Goal: Task Accomplishment & Management: Use online tool/utility

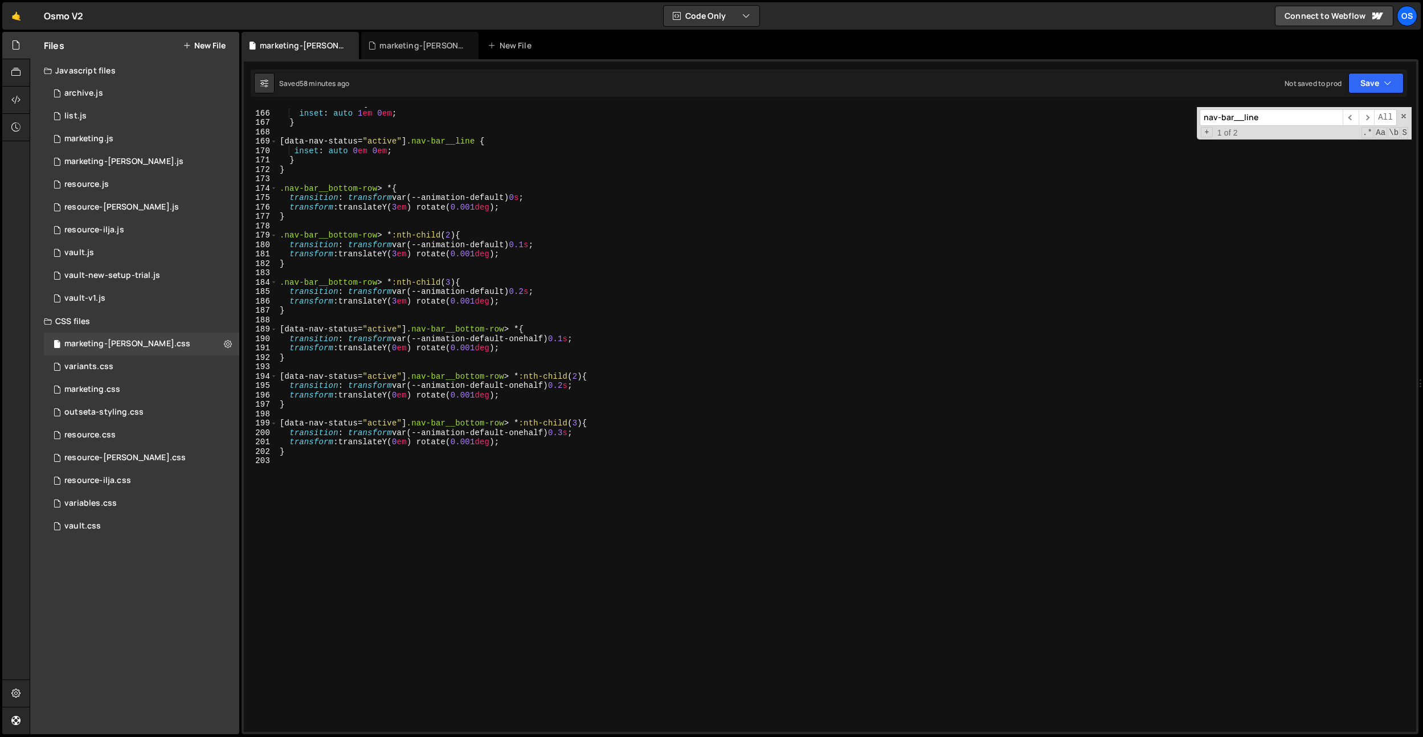
scroll to position [1547, 0]
click at [573, 340] on div ".nav-bar__line { inset : auto 1 em 0 em ; } [ data-nav-status = " active " ] .n…" at bounding box center [844, 423] width 1134 height 644
click at [570, 388] on div ".nav-bar__line { inset : auto 1 em 0 em ; } [ data-nav-status = " active " ] .n…" at bounding box center [844, 423] width 1134 height 644
type textarea "transition: transform var(--animation-default-onehalf) 0.1s;"
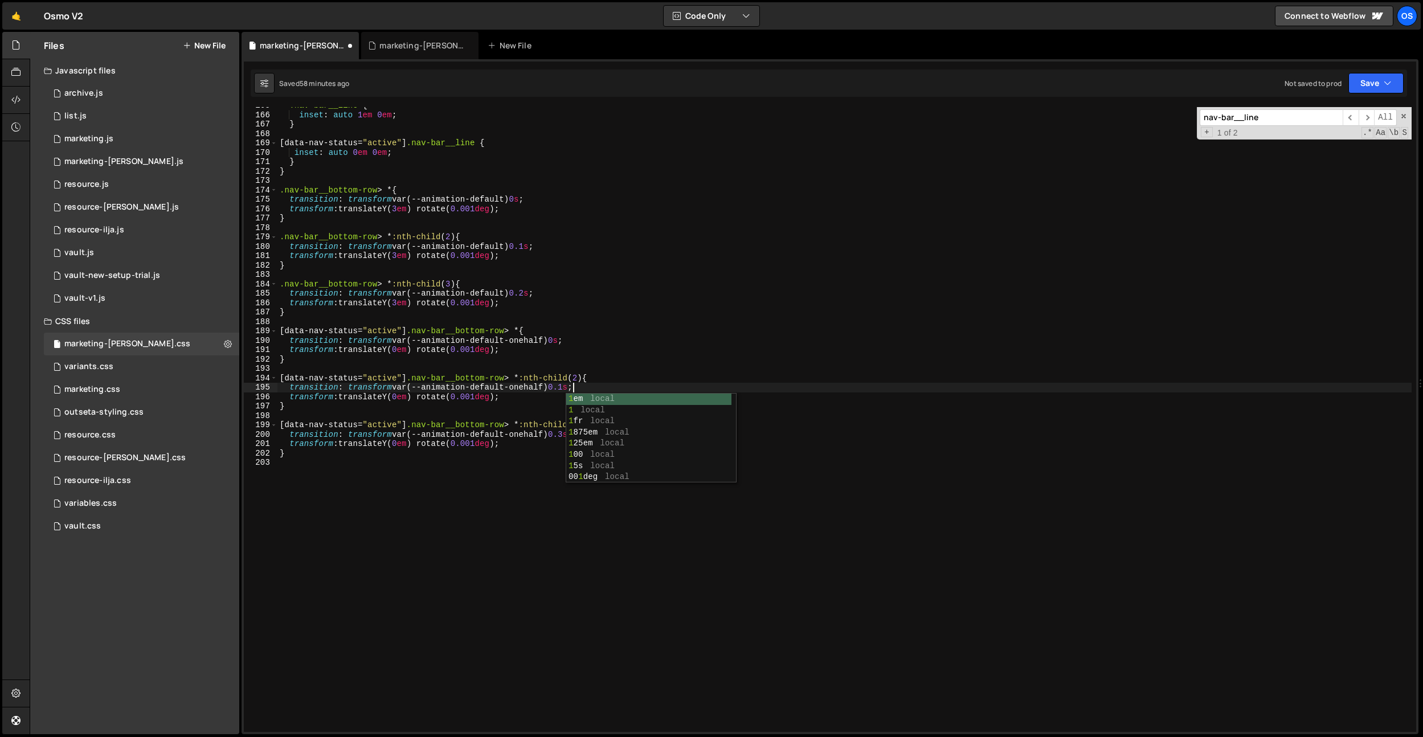
drag, startPoint x: 528, startPoint y: 464, endPoint x: 554, endPoint y: 456, distance: 27.6
click at [531, 464] on div ".nav-bar__line { inset : auto 1 em 0 em ; } [ data-nav-status = " active " ] .n…" at bounding box center [844, 423] width 1134 height 644
click at [574, 435] on div ".nav-bar__line { inset : auto 1 em 0 em ; } [ data-nav-status = " active " ] .n…" at bounding box center [844, 423] width 1134 height 644
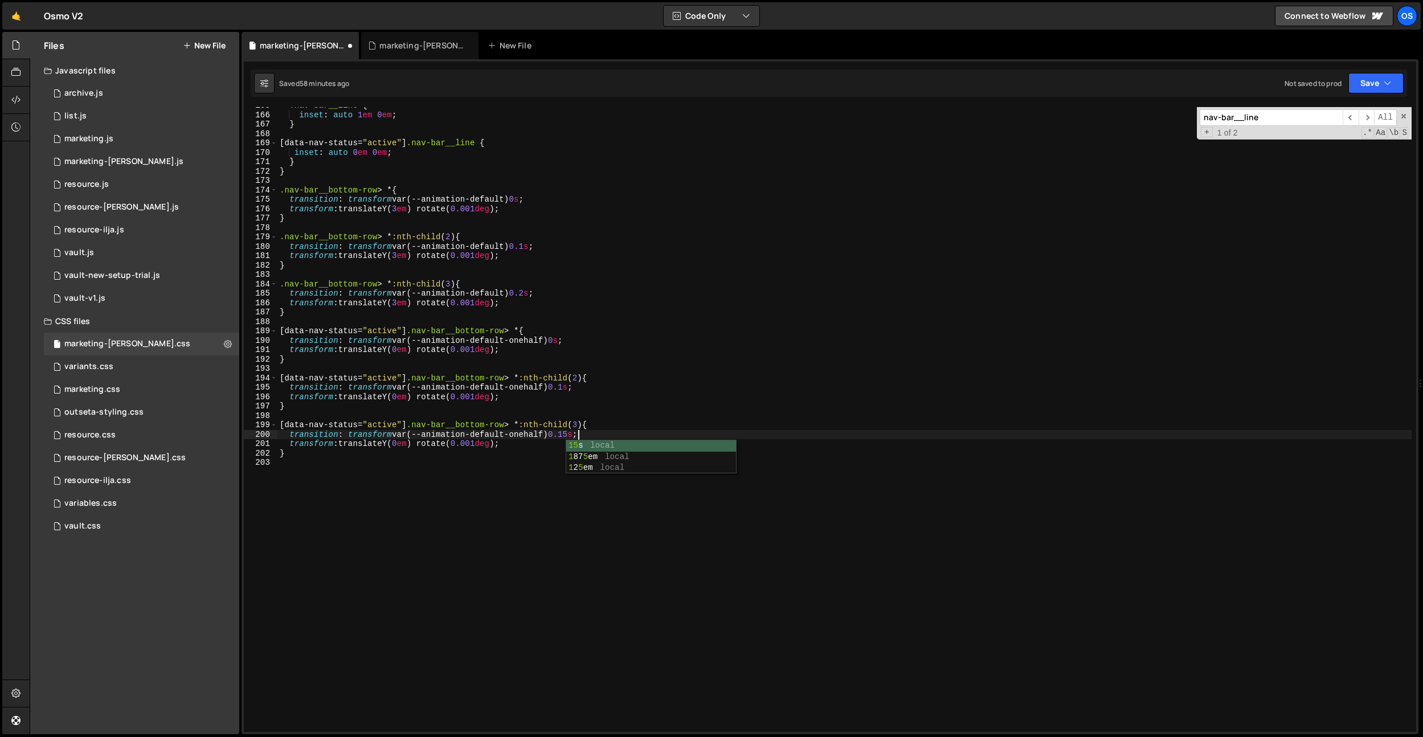
click at [572, 389] on div ".nav-bar__line { inset : auto 1 em 0 em ; } [ data-nav-status = " active " ] .n…" at bounding box center [844, 423] width 1134 height 644
click at [661, 240] on div ".nav-bar__line { inset : auto 1 em 0 em ; } [ data-nav-status = " active " ] .n…" at bounding box center [844, 423] width 1134 height 644
click at [534, 293] on div ".nav-bar__line { inset : auto 1 em 0 em ; } [ data-nav-status = " active " ] .n…" at bounding box center [844, 423] width 1134 height 644
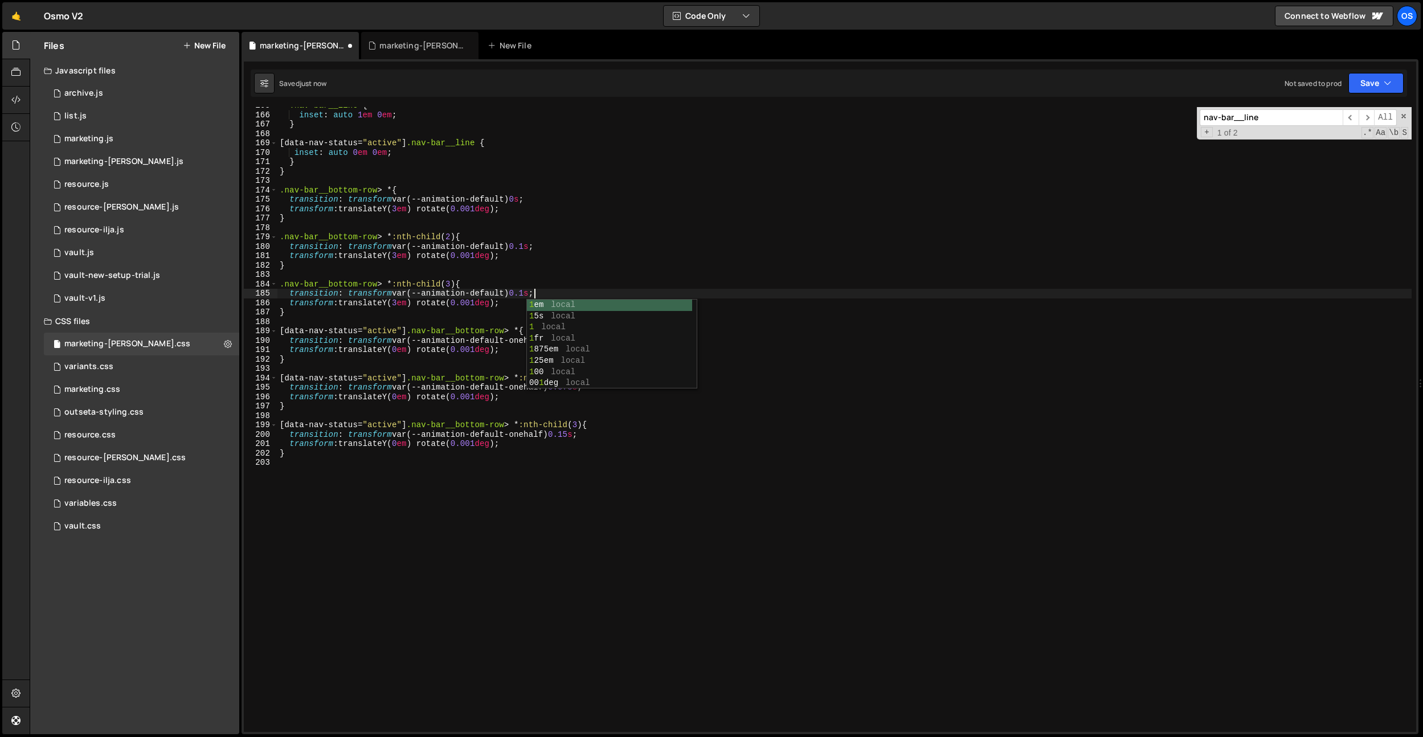
scroll to position [0, 18]
click at [537, 248] on div ".nav-bar__line { inset : auto 1 em 0 em ; } [ data-nav-status = " active " ] .n…" at bounding box center [844, 423] width 1134 height 644
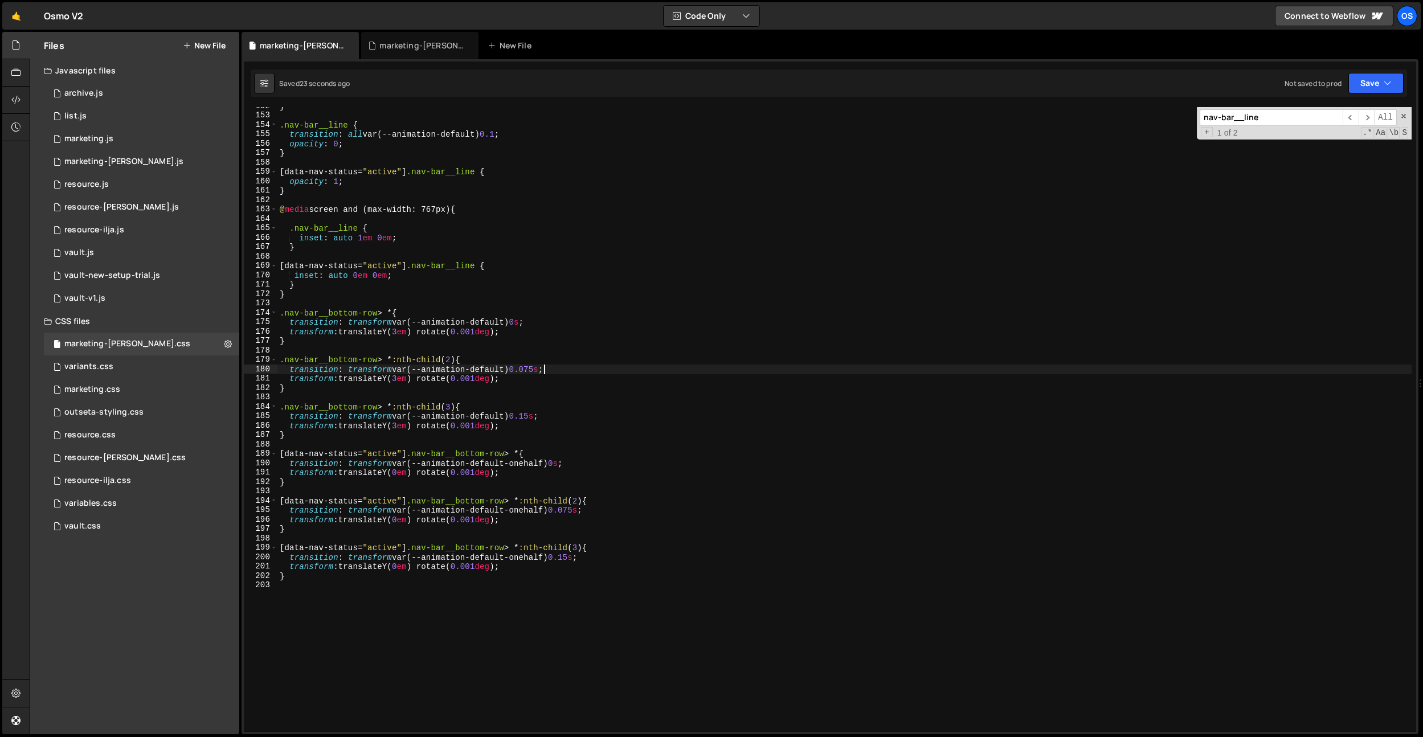
scroll to position [1358, 0]
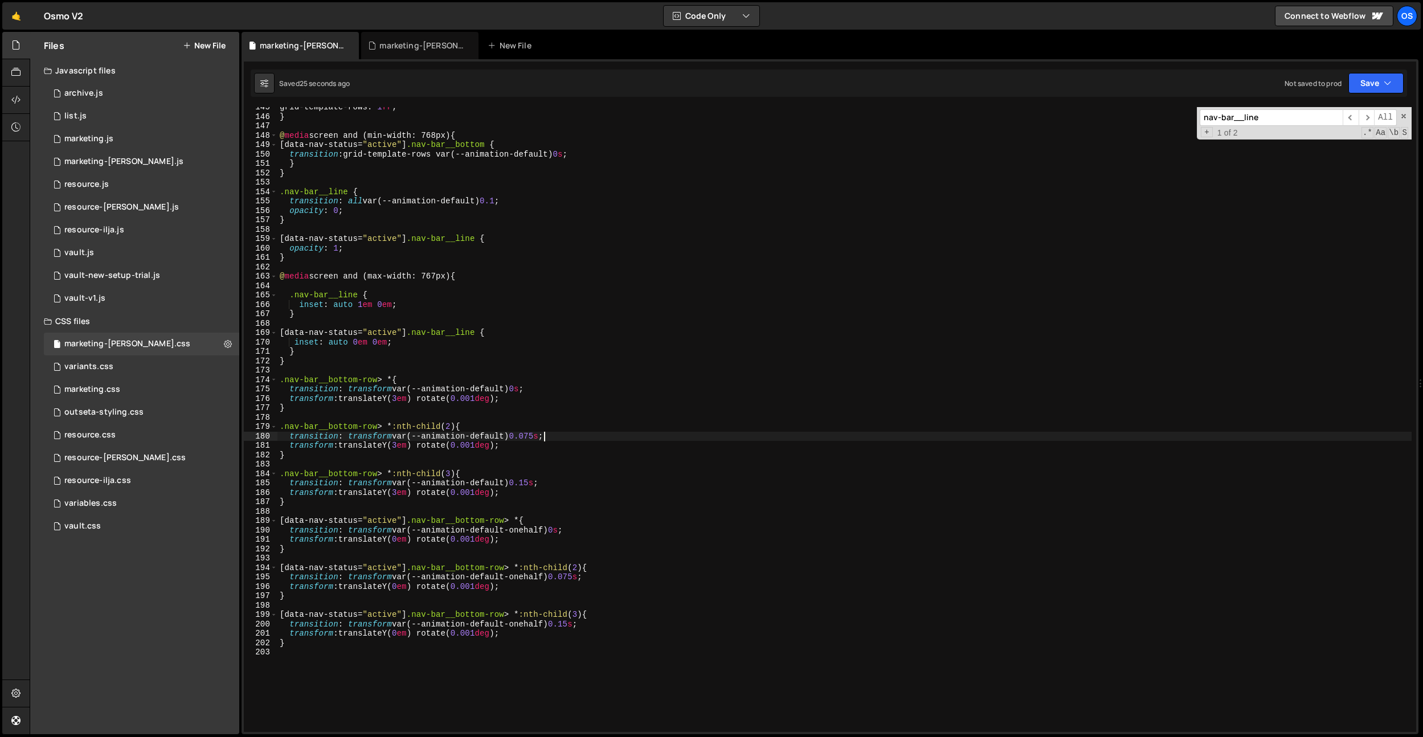
click at [504, 203] on div "grid-template-rows : 1 fr ; } @ media screen and (min-width: 768px) { [ data-na…" at bounding box center [844, 425] width 1134 height 644
drag, startPoint x: 522, startPoint y: 198, endPoint x: 308, endPoint y: 214, distance: 214.3
click at [292, 202] on div "grid-template-rows : 1 fr ; } @ media screen and (min-width: 768px) { [ data-na…" at bounding box center [844, 425] width 1134 height 644
click at [374, 248] on div "grid-template-rows : 1 fr ; } @ media screen and (min-width: 768px) { [ data-na…" at bounding box center [844, 425] width 1134 height 644
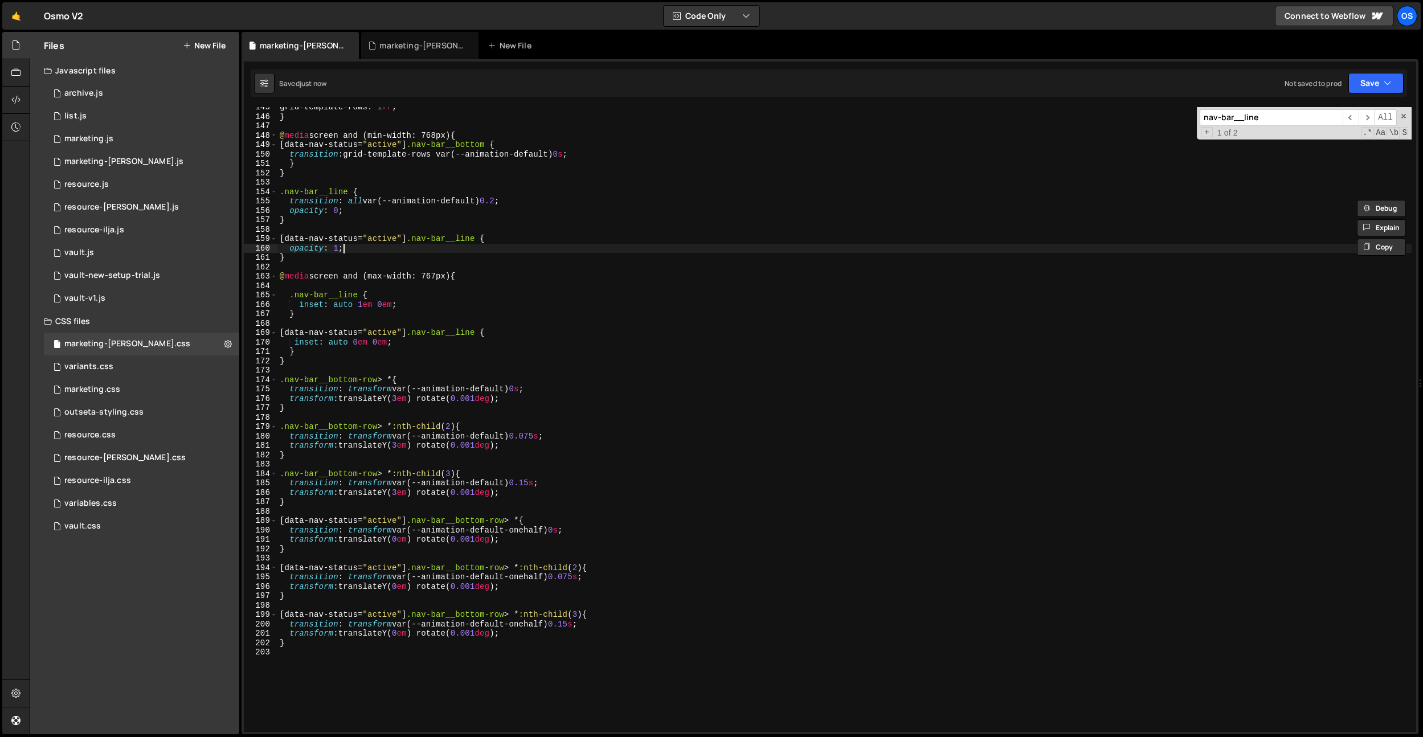
scroll to position [0, 4]
click at [498, 236] on div "grid-template-rows : 1 fr ; } @ media screen and (min-width: 768px) { [ data-na…" at bounding box center [844, 425] width 1134 height 644
type textarea "[data-nav-status="active"] .nav-bar__line {"
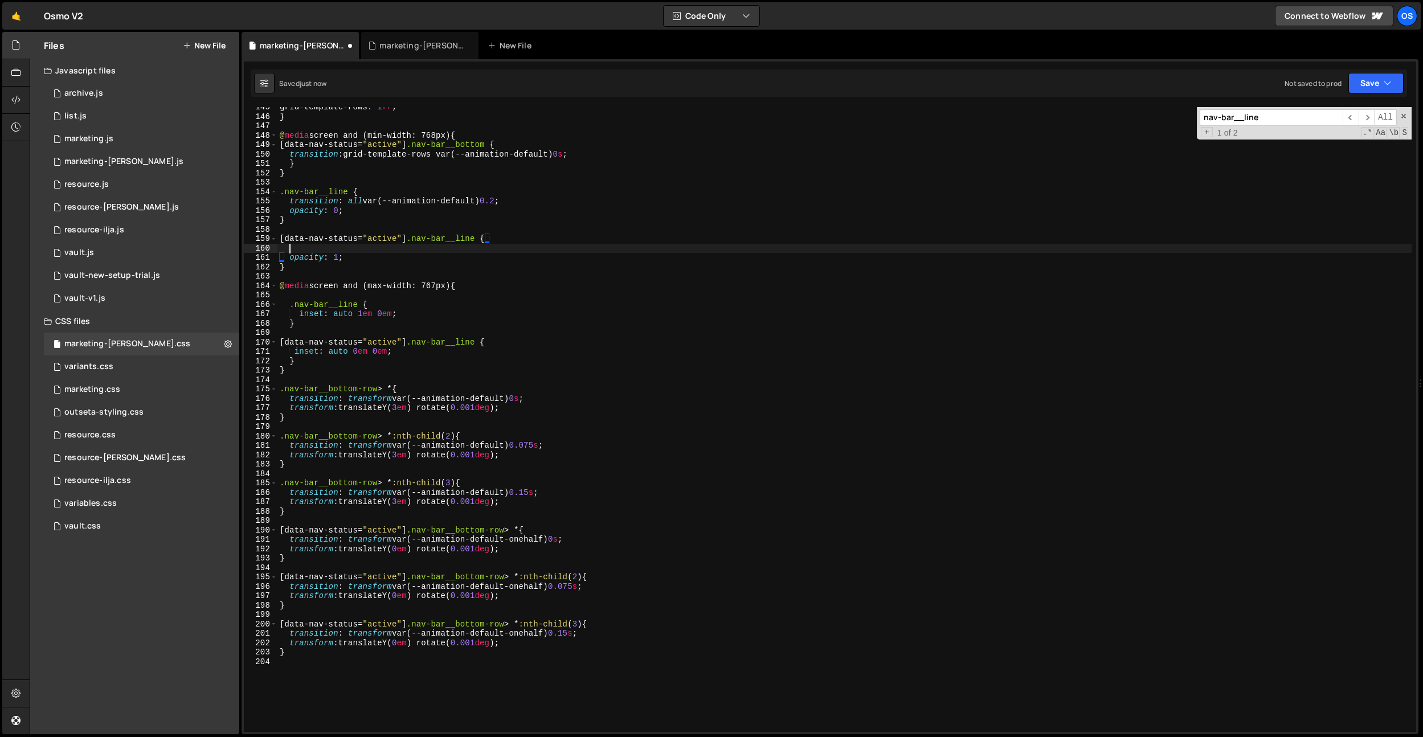
scroll to position [0, 0]
paste textarea "transition: all var(--animation-default) 0.2;"
type textarea "transition: all var(--animation-default) 0;"
click at [424, 183] on div "grid-template-rows : 1 fr ; } @ media screen and (min-width: 768px) { [ data-na…" at bounding box center [844, 425] width 1134 height 644
click at [505, 248] on div "grid-template-rows : 1 fr ; } @ media screen and (min-width: 768px) { [ data-na…" at bounding box center [844, 425] width 1134 height 644
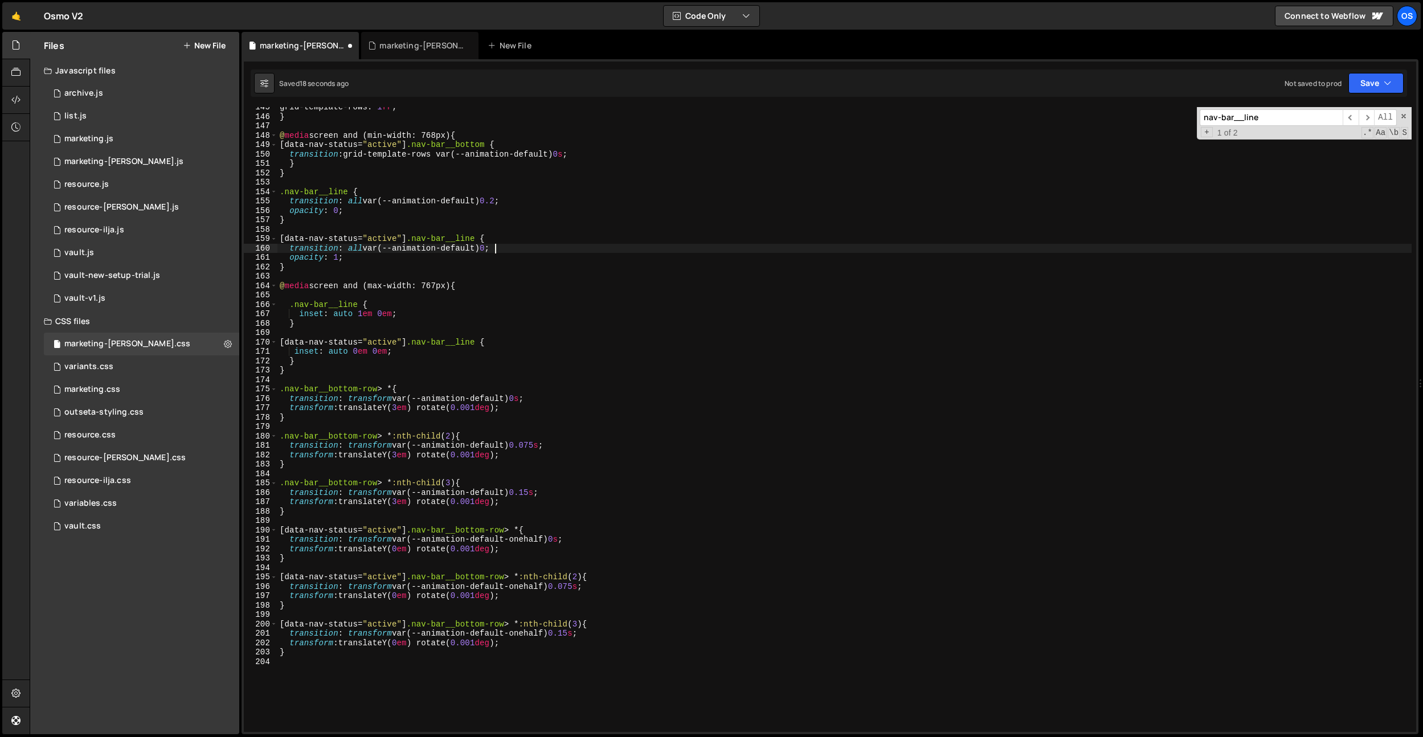
scroll to position [0, 15]
click at [505, 203] on div "grid-template-rows : 1 fr ; } @ media screen and (min-width: 768px) { [ data-na…" at bounding box center [844, 425] width 1134 height 644
click at [505, 244] on div "grid-template-rows : 1 fr ; } @ media screen and (min-width: 768px) { [ data-na…" at bounding box center [844, 425] width 1134 height 644
click at [504, 205] on div "grid-template-rows : 1 fr ; } @ media screen and (min-width: 768px) { [ data-na…" at bounding box center [844, 425] width 1134 height 644
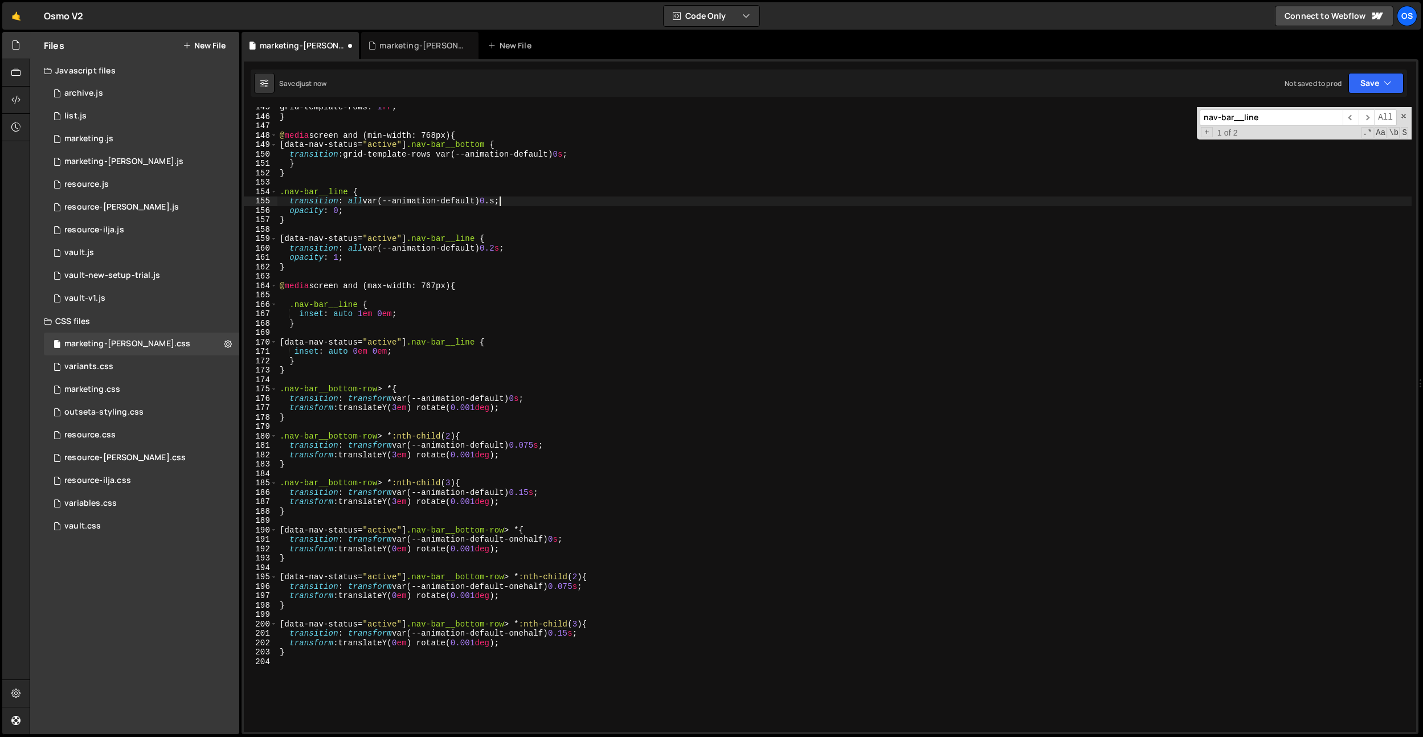
scroll to position [0, 15]
drag, startPoint x: 577, startPoint y: 157, endPoint x: 582, endPoint y: 154, distance: 5.9
click at [577, 156] on div "grid-template-rows : 1 fr ; } @ media screen and (min-width: 768px) { [ data-na…" at bounding box center [844, 425] width 1134 height 644
drag, startPoint x: 528, startPoint y: 249, endPoint x: 484, endPoint y: 349, distance: 108.9
click at [289, 247] on div "grid-template-rows : 1 fr ; } @ media screen and (min-width: 768px) { [ data-na…" at bounding box center [844, 425] width 1134 height 644
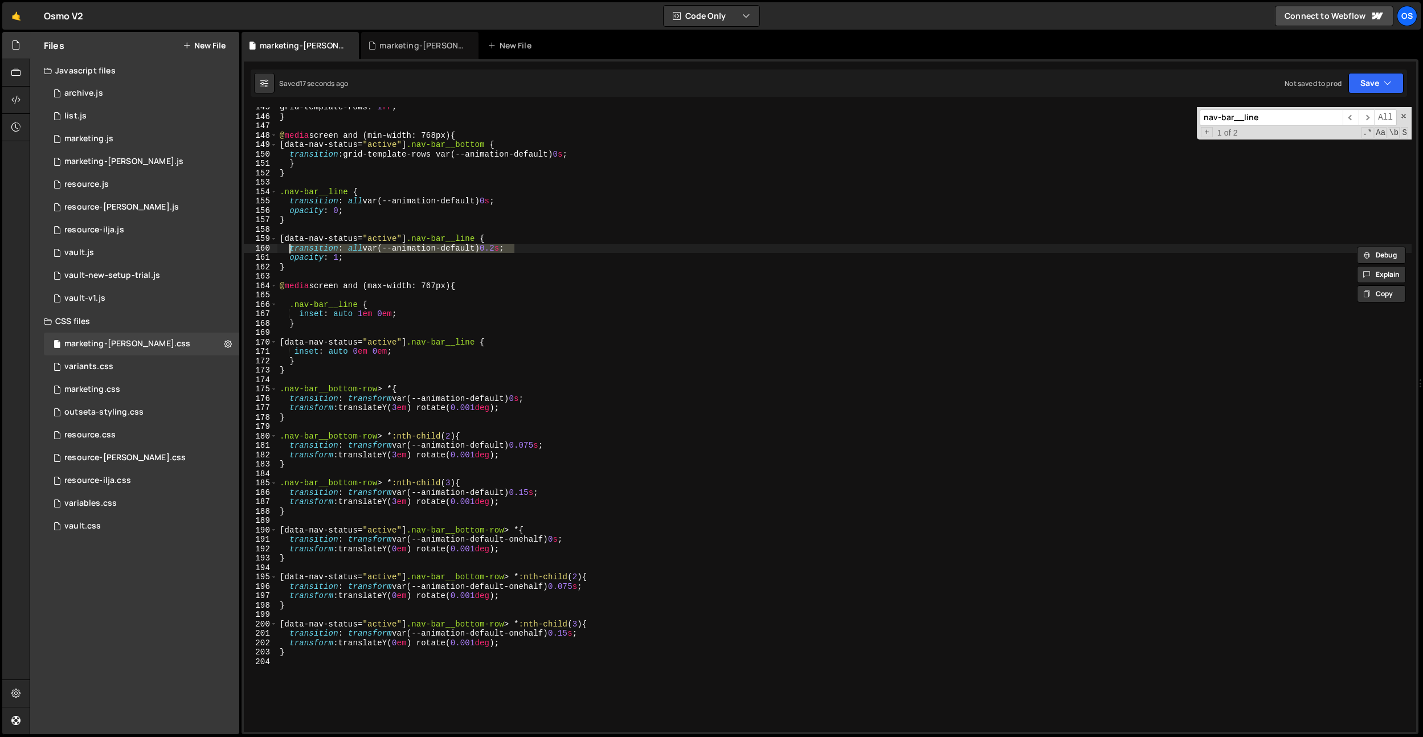
click at [519, 341] on div "grid-template-rows : 1 fr ; } @ media screen and (min-width: 768px) { [ data-na…" at bounding box center [844, 425] width 1134 height 644
type textarea "[data-nav-status="active"] .nav-bar__line {"
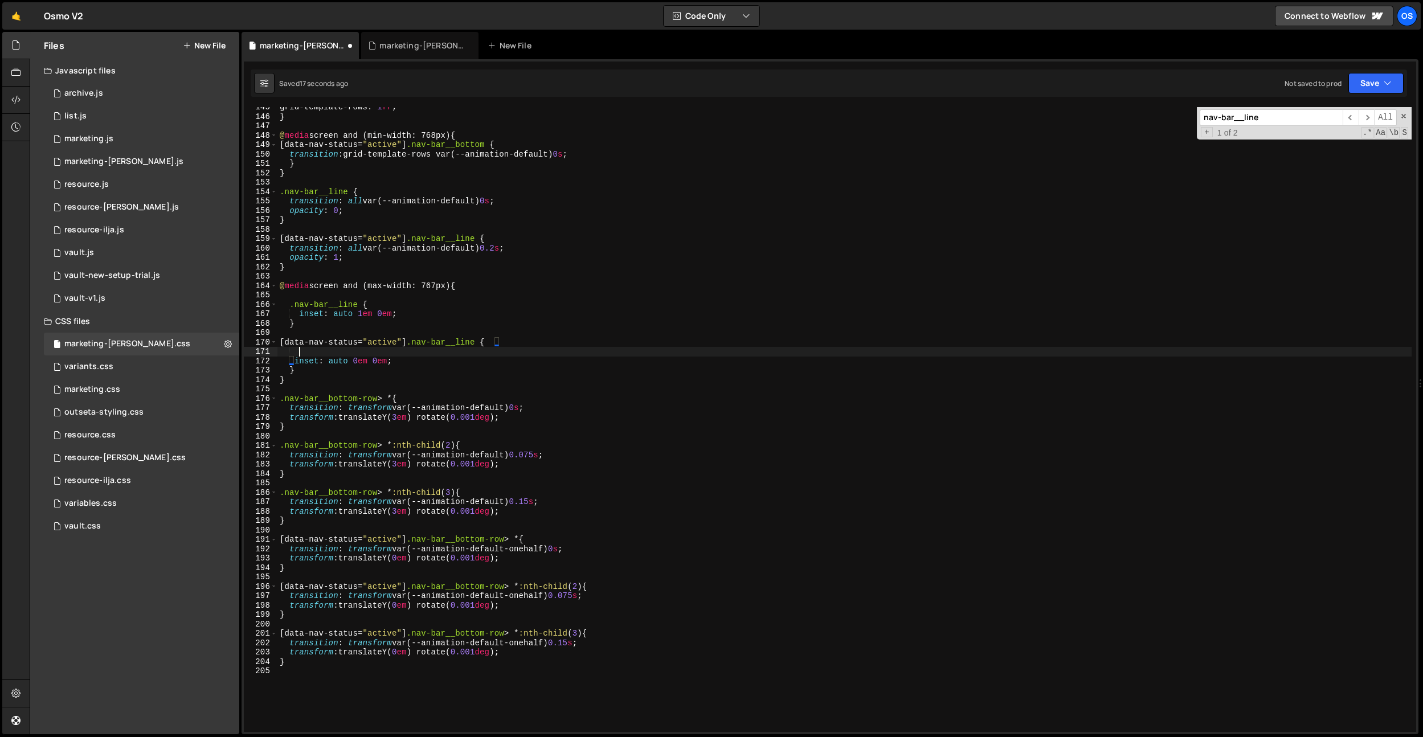
scroll to position [0, 1]
paste textarea "transition: all var(--animation-default) 0.2s;"
click at [506, 244] on div "grid-template-rows : 1 fr ; } @ media screen and (min-width: 768px) { [ data-na…" at bounding box center [844, 425] width 1134 height 644
click at [593, 316] on div "grid-template-rows : 1 fr ; } @ media screen and (min-width: 768px) { [ data-na…" at bounding box center [844, 425] width 1134 height 644
type textarea "inset: auto 1em 0em;"
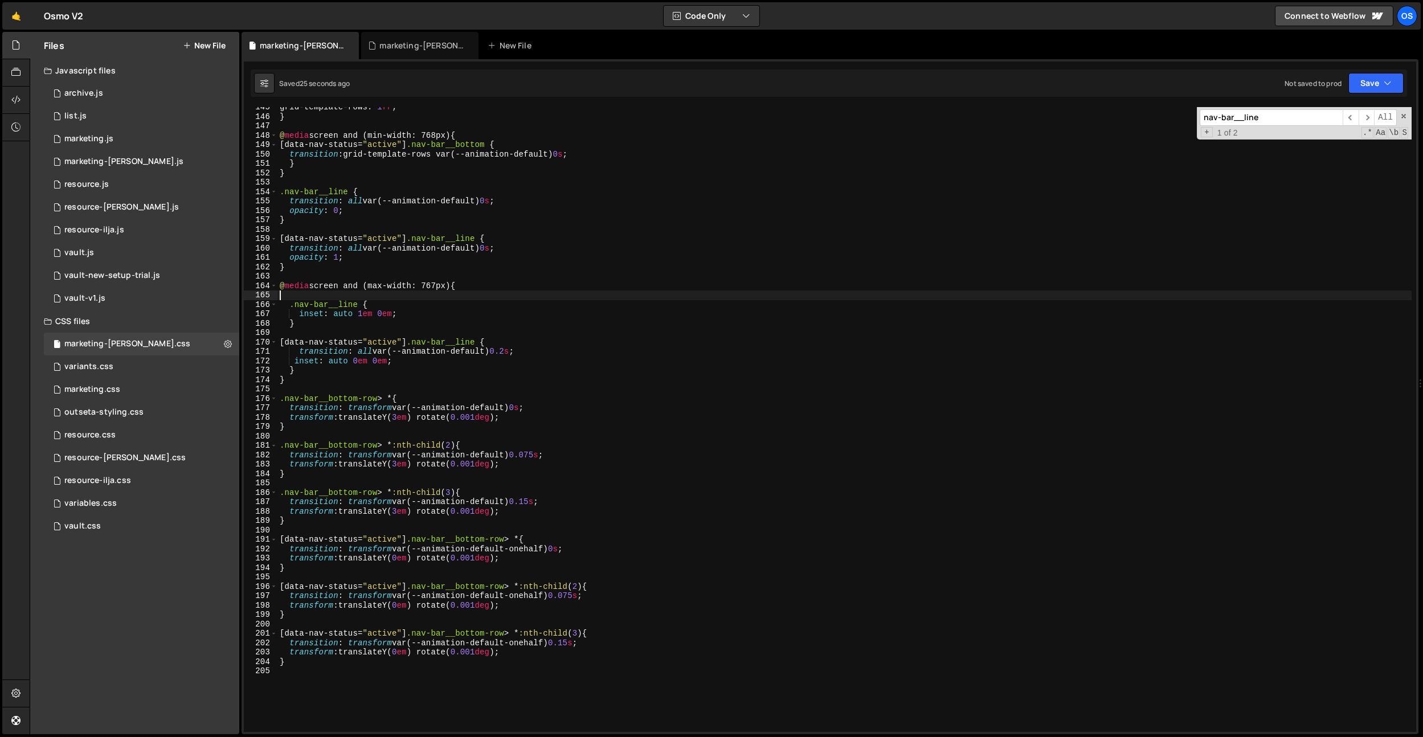
click at [296, 291] on div "grid-template-rows : 1 fr ; } @ media screen and (min-width: 768px) { [ data-na…" at bounding box center [844, 425] width 1134 height 644
click at [370, 309] on div "grid-template-rows : 1 fr ; } @ media screen and (min-width: 768px) { [ data-na…" at bounding box center [844, 425] width 1134 height 644
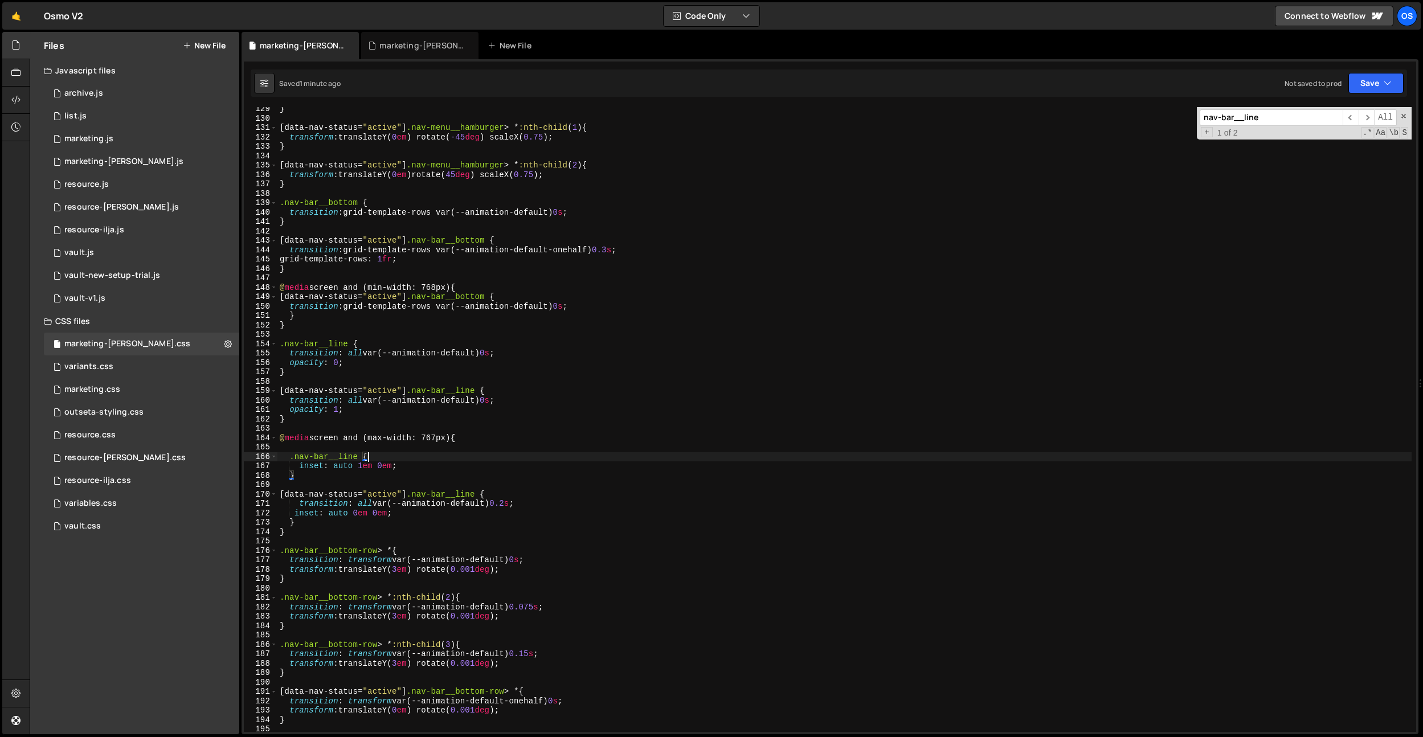
scroll to position [1206, 0]
click at [296, 516] on div "} [ data-nav-status = " active " ] .nav-menu__hamburger > * :nth-child ( 1 ) { …" at bounding box center [844, 426] width 1134 height 644
drag, startPoint x: 436, startPoint y: 387, endPoint x: 411, endPoint y: 436, distance: 54.5
click at [436, 387] on div "} [ data-nav-status = " active " ] .nav-menu__hamburger > * :nth-child ( 1 ) { …" at bounding box center [844, 426] width 1134 height 644
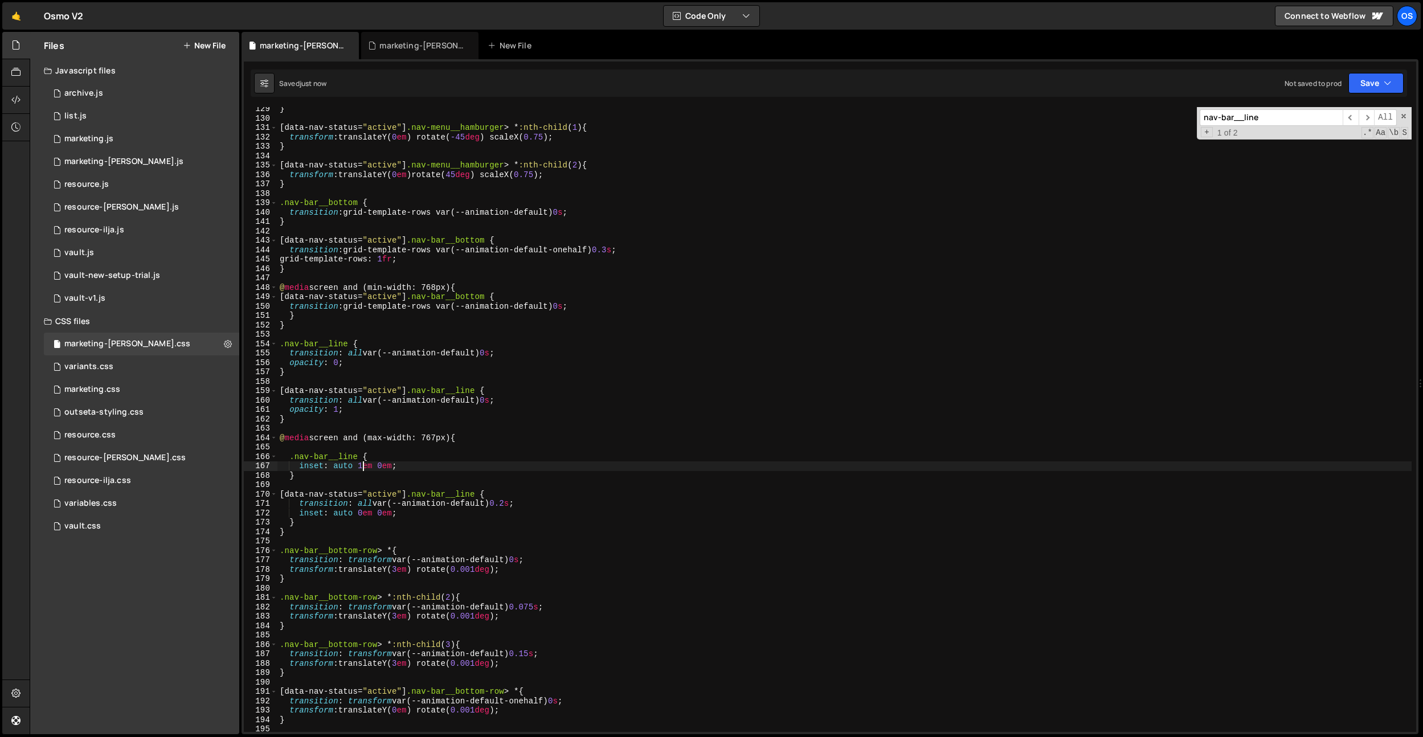
drag, startPoint x: 365, startPoint y: 467, endPoint x: 444, endPoint y: 503, distance: 87.2
click at [365, 467] on div "} [ data-nav-status = " active " ] .nav-menu__hamburger > * :nth-child ( 1 ) { …" at bounding box center [844, 426] width 1134 height 644
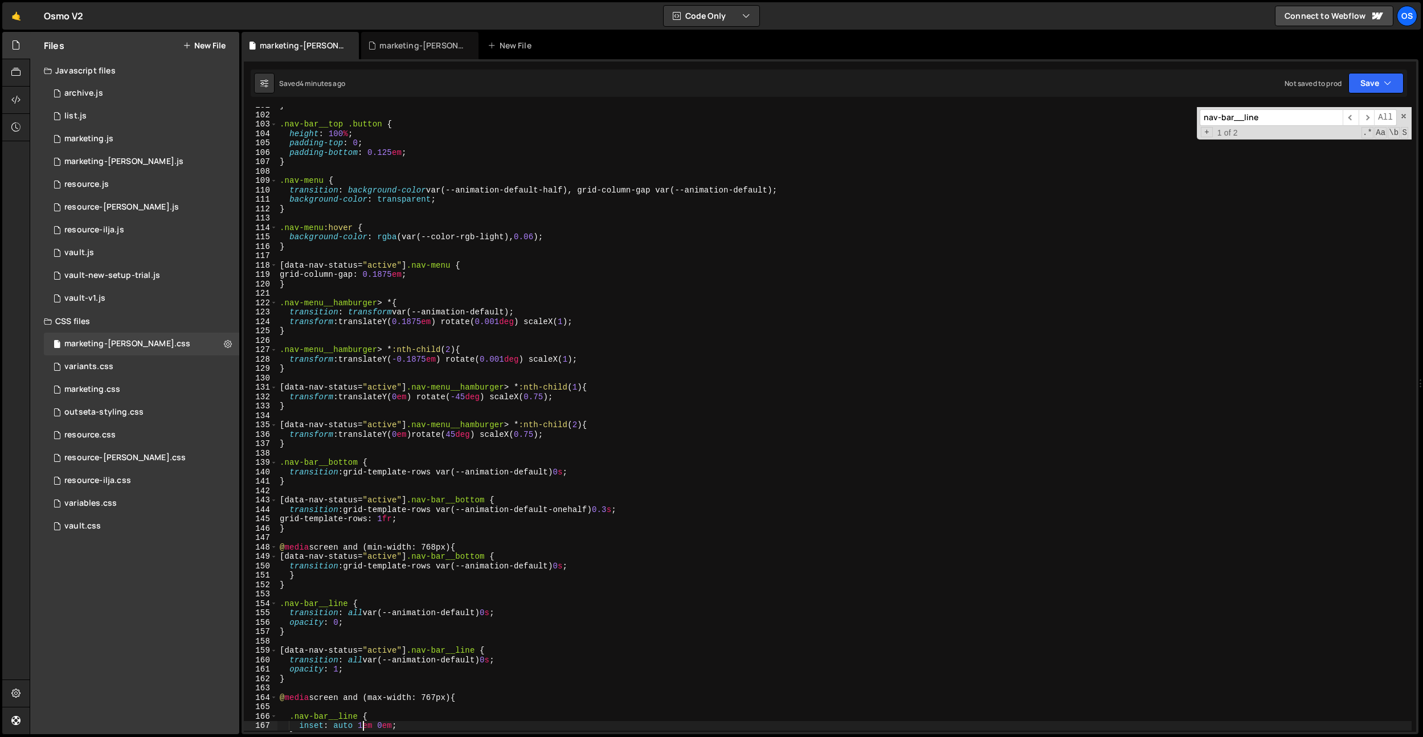
scroll to position [979, 0]
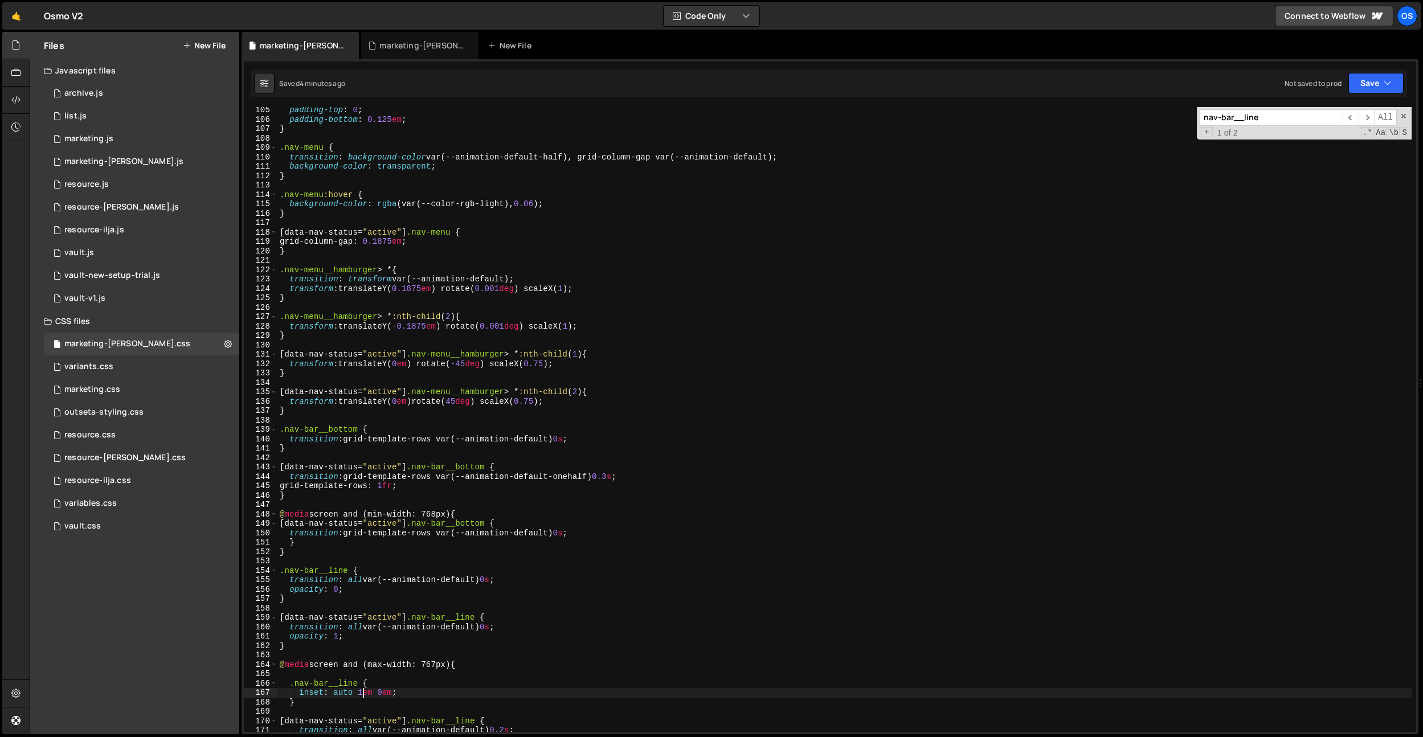
click at [291, 535] on div "padding-top : 0 ; padding-bottom : 0.125 em ; } .nav-menu { transition : backgr…" at bounding box center [844, 427] width 1134 height 644
click at [430, 577] on div "padding-top : 0 ; padding-bottom : 0.125 em ; } .nav-menu { transition : backgr…" at bounding box center [844, 427] width 1134 height 644
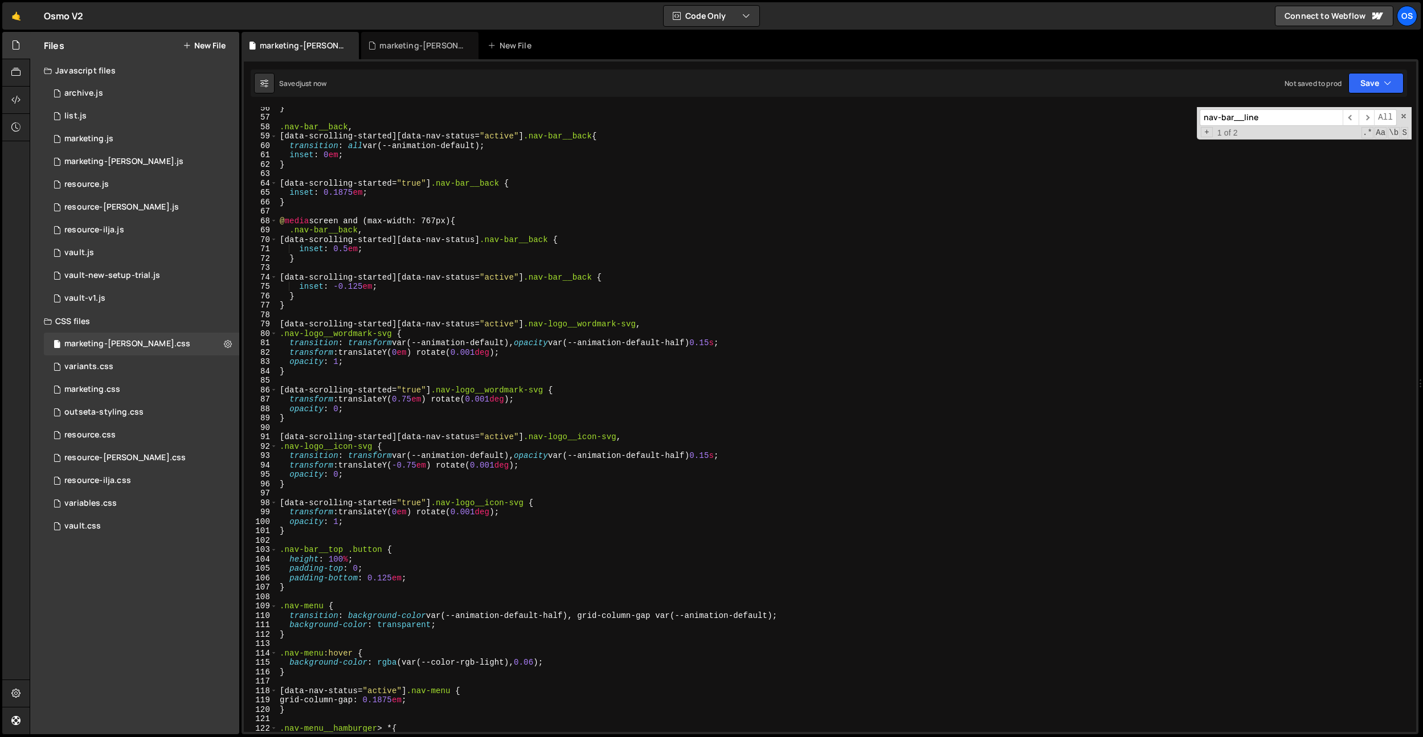
scroll to position [391, 0]
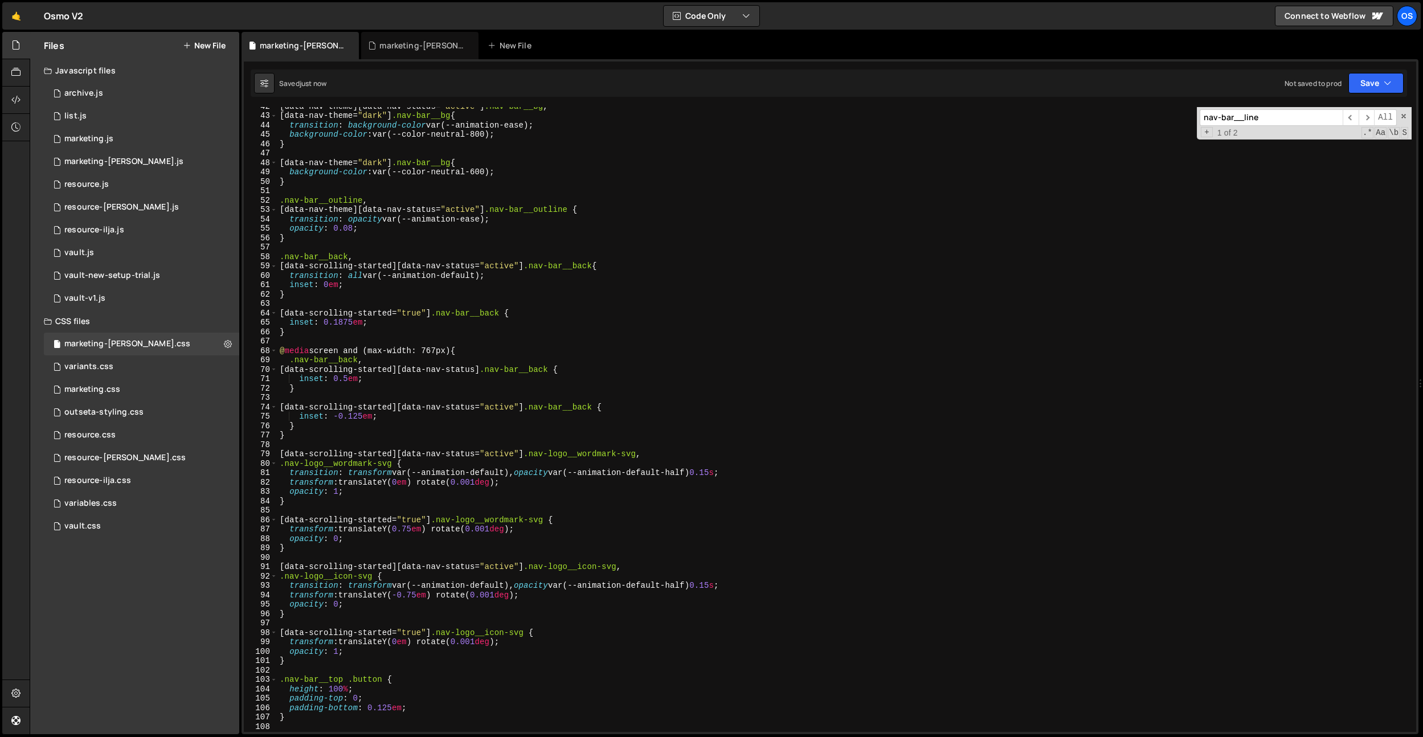
click at [350, 418] on div "[ data-nav-theme ][ data-nav-status = " active " ] .nav-bar__bg , [ data-nav-th…" at bounding box center [844, 423] width 1134 height 644
type textarea "inset: -0.0625em;"
click at [510, 244] on div "[ data-nav-theme ][ data-nav-status = " active " ] .nav-bar__bg , [ data-nav-th…" at bounding box center [844, 423] width 1134 height 644
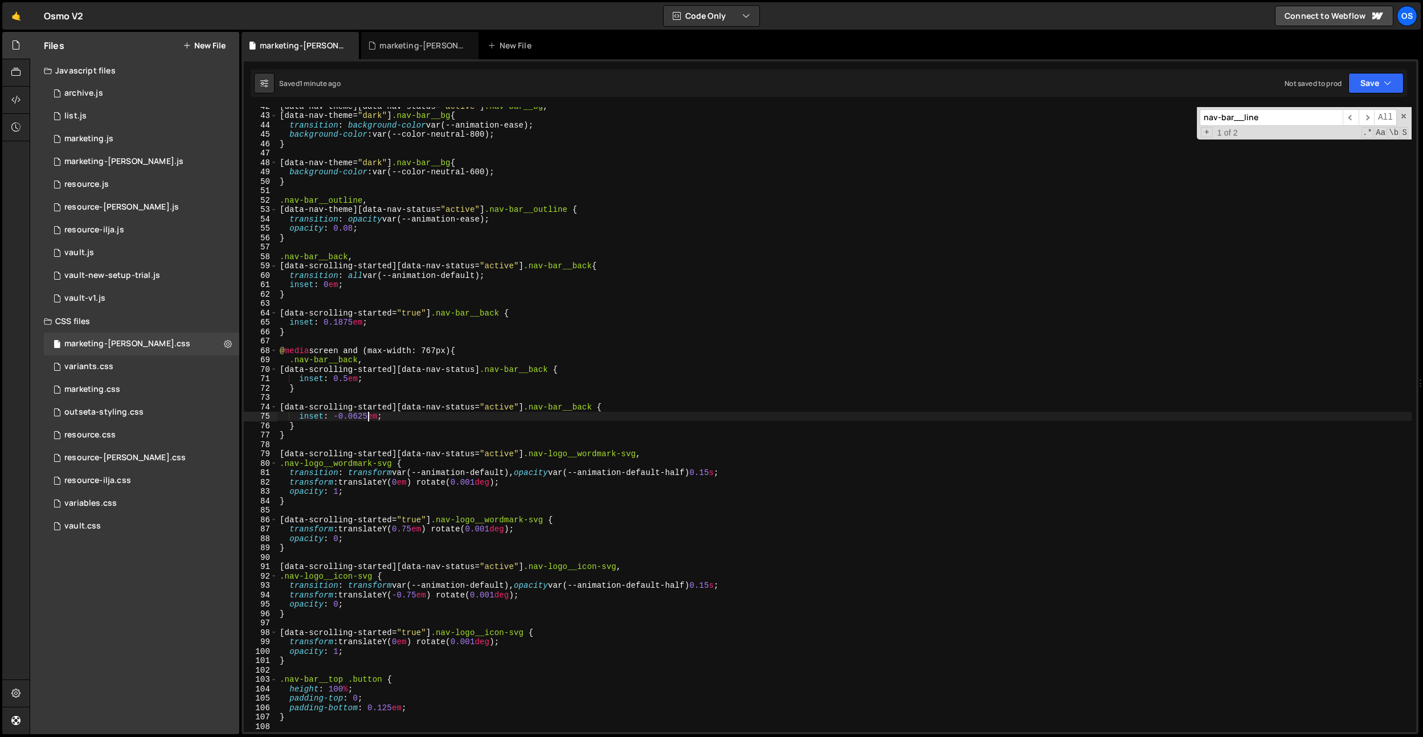
click at [369, 419] on div "[ data-nav-theme ][ data-nav-status = " active " ] .nav-bar__bg , [ data-nav-th…" at bounding box center [844, 423] width 1134 height 644
click at [478, 336] on div "[ data-nav-theme ][ data-nav-status = " active " ] .nav-bar__bg , [ data-nav-th…" at bounding box center [844, 423] width 1134 height 644
click at [348, 418] on div "[ data-nav-theme ][ data-nav-status = " active " ] .nav-bar__bg , [ data-nav-th…" at bounding box center [844, 423] width 1134 height 644
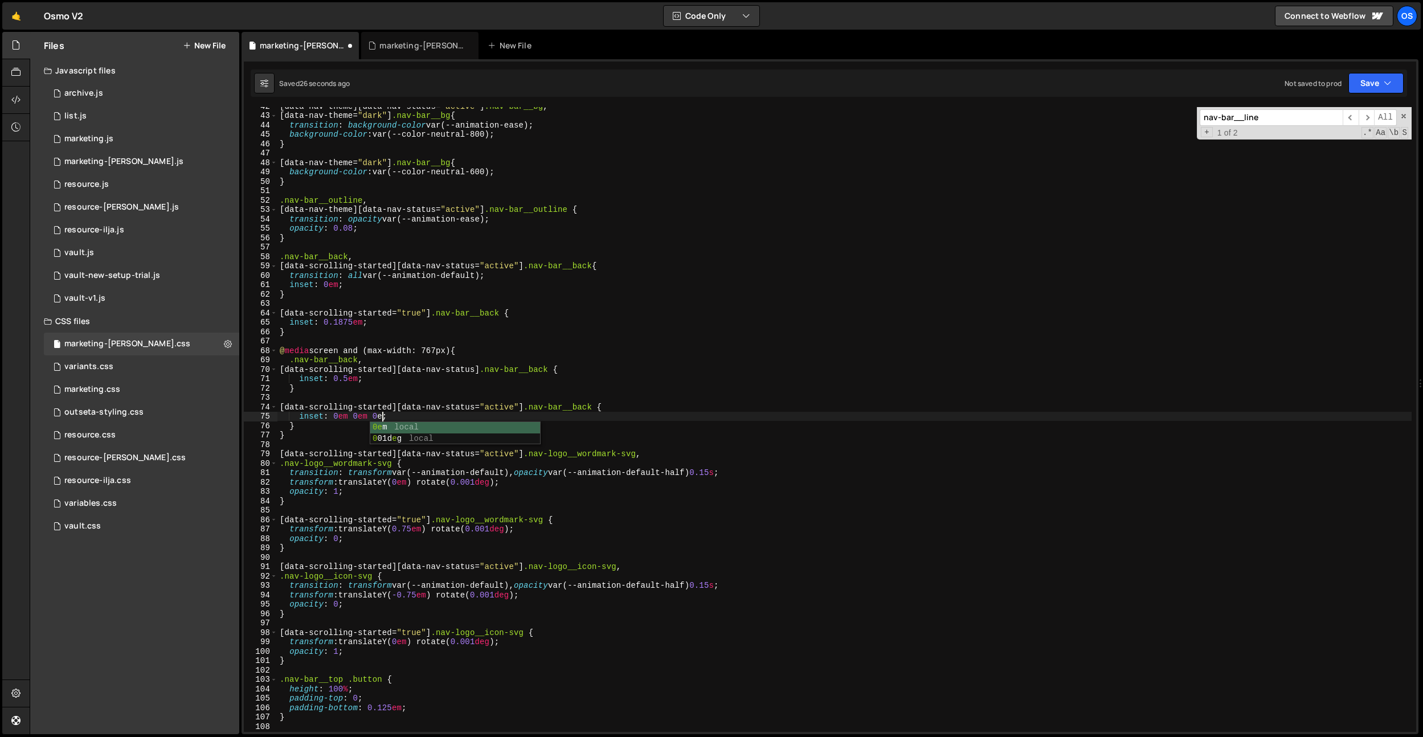
scroll to position [0, 7]
click at [339, 418] on div "[ data-nav-theme ][ data-nav-status = " active " ] .nav-bar__bg , [ data-nav-th…" at bounding box center [844, 423] width 1134 height 644
click at [410, 415] on div "[ data-nav-theme ][ data-nav-status = " active " ] .nav-bar__bg , [ data-nav-th…" at bounding box center [844, 423] width 1134 height 644
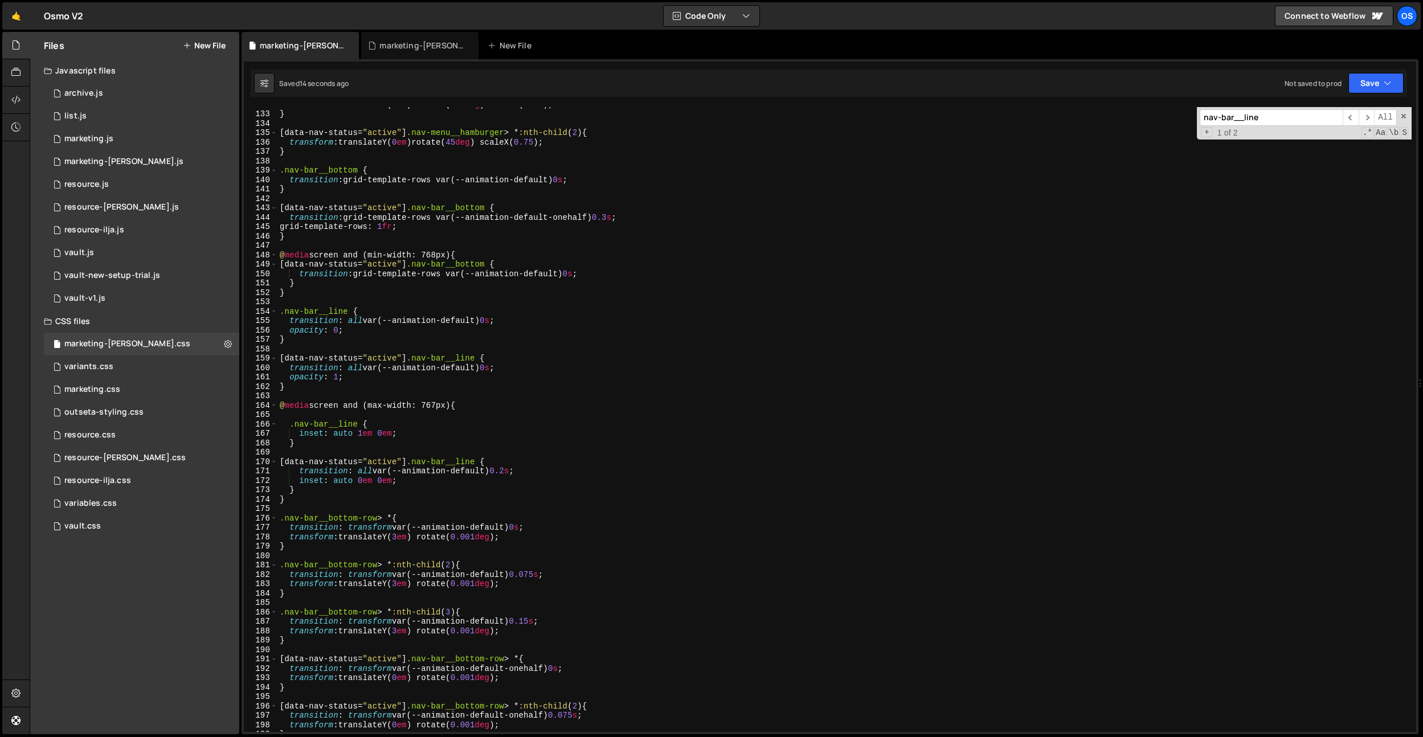
scroll to position [1546, 0]
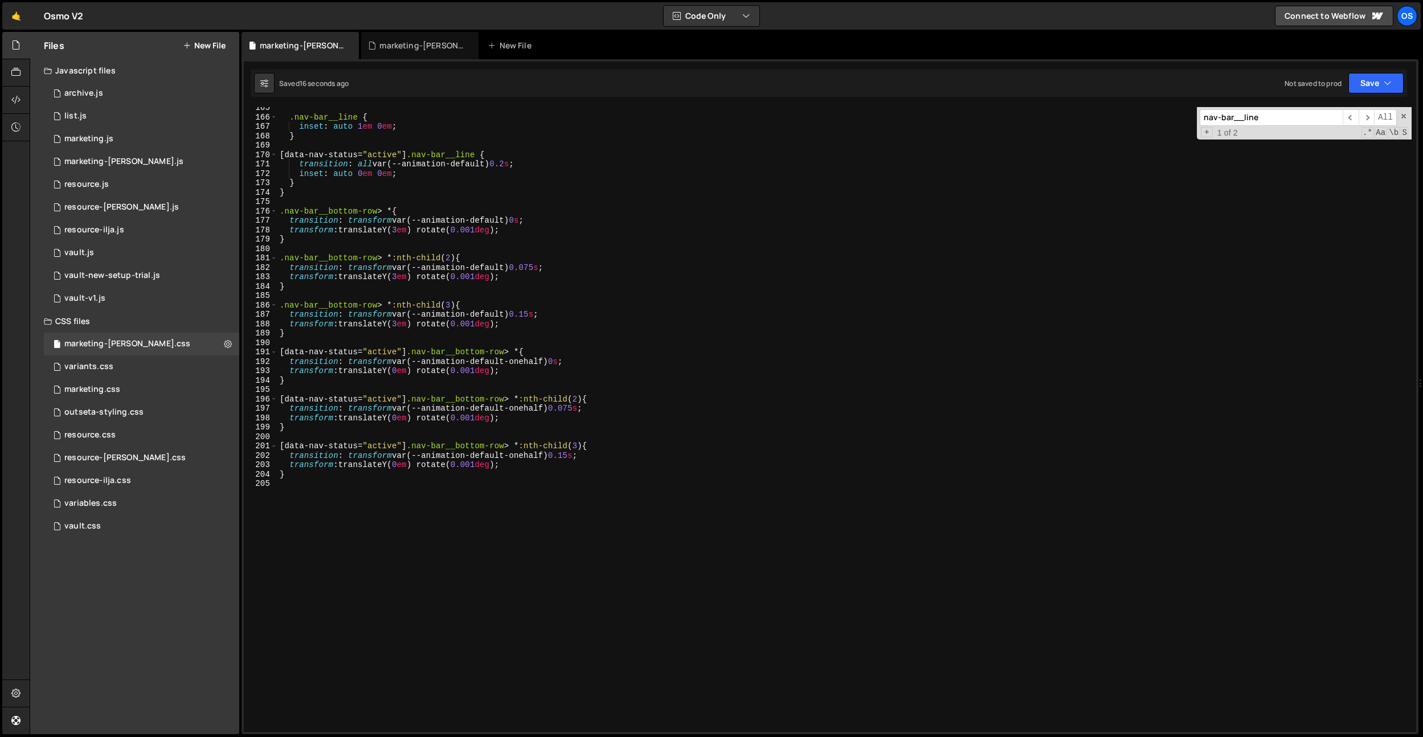
click at [406, 328] on div ".nav-bar__line { inset : auto 1 em 0 em ; } [ data-nav-status = " active " ] .n…" at bounding box center [844, 425] width 1134 height 644
click at [399, 276] on div ".nav-bar__line { inset : auto 1 em 0 em ; } [ data-nav-status = " active " ] .n…" at bounding box center [844, 425] width 1134 height 644
click at [405, 230] on div ".nav-bar__line { inset : auto 1 em 0 em ; } [ data-nav-status = " active " ] .n…" at bounding box center [844, 425] width 1134 height 644
type textarea "transform: translateY(2em) rotate(0.001deg);"
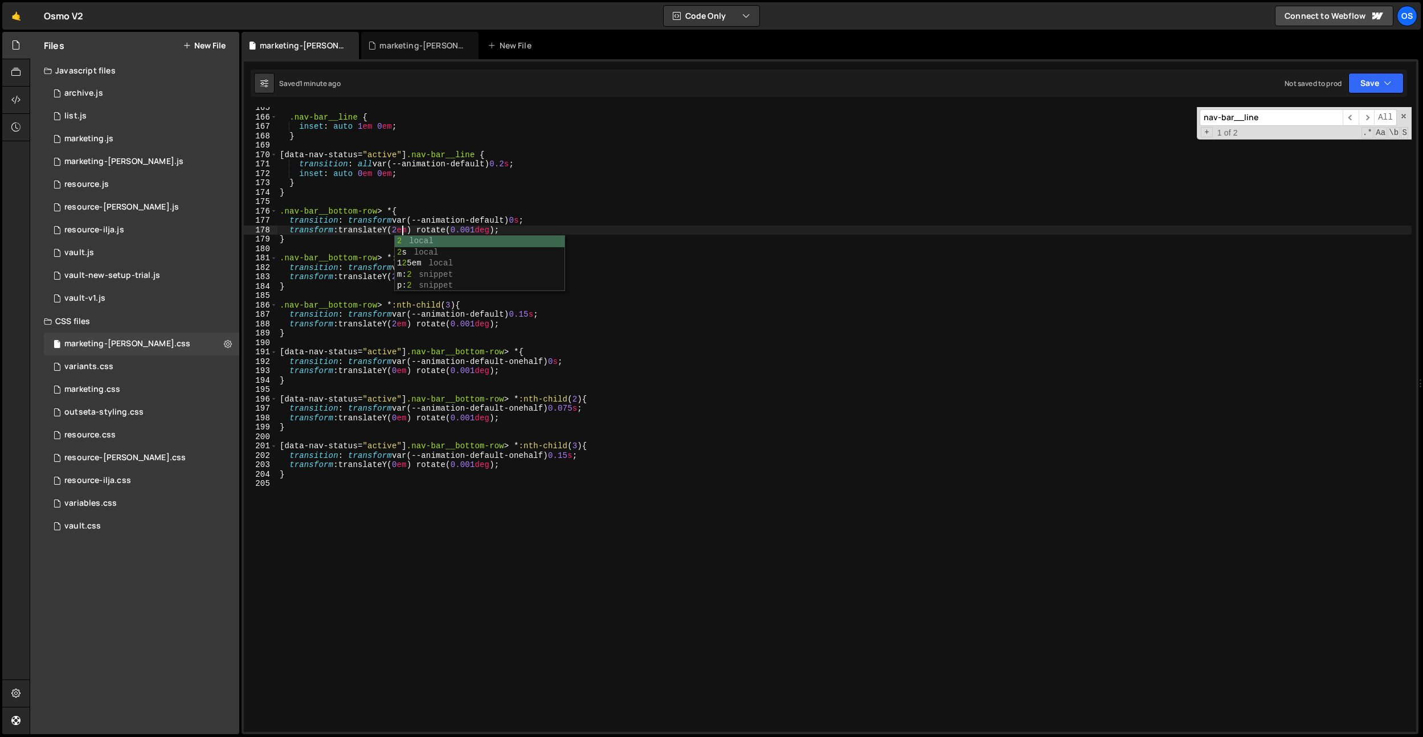
click at [595, 226] on div ".nav-bar__line { inset : auto 1 em 0 em ; } [ data-nav-status = " active " ] .n…" at bounding box center [844, 425] width 1134 height 644
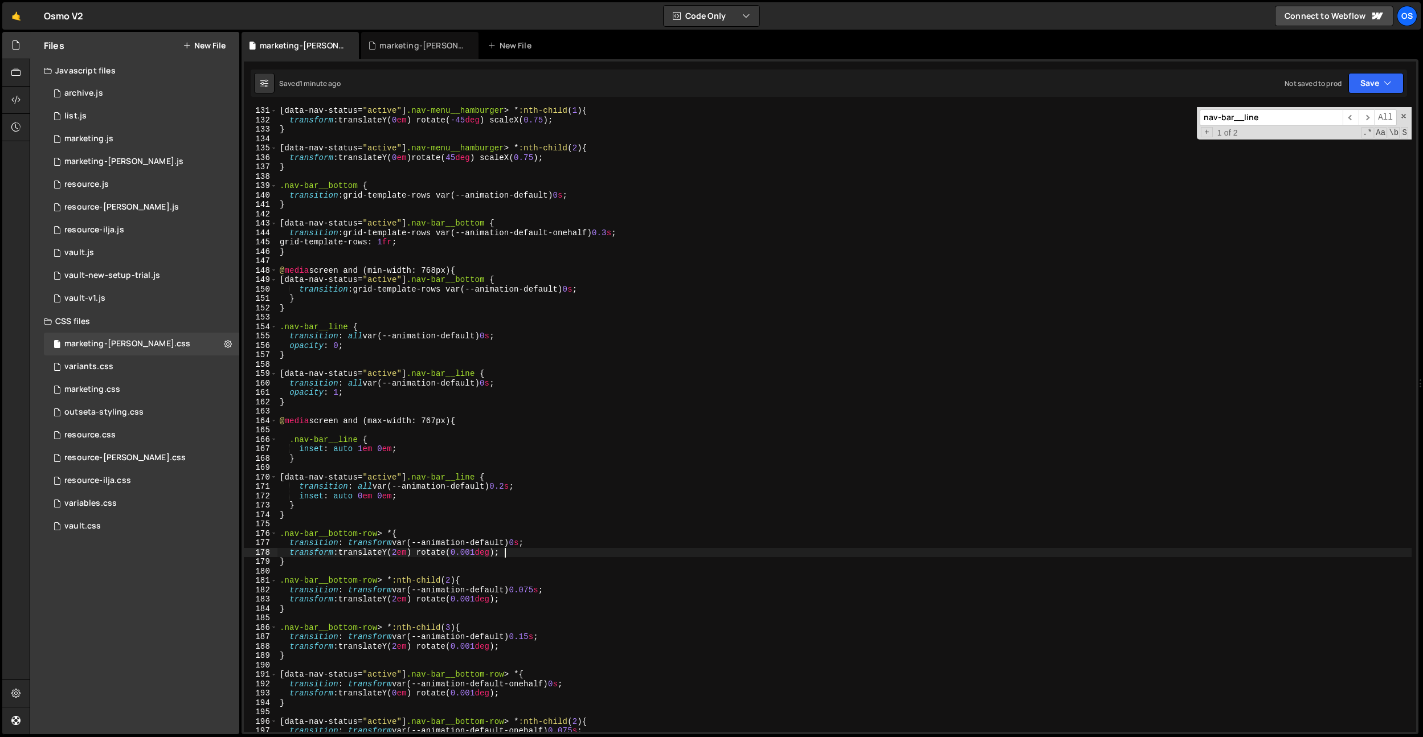
scroll to position [1171, 0]
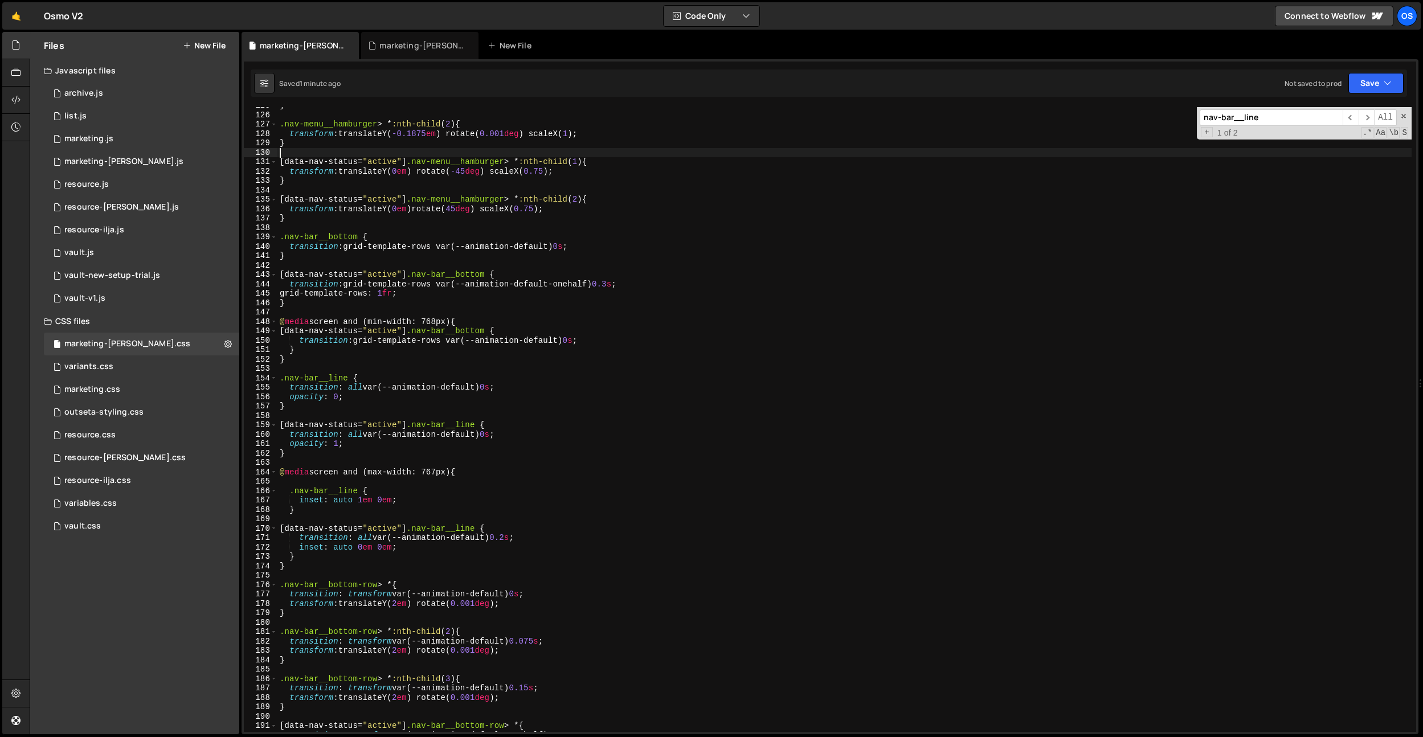
click at [545, 156] on div "} .nav-menu__hamburger > * :nth-child ( 2 ) { transform : translateY( -0.1875 e…" at bounding box center [844, 423] width 1134 height 644
click at [615, 280] on div "} .nav-menu__hamburger > * :nth-child ( 2 ) { transform : translateY( -0.1875 e…" at bounding box center [844, 423] width 1134 height 644
click at [377, 322] on div "} .nav-menu__hamburger > * :nth-child ( 2 ) { transform : translateY( -0.1875 e…" at bounding box center [844, 423] width 1134 height 644
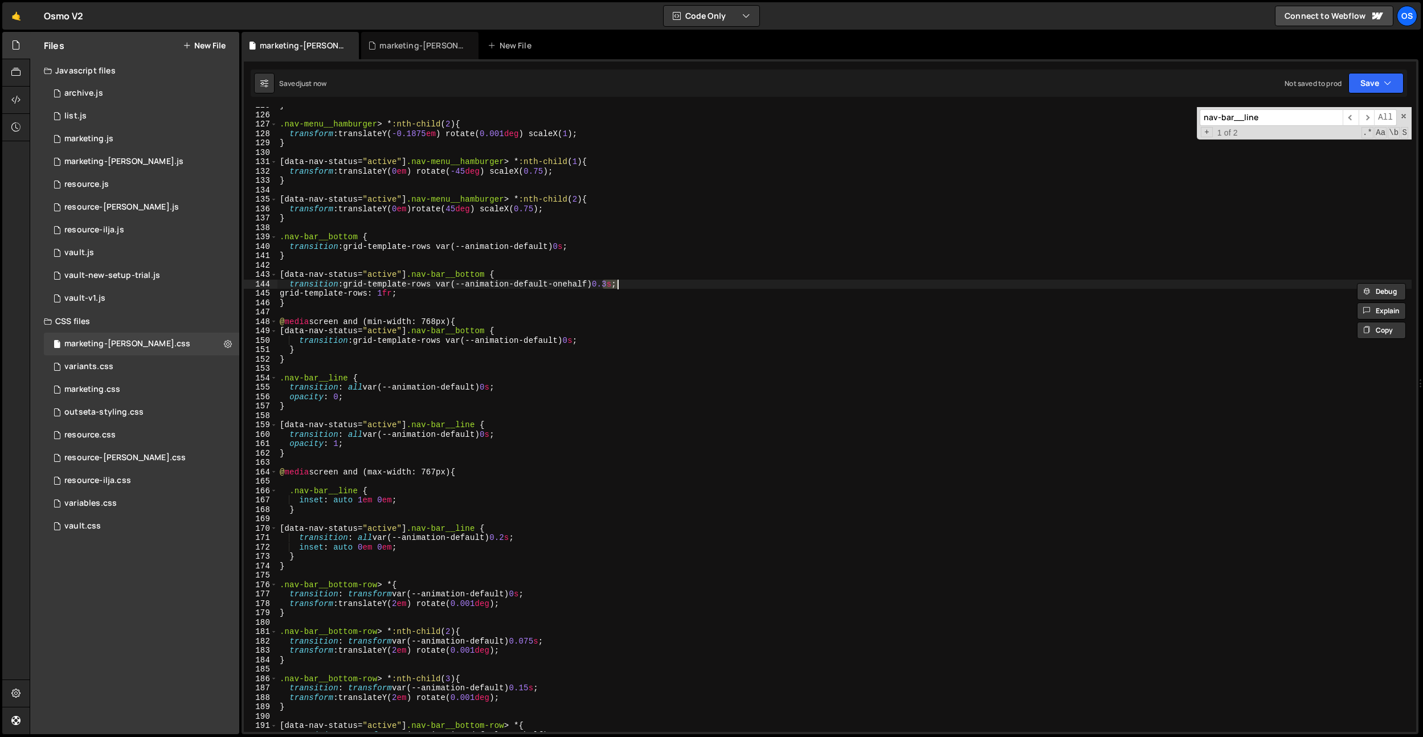
click at [377, 322] on div "} .nav-menu__hamburger > * :nth-child ( 2 ) { transform : translateY( -0.1875 e…" at bounding box center [844, 423] width 1134 height 644
drag, startPoint x: 500, startPoint y: 216, endPoint x: 481, endPoint y: 241, distance: 31.3
click at [499, 219] on div "} .nav-menu__hamburger > * :nth-child ( 2 ) { transform : translateY( -0.1875 e…" at bounding box center [844, 423] width 1134 height 644
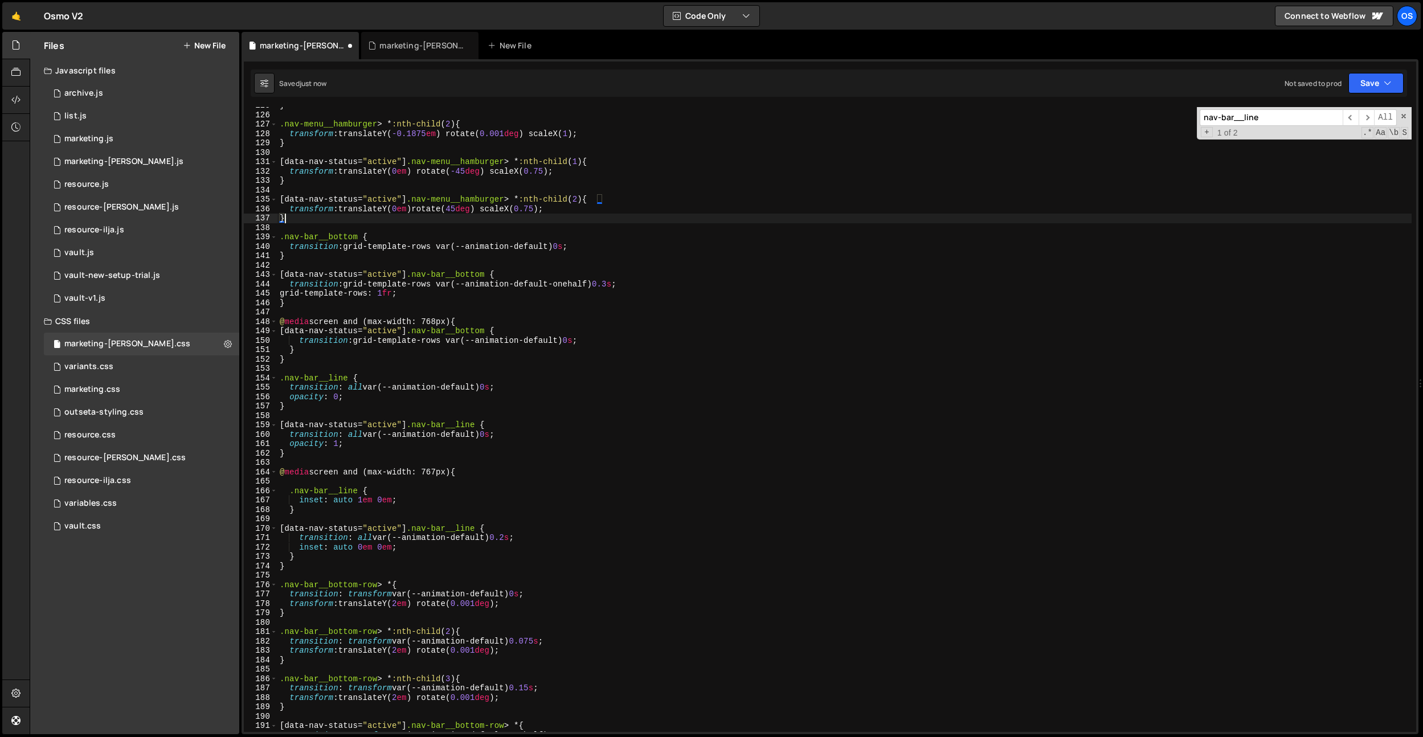
click at [439, 318] on div "} .nav-menu__hamburger > * :nth-child ( 2 ) { transform : translateY( -0.1875 e…" at bounding box center [844, 423] width 1134 height 644
click at [579, 344] on div "} .nav-menu__hamburger > * :nth-child ( 2 ) { transform : translateY( -0.1875 e…" at bounding box center [844, 423] width 1134 height 644
click at [571, 285] on div "} .nav-menu__hamburger > * :nth-child ( 2 ) { transform : translateY( -0.1875 e…" at bounding box center [844, 423] width 1134 height 644
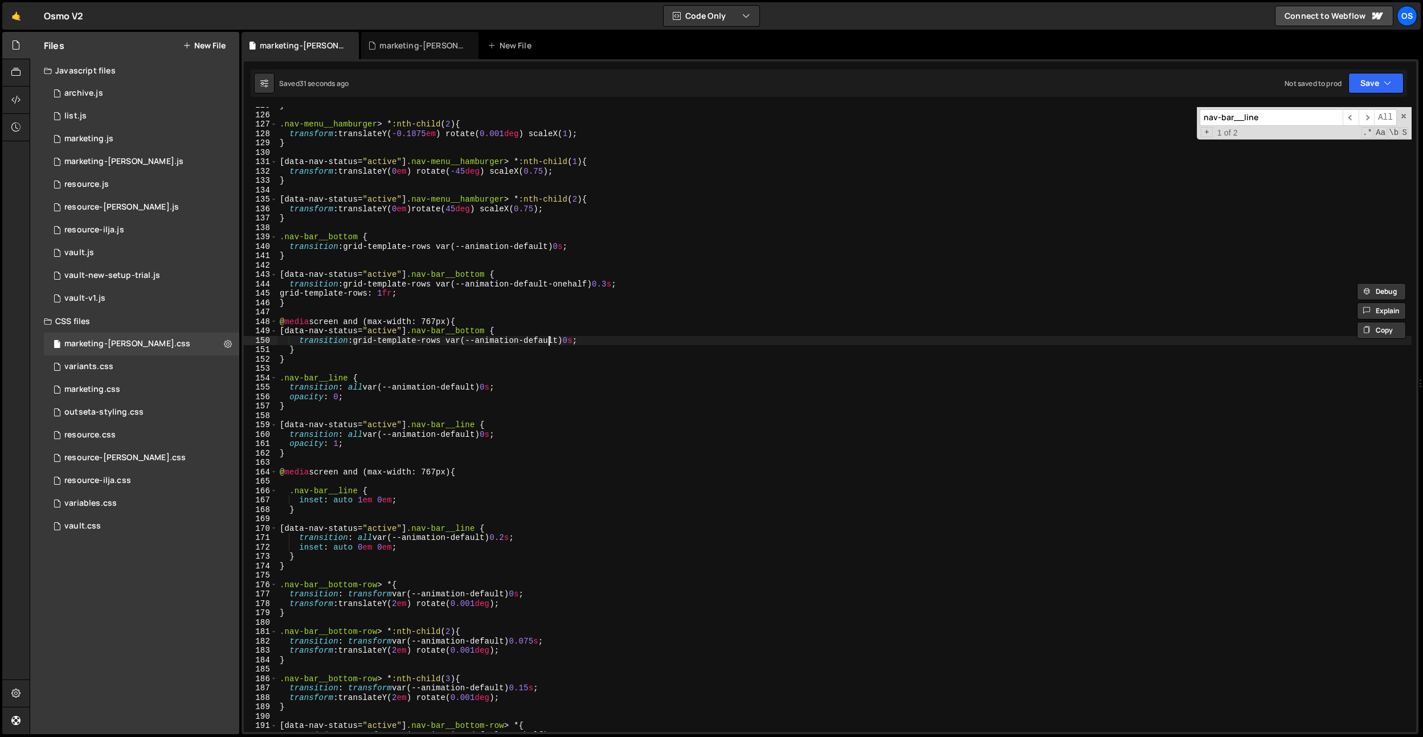
click at [551, 338] on div "} .nav-menu__hamburger > * :nth-child ( 2 ) { transform : translateY( -0.1875 e…" at bounding box center [844, 423] width 1134 height 644
paste textarea "onehalf"
click at [551, 338] on div "} .nav-menu__hamburger > * :nth-child ( 2 ) { transform : translateY( -0.1875 e…" at bounding box center [844, 423] width 1134 height 644
type textarea "transition: grid-template-rows var(--animation-default-onehalf) 0s;"
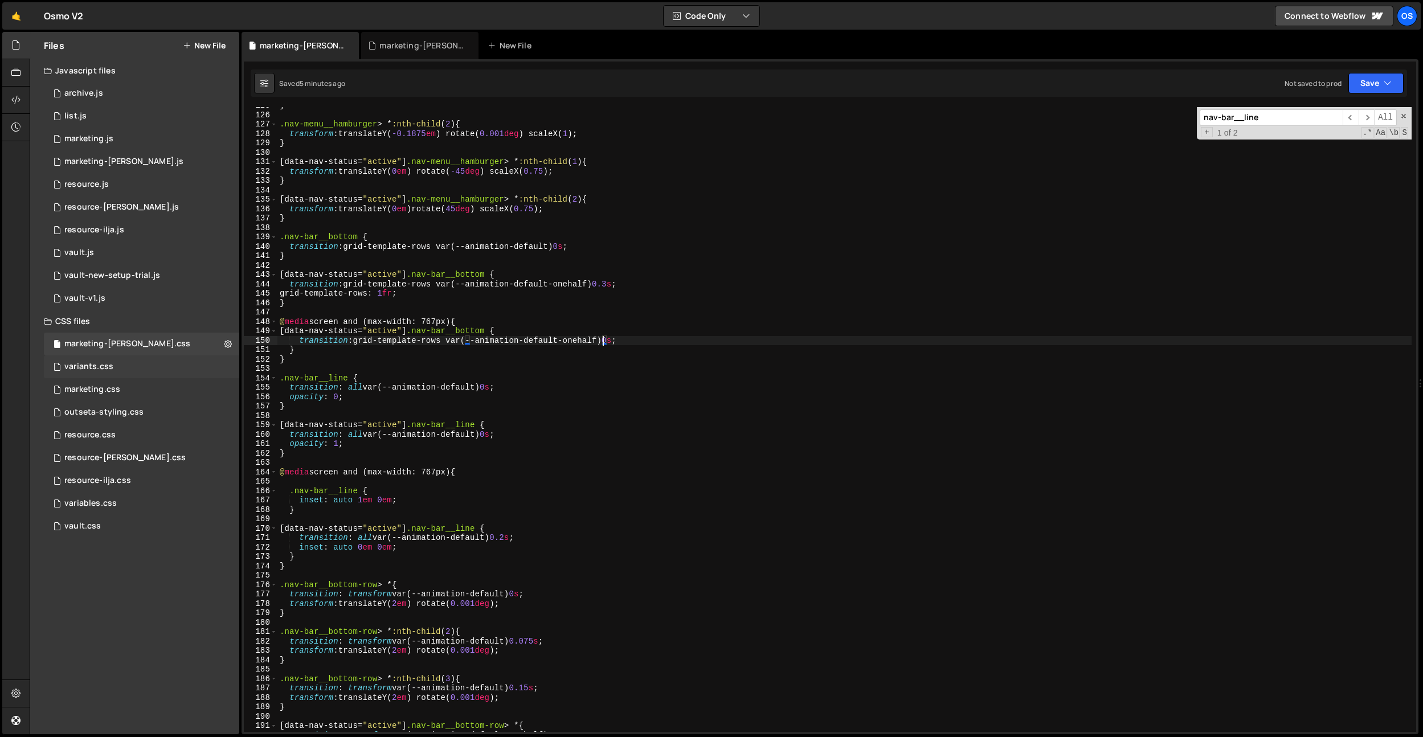
click at [99, 372] on div "variants.css 0" at bounding box center [141, 367] width 195 height 23
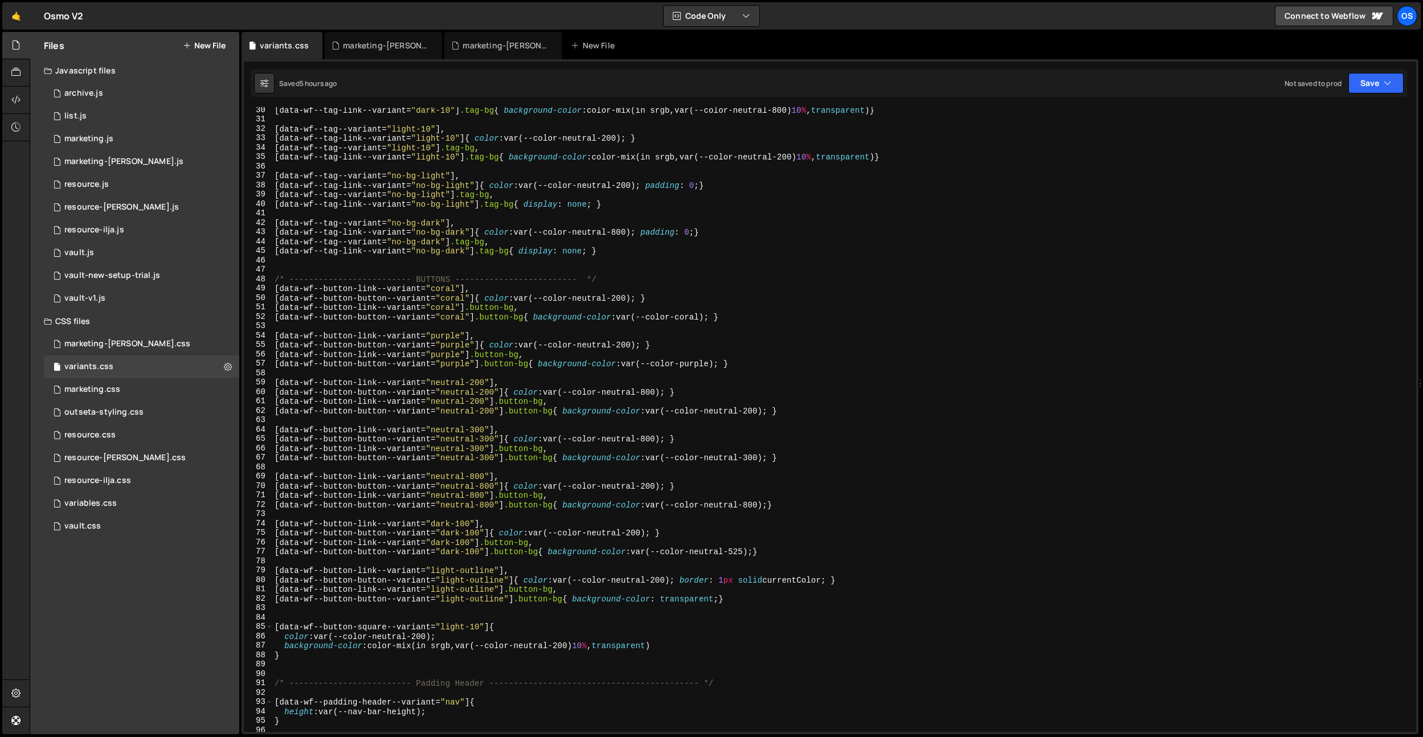
scroll to position [480, 0]
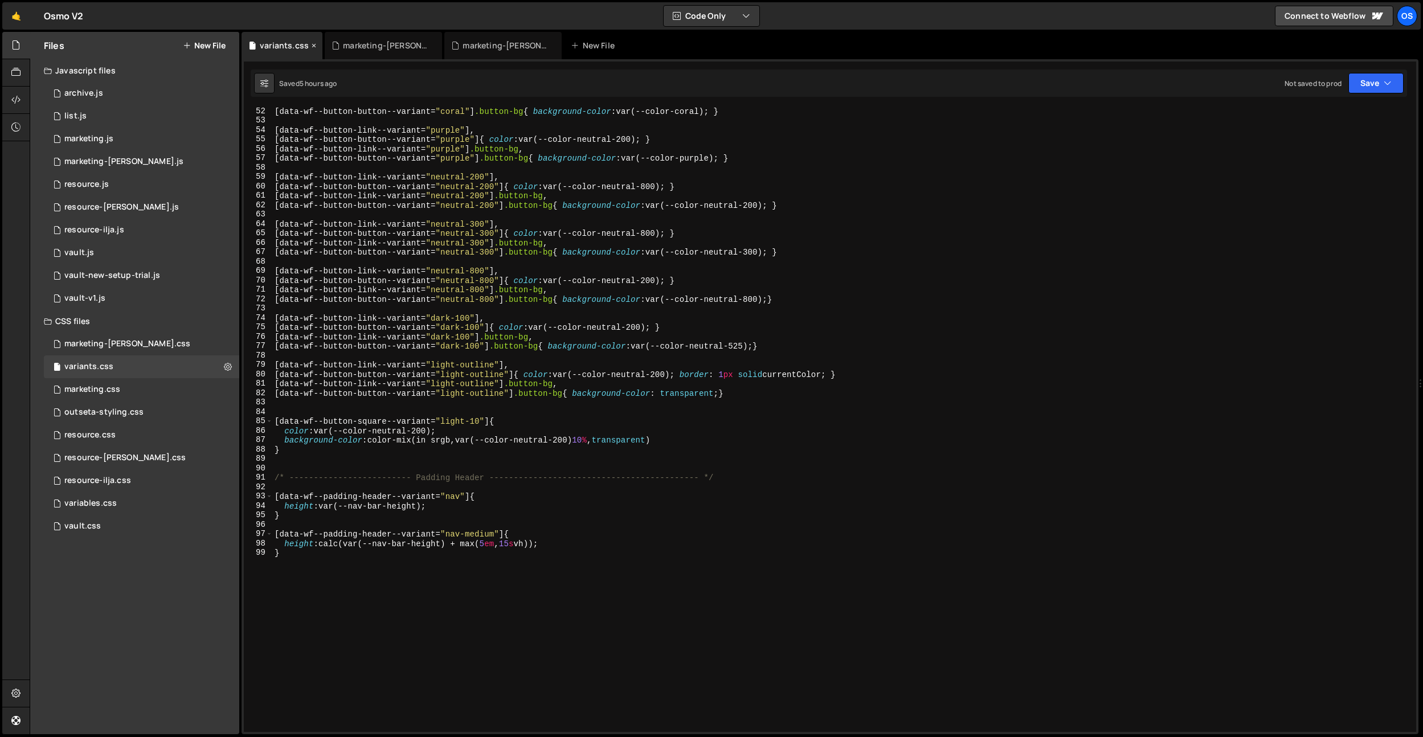
click at [316, 45] on icon at bounding box center [314, 45] width 8 height 11
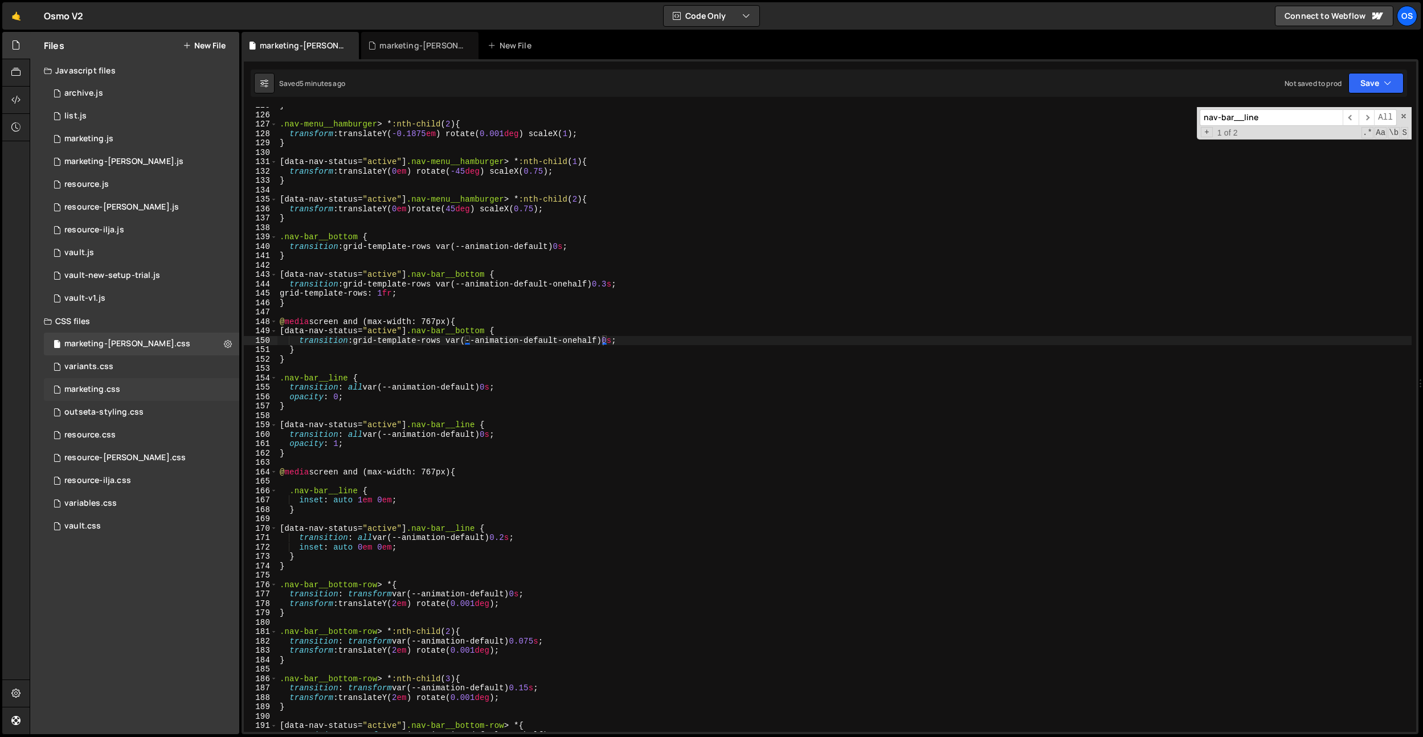
click at [152, 391] on div "marketing.css 0" at bounding box center [141, 389] width 195 height 23
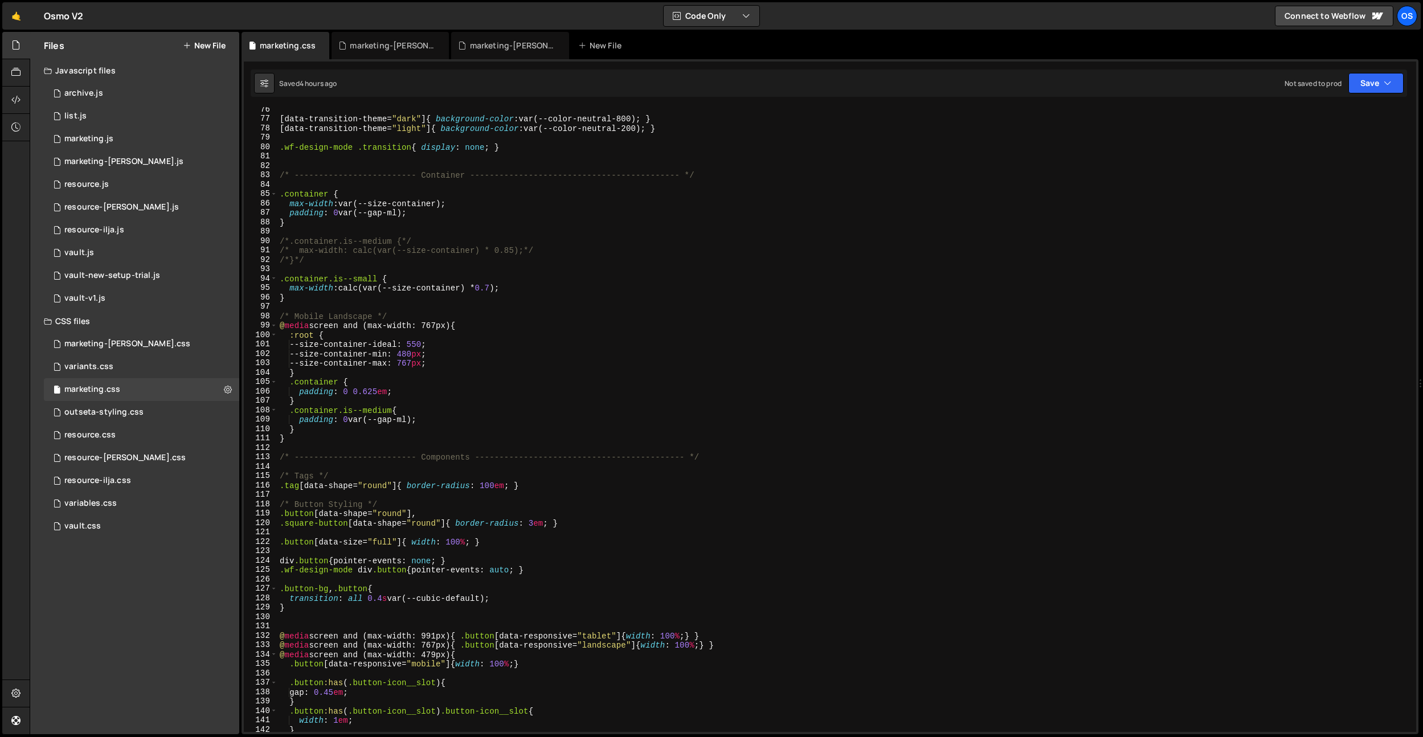
scroll to position [1360, 0]
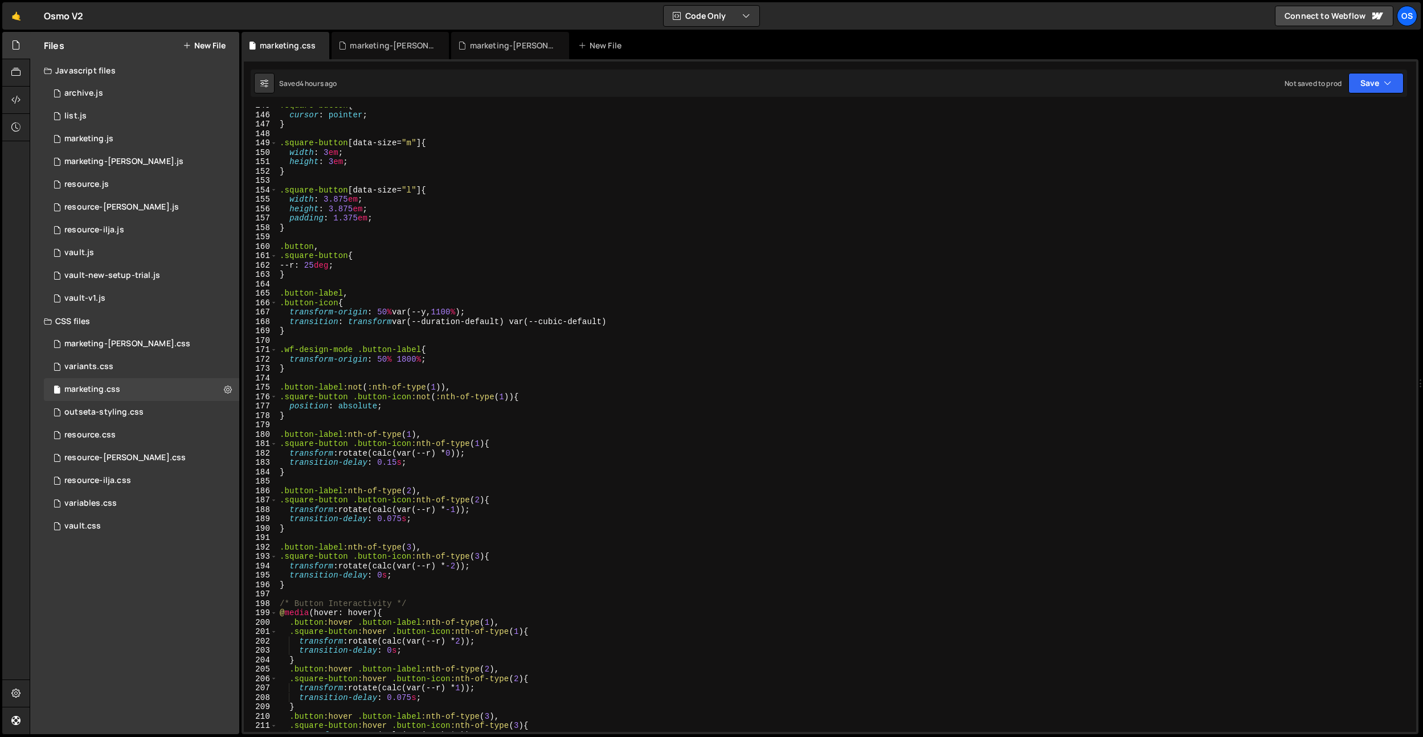
type textarea ".wf-design-mode .button-label{"
click at [385, 346] on div ".square-button { cursor : pointer ; } .square-button [ data-size = " m " ] { wi…" at bounding box center [844, 423] width 1134 height 644
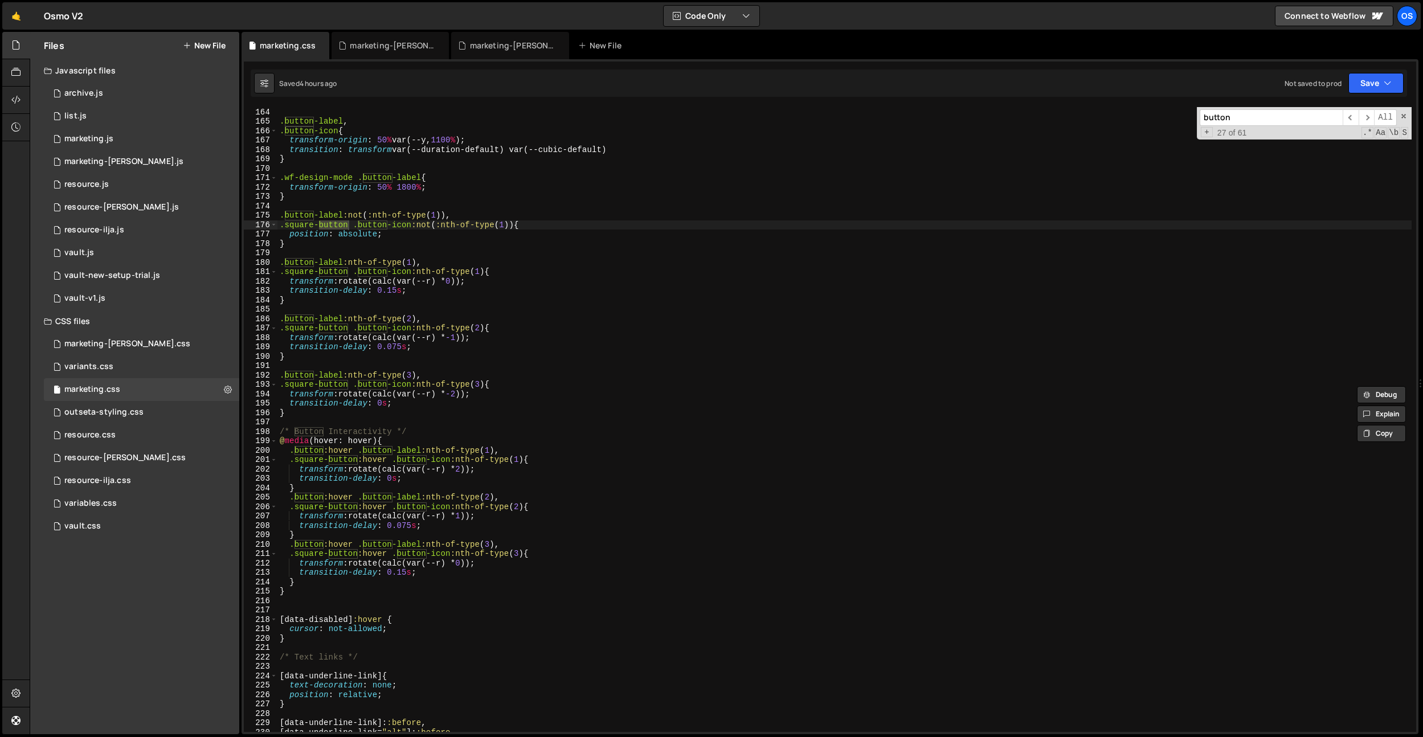
scroll to position [1542, 0]
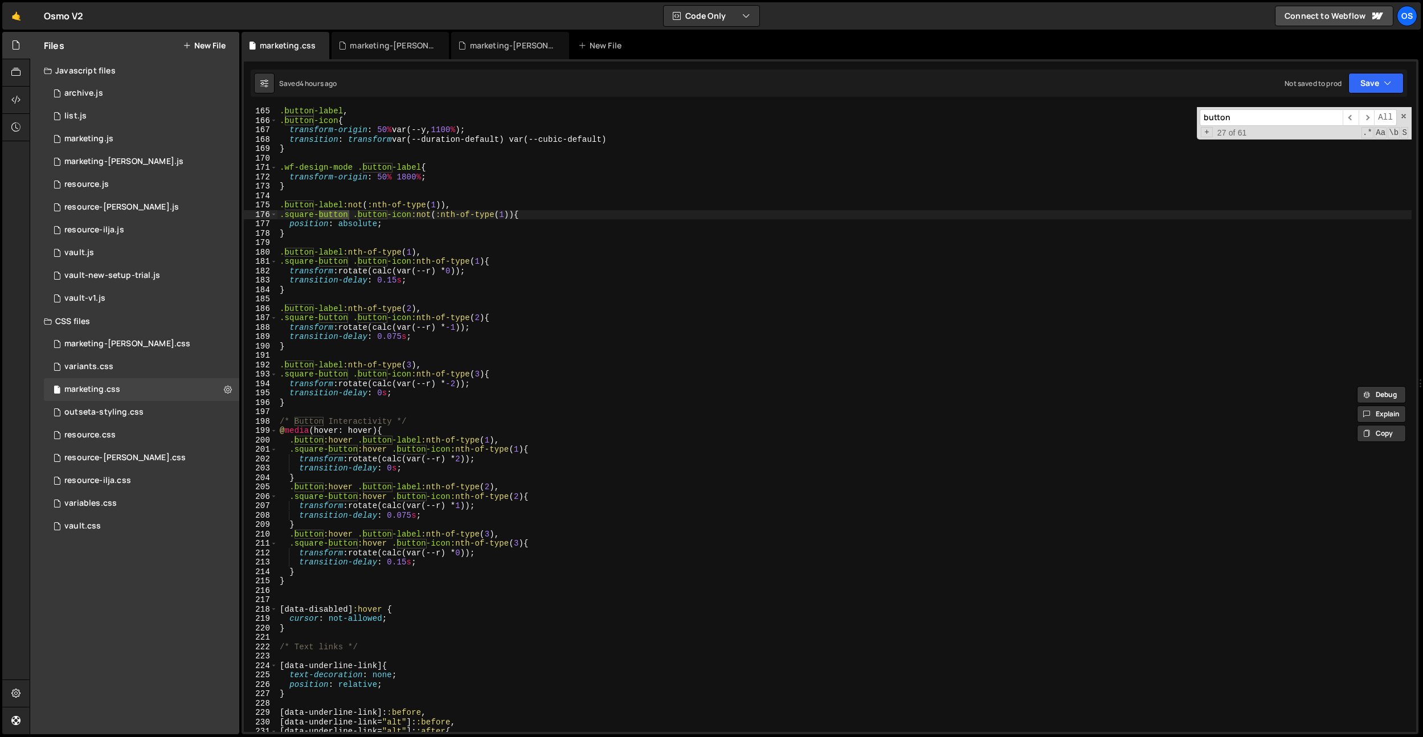
type input "button"
type textarea "@media (hover: hover){"
click at [496, 431] on div ".button-label , .button-icon { transform-origin : 50 % var(--y, 1100 % ) ; tran…" at bounding box center [844, 429] width 1134 height 644
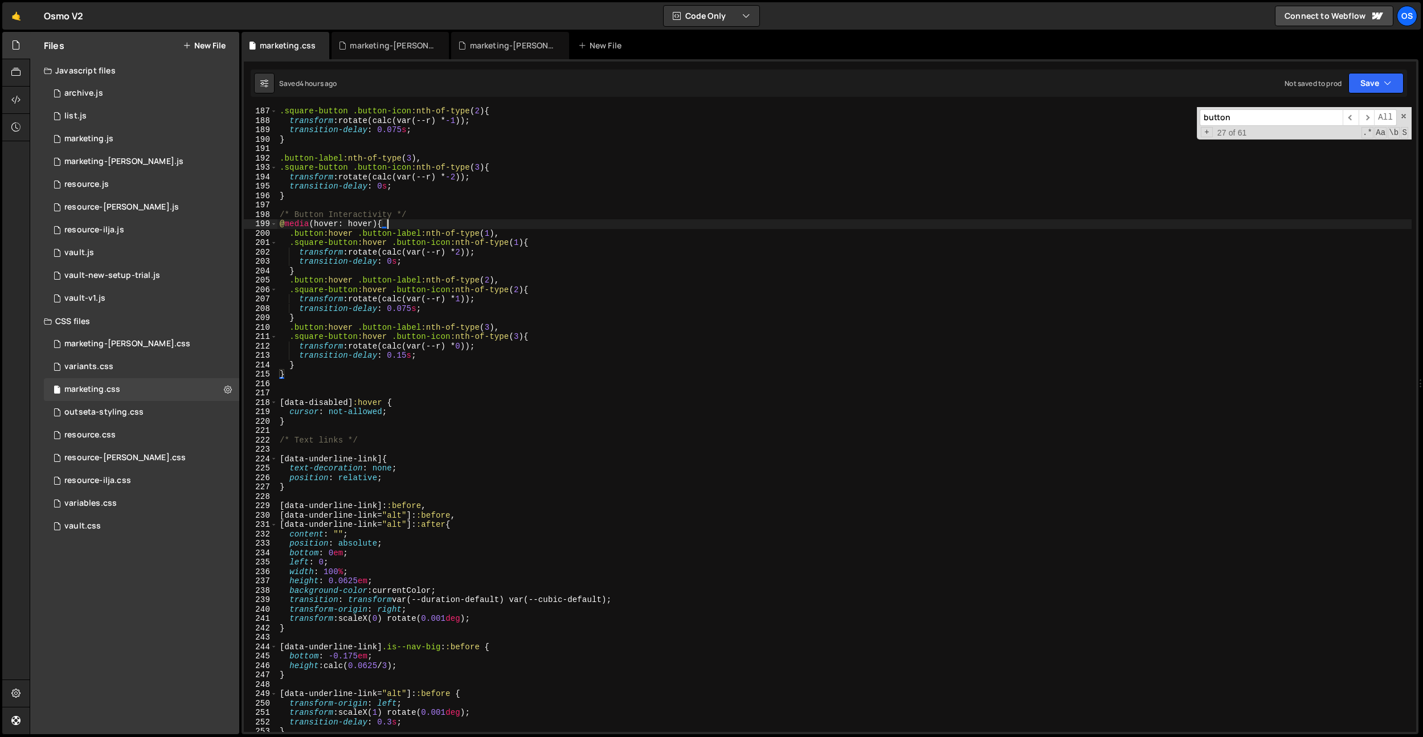
scroll to position [1749, 0]
click at [408, 428] on div ".square-button .button-icon :nth-of-type ( 2 ) { transform : rotate(calc(var(--…" at bounding box center [844, 429] width 1134 height 644
click at [409, 422] on div ".square-button .button-icon :nth-of-type ( 2 ) { transform : rotate(calc(var(--…" at bounding box center [844, 429] width 1134 height 644
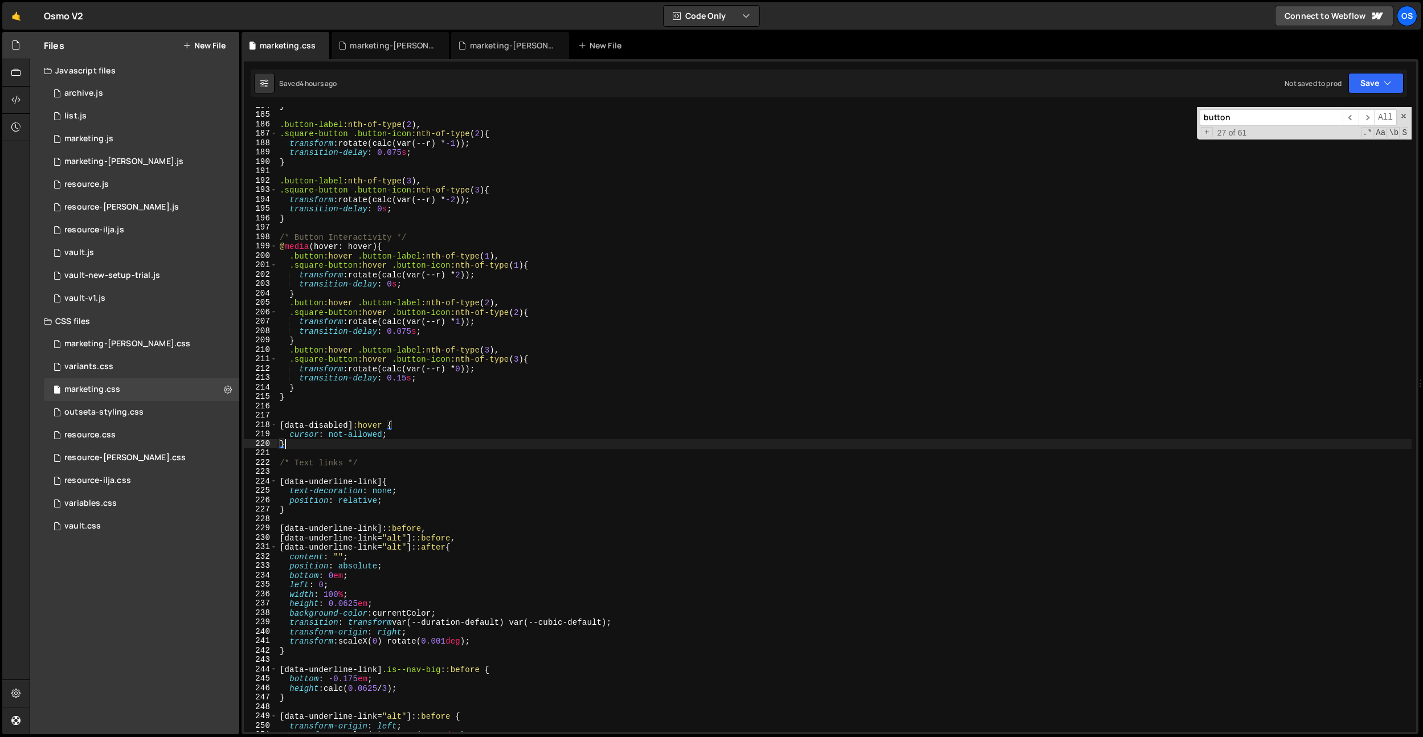
scroll to position [1695, 0]
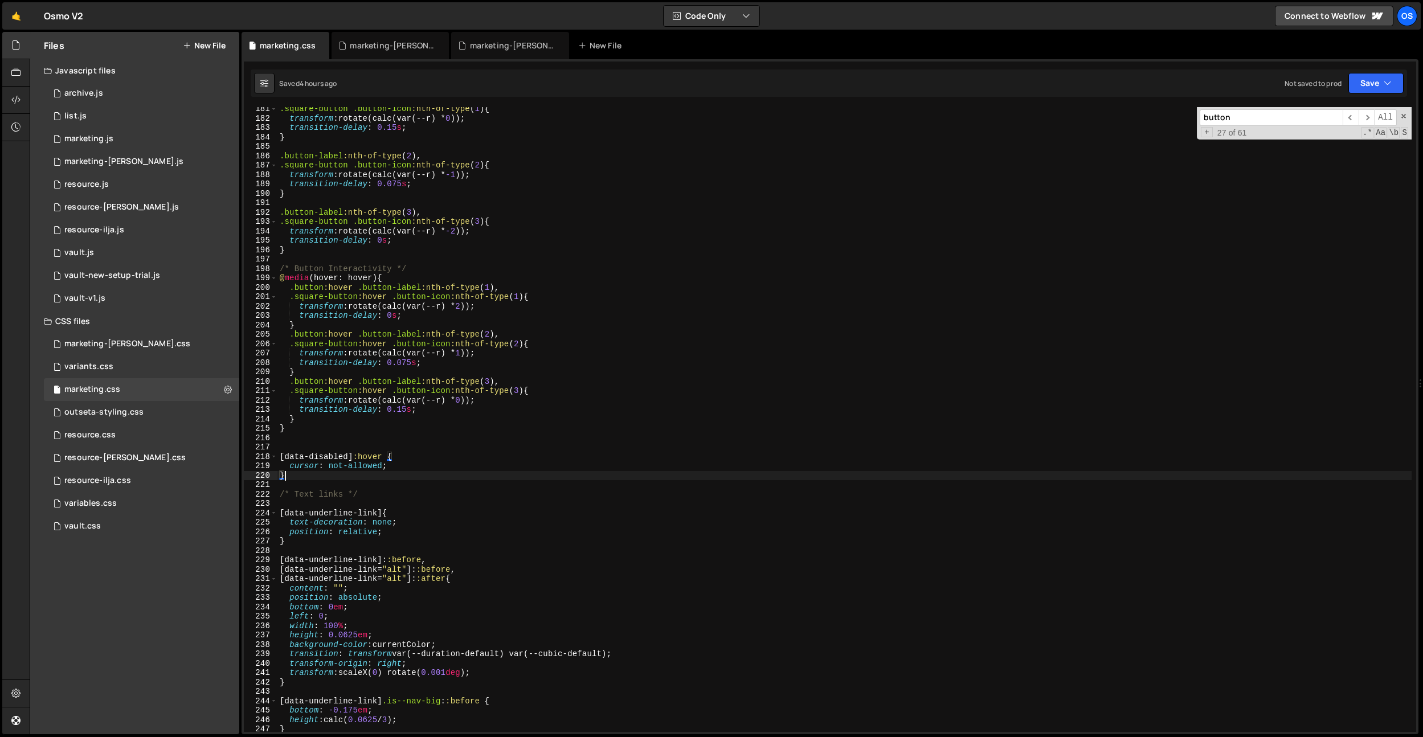
click at [547, 321] on div ".square-button .button-icon :nth-of-type ( 1 ) { transform : rotate(calc(var(--…" at bounding box center [844, 426] width 1134 height 644
drag, startPoint x: 523, startPoint y: 298, endPoint x: 528, endPoint y: 307, distance: 9.7
click at [523, 298] on div ".square-button .button-icon :nth-of-type ( 1 ) { transform : rotate(calc(var(--…" at bounding box center [844, 426] width 1134 height 644
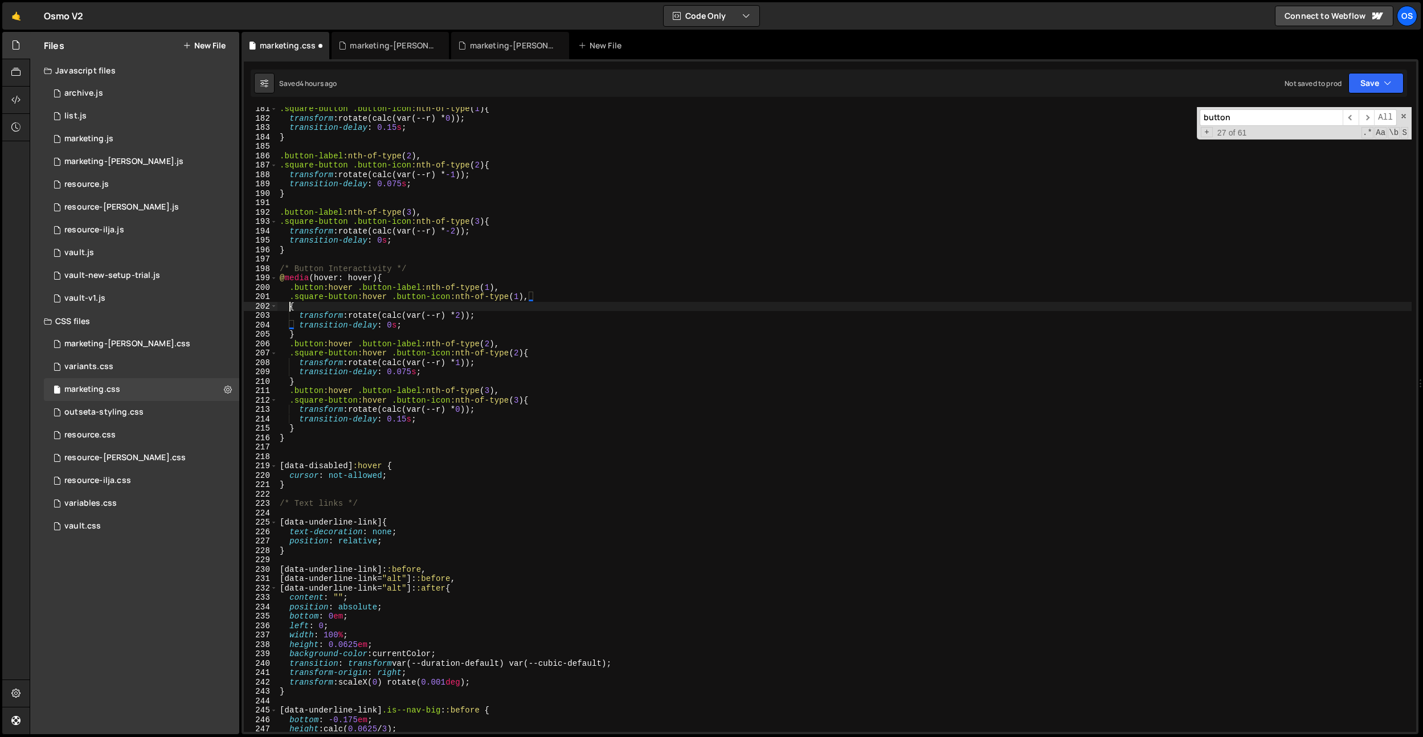
scroll to position [0, 1]
paste textarea "data-hover"
drag, startPoint x: 358, startPoint y: 299, endPoint x: 293, endPoint y: 299, distance: 65.0
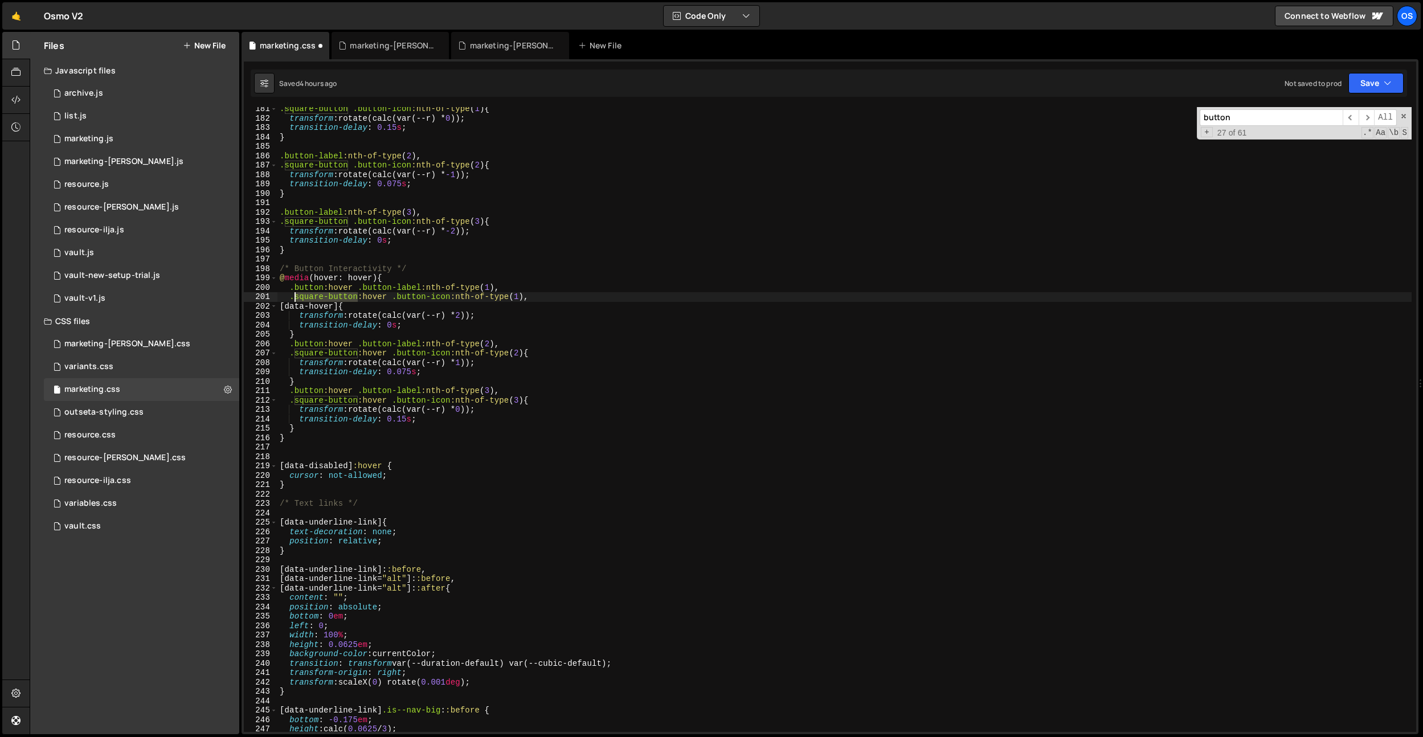
click at [293, 299] on div ".square-button .button-icon :nth-of-type ( 1 ) { transform : rotate(calc(var(--…" at bounding box center [844, 426] width 1134 height 644
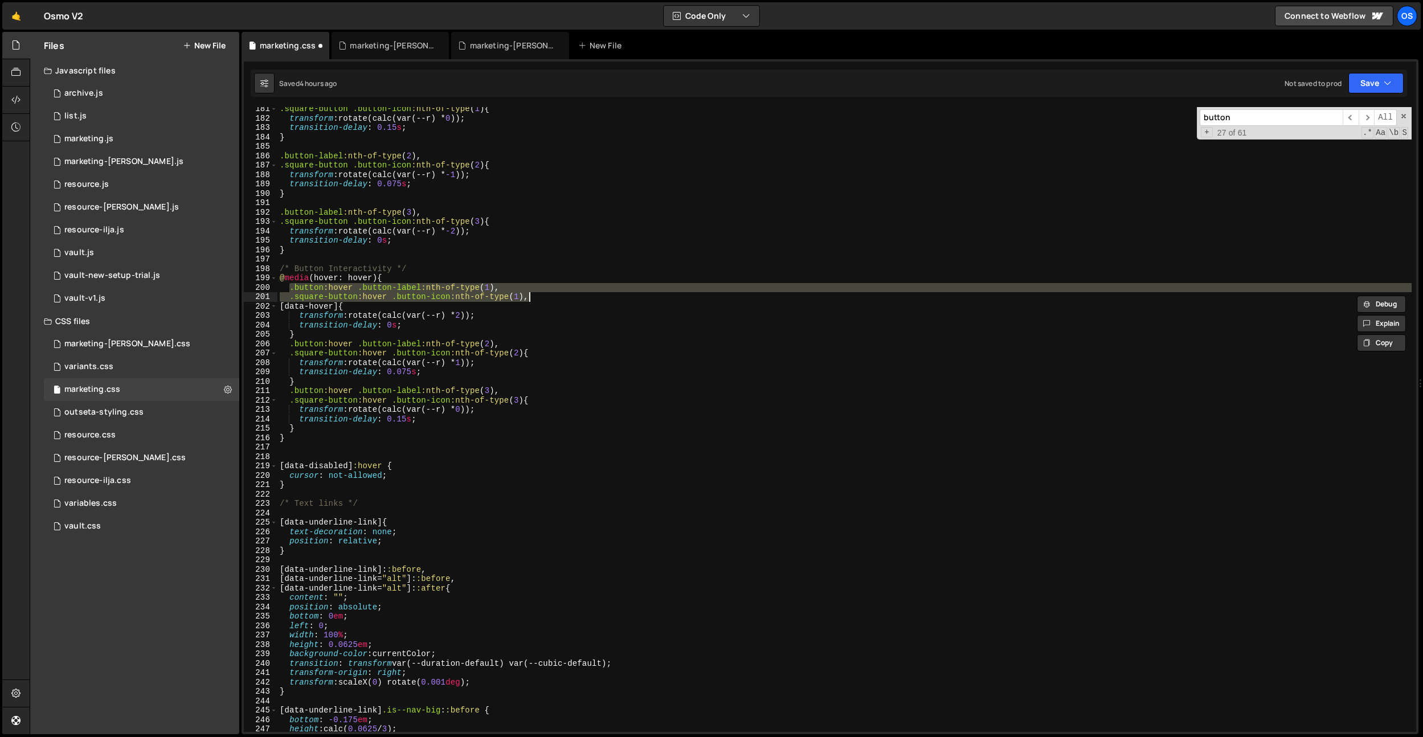
drag, startPoint x: 287, startPoint y: 289, endPoint x: 521, endPoint y: 294, distance: 233.6
click at [527, 293] on div ".square-button .button-icon :nth-of-type ( 1 ) { transform : rotate(calc(var(--…" at bounding box center [844, 426] width 1134 height 644
click at [547, 292] on div ".square-button .button-icon :nth-of-type ( 1 ) { transform : rotate(calc(var(--…" at bounding box center [844, 419] width 1134 height 625
type textarea ".button:hover .button-label:nth-of-type(1),"
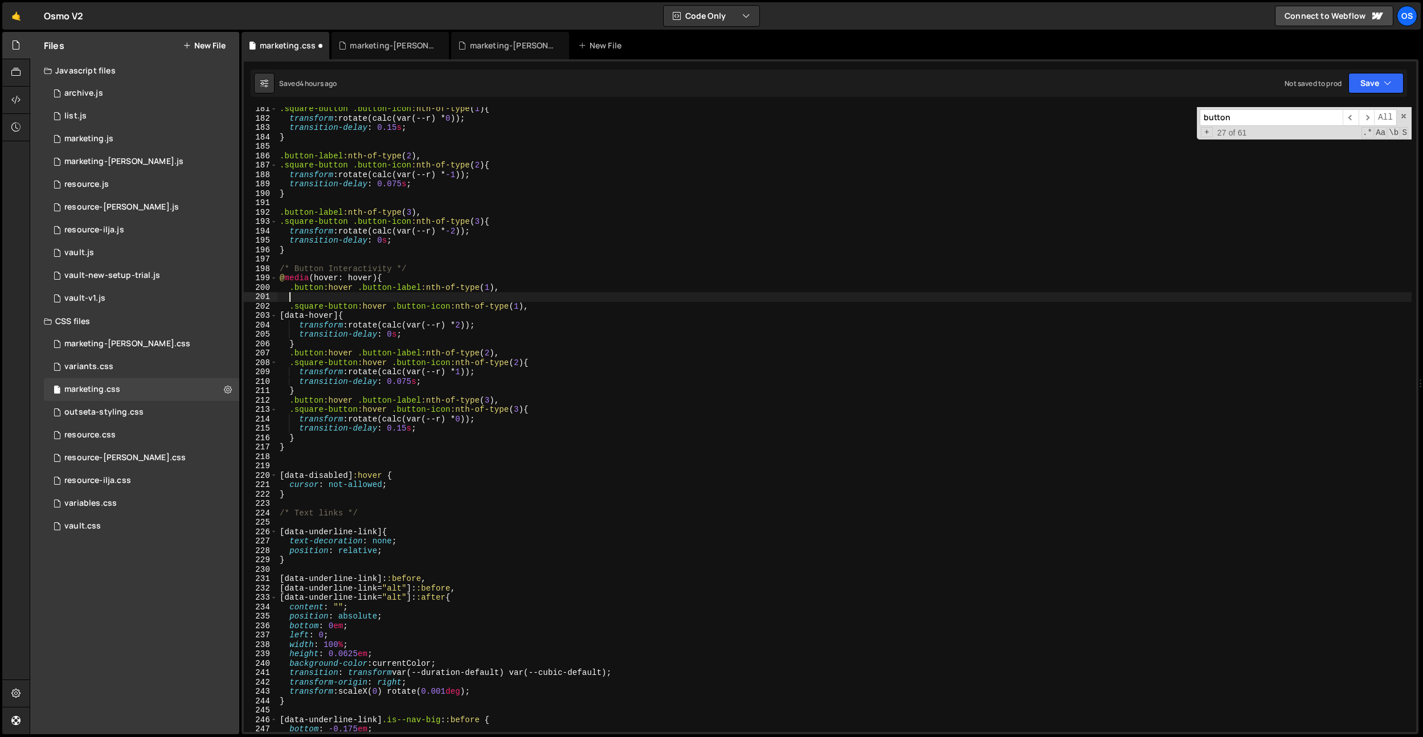
scroll to position [0, 0]
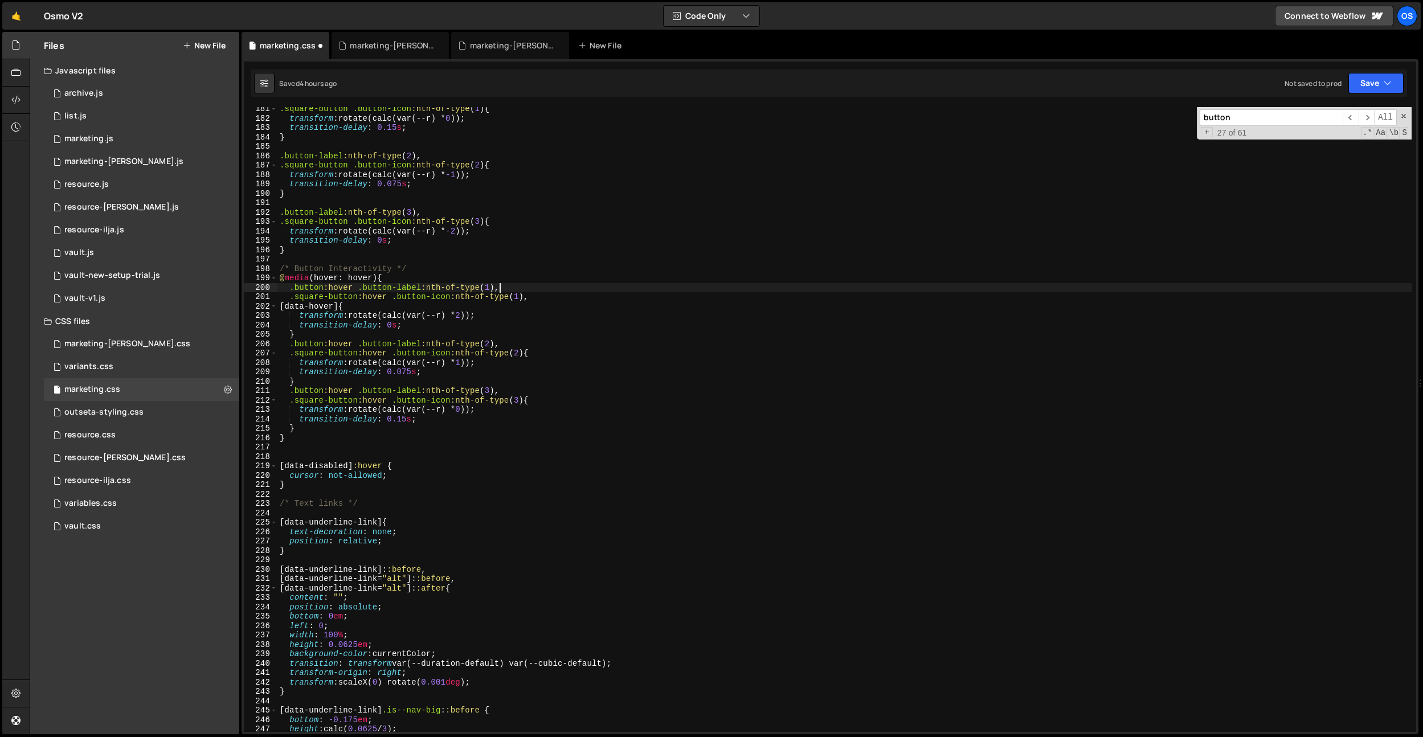
click at [545, 299] on div ".square-button .button-icon :nth-of-type ( 1 ) { transform : rotate(calc(var(--…" at bounding box center [844, 426] width 1134 height 644
type textarea ".square-button:hover .button-icon:nth-of-type(1),"
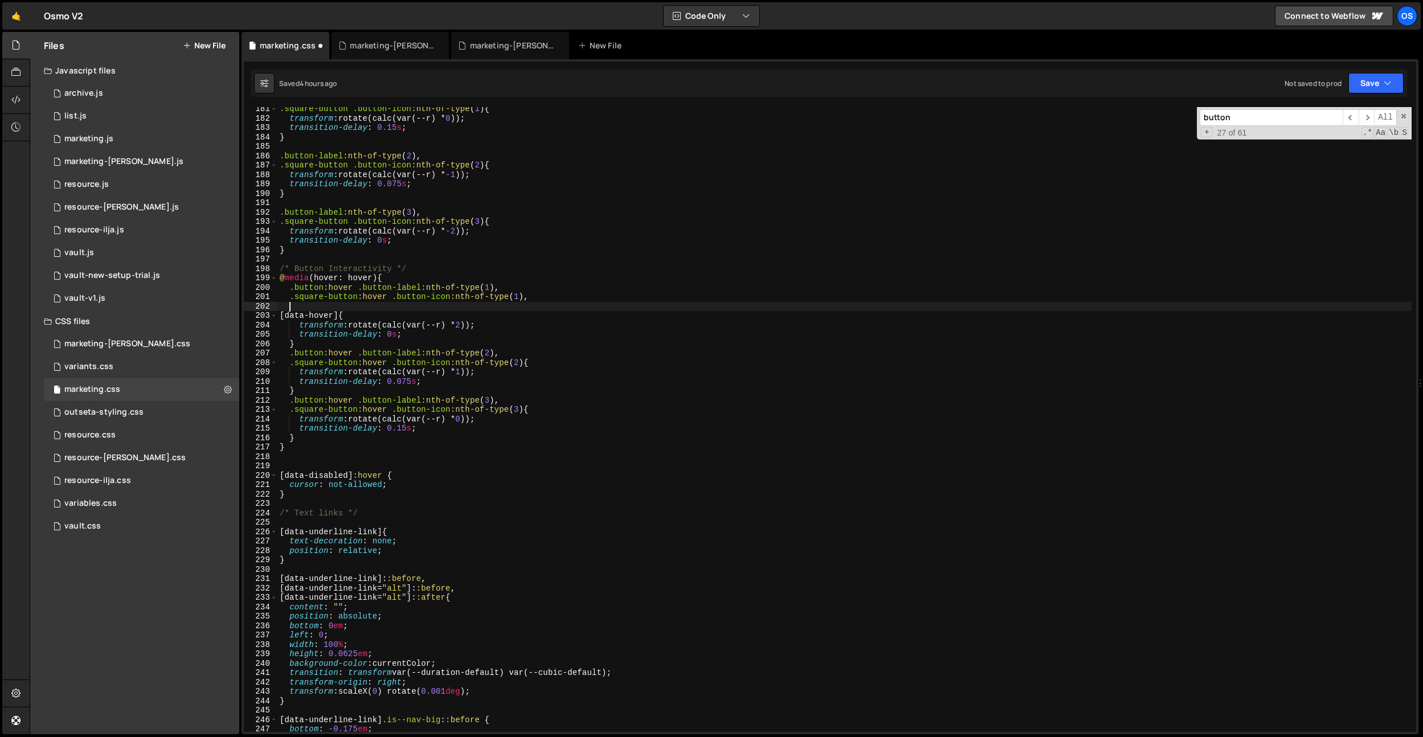
paste textarea ".square-button:hover .button-icon:nth-of-type(1),"
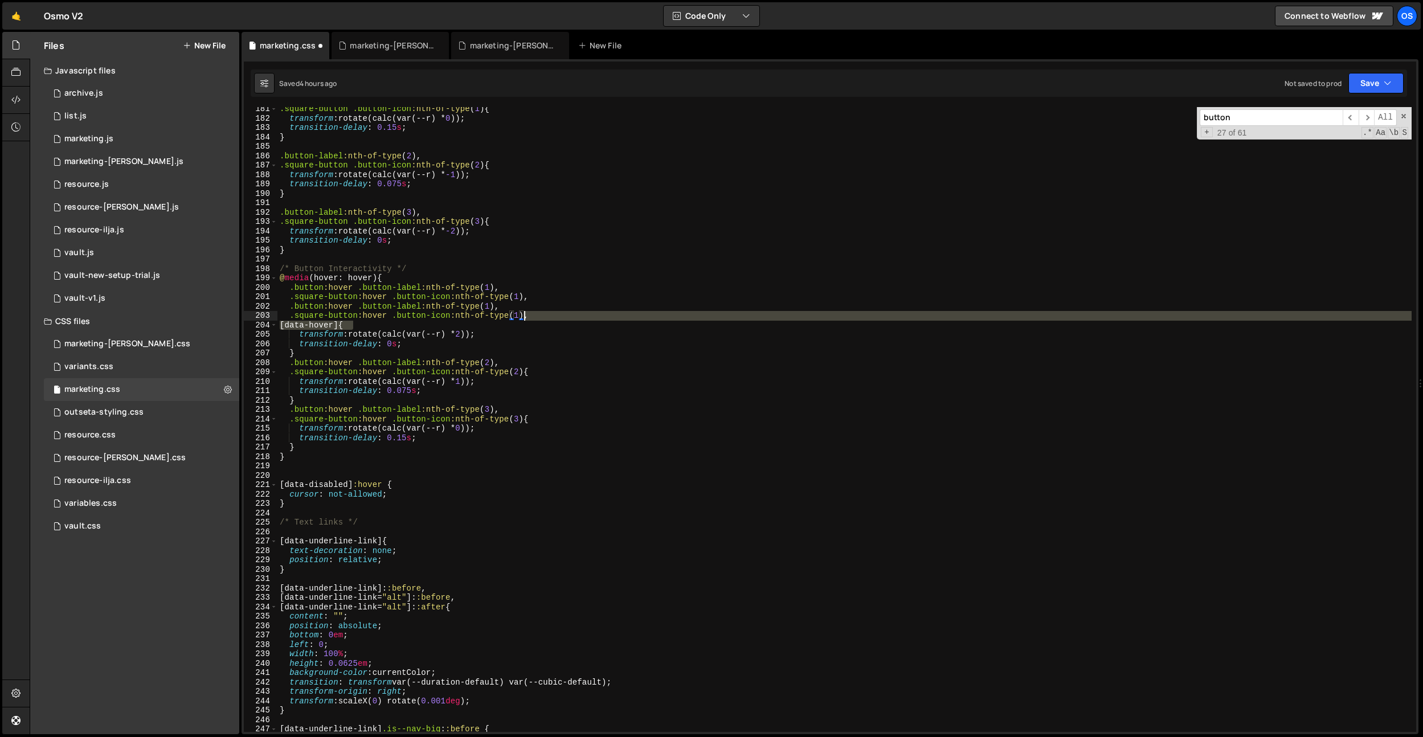
drag, startPoint x: 370, startPoint y: 324, endPoint x: 534, endPoint y: 334, distance: 163.8
click at [524, 316] on div ".square-button .button-icon :nth-of-type ( 1 ) { transform : rotate(calc(var(--…" at bounding box center [844, 426] width 1134 height 644
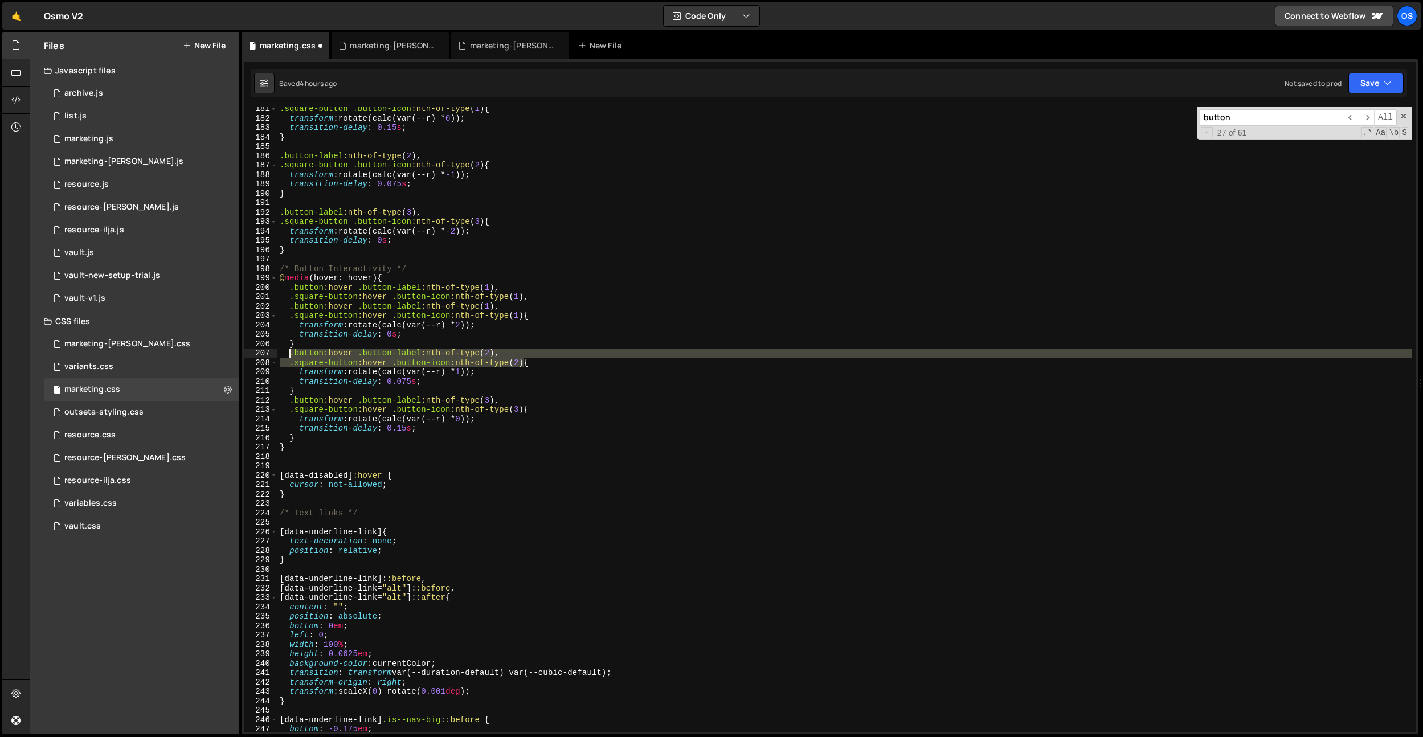
drag, startPoint x: 526, startPoint y: 365, endPoint x: 301, endPoint y: 344, distance: 225.5
click at [290, 354] on div ".square-button .button-icon :nth-of-type ( 1 ) { transform : rotate(calc(var(--…" at bounding box center [844, 426] width 1134 height 644
click at [305, 341] on div ".square-button .button-icon :nth-of-type ( 1 ) { transform : rotate(calc(var(--…" at bounding box center [844, 426] width 1134 height 644
type textarea "}"
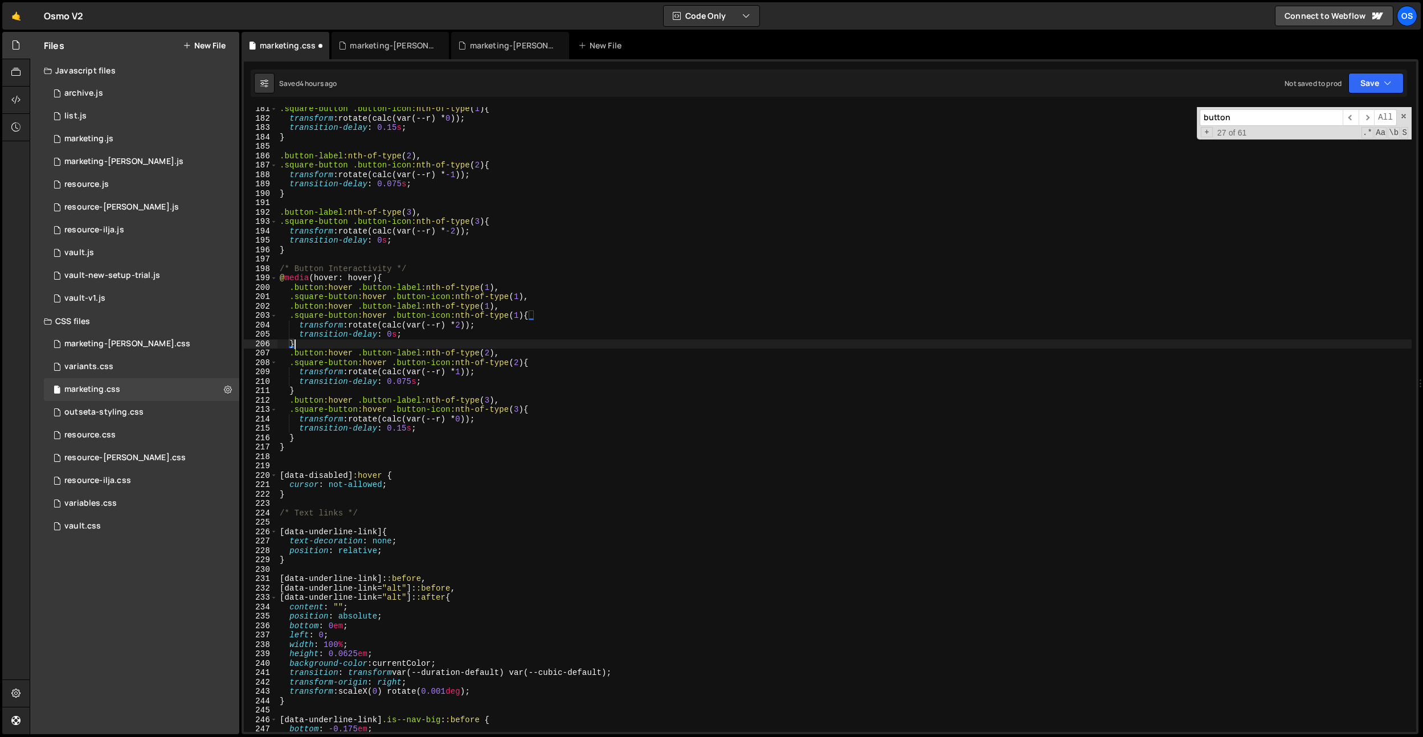
scroll to position [0, 0]
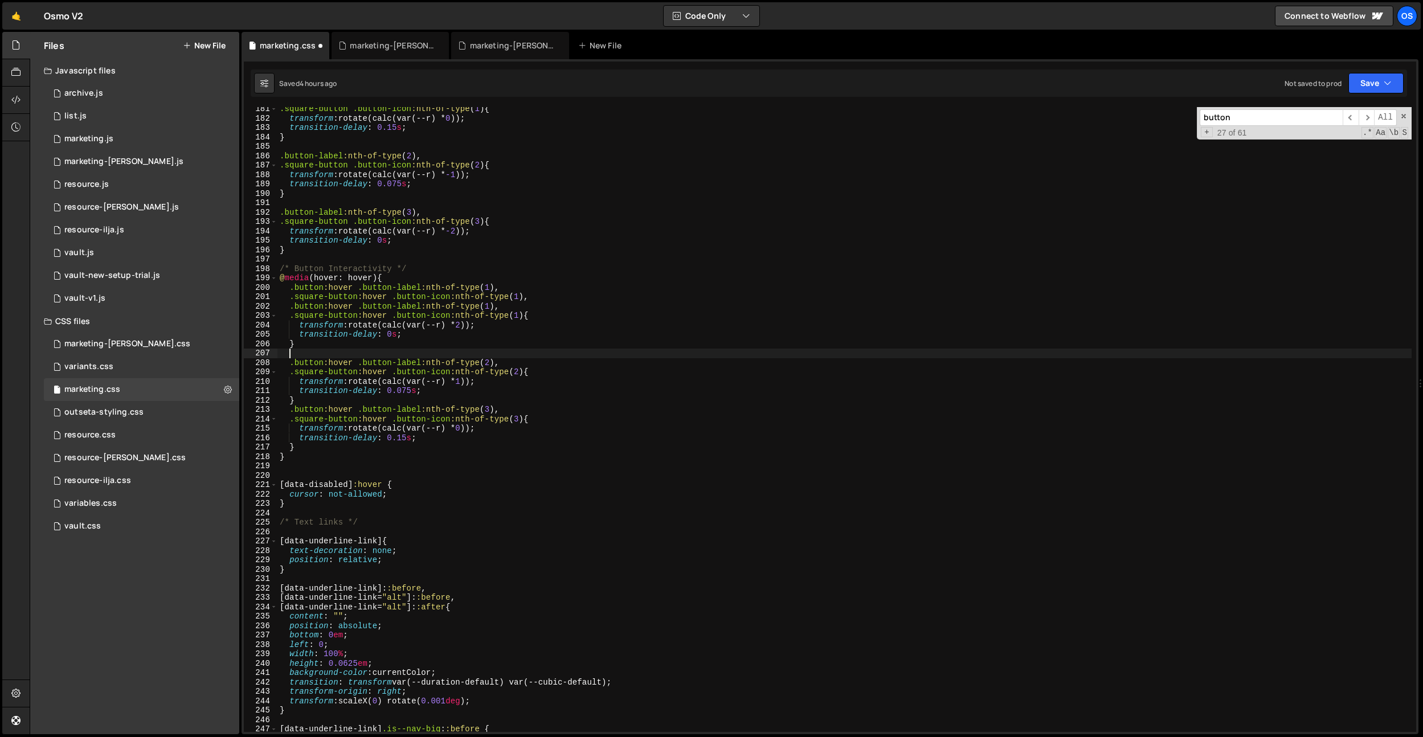
click at [521, 374] on div ".square-button .button-icon :nth-of-type ( 1 ) { transform : rotate(calc(var(--…" at bounding box center [844, 426] width 1134 height 644
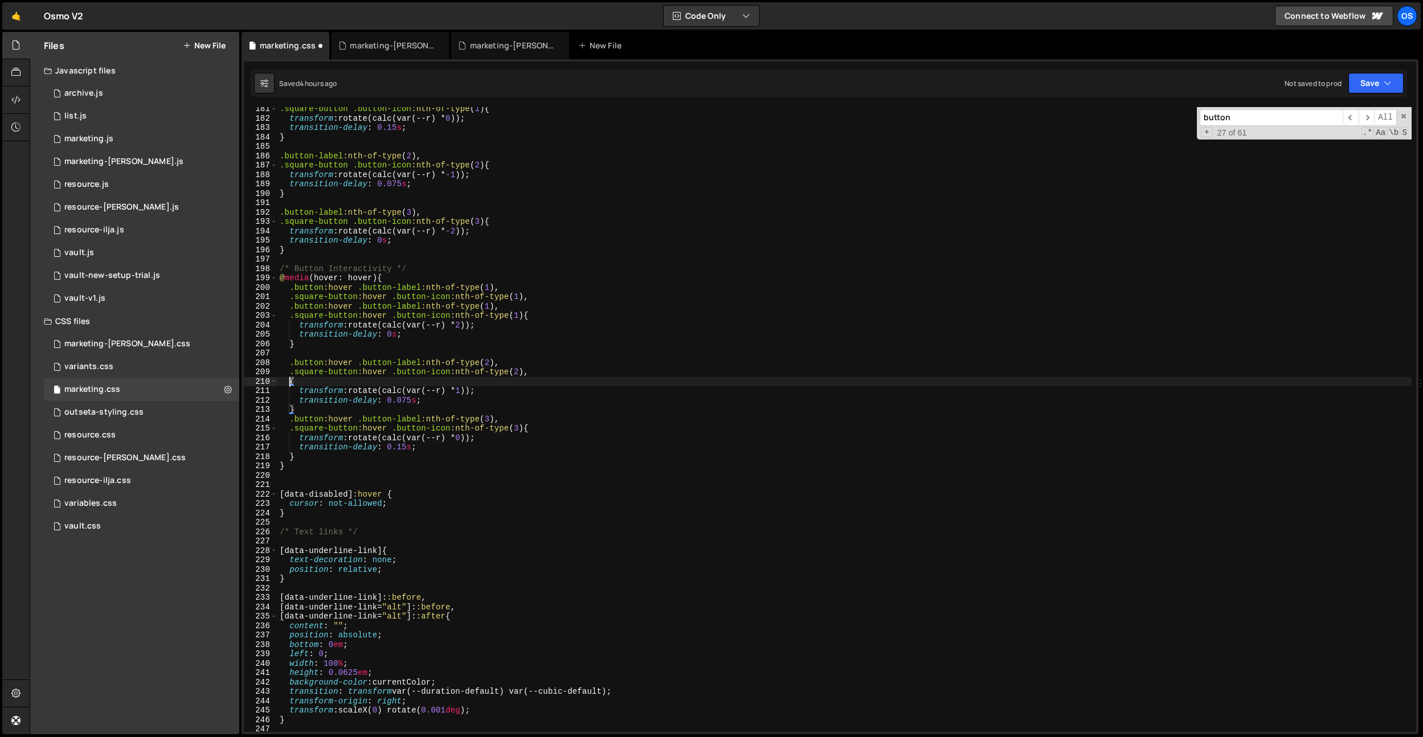
paste textarea ".square-button:hover .button-icon:nth-of-type(2)"
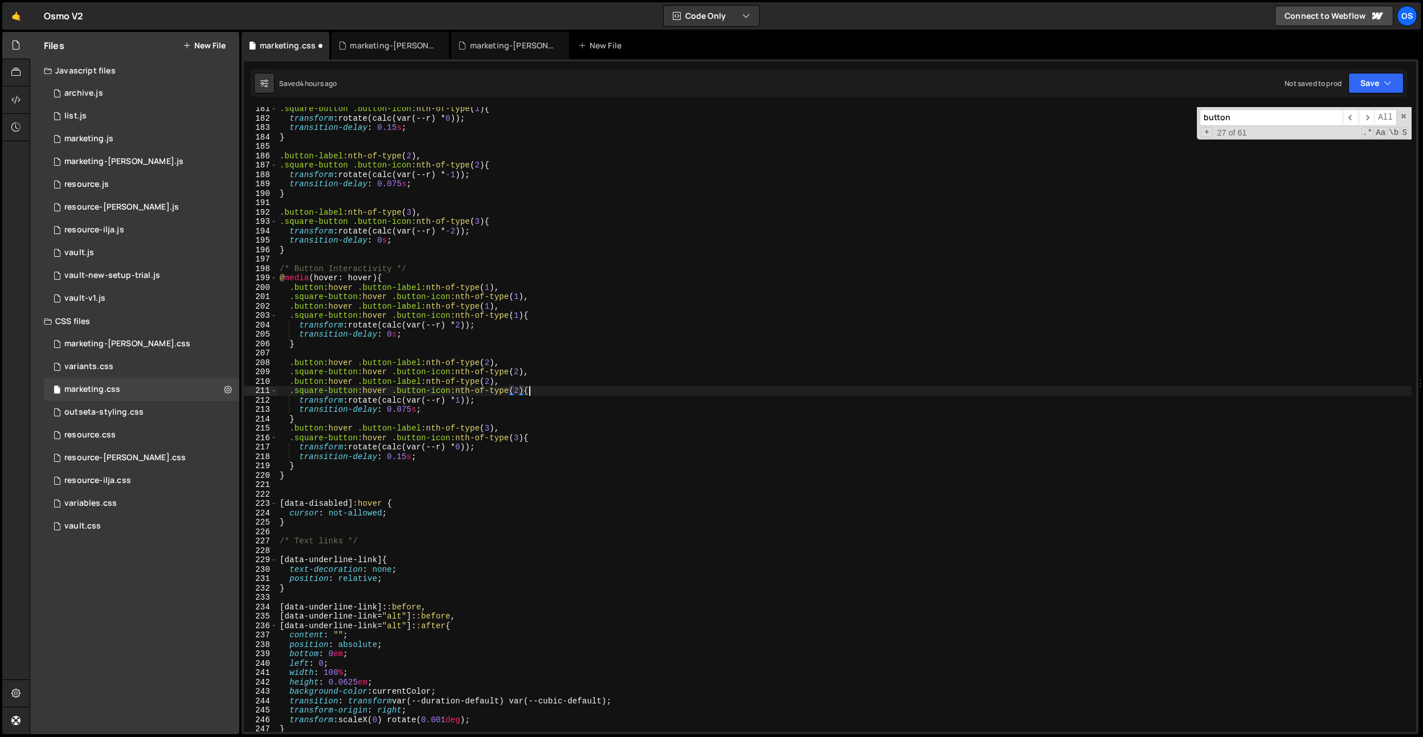
scroll to position [0, 17]
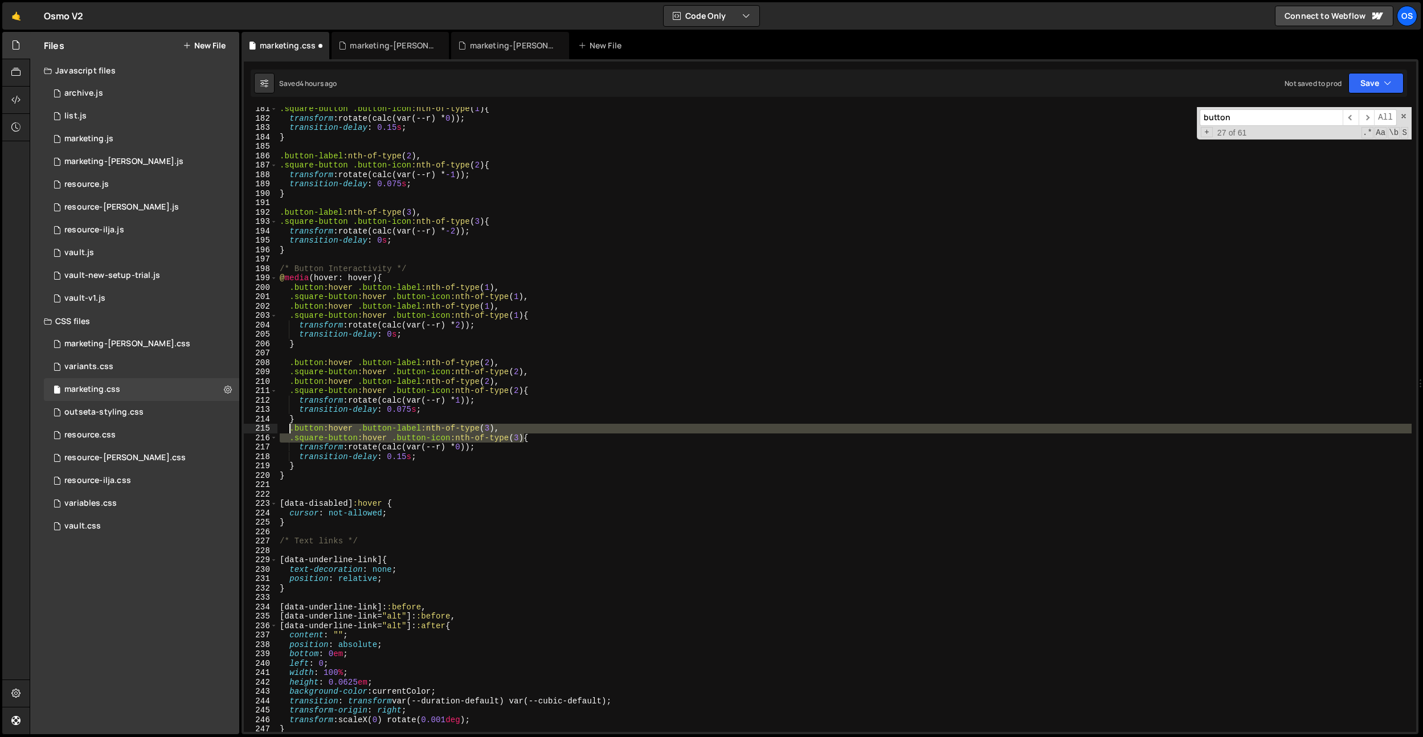
drag, startPoint x: 525, startPoint y: 438, endPoint x: 461, endPoint y: 439, distance: 63.8
click at [289, 431] on div ".square-button .button-icon :nth-of-type ( 1 ) { transform : rotate(calc(var(--…" at bounding box center [844, 426] width 1134 height 644
click at [432, 416] on div ".square-button .button-icon :nth-of-type ( 1 ) { transform : rotate(calc(var(--…" at bounding box center [844, 426] width 1134 height 644
type textarea "}"
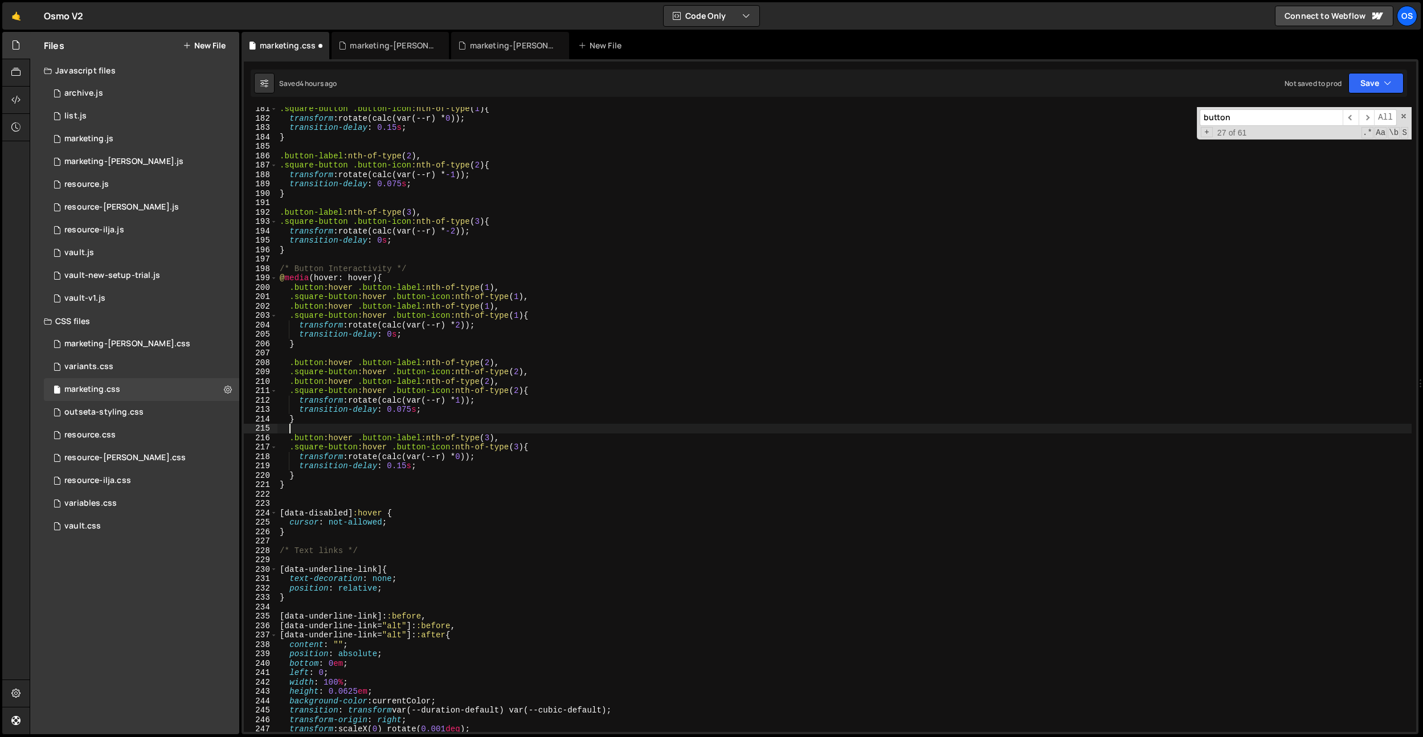
scroll to position [0, 0]
click at [522, 446] on div ".square-button .button-icon :nth-of-type ( 1 ) { transform : rotate(calc(var(--…" at bounding box center [844, 426] width 1134 height 644
paste textarea ".square-button:hover .button-icon:nth-of-type(3)"
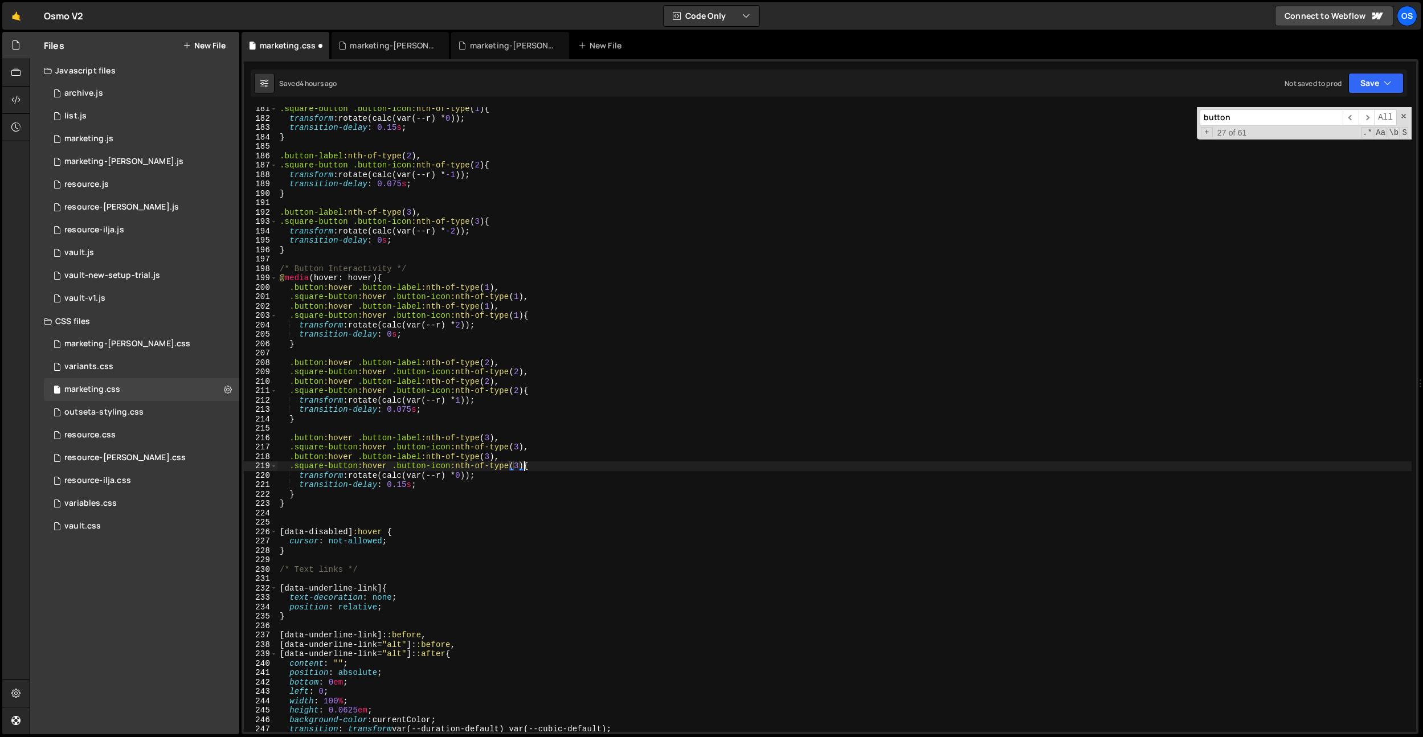
drag, startPoint x: 292, startPoint y: 308, endPoint x: 295, endPoint y: 322, distance: 14.1
click at [292, 309] on div ".square-button .button-icon :nth-of-type ( 1 ) { transform : rotate(calc(var(--…" at bounding box center [844, 426] width 1134 height 644
drag, startPoint x: 382, startPoint y: 307, endPoint x: 289, endPoint y: 313, distance: 92.5
click at [290, 308] on div ".square-button .button-icon :nth-of-type ( 1 ) { transform : rotate(calc(var(--…" at bounding box center [844, 426] width 1134 height 644
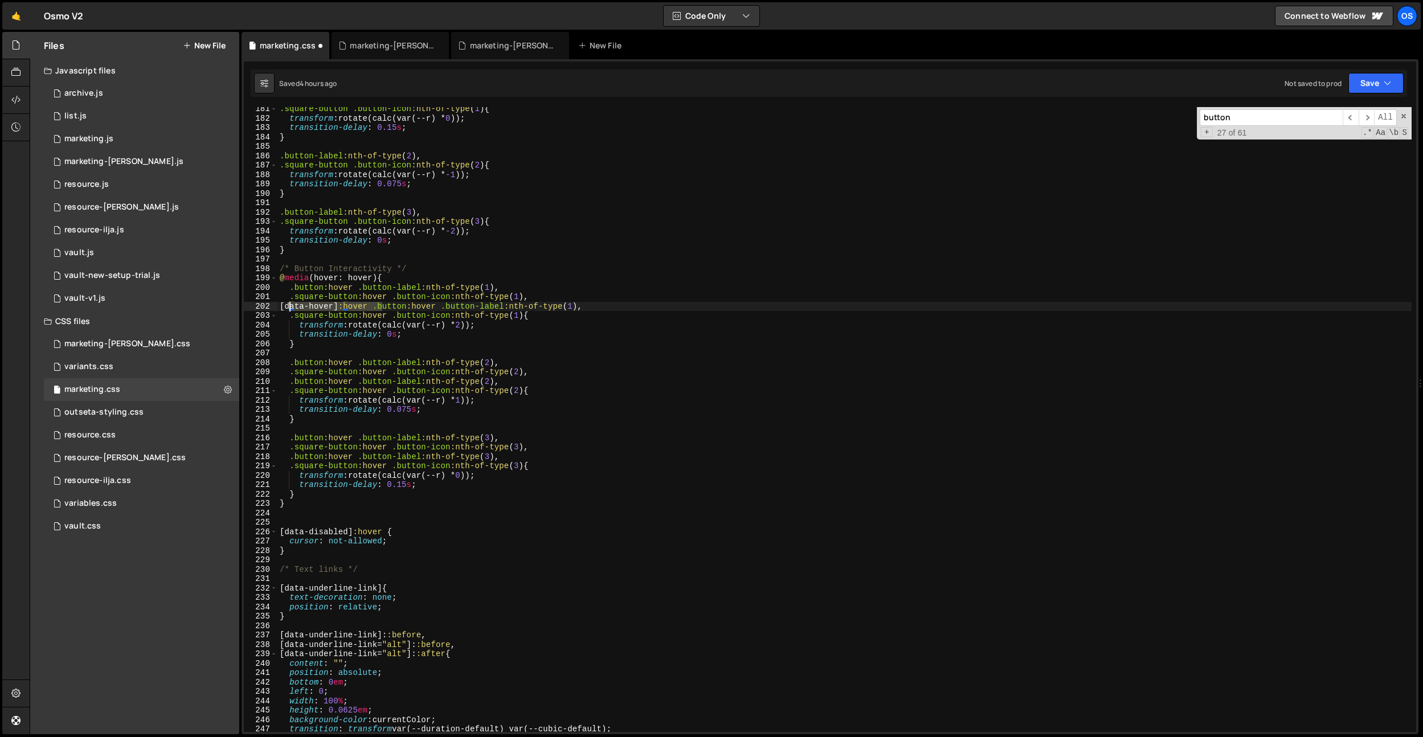
paste textarea "square-button:hover .button-icon:nth-of-type(1) {"
click at [289, 314] on div ".square-button .button-icon :nth-of-type ( 1 ) { transform : rotate(calc(var(--…" at bounding box center [844, 426] width 1134 height 644
click at [290, 385] on div ".square-button .button-icon :nth-of-type ( 1 ) { transform : rotate(calc(var(--…" at bounding box center [844, 426] width 1134 height 644
paste textarea "[data-hover]:hover"
click at [289, 389] on div ".square-button .button-icon :nth-of-type ( 1 ) { transform : rotate(calc(var(--…" at bounding box center [844, 426] width 1134 height 644
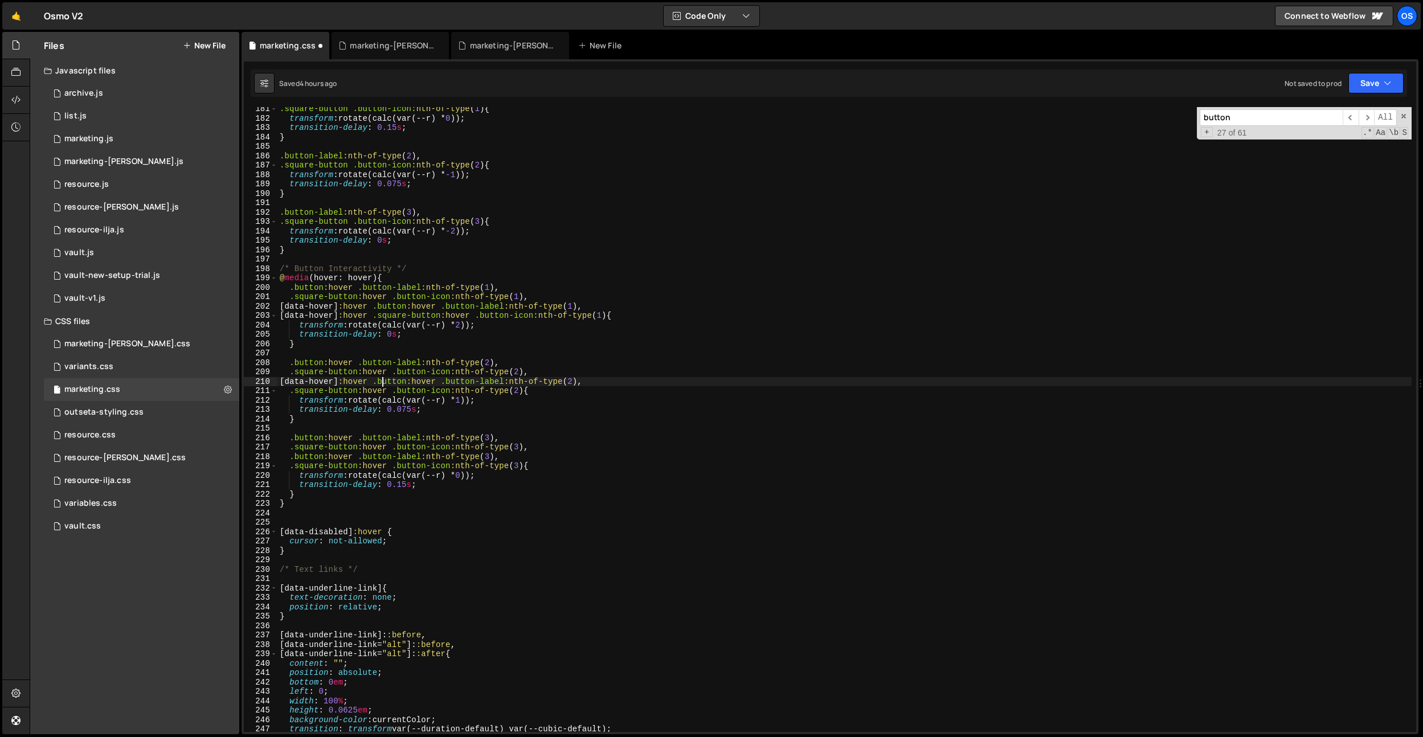
paste textarea "[data-hover]:hover"
click at [288, 458] on div ".square-button .button-icon :nth-of-type ( 1 ) { transform : rotate(calc(var(--…" at bounding box center [844, 426] width 1134 height 644
paste textarea "[data-hover]:hover"
drag, startPoint x: 289, startPoint y: 467, endPoint x: 308, endPoint y: 473, distance: 20.0
click at [289, 467] on div ".square-button .button-icon :nth-of-type ( 1 ) { transform : rotate(calc(var(--…" at bounding box center [844, 426] width 1134 height 644
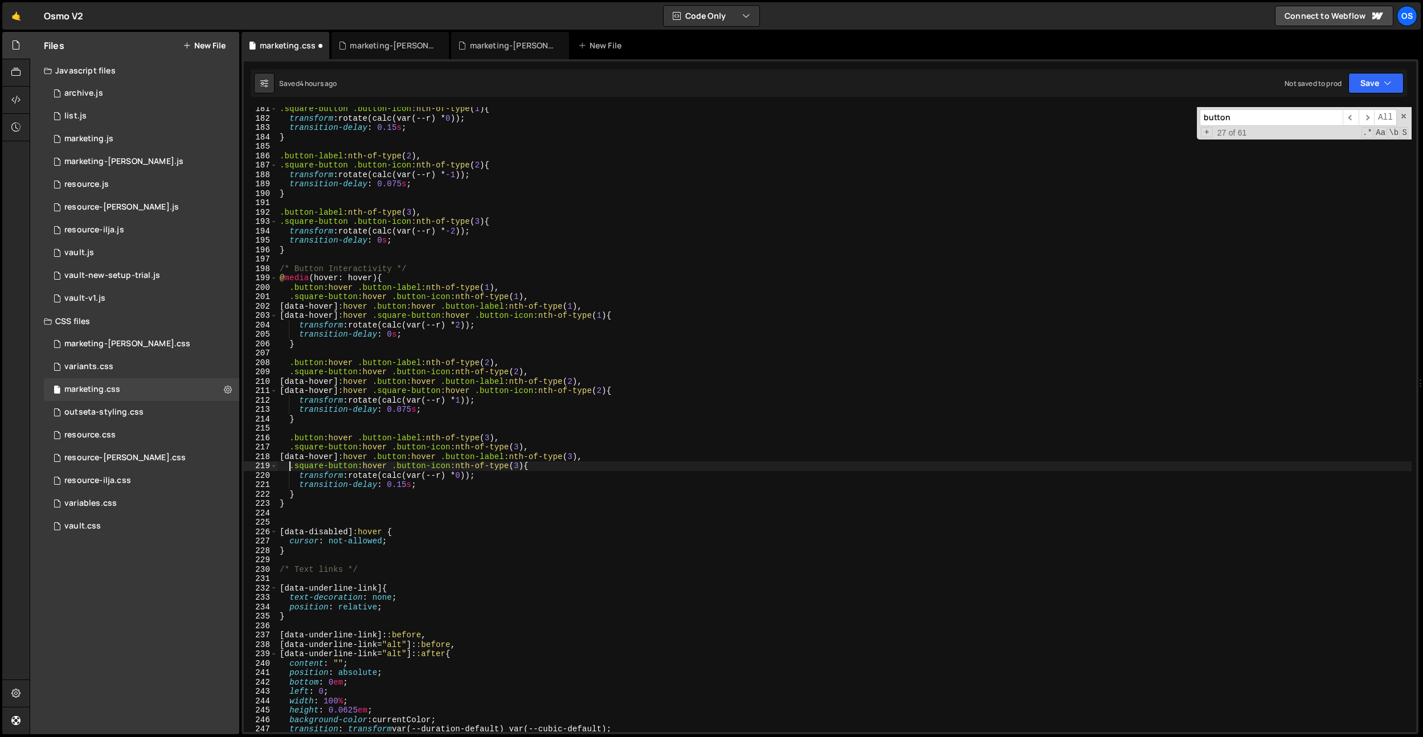
paste textarea "[data-hover]:hover"
click at [463, 467] on div ".square-button .button-icon :nth-of-type ( 1 ) { transform : rotate(calc(var(--…" at bounding box center [844, 426] width 1134 height 644
drag, startPoint x: 463, startPoint y: 467, endPoint x: 458, endPoint y: 459, distance: 9.2
click at [463, 467] on div ".square-button .button-icon :nth-of-type ( 1 ) { transform : rotate(calc(var(--…" at bounding box center [844, 426] width 1134 height 644
click at [438, 457] on div ".square-button .button-icon :nth-of-type ( 1 ) { transform : rotate(calc(var(--…" at bounding box center [844, 426] width 1134 height 644
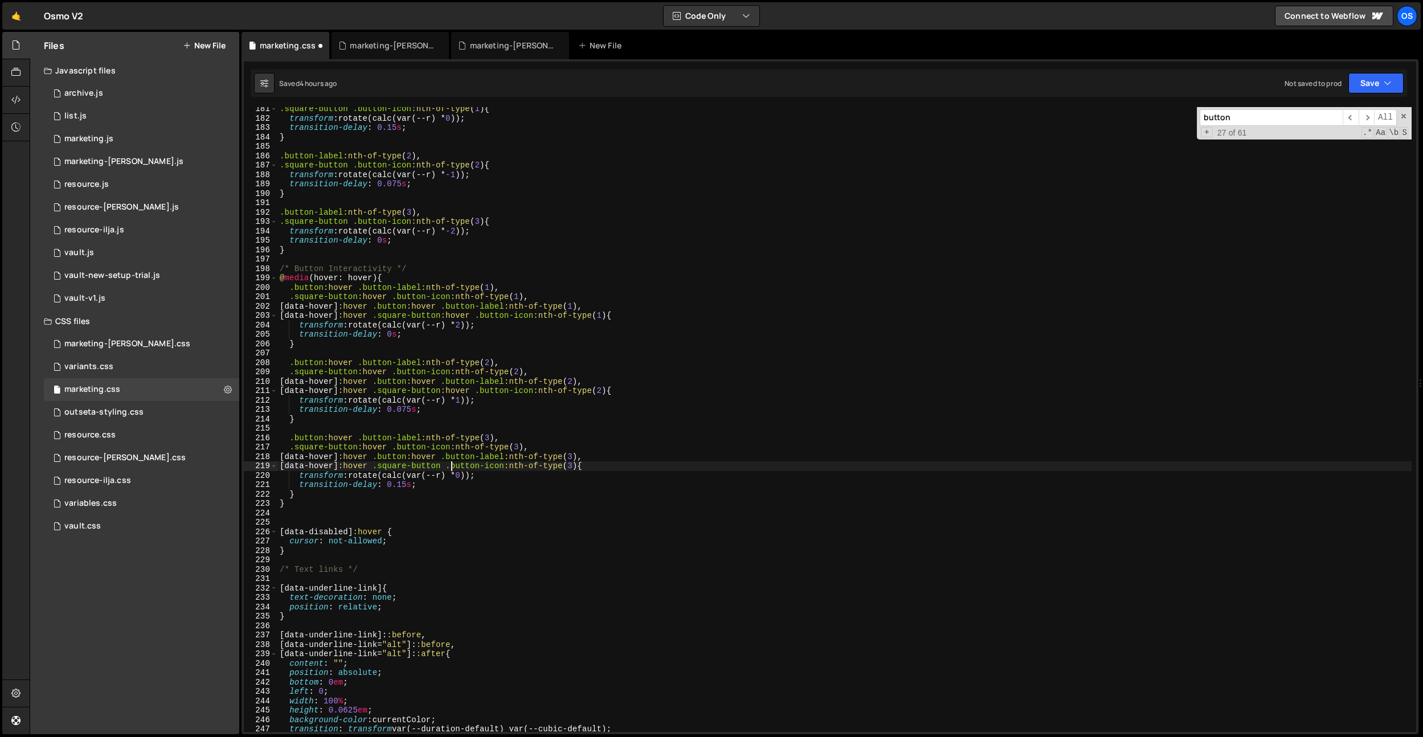
click at [438, 457] on div ".square-button .button-icon :nth-of-type ( 1 ) { transform : rotate(calc(var(--…" at bounding box center [844, 426] width 1134 height 644
click at [469, 389] on div ".square-button .button-icon :nth-of-type ( 1 ) { transform : rotate(calc(var(--…" at bounding box center [844, 426] width 1134 height 644
click at [436, 377] on div ".square-button .button-icon :nth-of-type ( 1 ) { transform : rotate(calc(var(--…" at bounding box center [844, 426] width 1134 height 644
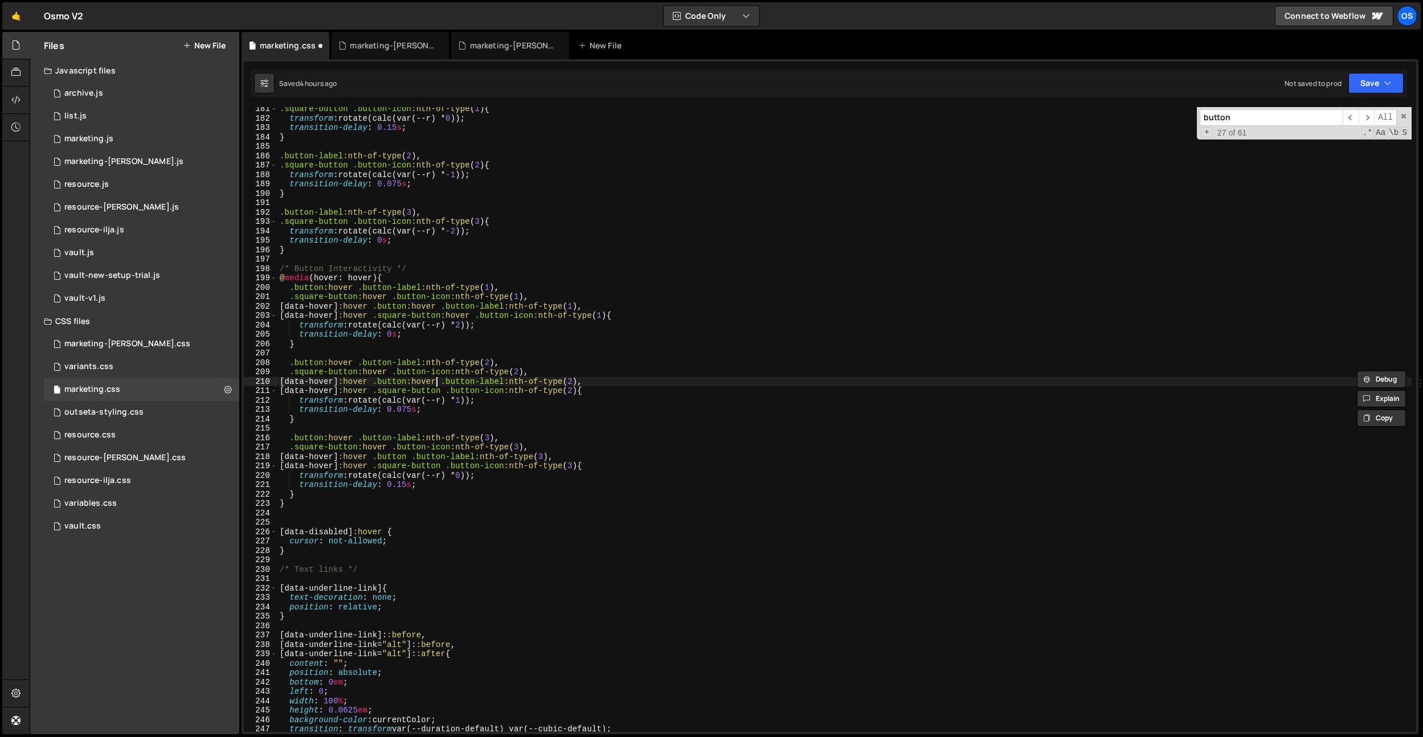
click at [434, 381] on div ".square-button .button-icon :nth-of-type ( 1 ) { transform : rotate(calc(var(--…" at bounding box center [844, 426] width 1134 height 644
click at [460, 317] on div ".square-button .button-icon :nth-of-type ( 1 ) { transform : rotate(calc(var(--…" at bounding box center [844, 426] width 1134 height 644
click at [440, 309] on div ".square-button .button-icon :nth-of-type ( 1 ) { transform : rotate(calc(var(--…" at bounding box center [844, 426] width 1134 height 644
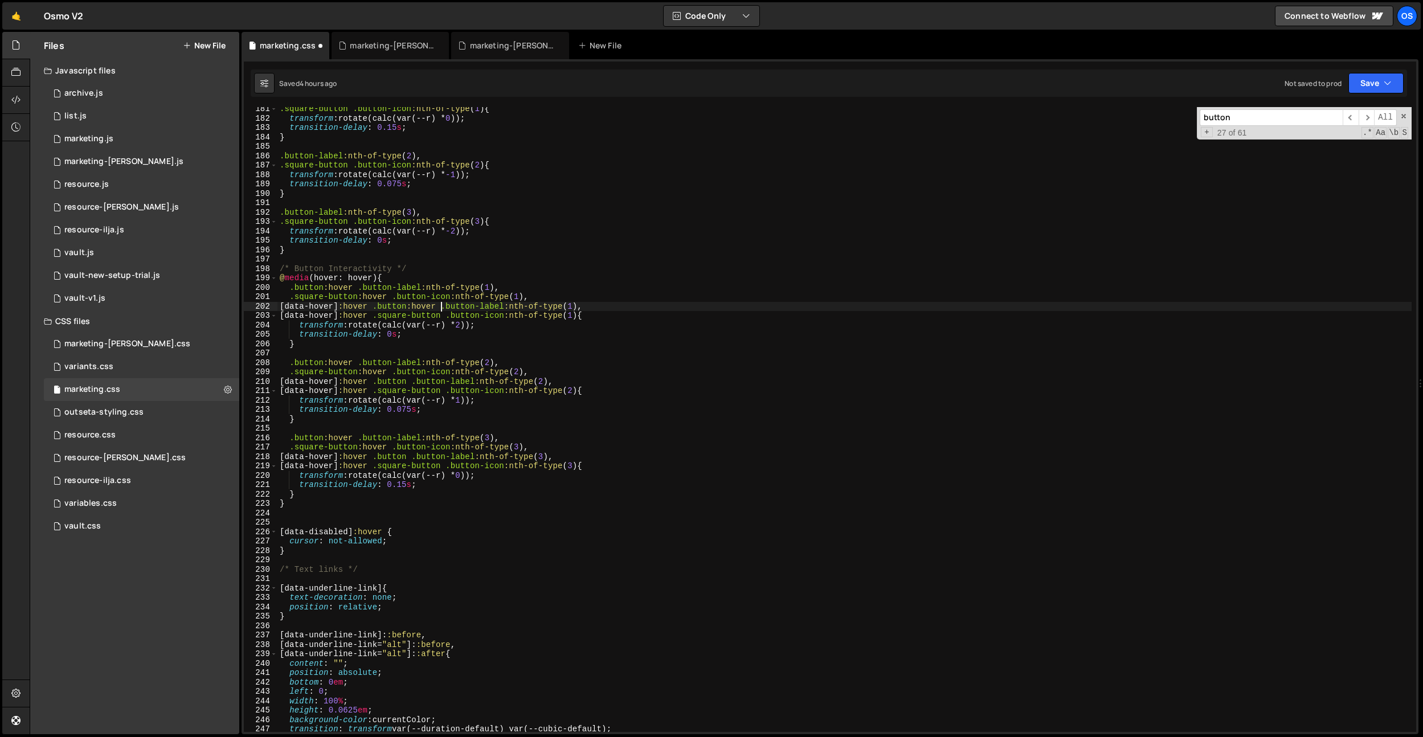
click at [440, 309] on div ".square-button .button-icon :nth-of-type ( 1 ) { transform : rotate(calc(var(--…" at bounding box center [844, 426] width 1134 height 644
click at [542, 381] on div ".square-button .button-icon :nth-of-type ( 1 ) { transform : rotate(calc(var(--…" at bounding box center [844, 426] width 1134 height 644
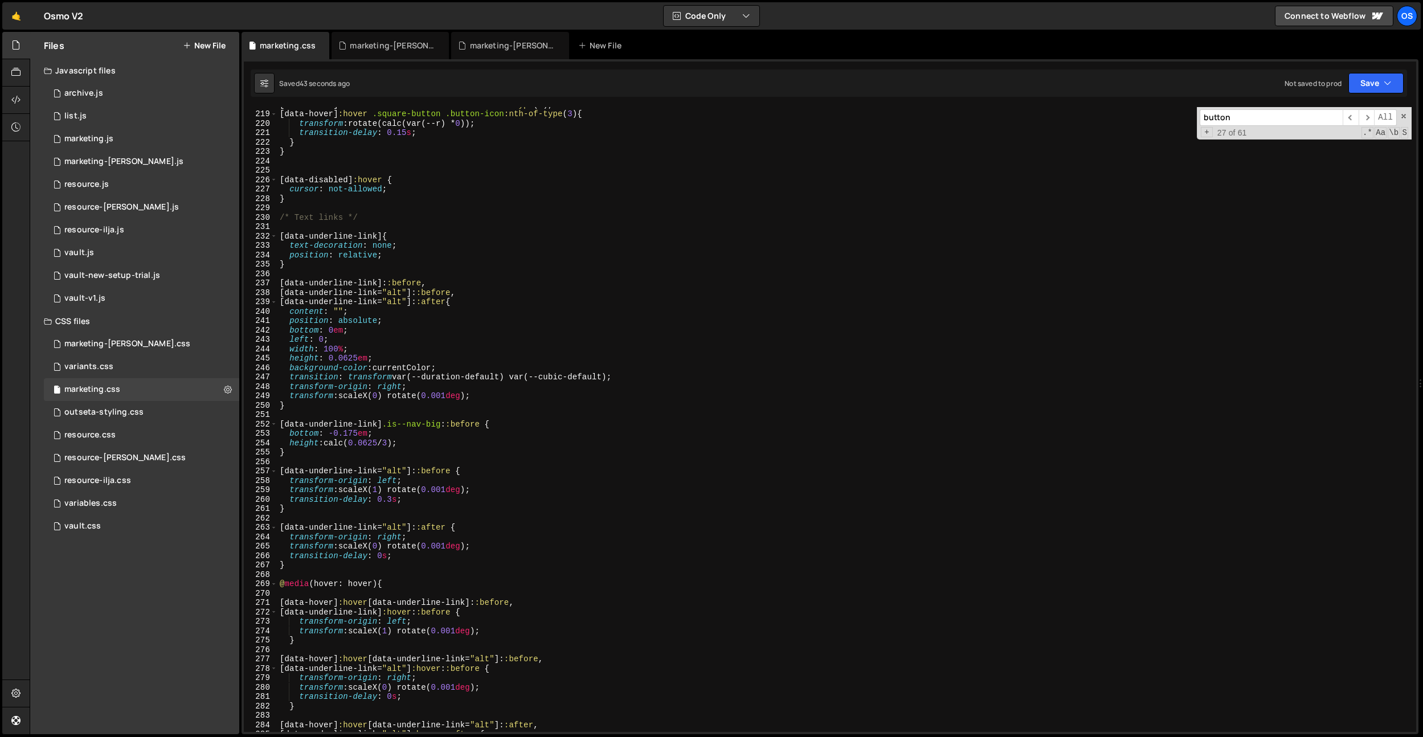
scroll to position [2098, 0]
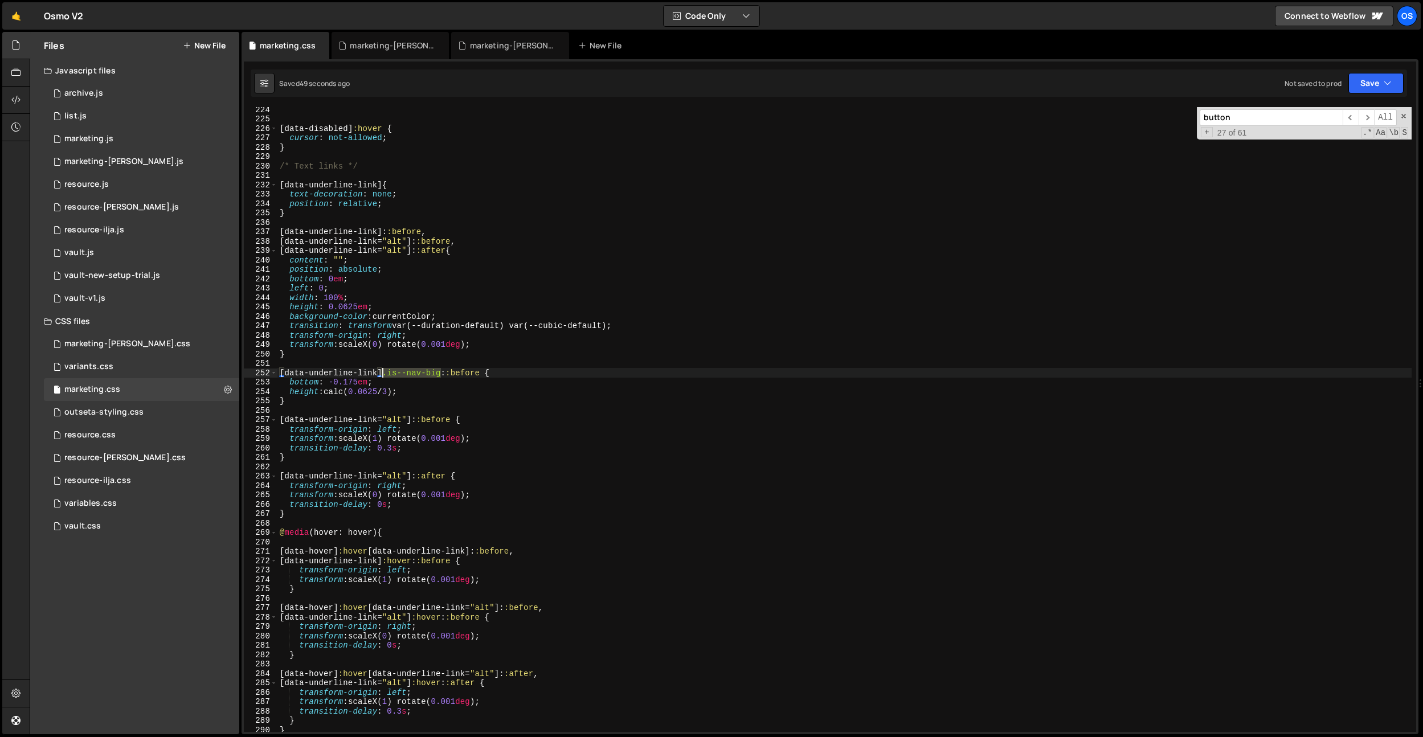
drag, startPoint x: 440, startPoint y: 373, endPoint x: 391, endPoint y: 381, distance: 49.6
click at [383, 374] on div "[ data-disabled ] :hover { cursor : not-allowed ; } /* Text links */ [ data-und…" at bounding box center [844, 427] width 1134 height 644
paste textarea "nav-bar__big-span"
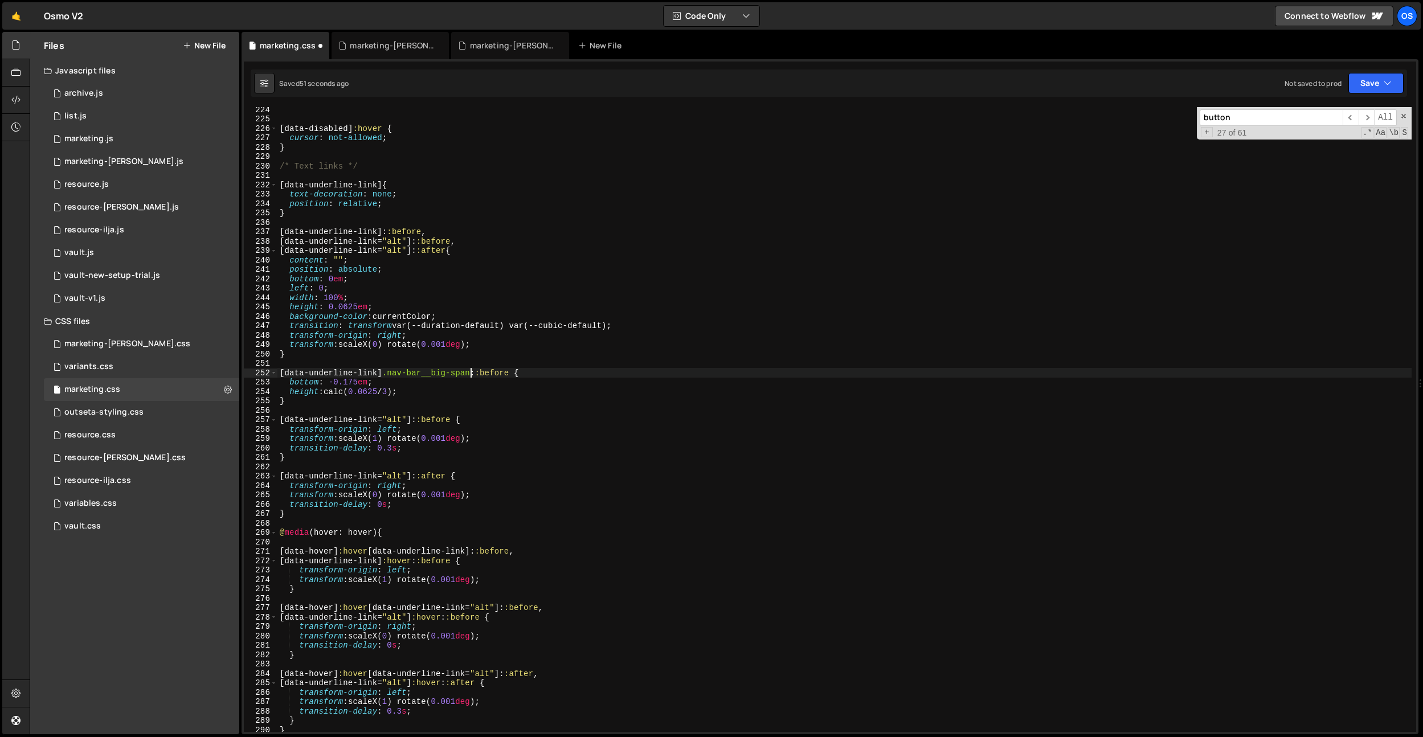
click at [593, 485] on div "[ data-disabled ] :hover { cursor : not-allowed ; } /* Text links */ [ data-und…" at bounding box center [844, 427] width 1134 height 644
click at [430, 387] on div "[ data-disabled ] :hover { cursor : not-allowed ; } /* Text links */ [ data-und…" at bounding box center [844, 427] width 1134 height 644
type textarea "height: calc(0.0625 / 3);"
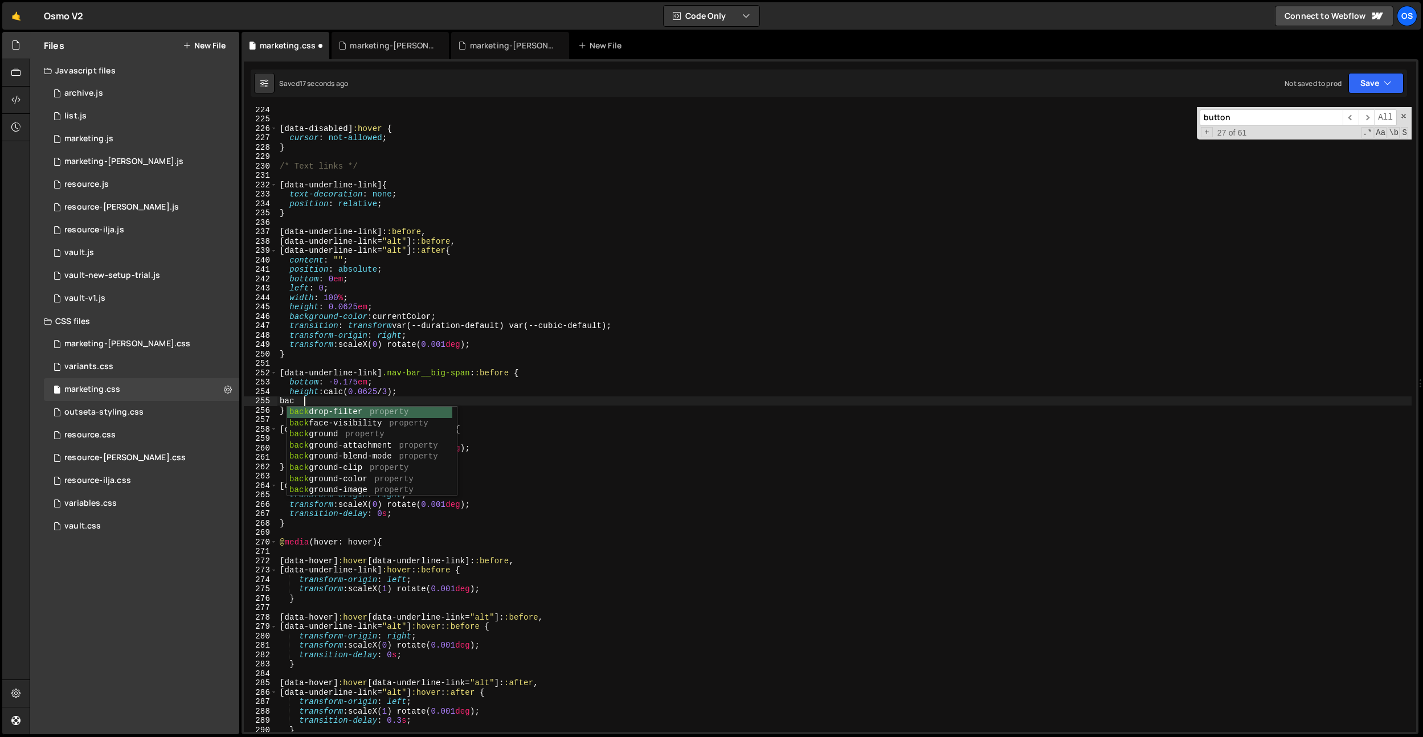
scroll to position [0, 1]
type textarea "b"
drag, startPoint x: 363, startPoint y: 402, endPoint x: 290, endPoint y: 400, distance: 73.5
click at [290, 400] on div "[ data-disabled ] :hover { cursor : not-allowed ; } /* Text links */ [ data-und…" at bounding box center [844, 427] width 1134 height 644
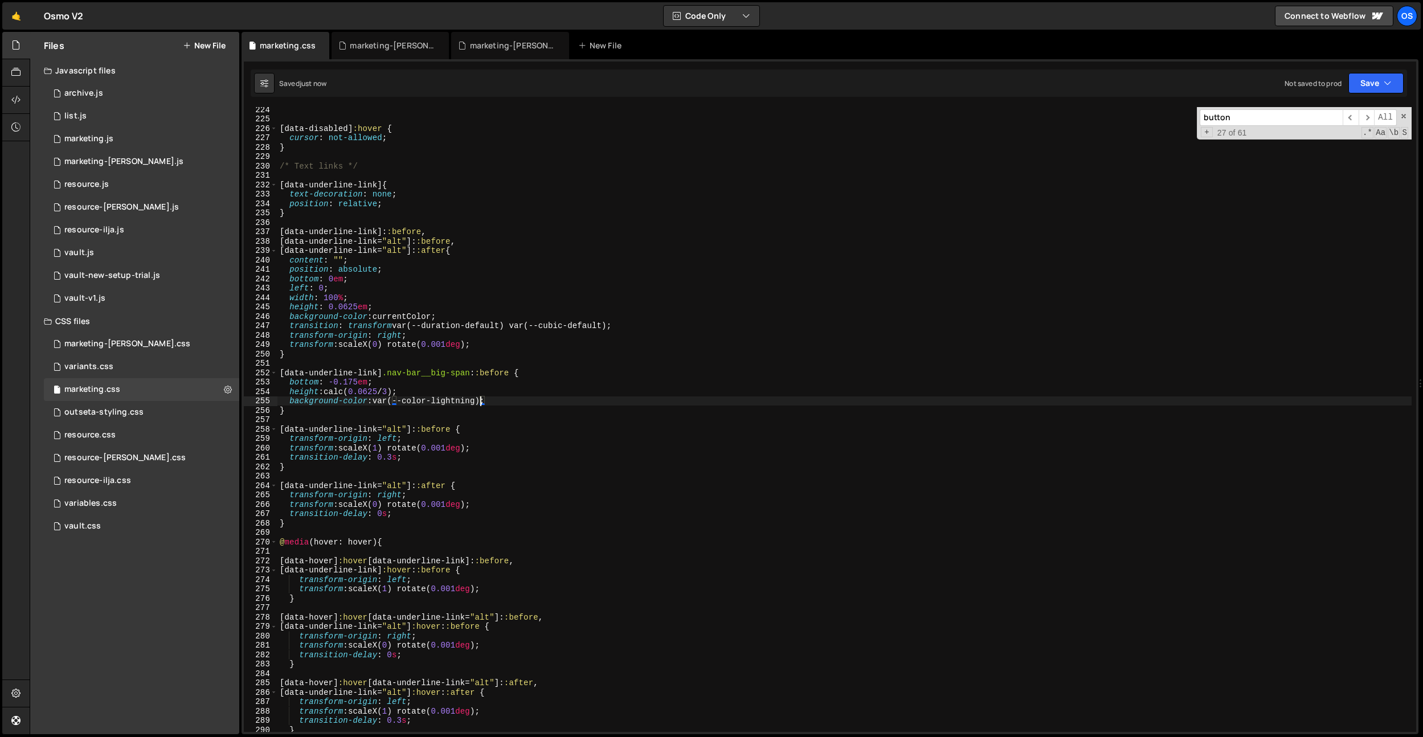
scroll to position [0, 13]
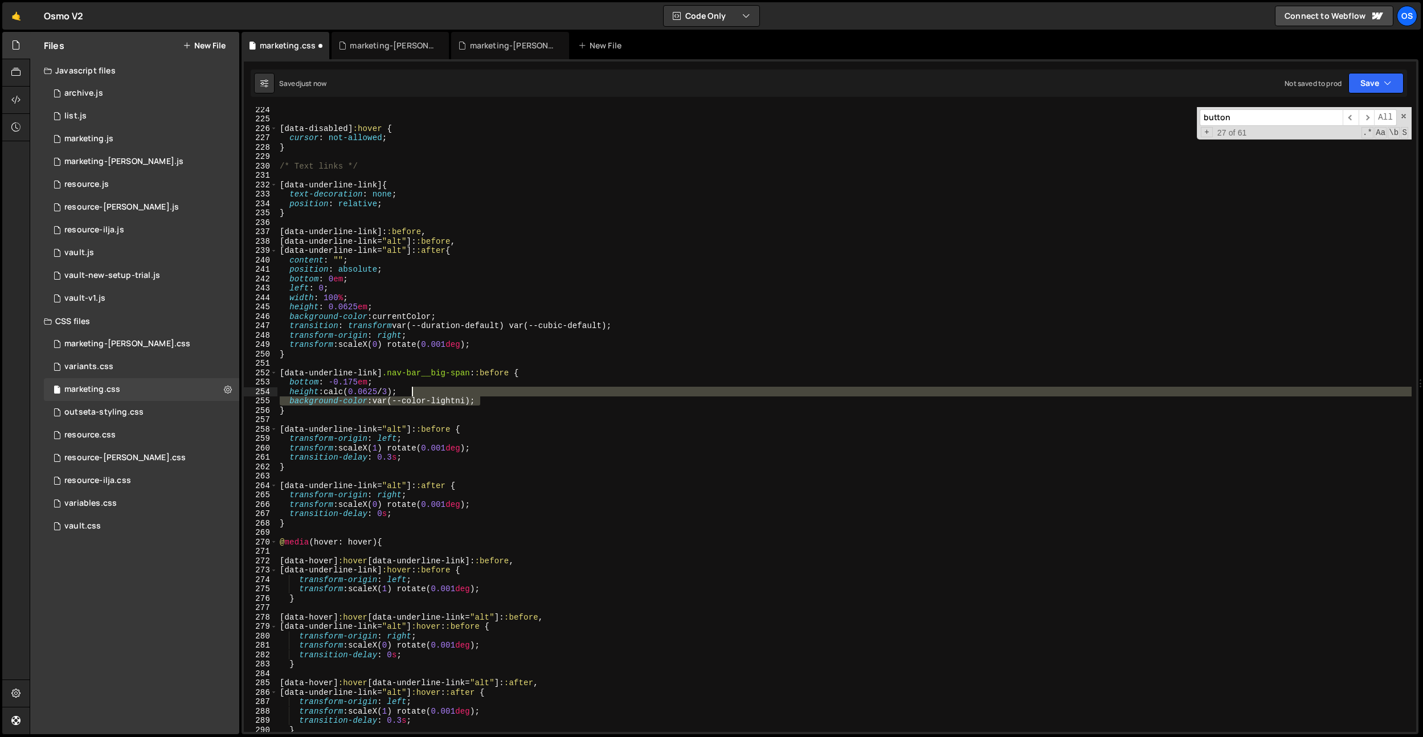
click at [496, 396] on div "[ data-disabled ] :hover { cursor : not-allowed ; } /* Text links */ [ data-und…" at bounding box center [844, 427] width 1134 height 644
type textarea "height: calc(0.0625 / 3);"
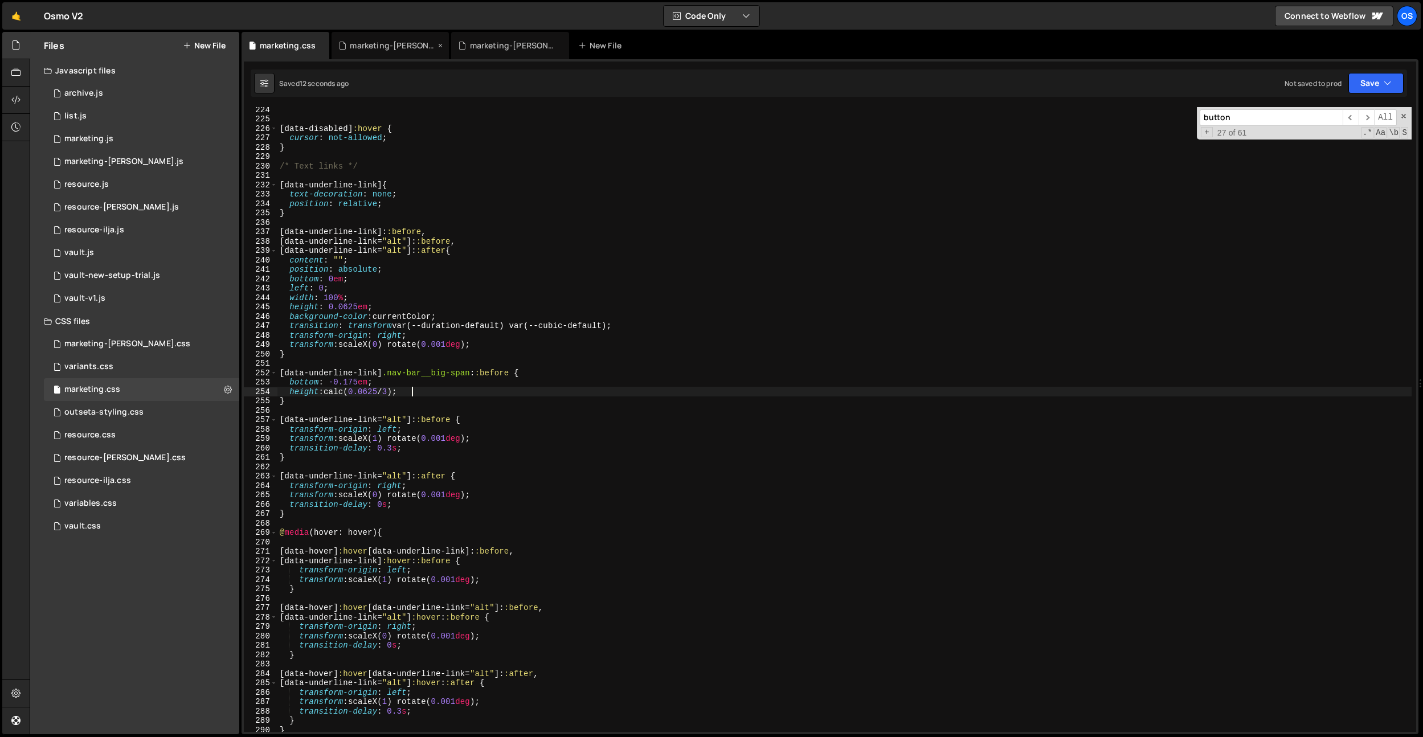
click at [382, 44] on div "marketing-[PERSON_NAME].css" at bounding box center [392, 45] width 85 height 11
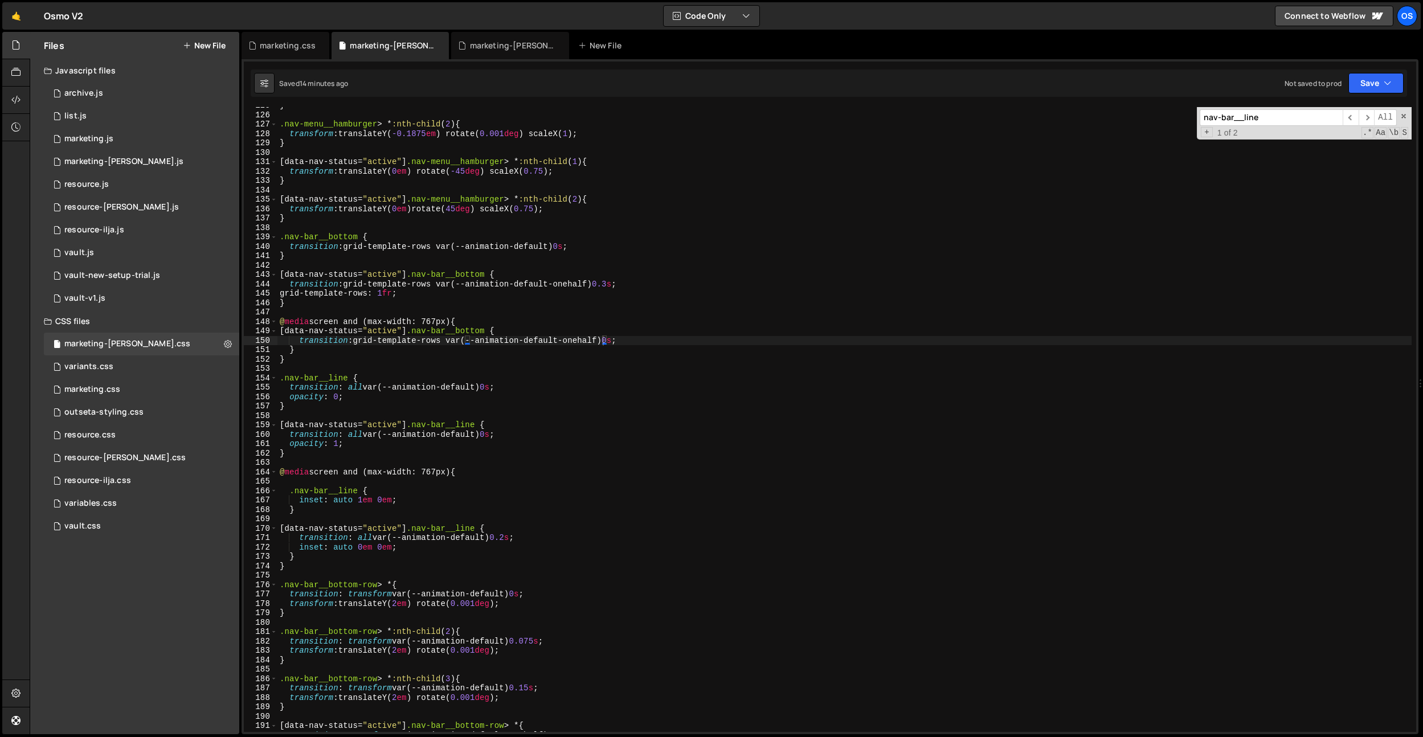
drag, startPoint x: 320, startPoint y: 46, endPoint x: 374, endPoint y: 148, distance: 114.7
click at [0, 0] on icon at bounding box center [0, 0] width 0 height 0
type textarea "[data-nav-status="active"] .nav-bar__bottom {"
click at [359, 273] on div "} .nav-menu__hamburger > * :nth-child ( 2 ) { transform : translateY( -0.1875 e…" at bounding box center [844, 423] width 1134 height 644
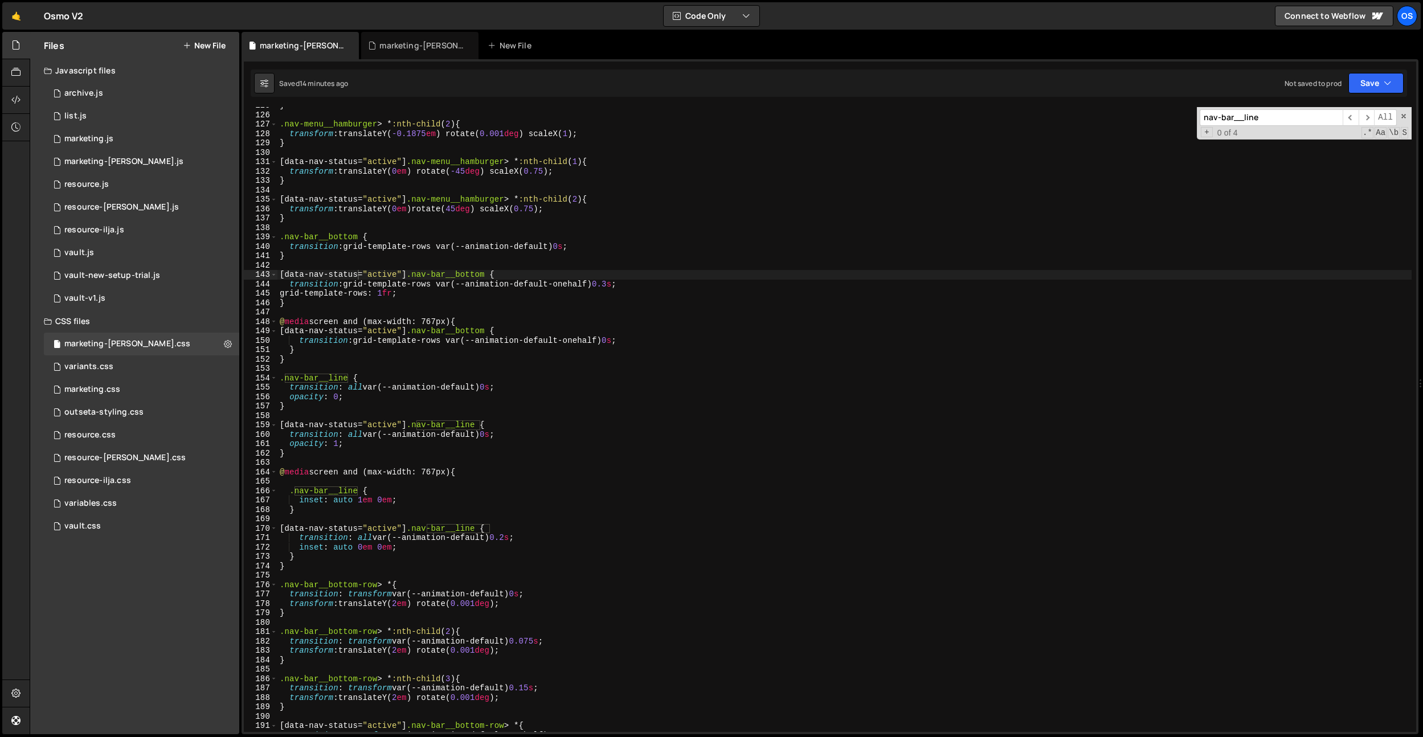
paste input ".nav-banner"
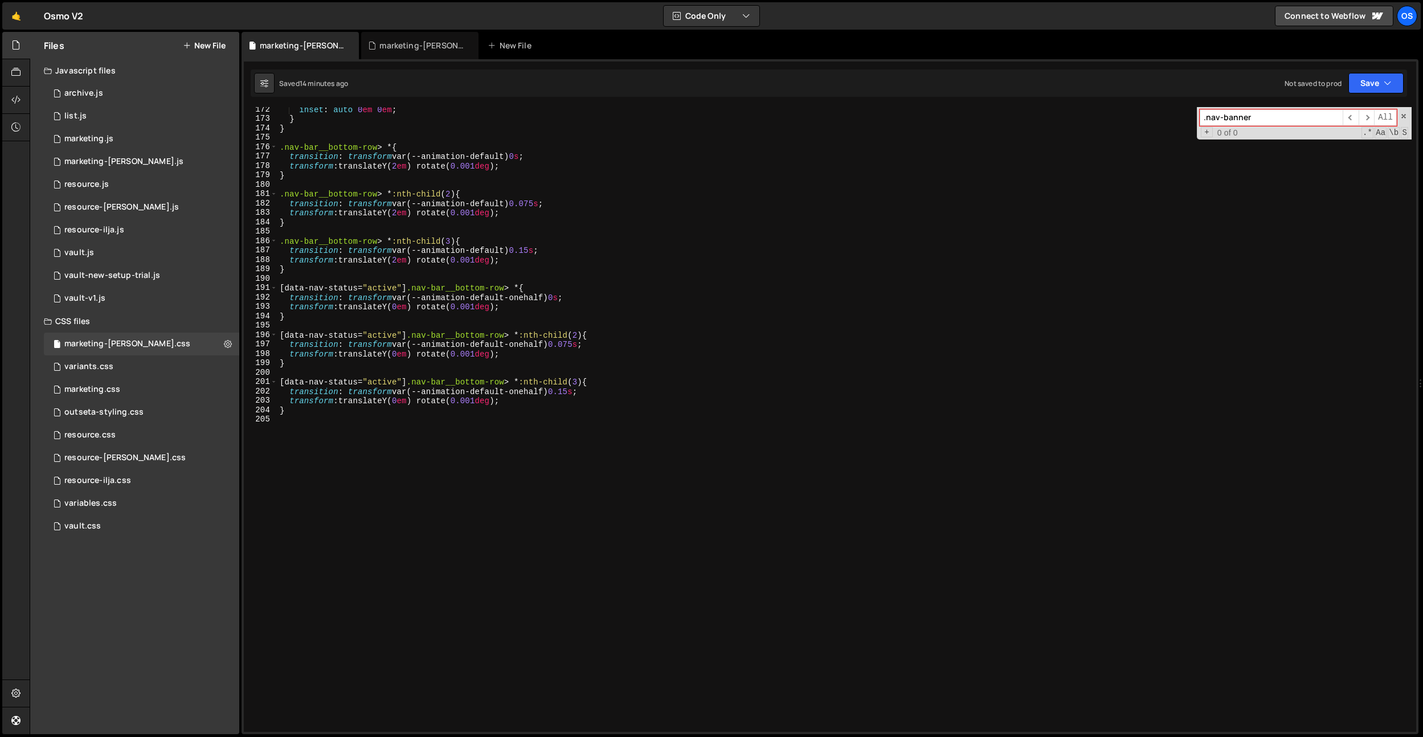
scroll to position [1610, 0]
type input ".nav-banner"
click at [379, 467] on div "inset : auto 0 em 0 em ; } } .nav-bar__bottom-row > * { transition : transform …" at bounding box center [844, 427] width 1134 height 644
paste textarea ".nav-banner"
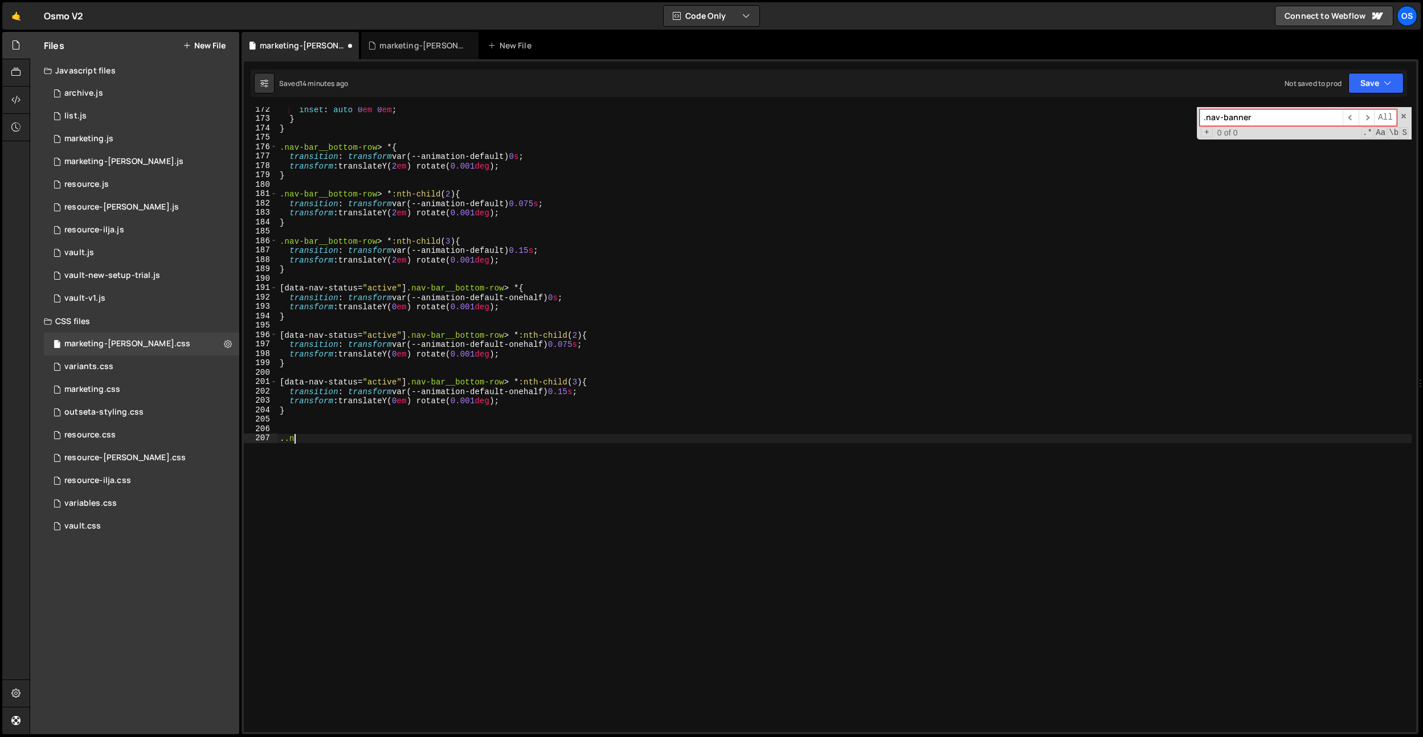
type textarea "."
paste textarea ".nav-banner"
type textarea ".nav-banner:hover {}"
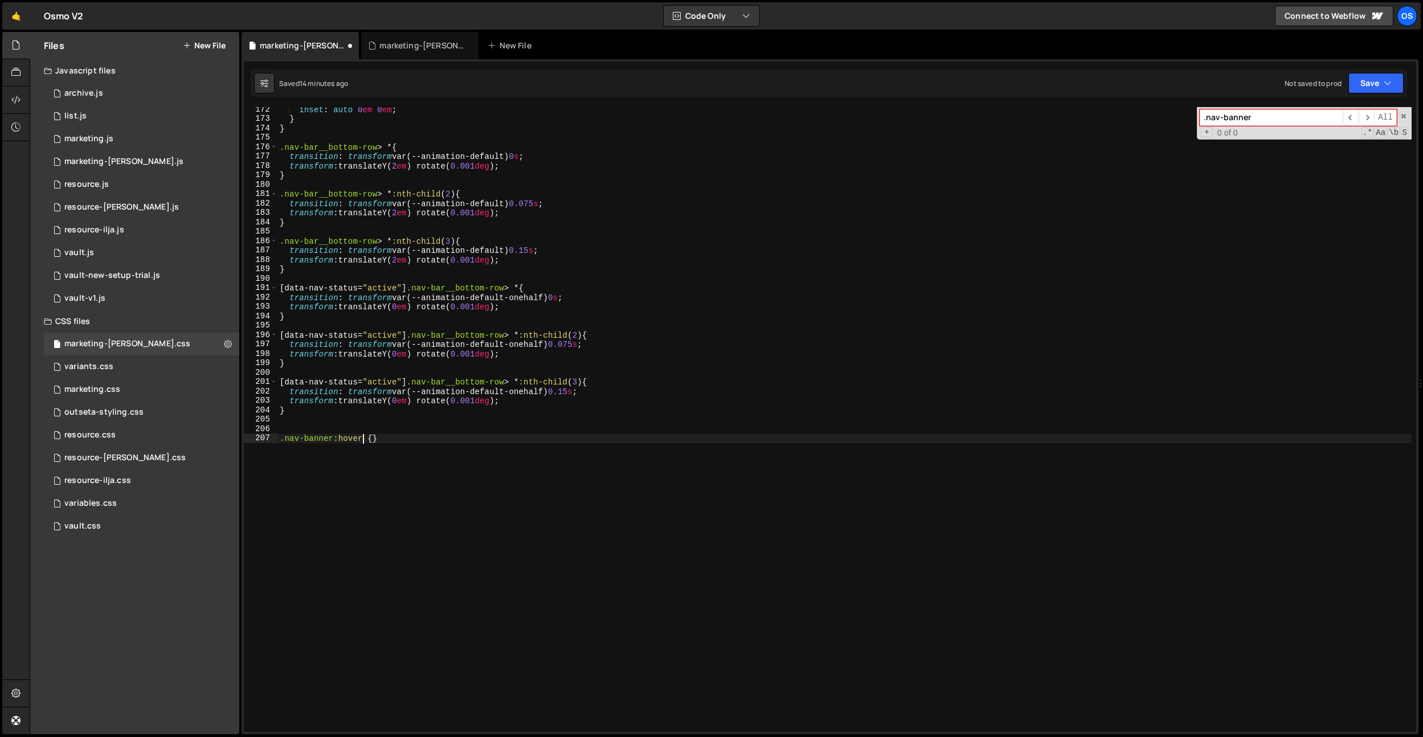
click at [370, 439] on div "inset : auto 0 em 0 em ; } } .nav-bar__bottom-row > * { transition : transform …" at bounding box center [844, 427] width 1134 height 644
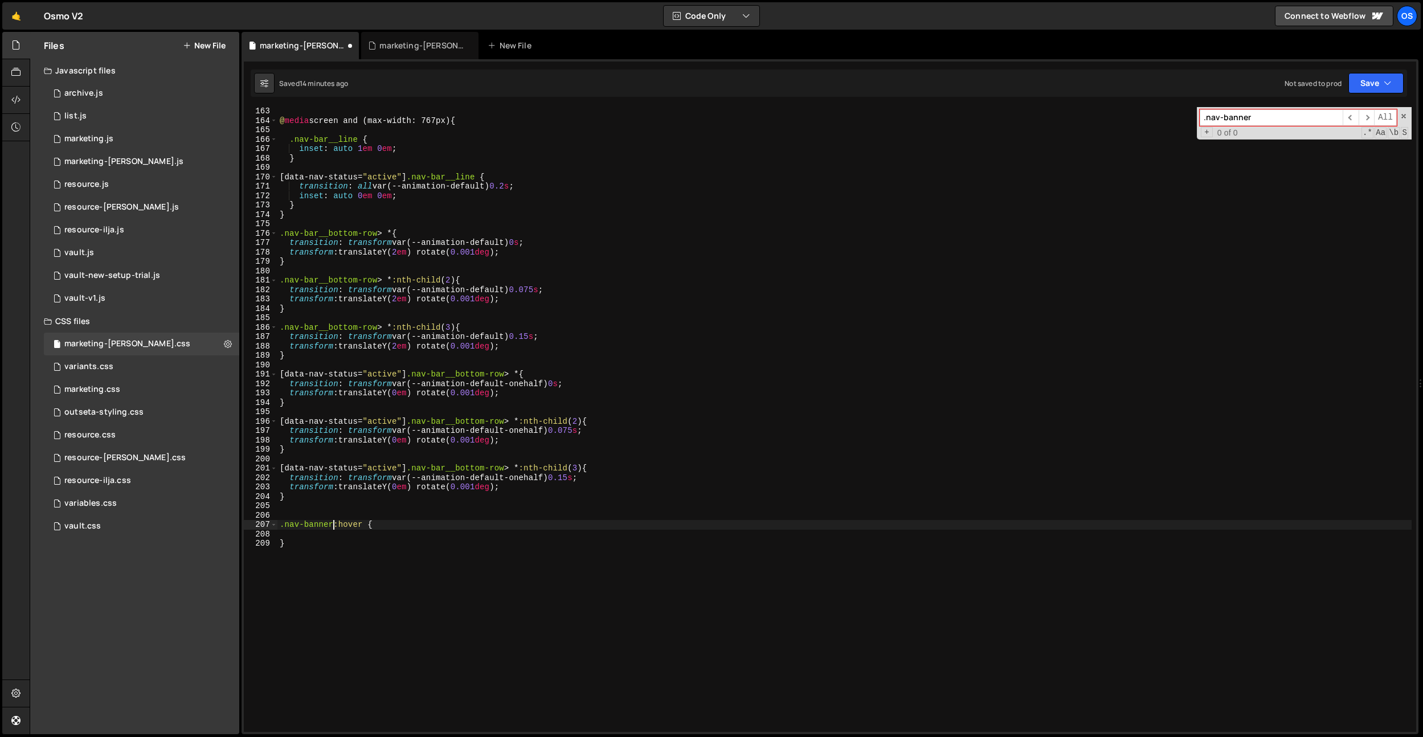
click at [332, 523] on div "@ media screen and (max-width: 767px) { .nav-bar__line { inset : auto 1 em 0 em…" at bounding box center [844, 429] width 1134 height 644
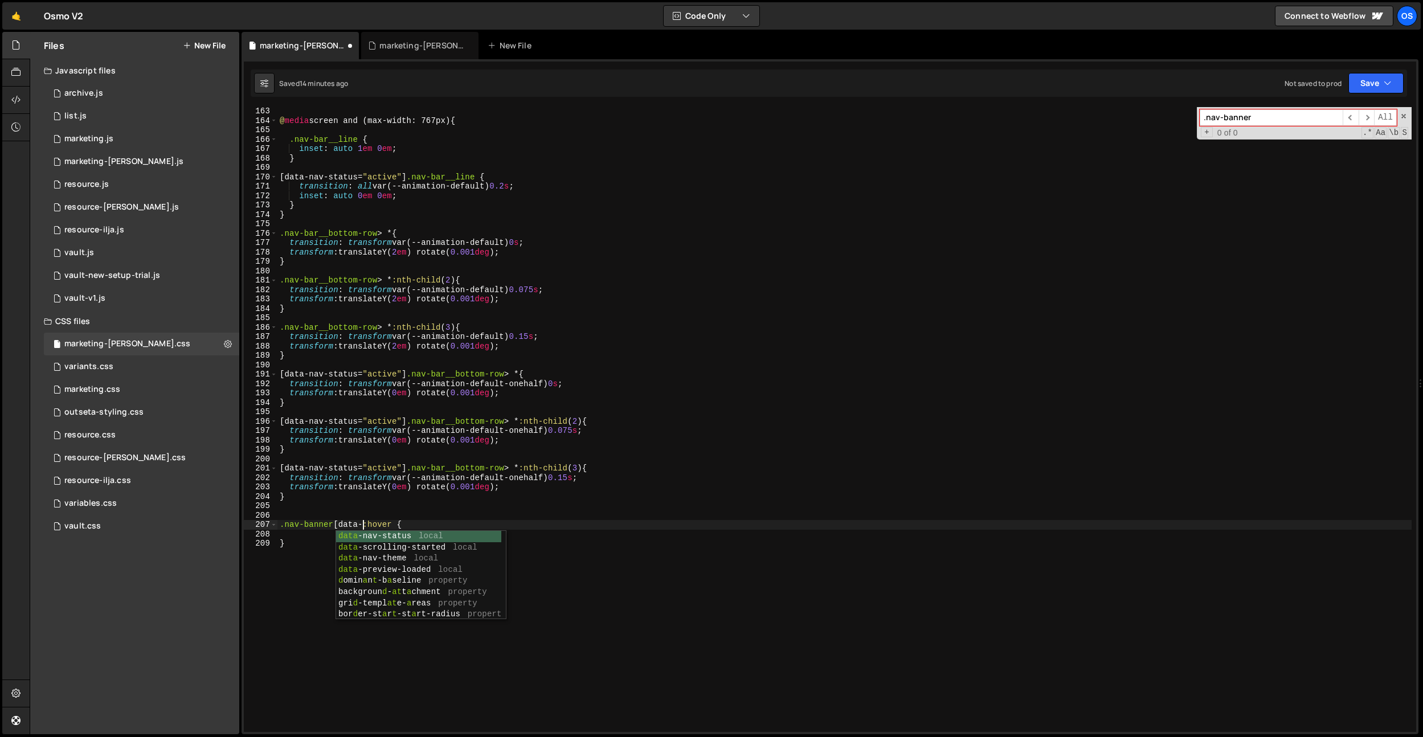
scroll to position [0, 5]
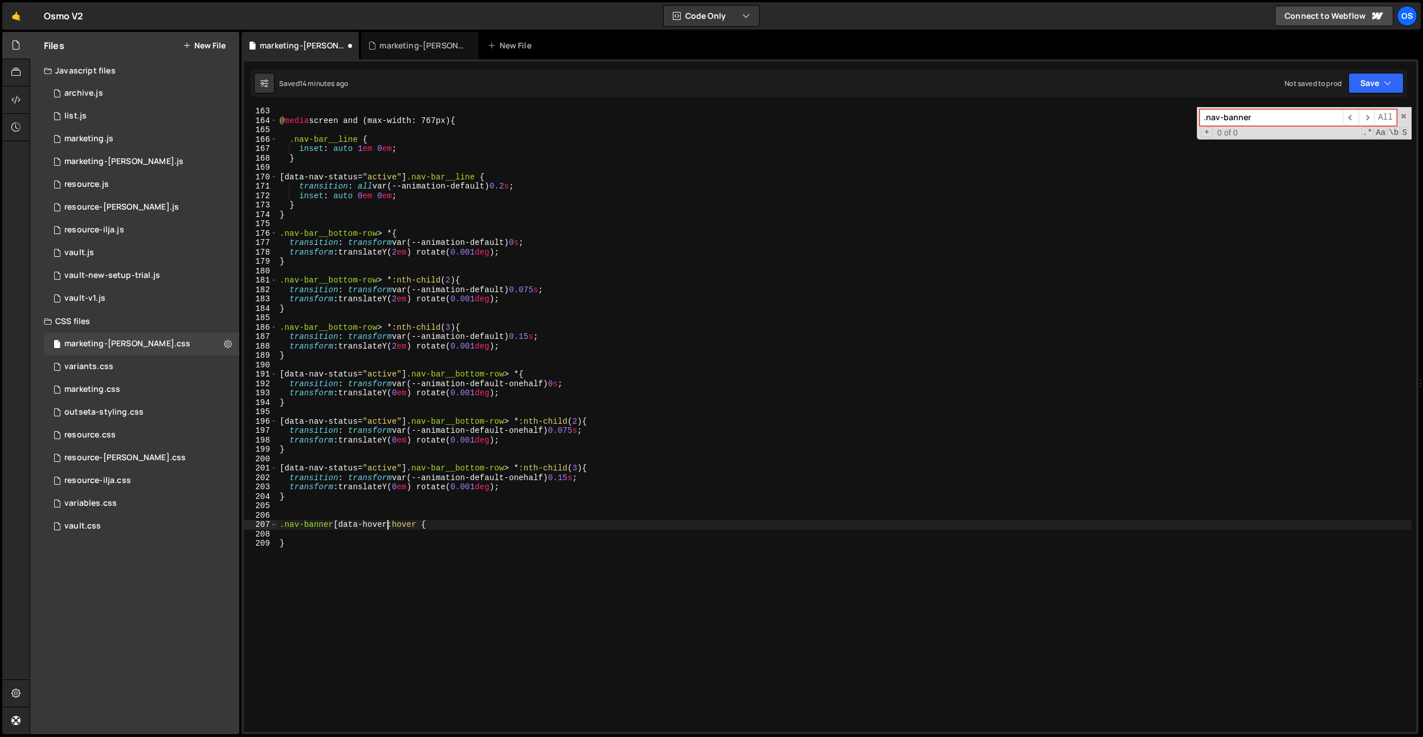
type textarea ".nav-banner[data-hover]:hover {"
click at [311, 535] on div "@ media screen and (max-width: 767px) { .nav-bar__line { inset : auto 1 em 0 em…" at bounding box center [844, 429] width 1134 height 644
click at [292, 506] on div "@ media screen and (max-width: 767px) { .nav-bar__line { inset : auto 1 em 0 em…" at bounding box center [844, 429] width 1134 height 644
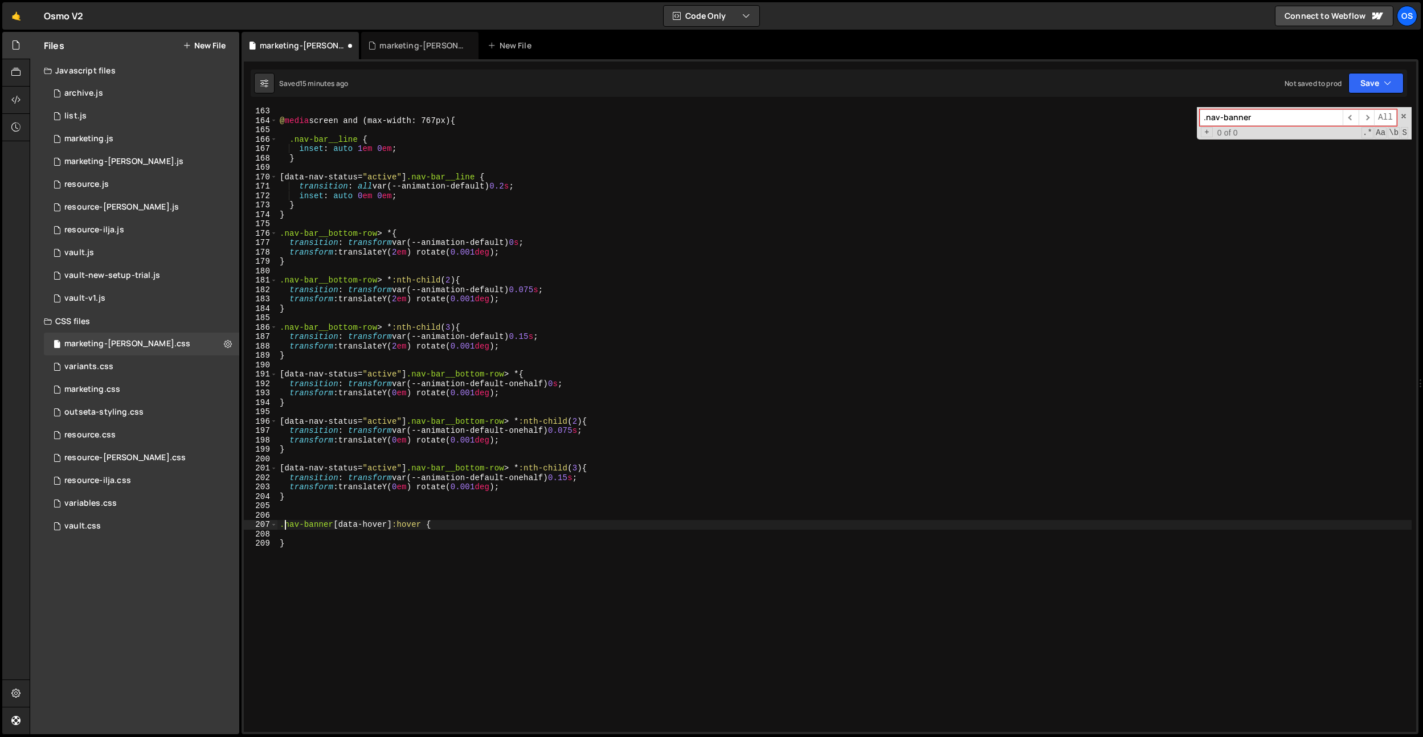
click at [283, 521] on div "@ media screen and (max-width: 767px) { .nav-bar__line { inset : auto 1 em 0 em…" at bounding box center [844, 429] width 1134 height 644
type textarea ".nav-banner[data-hover]:hover {"
drag, startPoint x: 292, startPoint y: 536, endPoint x: 371, endPoint y: 575, distance: 87.9
click at [292, 536] on div "@ media screen and (max-width: 767px) { .nav-bar__line { inset : auto 1 em 0 em…" at bounding box center [844, 429] width 1134 height 644
paste textarea "background-color: var(--color-neutral-700);"
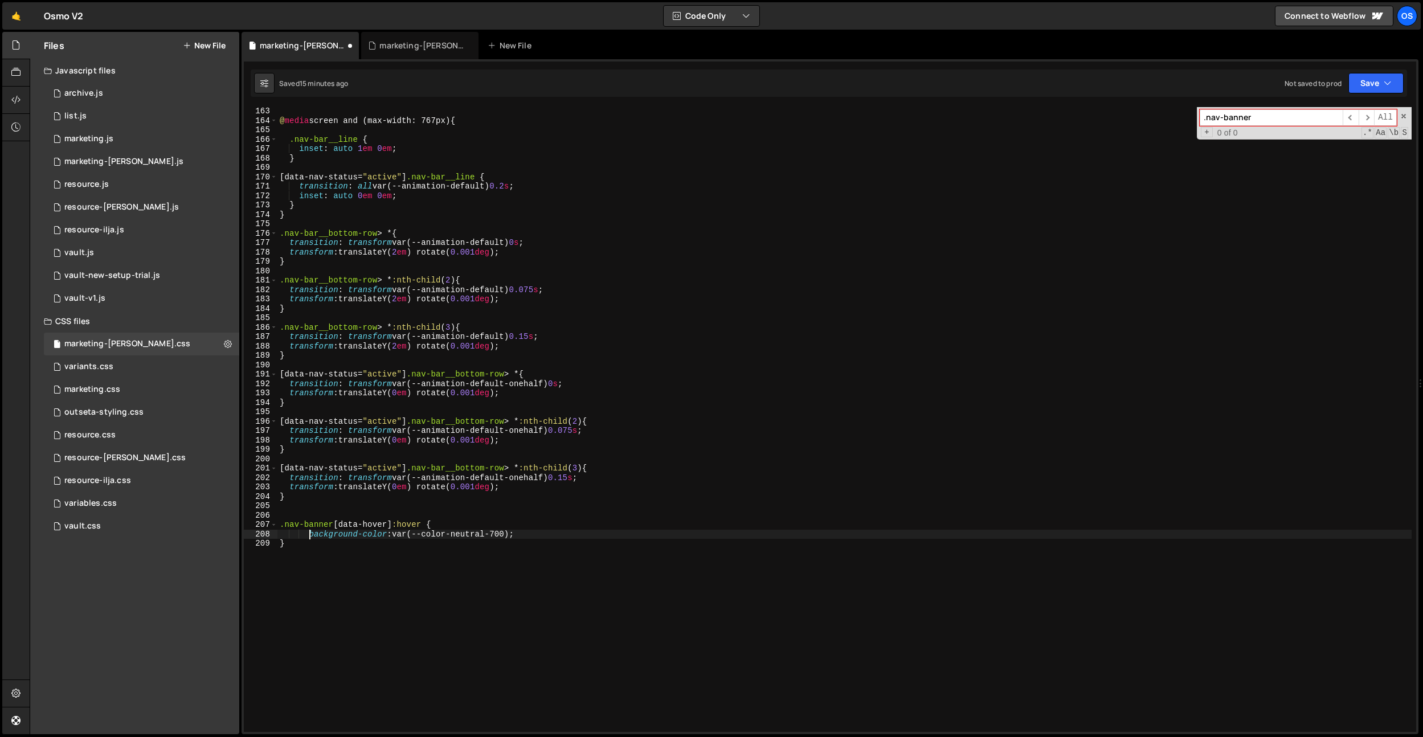
click at [308, 531] on div "@ media screen and (max-width: 767px) { .nav-bar__line { inset : auto 1 em 0 em…" at bounding box center [844, 429] width 1134 height 644
click at [479, 536] on div "@ media screen and (max-width: 767px) { .nav-bar__line { inset : auto 1 em 0 em…" at bounding box center [844, 429] width 1134 height 644
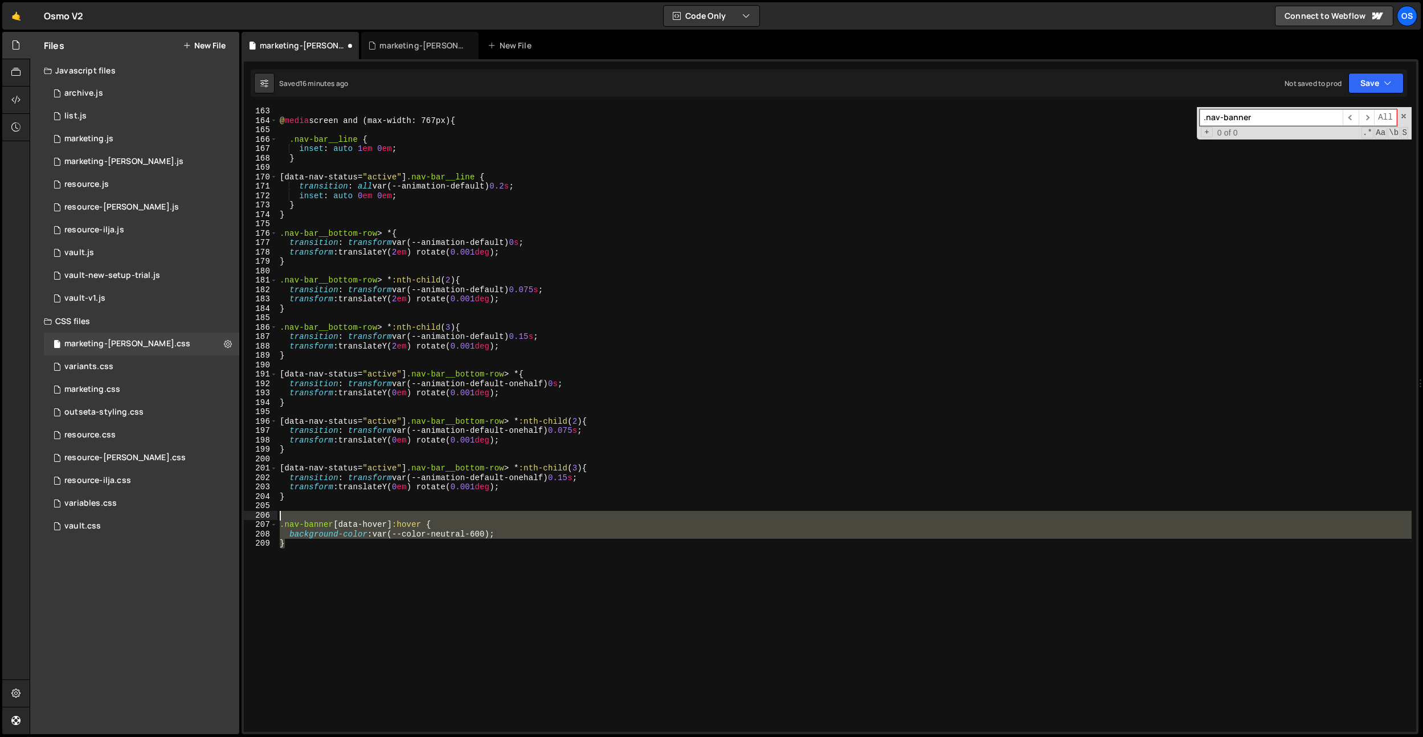
drag, startPoint x: 380, startPoint y: 545, endPoint x: 277, endPoint y: 506, distance: 109.4
click at [255, 517] on div "background-color: var(--color-neutral-600); 163 164 165 166 167 168 169 170 171…" at bounding box center [830, 419] width 1172 height 625
click at [297, 497] on div "@ media screen and (max-width: 767px) { .nav-bar__line { inset : auto 1 em 0 em…" at bounding box center [844, 429] width 1134 height 644
type textarea "}"
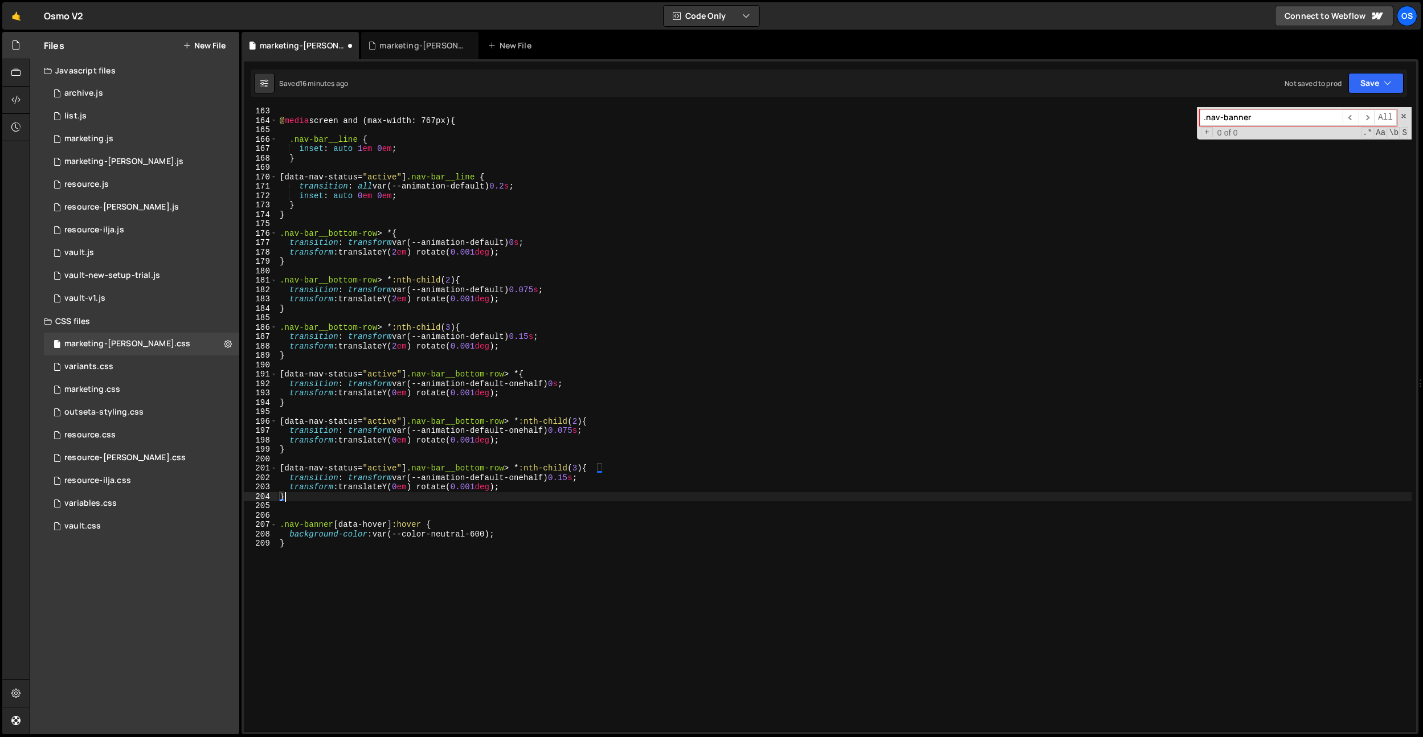
scroll to position [0, 0]
paste textarea "}"
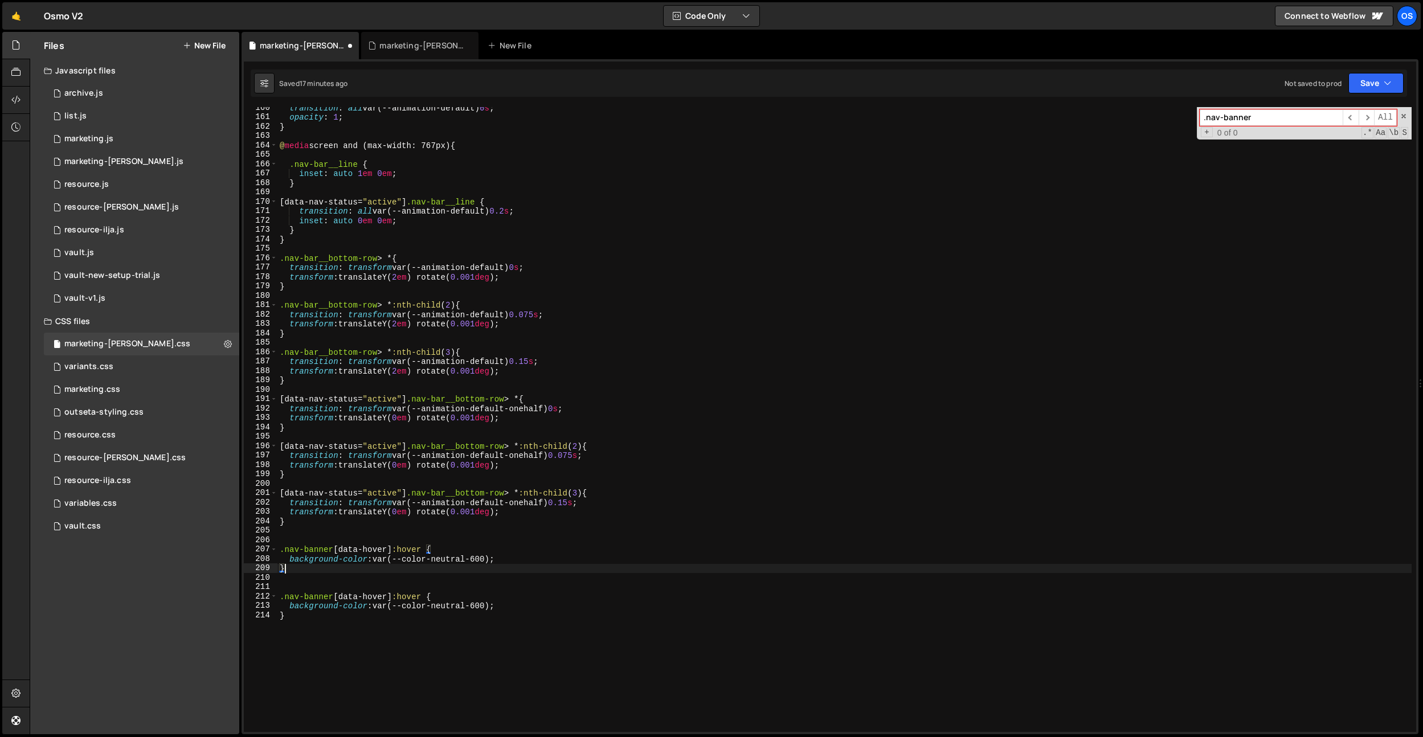
scroll to position [1499, 0]
drag, startPoint x: 595, startPoint y: 408, endPoint x: 316, endPoint y: 427, distance: 280.4
click at [291, 410] on div "transition : all var(--animation-default) 0 s ; opacity : 1 ; } @ media screen …" at bounding box center [844, 425] width 1134 height 644
click at [431, 546] on div "transition : all var(--animation-default) 0 s ; opacity : 1 ; } @ media screen …" at bounding box center [844, 425] width 1134 height 644
type textarea ".nav-banner[data-hover]:hover {"
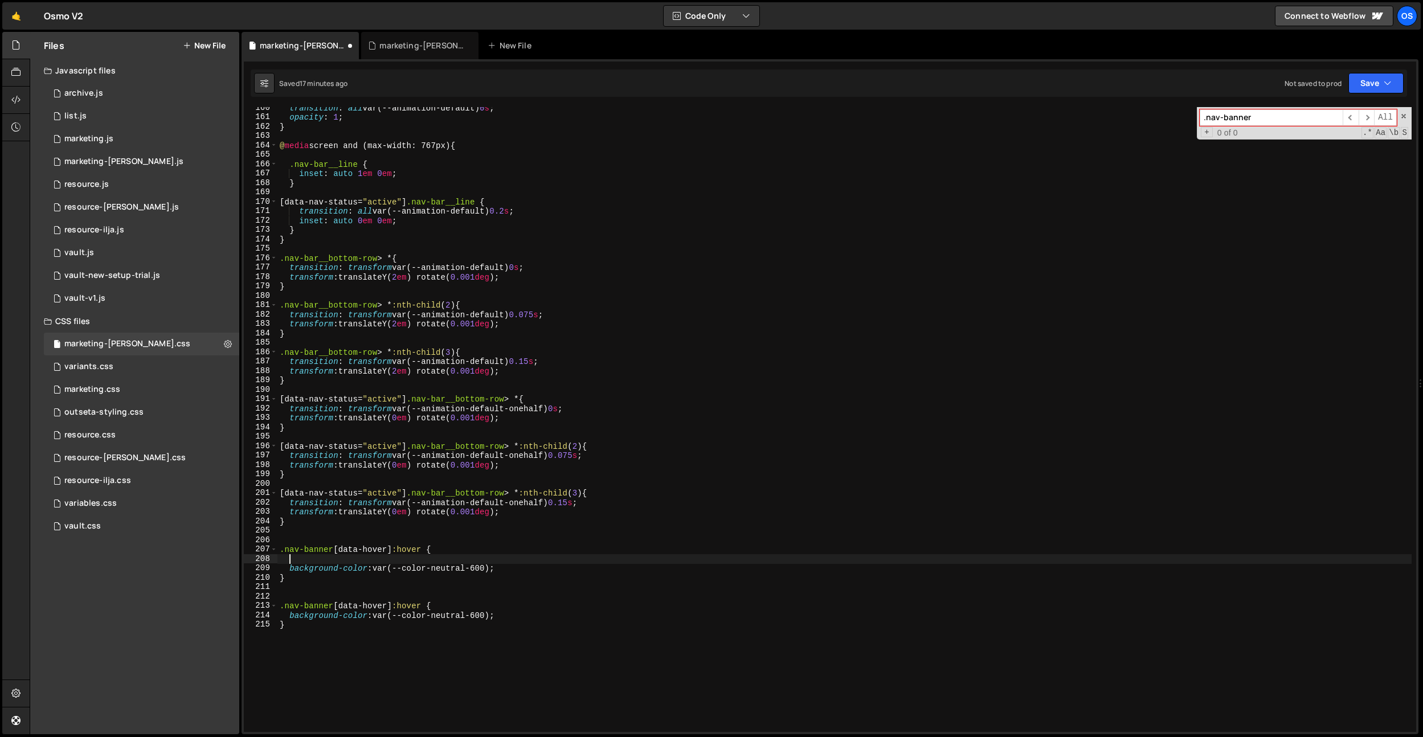
paste textarea "transition: transform var(--animation-default-onehalf) 0s;"
click at [492, 560] on div "transition : all var(--animation-default) 0 s ; opacity : 1 ; } @ media screen …" at bounding box center [844, 425] width 1134 height 644
click at [518, 558] on div "transition : all var(--animation-default) 0 s ; opacity : 1 ; } @ media screen …" at bounding box center [844, 425] width 1134 height 644
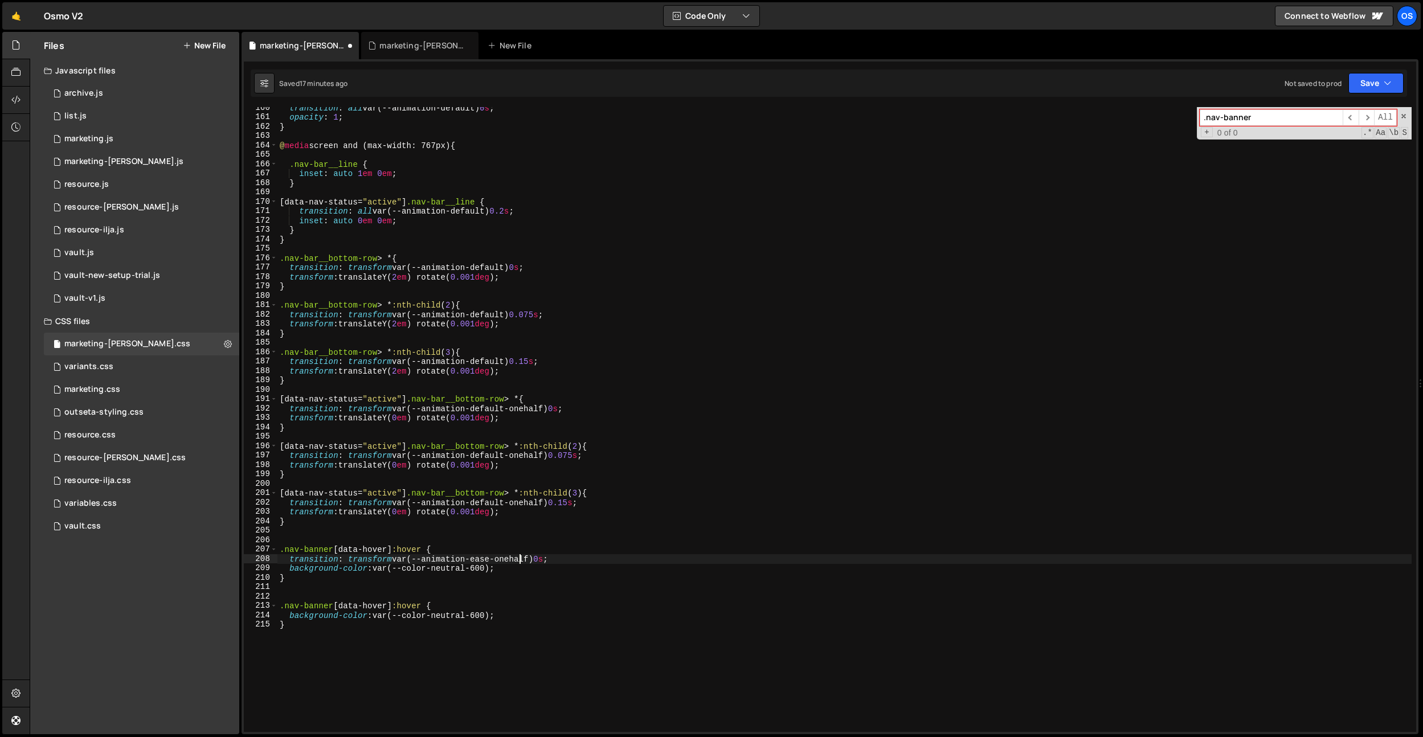
click at [518, 558] on div "transition : all var(--animation-default) 0 s ; opacity : 1 ; } @ media screen …" at bounding box center [844, 425] width 1134 height 644
click at [506, 560] on div "transition : all var(--animation-default) 0 s ; opacity : 1 ; } @ media screen …" at bounding box center [844, 425] width 1134 height 644
click at [511, 558] on div "transition : all var(--animation-default) 0 s ; opacity : 1 ; } @ media screen …" at bounding box center [844, 425] width 1134 height 644
click at [370, 562] on div "transition : all var(--animation-default) 0 s ; opacity : 1 ; } @ media screen …" at bounding box center [844, 425] width 1134 height 644
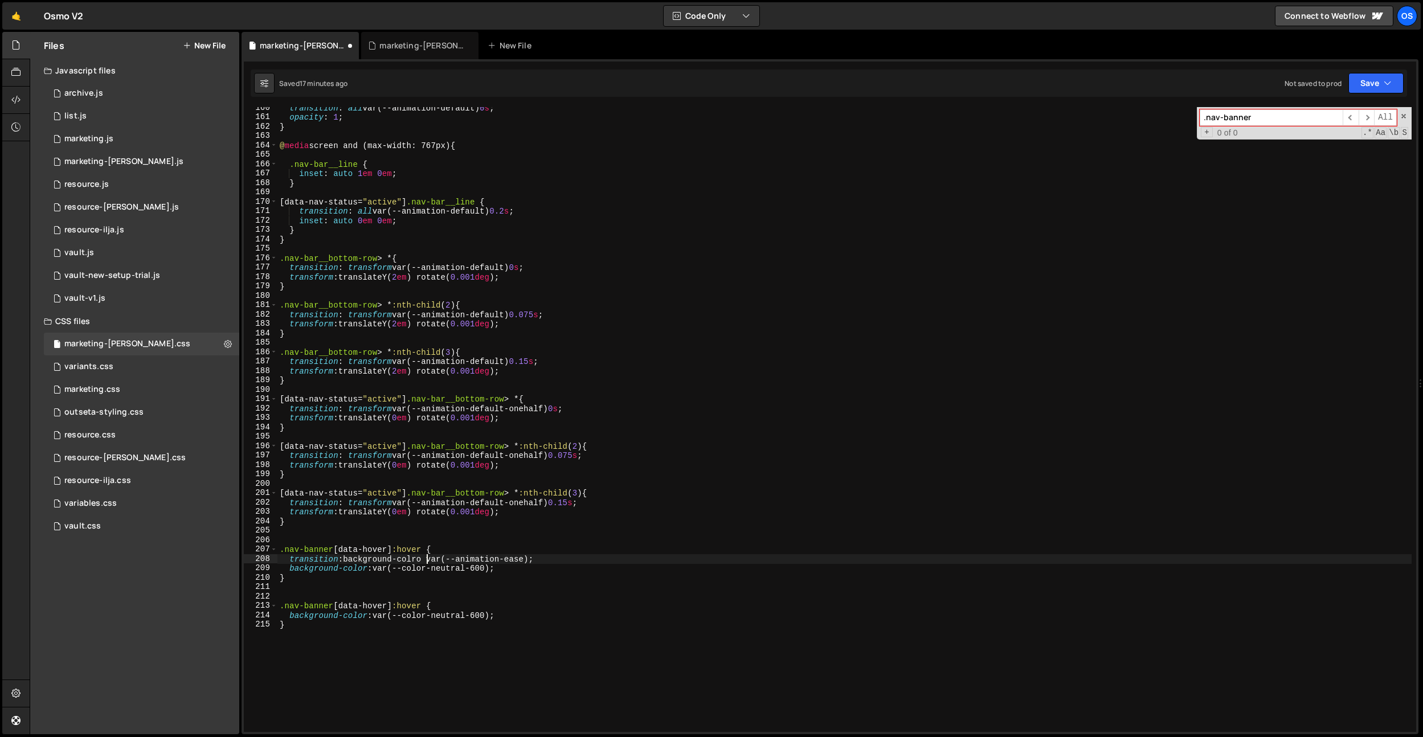
scroll to position [0, 10]
click at [416, 548] on div "transition : all var(--animation-default) 0 s ; opacity : 1 ; } @ media screen …" at bounding box center [844, 425] width 1134 height 644
type textarea ".nav-banner[data-hover] {"
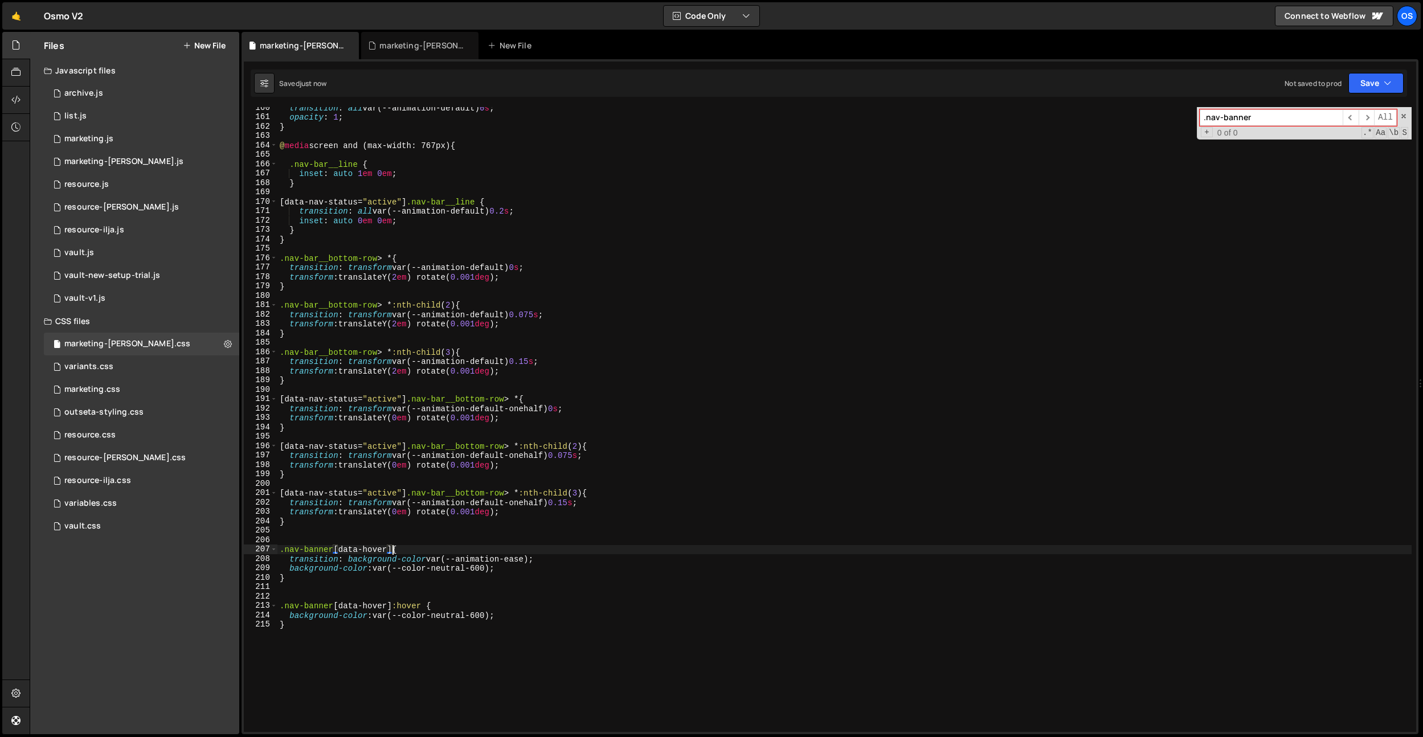
click at [317, 596] on div "transition : all var(--animation-default) 0 s ; opacity : 1 ; } @ media screen …" at bounding box center [844, 425] width 1134 height 644
click at [479, 569] on div "transition : all var(--animation-default) 0 s ; opacity : 1 ; } @ media screen …" at bounding box center [844, 425] width 1134 height 644
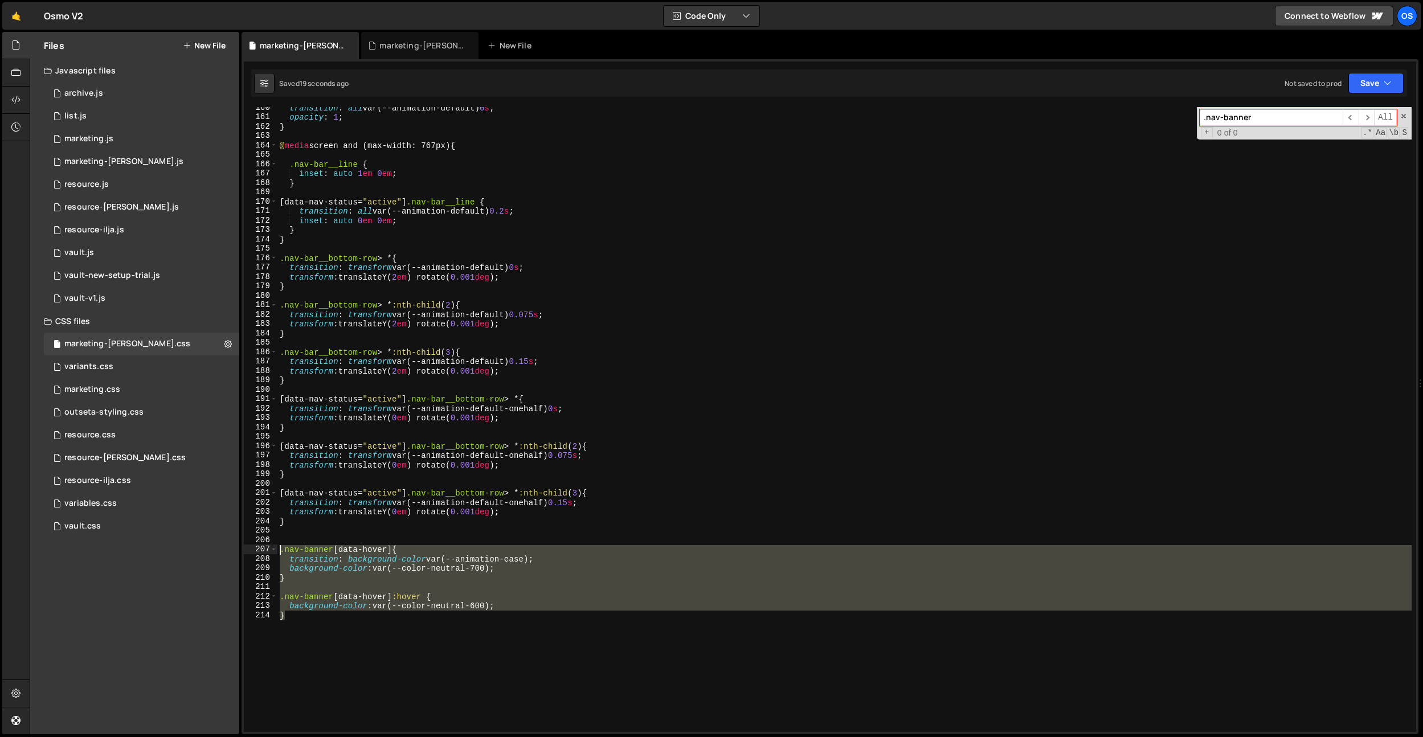
drag, startPoint x: 350, startPoint y: 646, endPoint x: 254, endPoint y: 545, distance: 139.8
click at [254, 545] on div "background-color: var(--color-neutral-700); 160 161 162 163 164 165 166 167 168…" at bounding box center [830, 419] width 1172 height 625
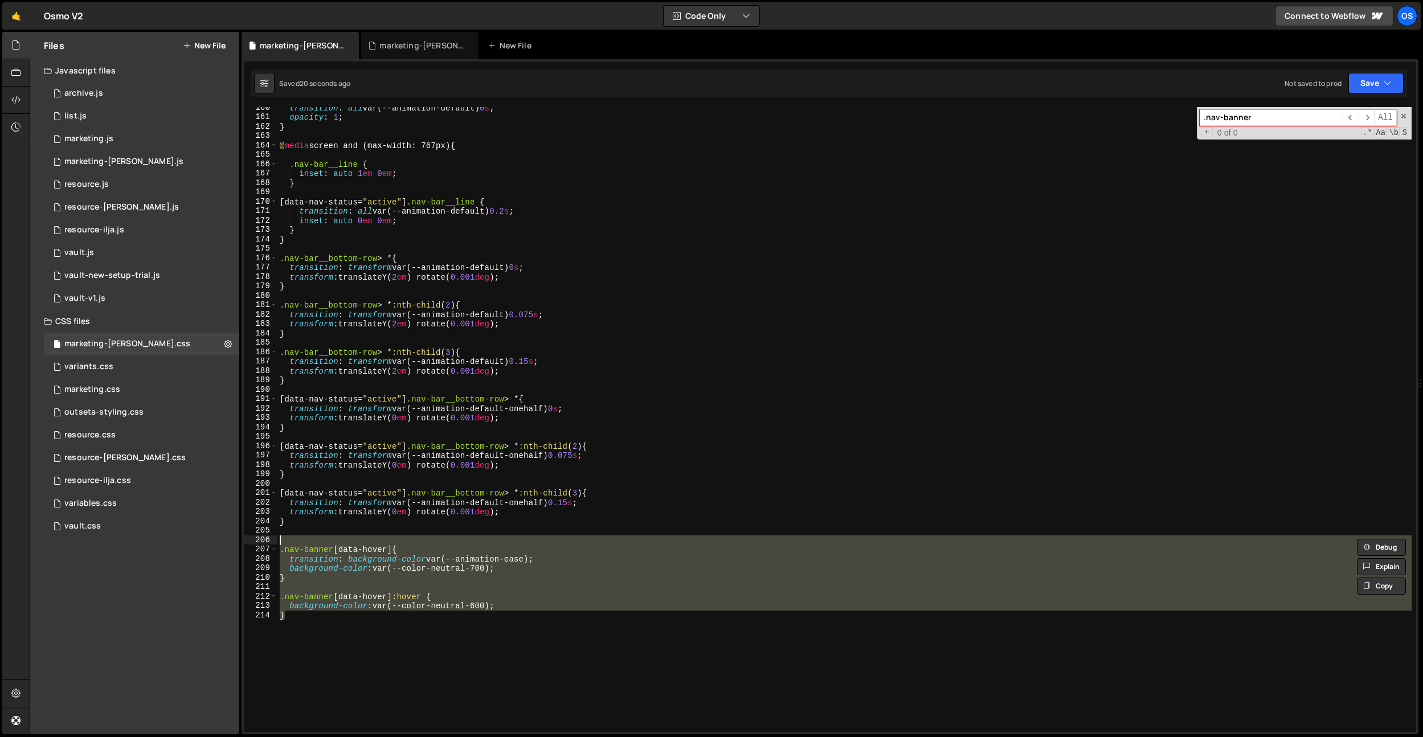
type textarea "}"
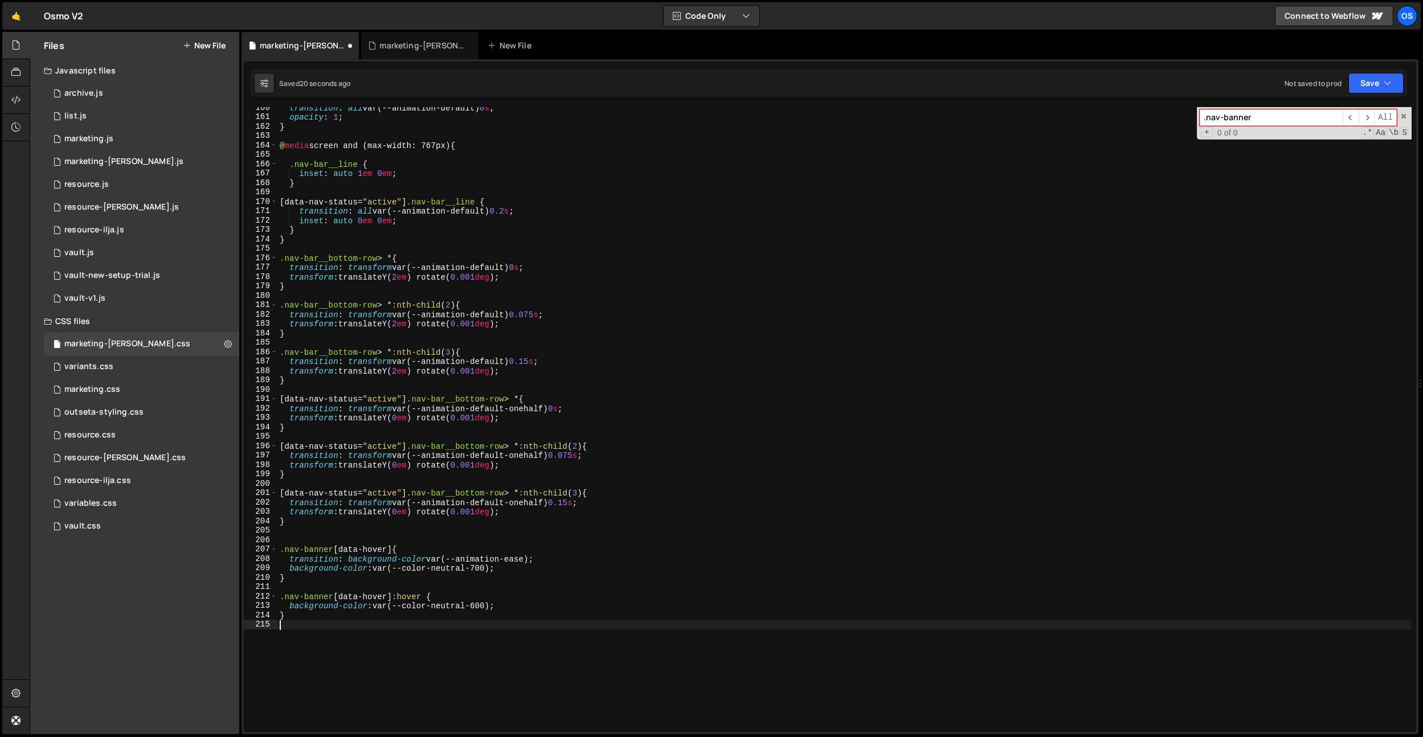
paste textarea "}"
click at [393, 633] on div "transition : all var(--animation-default) 0 s ; opacity : 1 ; } @ media screen …" at bounding box center [844, 425] width 1134 height 644
paste textarea "cover-image"
click at [423, 678] on div "transition : all var(--animation-default) 0 s ; opacity : 1 ; } @ media screen …" at bounding box center [844, 425] width 1134 height 644
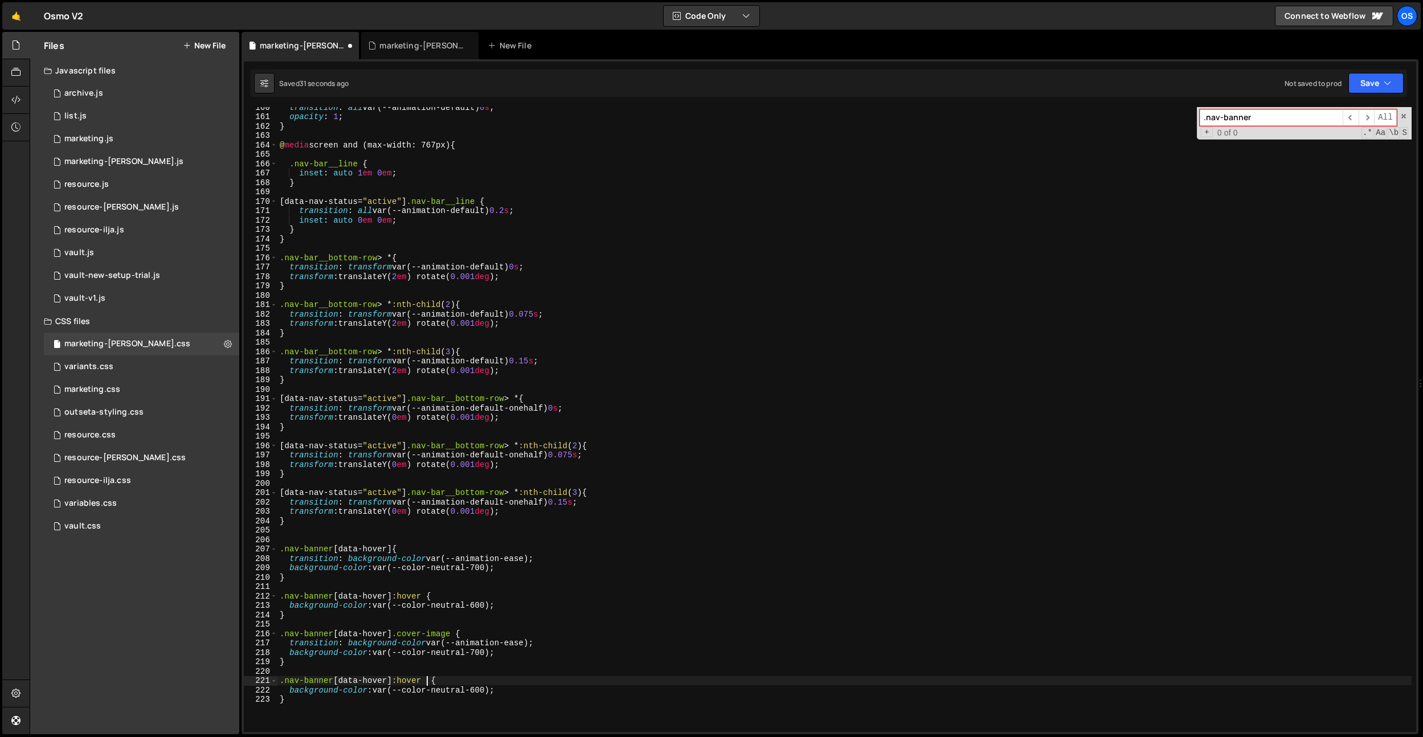
scroll to position [0, 10]
paste textarea "cover-image"
drag, startPoint x: 509, startPoint y: 651, endPoint x: 290, endPoint y: 654, distance: 218.8
click at [290, 654] on div "transition : all var(--animation-default) 0 s ; opacity : 1 ; } @ media screen …" at bounding box center [844, 425] width 1134 height 644
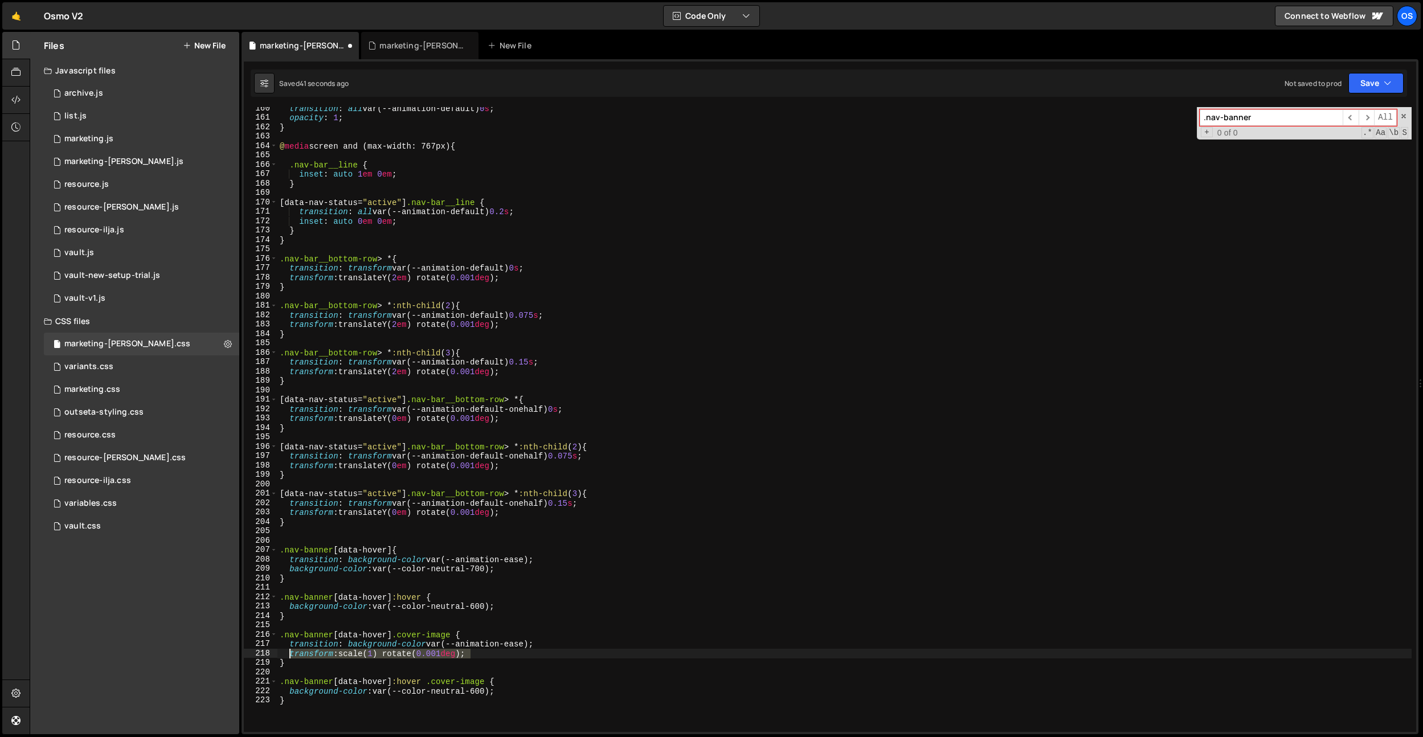
drag, startPoint x: 475, startPoint y: 657, endPoint x: 495, endPoint y: 689, distance: 37.1
click at [287, 655] on div "transition : all var(--animation-default) 0 s ; opacity : 1 ; } @ media screen …" at bounding box center [844, 426] width 1134 height 644
drag, startPoint x: 540, startPoint y: 692, endPoint x: 289, endPoint y: 691, distance: 250.7
click at [289, 691] on div "transition : all var(--animation-default) 0 s ; opacity : 1 ; } @ media screen …" at bounding box center [844, 426] width 1134 height 644
paste textarea "transform: scale(1) rotate(0.001deg"
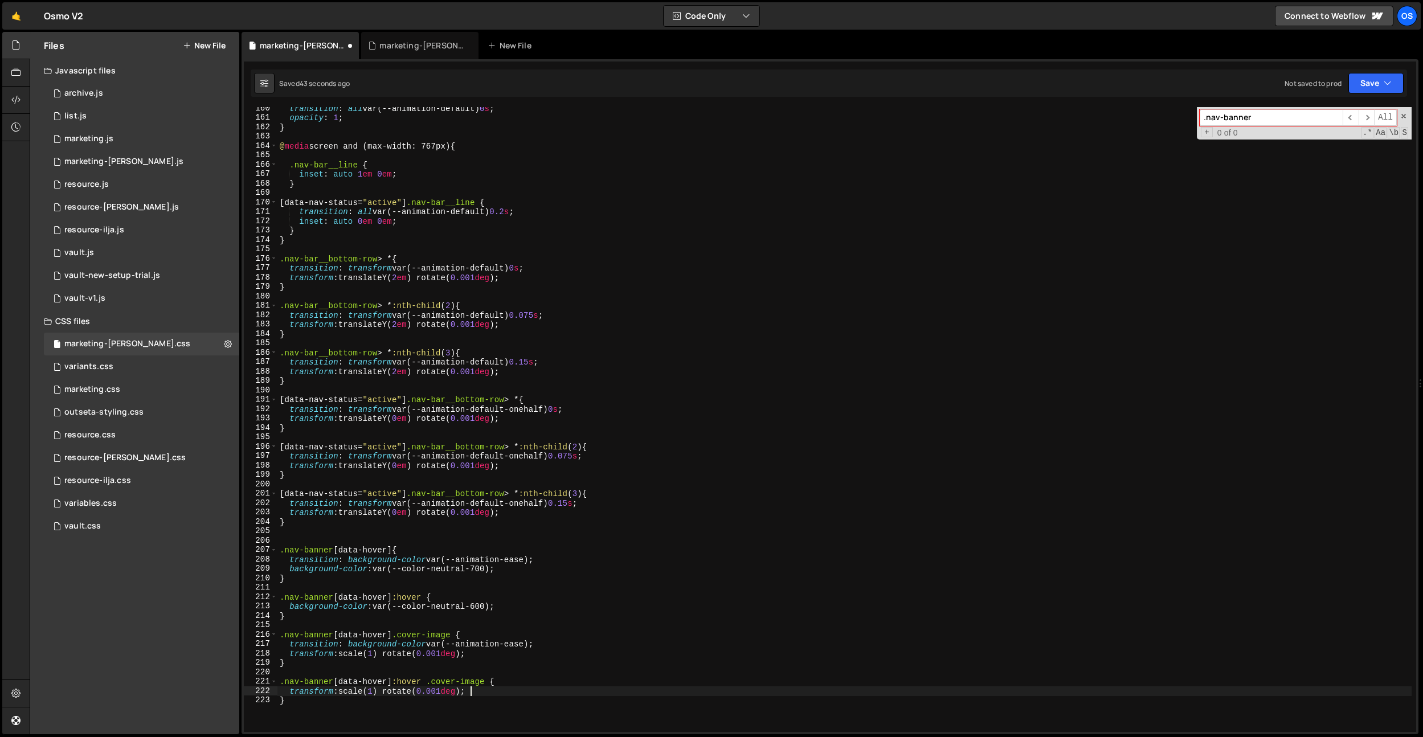
click at [375, 692] on div "transition : all var(--animation-default) 0 s ; opacity : 1 ; } @ media screen …" at bounding box center [844, 426] width 1134 height 644
click at [547, 598] on div "transition : all var(--animation-default) 0 s ; opacity : 1 ; } @ media screen …" at bounding box center [844, 426] width 1134 height 644
click at [533, 507] on div "transition : all var(--animation-default) 0 s ; opacity : 1 ; } @ media screen …" at bounding box center [844, 426] width 1134 height 644
drag, startPoint x: 533, startPoint y: 507, endPoint x: 525, endPoint y: 507, distance: 8.0
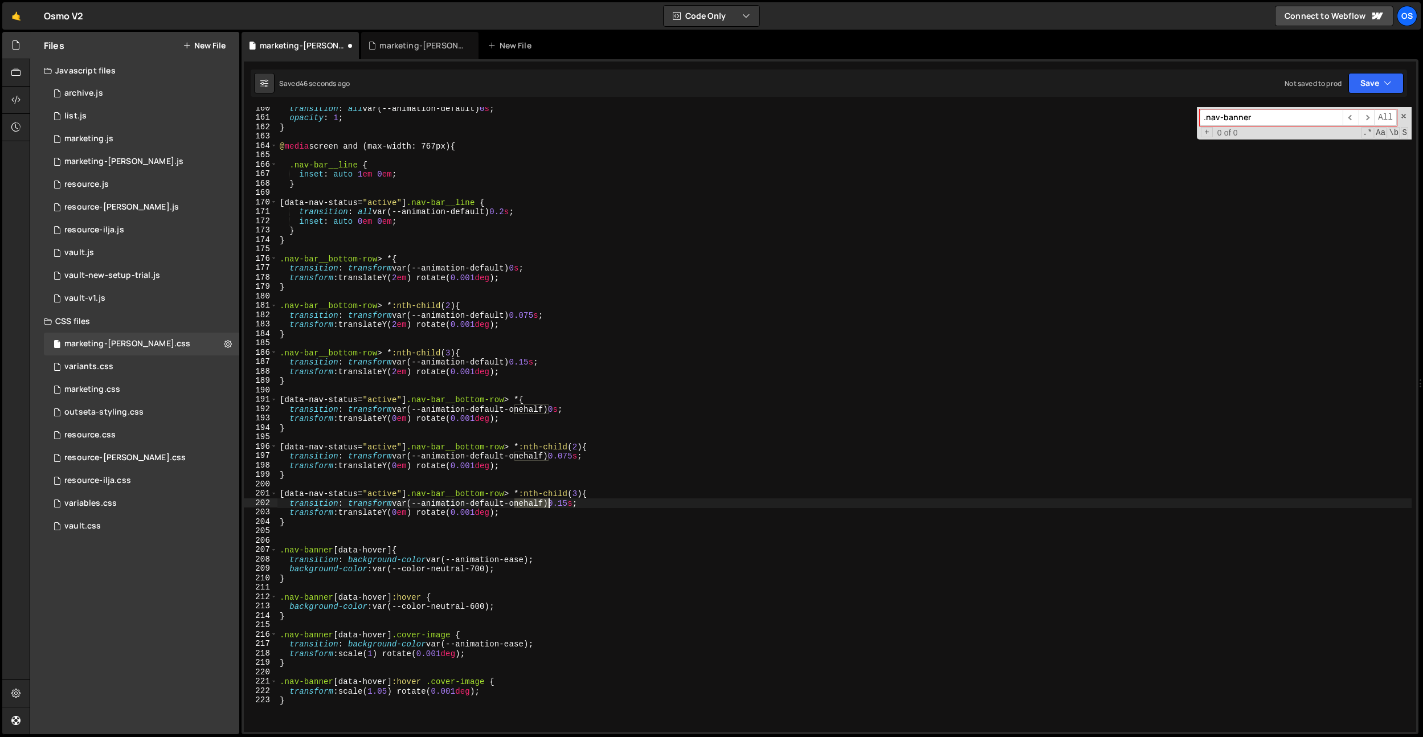
click at [533, 507] on div "transition : all var(--animation-default) 0 s ; opacity : 1 ; } @ media screen …" at bounding box center [844, 426] width 1134 height 644
click at [501, 506] on div "transition : all var(--animation-default) 0 s ; opacity : 1 ; } @ media screen …" at bounding box center [844, 426] width 1134 height 644
drag, startPoint x: 501, startPoint y: 506, endPoint x: 516, endPoint y: 622, distance: 116.6
click at [501, 506] on div "transition : all var(--animation-default) 0 s ; opacity : 1 ; } @ media screen …" at bounding box center [844, 426] width 1134 height 644
click at [514, 645] on div "transition : all var(--animation-default) 0 s ; opacity : 1 ; } @ media screen …" at bounding box center [844, 426] width 1134 height 644
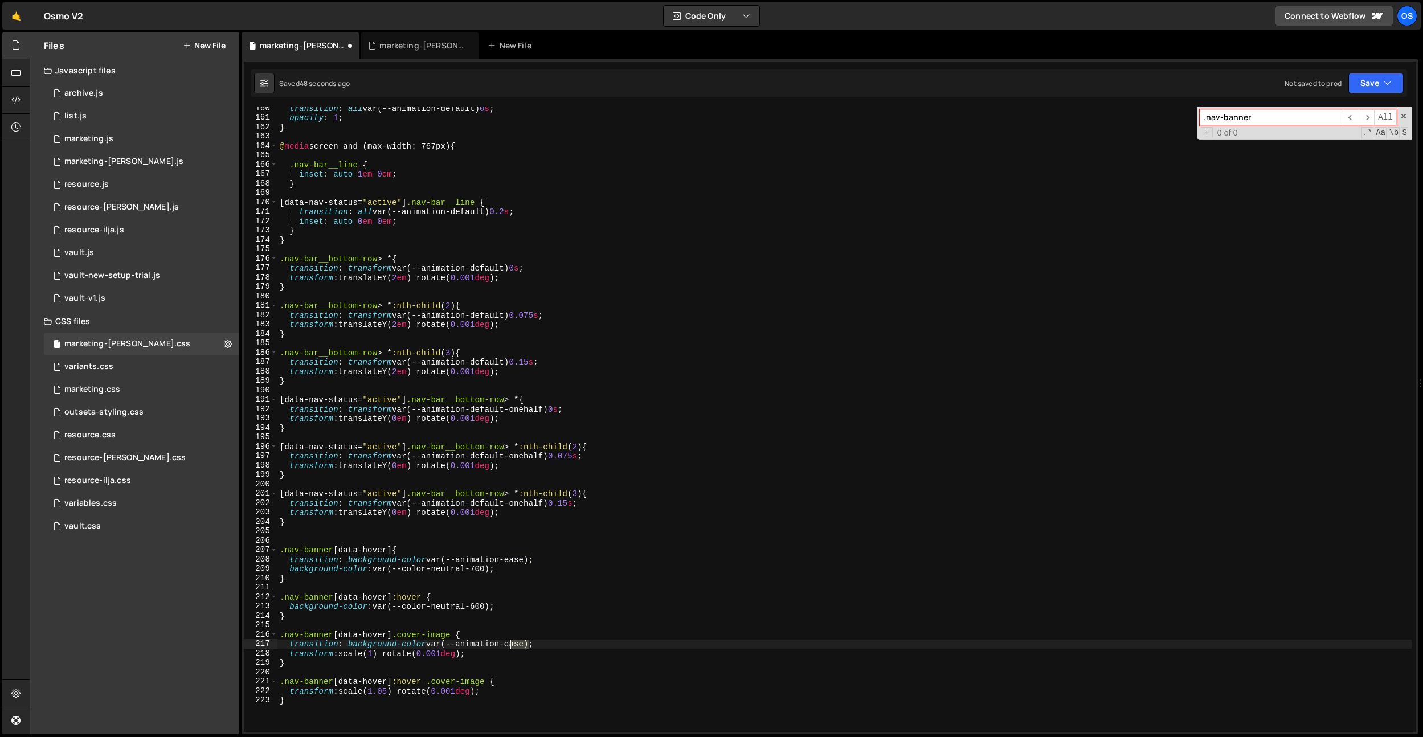
drag, startPoint x: 514, startPoint y: 645, endPoint x: 576, endPoint y: 713, distance: 91.6
click at [514, 645] on div "transition : all var(--animation-default) 0 s ; opacity : 1 ; } @ media screen …" at bounding box center [844, 426] width 1134 height 644
paste textarea "default"
click at [481, 610] on div "transition : all var(--animation-default) 0 s ; opacity : 1 ; } @ media screen …" at bounding box center [844, 426] width 1134 height 644
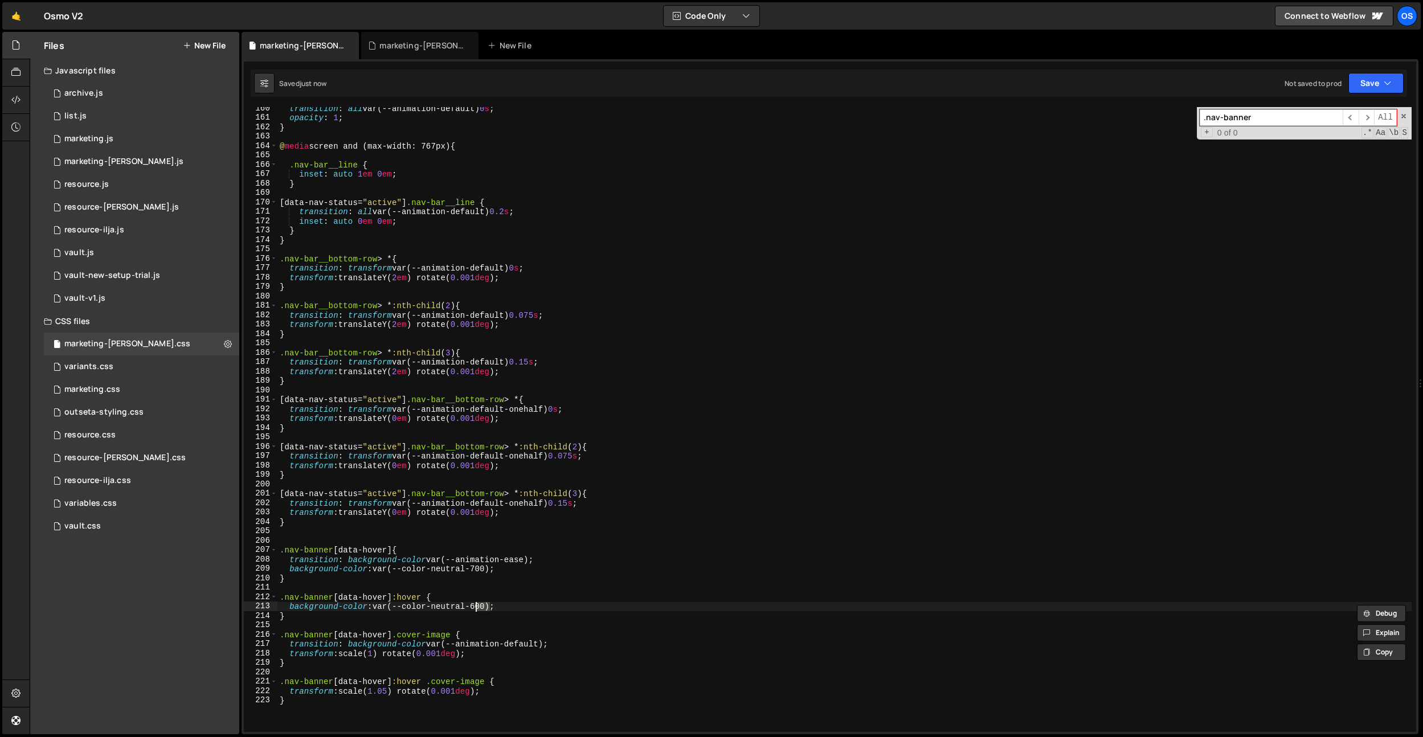
click at [513, 562] on div "transition : all var(--animation-default) 0 s ; opacity : 1 ; } @ media screen …" at bounding box center [844, 426] width 1134 height 644
drag, startPoint x: 513, startPoint y: 562, endPoint x: 512, endPoint y: 574, distance: 12.1
click at [513, 562] on div "transition : all var(--animation-default) 0 s ; opacity : 1 ; } @ media screen …" at bounding box center [844, 426] width 1134 height 644
paste textarea "default"
click at [415, 646] on div "transition : all var(--animation-default) 0 s ; opacity : 1 ; } @ media screen …" at bounding box center [844, 426] width 1134 height 644
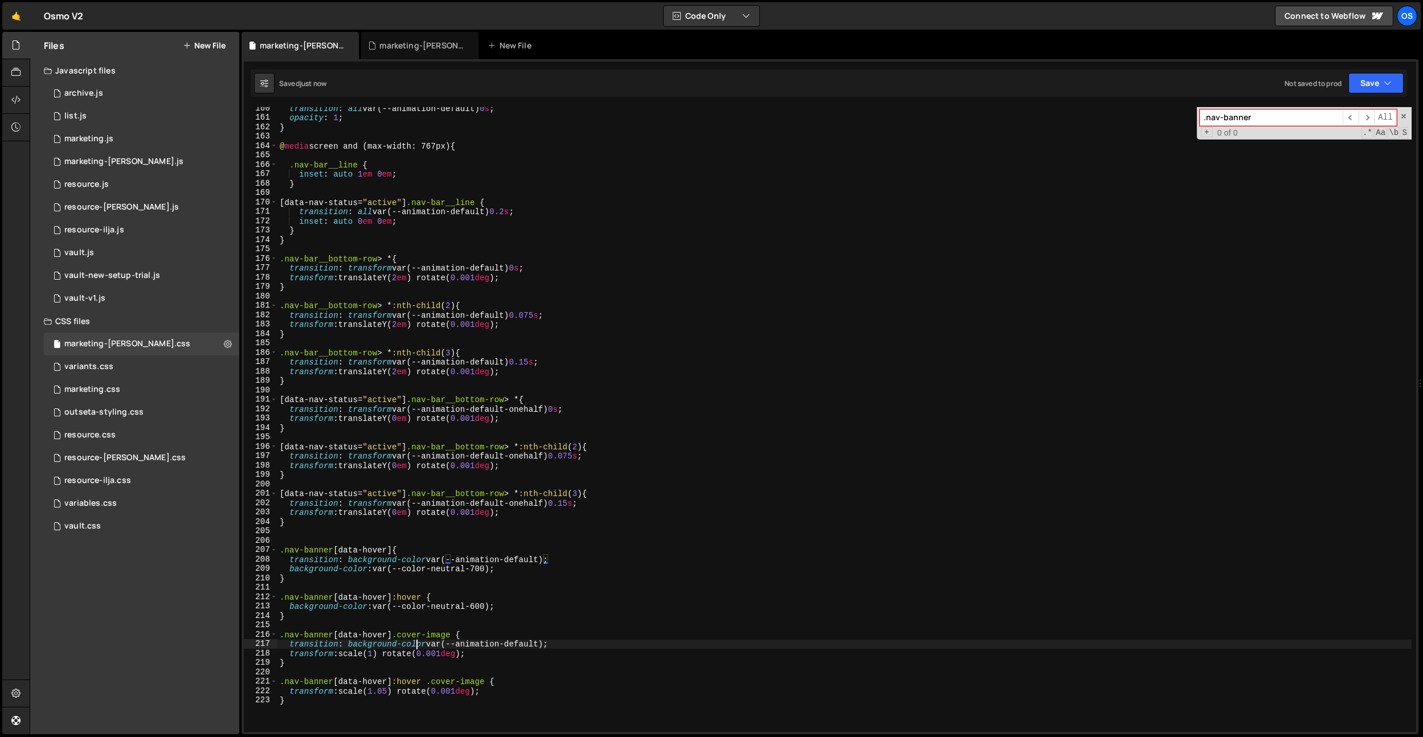
click at [415, 646] on div "transition : all var(--animation-default) 0 s ; opacity : 1 ; } @ media screen …" at bounding box center [844, 426] width 1134 height 644
click at [502, 647] on div "transition : all var(--animation-default) 0 s ; opacity : 1 ; } @ media screen …" at bounding box center [844, 426] width 1134 height 644
click at [536, 563] on div "transition : all var(--animation-default) 0 s ; opacity : 1 ; } @ media screen …" at bounding box center [844, 426] width 1134 height 644
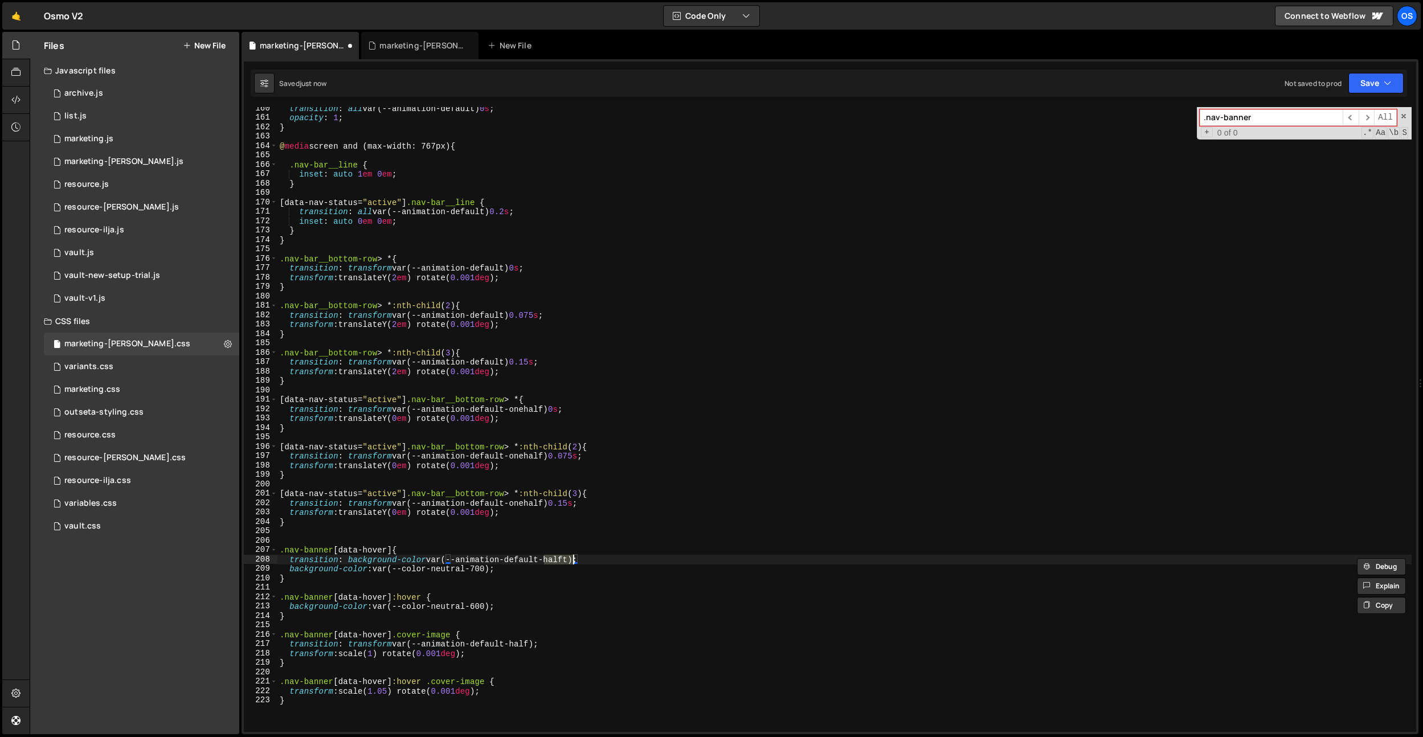
click at [547, 660] on div "transition : all var(--animation-default) 0 s ; opacity : 1 ; } @ media screen …" at bounding box center [844, 426] width 1134 height 644
click at [391, 693] on div "transition : all var(--animation-default) 0 s ; opacity : 1 ; } @ media screen …" at bounding box center [844, 426] width 1134 height 644
drag, startPoint x: 388, startPoint y: 694, endPoint x: 403, endPoint y: 696, distance: 14.9
click at [388, 694] on div "transition : all var(--animation-default) 0 s ; opacity : 1 ; } @ media screen …" at bounding box center [844, 426] width 1134 height 644
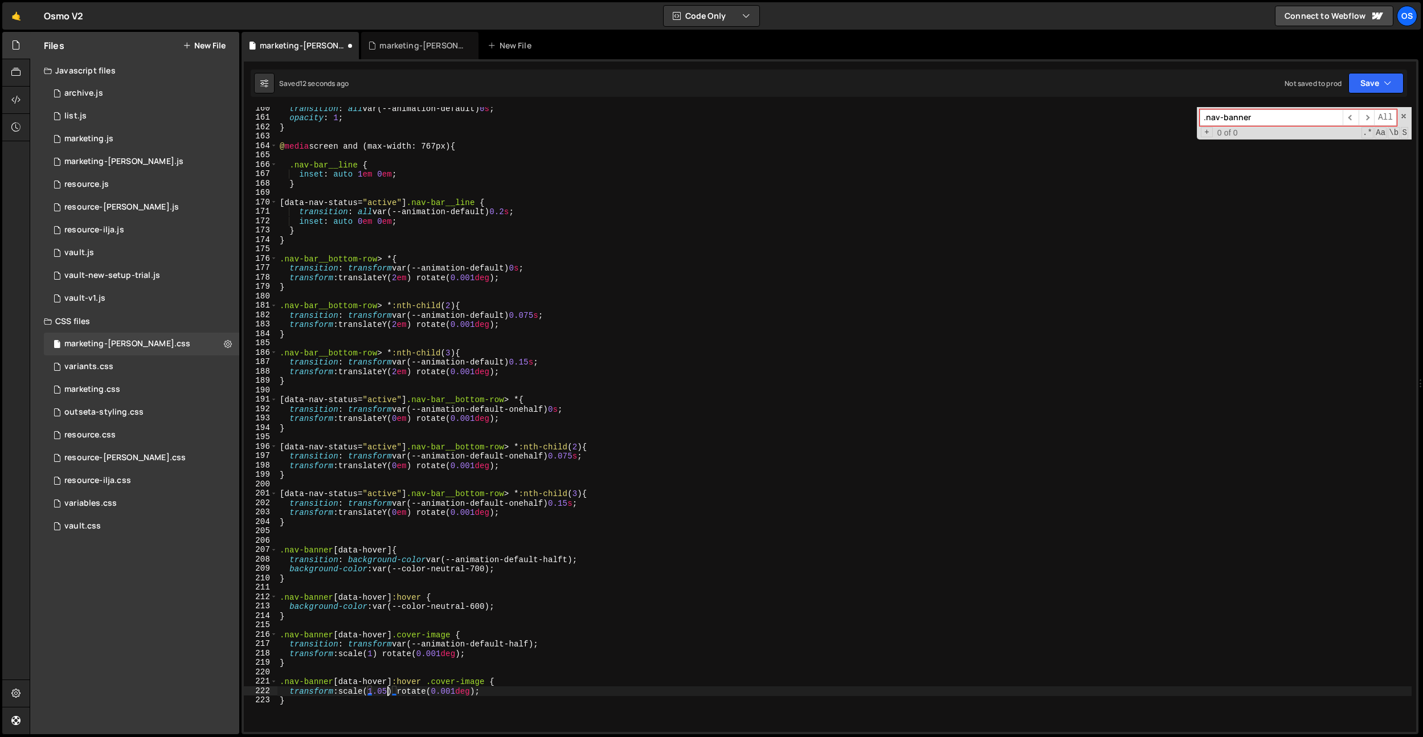
scroll to position [0, 7]
click at [518, 641] on div "transition : all var(--animation-default) 0 s ; opacity : 1 ; } @ media screen …" at bounding box center [844, 426] width 1134 height 644
click at [563, 559] on div "transition : all var(--animation-default) 0 s ; opacity : 1 ; } @ media screen …" at bounding box center [844, 426] width 1134 height 644
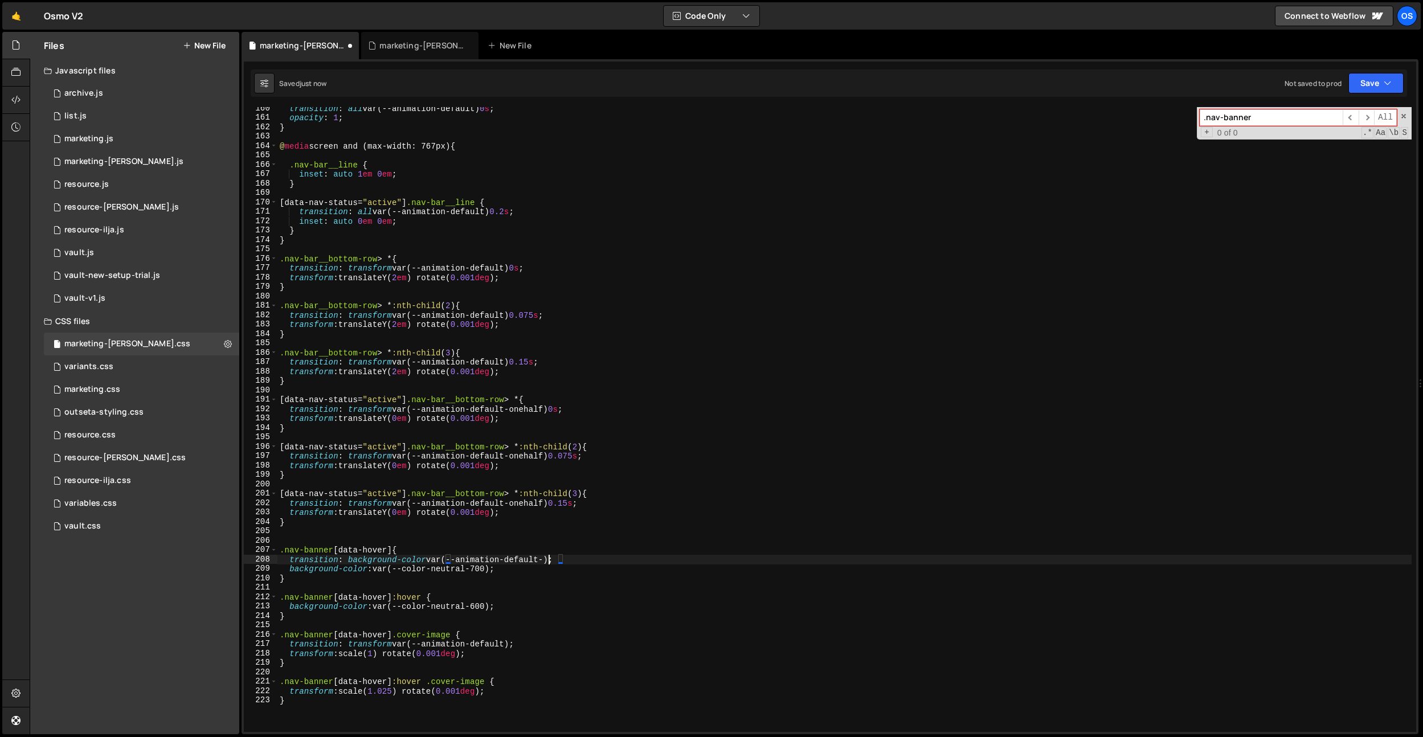
type textarea "transition: background-color var(--animation-default);"
click at [585, 559] on div "transition : all var(--animation-default) 0 s ; opacity : 1 ; } @ media screen …" at bounding box center [844, 426] width 1134 height 644
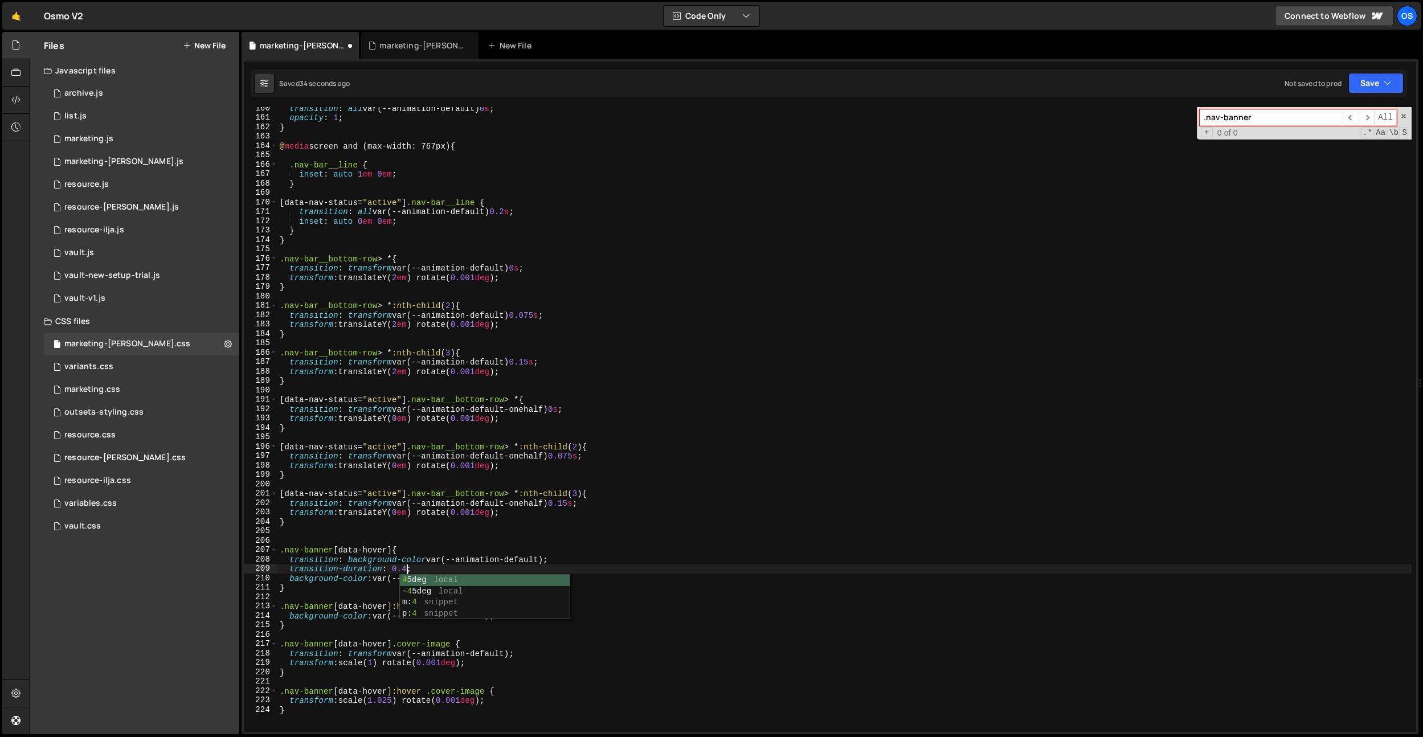
scroll to position [0, 9]
click at [407, 570] on div "transition : all var(--animation-default) 0 s ; opacity : 1 ; } @ media screen …" at bounding box center [844, 426] width 1134 height 644
drag, startPoint x: 430, startPoint y: 569, endPoint x: 292, endPoint y: 573, distance: 137.4
click at [291, 572] on div "transition : all var(--animation-default) 0 s ; opacity : 1 ; } @ media screen …" at bounding box center [844, 426] width 1134 height 644
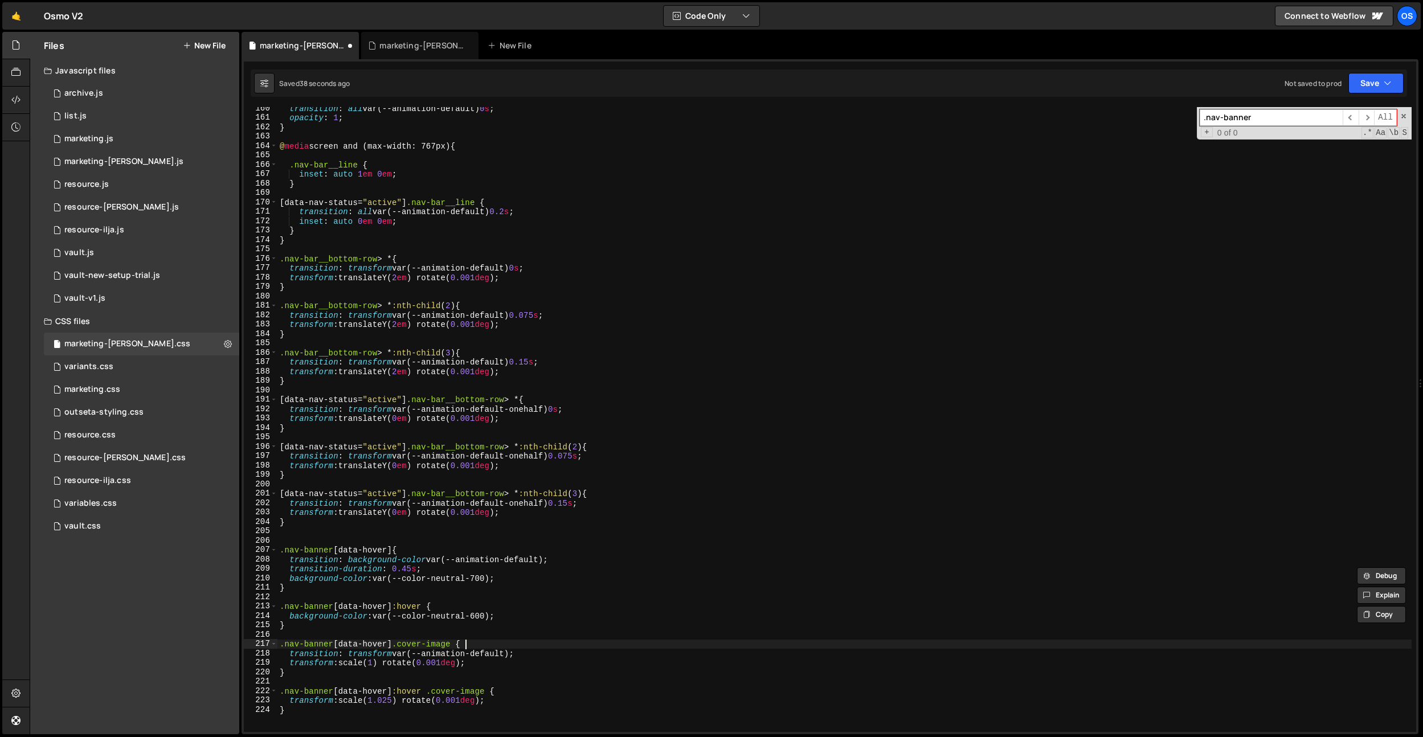
click at [501, 644] on div "transition : all var(--animation-default) 0 s ; opacity : 1 ; } @ media screen …" at bounding box center [844, 426] width 1134 height 644
type textarea ".nav-banner[data-hover] .cover-image {"
paste textarea "transition-duration: 0.45s;"
type textarea "transition-duration: 0.45s;"
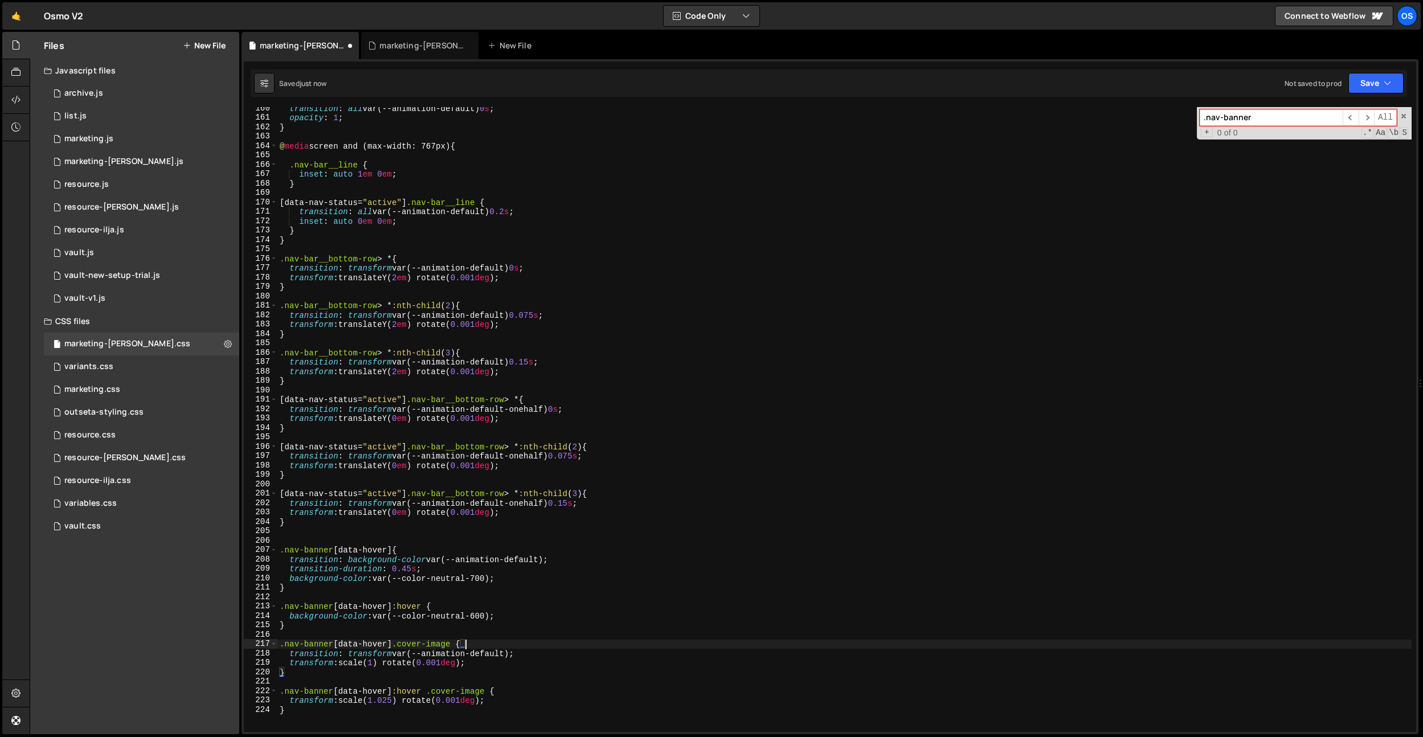
click at [534, 654] on div "transition : all var(--animation-default) 0 s ; opacity : 1 ; } @ media screen …" at bounding box center [844, 426] width 1134 height 644
type textarea "transition: transform var(--animation-default);"
paste textarea "transition-duration: 0.45s;"
type textarea "transition-duration: 0.45s;"
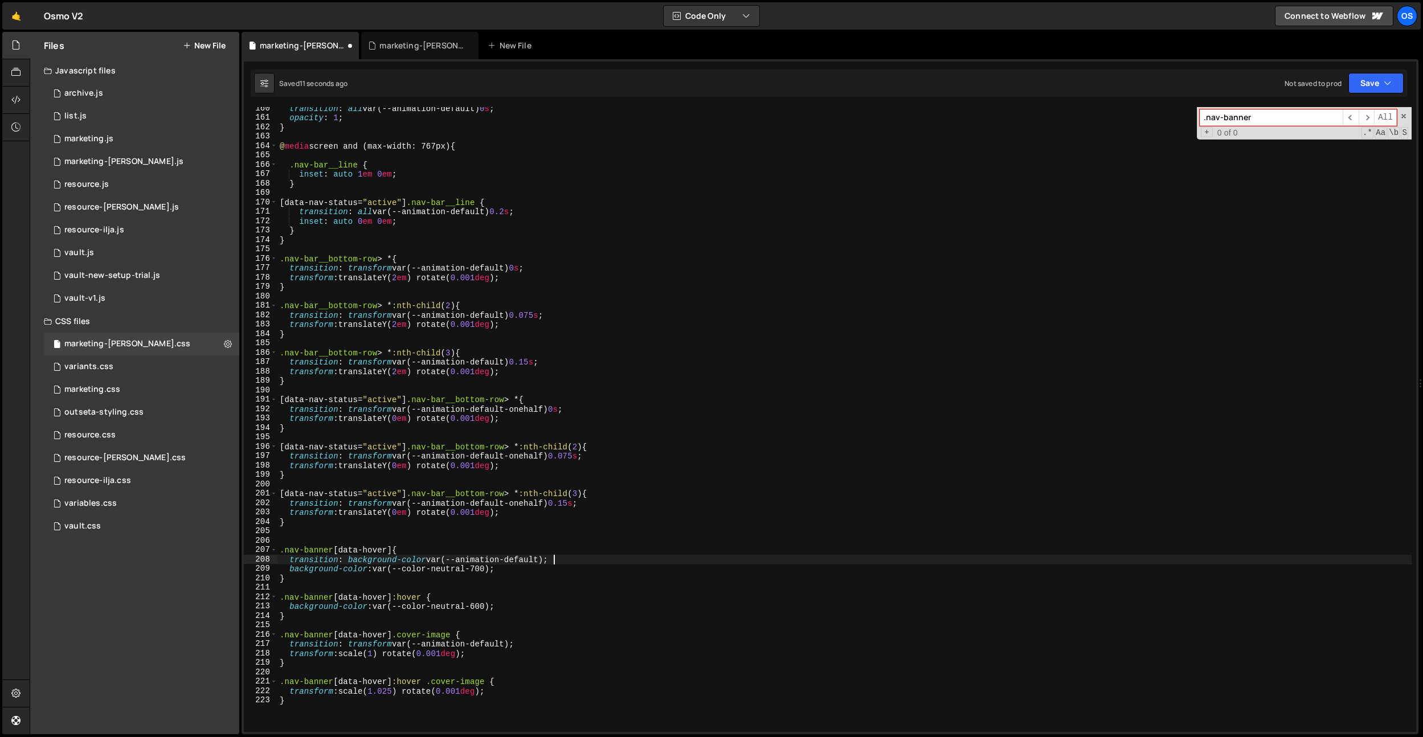
click at [529, 559] on div "transition : all var(--animation-default) 0 s ; opacity : 1 ; } @ media screen …" at bounding box center [844, 426] width 1134 height 644
click at [514, 241] on div "transition : all var(--animation-default) 0 s ; opacity : 1 ; } @ media screen …" at bounding box center [844, 426] width 1134 height 644
type textarea "}"
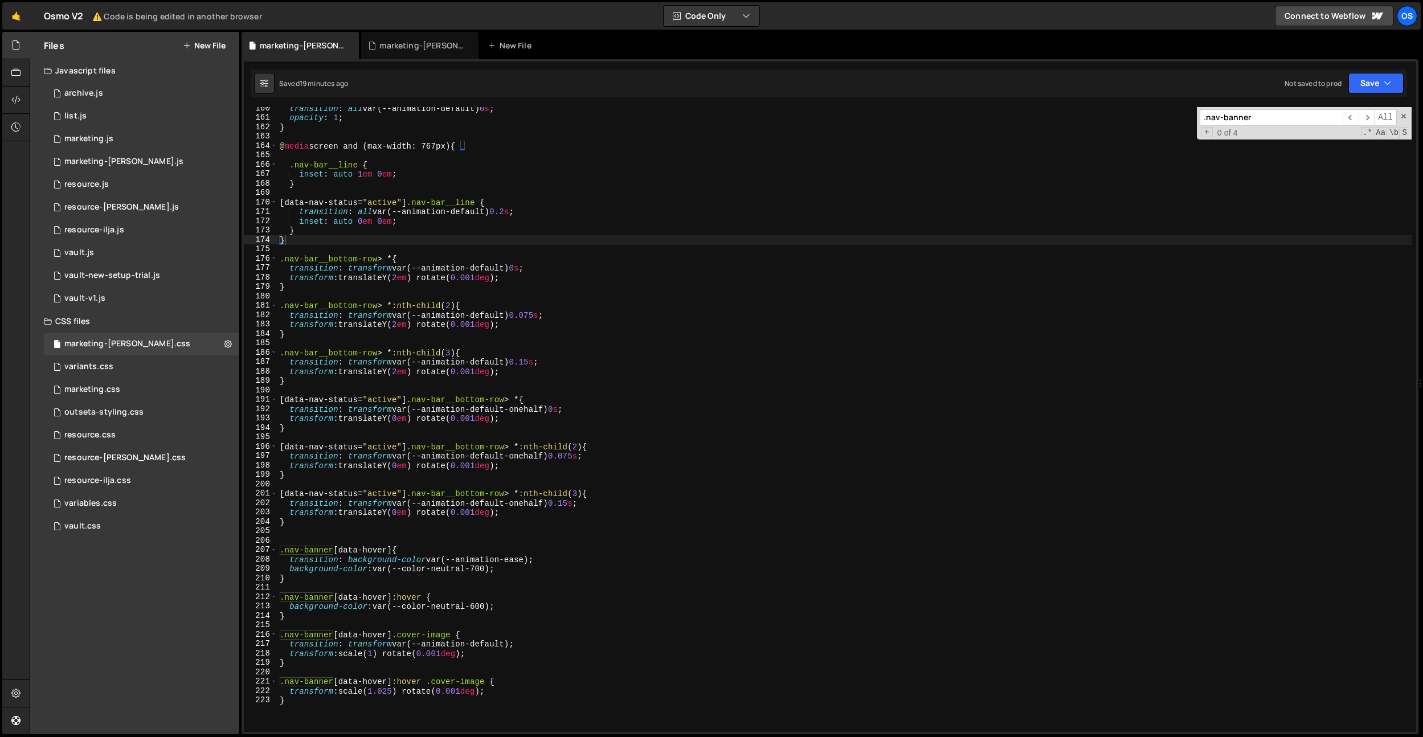
scroll to position [0, 0]
paste input "nav-bar__buttons"
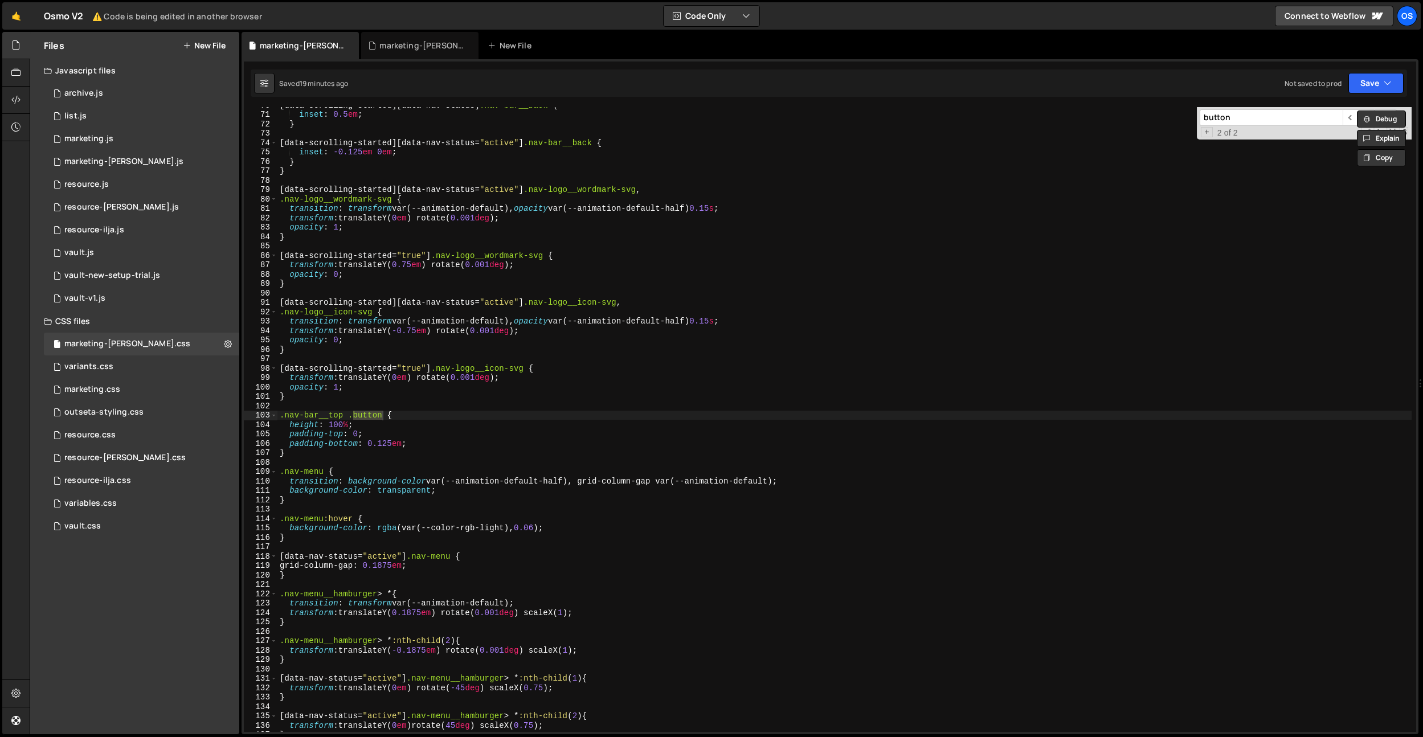
scroll to position [654, 0]
type input "button"
click at [391, 404] on div "[ data-scrolling-started ][ data-nav-status ] .nav-bar__back { inset : 0.5 em ;…" at bounding box center [844, 423] width 1134 height 644
drag, startPoint x: 345, startPoint y: 417, endPoint x: 297, endPoint y: 427, distance: 48.8
click at [284, 418] on div "[ data-scrolling-started ][ data-nav-status ] .nav-bar__back { inset : 0.5 em ;…" at bounding box center [844, 423] width 1134 height 644
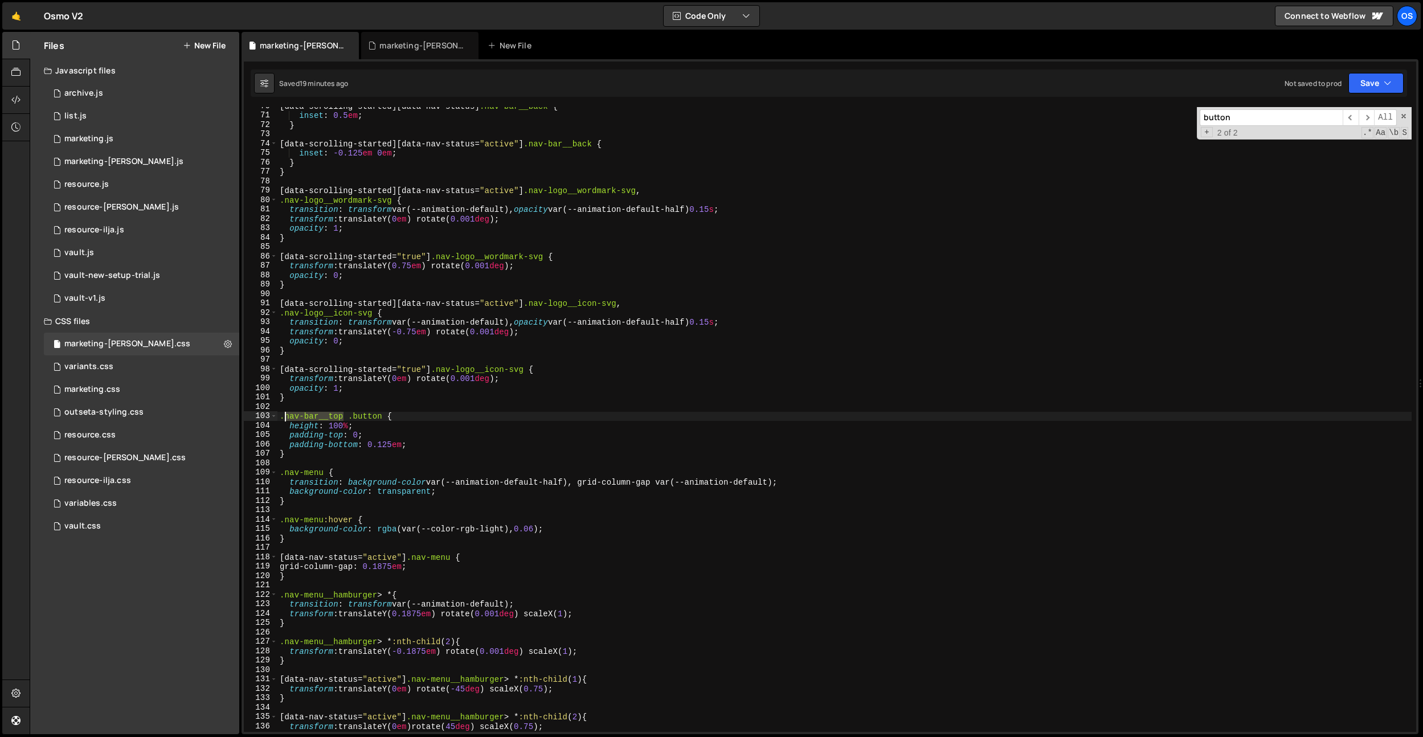
paste textarea "buttons"
click at [1247, 117] on input "button" at bounding box center [1271, 117] width 143 height 17
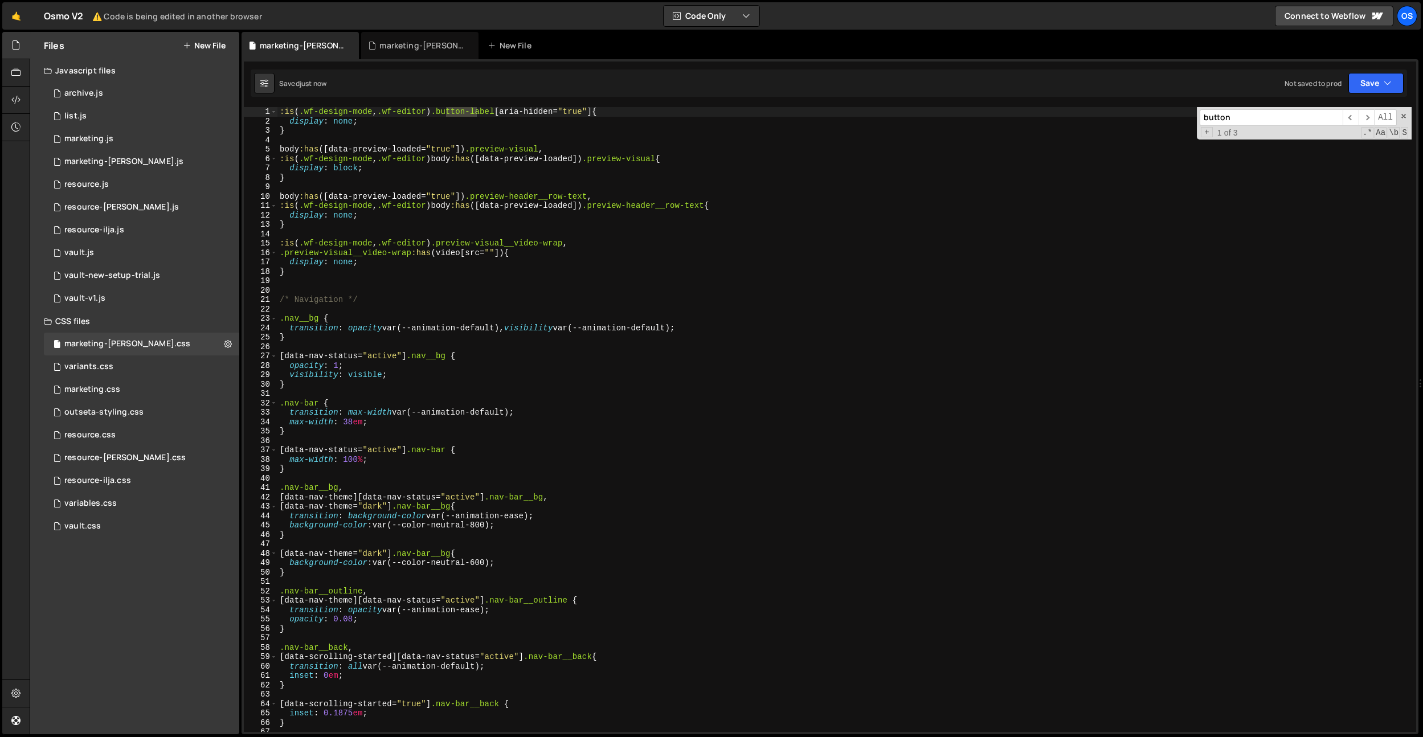
scroll to position [656, 0]
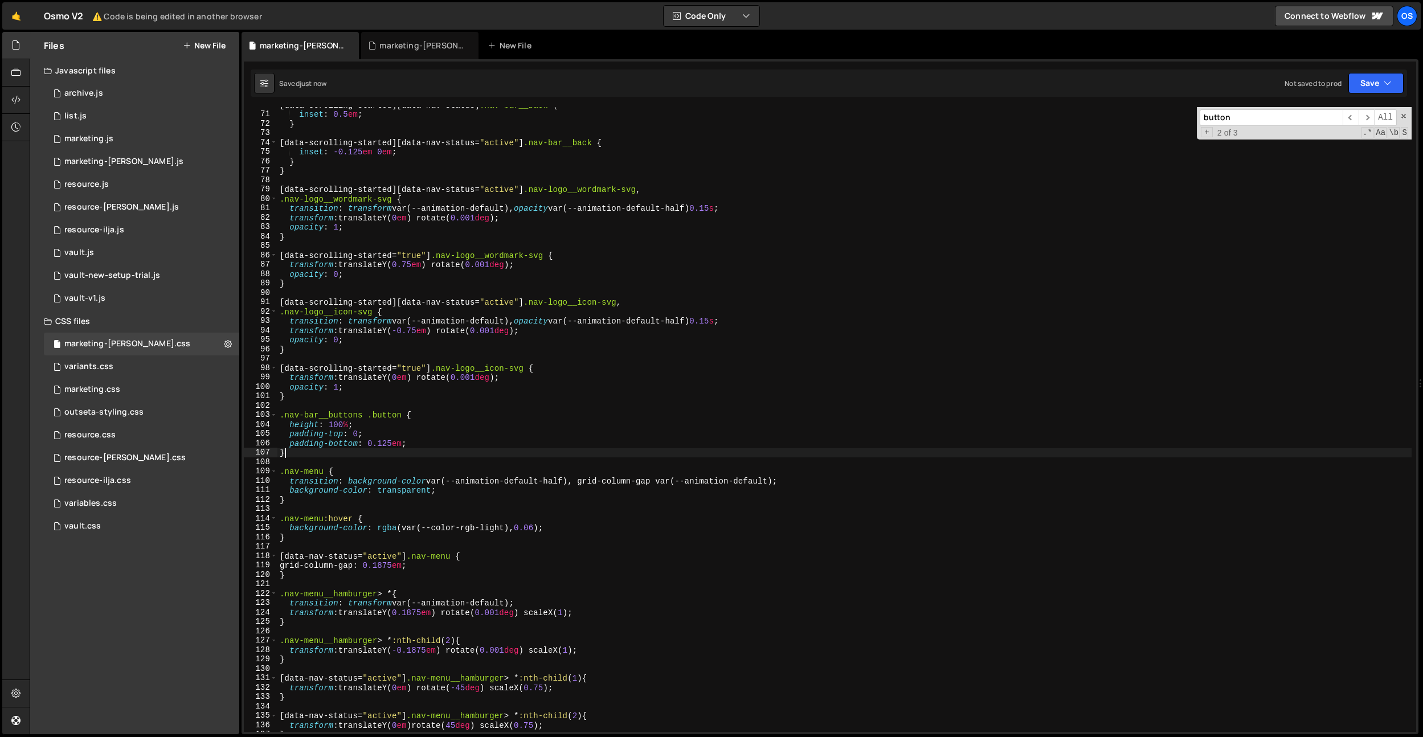
click at [451, 450] on div "[ data-scrolling-started ][ data-nav-status ] .nav-bar__back { inset : 0.5 em ;…" at bounding box center [844, 422] width 1134 height 644
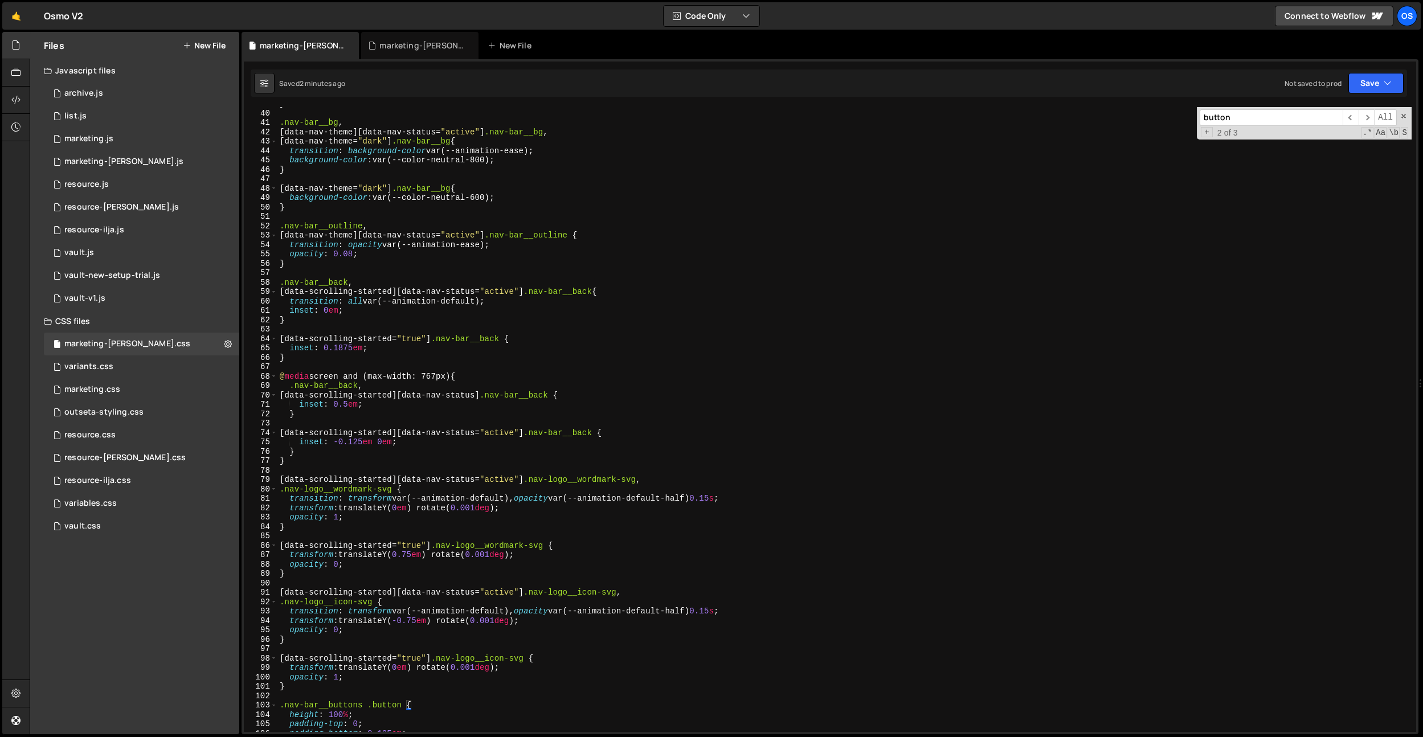
scroll to position [487, 0]
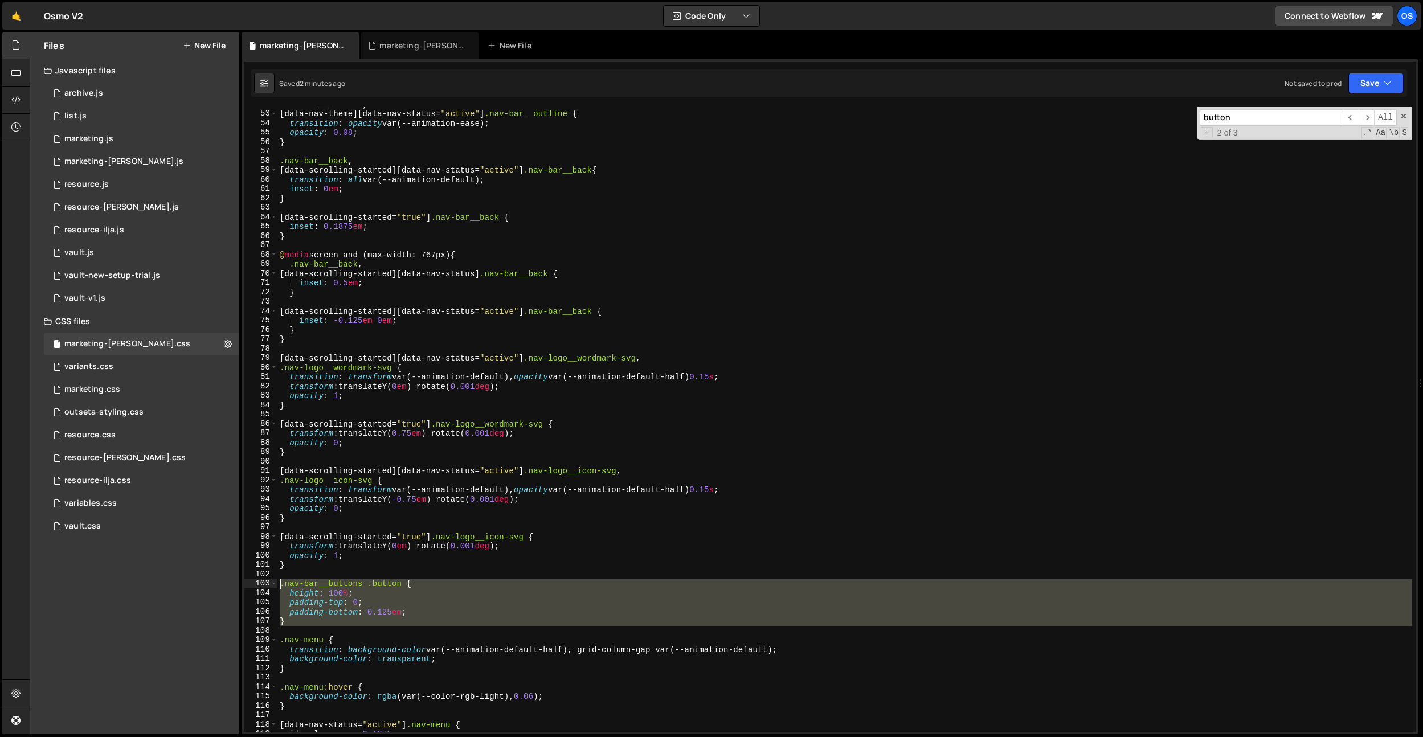
drag, startPoint x: 313, startPoint y: 626, endPoint x: 254, endPoint y: 577, distance: 77.7
click at [259, 585] on div "} 52 53 54 55 56 57 58 59 60 61 62 63 64 65 66 67 68 69 70 71 72 73 74 75 76 77…" at bounding box center [830, 419] width 1172 height 625
type textarea ".nav-bar__buttons .button { height: 100%;"
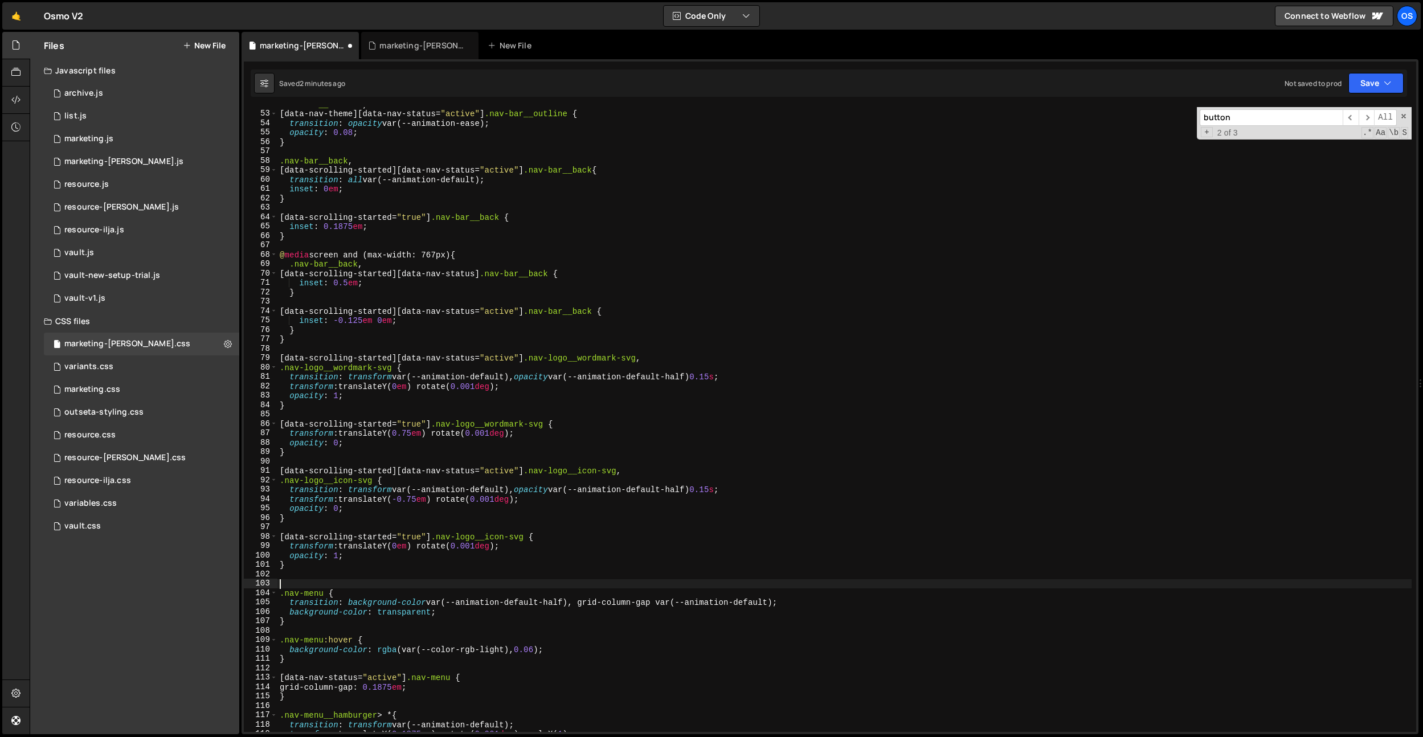
type textarea "}"
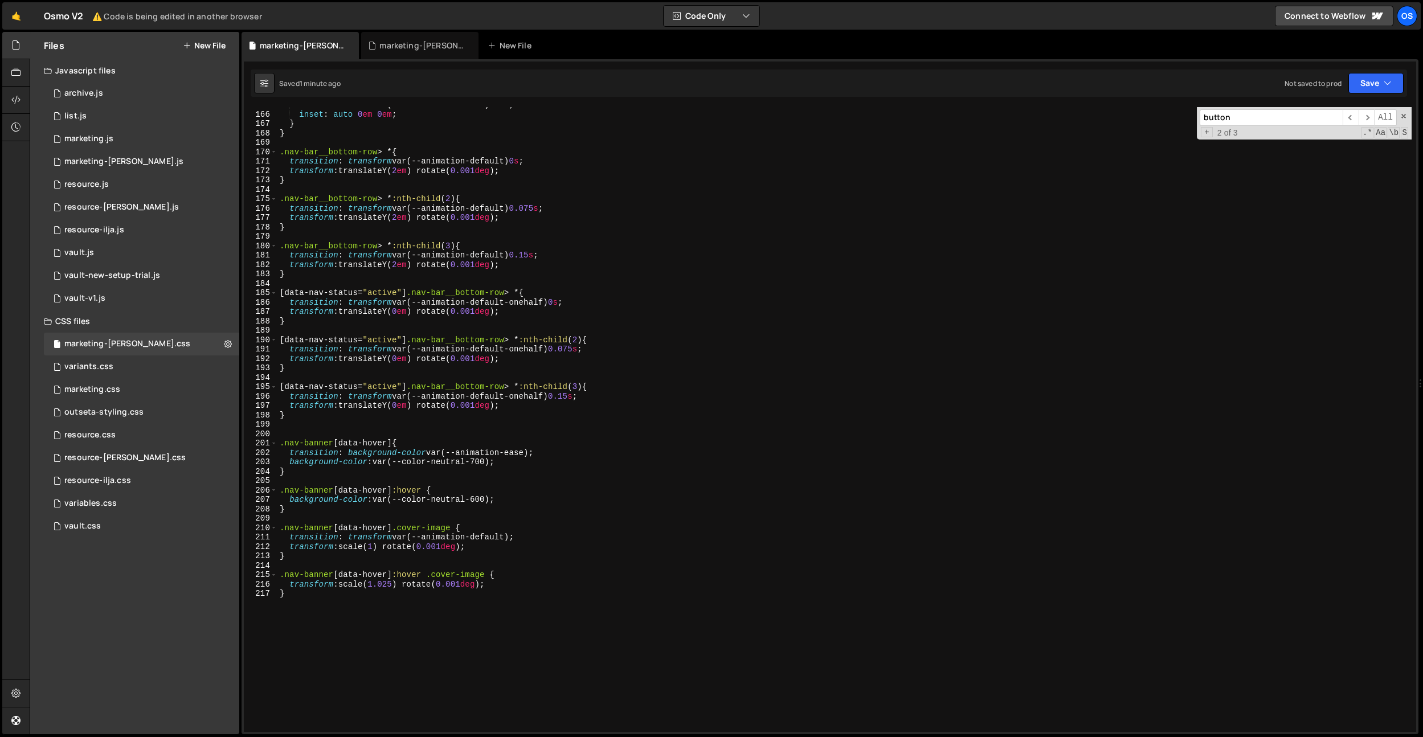
click at [589, 420] on div "transition : all var(--animation-default) 0.2 s ; inset : auto 0 em 0 em ; } } …" at bounding box center [844, 422] width 1134 height 644
type textarea "}"
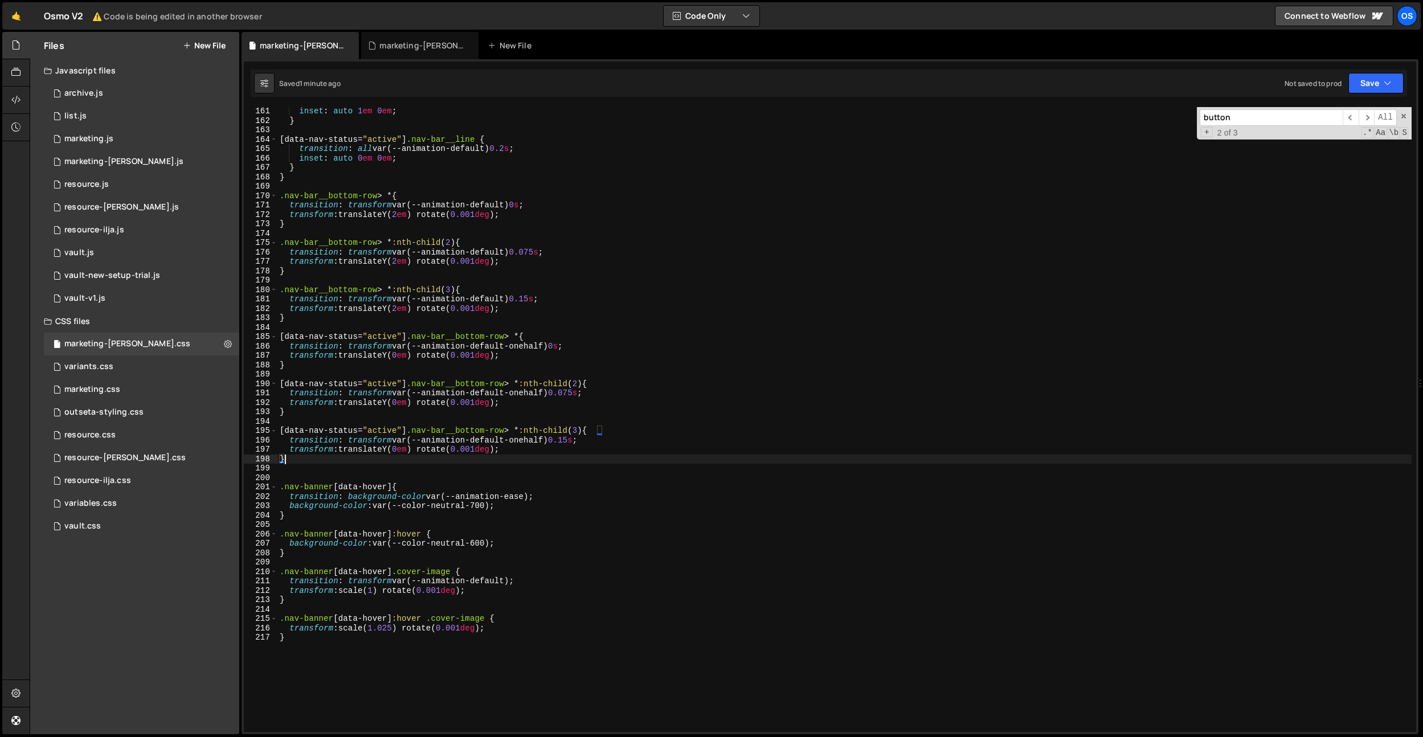
drag, startPoint x: 580, startPoint y: 419, endPoint x: 583, endPoint y: 427, distance: 8.5
click at [580, 419] on div "inset : auto 1 em 0 em ; } [ data-nav-status = " active " ] .nav-bar__line { tr…" at bounding box center [844, 429] width 1134 height 644
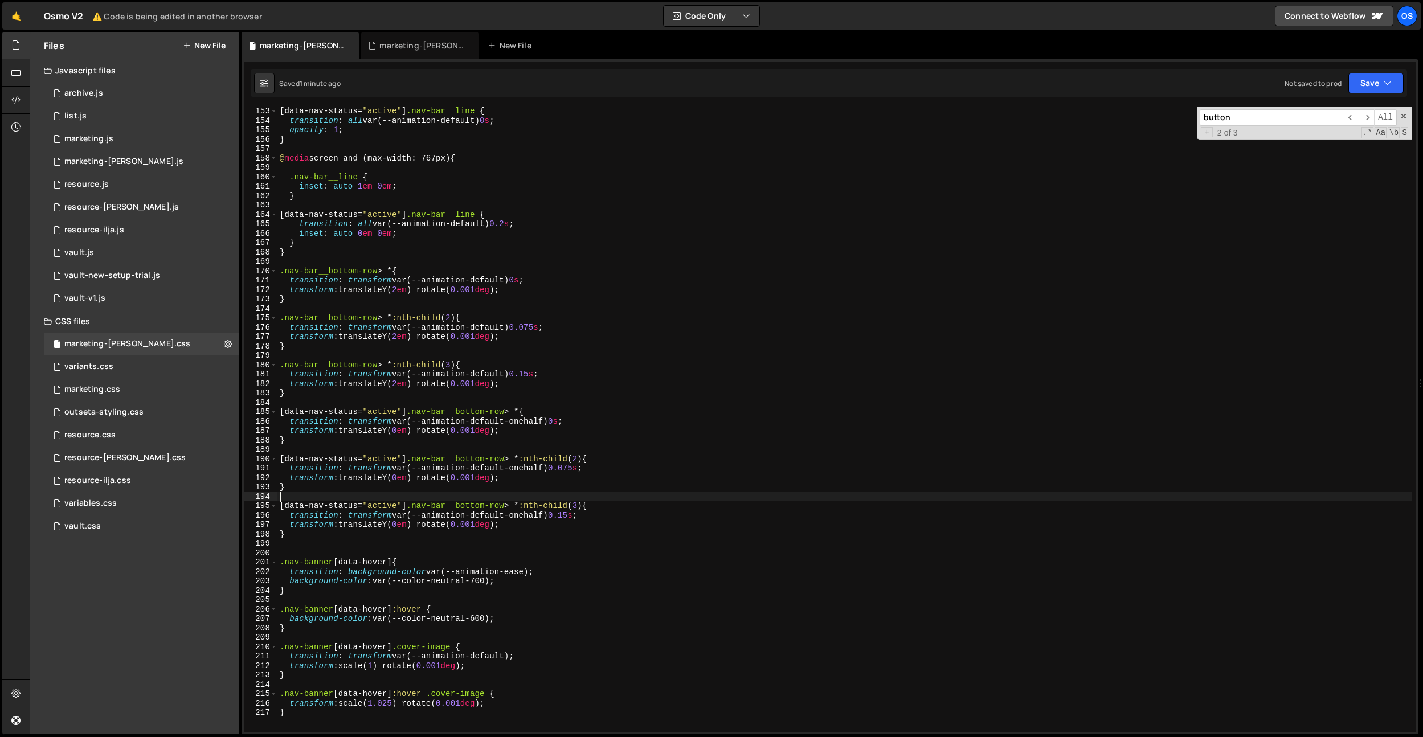
scroll to position [1429, 0]
click at [583, 429] on div "[ data-nav-status = " active " ] .nav-bar__line { transition : all var(--animat…" at bounding box center [844, 429] width 1134 height 644
type textarea "transform: translateY(0em) rotate(0.001deg);"
click at [665, 405] on div "[ data-nav-status = " active " ] .nav-bar__line { transition : all var(--animat…" at bounding box center [844, 429] width 1134 height 644
click at [577, 465] on div "[ data-nav-status = " active " ] .nav-bar__line { transition : all var(--animat…" at bounding box center [844, 429] width 1134 height 644
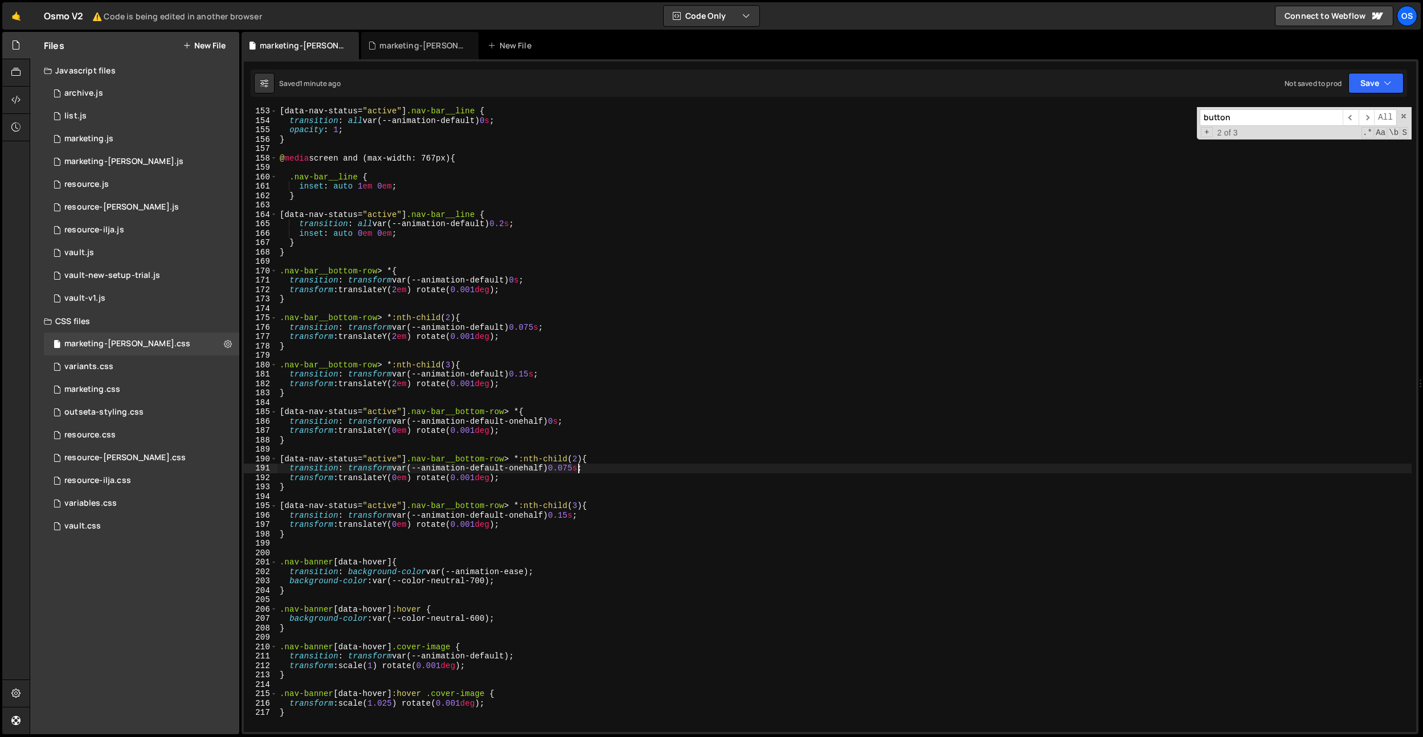
scroll to position [1431, 0]
click at [563, 419] on div "[ data-nav-status = " active " ] .nav-bar__line { transition : all var(--animat…" at bounding box center [844, 427] width 1134 height 644
type textarea "transition: transform var(--animation-default-onehalf) 1s;"
drag, startPoint x: 523, startPoint y: 403, endPoint x: 580, endPoint y: 468, distance: 86.4
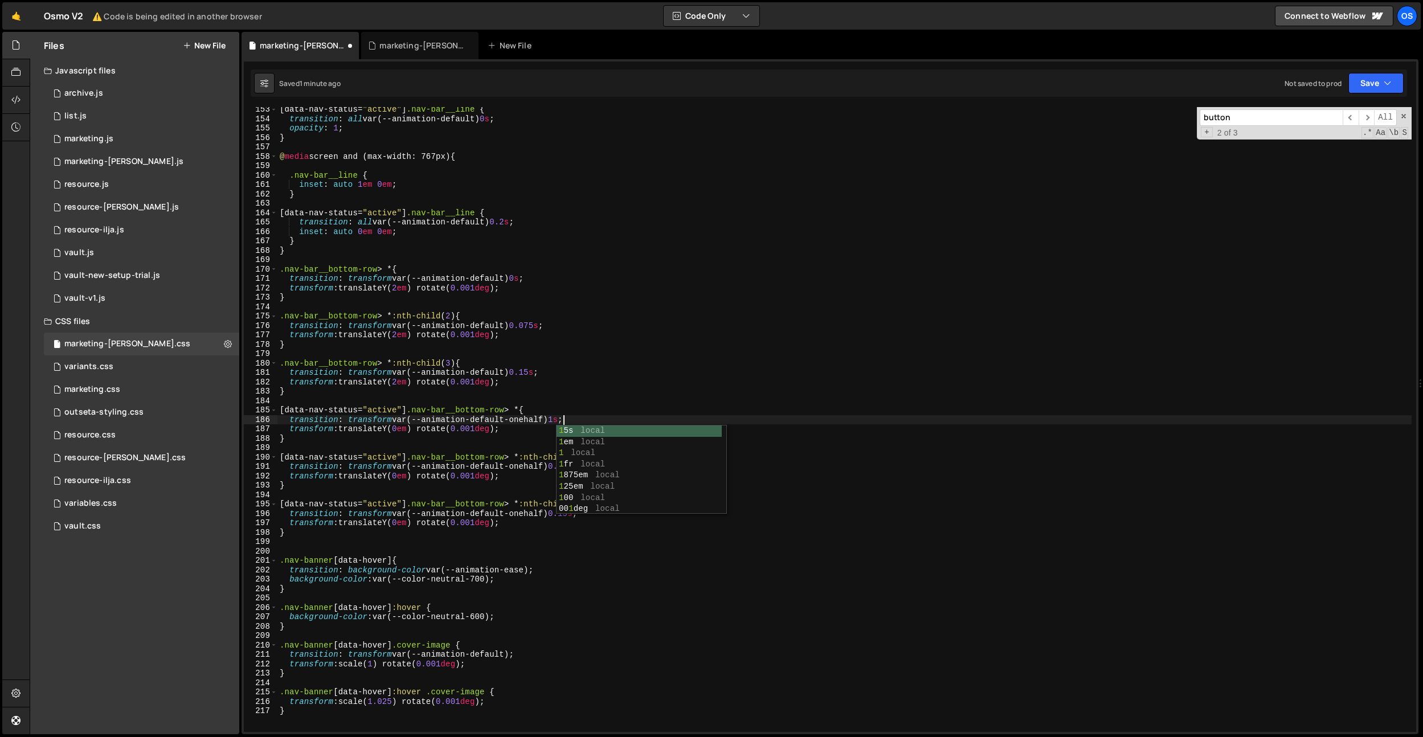
click at [524, 404] on div "[ data-nav-status = " active " ] .nav-bar__line { transition : all var(--animat…" at bounding box center [844, 427] width 1134 height 644
click at [572, 468] on div "[ data-nav-status = " active " ] .nav-bar__line { transition : all var(--animat…" at bounding box center [844, 427] width 1134 height 644
click at [683, 440] on div "[ data-nav-status = " active " ] .nav-bar__line { transition : all var(--animat…" at bounding box center [844, 427] width 1134 height 644
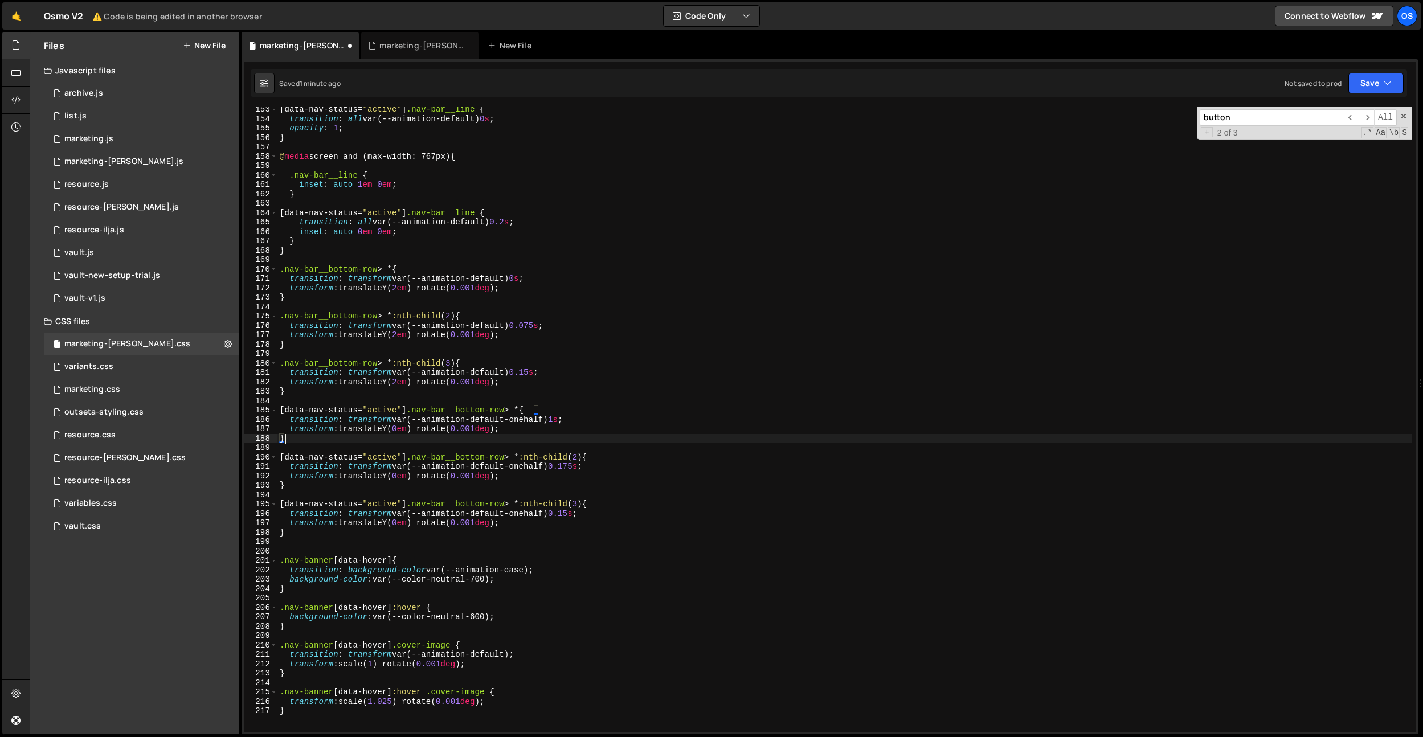
scroll to position [0, 0]
click at [571, 513] on div "[ data-nav-status = " active " ] .nav-bar__line { transition : all var(--animat…" at bounding box center [844, 427] width 1134 height 644
drag, startPoint x: 743, startPoint y: 434, endPoint x: 748, endPoint y: 440, distance: 7.7
click at [743, 434] on div "[ data-nav-status = " active " ] .nav-bar__line { transition : all var(--animat…" at bounding box center [844, 427] width 1134 height 644
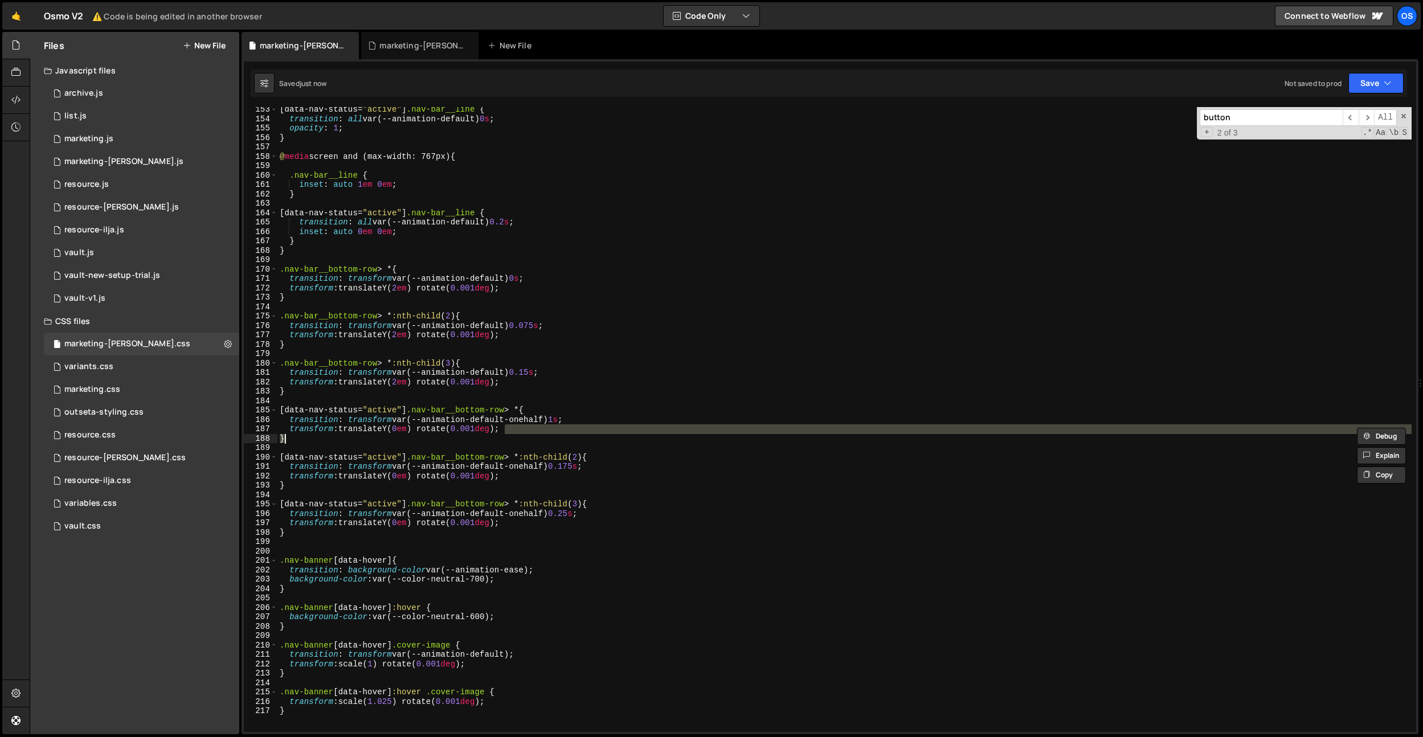
scroll to position [0, 15]
click at [616, 488] on div "[ data-nav-status = " active " ] .nav-bar__line { transition : all var(--animat…" at bounding box center [844, 427] width 1134 height 644
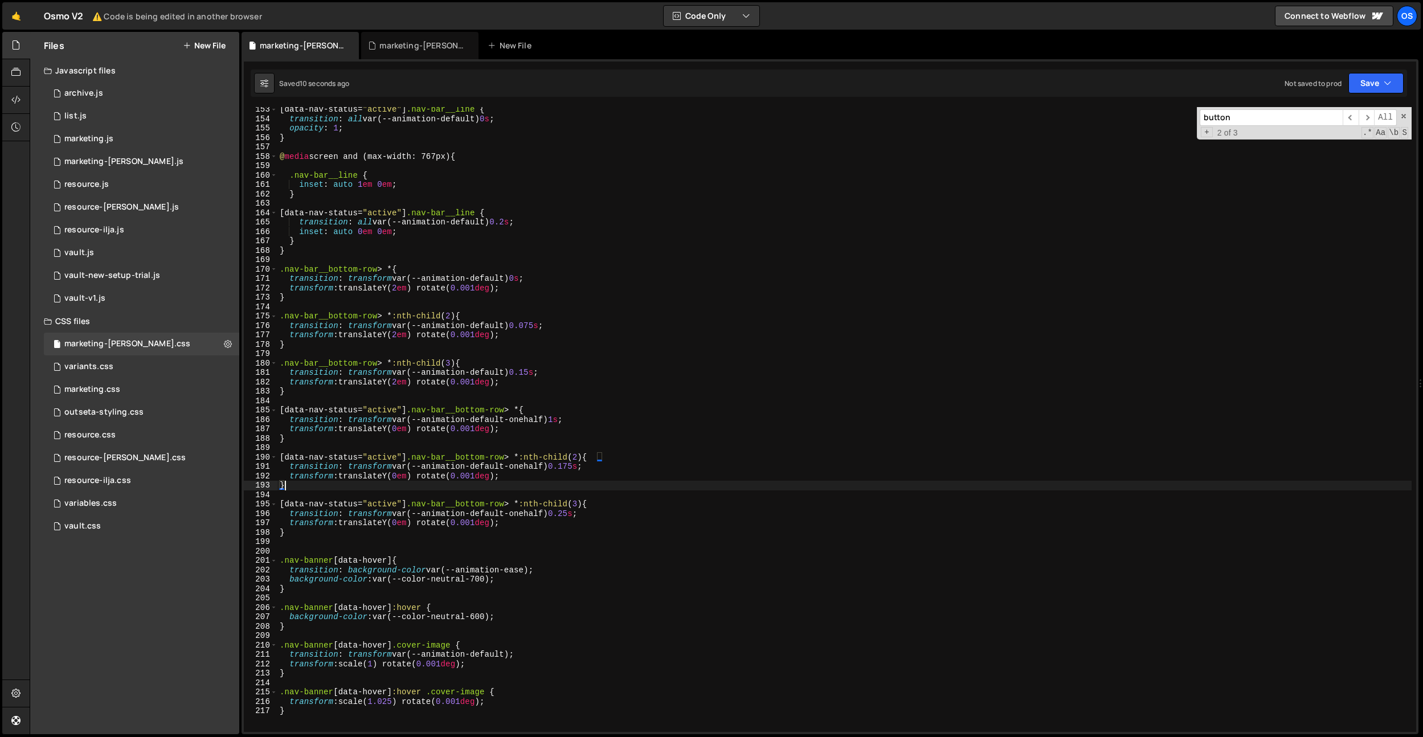
scroll to position [0, 0]
click at [560, 418] on div "[ data-nav-status = " active " ] .nav-bar__line { transition : all var(--animat…" at bounding box center [844, 427] width 1134 height 644
type textarea "transition: transform var(--animation-default-onehalf) 0.2s;"
drag, startPoint x: 602, startPoint y: 401, endPoint x: 598, endPoint y: 412, distance: 11.4
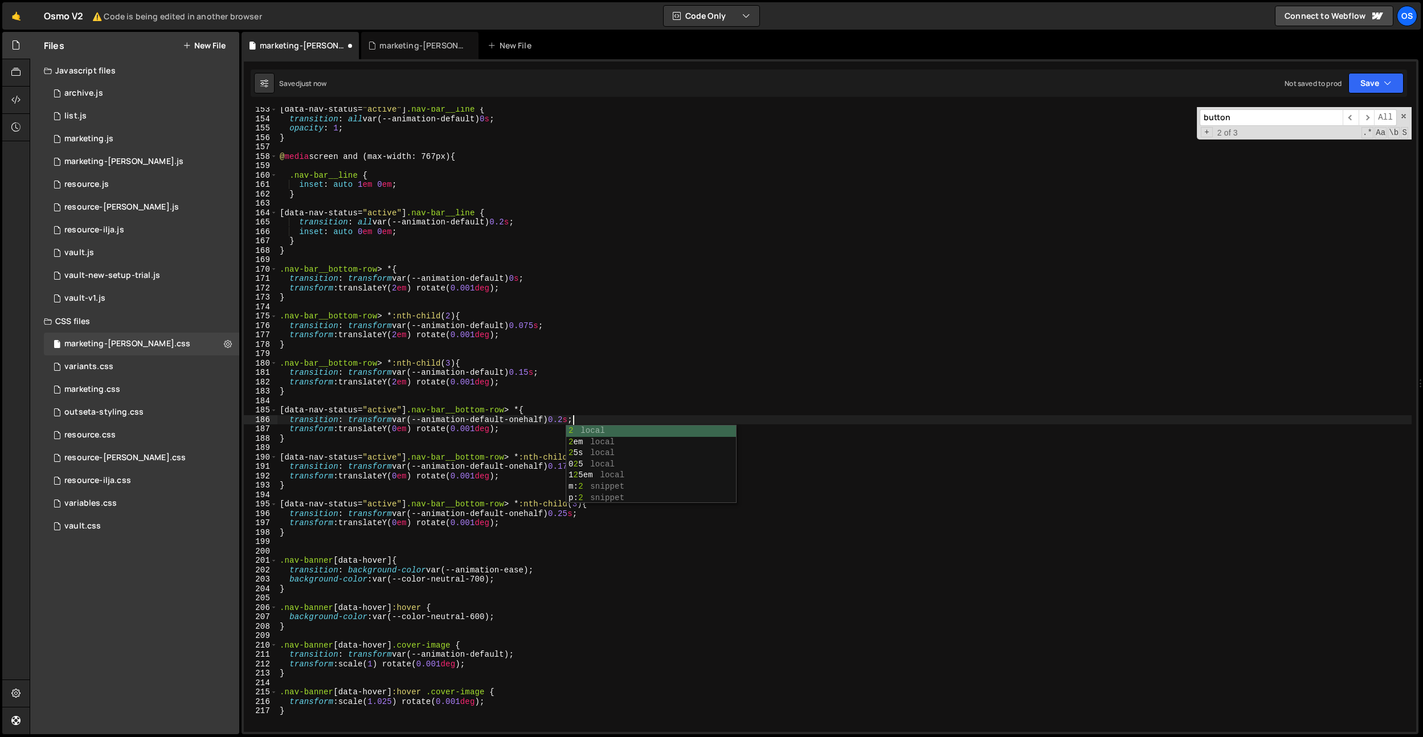
click at [601, 402] on div "[ data-nav-status = " active " ] .nav-bar__line { transition : all var(--animat…" at bounding box center [844, 427] width 1134 height 644
click at [573, 469] on div "[ data-nav-status = " active " ] .nav-bar__line { transition : all var(--animat…" at bounding box center [844, 427] width 1134 height 644
click at [603, 422] on div "[ data-nav-status = " active " ] .nav-bar__line { transition : all var(--animat…" at bounding box center [844, 427] width 1134 height 644
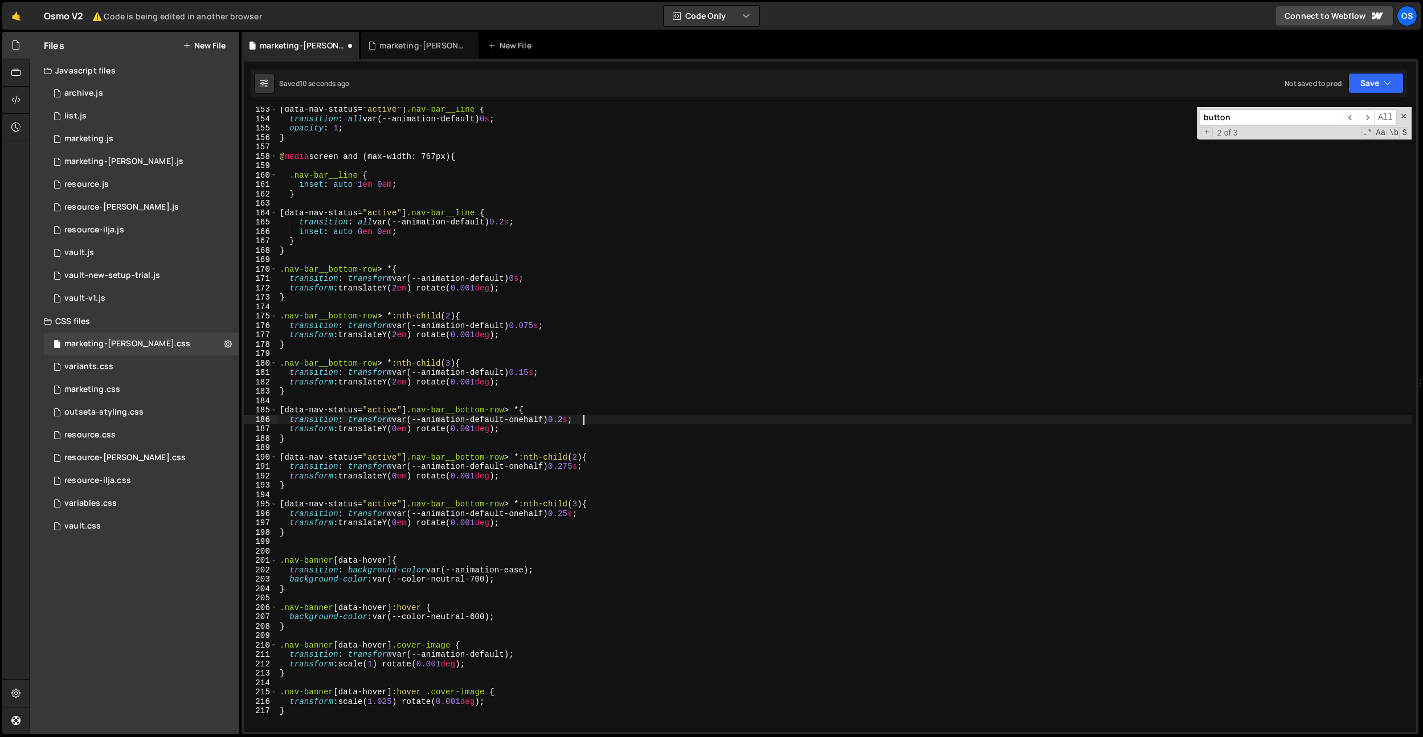
click at [574, 509] on div "[ data-nav-status = " active " ] .nav-bar__line { transition : all var(--animat…" at bounding box center [844, 427] width 1134 height 644
type textarea "transition: transform var(--animation-default-onehalf) 0.35s;"
click at [616, 257] on div "[ data-nav-status = " active " ] .nav-bar__line { transition : all var(--animat…" at bounding box center [844, 427] width 1134 height 644
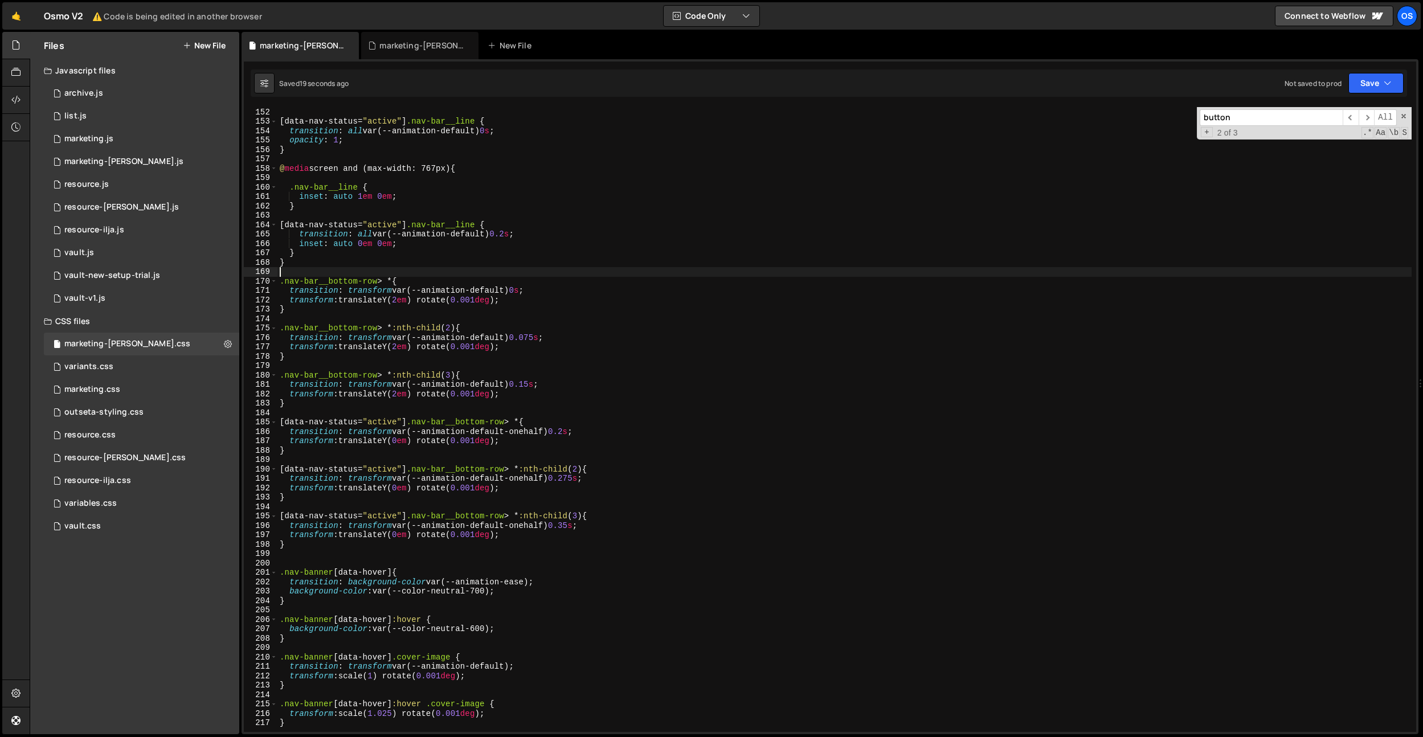
scroll to position [1412, 0]
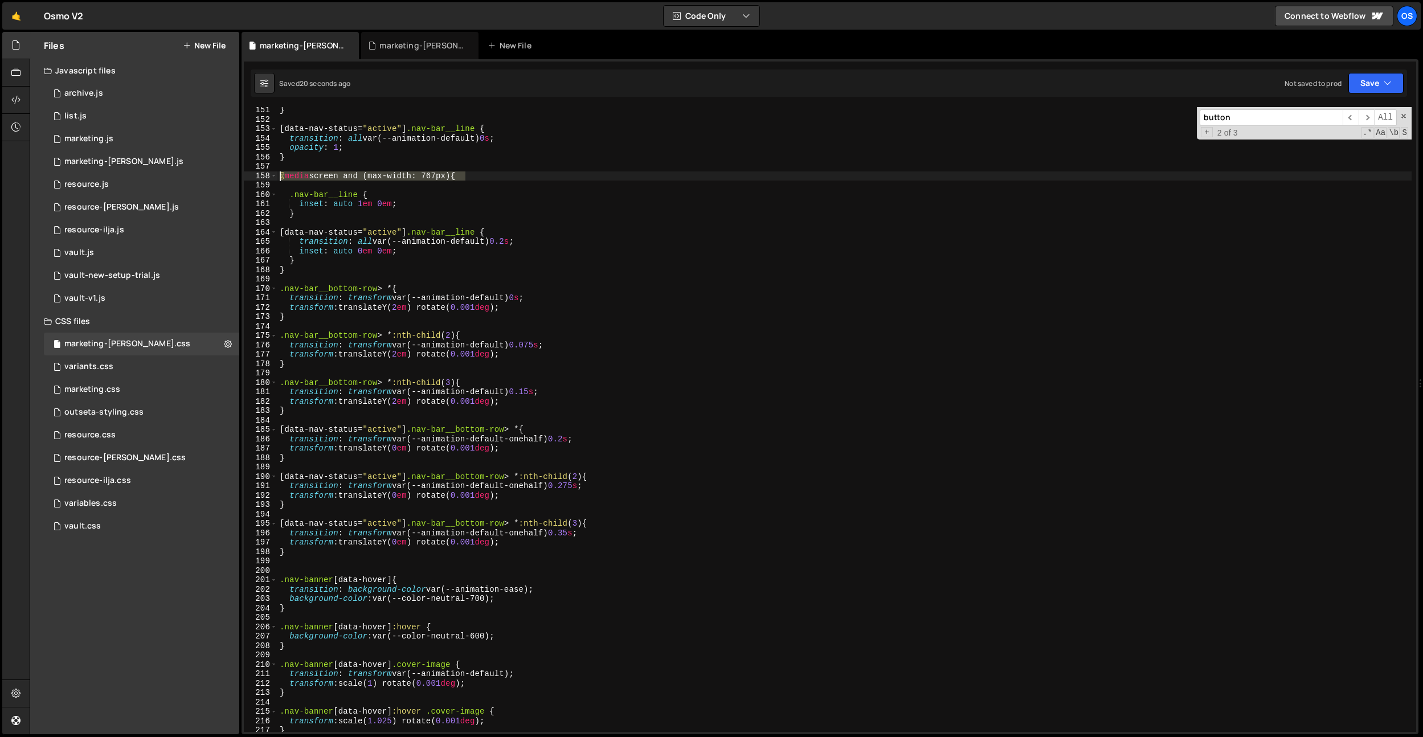
drag, startPoint x: 441, startPoint y: 175, endPoint x: 370, endPoint y: 532, distance: 364.1
click at [265, 174] on div "151 152 153 154 155 156 157 158 159 160 161 162 163 164 165 166 167 168 169 170…" at bounding box center [830, 419] width 1172 height 625
click at [342, 546] on div "} [ data-nav-status = " active " ] .nav-bar__line { transition : all var(--anim…" at bounding box center [844, 427] width 1134 height 644
type textarea "}"
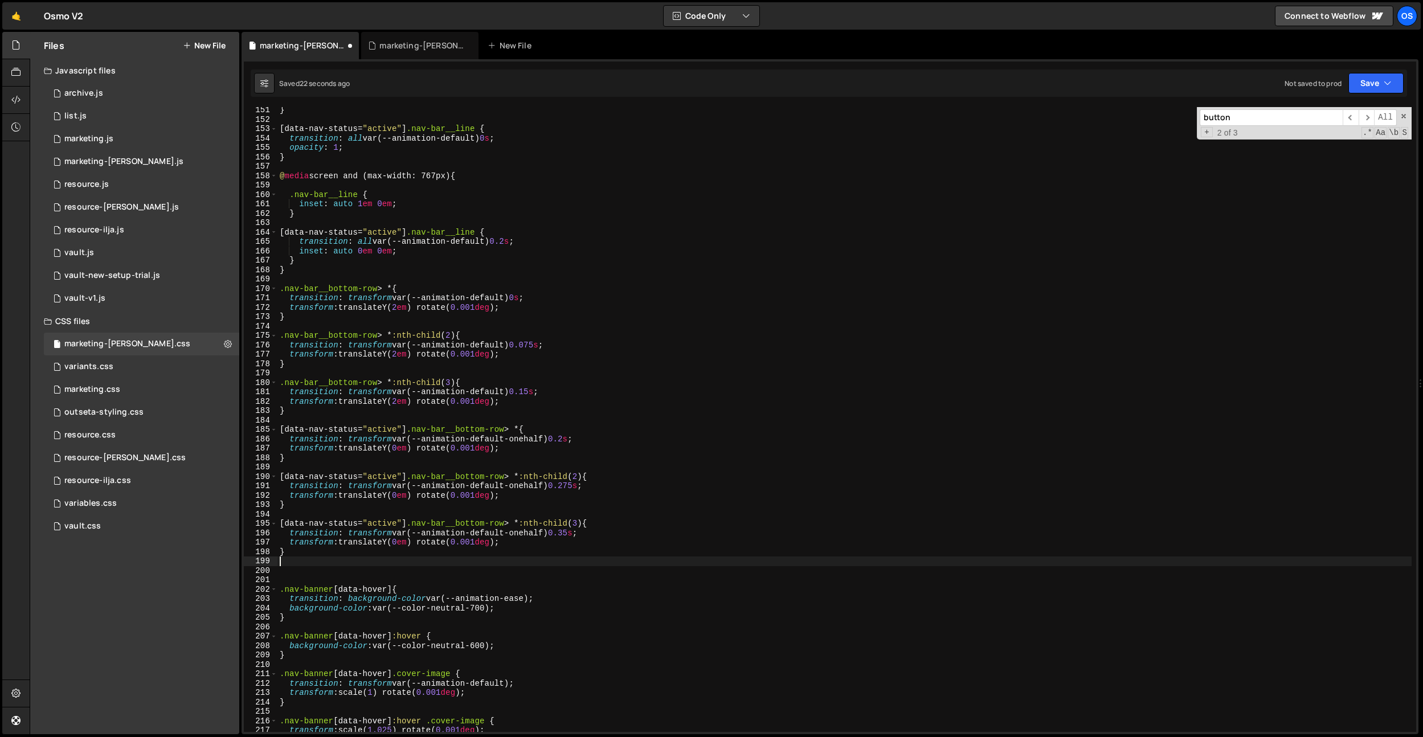
paste textarea "@media screen and (max-width: 767px) {"
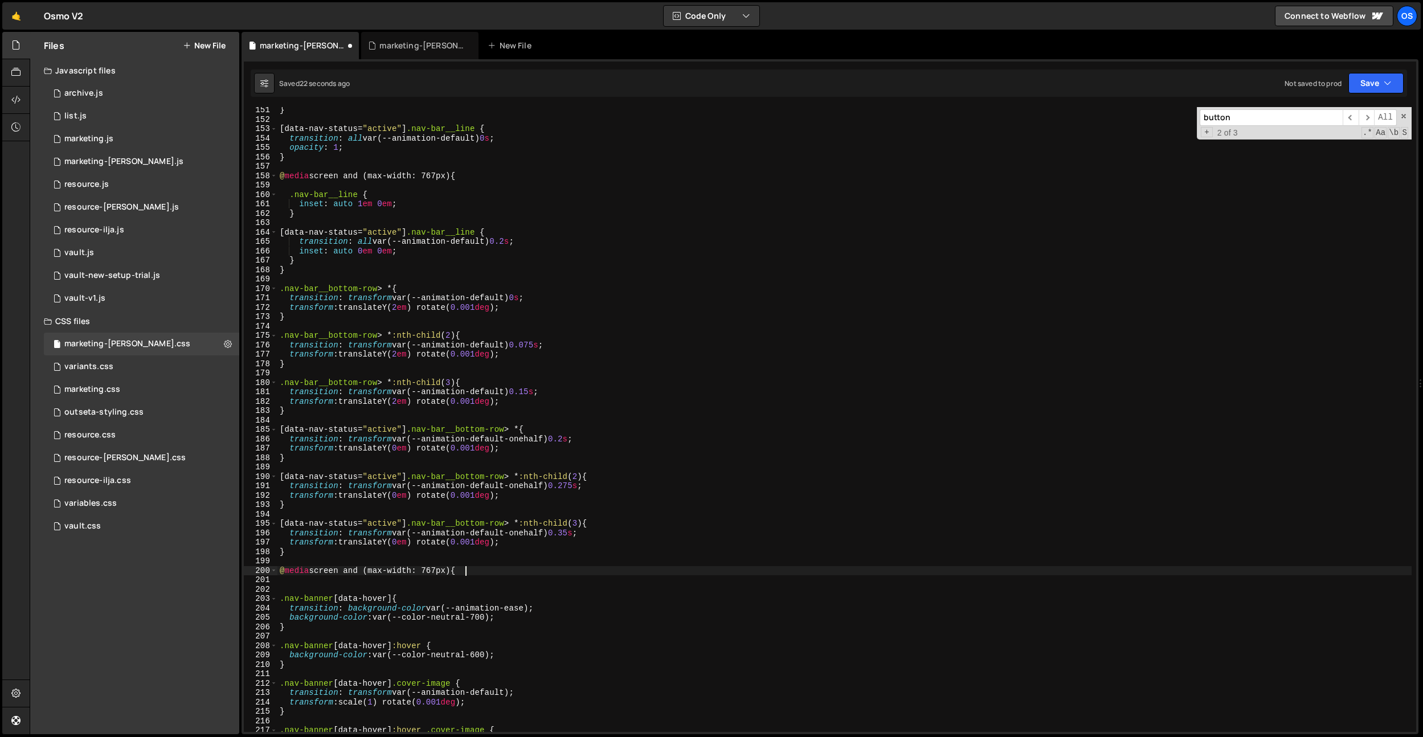
scroll to position [0, 13]
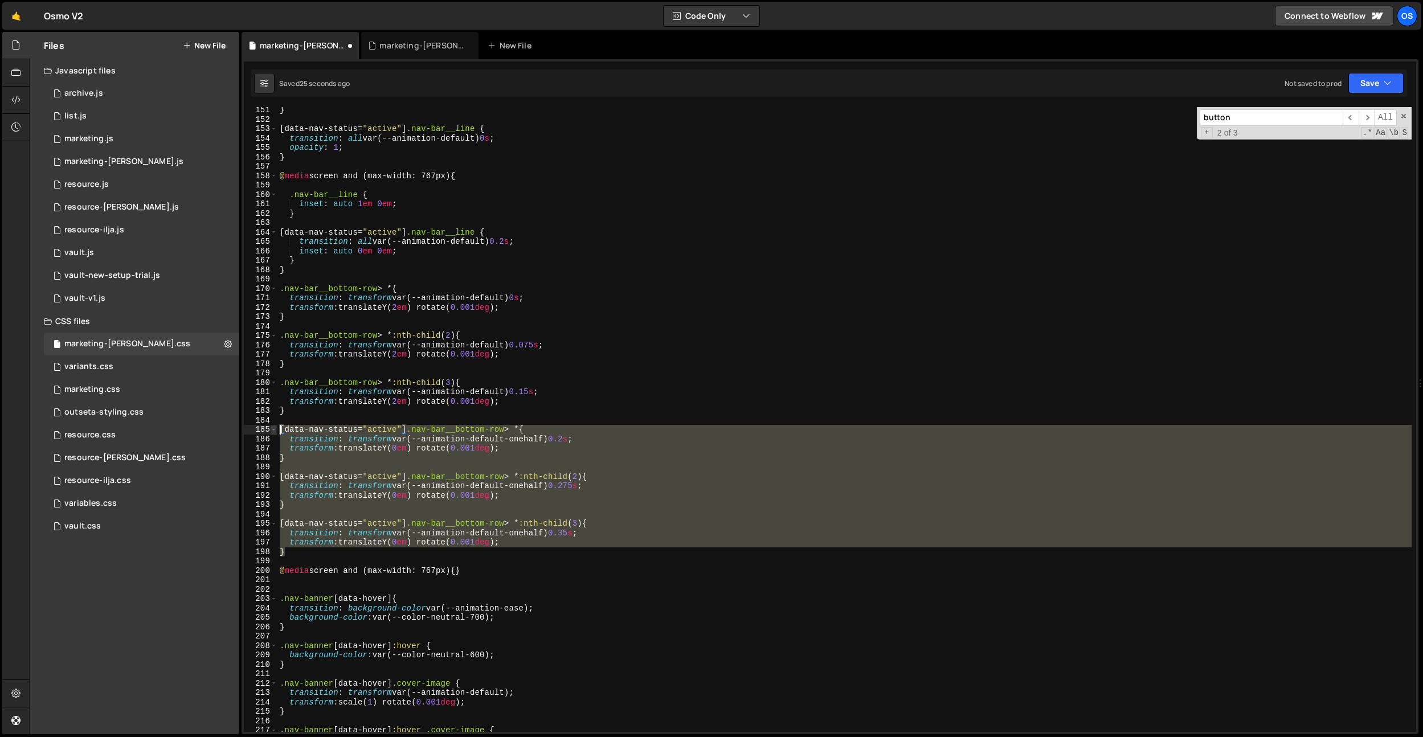
drag, startPoint x: 343, startPoint y: 551, endPoint x: 271, endPoint y: 431, distance: 140.0
click at [271, 431] on div "@media screen and (max-width: 767px) {} 151 152 153 154 155 156 157 158 159 160…" at bounding box center [830, 419] width 1172 height 625
click at [463, 569] on div "} [ data-nav-status = " active " ] .nav-bar__line { transition : all var(--anim…" at bounding box center [844, 427] width 1134 height 644
type textarea "@media screen and (max-width: 767px) {}"
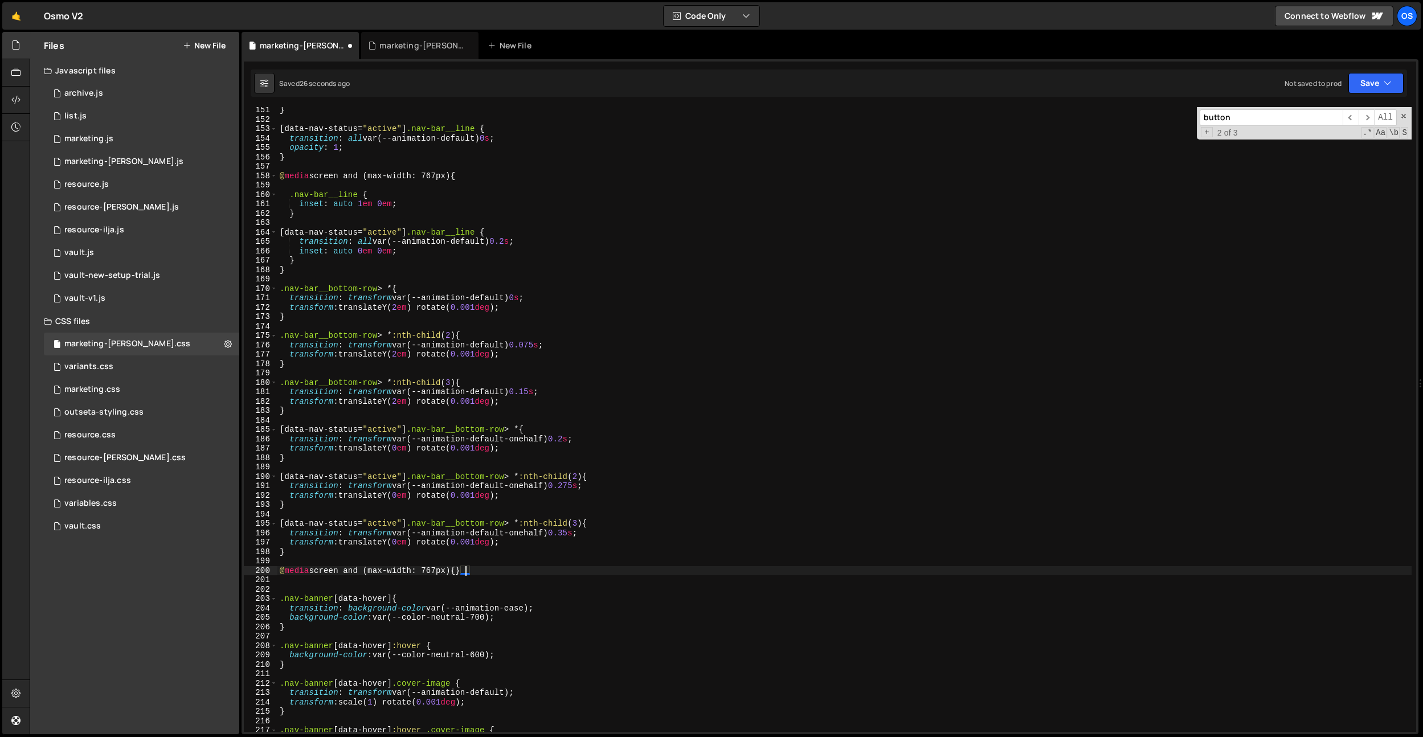
scroll to position [0, 0]
paste textarea "}"
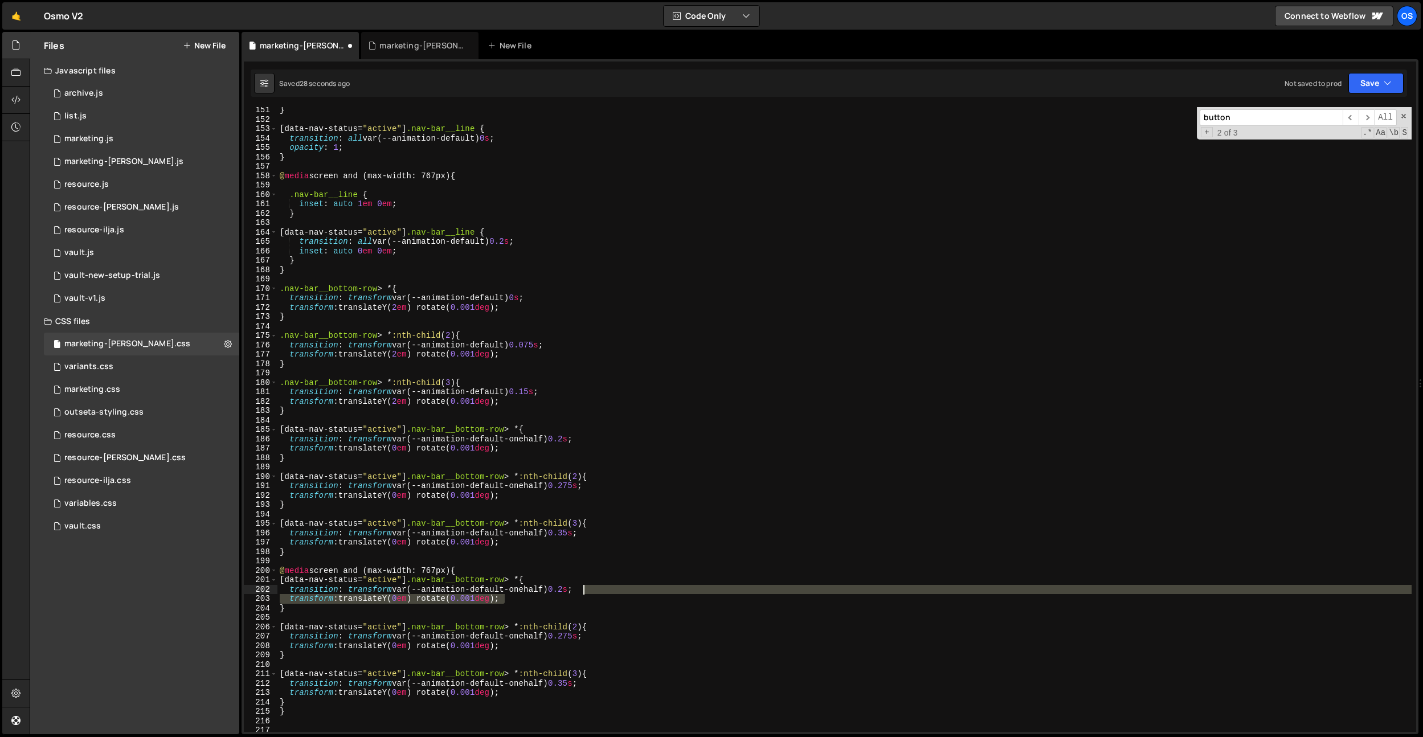
drag, startPoint x: 544, startPoint y: 597, endPoint x: 604, endPoint y: 592, distance: 60.0
click at [606, 591] on div "} [ data-nav-status = " active " ] .nav-bar__line { transition : all var(--anim…" at bounding box center [844, 427] width 1134 height 644
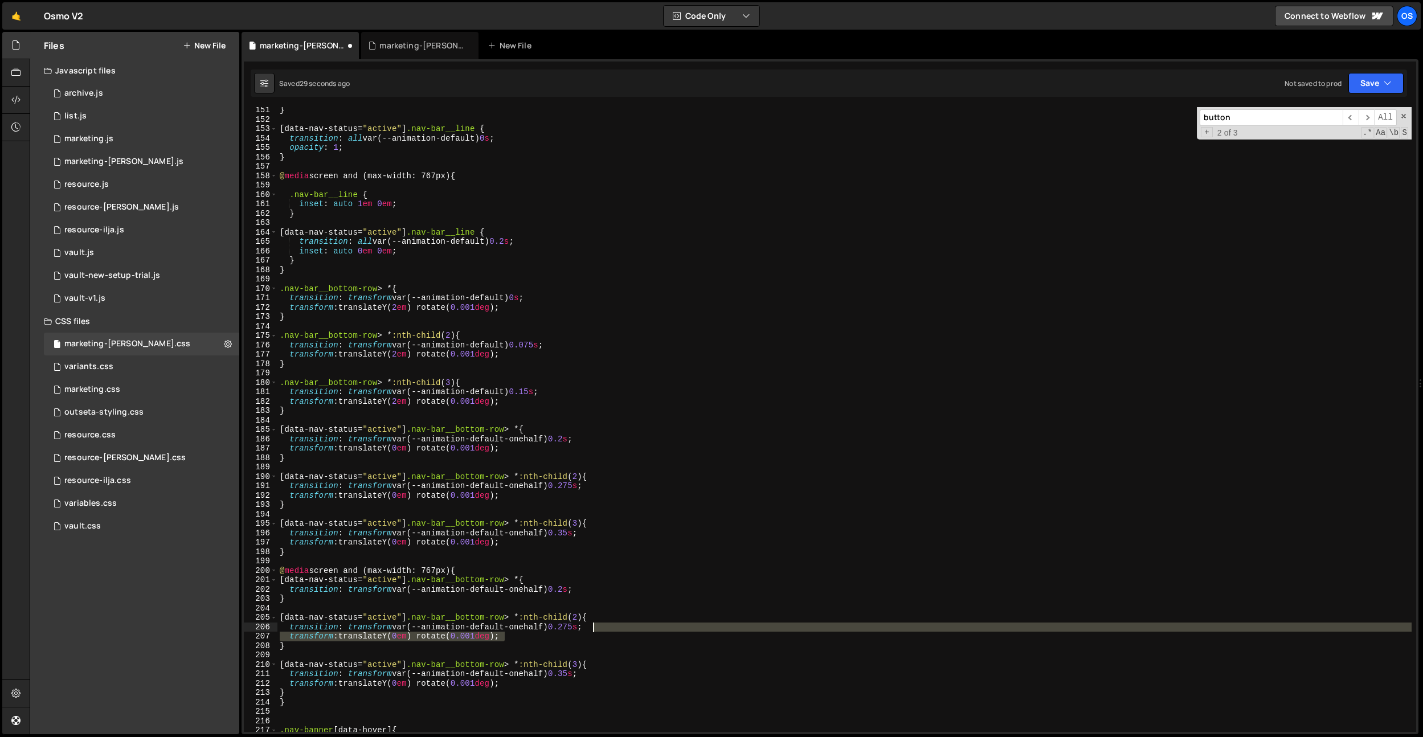
drag, startPoint x: 548, startPoint y: 634, endPoint x: 609, endPoint y: 628, distance: 61.8
click at [609, 628] on div "} [ data-nav-status = " active " ] .nav-bar__line { transition : all var(--anim…" at bounding box center [844, 427] width 1134 height 644
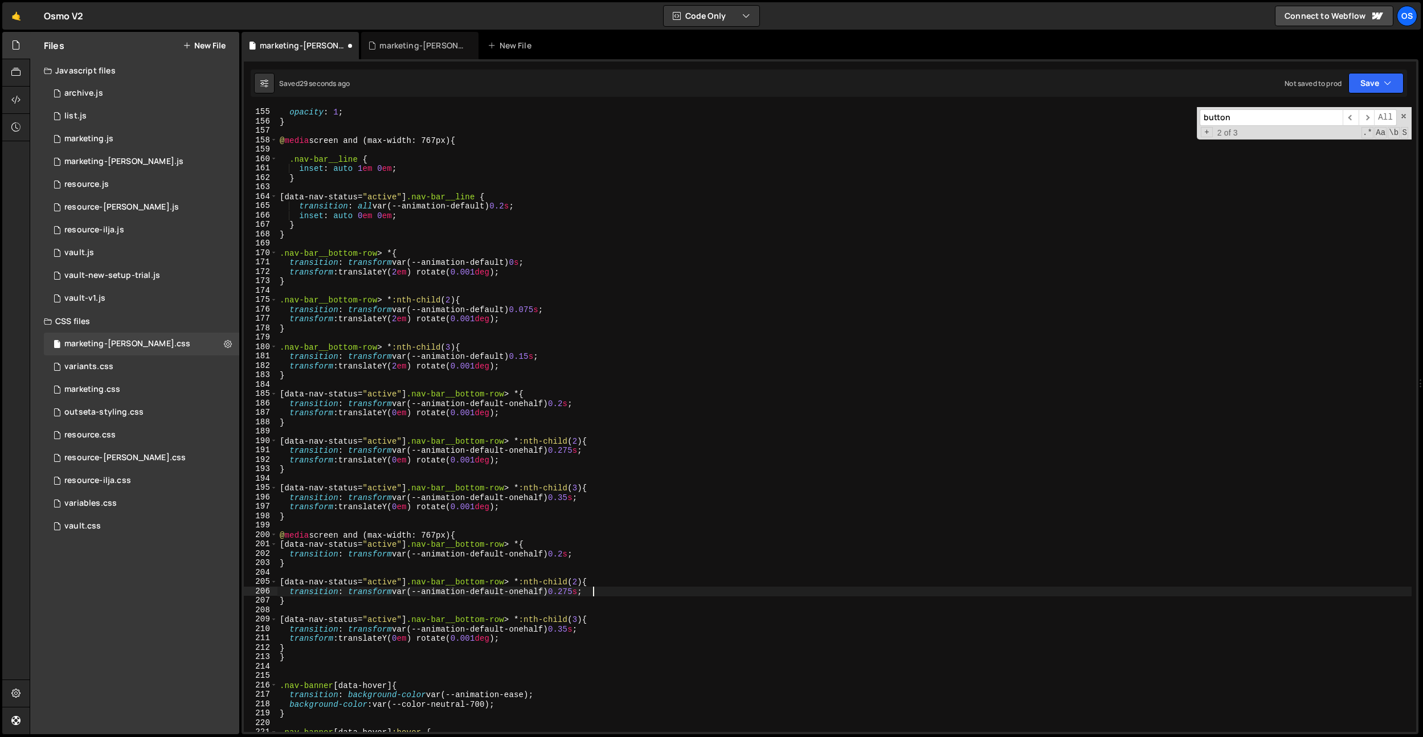
scroll to position [1447, 0]
click at [570, 634] on div "transition : all var(--animation-default) 0 s ; opacity : 1 ; } @ media screen …" at bounding box center [844, 420] width 1134 height 644
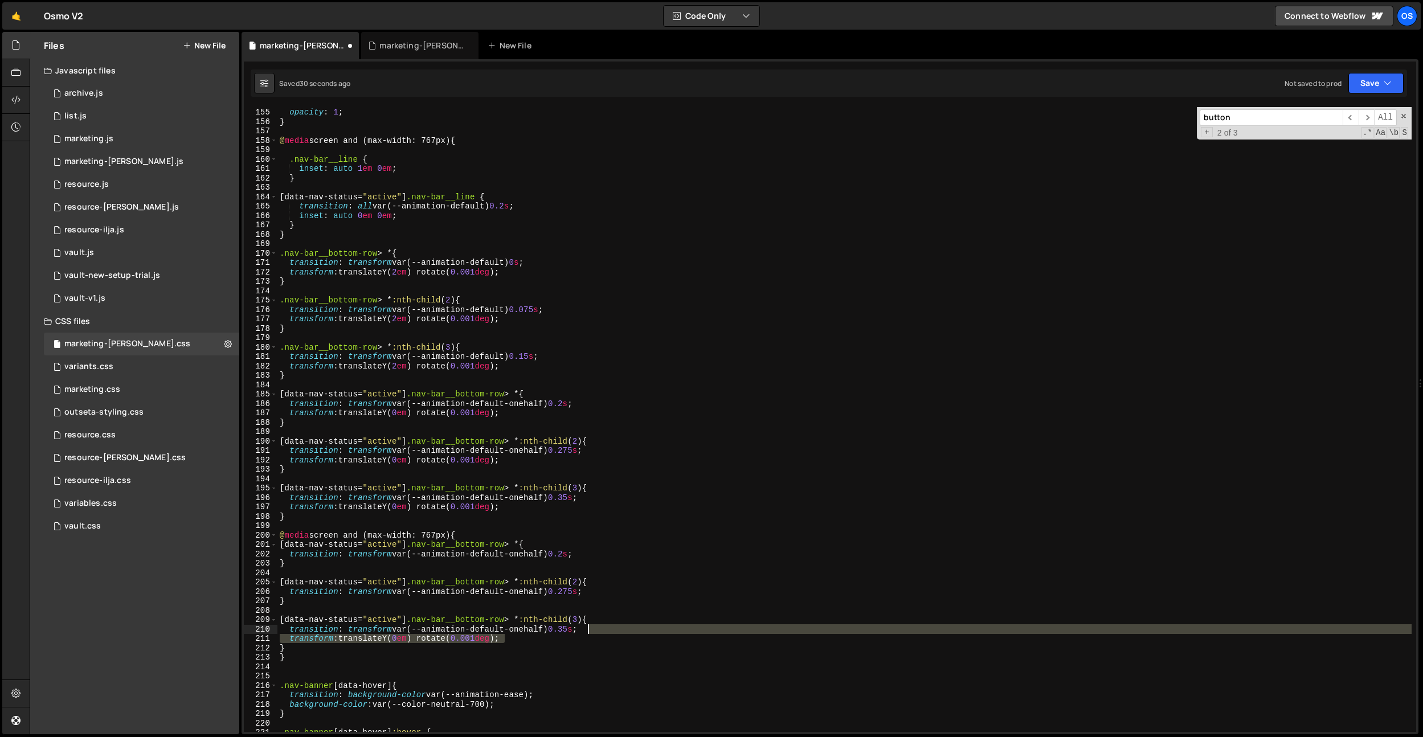
drag, startPoint x: 567, startPoint y: 639, endPoint x: 604, endPoint y: 631, distance: 37.8
click at [606, 632] on div "transition : all var(--animation-default) 0 s ; opacity : 1 ; } @ media screen …" at bounding box center [844, 420] width 1134 height 644
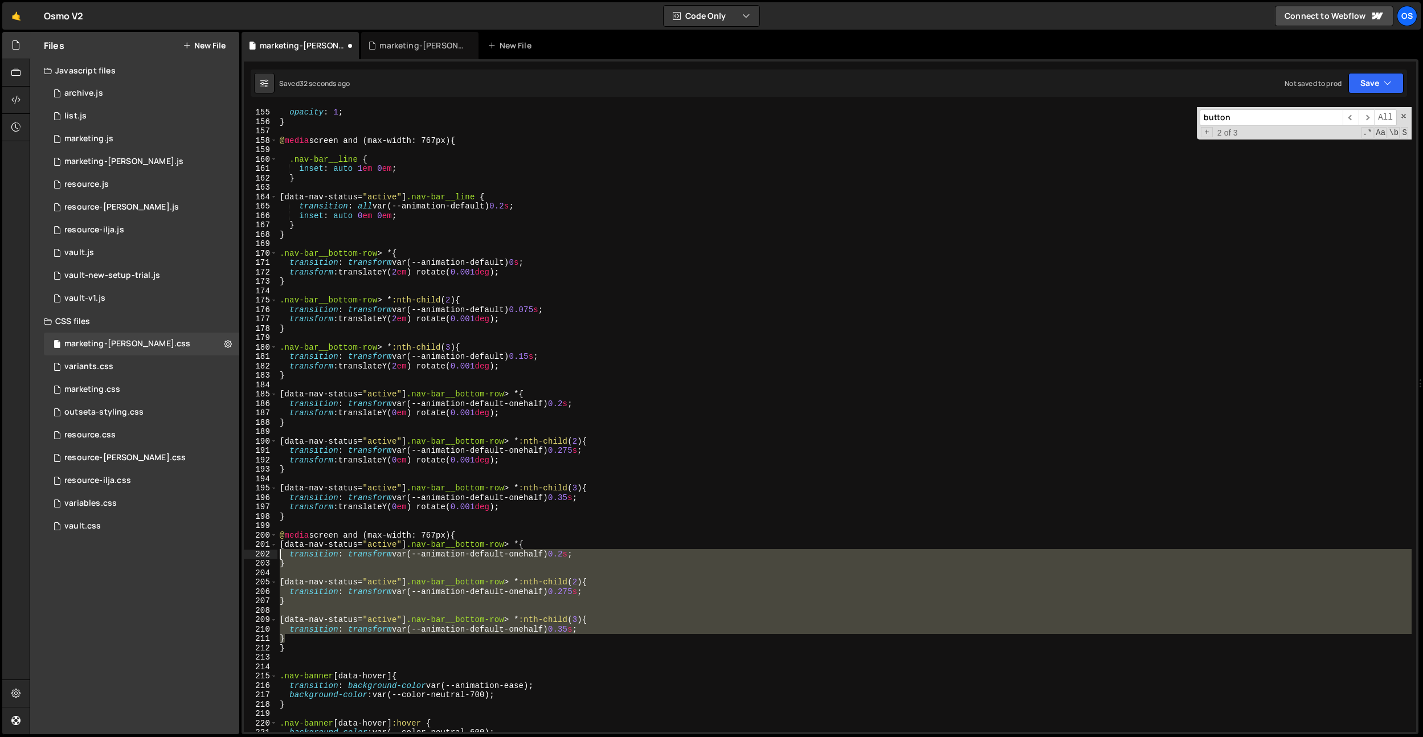
drag, startPoint x: 285, startPoint y: 639, endPoint x: 268, endPoint y: 551, distance: 88.9
click at [268, 551] on div "transition: transform var(--animation-default-onehalf) 0.2s; } 154 155 156 157 …" at bounding box center [830, 419] width 1172 height 625
click at [585, 550] on div "transition : all var(--animation-default) 0 s ; opacity : 1 ; } @ media screen …" at bounding box center [844, 419] width 1134 height 625
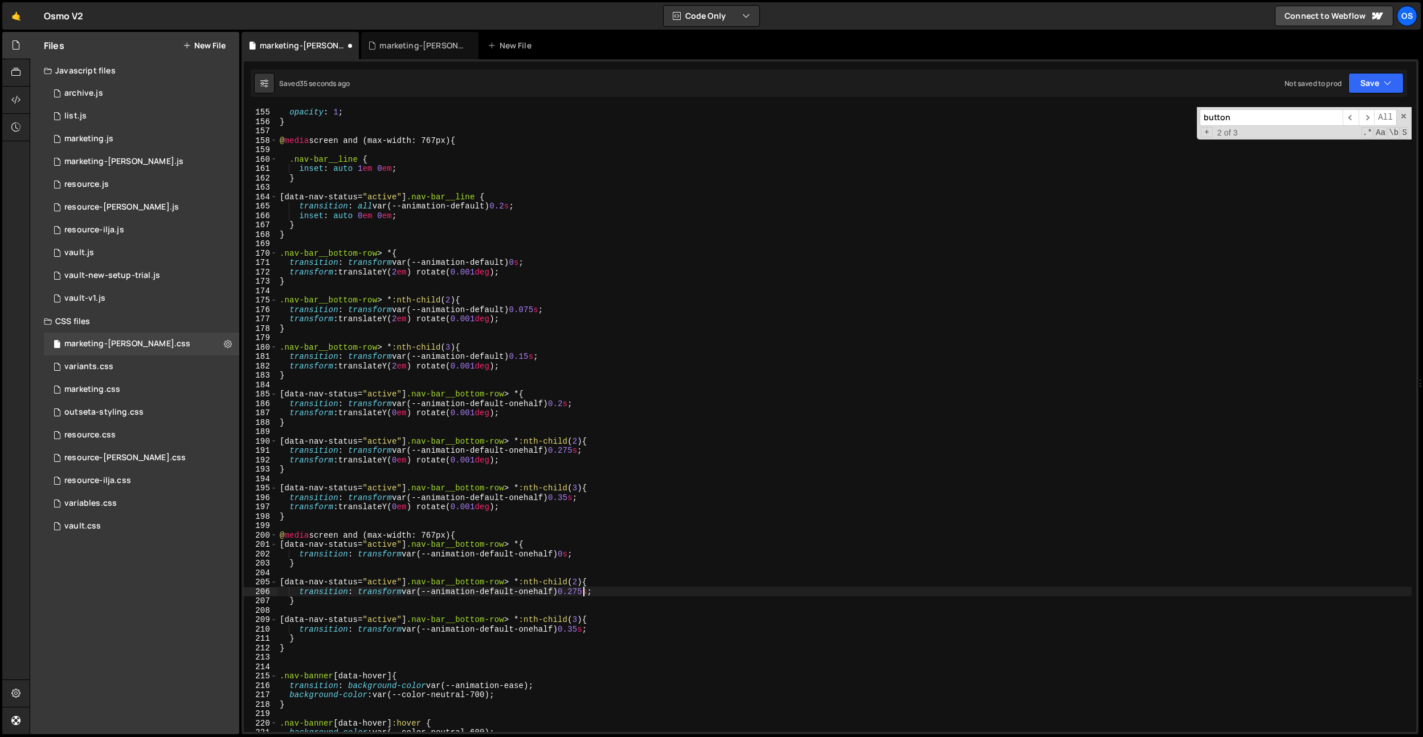
click at [583, 589] on div "transition : all var(--animation-default) 0 s ; opacity : 1 ; } @ media screen …" at bounding box center [844, 420] width 1134 height 644
click at [578, 557] on div "transition : all var(--animation-default) 0 s ; opacity : 1 ; } @ media screen …" at bounding box center [844, 420] width 1134 height 644
click at [586, 630] on div "transition : all var(--animation-default) 0 s ; opacity : 1 ; } @ media screen …" at bounding box center [844, 420] width 1134 height 644
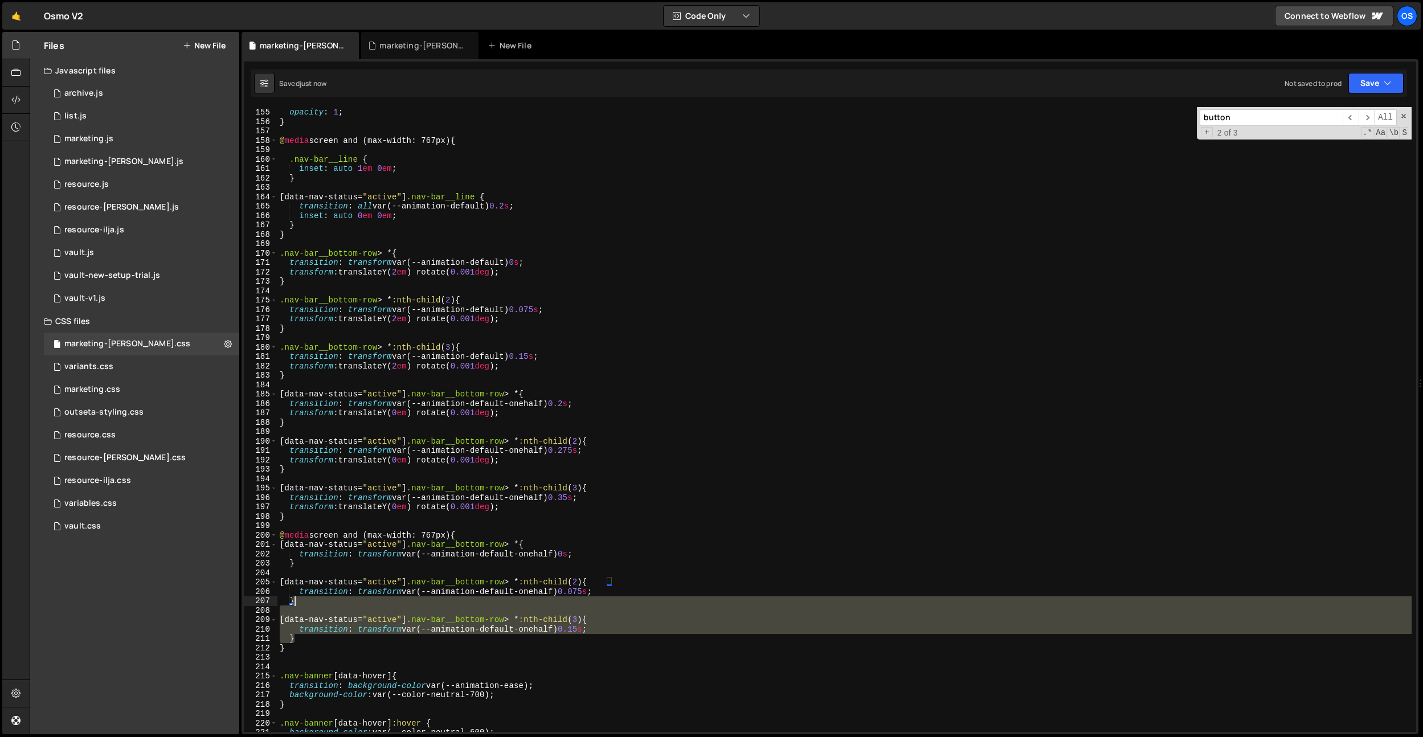
drag, startPoint x: 315, startPoint y: 638, endPoint x: 316, endPoint y: 602, distance: 35.9
click at [316, 602] on div "transition : all var(--animation-default) 0 s ; opacity : 1 ; } @ media screen …" at bounding box center [844, 420] width 1134 height 644
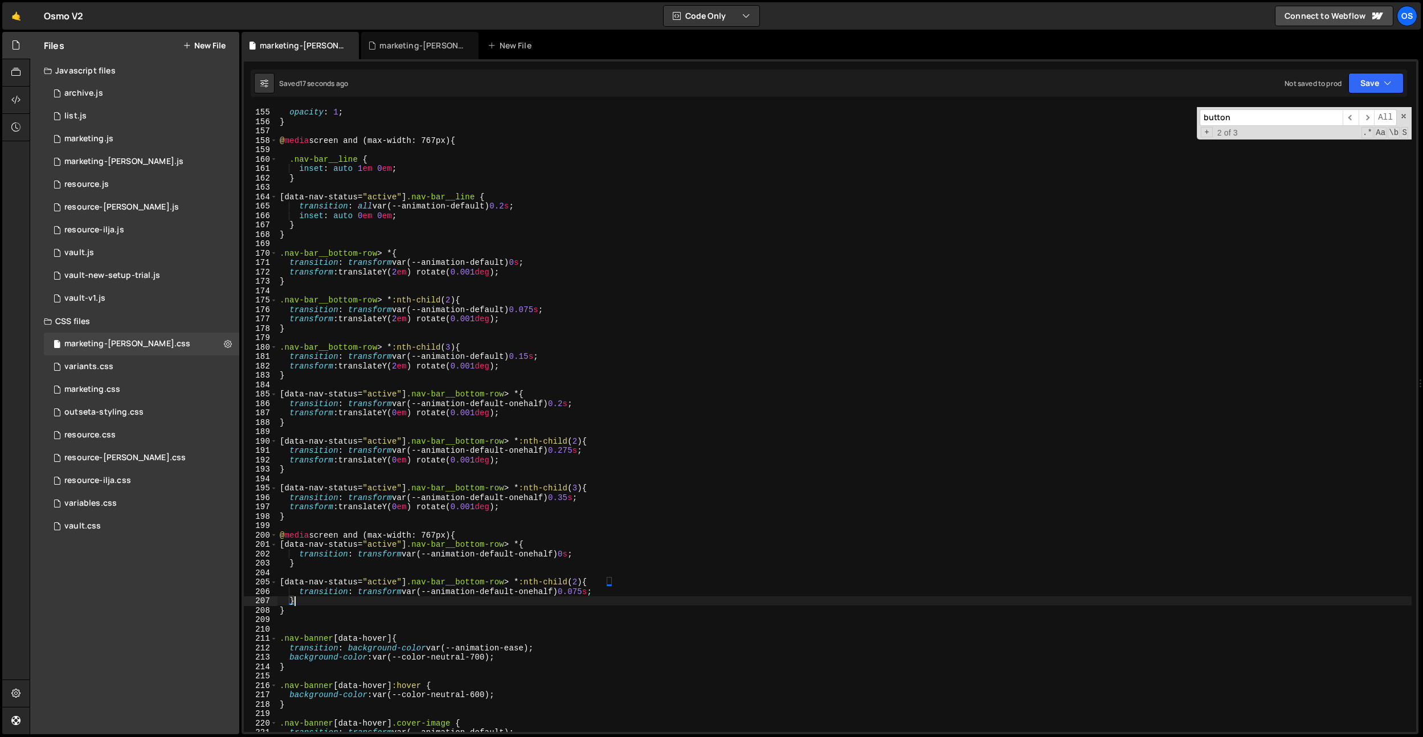
click at [575, 556] on div "transition : all var(--animation-default) 0 s ; opacity : 1 ; } @ media screen …" at bounding box center [844, 420] width 1134 height 644
type textarea "transition: transform var(--animation-default-onehalf) 0.1s;"
drag, startPoint x: 602, startPoint y: 483, endPoint x: 594, endPoint y: 581, distance: 98.3
click at [602, 483] on div "transition : all var(--animation-default) 0 s ; opacity : 1 ; } @ media screen …" at bounding box center [844, 420] width 1134 height 644
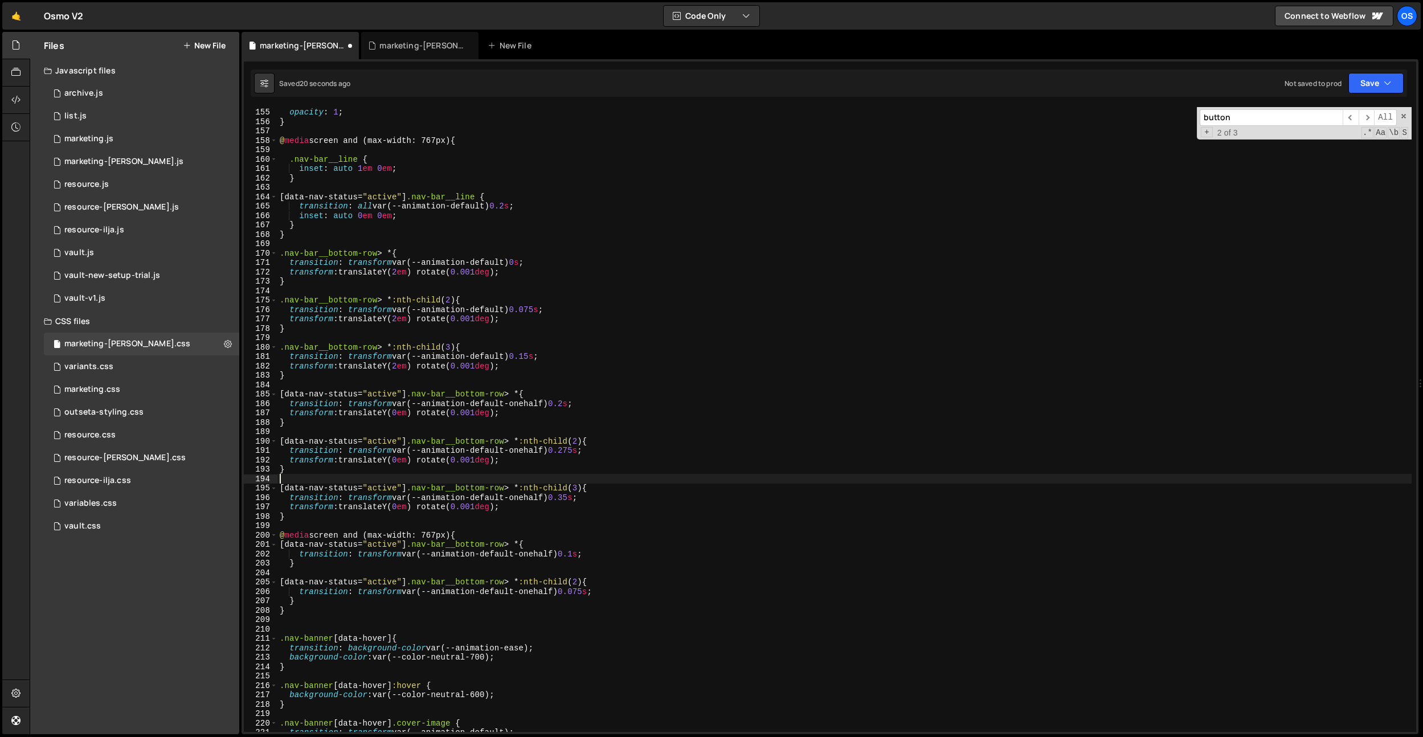
scroll to position [0, 0]
click at [586, 593] on div "transition : all var(--animation-default) 0 s ; opacity : 1 ; } @ media screen …" at bounding box center [844, 420] width 1134 height 644
click at [653, 491] on div "transition : all var(--animation-default) 0 s ; opacity : 1 ; } @ media screen …" at bounding box center [844, 420] width 1134 height 644
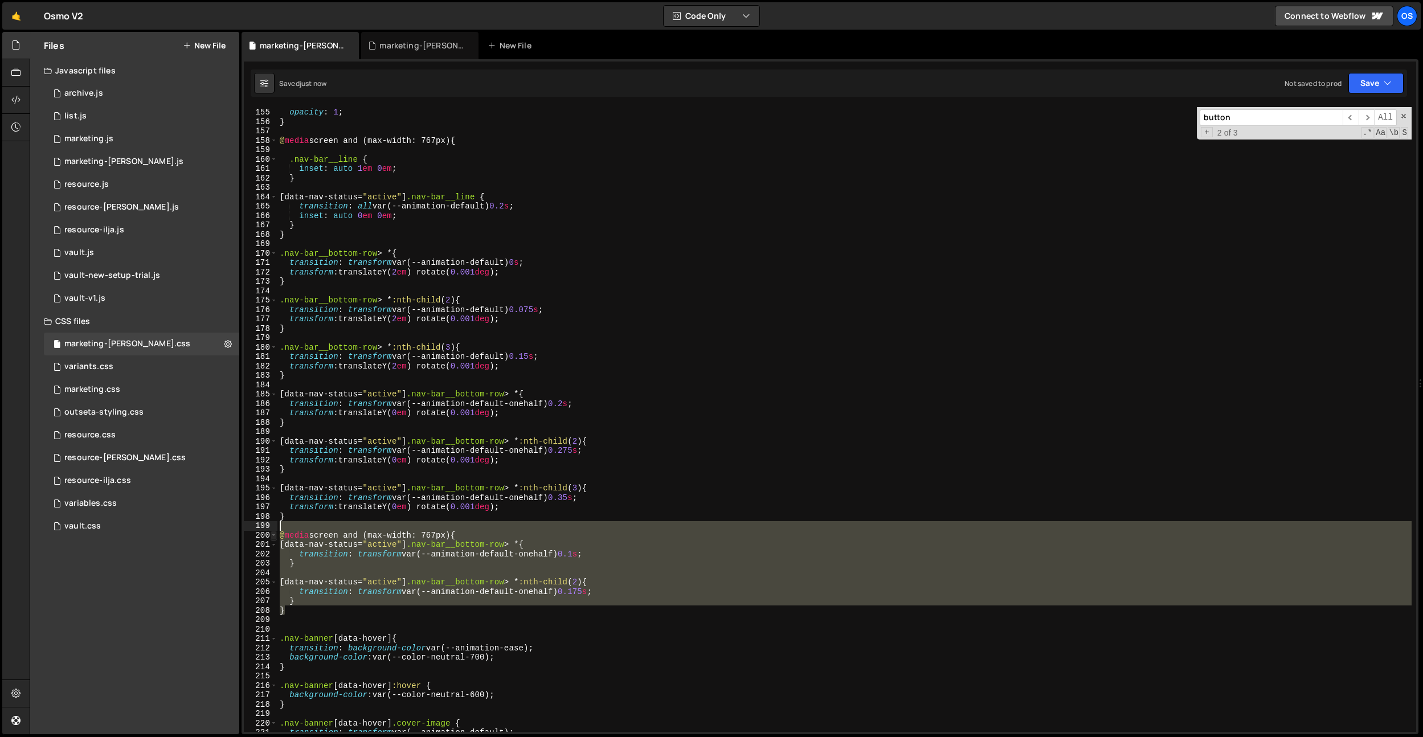
drag, startPoint x: 295, startPoint y: 606, endPoint x: 272, endPoint y: 533, distance: 76.4
click at [272, 533] on div "[data-nav-status="active"] .nav-bar__bottom-row > *:nth-child(3) { 154 155 156 …" at bounding box center [830, 419] width 1172 height 625
type textarea "@media screen and (max-width: 767px) { [data-nav-status="active"] .nav-bar__bot…"
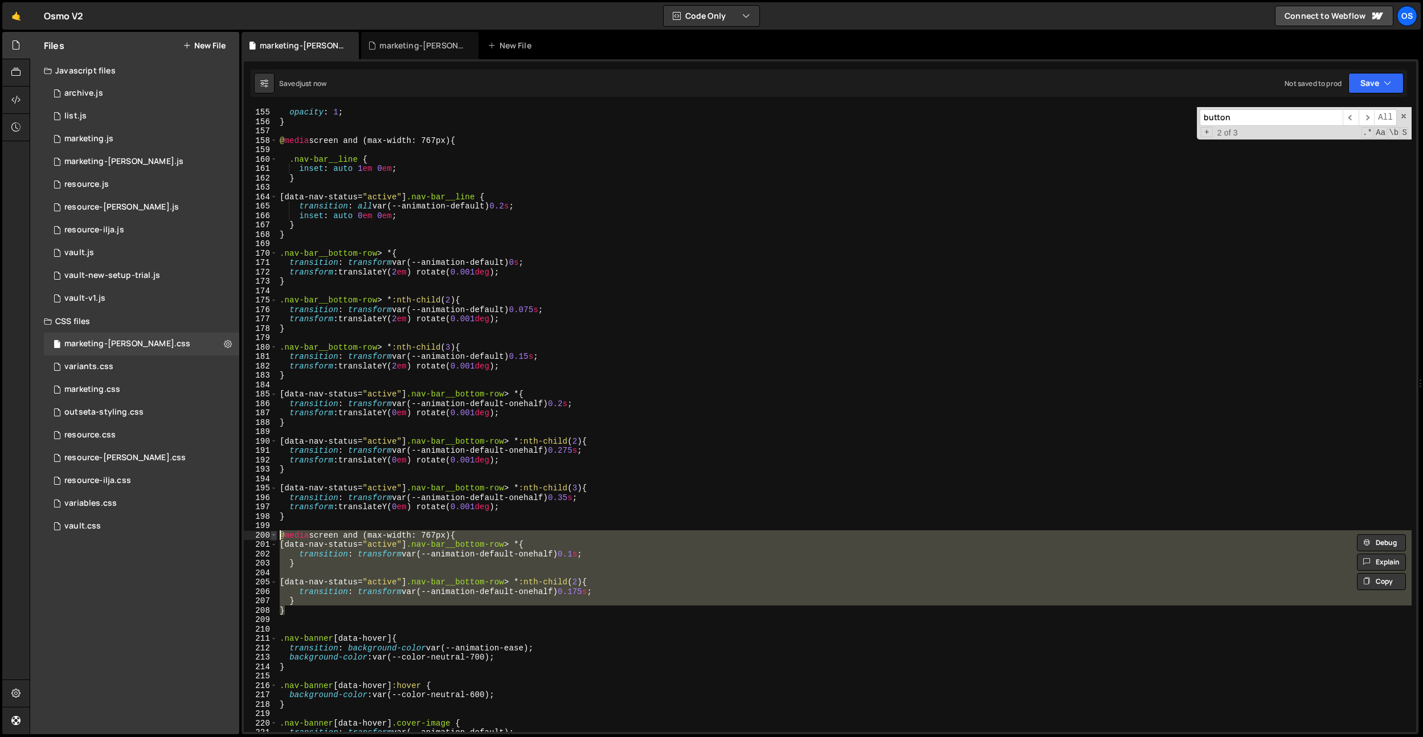
scroll to position [0, 0]
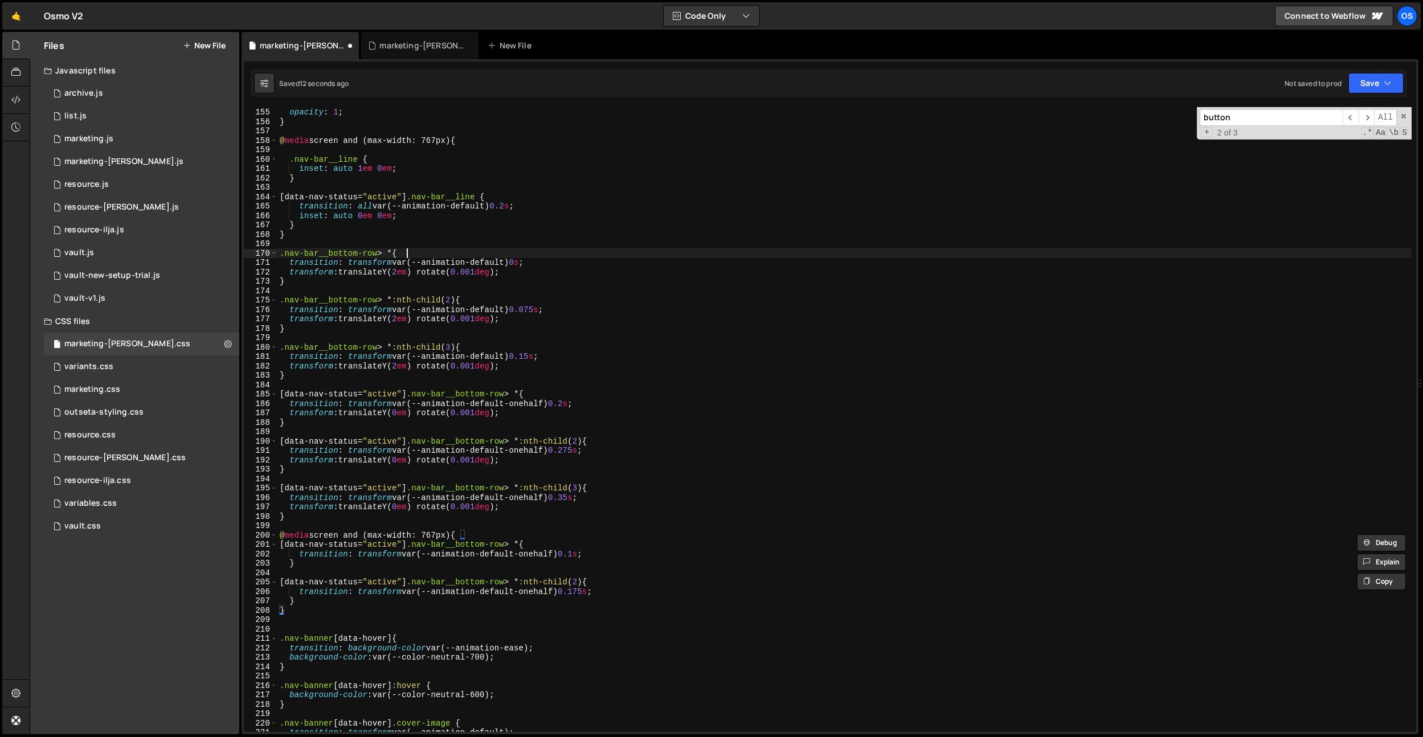
click at [594, 254] on div "transition : all var(--animation-default) 0 s ; opacity : 1 ; } @ media screen …" at bounding box center [844, 420] width 1134 height 644
click at [549, 401] on div "transition : all var(--animation-default) 0 s ; opacity : 1 ; } @ media screen …" at bounding box center [844, 420] width 1134 height 644
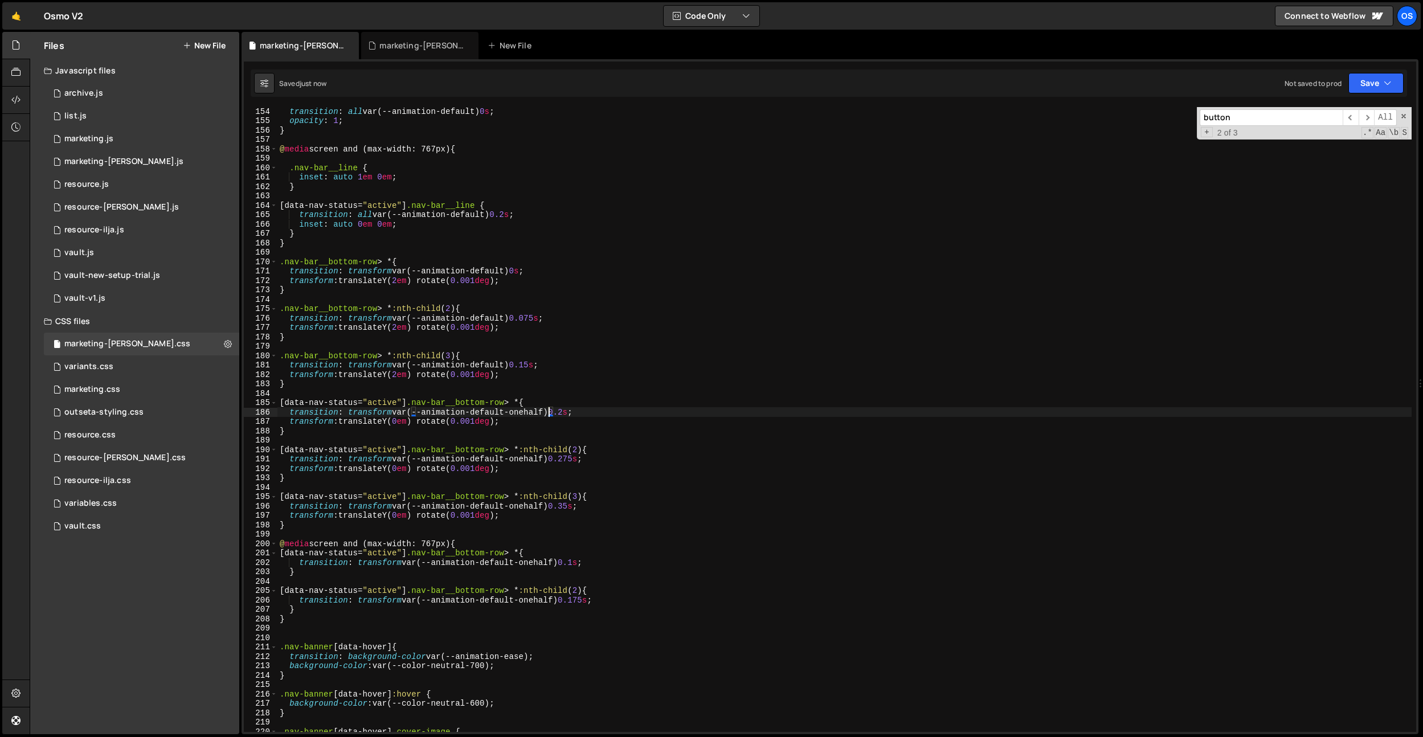
scroll to position [1439, 0]
click at [571, 379] on div "transition : all var(--animation-default) 0 s ; opacity : 1 ; } @ media screen …" at bounding box center [844, 429] width 1134 height 644
click at [585, 375] on div "transition : all var(--animation-default) 0 s ; opacity : 1 ; } @ media screen …" at bounding box center [844, 429] width 1134 height 644
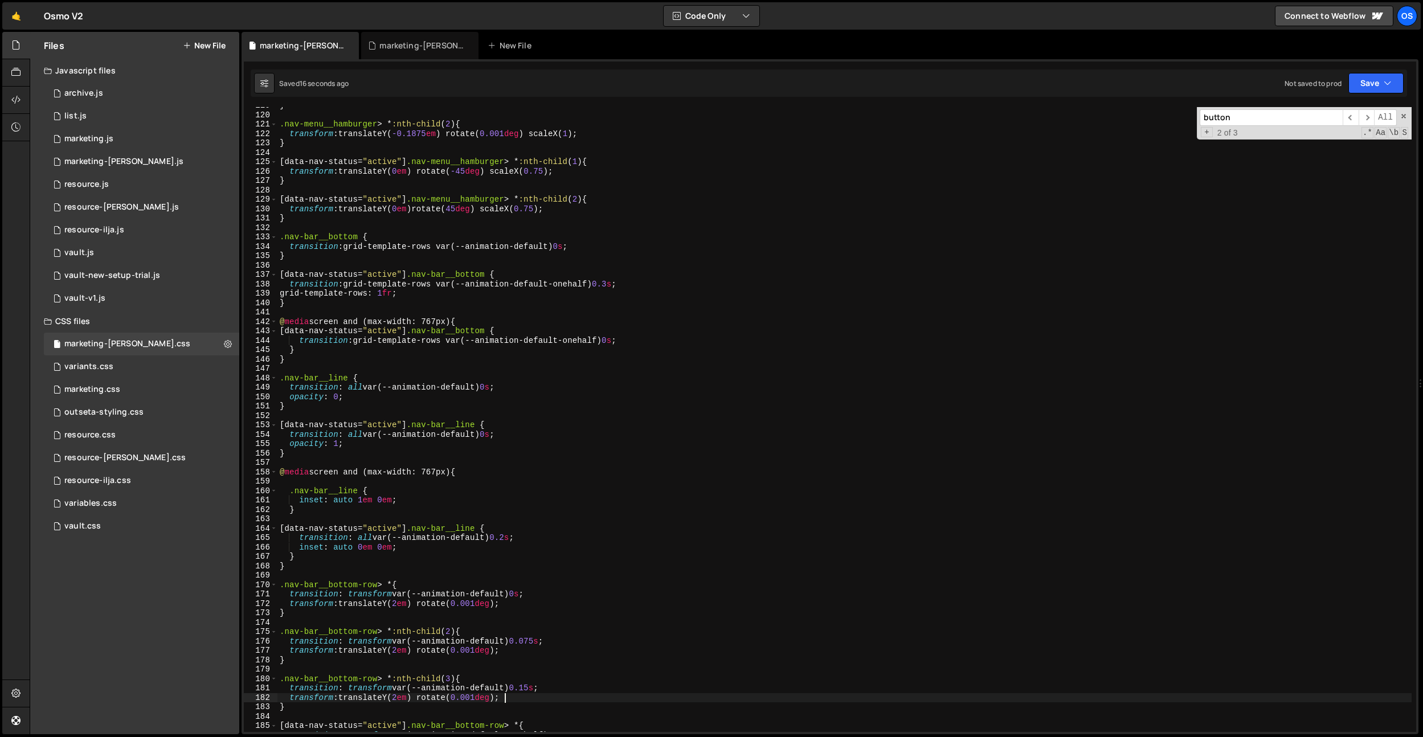
scroll to position [1080, 0]
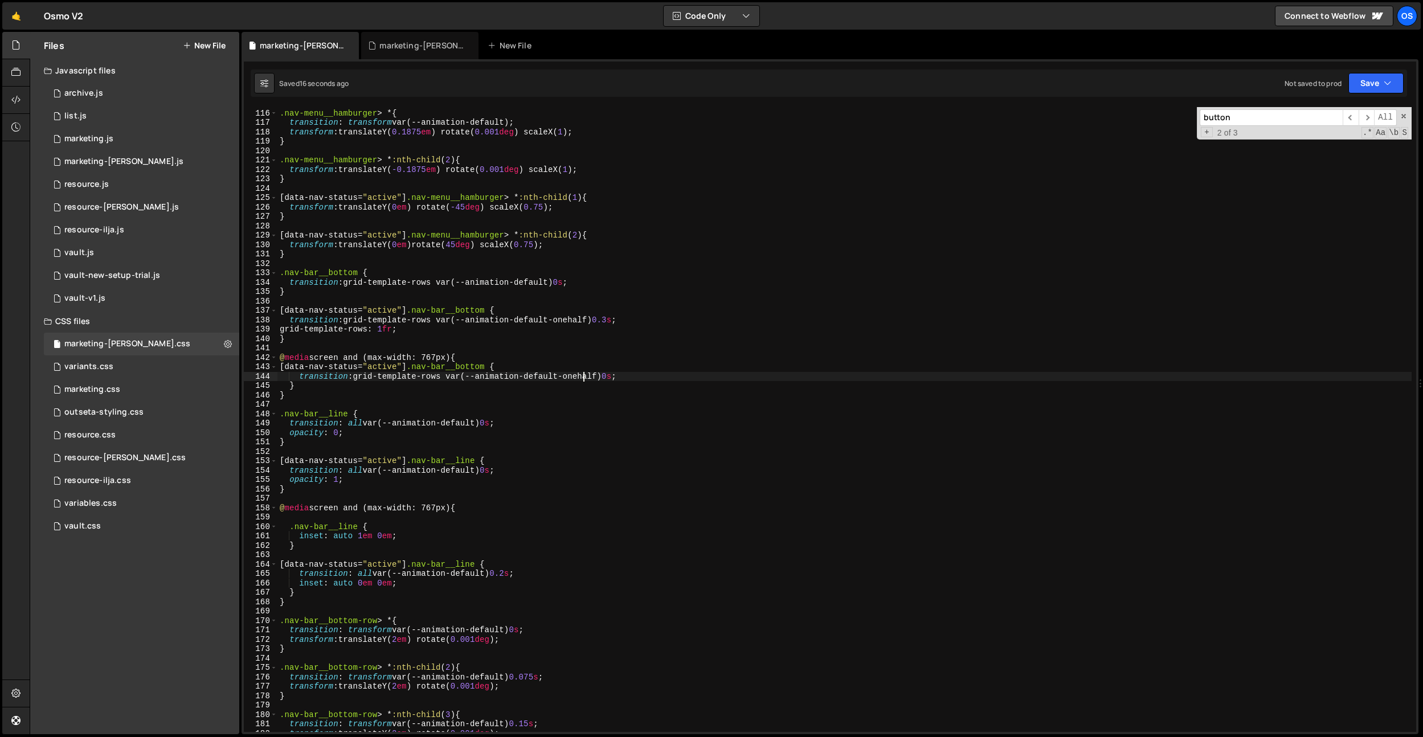
click at [582, 381] on div ".nav-menu__hamburger > * { transition : transform var(--animation-default) ; tr…" at bounding box center [844, 421] width 1134 height 644
type textarea "transition: grid-template-rows var(--animation-default-onehalf) 0s;"
drag, startPoint x: 581, startPoint y: 406, endPoint x: 612, endPoint y: 387, distance: 36.7
click at [581, 405] on div ".nav-menu__hamburger > * { transition : transform var(--animation-default) ; tr…" at bounding box center [844, 421] width 1134 height 644
drag, startPoint x: 619, startPoint y: 381, endPoint x: 615, endPoint y: 395, distance: 14.2
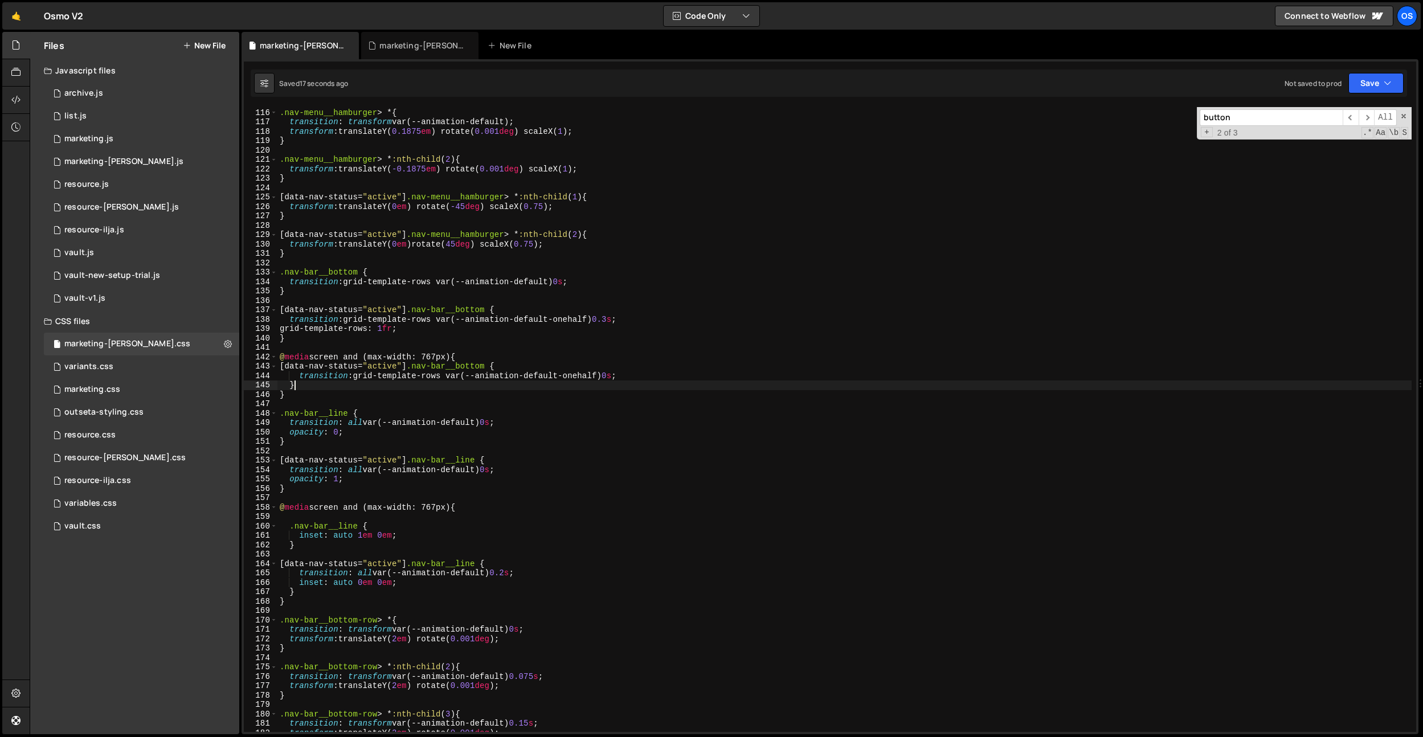
click at [618, 383] on div ".nav-menu__hamburger > * { transition : transform var(--animation-default) ; tr…" at bounding box center [844, 421] width 1134 height 644
drag, startPoint x: 615, startPoint y: 375, endPoint x: 614, endPoint y: 396, distance: 20.5
click at [615, 375] on div ".nav-menu__hamburger > * { transition : transform var(--animation-default) ; tr…" at bounding box center [844, 421] width 1134 height 644
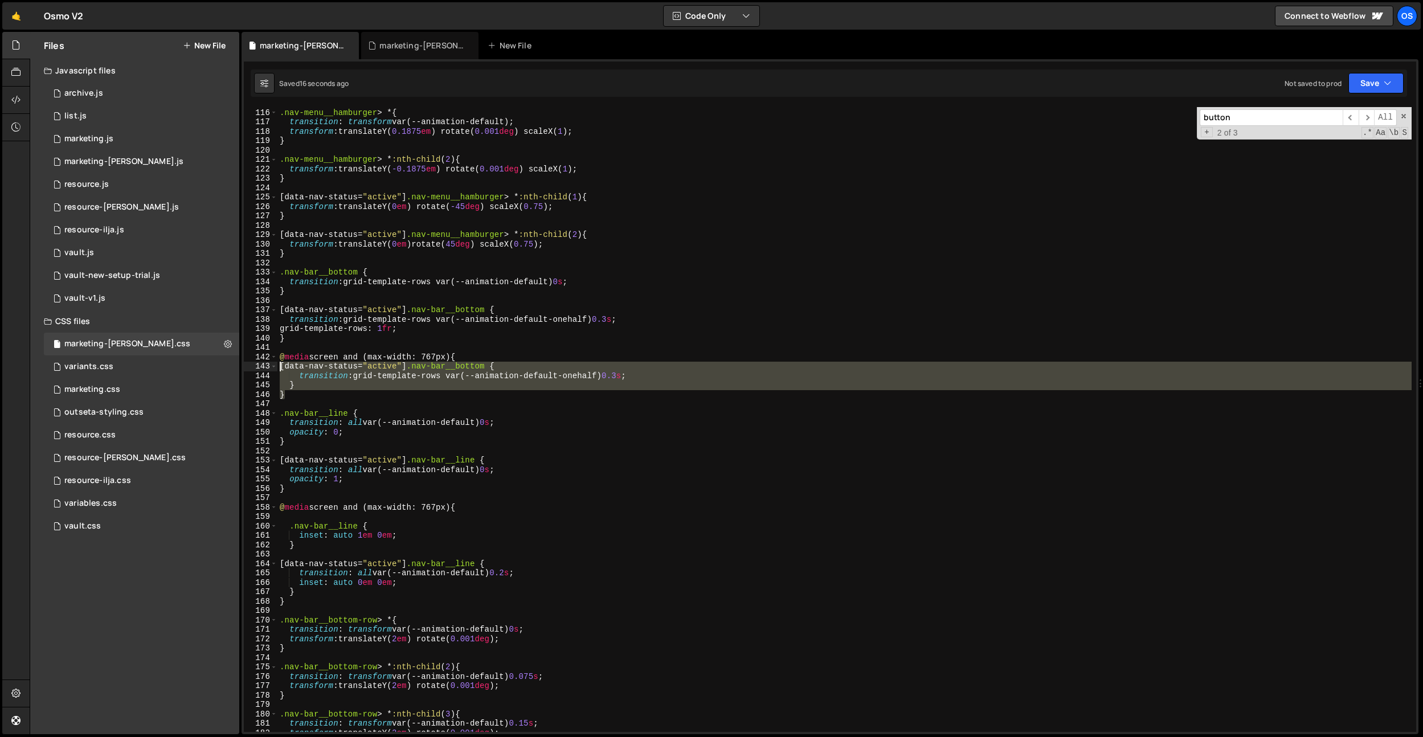
drag, startPoint x: 301, startPoint y: 391, endPoint x: 279, endPoint y: 359, distance: 38.6
click at [280, 360] on div ".nav-menu__hamburger > * { transition : transform var(--animation-default) ; tr…" at bounding box center [844, 421] width 1134 height 644
type textarea "@media screen and (max-width: 767px) { [data-nav-status="active"] .nav-bar__bot…"
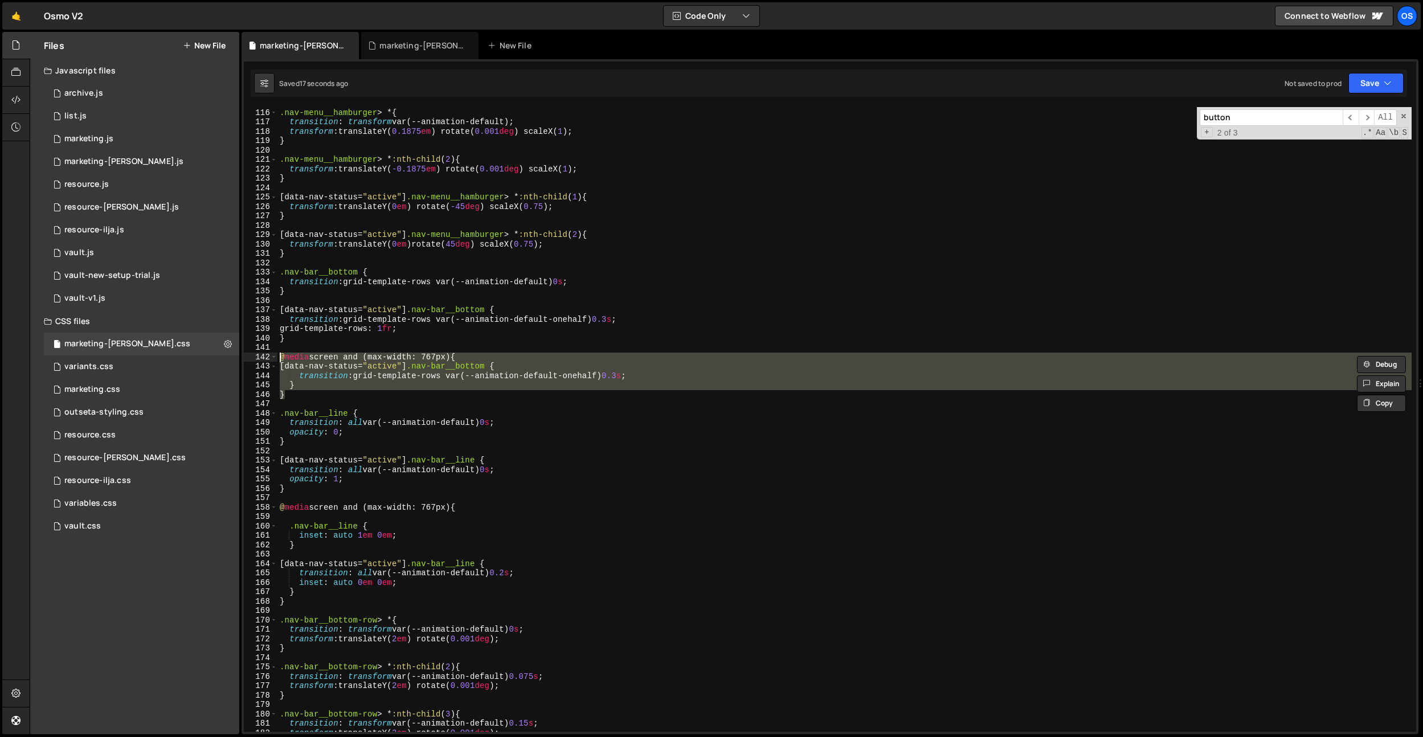
scroll to position [0, 0]
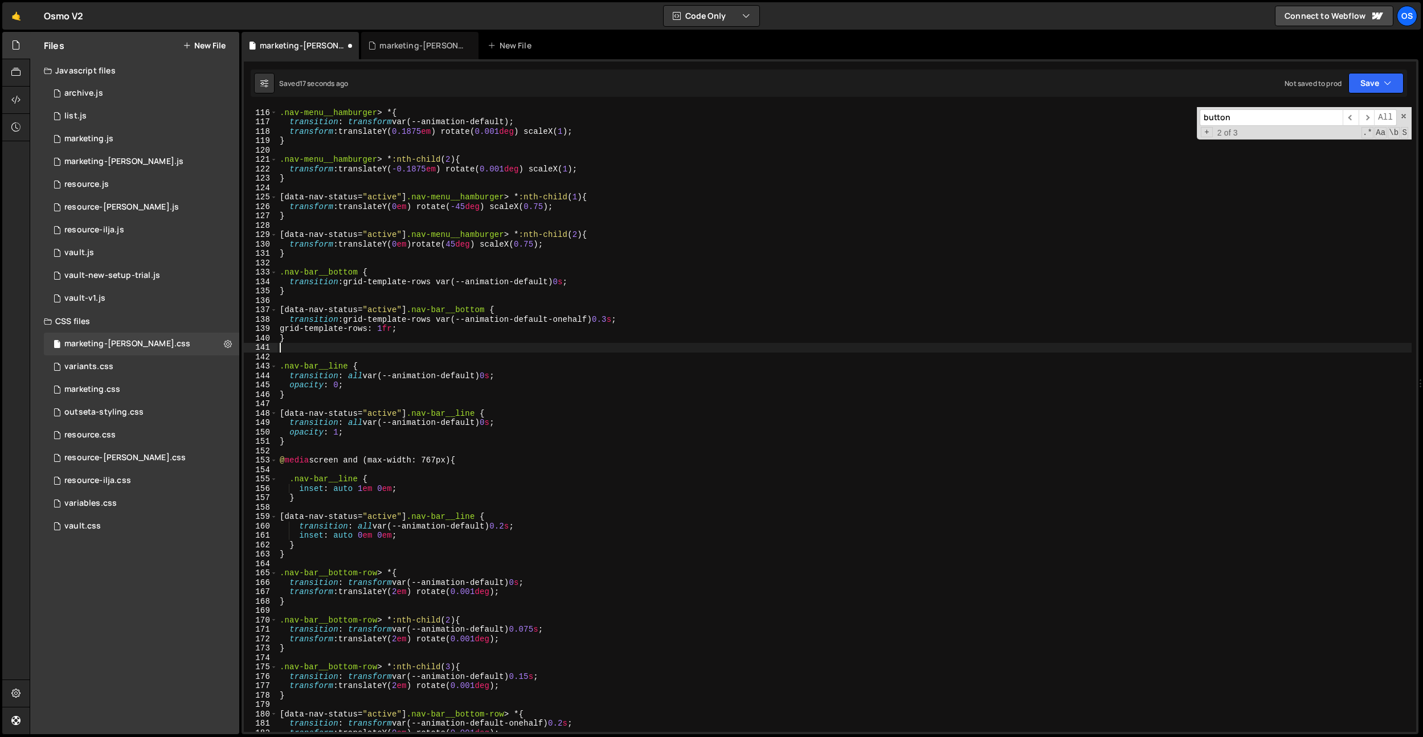
type textarea "}"
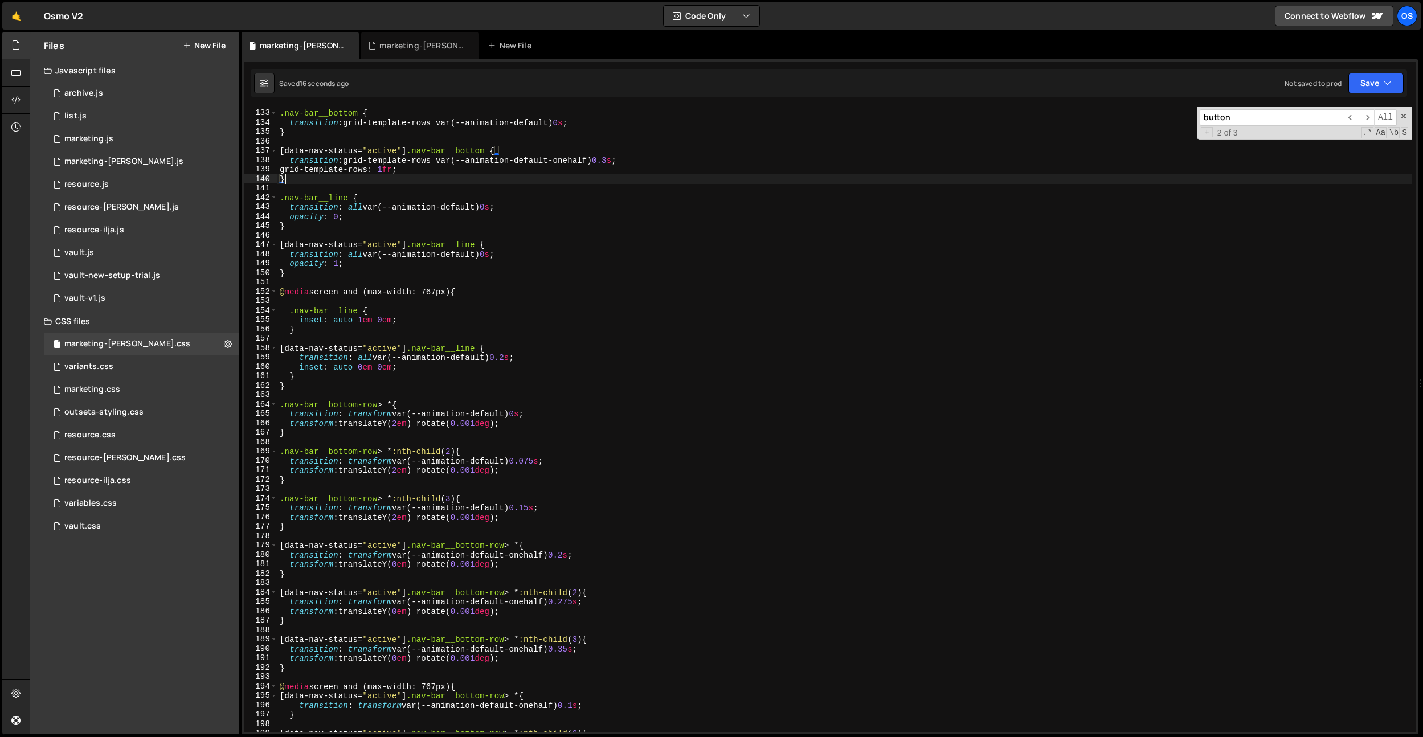
scroll to position [1240, 0]
click at [577, 440] on div ".nav-bar__bottom { transition : grid-template-rows var(--animation-default) 0 s…" at bounding box center [844, 420] width 1134 height 644
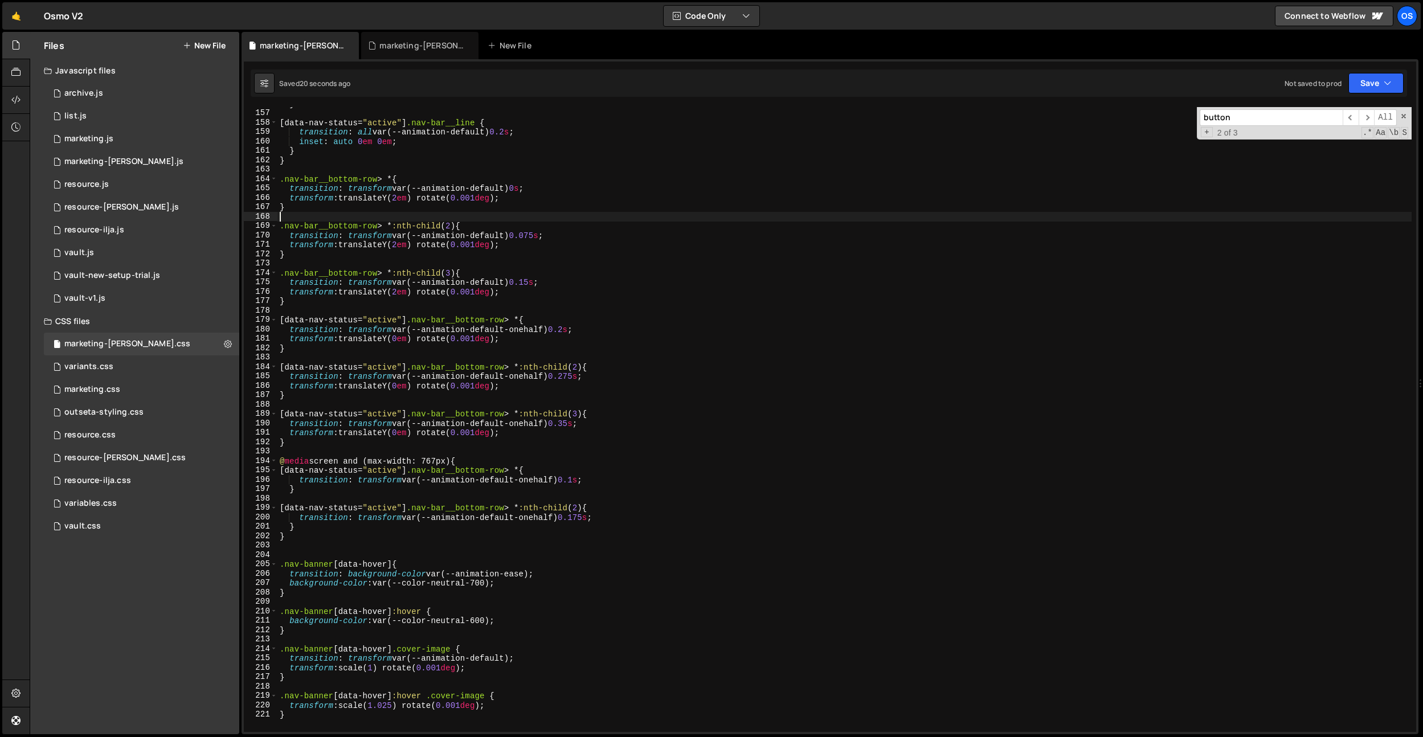
click at [597, 522] on div "} [ data-nav-status = " active " ] .nav-bar__line { transition : all var(--anim…" at bounding box center [844, 421] width 1134 height 644
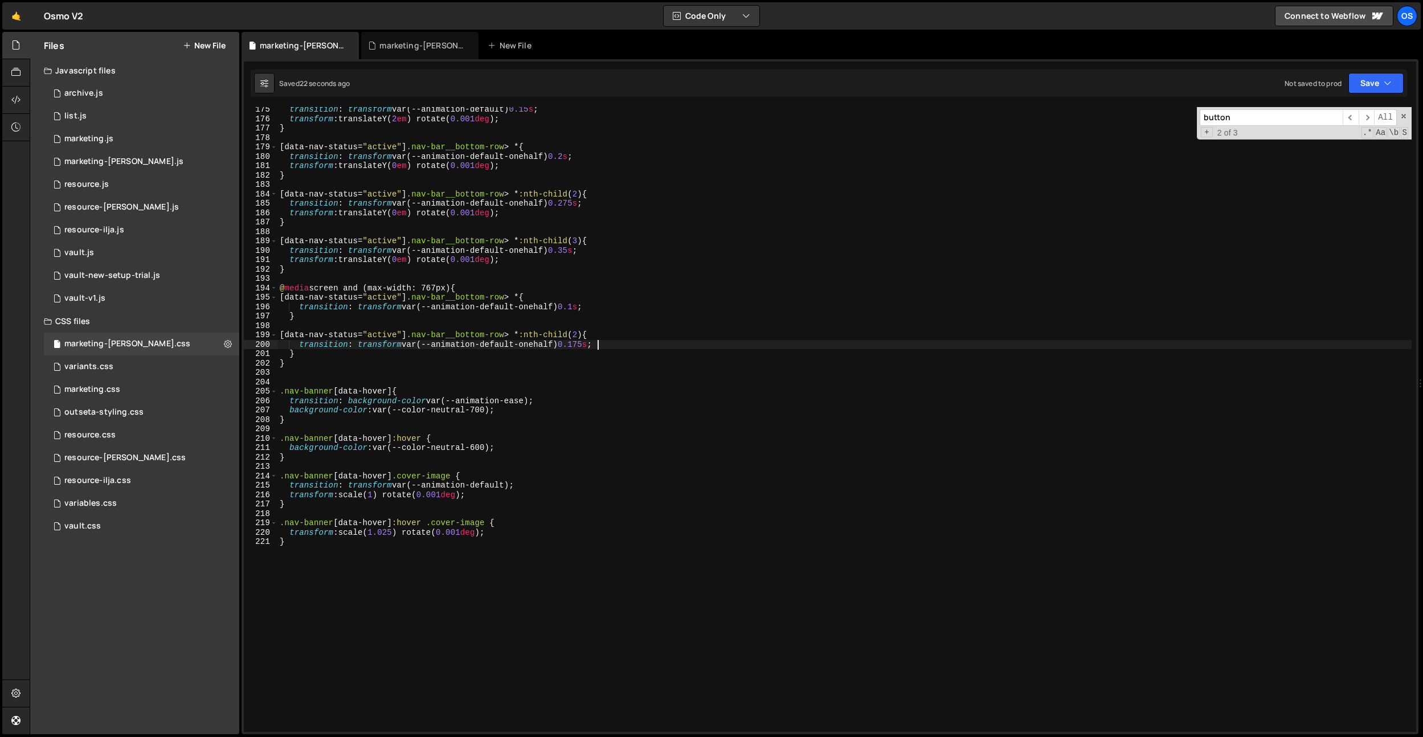
click at [566, 495] on div "transition : transform var(--animation-default) 0.15 s ; transform : translateY…" at bounding box center [844, 427] width 1134 height 644
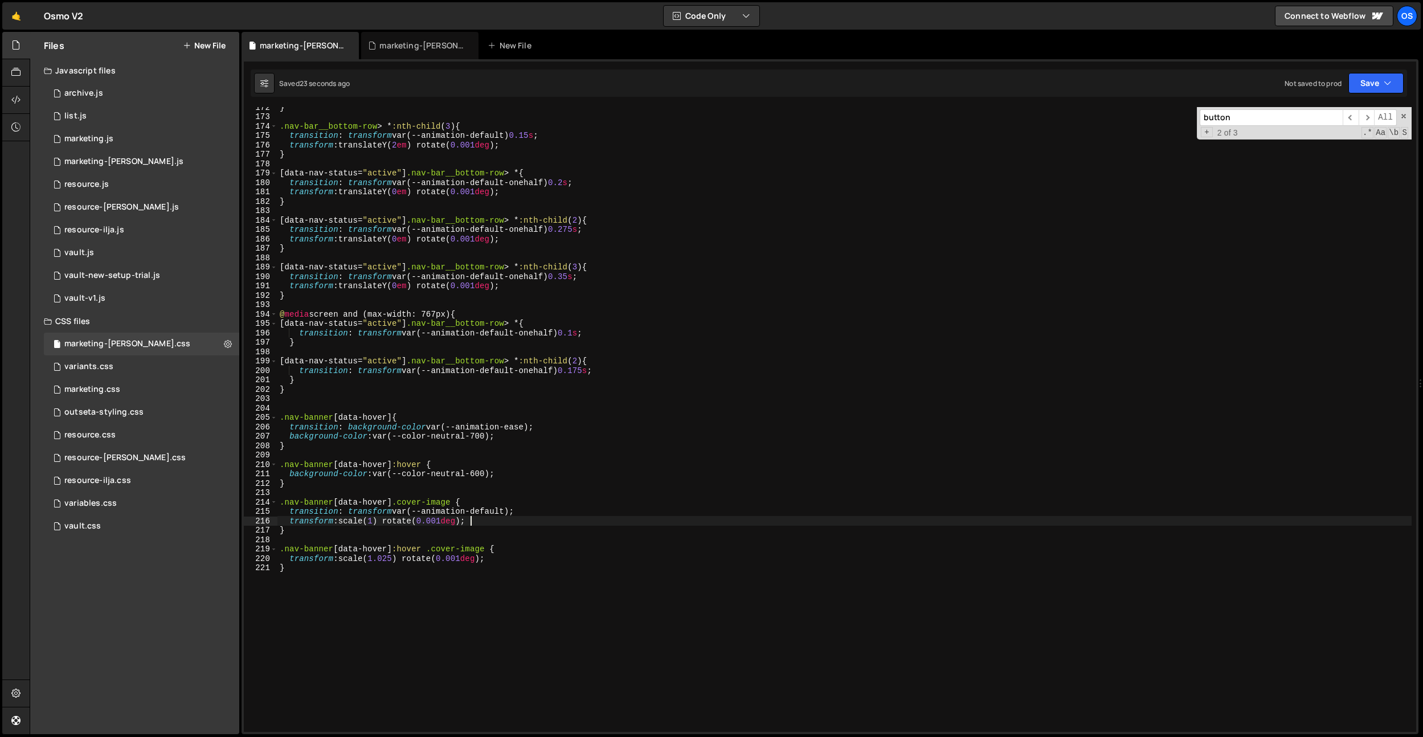
scroll to position [1602, 0]
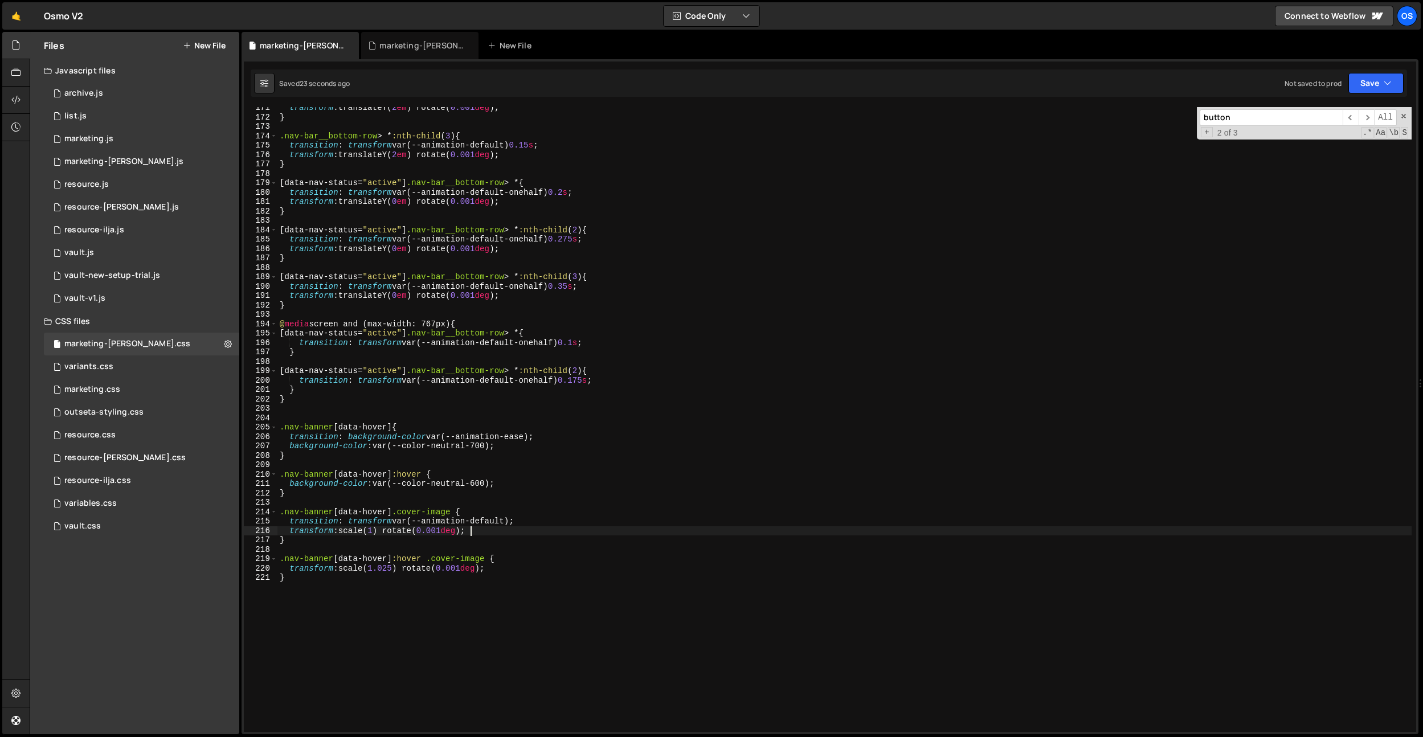
click at [606, 345] on div "transform : translateY( 2 em ) rotate( 0.001 deg ) ; } .nav-bar__bottom-row > *…" at bounding box center [844, 425] width 1134 height 644
type textarea "transition: transform var(--animation-default-onehalf) 0.1s;"
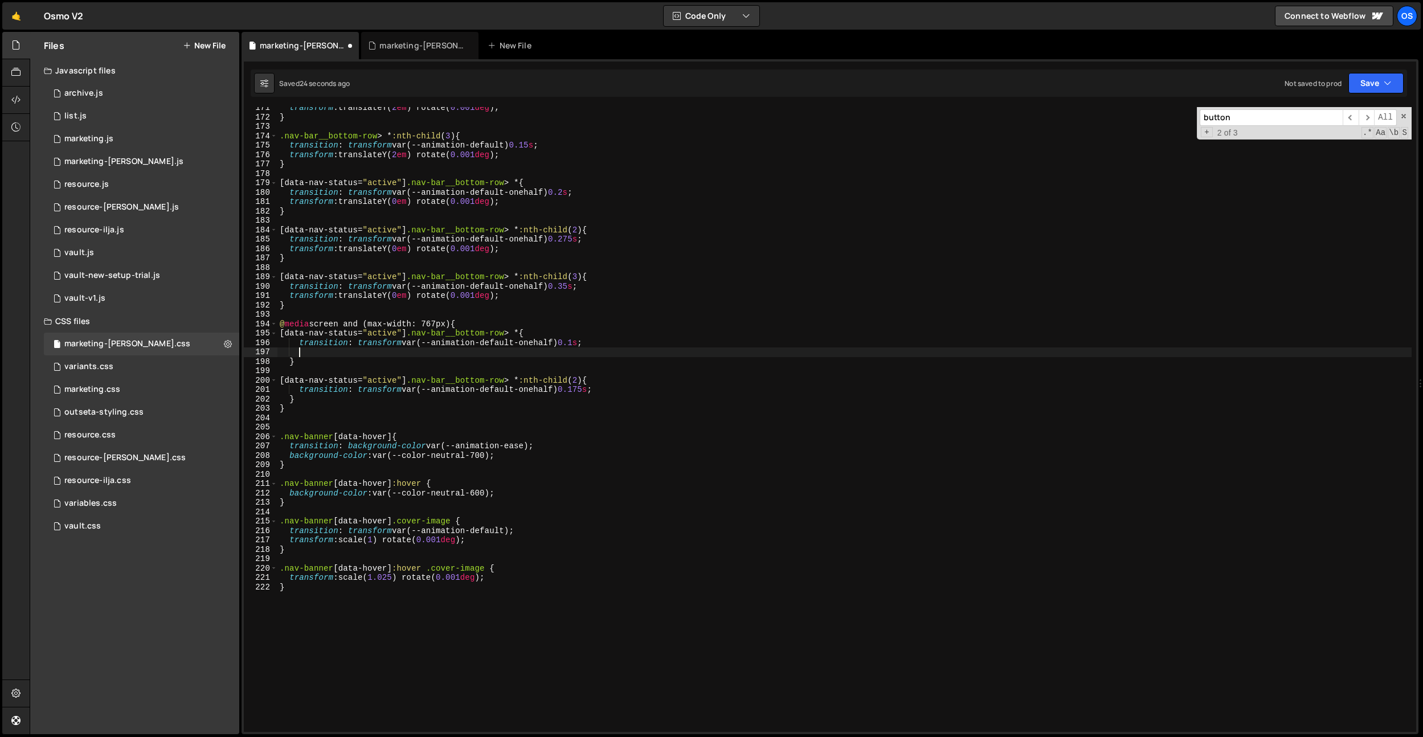
scroll to position [0, 2]
type textarea "opacity: 1"
drag, startPoint x: 565, startPoint y: 314, endPoint x: 527, endPoint y: 372, distance: 68.7
click at [562, 316] on div "transform : translateY( 2 em ) rotate( 0.001 deg ) ; } .nav-bar__bottom-row > *…" at bounding box center [844, 425] width 1134 height 644
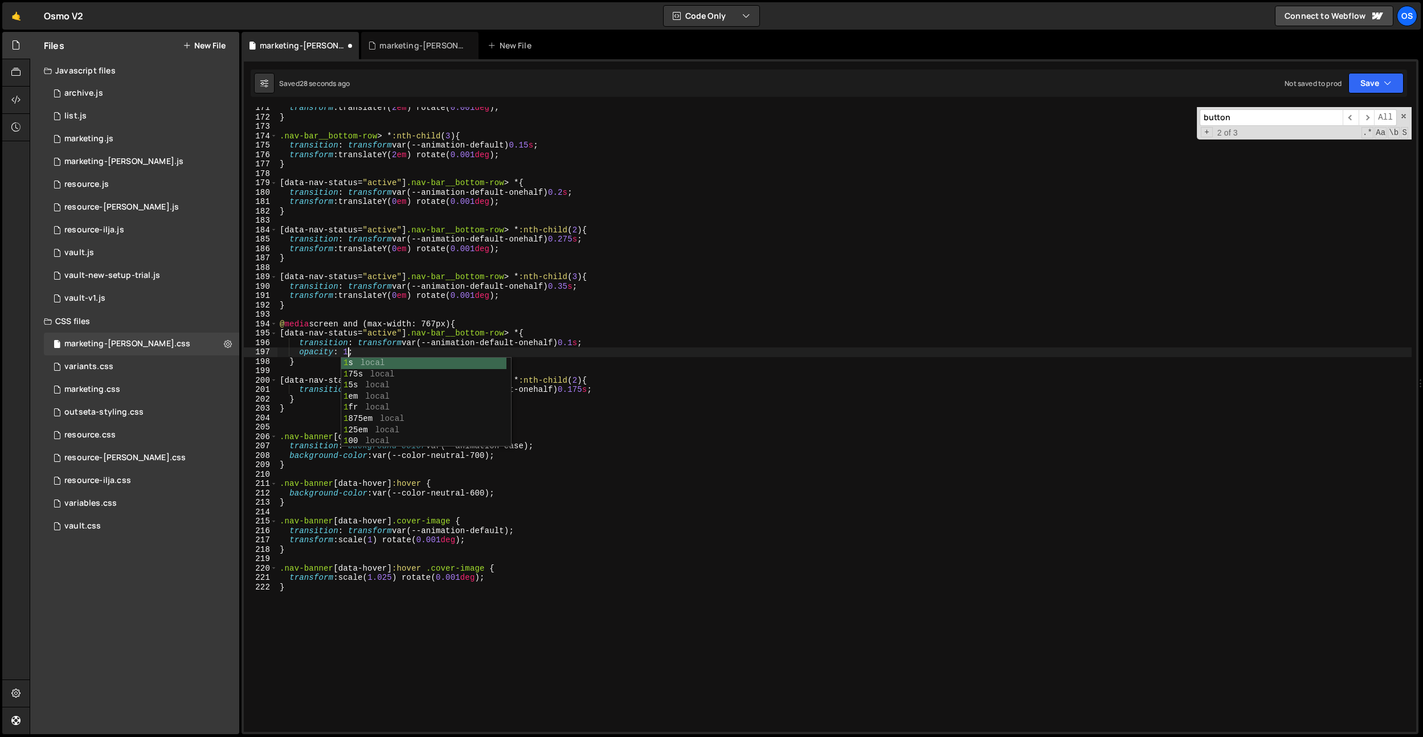
scroll to position [0, 0]
click at [596, 394] on div "transform : translateY( 2 em ) rotate( 0.001 deg ) ; } .nav-bar__bottom-row > *…" at bounding box center [844, 425] width 1134 height 644
type textarea "transition: transform var(--animation-default-onehalf) 0.175s;"
click at [615, 391] on div "transform : translateY( 2 em ) rotate( 0.001 deg ) ; } .nav-bar__bottom-row > *…" at bounding box center [844, 425] width 1134 height 644
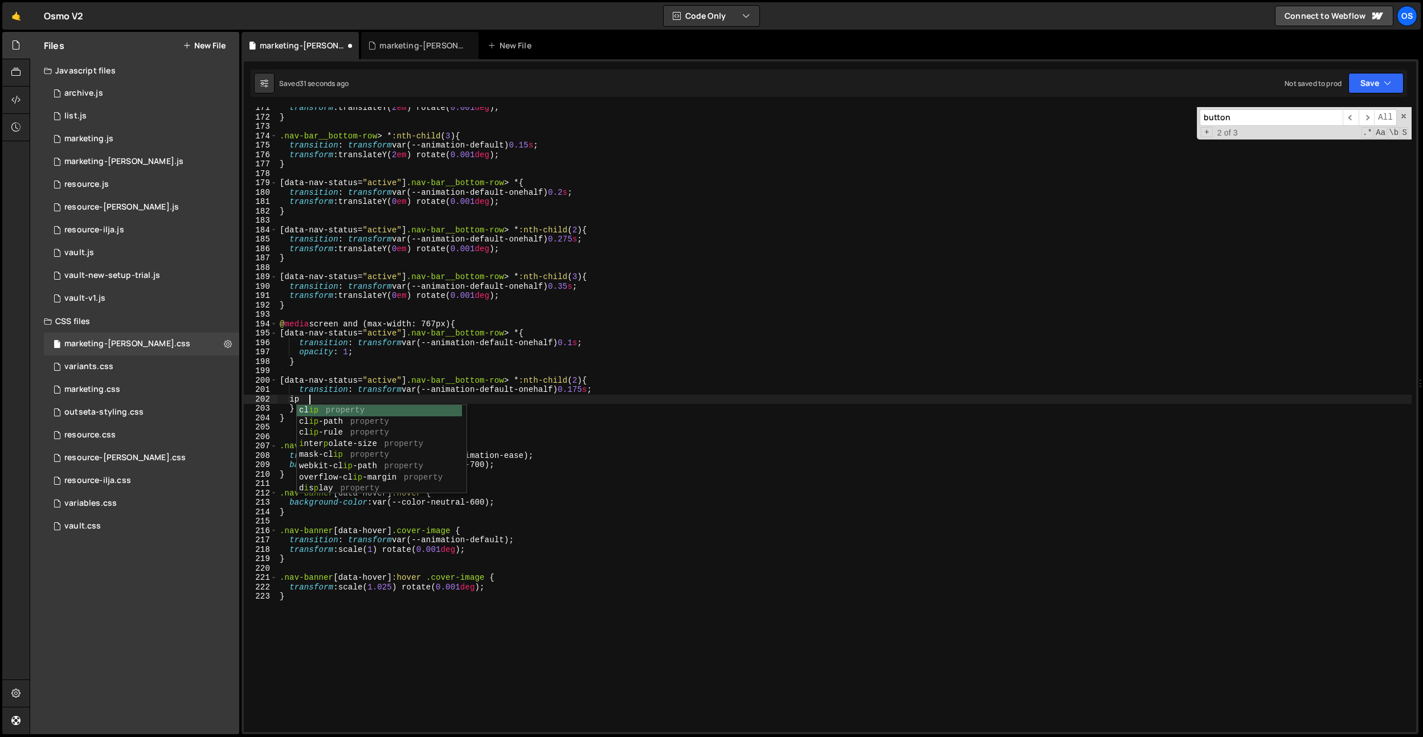
type textarea "i"
type textarea "opaci"
click at [540, 269] on div "transform : translateY( 2 em ) rotate( 0.001 deg ) ; } .nav-bar__bottom-row > *…" at bounding box center [844, 425] width 1134 height 644
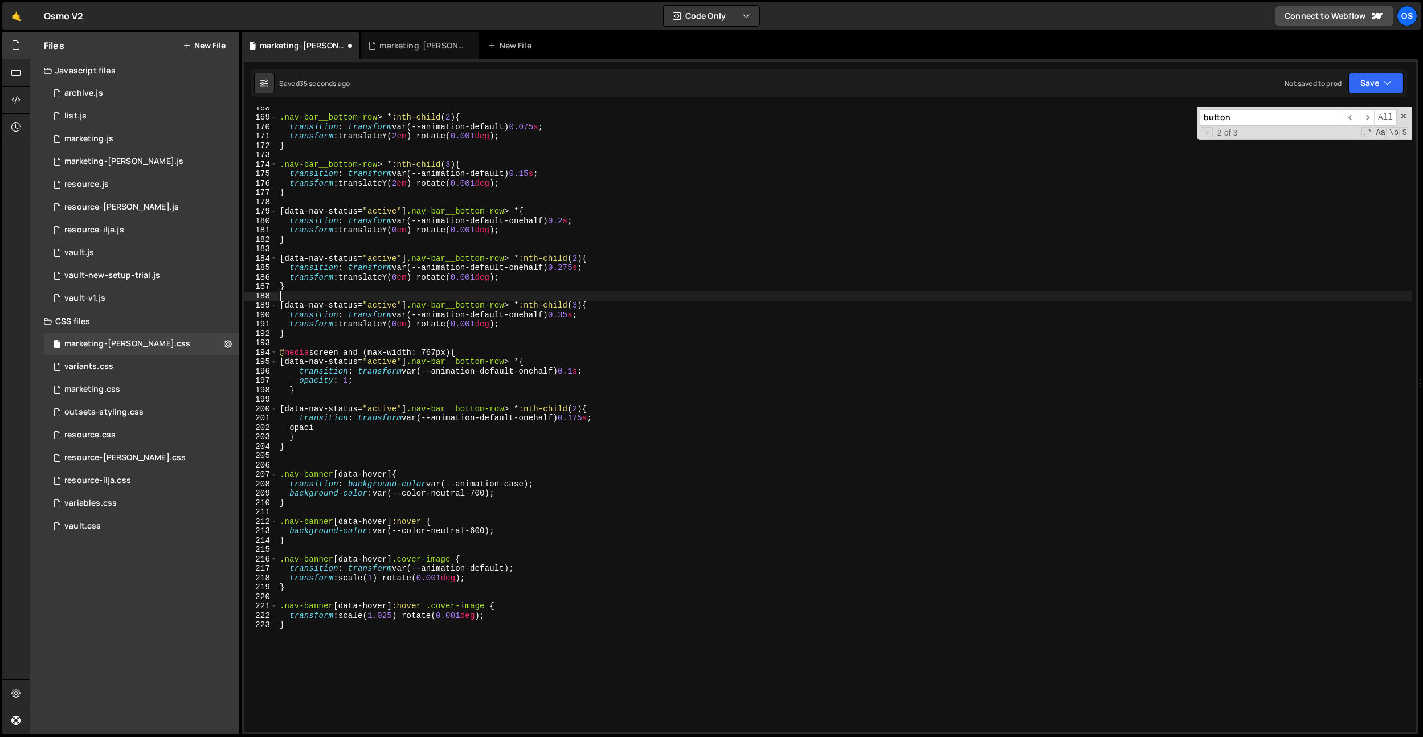
scroll to position [1574, 0]
drag, startPoint x: 485, startPoint y: 353, endPoint x: 283, endPoint y: 352, distance: 202.3
click at [280, 354] on div ".nav-bar__bottom-row > * :nth-child ( 2 ) { transition : transform var(--animat…" at bounding box center [844, 425] width 1134 height 644
type textarea "@media screen and (max-width: 767px) {"
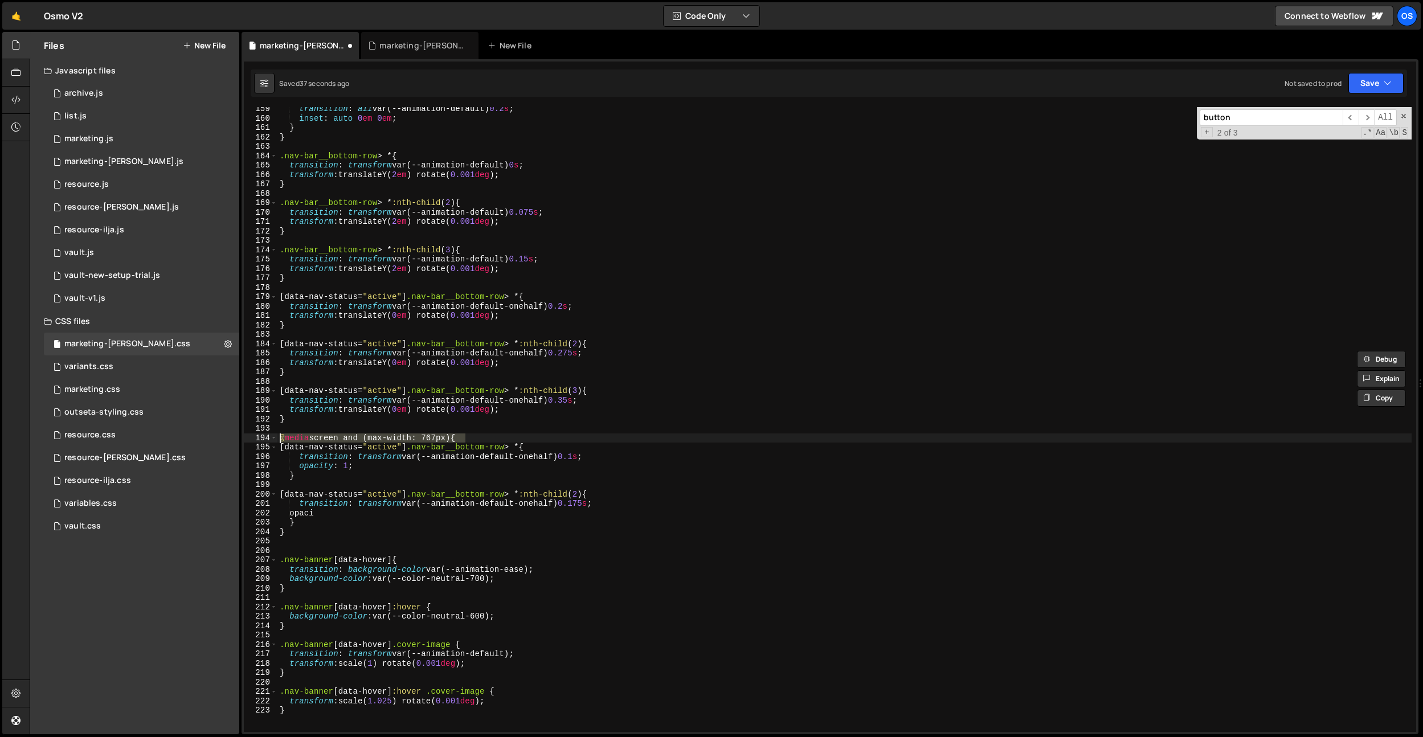
scroll to position [1488, 0]
click at [308, 144] on div "transition : all var(--animation-default) 0.2 s ; inset : auto 0 em 0 em ; } } …" at bounding box center [844, 426] width 1134 height 644
paste textarea "@media screen and (max-width: 767px) {"
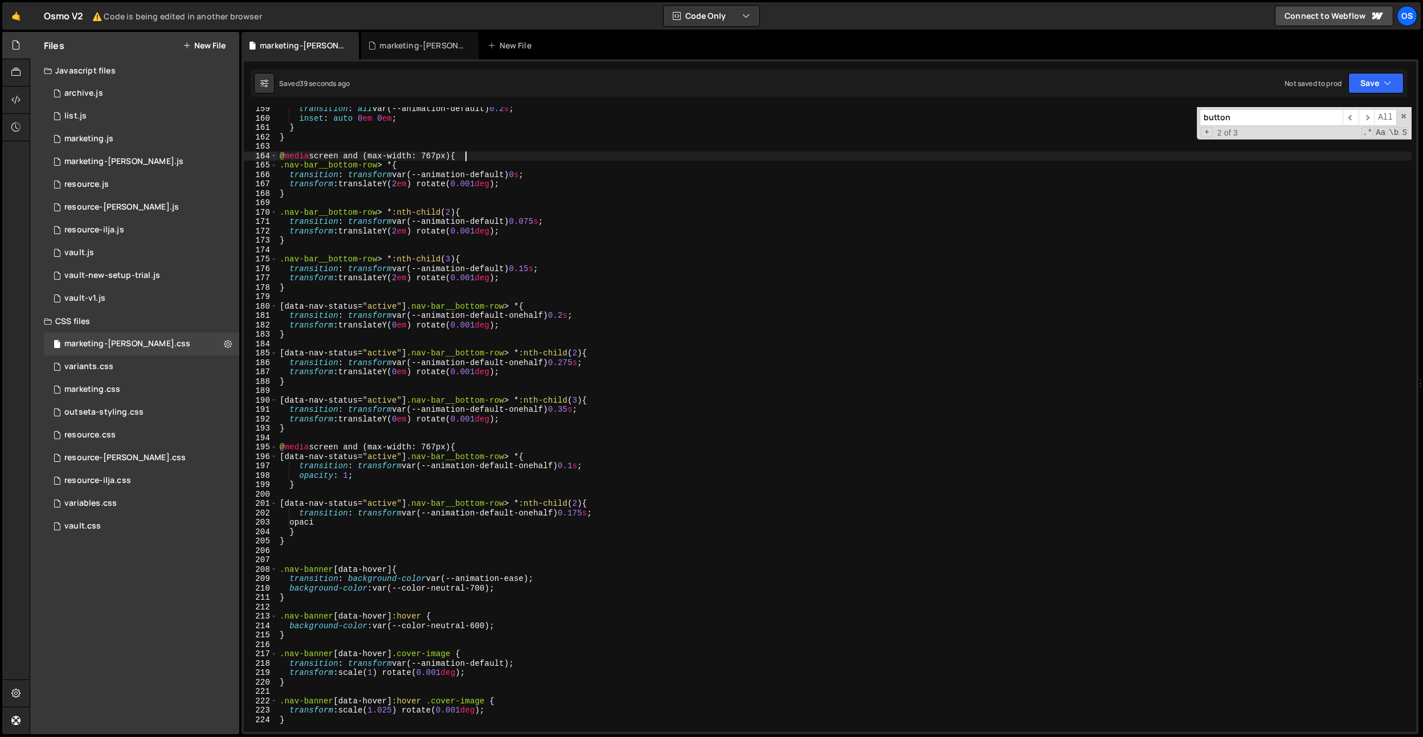
click at [312, 425] on div "transition : all var(--animation-default) 0.2 s ; inset : auto 0 em 0 em ; } } …" at bounding box center [844, 426] width 1134 height 644
type textarea "}"
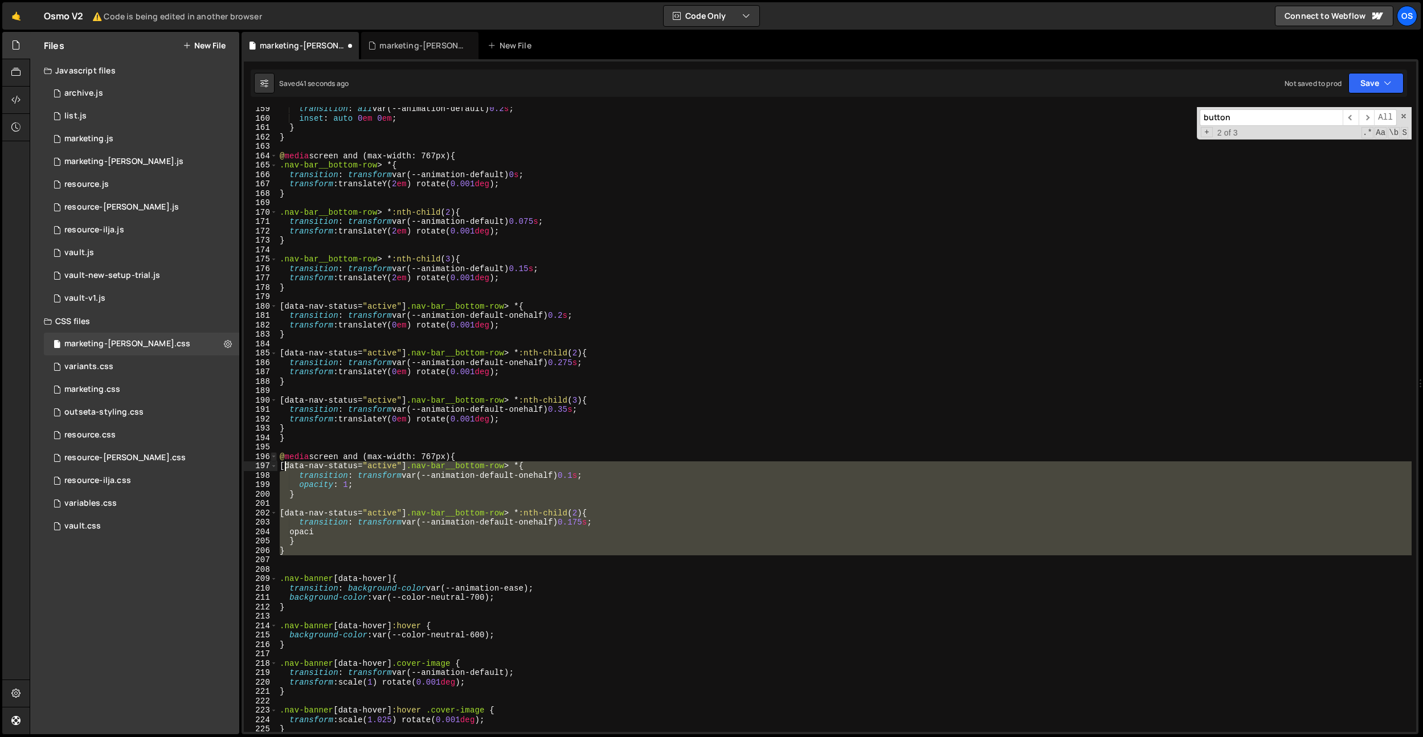
drag, startPoint x: 292, startPoint y: 536, endPoint x: 273, endPoint y: 454, distance: 84.2
click at [275, 456] on div "} 159 160 161 162 163 164 165 166 167 168 169 170 171 172 173 174 175 176 177 1…" at bounding box center [830, 419] width 1172 height 625
type textarea "@media screen and (max-width: 767px) { [data-nav-status="active"] .nav-bar__bot…"
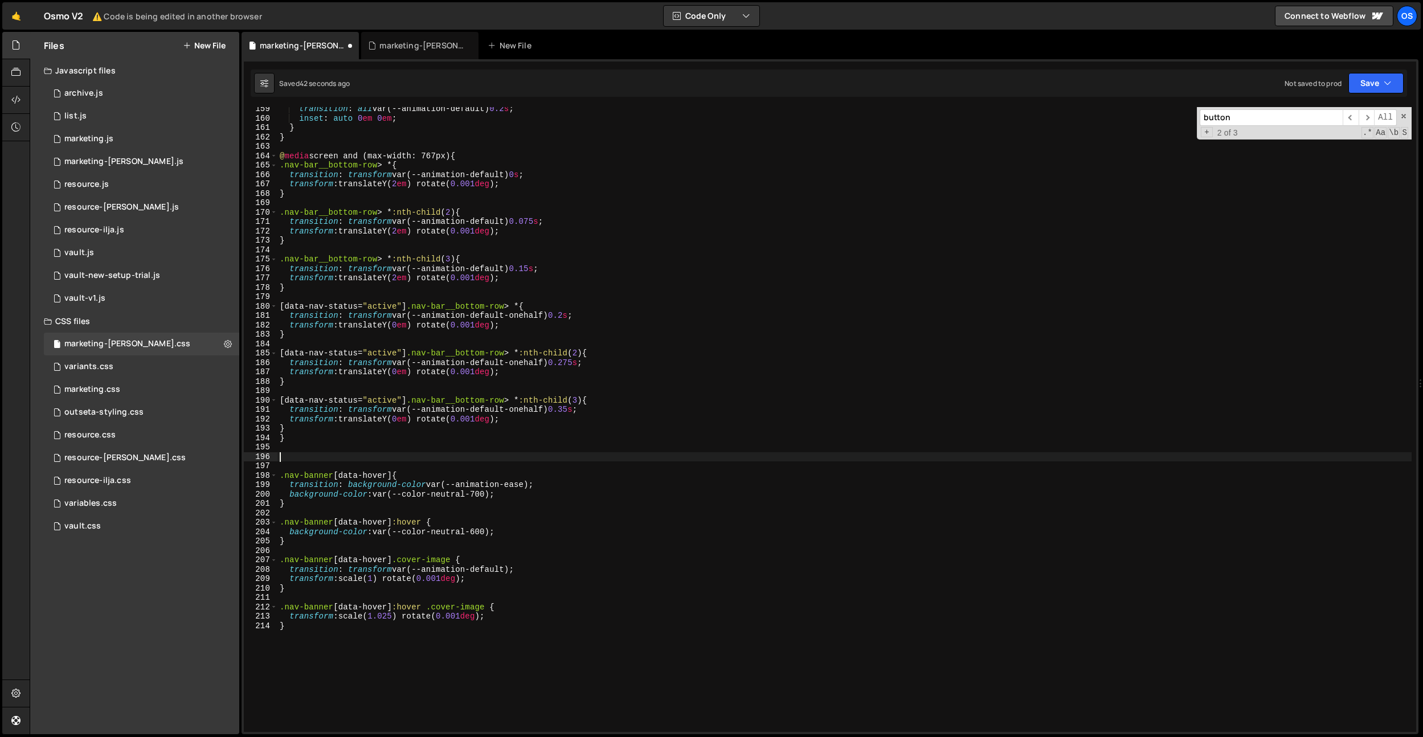
click at [383, 156] on div "transition : all var(--animation-default) 0.2 s ; inset : auto 0 em 0 em ; } } …" at bounding box center [844, 426] width 1134 height 644
click at [384, 156] on div "transition : all var(--animation-default) 0.2 s ; inset : auto 0 em 0 em ; } } …" at bounding box center [844, 426] width 1134 height 644
click at [438, 156] on div "transition : all var(--animation-default) 0.2 s ; inset : auto 0 em 0 em ; } } …" at bounding box center [844, 426] width 1134 height 644
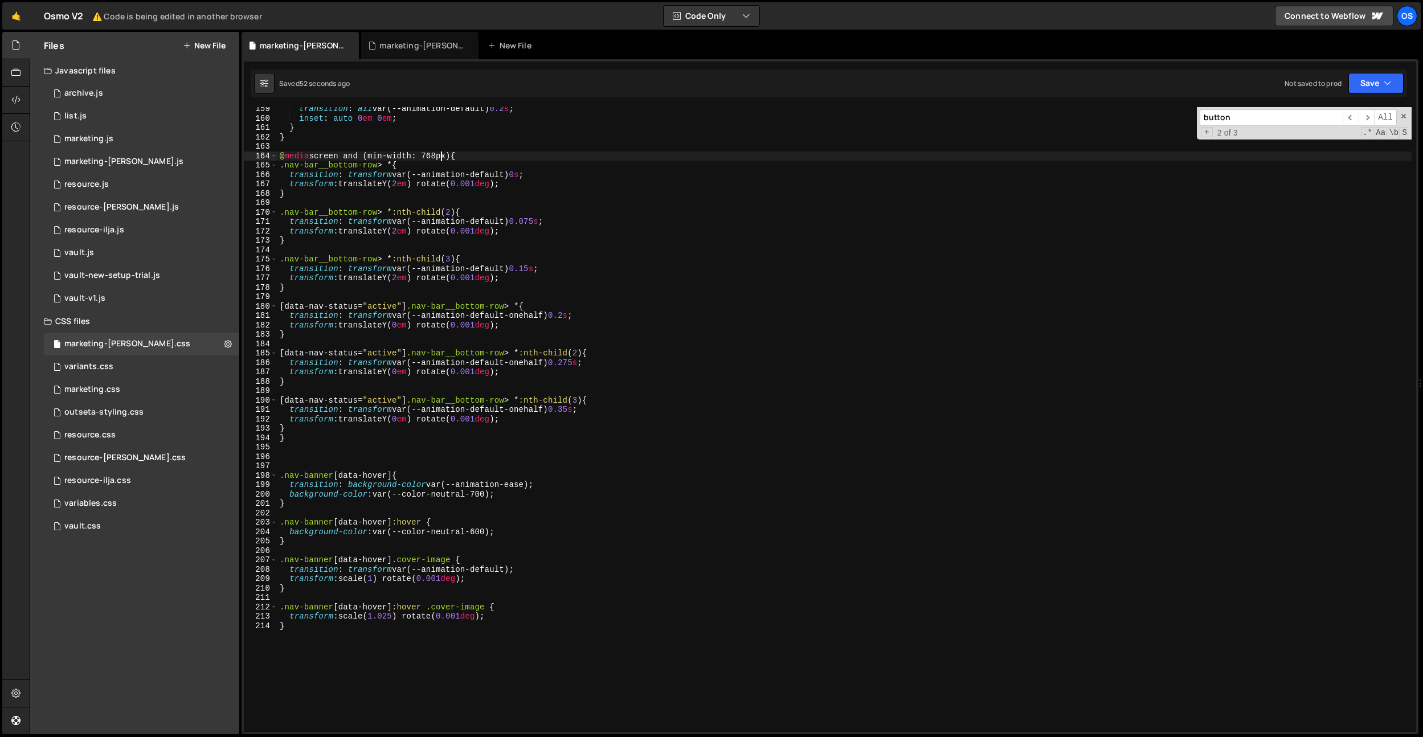
click at [545, 311] on div "transition : all var(--animation-default) 0.2 s ; inset : auto 0 em 0 em ; } } …" at bounding box center [844, 426] width 1134 height 644
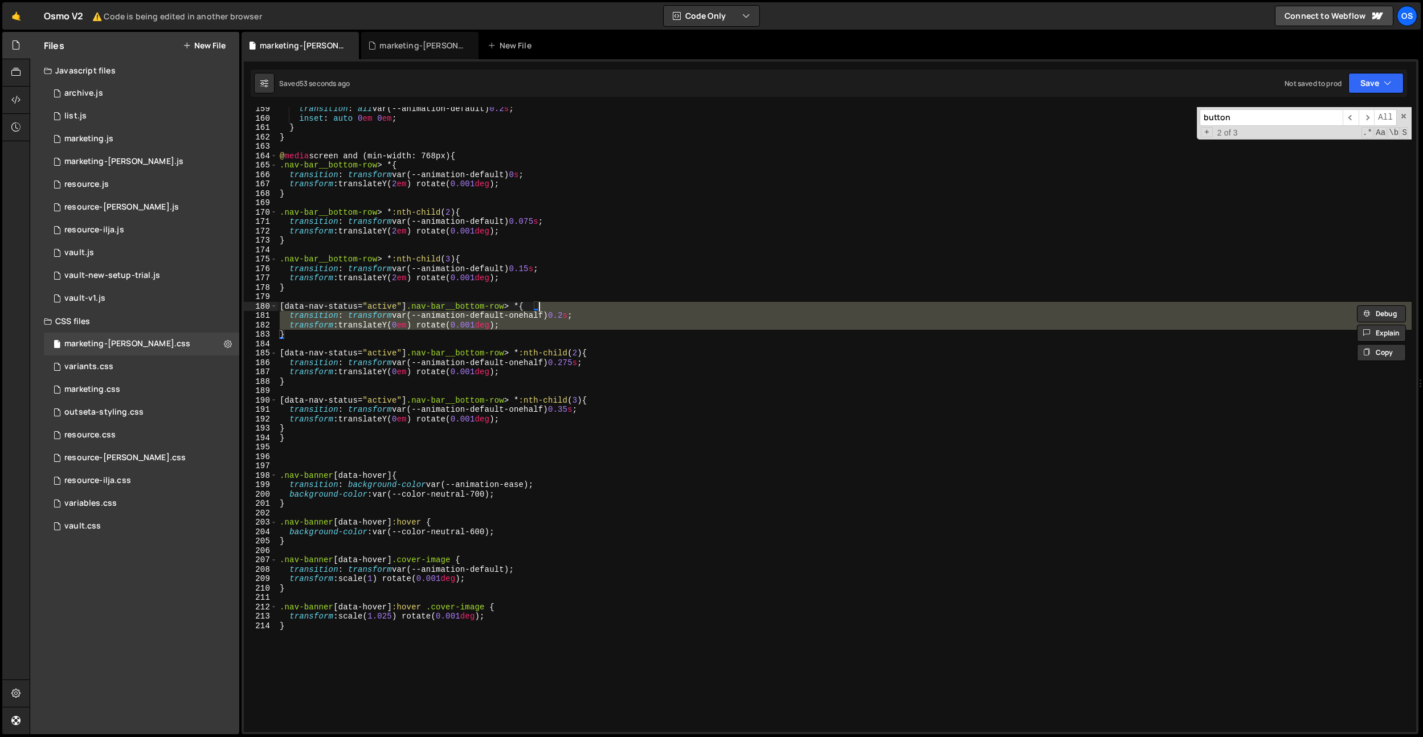
click at [541, 314] on div "transition : all var(--animation-default) 0.2 s ; inset : auto 0 em 0 em ; } } …" at bounding box center [844, 419] width 1134 height 625
click at [541, 314] on div "transition : all var(--animation-default) 0.2 s ; inset : auto 0 em 0 em ; } } …" at bounding box center [844, 426] width 1134 height 644
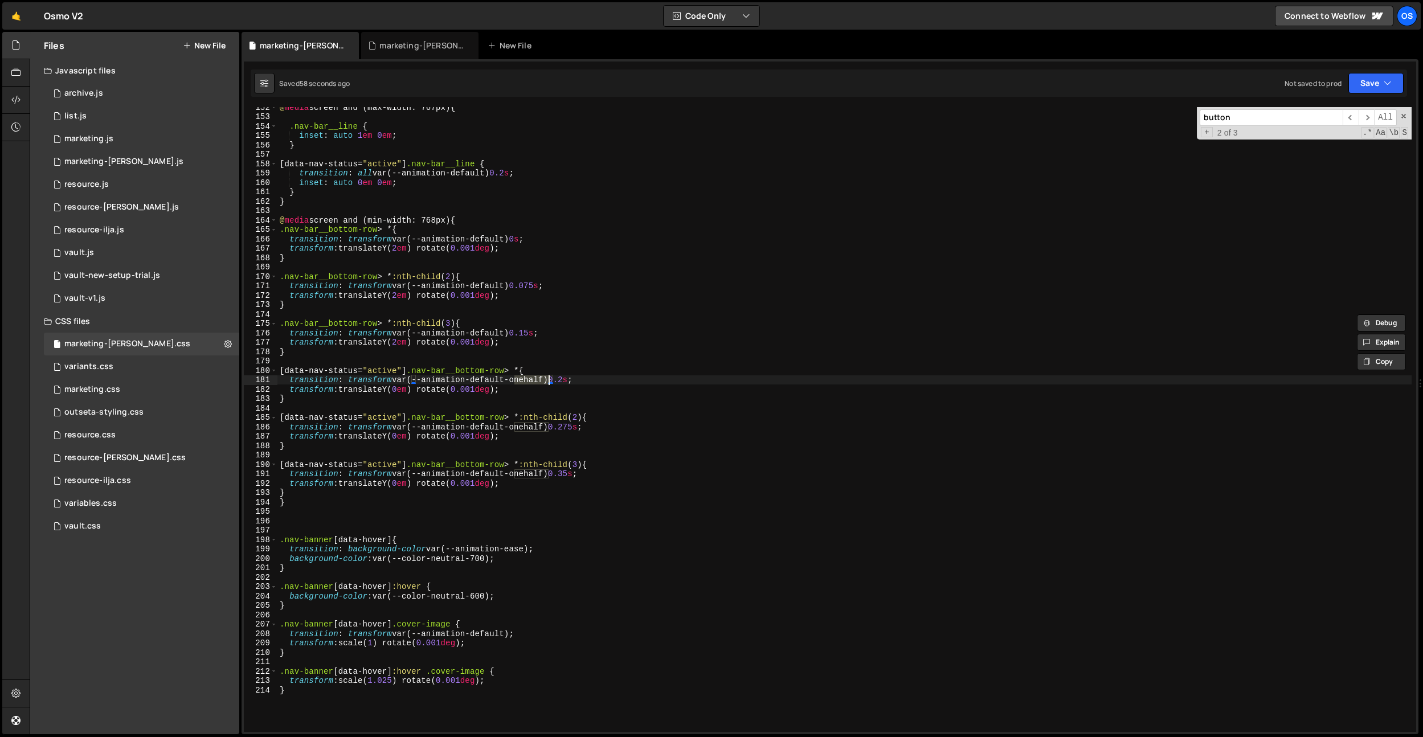
scroll to position [1424, 0]
click at [297, 491] on div "@ media screen and (max-width: 767px) { .nav-bar__line { inset : auto 1 em 0 em…" at bounding box center [844, 425] width 1134 height 644
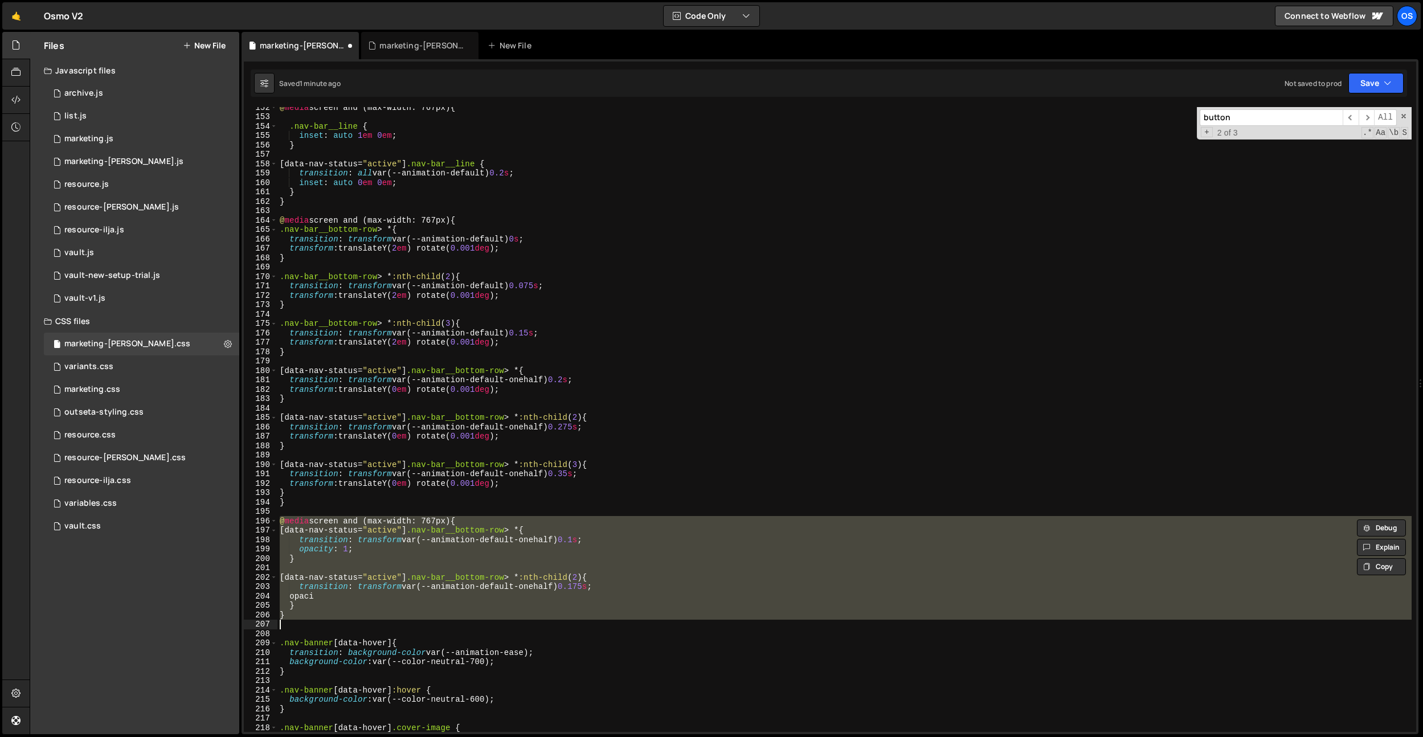
type textarea "}"
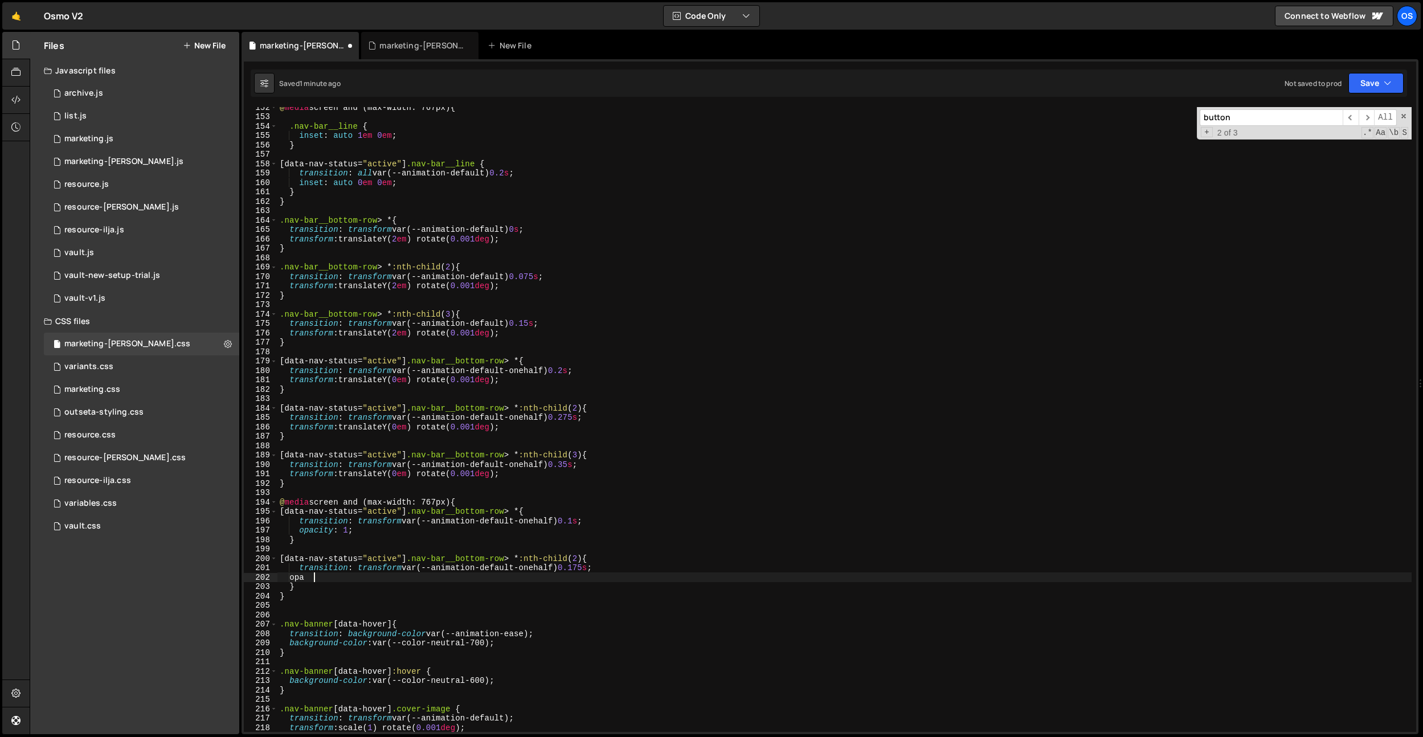
type textarea "opa:"
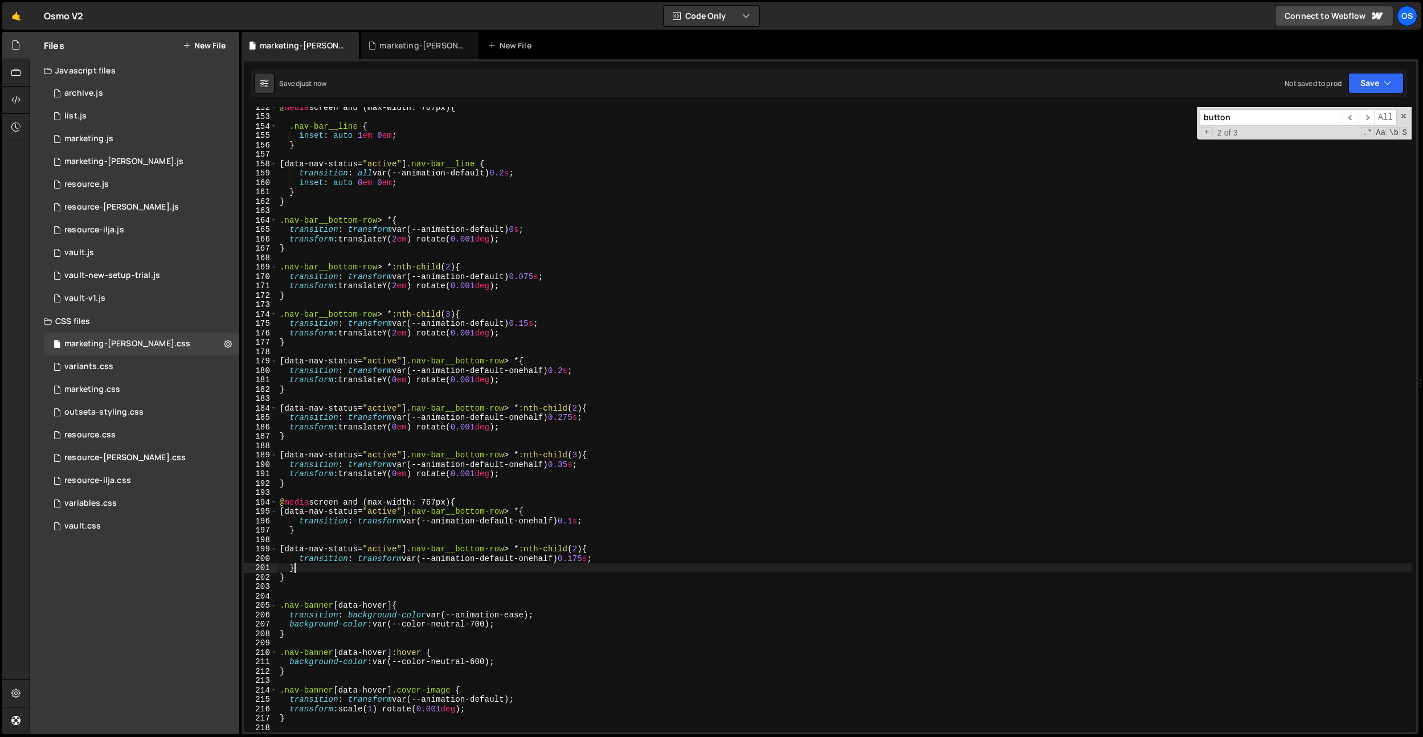
click at [735, 570] on div "@ media screen and (max-width: 767px) { .nav-bar__line { inset : auto 1 em 0 em…" at bounding box center [844, 425] width 1134 height 644
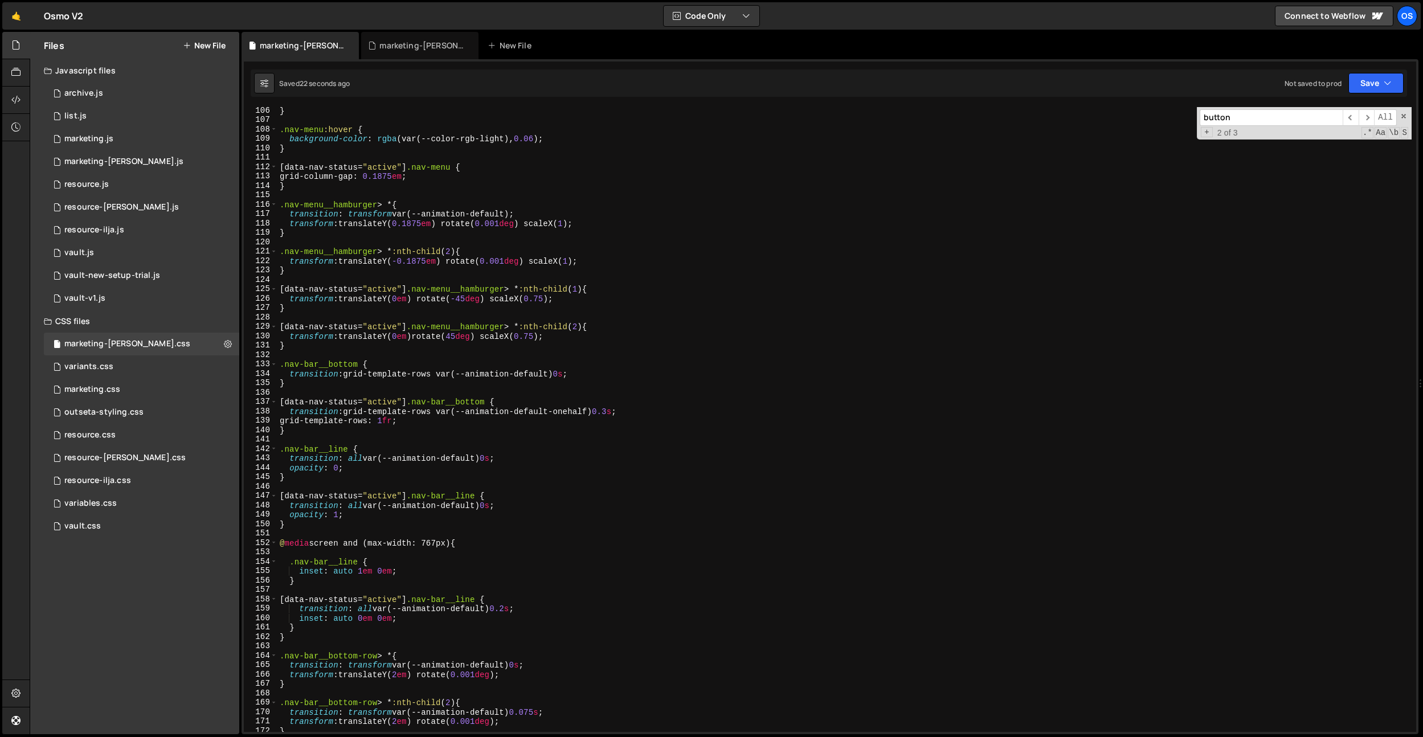
scroll to position [1208, 0]
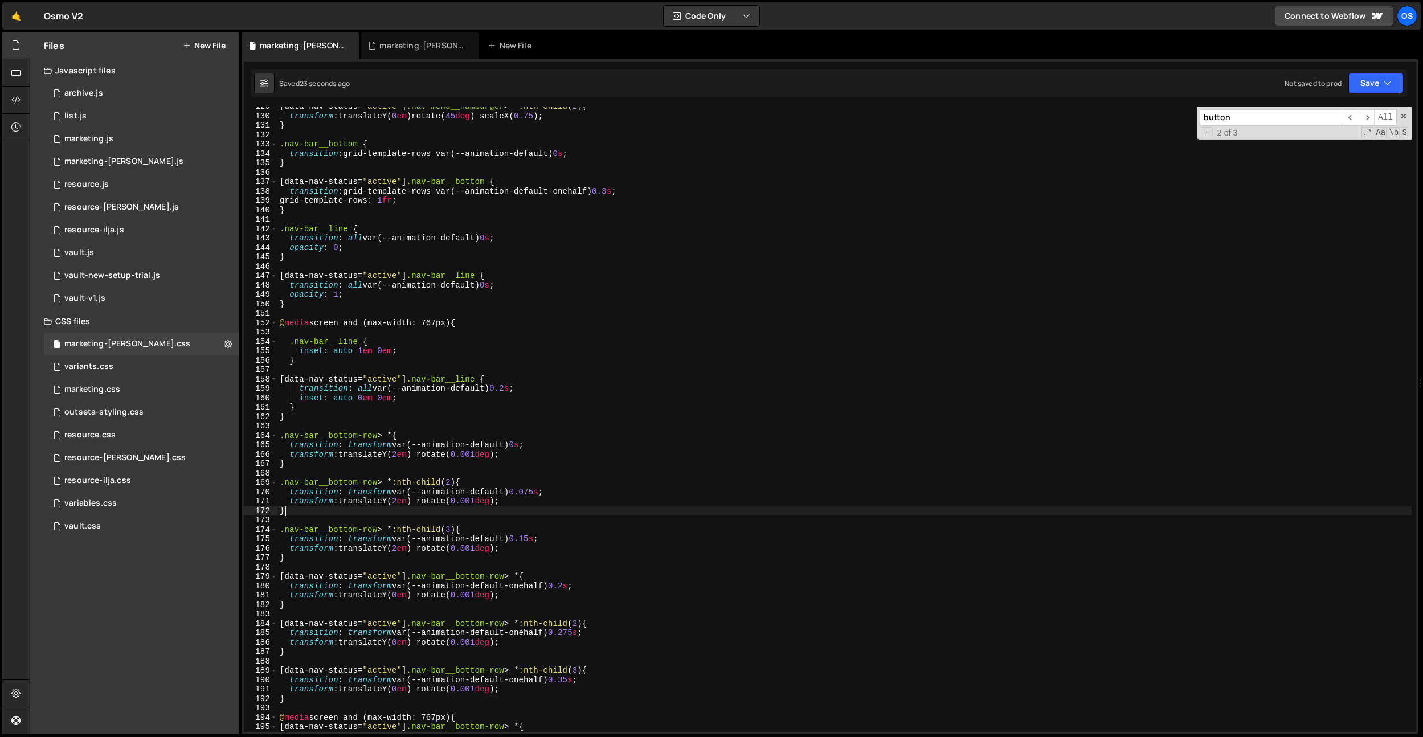
click at [610, 511] on div "[ data-nav-status = " active " ] .nav-menu__hamburger > * :nth-child ( 2 ) { tr…" at bounding box center [844, 424] width 1134 height 644
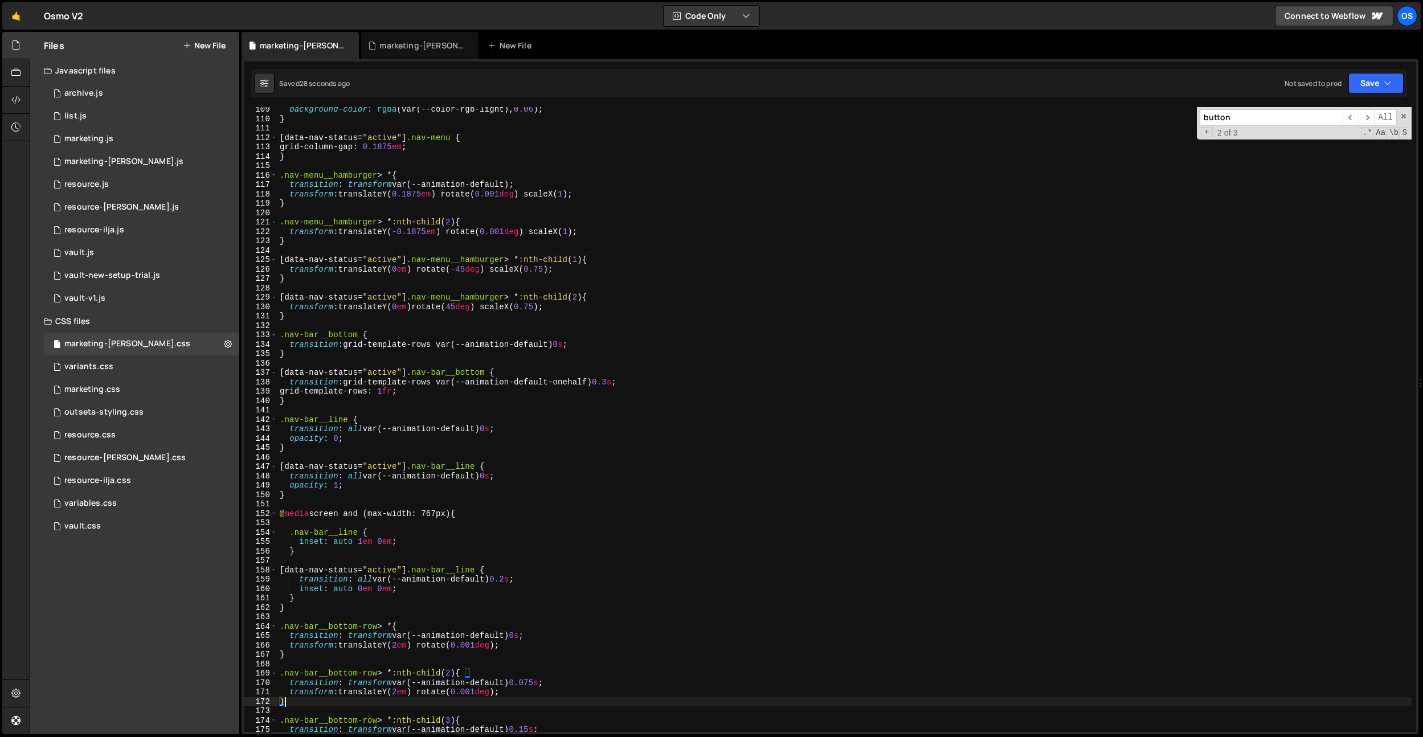
scroll to position [950, 0]
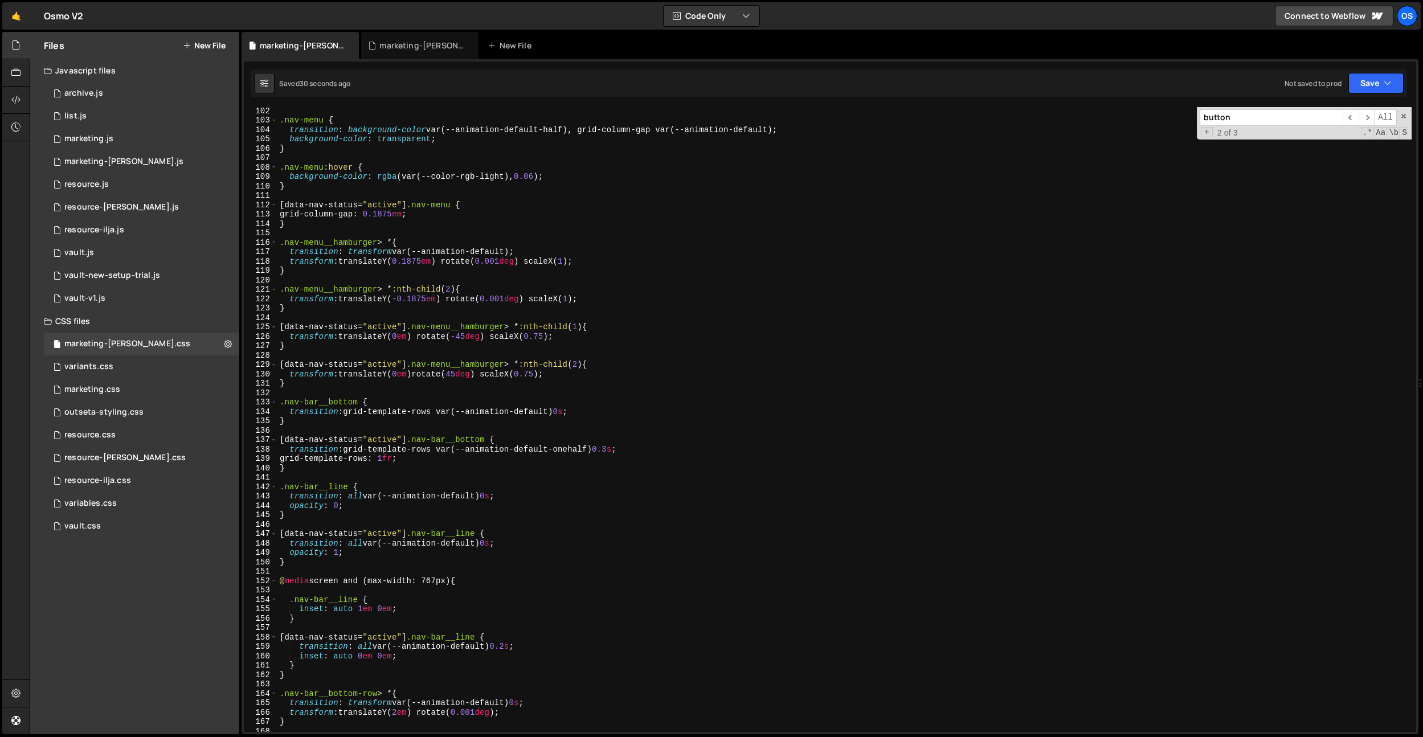
click at [572, 443] on div ".nav-menu { transition : background-color var(--animation-default-half), grid-c…" at bounding box center [844, 428] width 1134 height 644
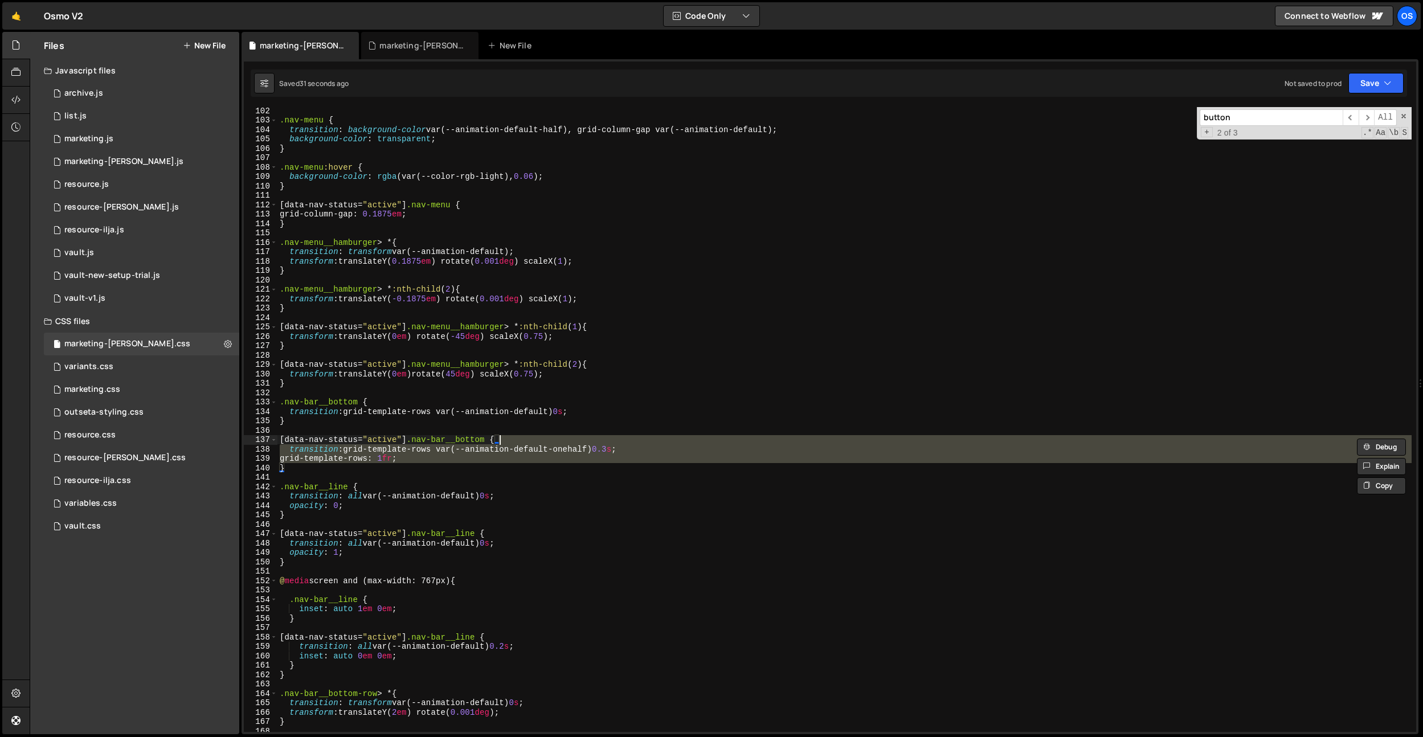
click at [572, 450] on div ".nav-menu { transition : background-color var(--animation-default-half), grid-c…" at bounding box center [844, 419] width 1134 height 625
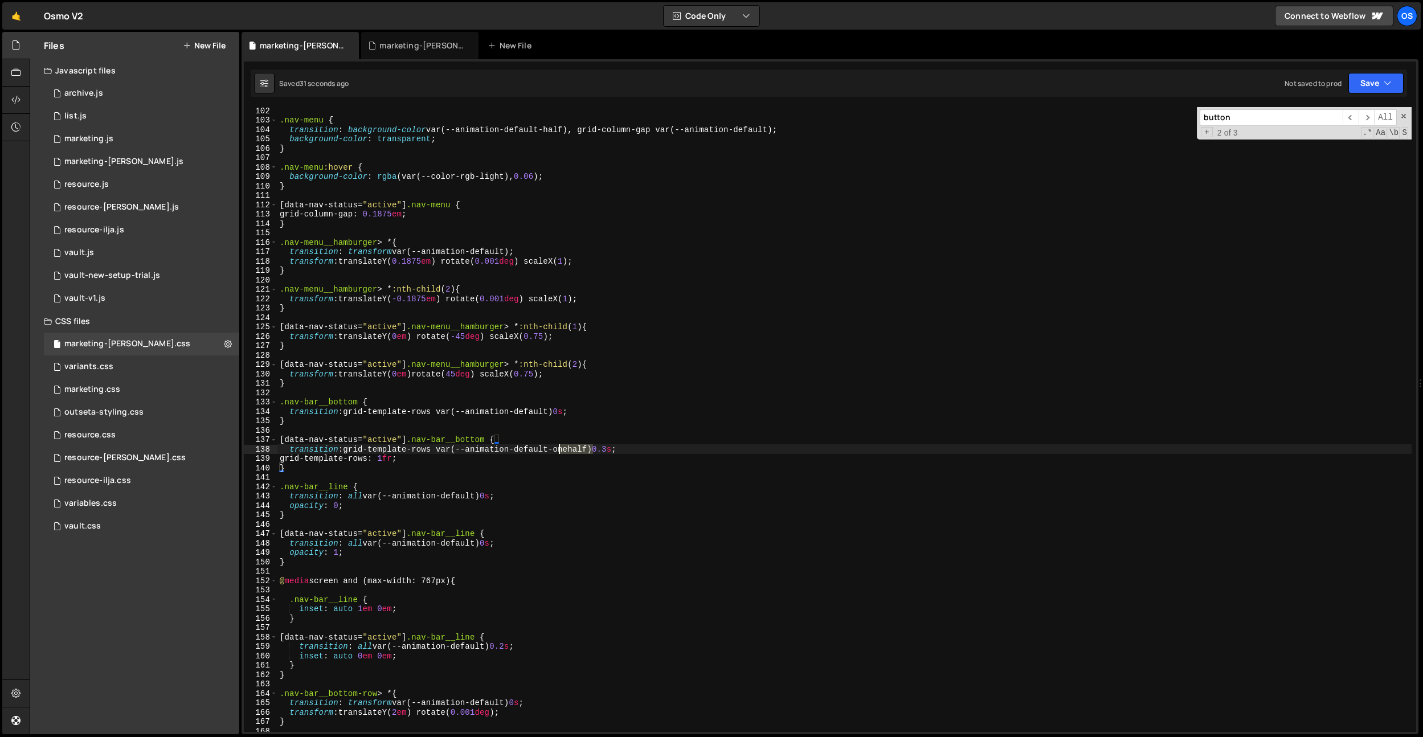
click at [572, 450] on div ".nav-menu { transition : background-color var(--animation-default-half), grid-c…" at bounding box center [844, 428] width 1134 height 644
click at [580, 450] on div ".nav-menu { transition : background-color var(--animation-default-half), grid-c…" at bounding box center [844, 428] width 1134 height 644
click at [650, 275] on div ".nav-menu { transition : background-color var(--animation-default-half), grid-c…" at bounding box center [844, 428] width 1134 height 644
type textarea "}"
click at [646, 276] on div ".nav-menu { transition : background-color var(--animation-default-half), grid-c…" at bounding box center [844, 428] width 1134 height 644
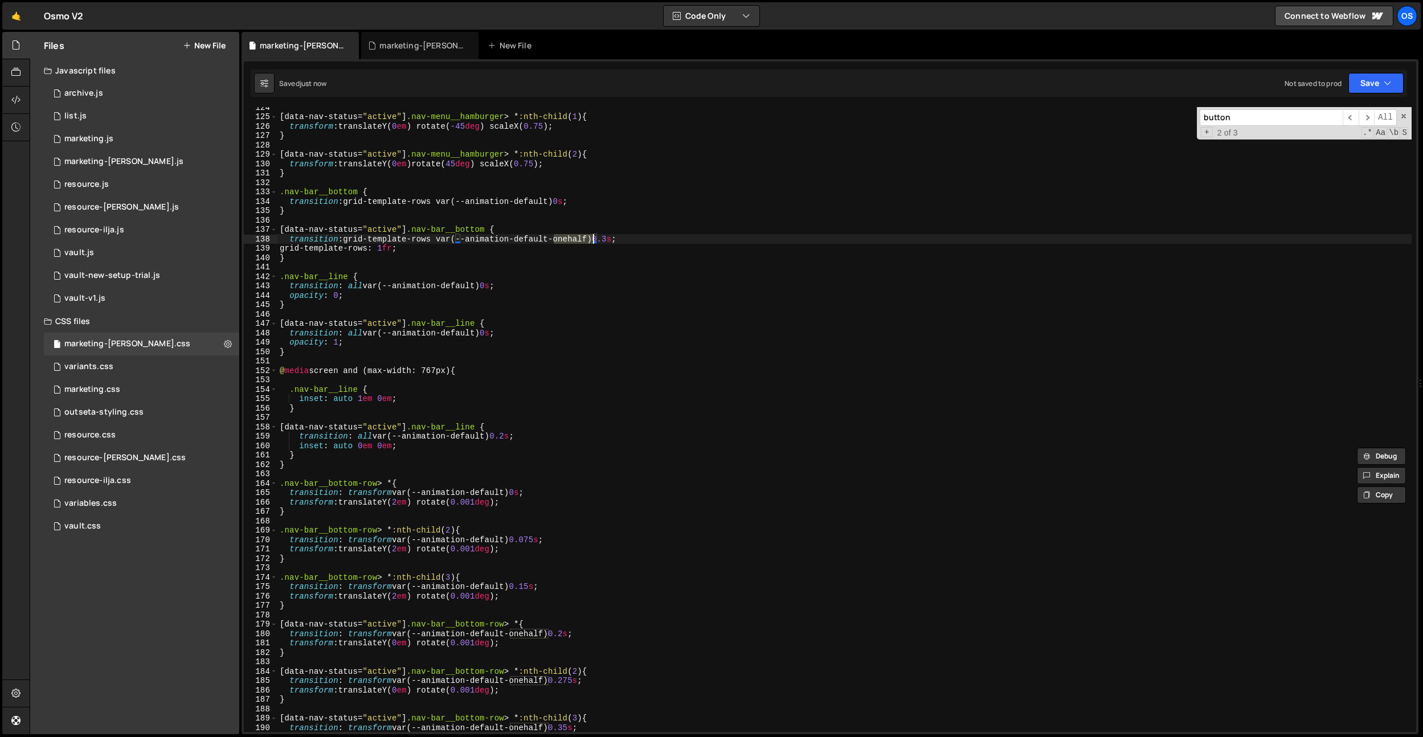
scroll to position [1156, 0]
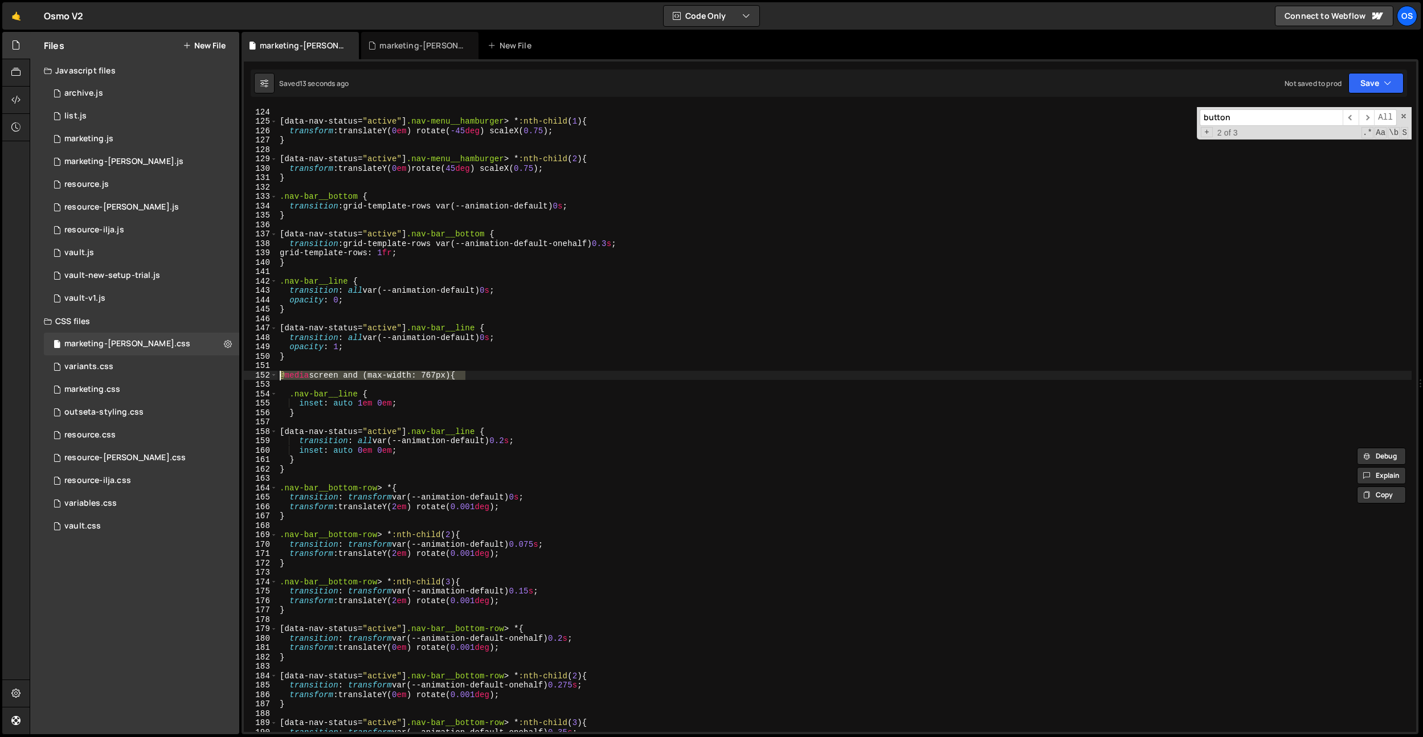
drag, startPoint x: 478, startPoint y: 376, endPoint x: 292, endPoint y: 322, distance: 193.5
click at [256, 372] on div "transition: grid-template-rows var(--animation-default-onehalf) 0.3s; 123 124 1…" at bounding box center [830, 419] width 1172 height 625
click at [299, 265] on div "} [ data-nav-status = " active " ] .nav-menu__hamburger > * :nth-child ( 1 ) { …" at bounding box center [844, 420] width 1134 height 644
type textarea "}"
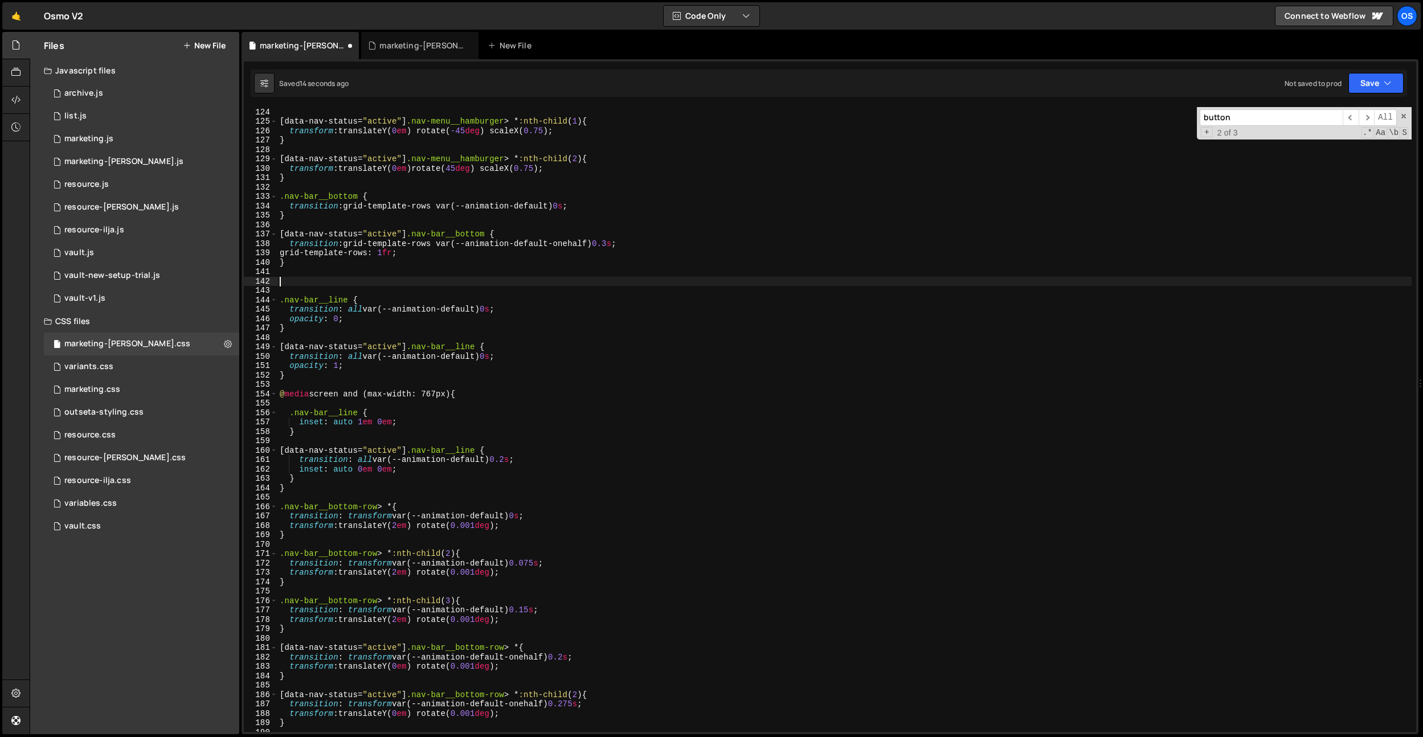
paste textarea "@media screen and (max-width: 767px) {"
type textarea "@media screen and (max-width: 767px) {}"
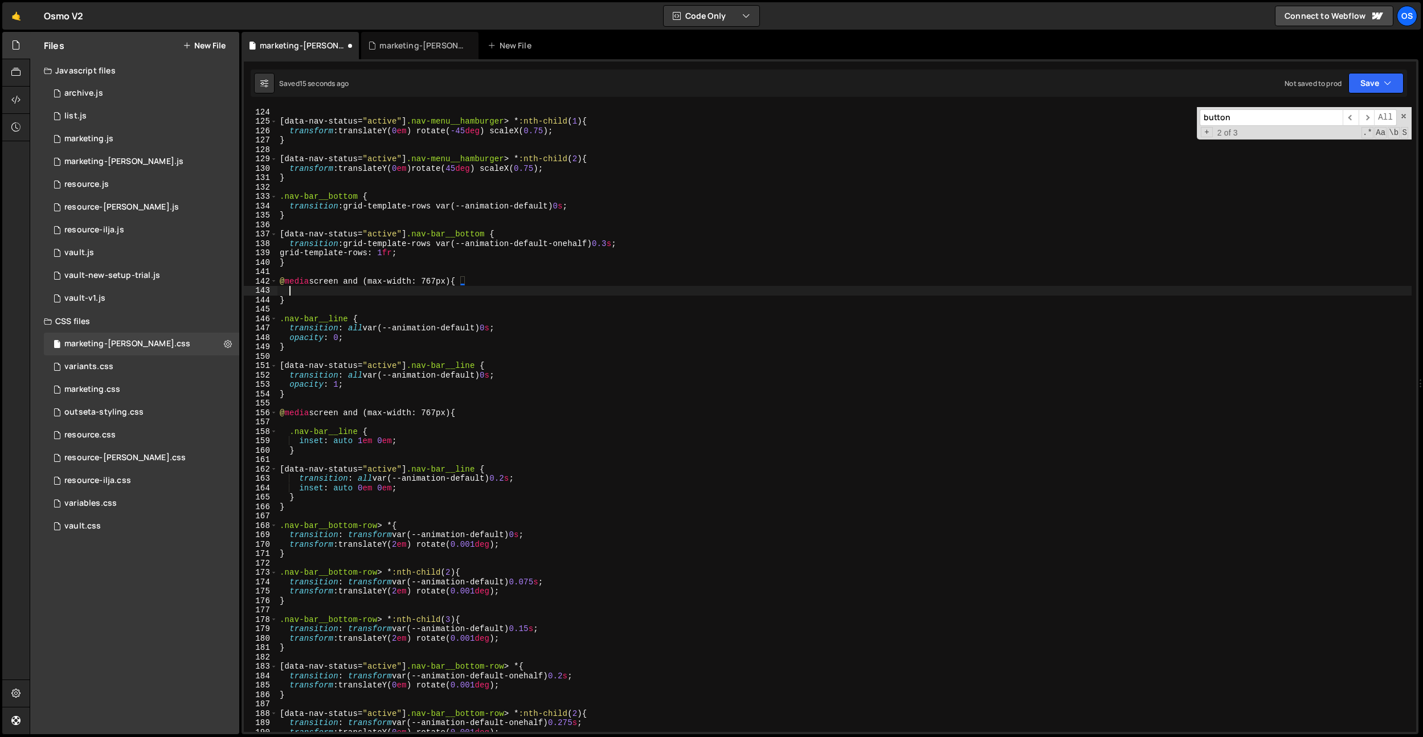
scroll to position [0, 0]
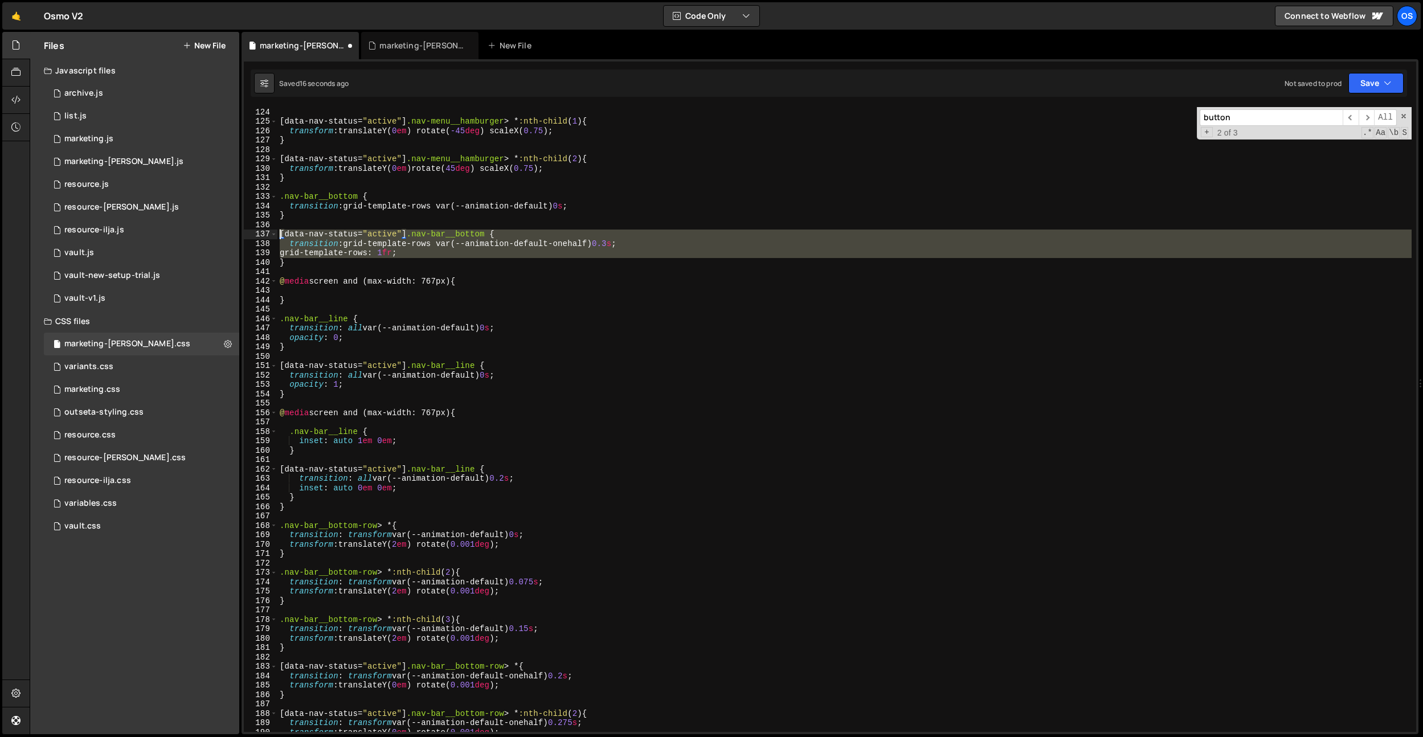
drag, startPoint x: 282, startPoint y: 262, endPoint x: 277, endPoint y: 235, distance: 27.3
click at [277, 235] on div "123 124 125 126 127 128 129 130 131 132 133 134 135 136 137 138 139 140 141 142…" at bounding box center [830, 419] width 1172 height 625
drag, startPoint x: 287, startPoint y: 262, endPoint x: 275, endPoint y: 236, distance: 28.8
click at [275, 236] on div "[data-nav-status="active"] .nav-bar__bottom { transition: grid-template-rows va…" at bounding box center [830, 419] width 1172 height 625
paste textarea "}"
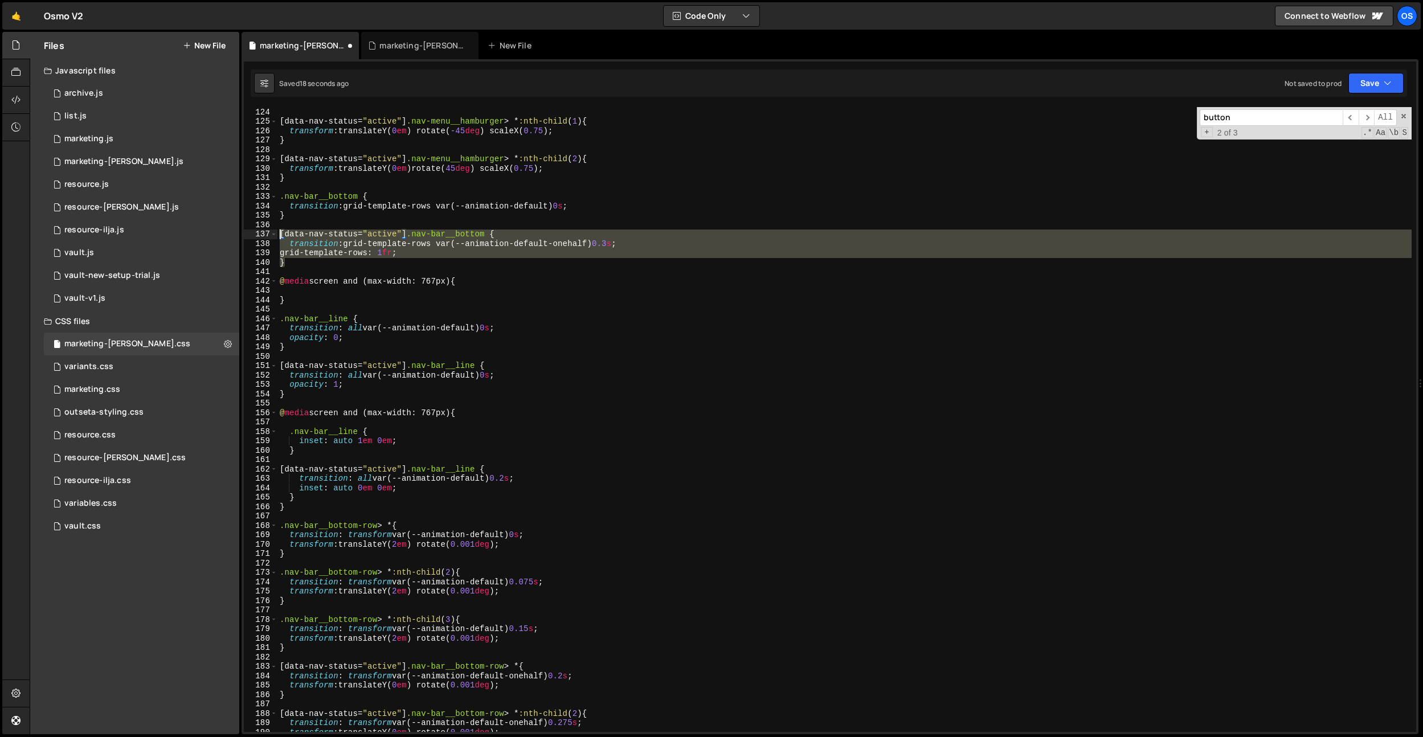
click at [289, 290] on div "} [ data-nav-status = " active " ] .nav-menu__hamburger > * :nth-child ( 1 ) { …" at bounding box center [844, 420] width 1134 height 644
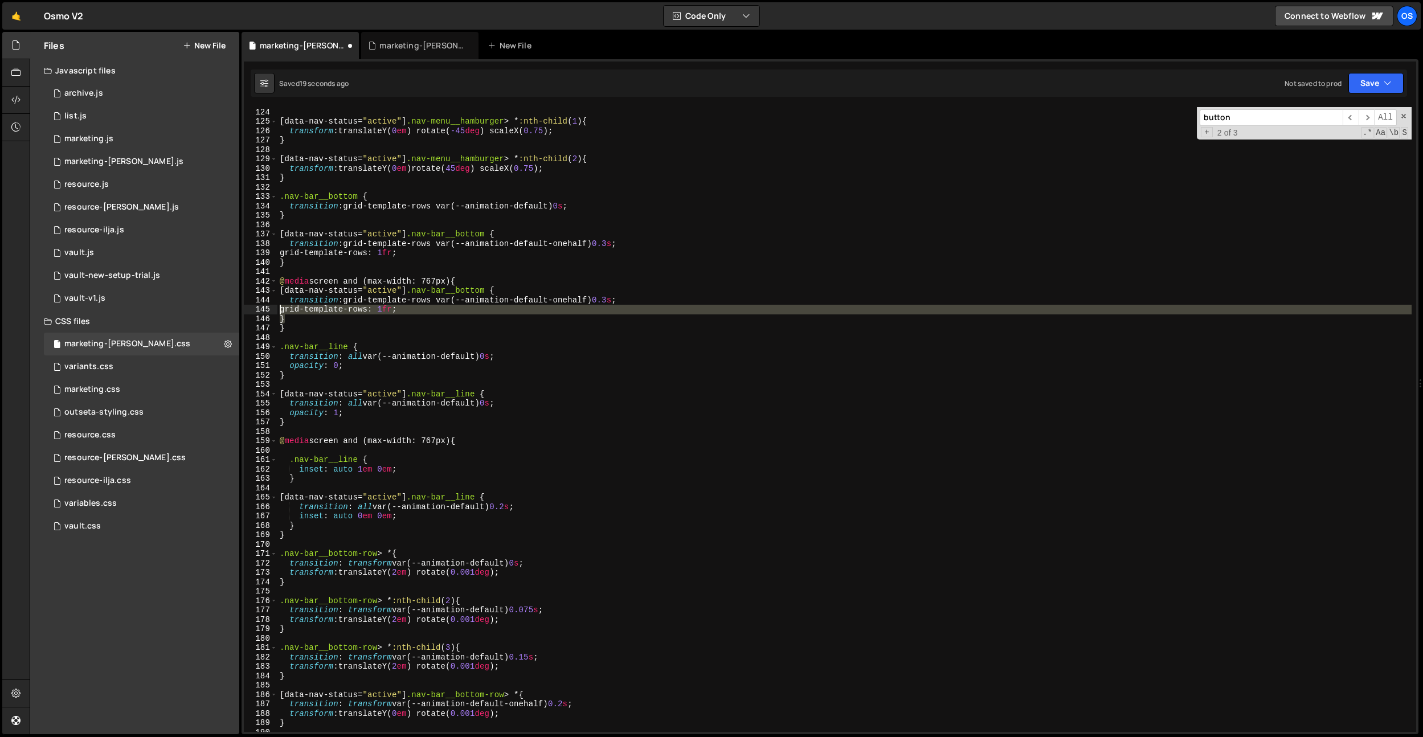
drag, startPoint x: 290, startPoint y: 321, endPoint x: 276, endPoint y: 307, distance: 20.1
click at [276, 307] on div "} 123 124 125 126 127 128 129 130 131 132 133 134 135 136 137 138 139 140 141 1…" at bounding box center [830, 419] width 1172 height 625
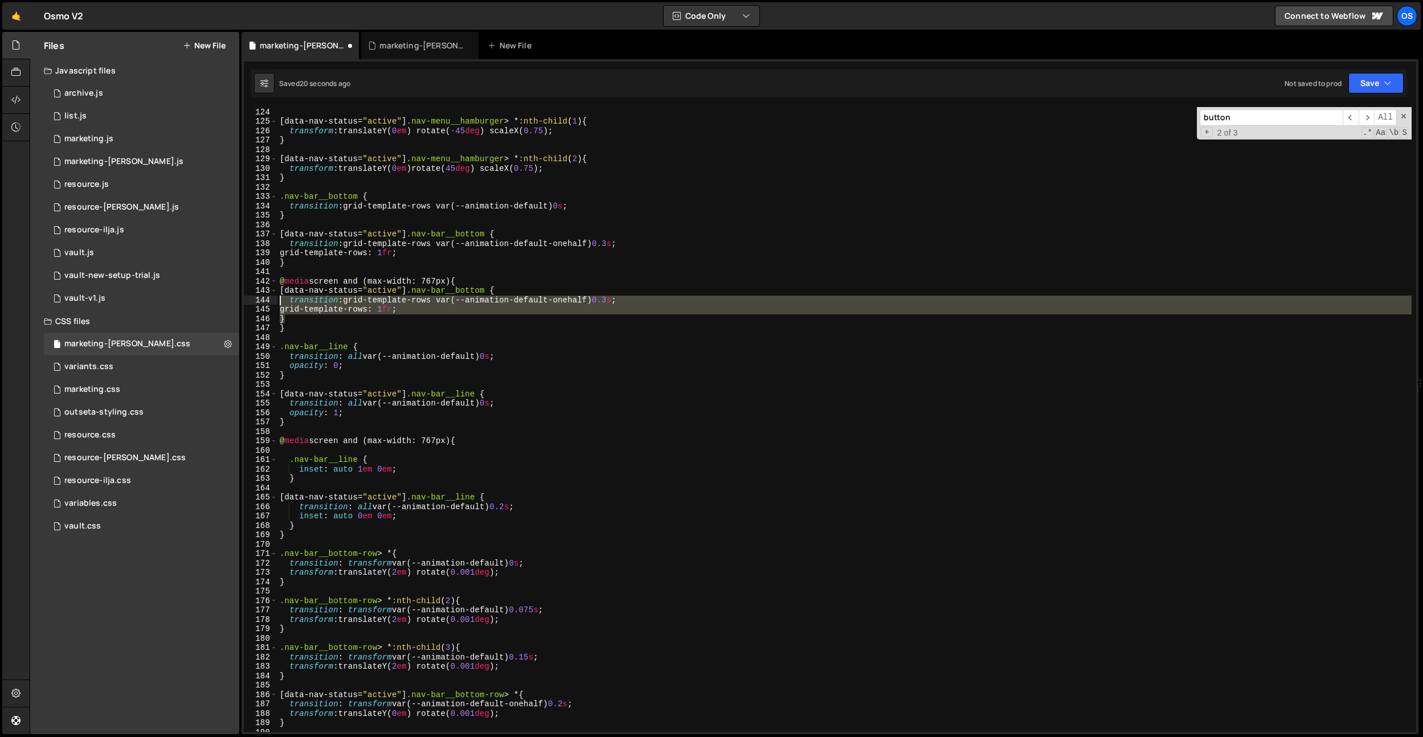
drag, startPoint x: 305, startPoint y: 319, endPoint x: 280, endPoint y: 302, distance: 30.3
click at [280, 302] on div "} [ data-nav-status = " active " ] .nav-menu__hamburger > * :nth-child ( 1 ) { …" at bounding box center [844, 420] width 1134 height 644
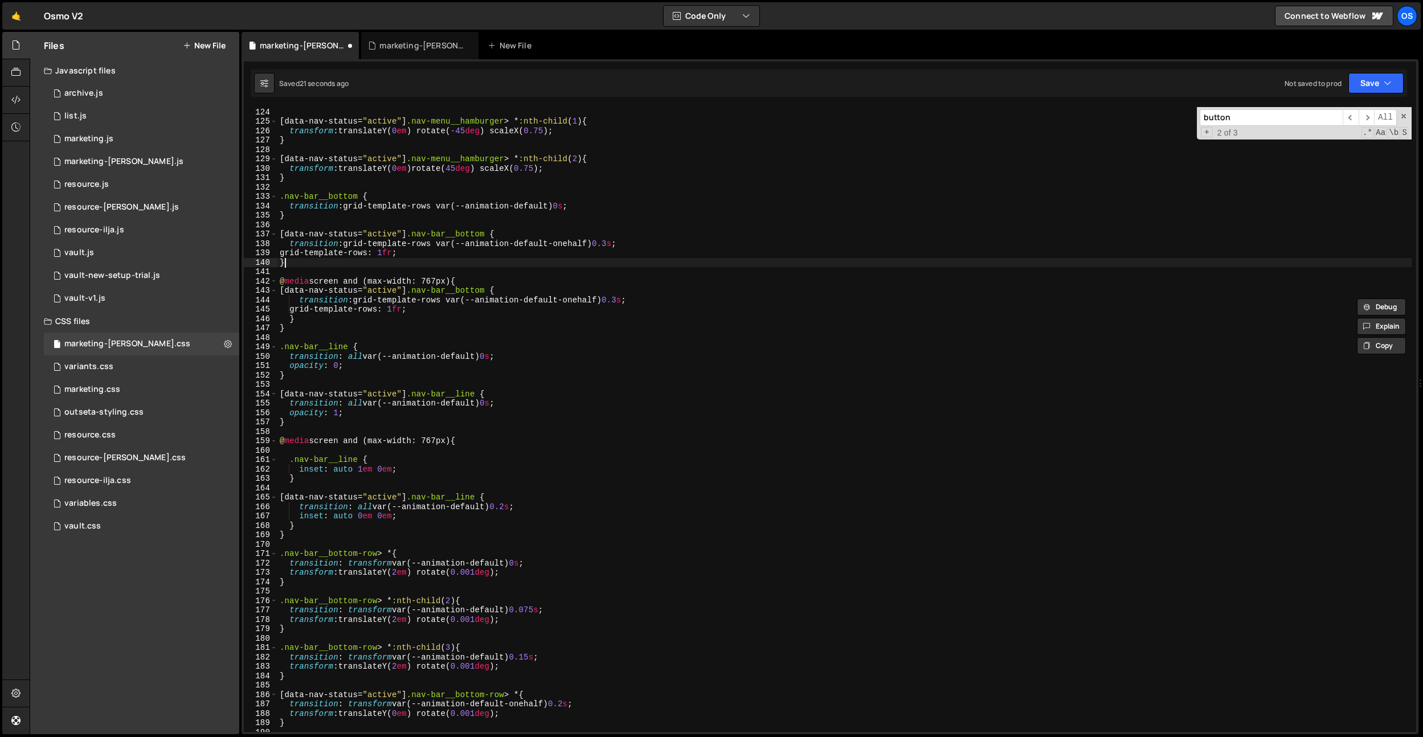
click at [540, 265] on div "} [ data-nav-status = " active " ] .nav-menu__hamburger > * :nth-child ( 1 ) { …" at bounding box center [844, 420] width 1134 height 644
click at [630, 300] on div "} [ data-nav-status = " active " ] .nav-menu__hamburger > * :nth-child ( 1 ) { …" at bounding box center [844, 420] width 1134 height 644
click at [580, 299] on div "} [ data-nav-status = " active " ] .nav-menu__hamburger > * :nth-child ( 1 ) { …" at bounding box center [844, 420] width 1134 height 644
click at [582, 299] on div "} [ data-nav-status = " active " ] .nav-menu__hamburger > * :nth-child ( 1 ) { …" at bounding box center [844, 420] width 1134 height 644
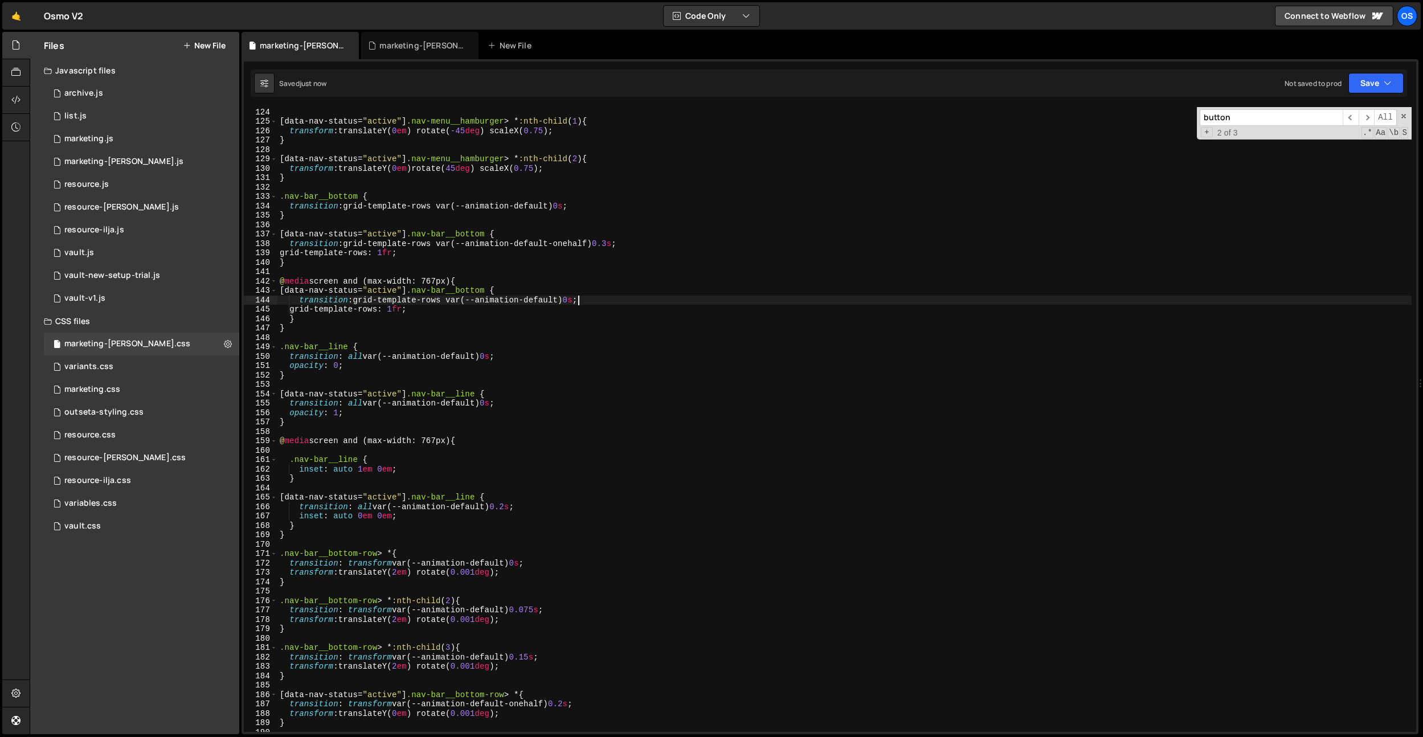
type textarea "transition: grid-template-rows var(--animation-default) 0s;"
click at [509, 386] on div "} [ data-nav-status = " active " ] .nav-menu__hamburger > * :nth-child ( 1 ) { …" at bounding box center [844, 420] width 1134 height 644
drag, startPoint x: 419, startPoint y: 293, endPoint x: 288, endPoint y: 289, distance: 131.7
click at [288, 289] on div "} [ data-nav-status = " active " ] .nav-menu__hamburger > * :nth-child ( 1 ) { …" at bounding box center [844, 420] width 1134 height 644
click at [288, 291] on div "} [ data-nav-status = " active " ] .nav-menu__hamburger > * :nth-child ( 1 ) { …" at bounding box center [844, 419] width 1134 height 625
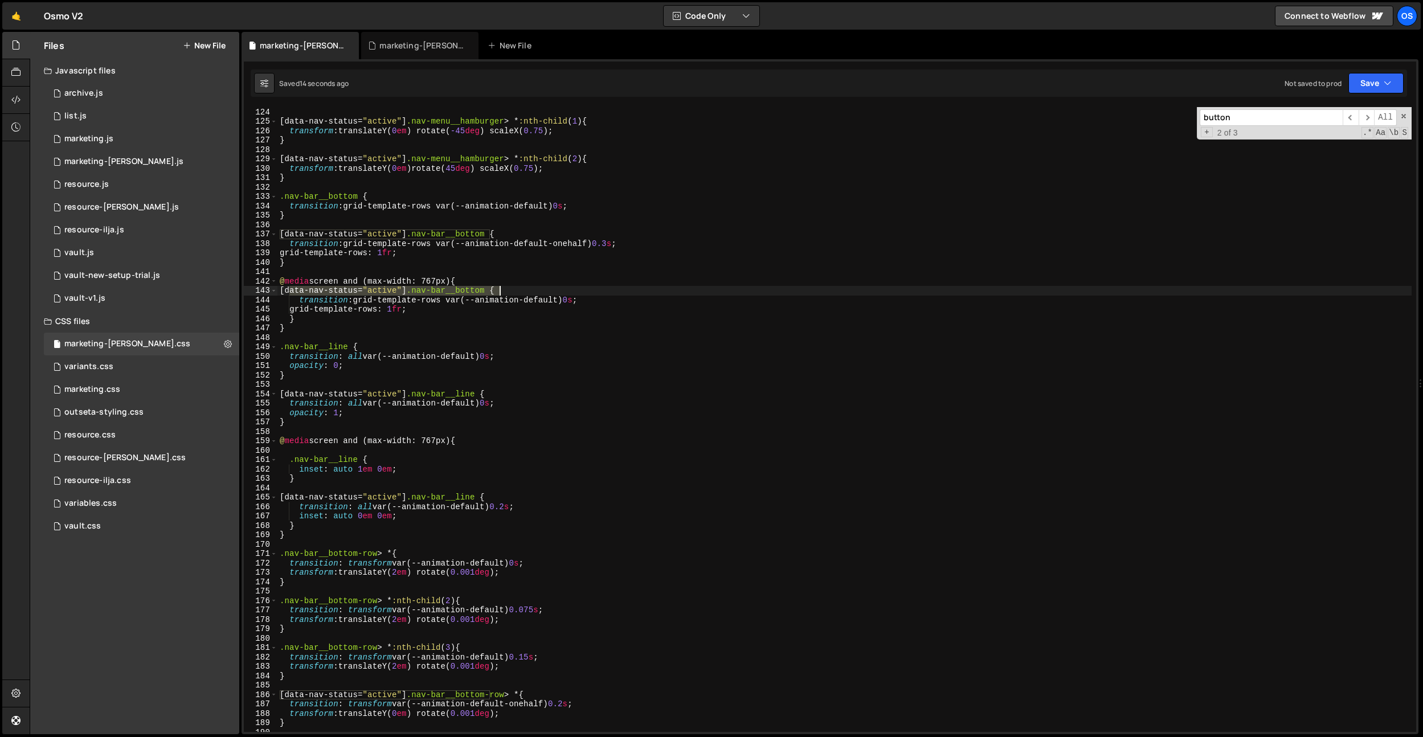
drag, startPoint x: 289, startPoint y: 291, endPoint x: 500, endPoint y: 292, distance: 210.8
click at [500, 292] on div "} [ data-nav-status = " active " ] .nav-menu__hamburger > * :nth-child ( 1 ) { …" at bounding box center [844, 420] width 1134 height 644
click at [557, 294] on div "} [ data-nav-status = " active " ] .nav-menu__hamburger > * :nth-child ( 1 ) { …" at bounding box center [844, 420] width 1134 height 644
click at [563, 246] on div "[ data-nav-status = " active " ] .nav-menu__hamburger > * :nth-child ( 1 ) { tr…" at bounding box center [844, 429] width 1134 height 644
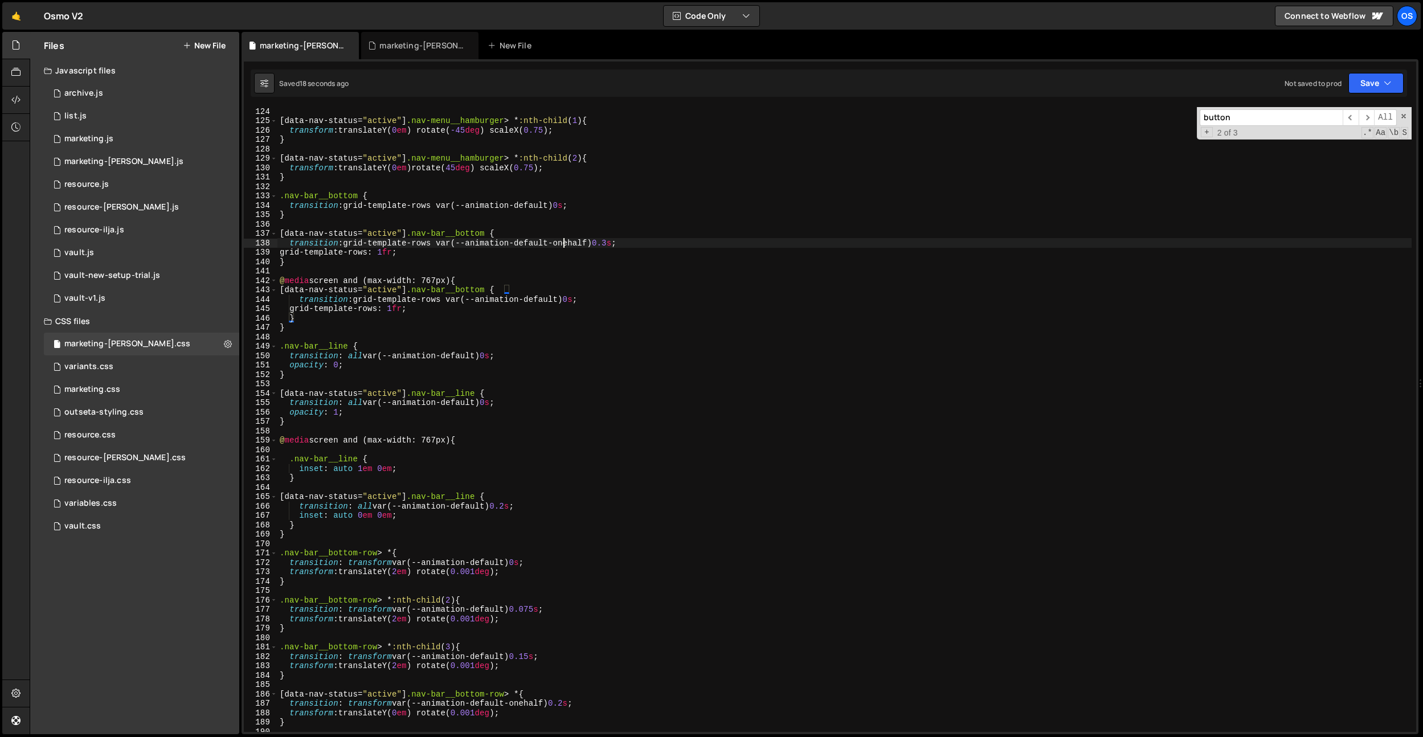
click at [563, 246] on div "[ data-nav-status = " active " ] .nav-menu__hamburger > * :nth-child ( 1 ) { tr…" at bounding box center [844, 429] width 1134 height 644
click at [565, 300] on div "[ data-nav-status = " active " ] .nav-menu__hamburger > * :nth-child ( 1 ) { tr…" at bounding box center [844, 429] width 1134 height 644
paste textarea "onehalf"
click at [414, 316] on div "[ data-nav-status = " active " ] .nav-menu__hamburger > * :nth-child ( 1 ) { tr…" at bounding box center [844, 429] width 1134 height 644
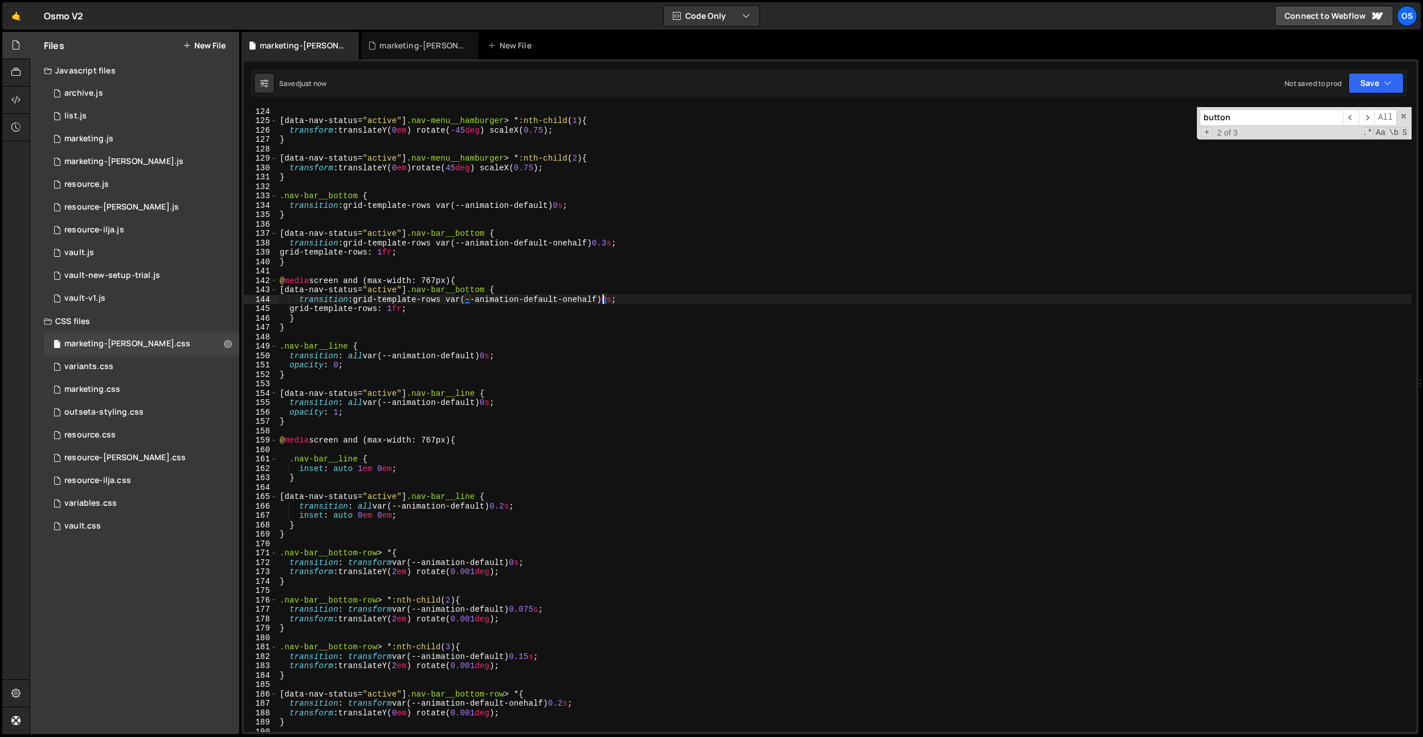
scroll to position [0, 1]
click at [418, 300] on div "[ data-nav-status = " active " ] .nav-menu__hamburger > * :nth-child ( 1 ) { tr…" at bounding box center [844, 429] width 1134 height 644
click at [422, 293] on div "[ data-nav-status = " active " ] .nav-menu__hamburger > * :nth-child ( 1 ) { tr…" at bounding box center [844, 429] width 1134 height 644
drag, startPoint x: 484, startPoint y: 291, endPoint x: 291, endPoint y: 292, distance: 193.1
click at [291, 292] on div "[ data-nav-status = " active " ] .nav-menu__hamburger > * :nth-child ( 1 ) { tr…" at bounding box center [844, 429] width 1134 height 644
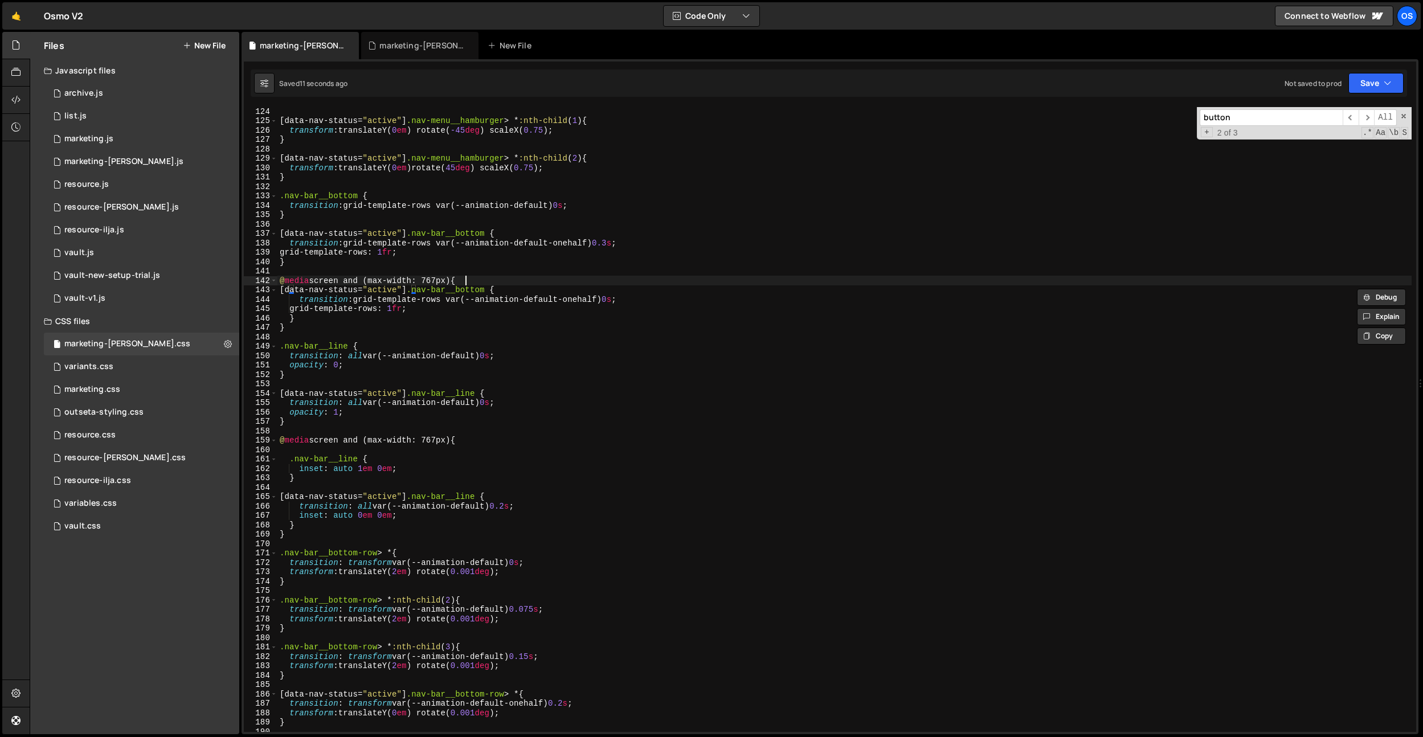
click at [475, 280] on div "[ data-nav-status = " active " ] .nav-menu__hamburger > * :nth-child ( 1 ) { tr…" at bounding box center [844, 429] width 1134 height 644
type textarea "@media screen and (max-width: 767px) {"
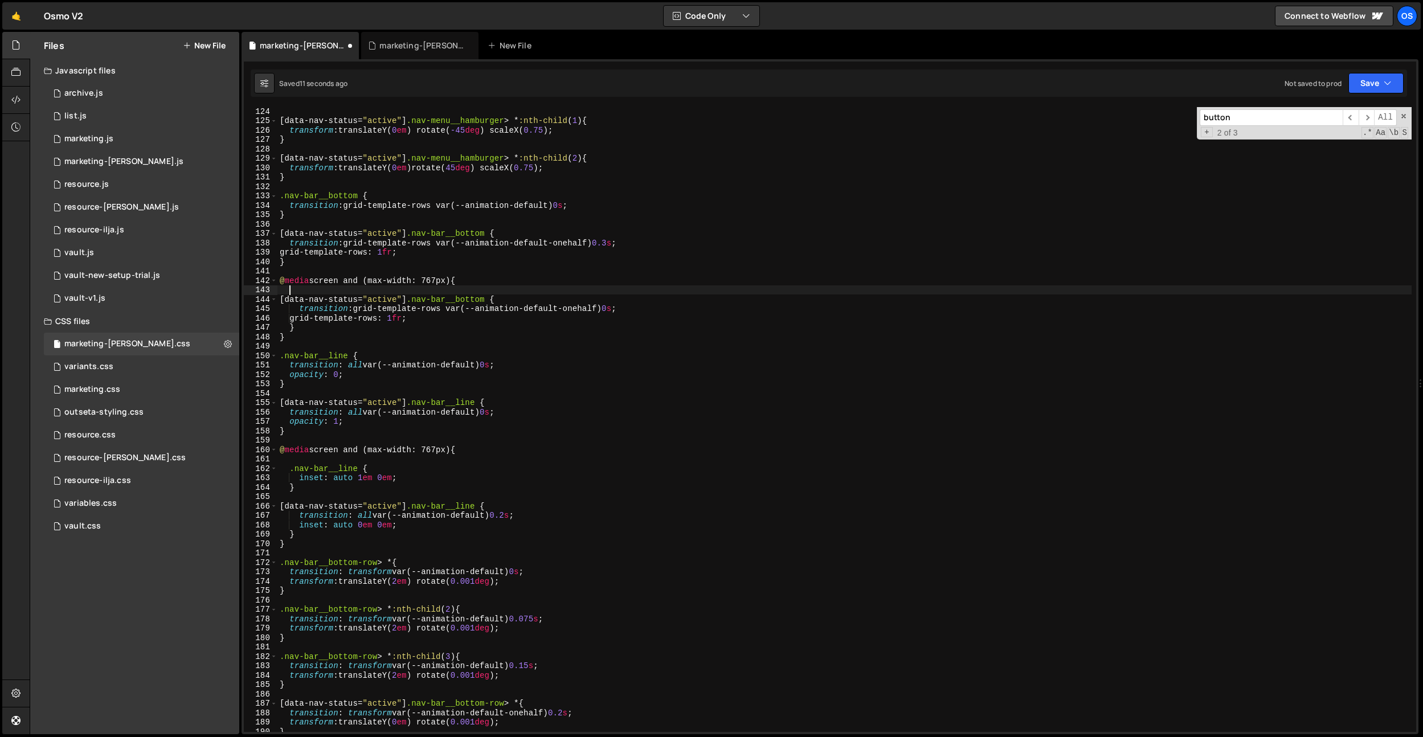
scroll to position [0, 0]
paste textarea "[data-nav-status="active"] .nav-bar__bottom"
drag, startPoint x: 422, startPoint y: 289, endPoint x: 295, endPoint y: 287, distance: 127.6
click at [295, 287] on div "[ data-nav-status = " active " ] .nav-menu__hamburger > * :nth-child ( 1 ) { tr…" at bounding box center [844, 429] width 1134 height 644
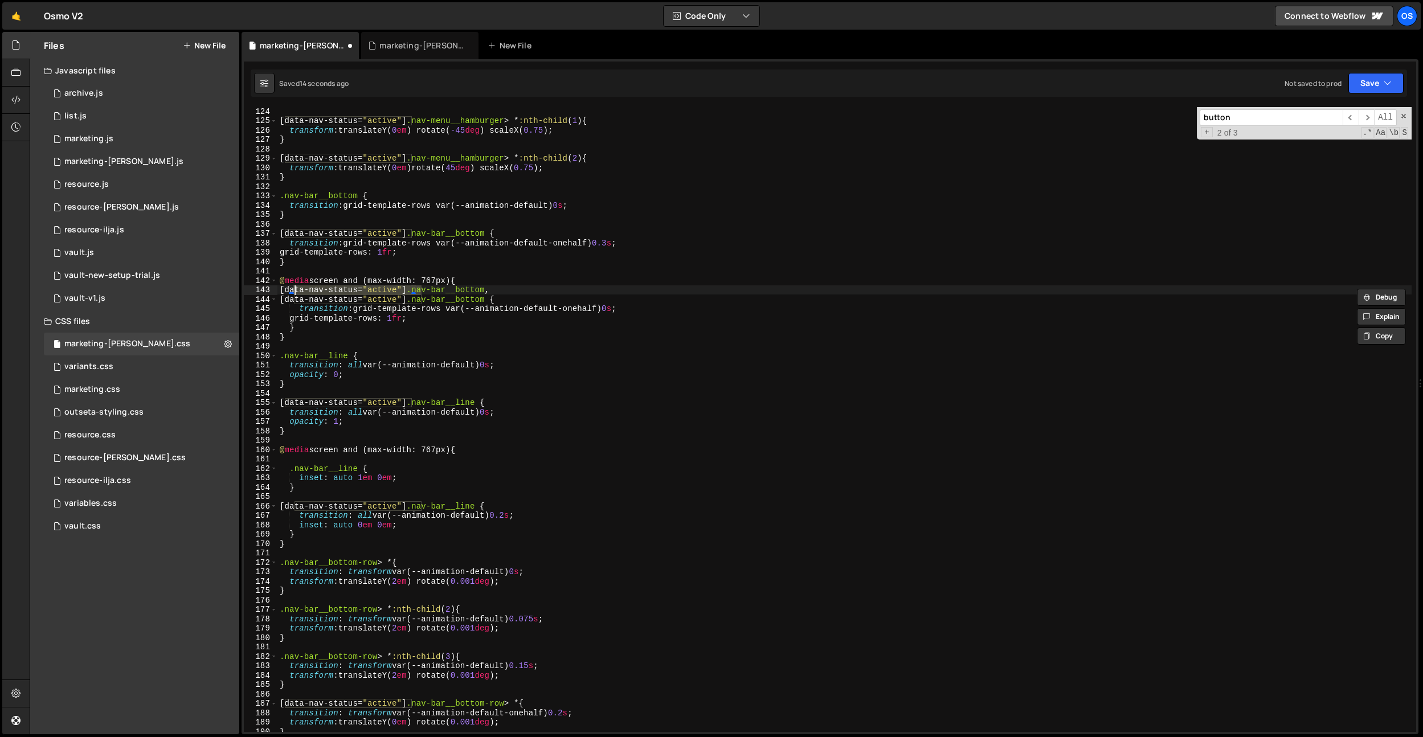
scroll to position [0, 6]
type textarea ".nav-bar__bottom,"
click at [477, 269] on div "[ data-nav-status = " active " ] .nav-menu__hamburger > * :nth-child ( 1 ) { tr…" at bounding box center [844, 429] width 1134 height 644
drag, startPoint x: 421, startPoint y: 314, endPoint x: 243, endPoint y: 316, distance: 177.8
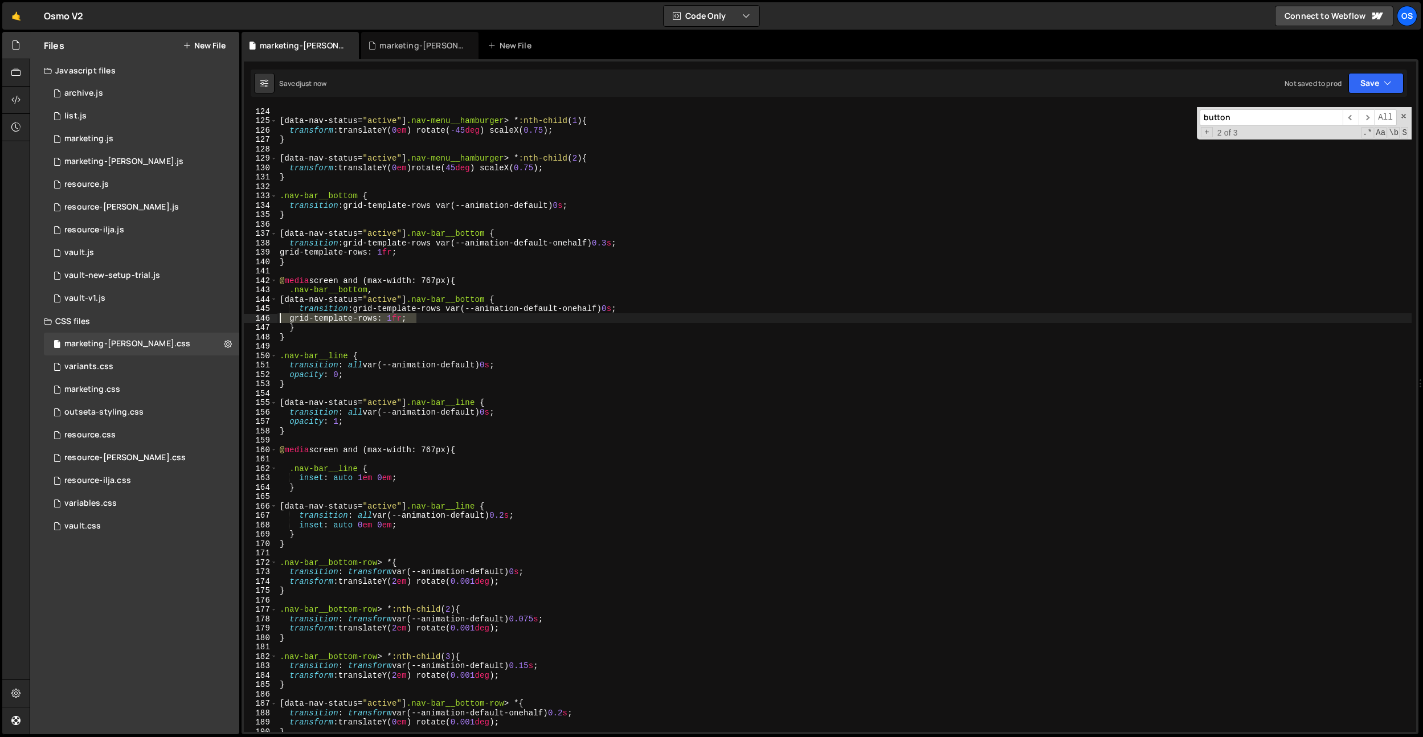
click at [243, 316] on div "console.log('hello world'); 1 2 3 4 5 [PERSON_NAME] . hooks . beforeEnter (( ) …" at bounding box center [830, 396] width 1177 height 675
type textarea "grid-template-rows: 1fr;"
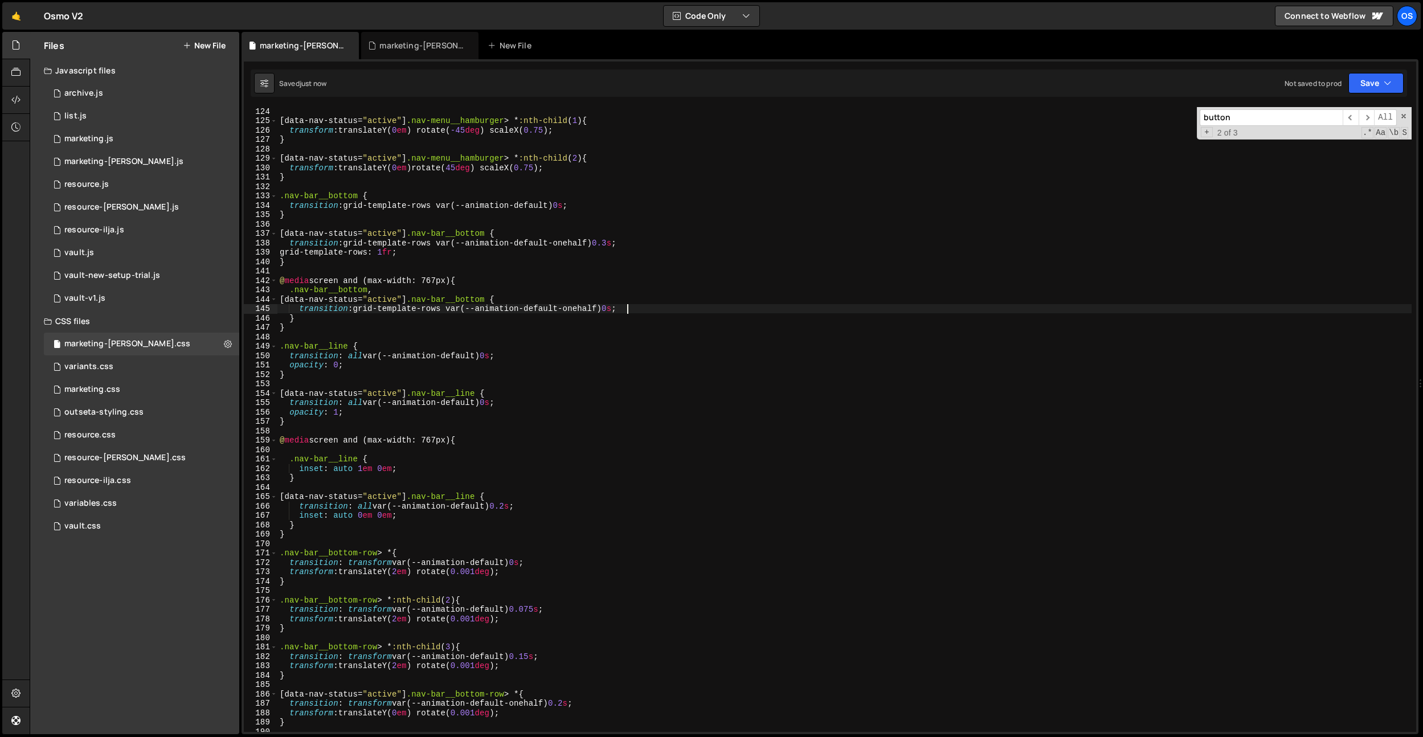
click at [409, 299] on div "[ data-nav-status = " active " ] .nav-menu__hamburger > * :nth-child ( 1 ) { tr…" at bounding box center [844, 429] width 1134 height 644
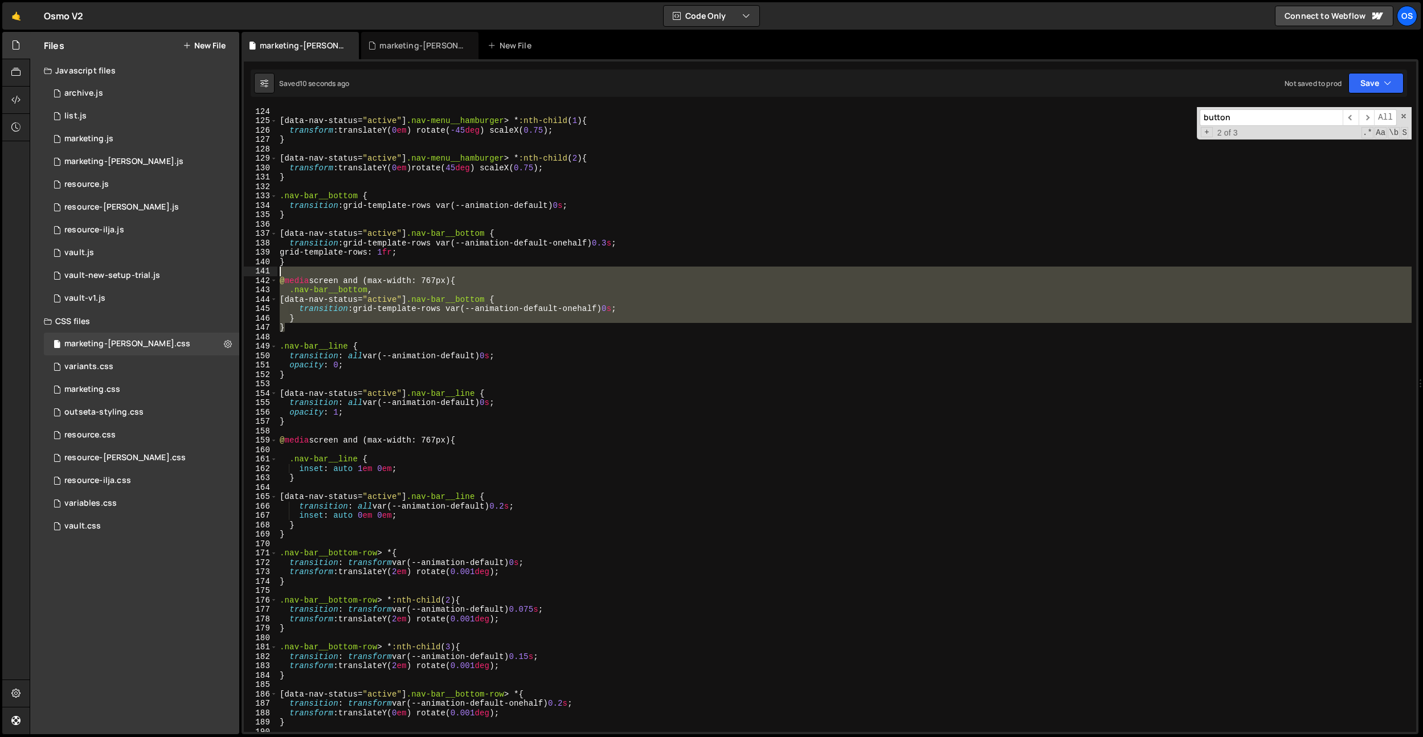
drag, startPoint x: 292, startPoint y: 327, endPoint x: 278, endPoint y: 273, distance: 55.3
click at [278, 273] on div "[ data-nav-status = " active " ] .nav-menu__hamburger > * :nth-child ( 1 ) { tr…" at bounding box center [844, 429] width 1134 height 644
type textarea "@media screen and (max-width: 767px) {"
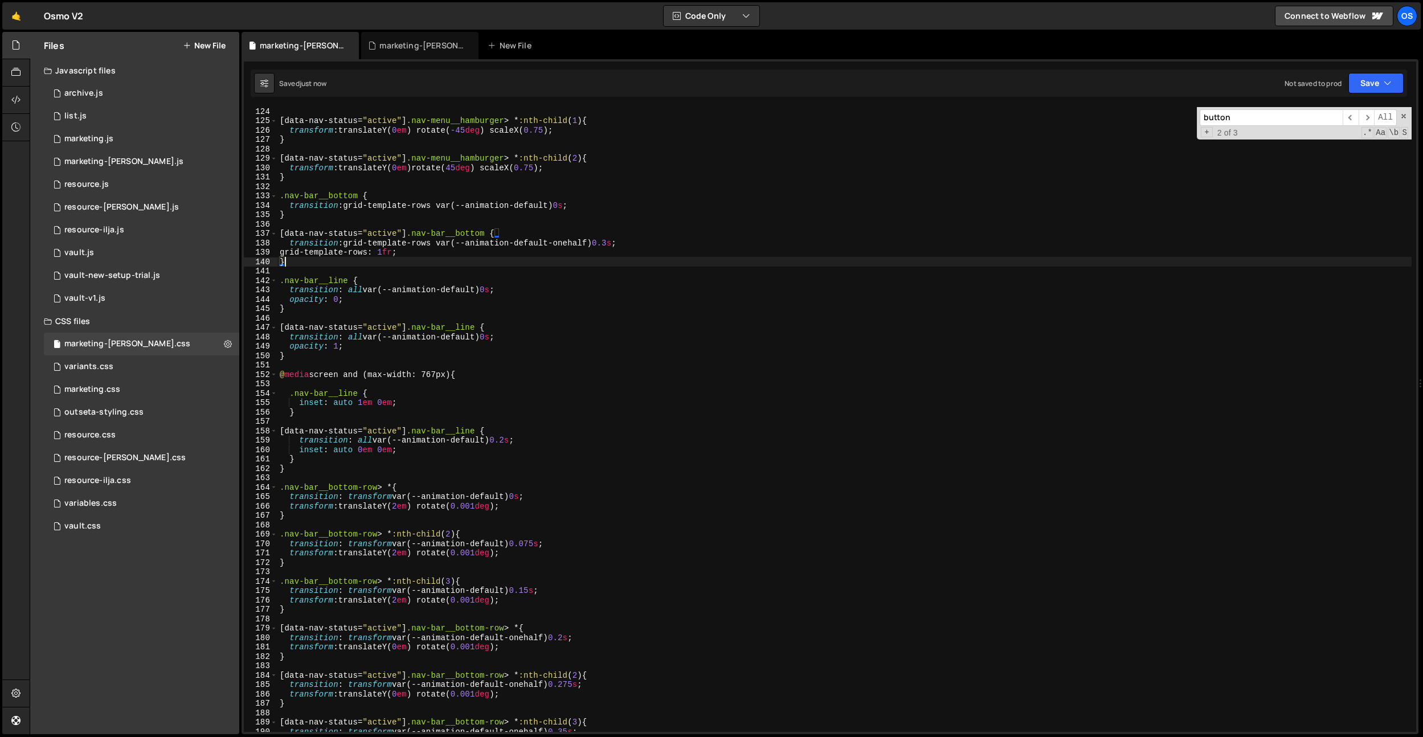
click at [598, 206] on div "[ data-nav-status = " active " ] .nav-menu__hamburger > * :nth-child ( 1 ) { tr…" at bounding box center [844, 429] width 1134 height 644
type textarea "transition: grid-template-rows var(--animation-default) 0s;"
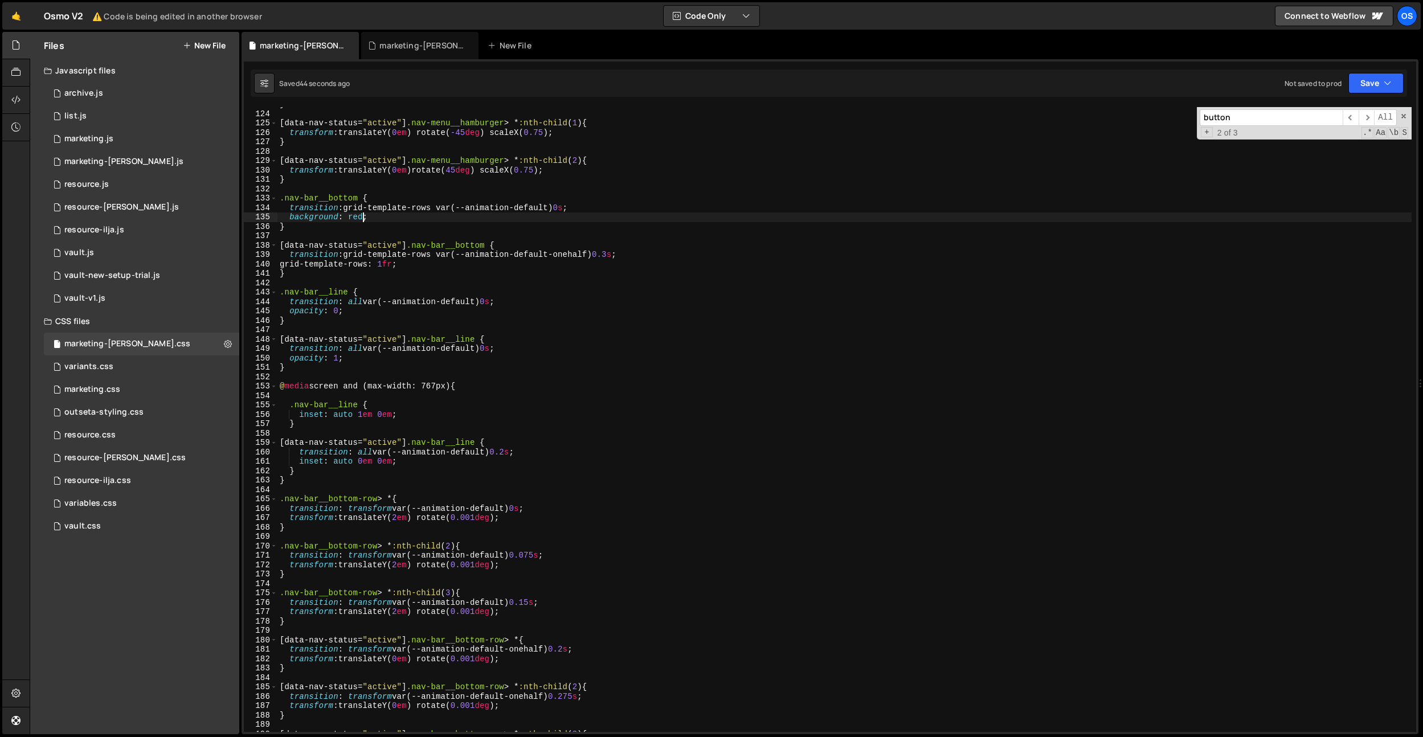
scroll to position [1154, 0]
click at [500, 179] on div "} [ data-nav-status = " active " ] .nav-menu__hamburger > * :nth-child ( 1 ) { …" at bounding box center [844, 422] width 1134 height 644
click at [434, 209] on div "} [ data-nav-status = " active " ] .nav-menu__hamburger > * :nth-child ( 1 ) { …" at bounding box center [844, 422] width 1134 height 644
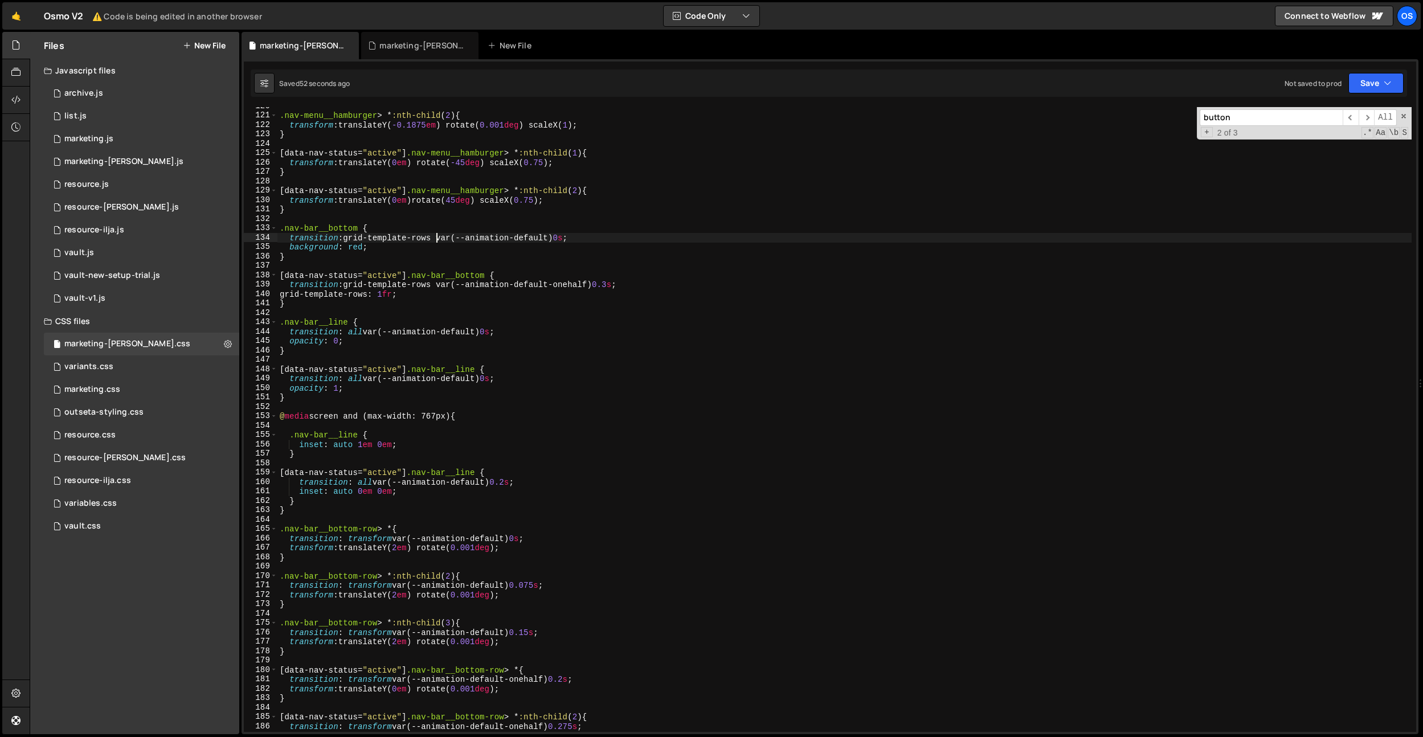
scroll to position [1021, 0]
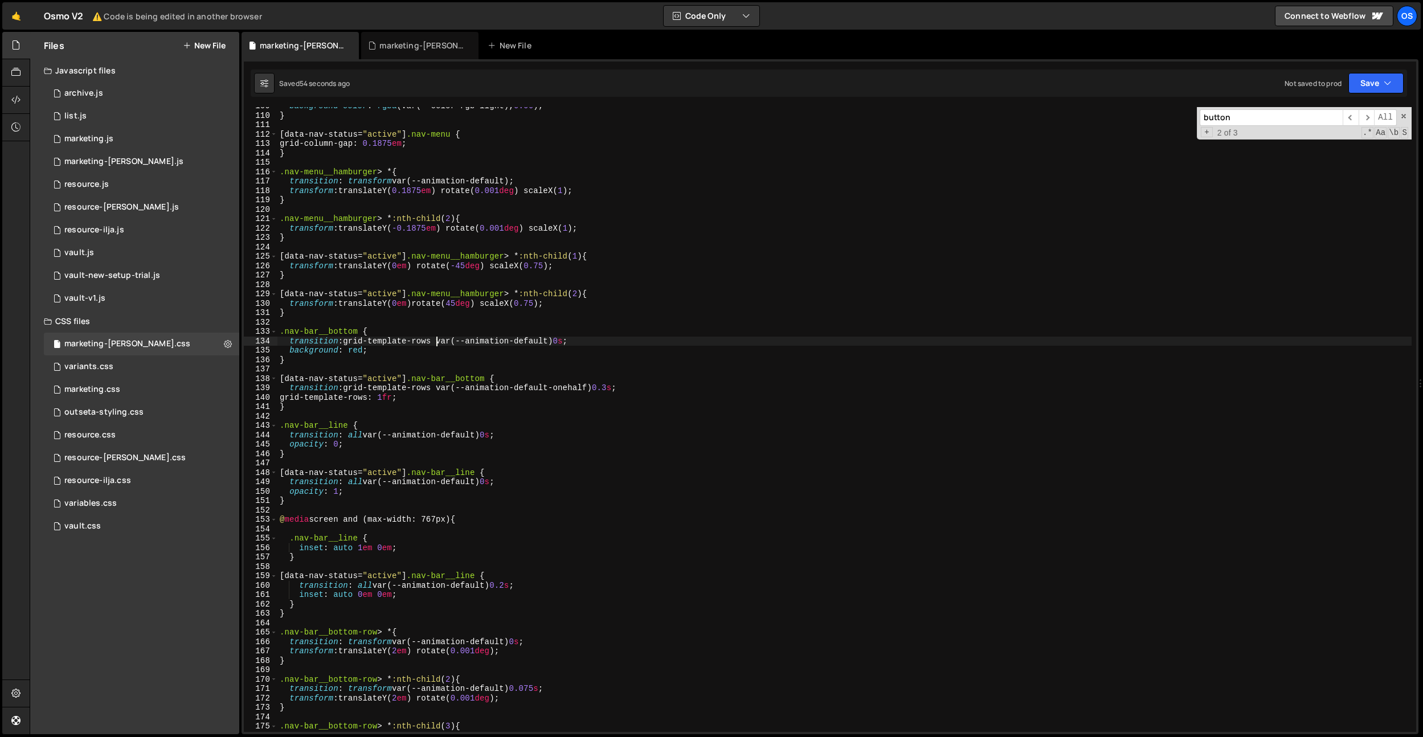
click at [559, 258] on div "background-color : rgba (var(--color-rgb-light), 0.06 ) ; } [ data-nav-status =…" at bounding box center [844, 423] width 1134 height 644
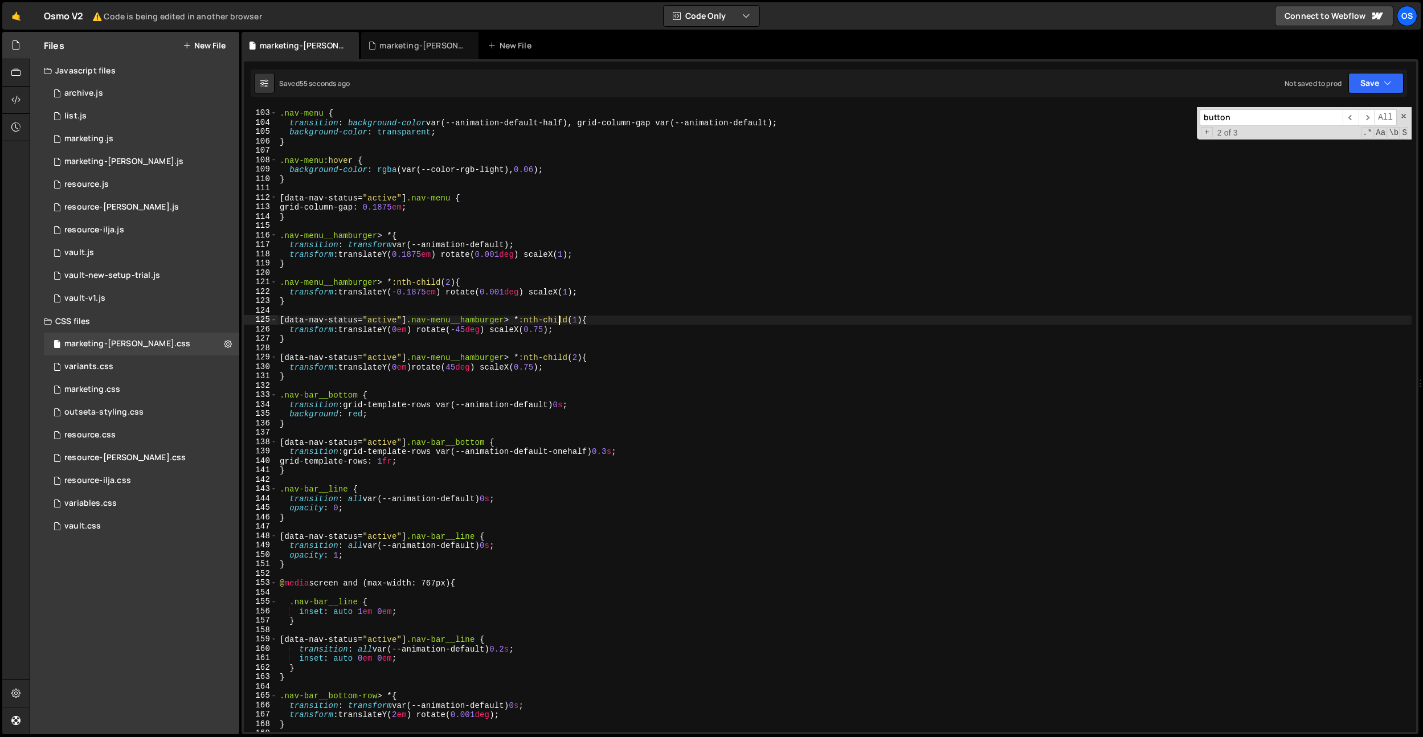
scroll to position [945, 0]
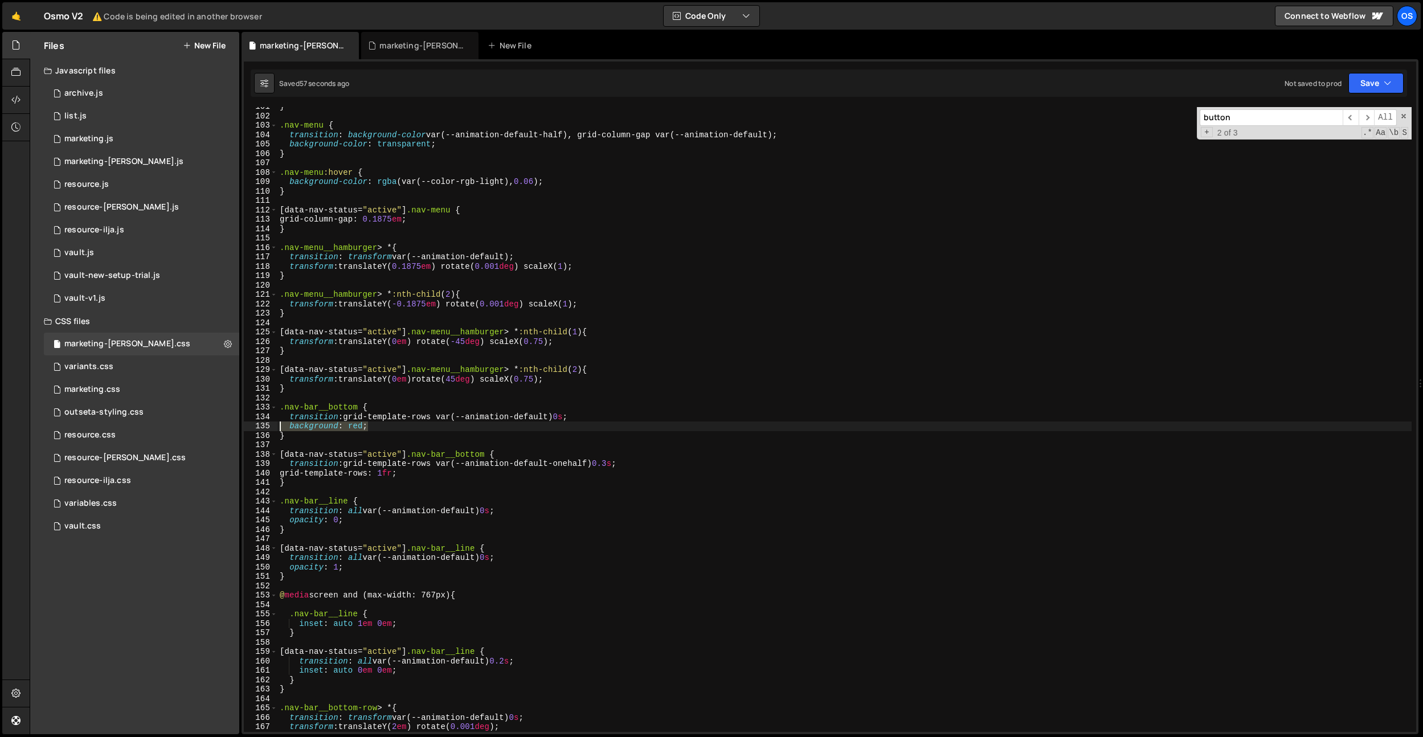
drag, startPoint x: 371, startPoint y: 426, endPoint x: 259, endPoint y: 426, distance: 112.2
click at [259, 426] on div "[data-nav-status="active"] .nav-menu__hamburger > *:nth-child(1) { 101 102 103 …" at bounding box center [830, 419] width 1172 height 625
type textarea "background: red;"
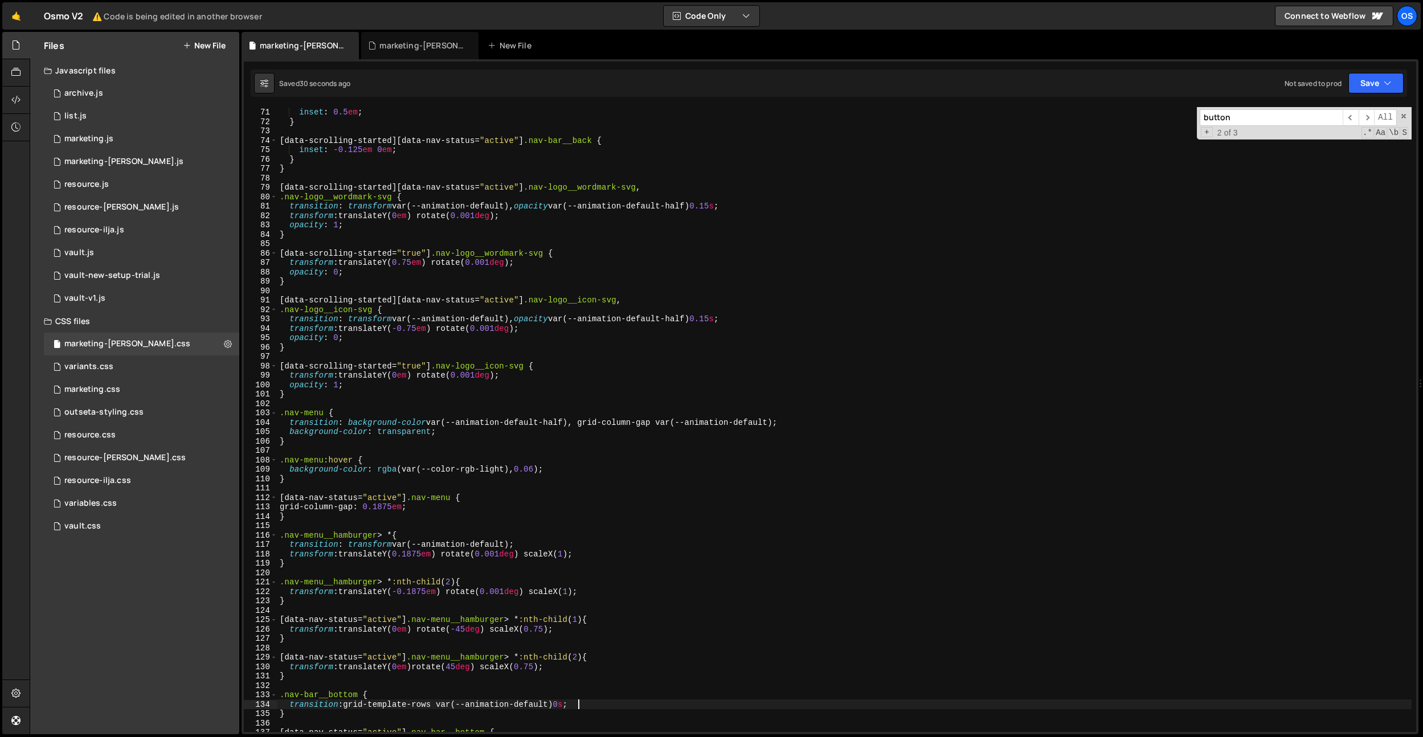
scroll to position [799, 0]
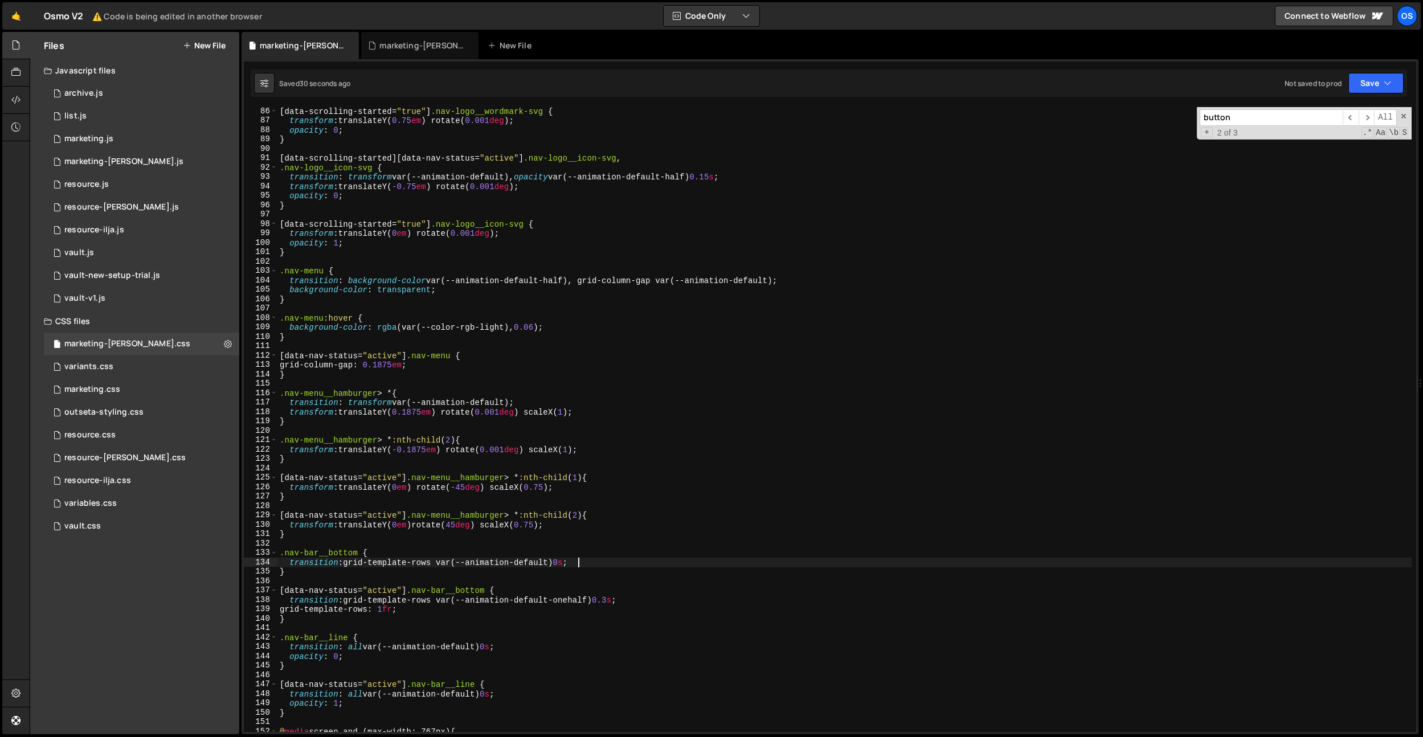
click at [410, 294] on div "[ data-scrolling-started = " true " ] .nav-logo__wordmark-svg { transform : tra…" at bounding box center [844, 429] width 1134 height 644
click at [411, 367] on div "[ data-scrolling-started = " true " ] .nav-logo__wordmark-svg { transform : tra…" at bounding box center [844, 429] width 1134 height 644
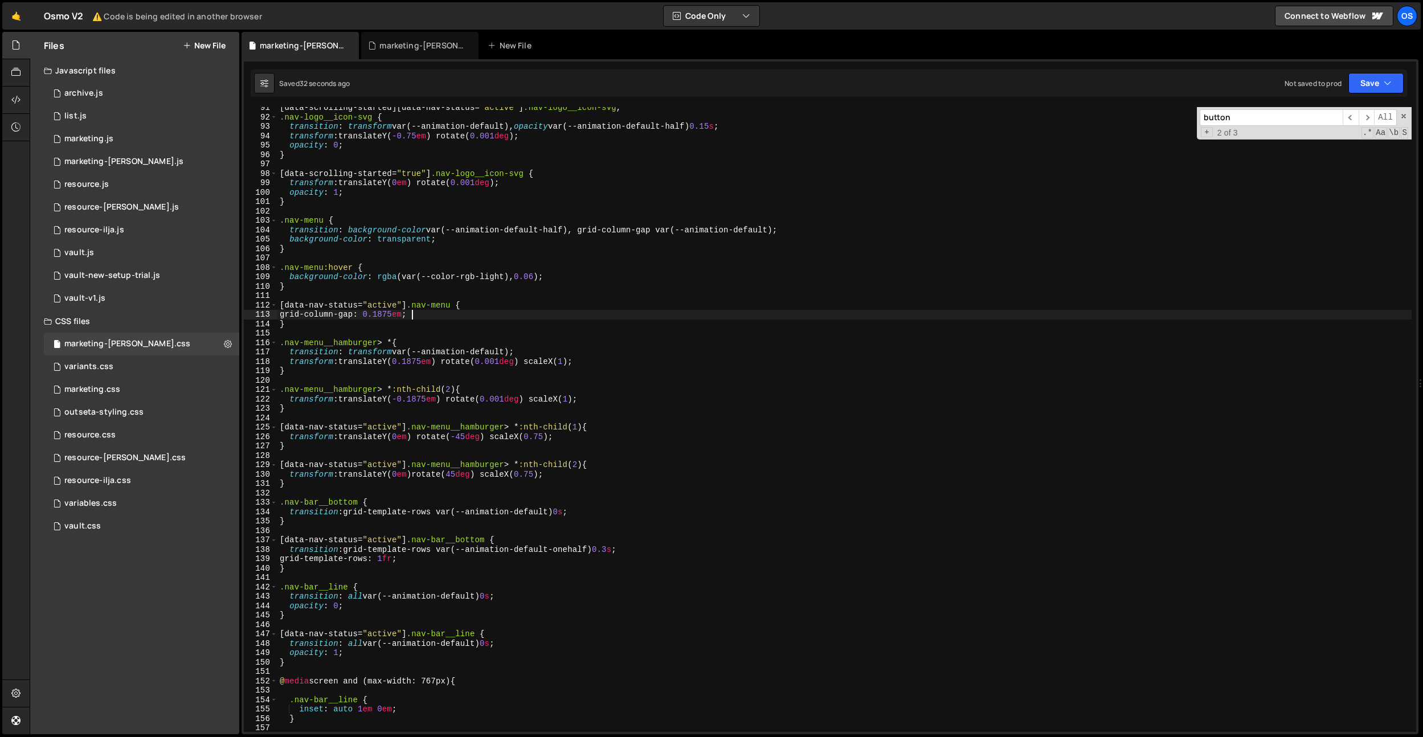
scroll to position [851, 0]
click at [411, 363] on div "[ data-scrolling-started ][ data-nav-status = " active " ] .nav-logo__icon-svg …" at bounding box center [844, 425] width 1134 height 644
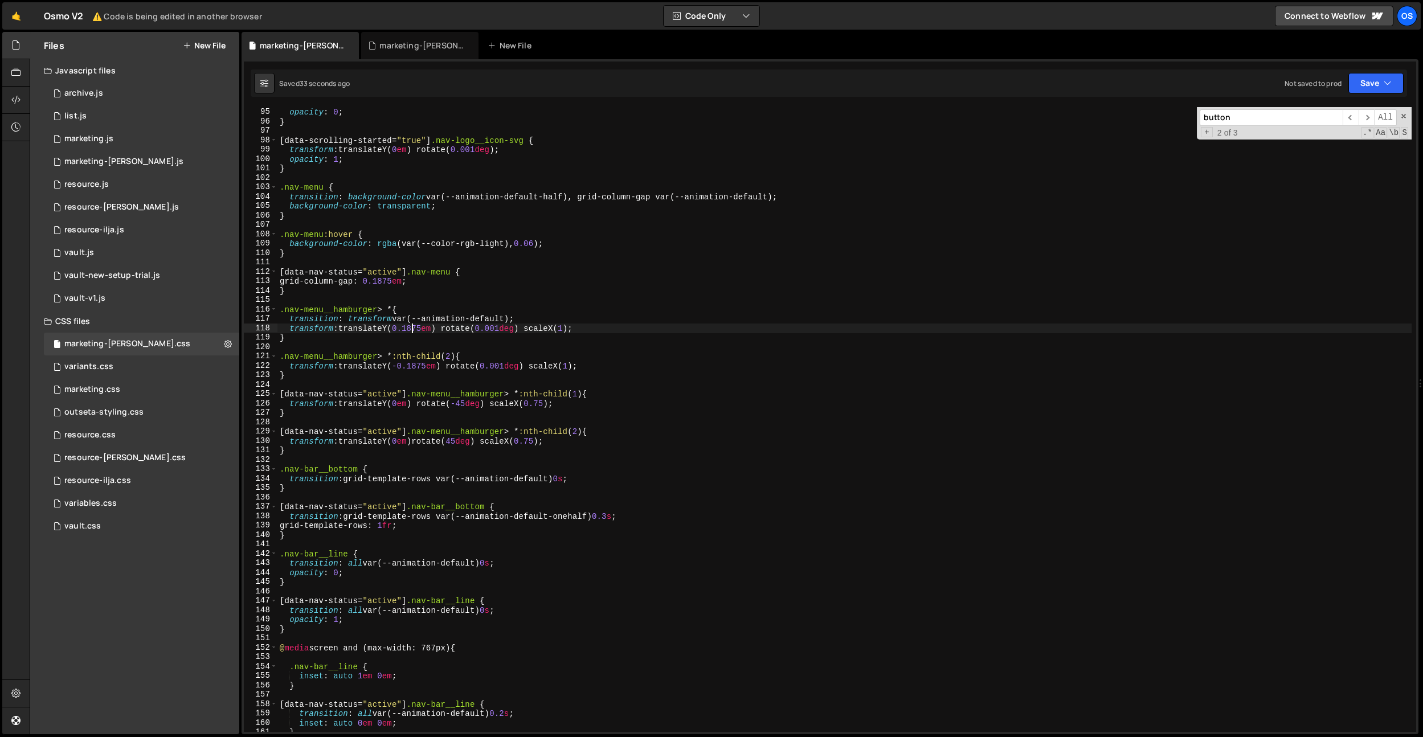
scroll to position [933, 0]
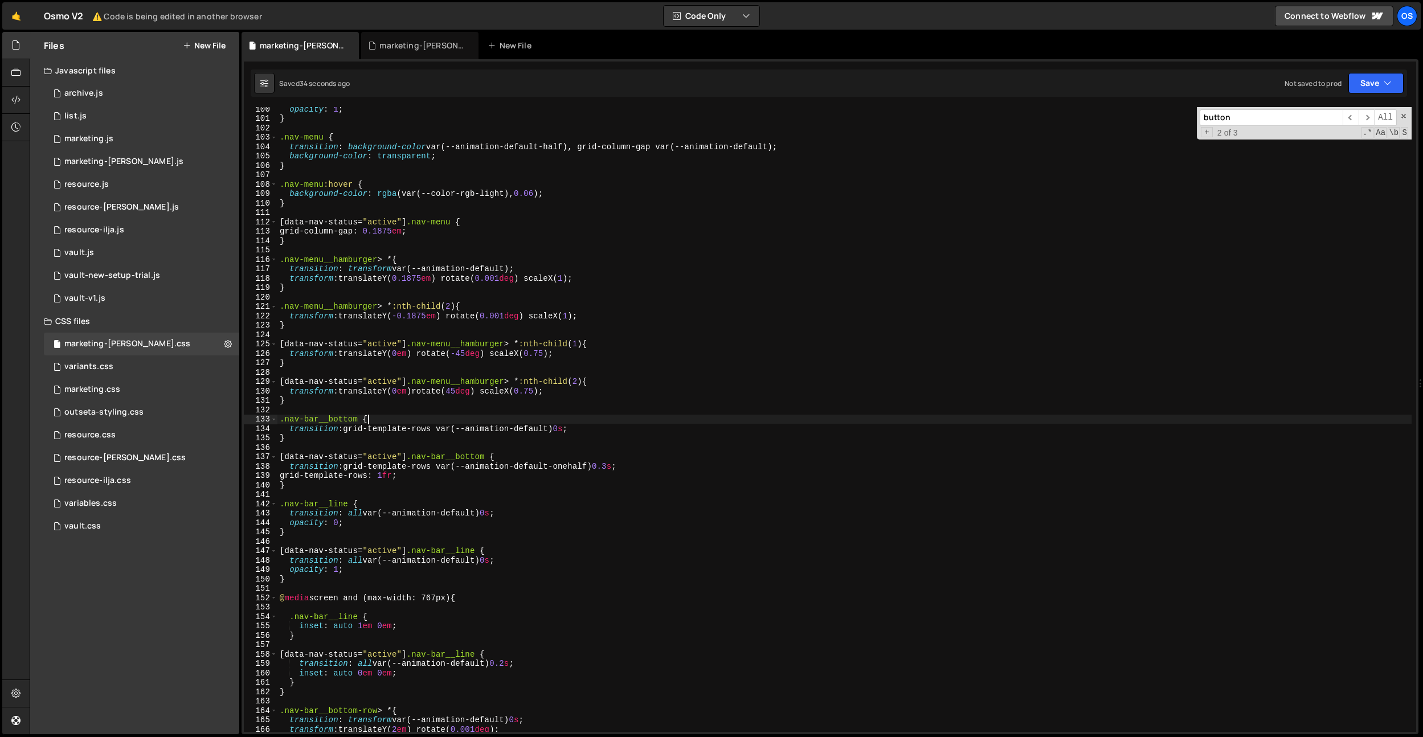
click at [422, 422] on div "opacity : 1 ; } .nav-menu { transition : background-color var(--animation-defau…" at bounding box center [844, 426] width 1134 height 644
drag, startPoint x: 572, startPoint y: 428, endPoint x: 350, endPoint y: 430, distance: 221.6
click at [350, 430] on div "opacity : 1 ; } .nav-menu { transition : background-color var(--animation-defau…" at bounding box center [844, 426] width 1134 height 644
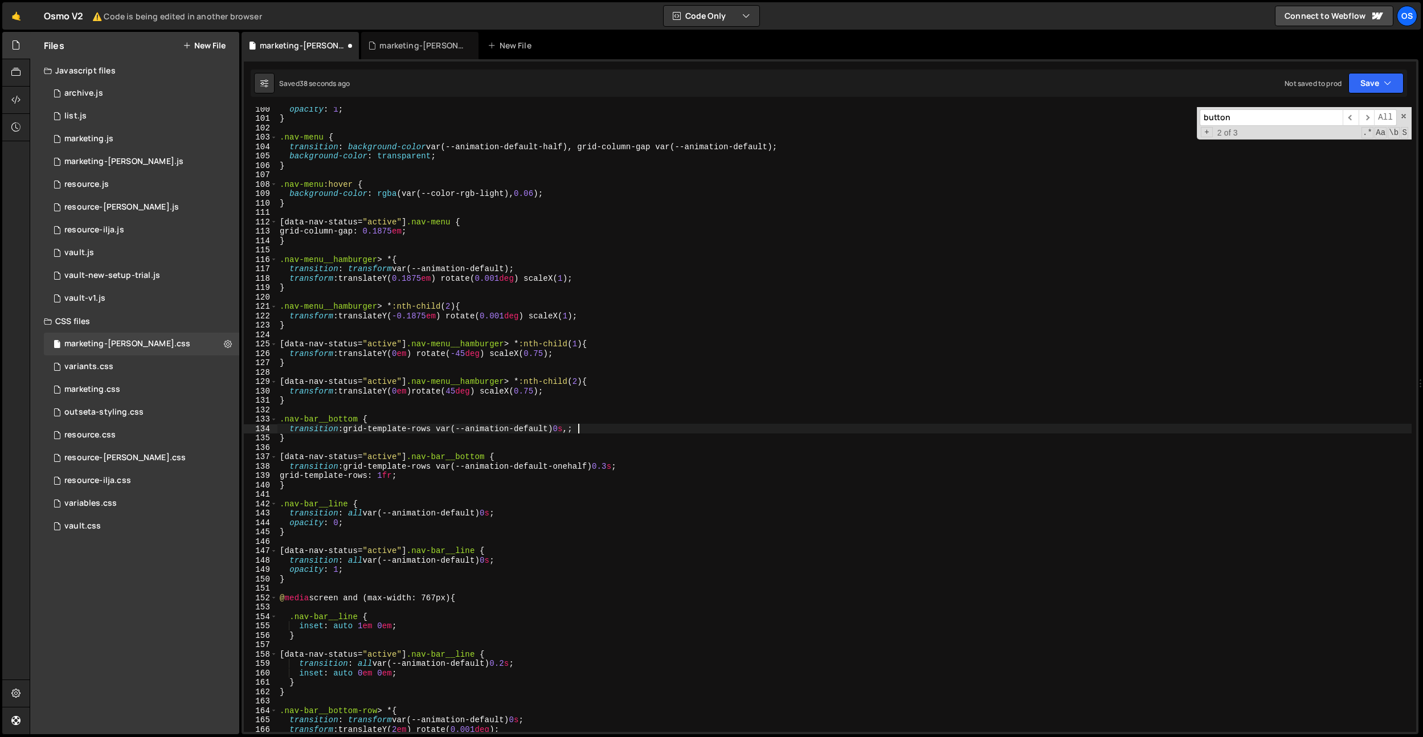
paste textarea "grid-template-rows var(--animation-default) 0s"
click at [759, 430] on div "opacity : 1 ; } .nav-menu { transition : background-color var(--animation-defau…" at bounding box center [844, 426] width 1134 height 644
drag, startPoint x: 759, startPoint y: 430, endPoint x: 629, endPoint y: 432, distance: 130.5
click at [759, 430] on div "opacity : 1 ; } .nav-menu { transition : background-color var(--animation-defau…" at bounding box center [844, 426] width 1134 height 644
click at [622, 434] on div "opacity : 1 ; } .nav-menu { transition : background-color var(--animation-defau…" at bounding box center [844, 426] width 1134 height 644
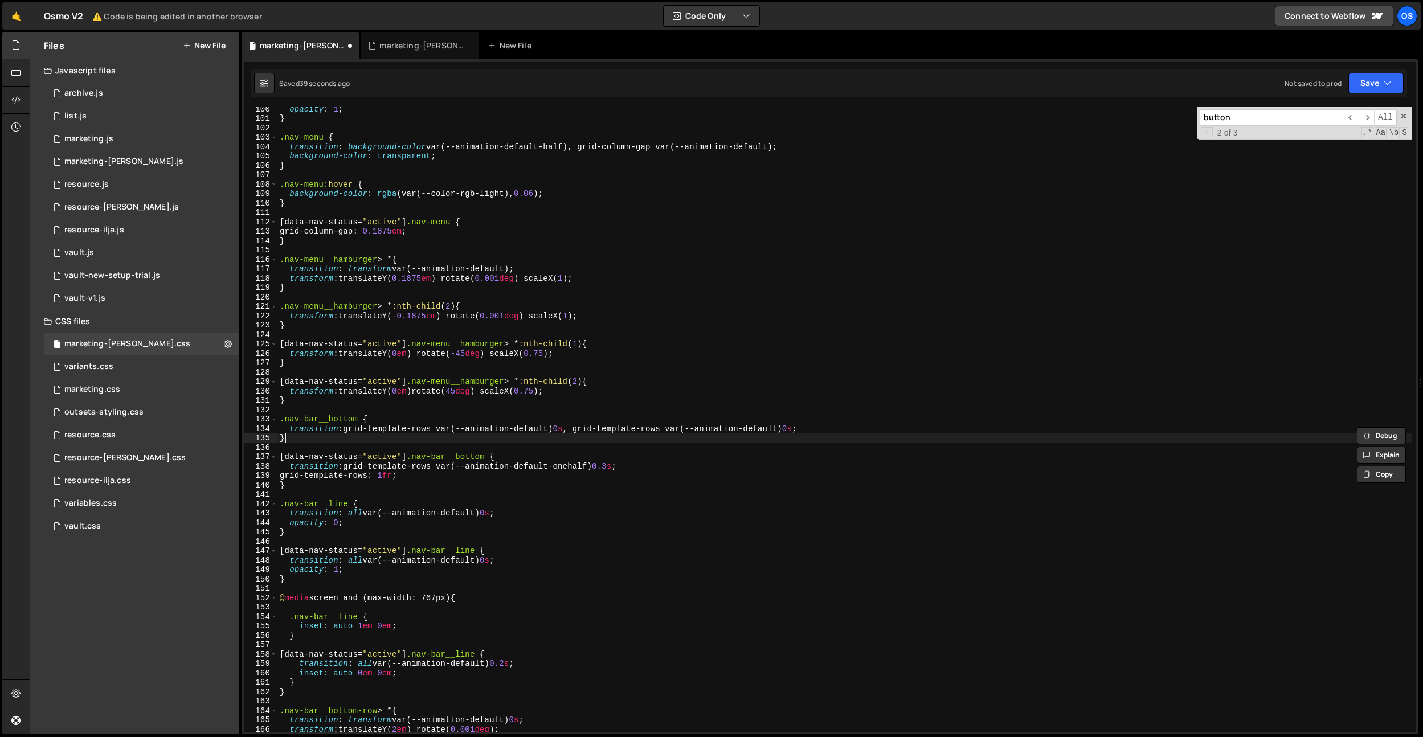
scroll to position [0, 0]
click at [622, 434] on div "opacity : 1 ; } .nav-menu { transition : background-color var(--animation-defau…" at bounding box center [844, 426] width 1134 height 644
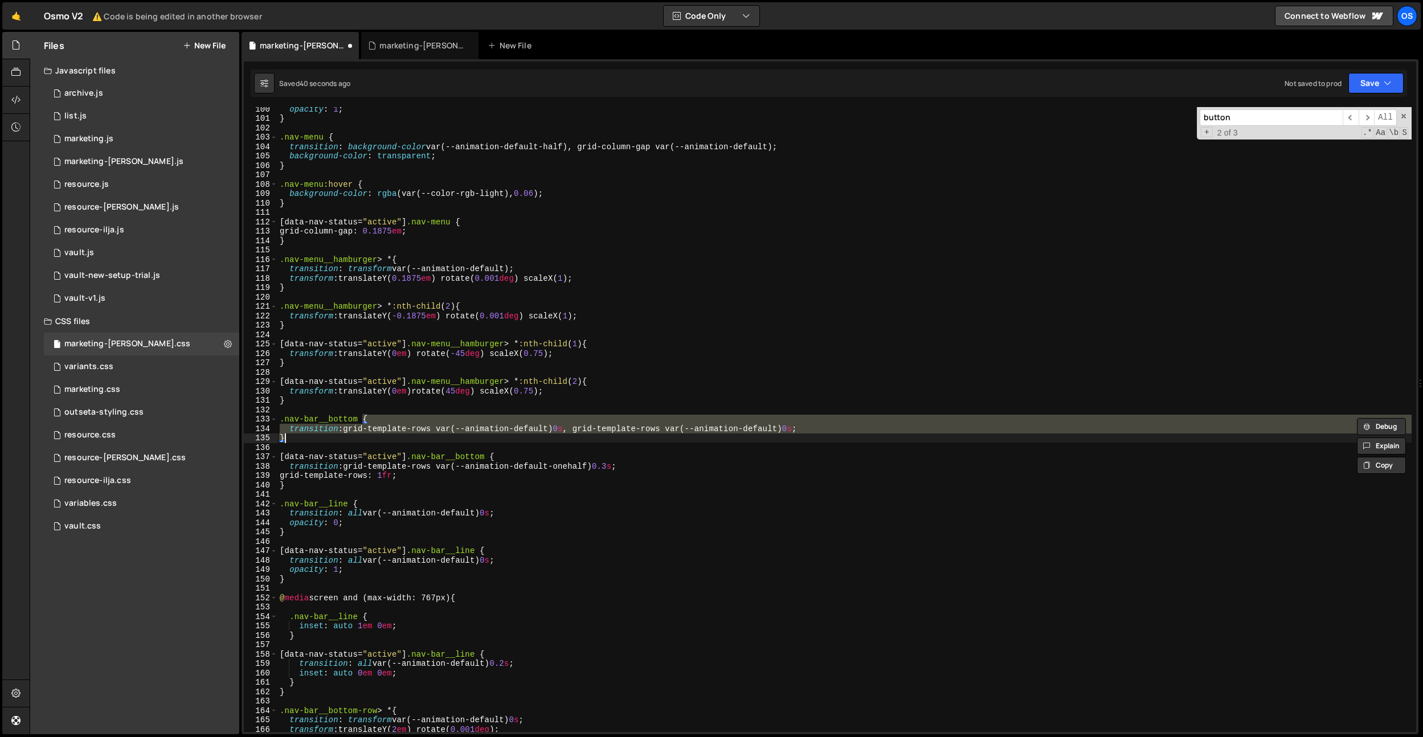
click at [663, 424] on div "opacity : 1 ; } .nav-menu { transition : background-color var(--animation-defau…" at bounding box center [844, 419] width 1134 height 625
click at [663, 424] on div "opacity : 1 ; } .nav-menu { transition : background-color var(--animation-defau…" at bounding box center [844, 426] width 1134 height 644
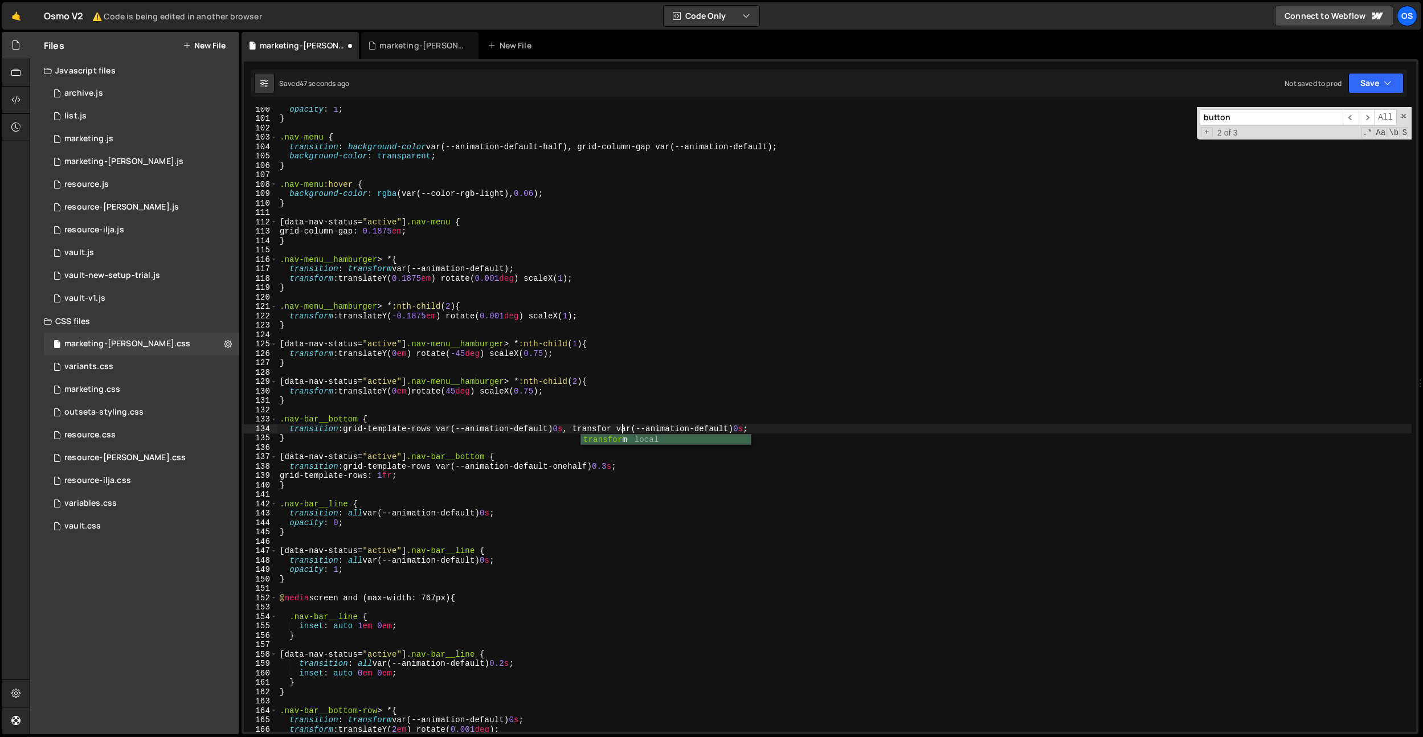
scroll to position [0, 24]
drag, startPoint x: 763, startPoint y: 430, endPoint x: 624, endPoint y: 467, distance: 143.7
click at [574, 431] on div "opacity : 1 ; } .nav-menu { transition : background-color var(--animation-defau…" at bounding box center [844, 426] width 1134 height 644
click at [623, 467] on div "opacity : 1 ; } .nav-menu { transition : background-color var(--animation-defau…" at bounding box center [844, 426] width 1134 height 644
paste textarea ", transform var(--animation-default) 0s"
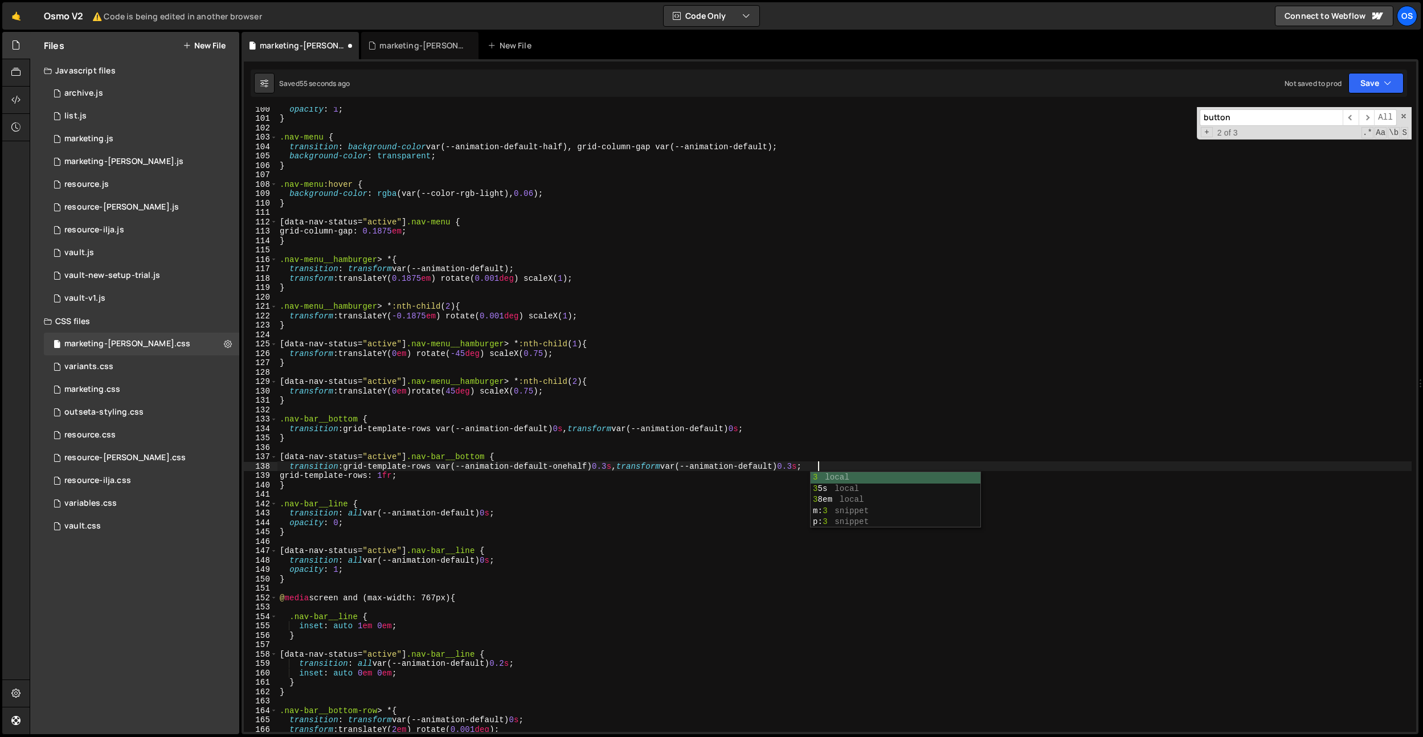
click at [587, 455] on div "opacity : 1 ; } .nav-menu { transition : background-color var(--animation-defau…" at bounding box center [844, 426] width 1134 height 644
click at [786, 426] on div "opacity : 1 ; } .nav-menu { transition : background-color var(--animation-defau…" at bounding box center [844, 426] width 1134 height 644
type textarea "transition: grid-template-rows var(--animation-default) 0s, transform var(--ani…"
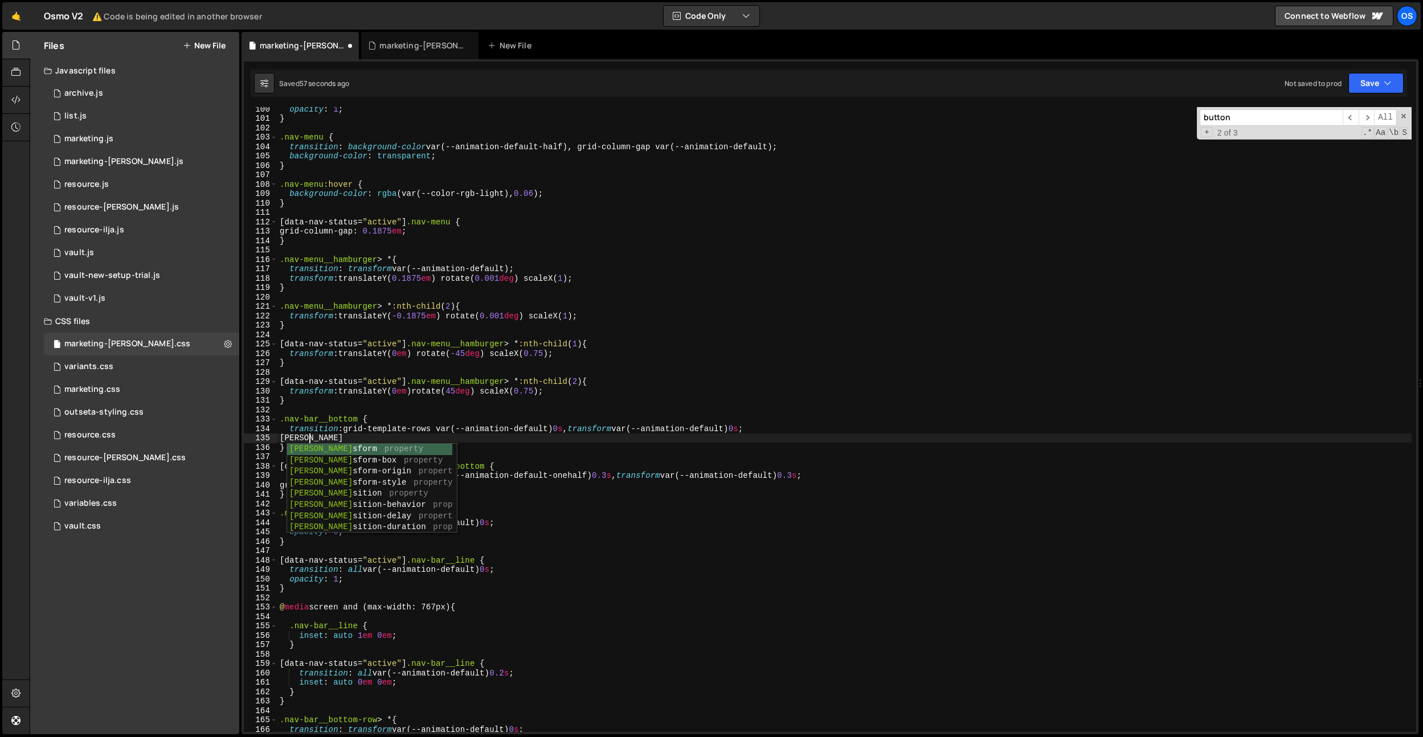
scroll to position [0, 2]
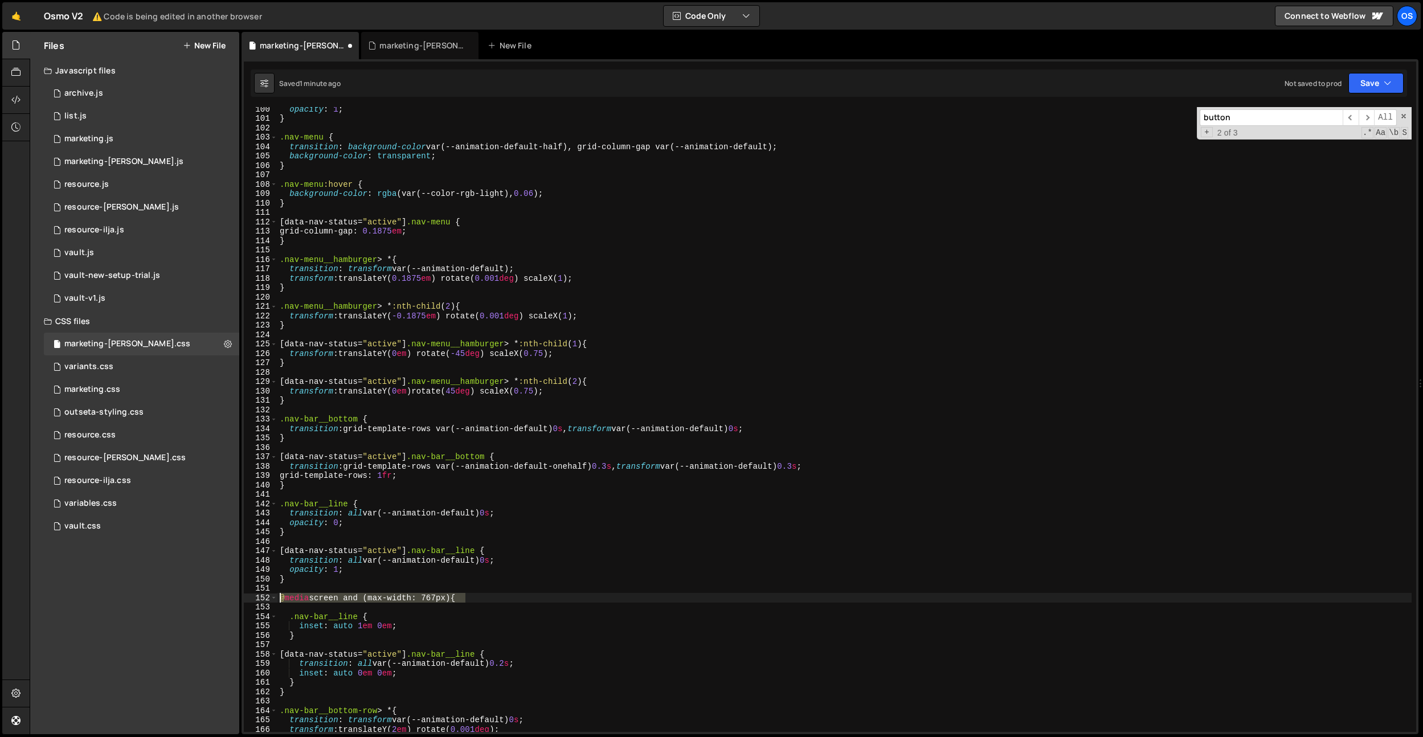
drag, startPoint x: 484, startPoint y: 596, endPoint x: 298, endPoint y: 516, distance: 202.7
click at [280, 600] on div "opacity : 1 ; } .nav-menu { transition : background-color var(--animation-defau…" at bounding box center [844, 426] width 1134 height 644
click at [303, 488] on div "opacity : 1 ; } .nav-menu { transition : background-color var(--animation-defau…" at bounding box center [844, 426] width 1134 height 644
type textarea "}"
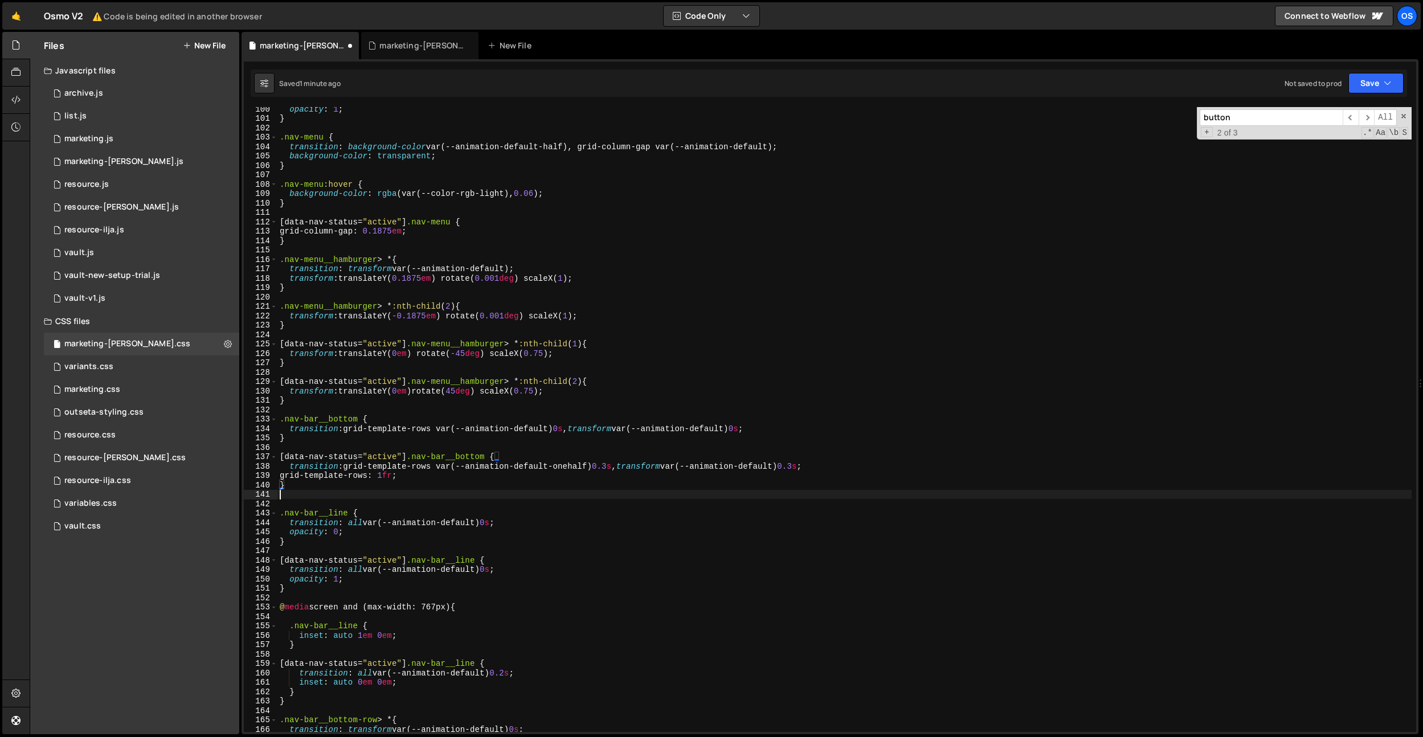
paste textarea "@media screen and (max-width: 767px) {"
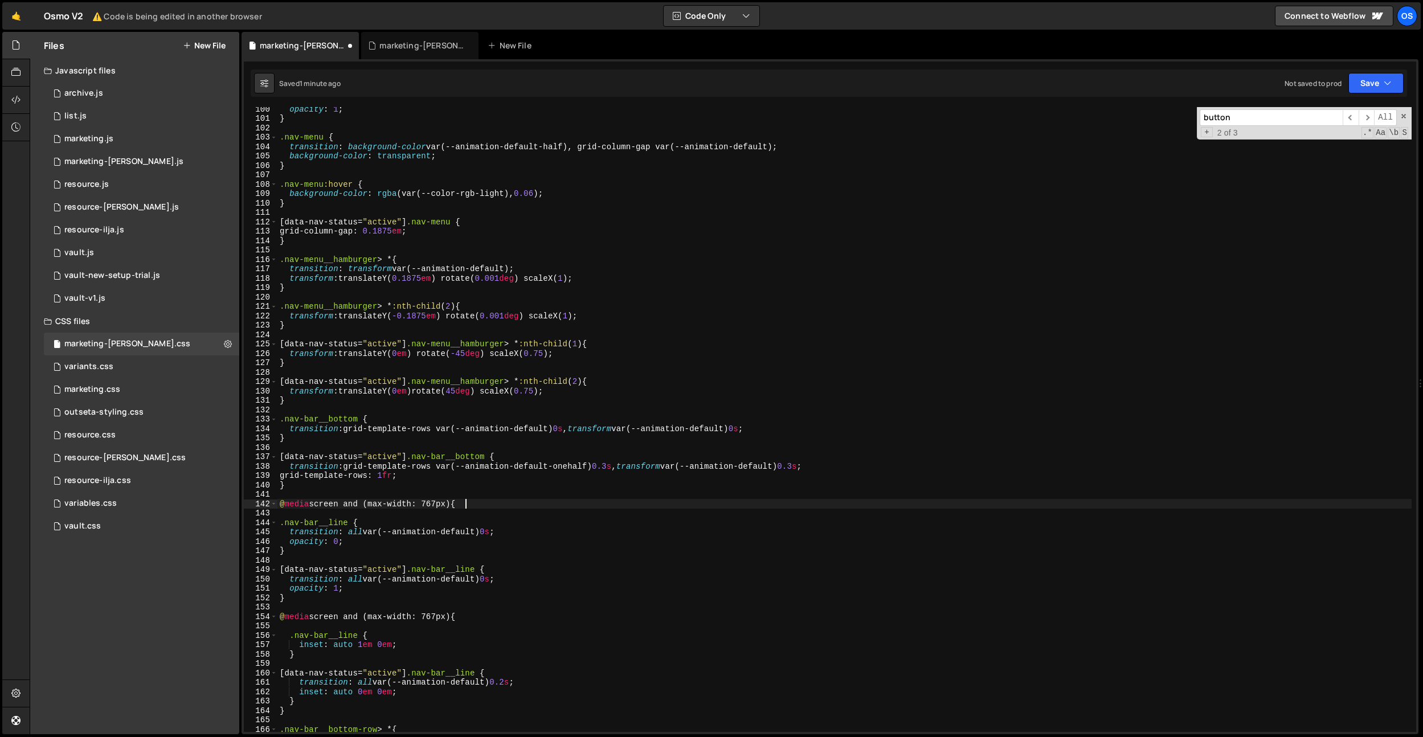
type textarea "@media screen and (max-width: 767px) {}"
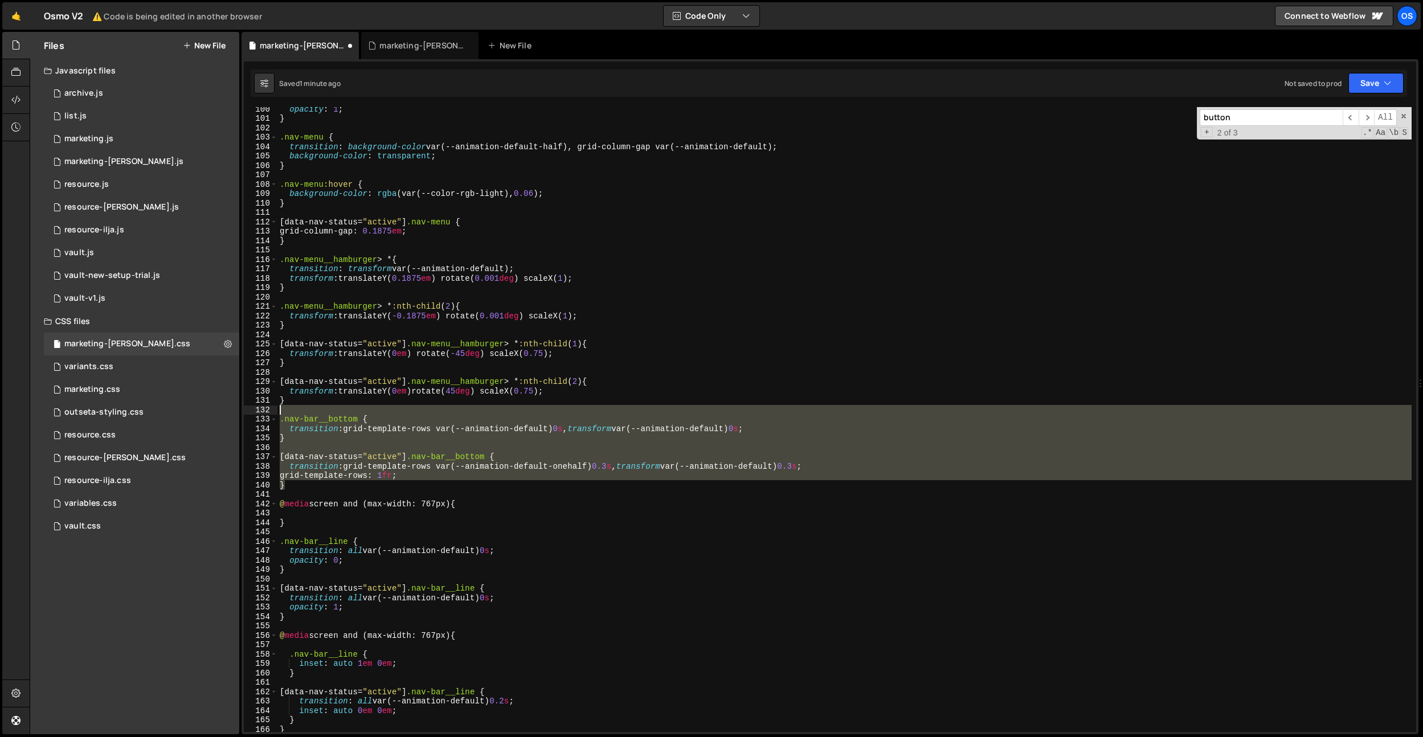
drag, startPoint x: 289, startPoint y: 472, endPoint x: 259, endPoint y: 414, distance: 65.0
click at [259, 414] on div "100 101 102 103 104 105 106 107 108 109 110 111 112 113 114 115 116 117 118 119…" at bounding box center [830, 419] width 1172 height 625
type textarea ".nav-bar__bottom {"
click at [312, 512] on div "opacity : 1 ; } .nav-menu { transition : background-color var(--animation-defau…" at bounding box center [844, 426] width 1134 height 644
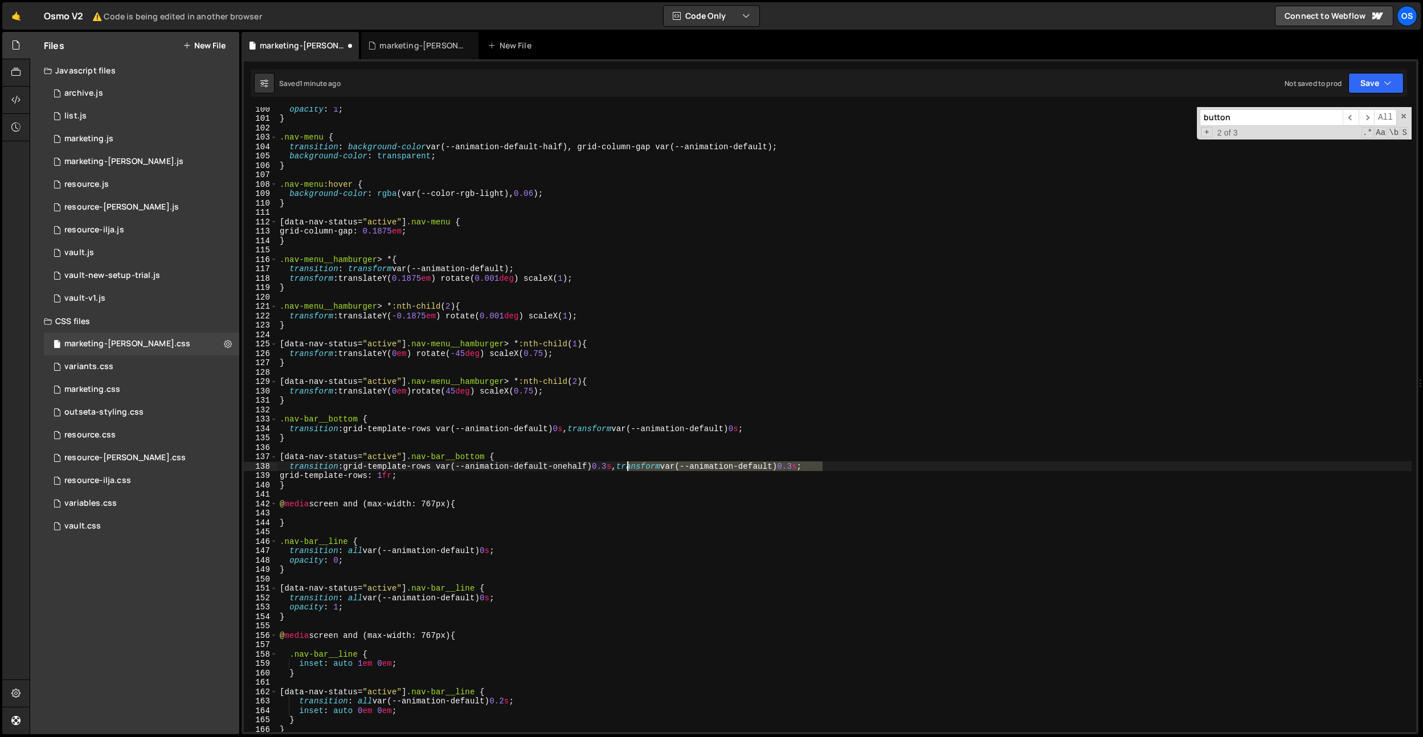
drag, startPoint x: 823, startPoint y: 469, endPoint x: 624, endPoint y: 470, distance: 198.3
click at [624, 470] on div "opacity : 1 ; } .nav-menu { transition : background-color var(--animation-defau…" at bounding box center [844, 426] width 1134 height 644
drag, startPoint x: 762, startPoint y: 430, endPoint x: 577, endPoint y: 430, distance: 185.7
click at [577, 430] on div "opacity : 1 ; } .nav-menu { transition : background-color var(--animation-defau…" at bounding box center [844, 426] width 1134 height 644
type textarea "transition: grid-template-rows var(--animation-default) 0s;"
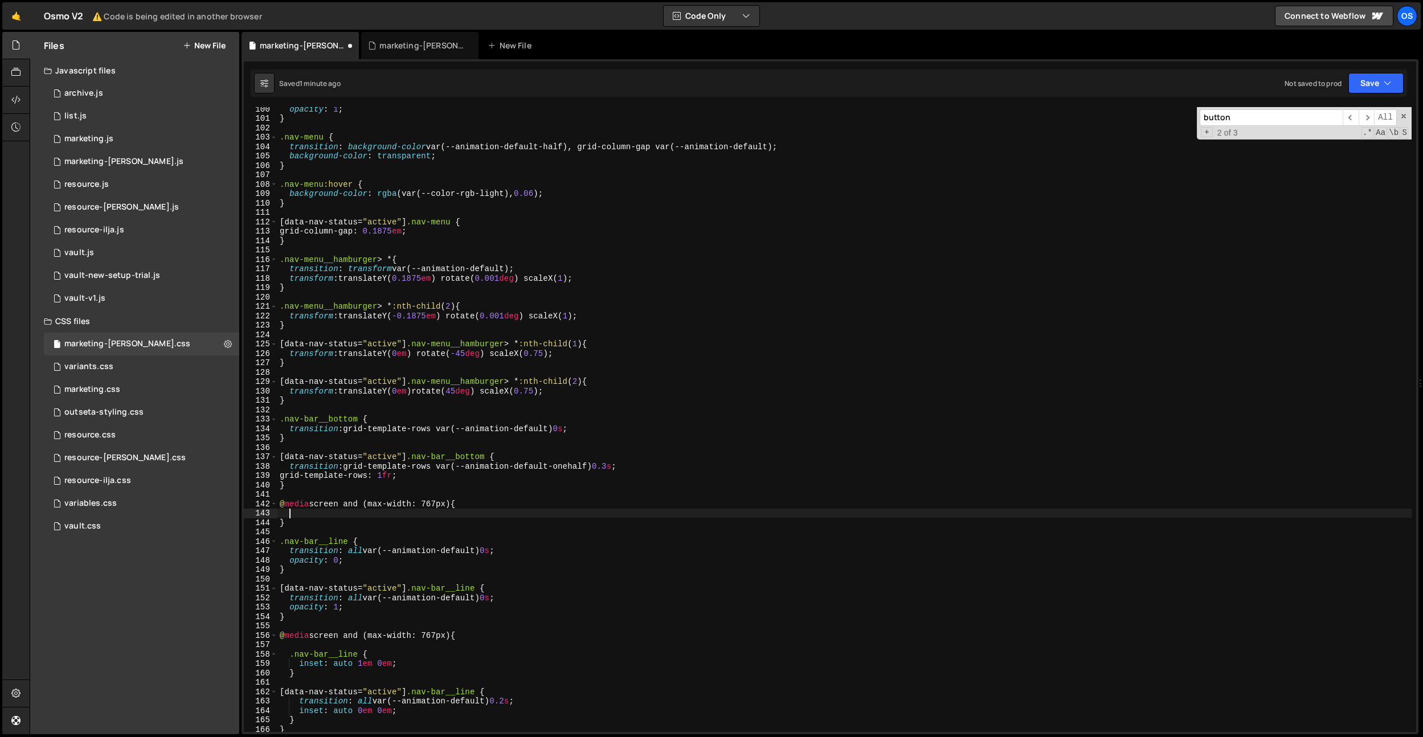
click at [357, 513] on div "opacity : 1 ; } .nav-menu { transition : background-color var(--animation-defau…" at bounding box center [844, 426] width 1134 height 644
paste textarea "}"
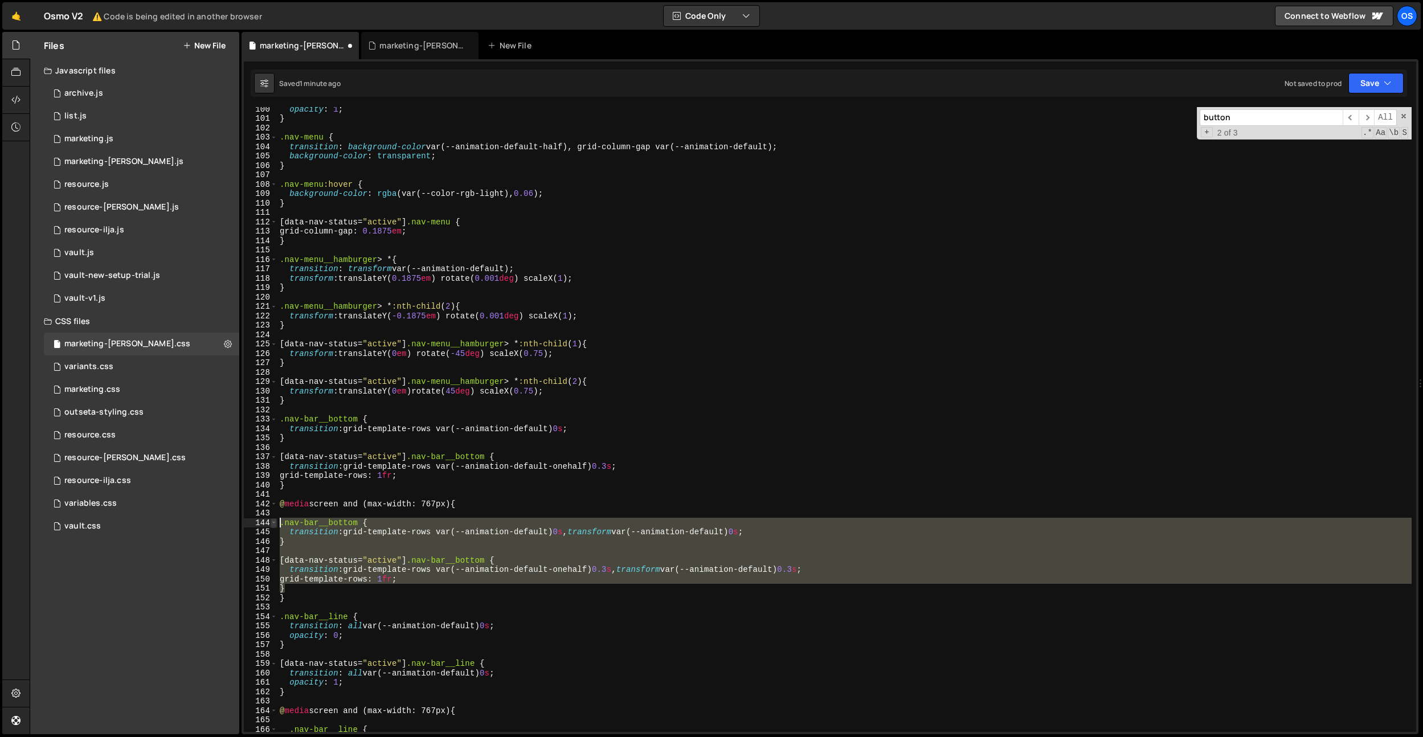
drag, startPoint x: 292, startPoint y: 588, endPoint x: 274, endPoint y: 526, distance: 64.7
click at [274, 526] on div "} 100 101 102 103 104 105 106 107 108 109 110 111 112 113 114 115 116 117 118 1…" at bounding box center [830, 419] width 1172 height 625
type textarea ".nav-bar__bottom { transition: grid-template-rows var(--animation-default) 0s, …"
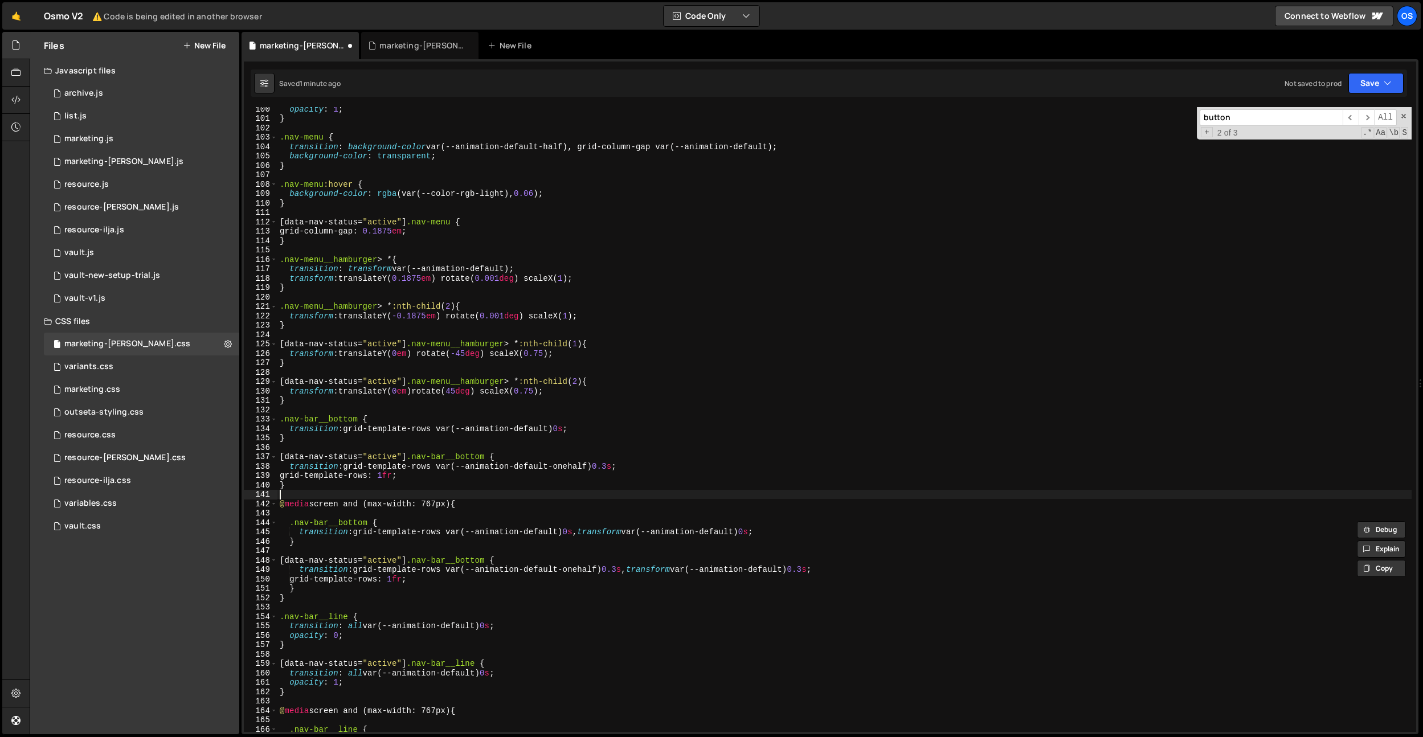
click at [446, 493] on div "opacity : 1 ; } .nav-menu { transition : background-color var(--animation-defau…" at bounding box center [844, 426] width 1134 height 644
drag, startPoint x: 455, startPoint y: 516, endPoint x: 565, endPoint y: 543, distance: 112.6
click at [455, 516] on div "opacity : 1 ; } .nav-menu { transition : background-color var(--animation-defau…" at bounding box center [844, 426] width 1134 height 644
click at [779, 532] on div "opacity : 1 ; } .nav-menu { transition : background-color var(--animation-defau…" at bounding box center [844, 426] width 1134 height 644
drag, startPoint x: 770, startPoint y: 535, endPoint x: 611, endPoint y: 568, distance: 161.8
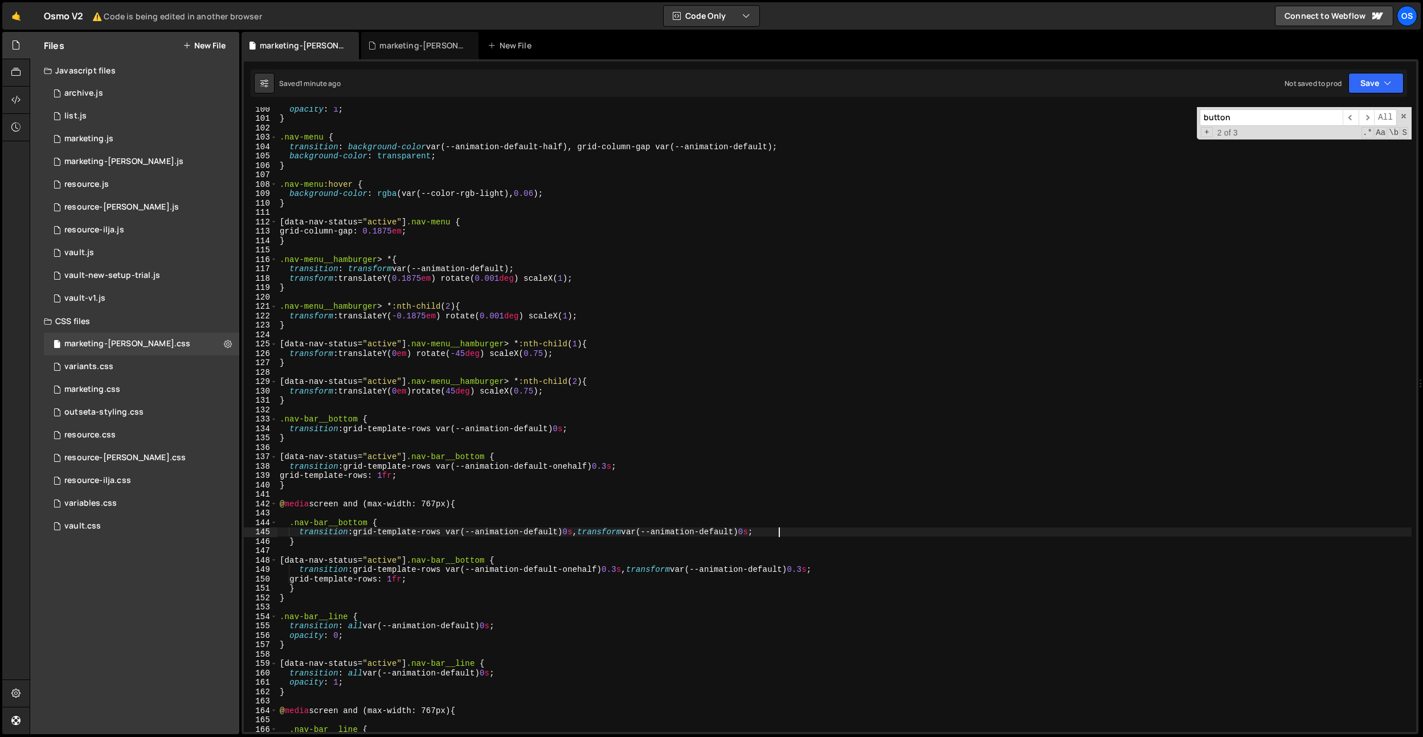
click at [765, 536] on div "opacity : 1 ; } .nav-menu { transition : background-color var(--animation-defau…" at bounding box center [844, 426] width 1134 height 644
click at [526, 574] on div "opacity : 1 ; } .nav-menu { transition : background-color var(--animation-defau…" at bounding box center [844, 426] width 1134 height 644
drag, startPoint x: 462, startPoint y: 577, endPoint x: 309, endPoint y: 582, distance: 153.3
click at [309, 582] on div "opacity : 1 ; } .nav-menu { transition : background-color var(--animation-defau…" at bounding box center [844, 426] width 1134 height 644
drag, startPoint x: 300, startPoint y: 582, endPoint x: 465, endPoint y: 581, distance: 165.8
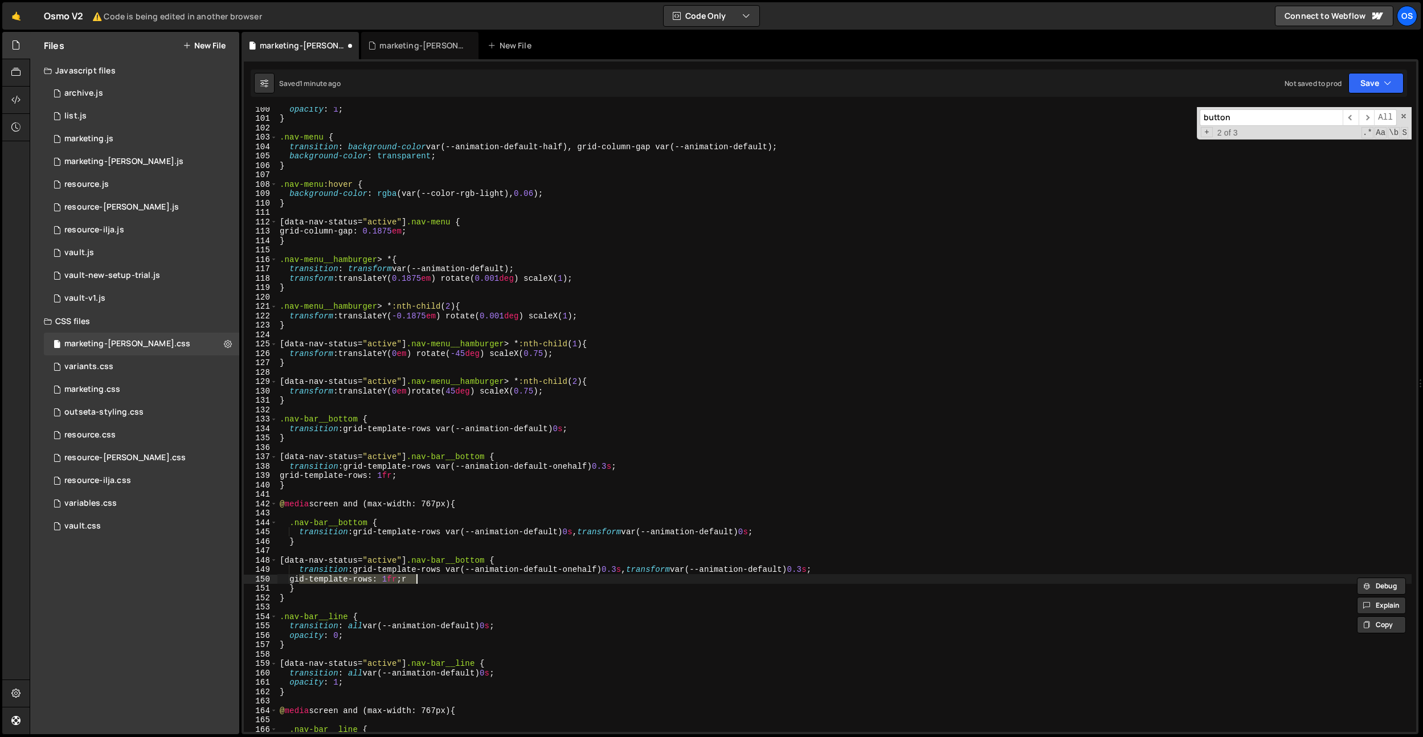
click at [465, 581] on div "opacity : 1 ; } .nav-menu { transition : background-color var(--animation-defau…" at bounding box center [844, 426] width 1134 height 644
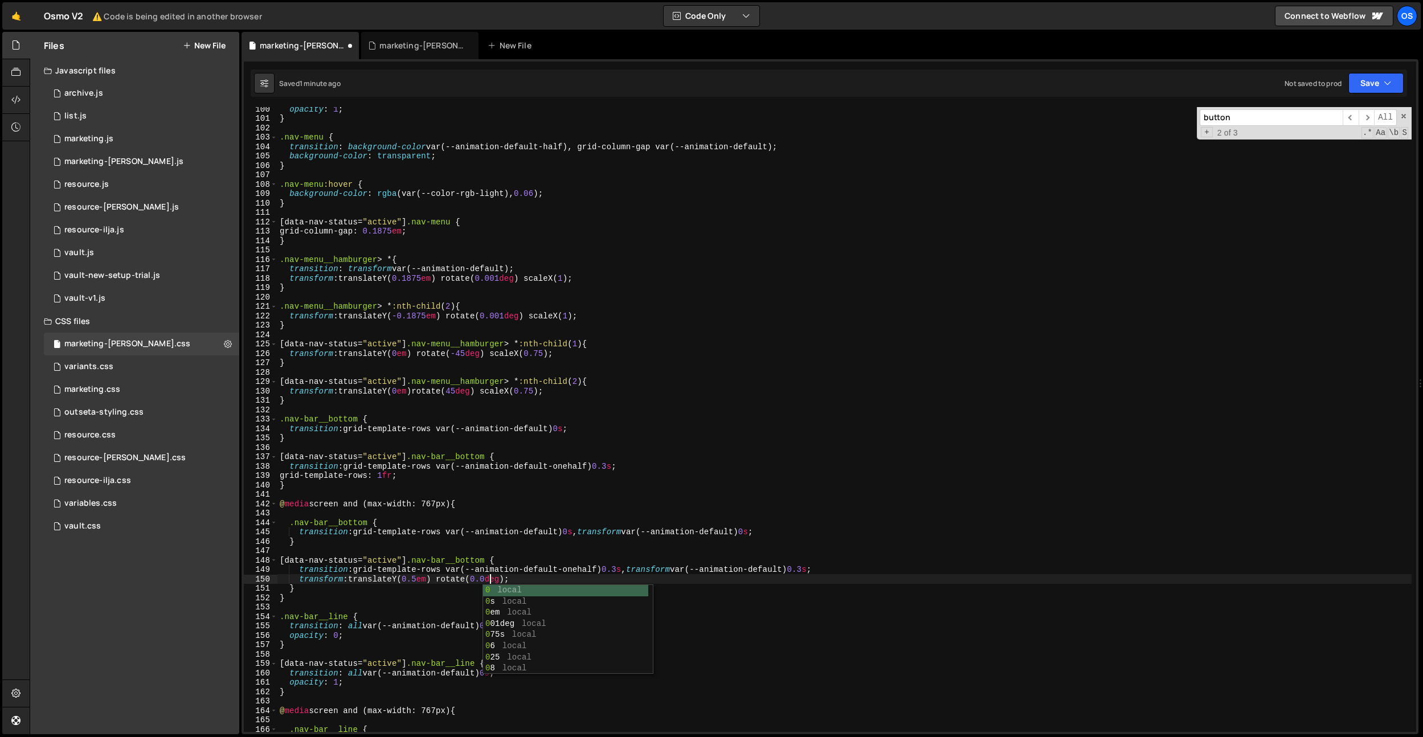
scroll to position [0, 15]
drag, startPoint x: 541, startPoint y: 576, endPoint x: 498, endPoint y: 555, distance: 47.4
click at [299, 581] on div "opacity : 1 ; } .nav-menu { transition : background-color var(--animation-defau…" at bounding box center [844, 426] width 1134 height 644
click at [788, 534] on div "opacity : 1 ; } .nav-menu { transition : background-color var(--animation-defau…" at bounding box center [844, 426] width 1134 height 644
type textarea "transition: grid-template-rows var(--animation-default) 0s, transform var(--ani…"
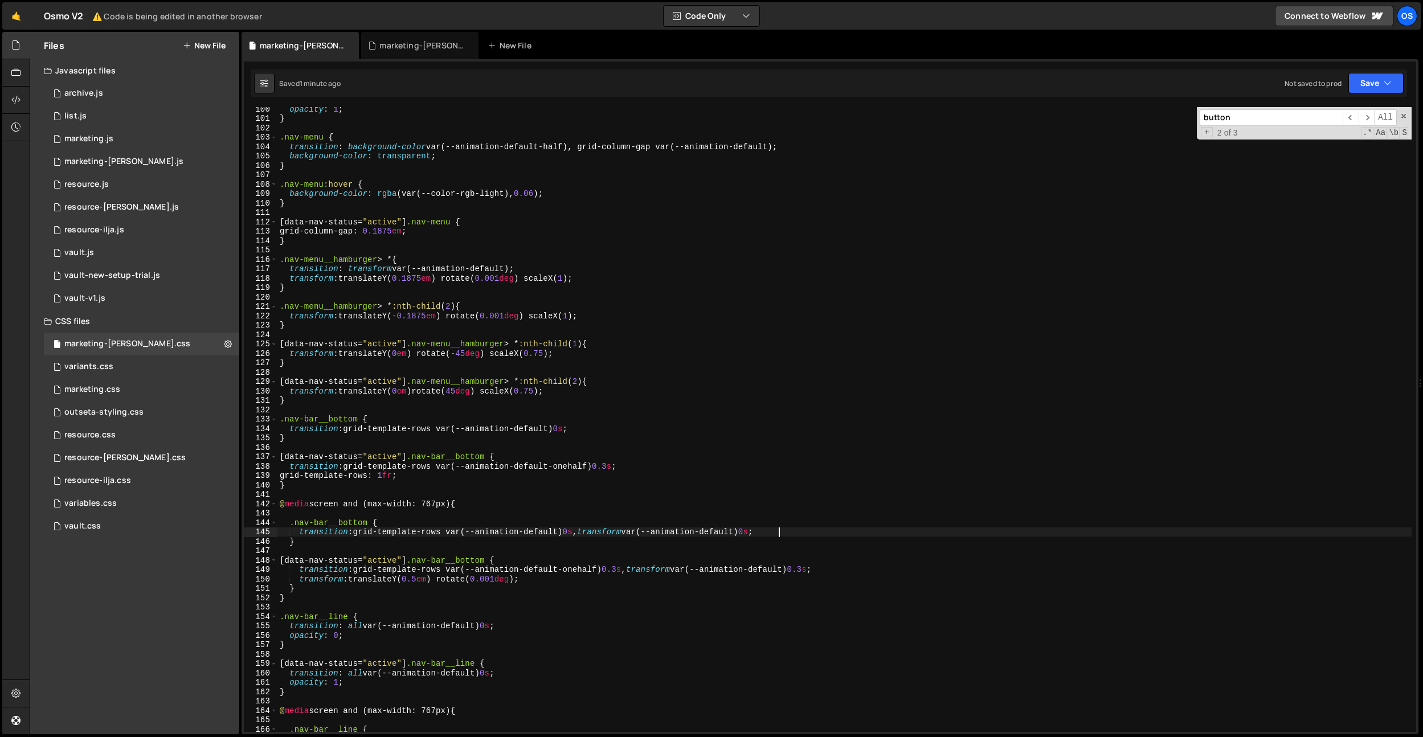
paste textarea "transform: translateY(0.5em) rotate(0.001deg);"
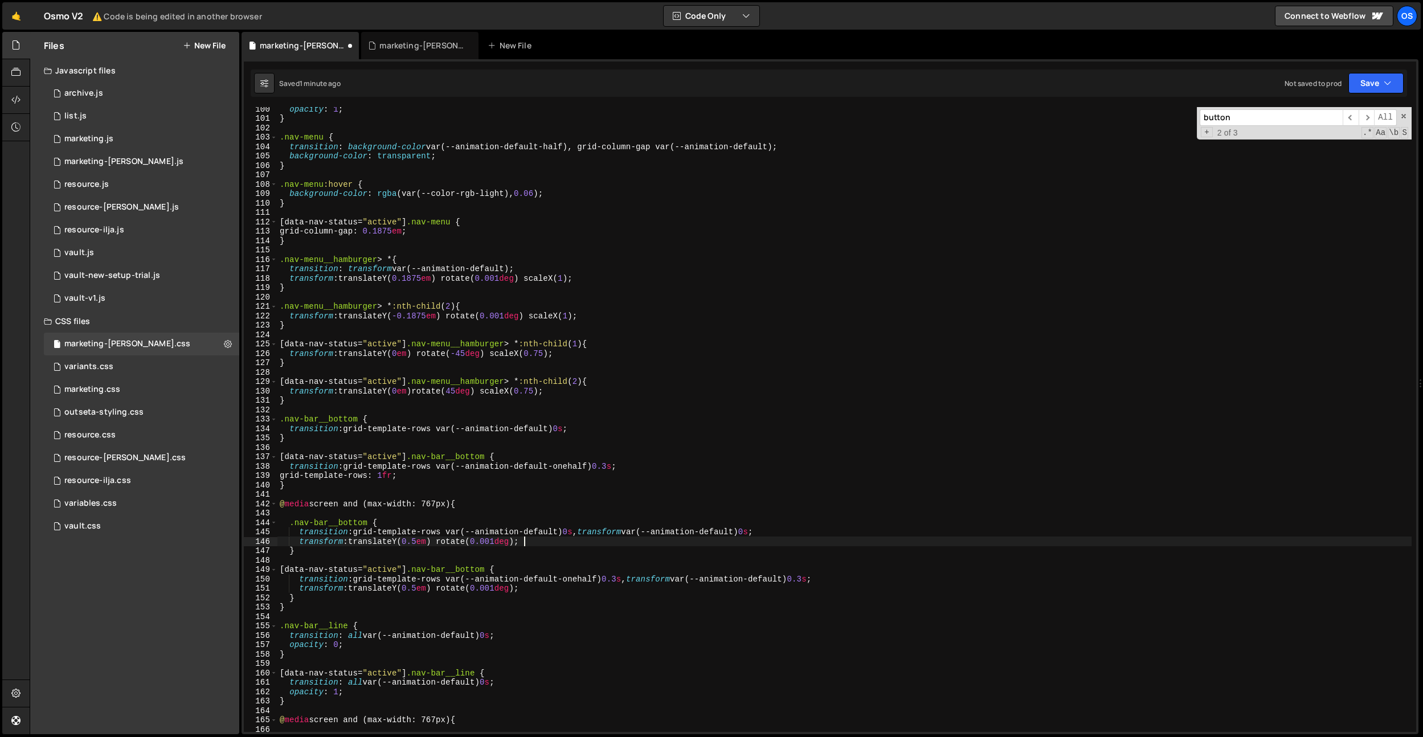
scroll to position [0, 1]
click at [422, 587] on div "opacity : 1 ; } .nav-menu { transition : background-color var(--animation-defau…" at bounding box center [844, 426] width 1134 height 644
click at [408, 542] on div "opacity : 1 ; } .nav-menu { transition : background-color var(--animation-defau…" at bounding box center [844, 426] width 1134 height 644
click at [586, 576] on div "opacity : 1 ; } .nav-menu { transition : background-color var(--animation-defau…" at bounding box center [844, 426] width 1134 height 644
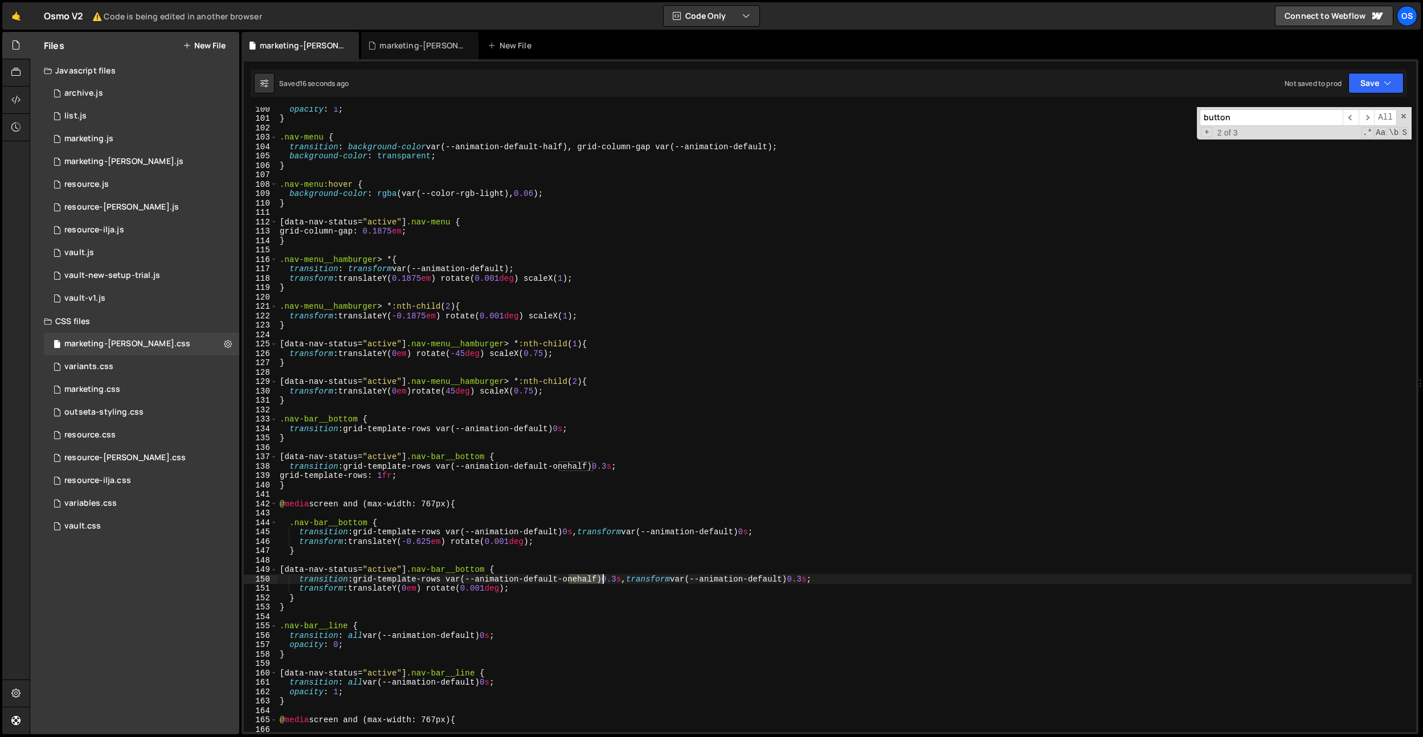
click at [587, 576] on div "opacity : 1 ; } .nav-menu { transition : background-color var(--animation-defau…" at bounding box center [844, 426] width 1134 height 644
click at [804, 579] on div "opacity : 1 ; } .nav-menu { transition : background-color var(--animation-defau…" at bounding box center [844, 426] width 1134 height 644
paste textarea "onehalf"
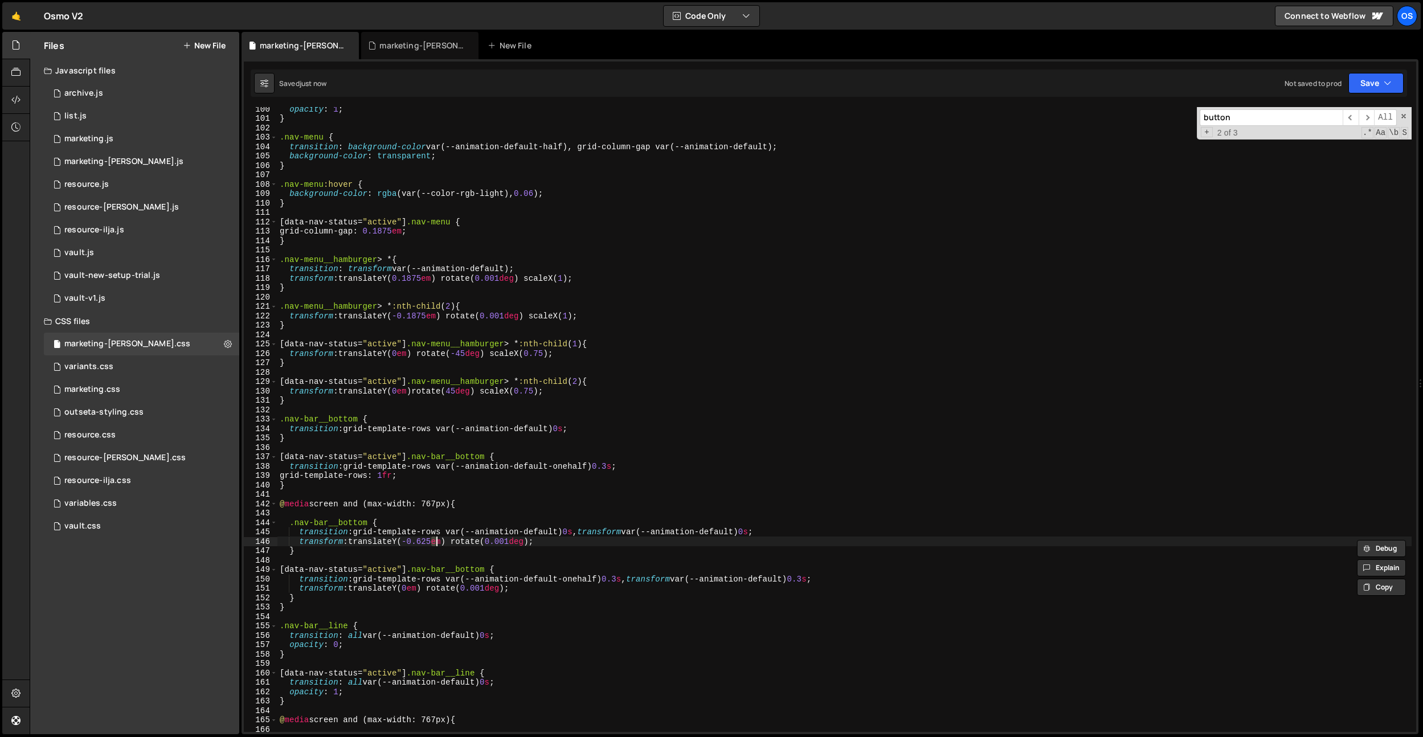
click at [771, 489] on div "opacity : 1 ; } .nav-menu { transition : background-color var(--animation-defau…" at bounding box center [844, 426] width 1134 height 644
type textarea "}"
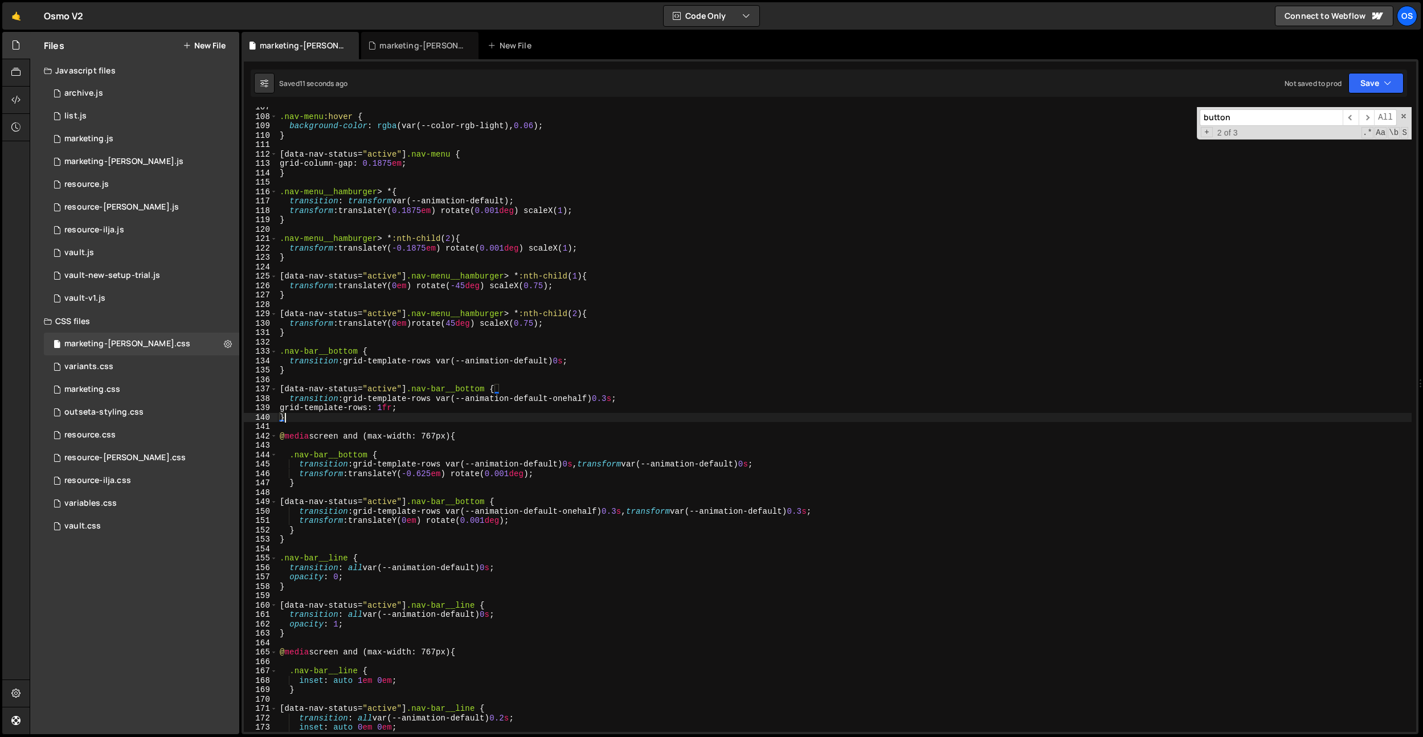
scroll to position [1001, 0]
click at [720, 539] on div ".nav-menu :hover { background-color : rgba (var(--color-rgb-light), 0.06 ) ; } …" at bounding box center [844, 425] width 1134 height 644
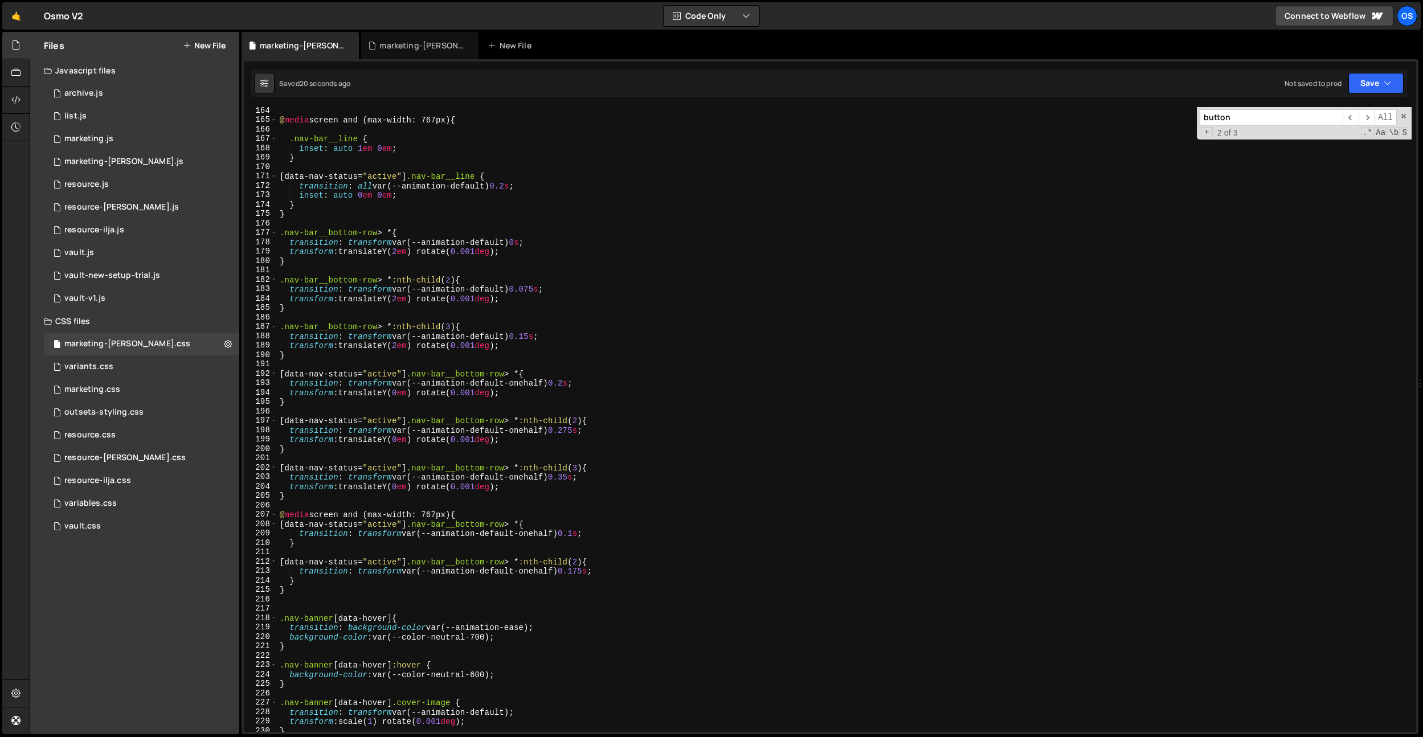
scroll to position [1754, 0]
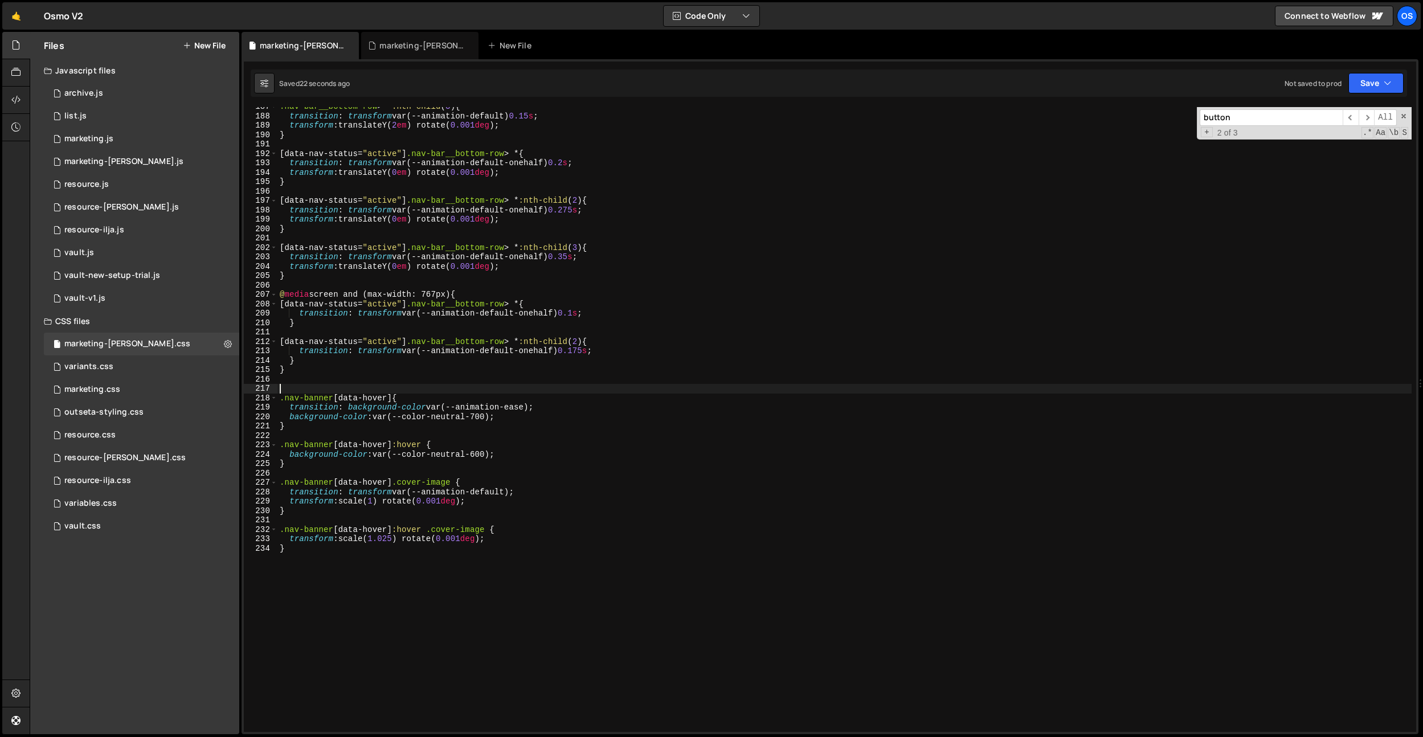
click at [334, 389] on div ".nav-bar__bottom-row > * :nth-child ( 3 ) { transition : transform var(--animat…" at bounding box center [844, 424] width 1134 height 644
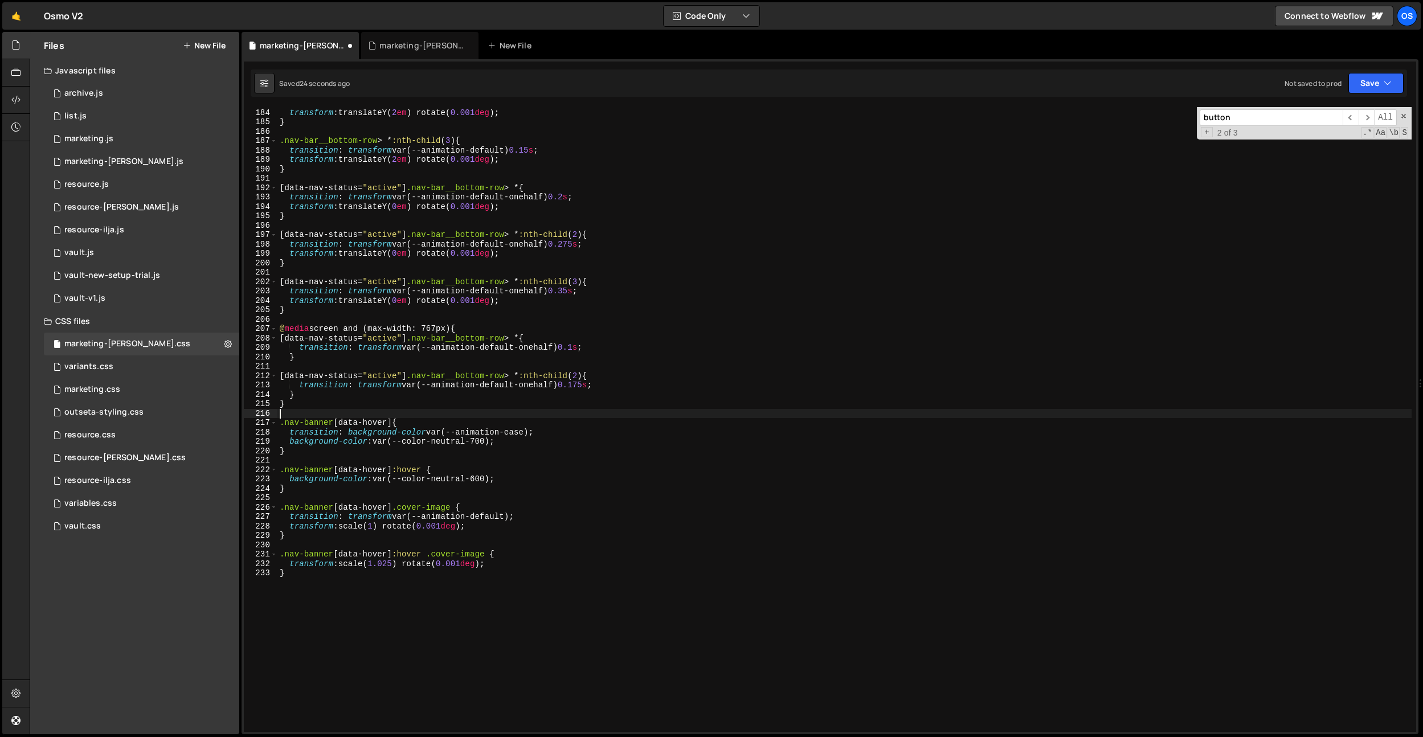
scroll to position [1719, 0]
click at [582, 350] on div "transition : transform var(--animation-default) 0.075 s ; transform : translate…" at bounding box center [844, 421] width 1134 height 644
click at [620, 296] on div "transition : transform var(--animation-default) 0.075 s ; transform : translate…" at bounding box center [844, 421] width 1134 height 644
click at [581, 384] on div "transition : transform var(--animation-default) 0.075 s ; transform : translate…" at bounding box center [844, 421] width 1134 height 644
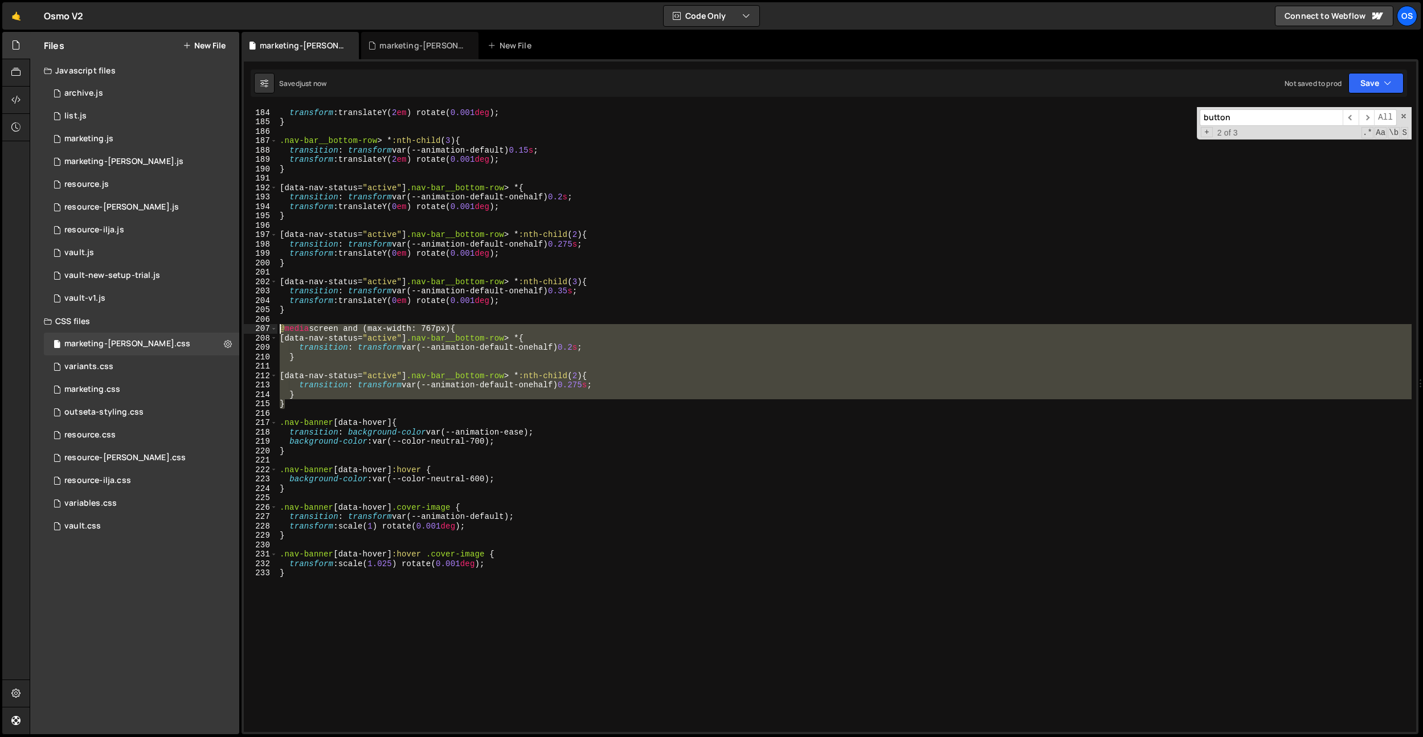
drag, startPoint x: 297, startPoint y: 405, endPoint x: 259, endPoint y: 326, distance: 87.9
click at [259, 326] on div "transition: transform var(--animation-default-onehalf) 0.275s; 183 184 185 186 …" at bounding box center [830, 419] width 1172 height 625
type textarea "@media screen and (max-width: 767px) { [data-nav-status="active"] .nav-bar__bot…"
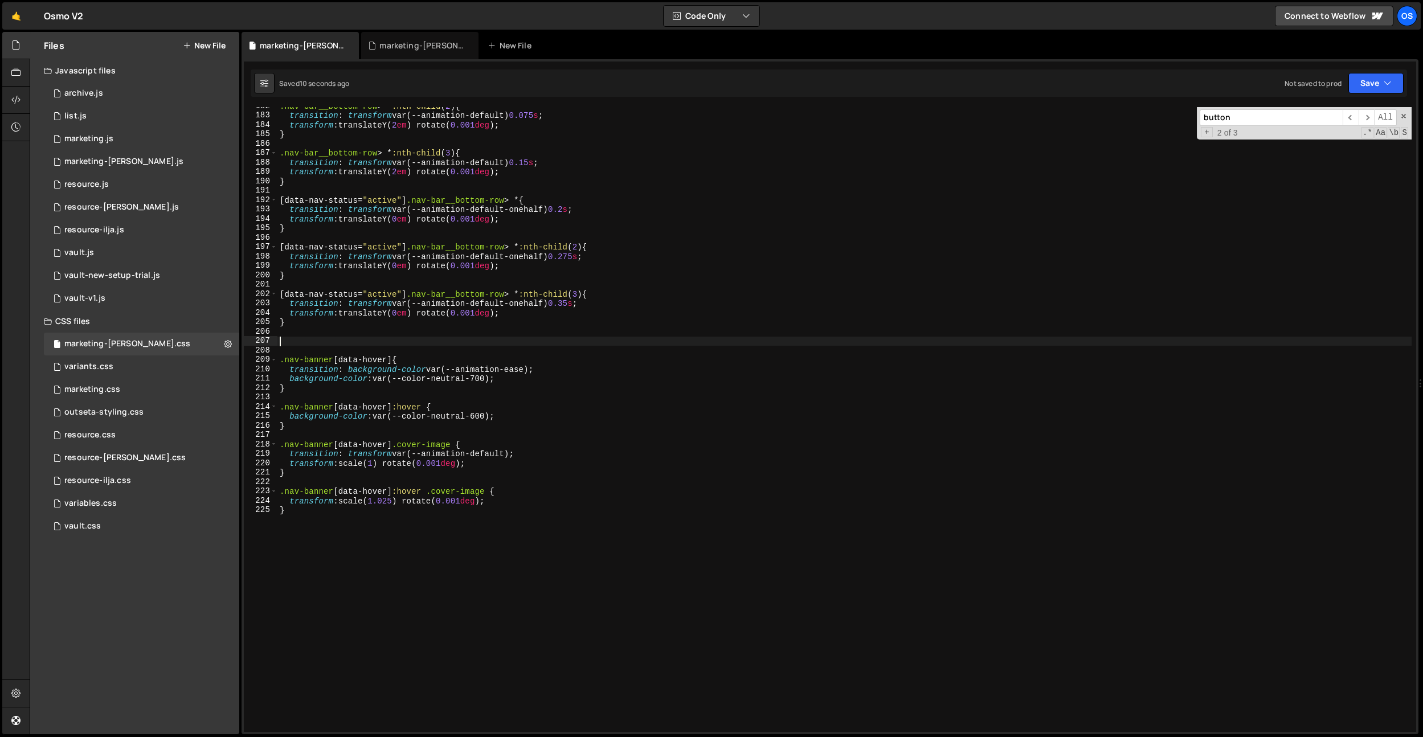
scroll to position [1669, 0]
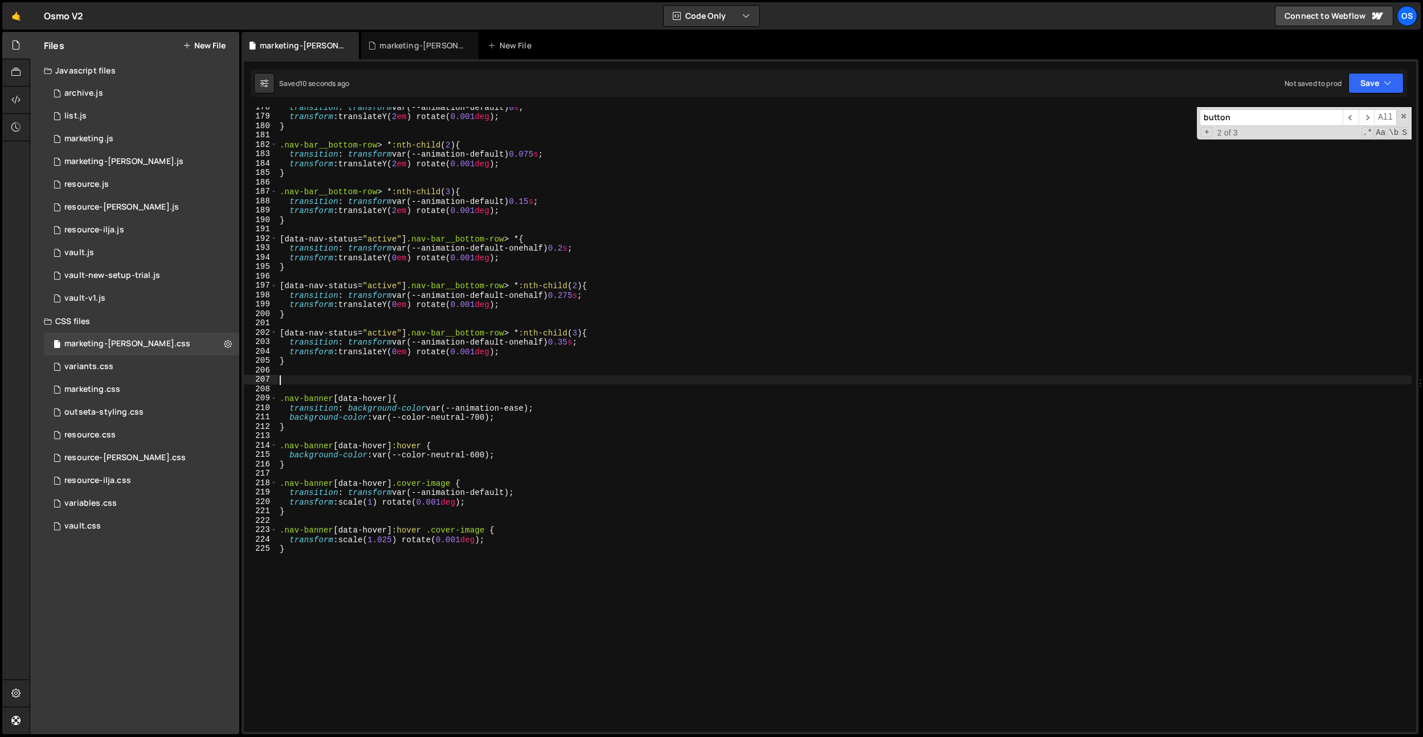
drag, startPoint x: 589, startPoint y: 353, endPoint x: 586, endPoint y: 303, distance: 49.6
click at [589, 353] on div "transition : transform var(--animation-default) 0 s ; transform : translateY( 2…" at bounding box center [844, 425] width 1134 height 644
drag, startPoint x: 584, startPoint y: 295, endPoint x: 580, endPoint y: 305, distance: 11.5
click at [584, 295] on div "transition : transform var(--animation-default) 0 s ; transform : translateY( 2…" at bounding box center [844, 425] width 1134 height 644
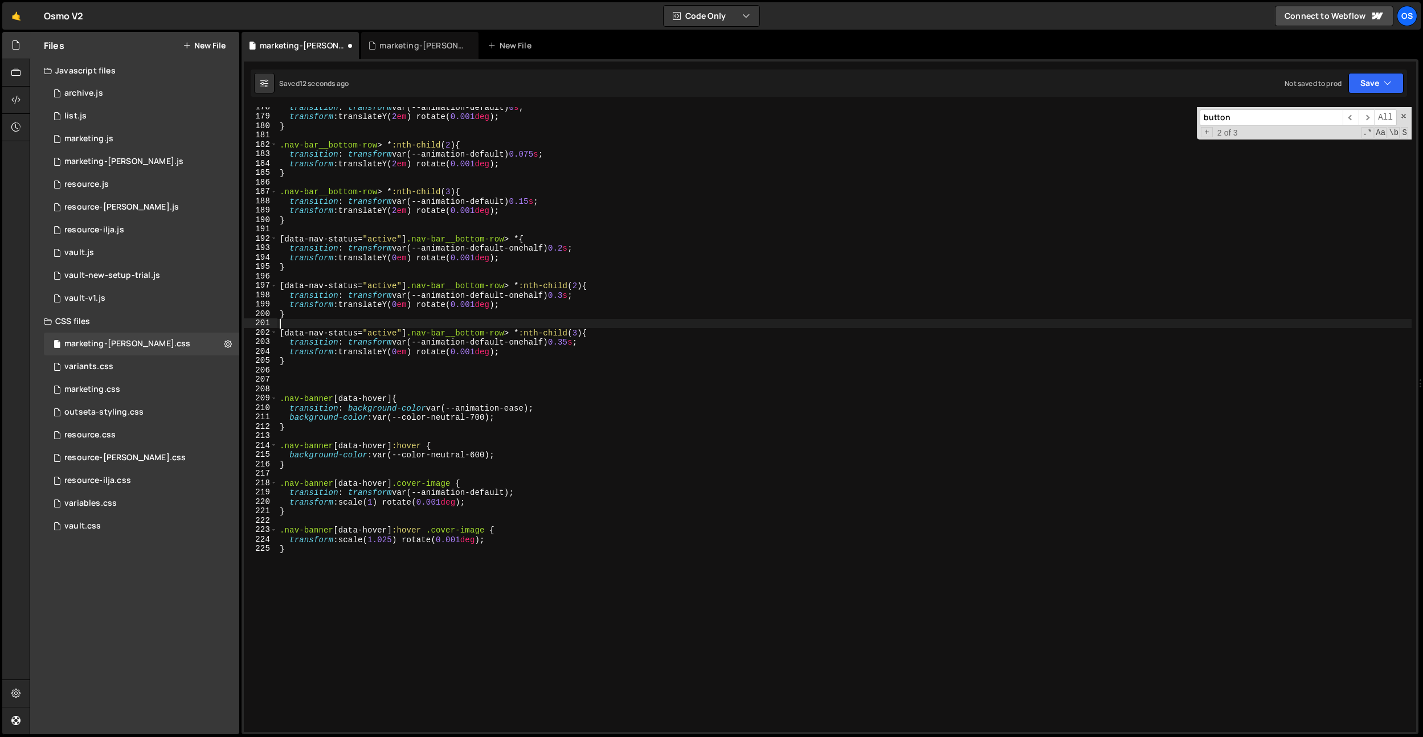
drag, startPoint x: 525, startPoint y: 323, endPoint x: 574, endPoint y: 340, distance: 52.2
click at [537, 329] on div "transition : transform var(--animation-default) 0 s ; transform : translateY( 2…" at bounding box center [844, 425] width 1134 height 644
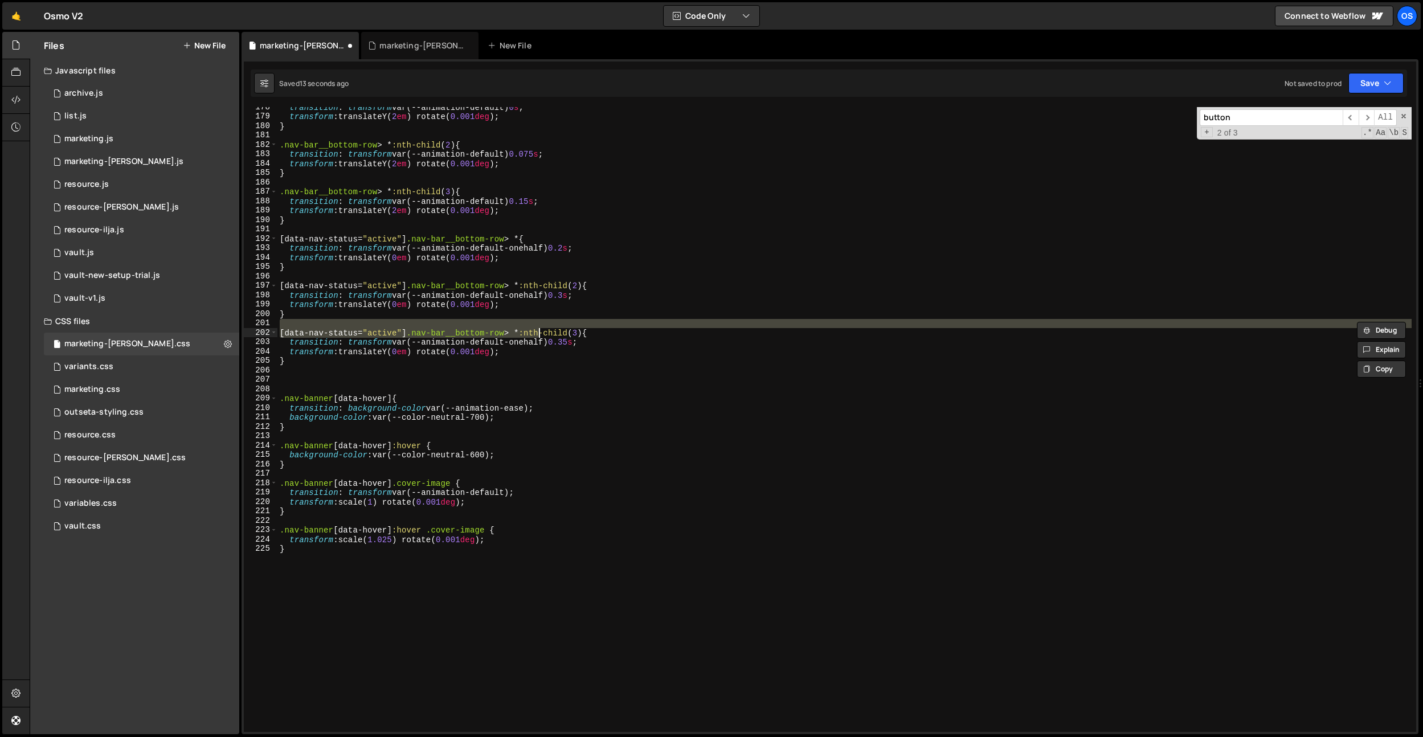
click at [578, 340] on div "transition : transform var(--animation-default) 0 s ; transform : translateY( 2…" at bounding box center [844, 425] width 1134 height 644
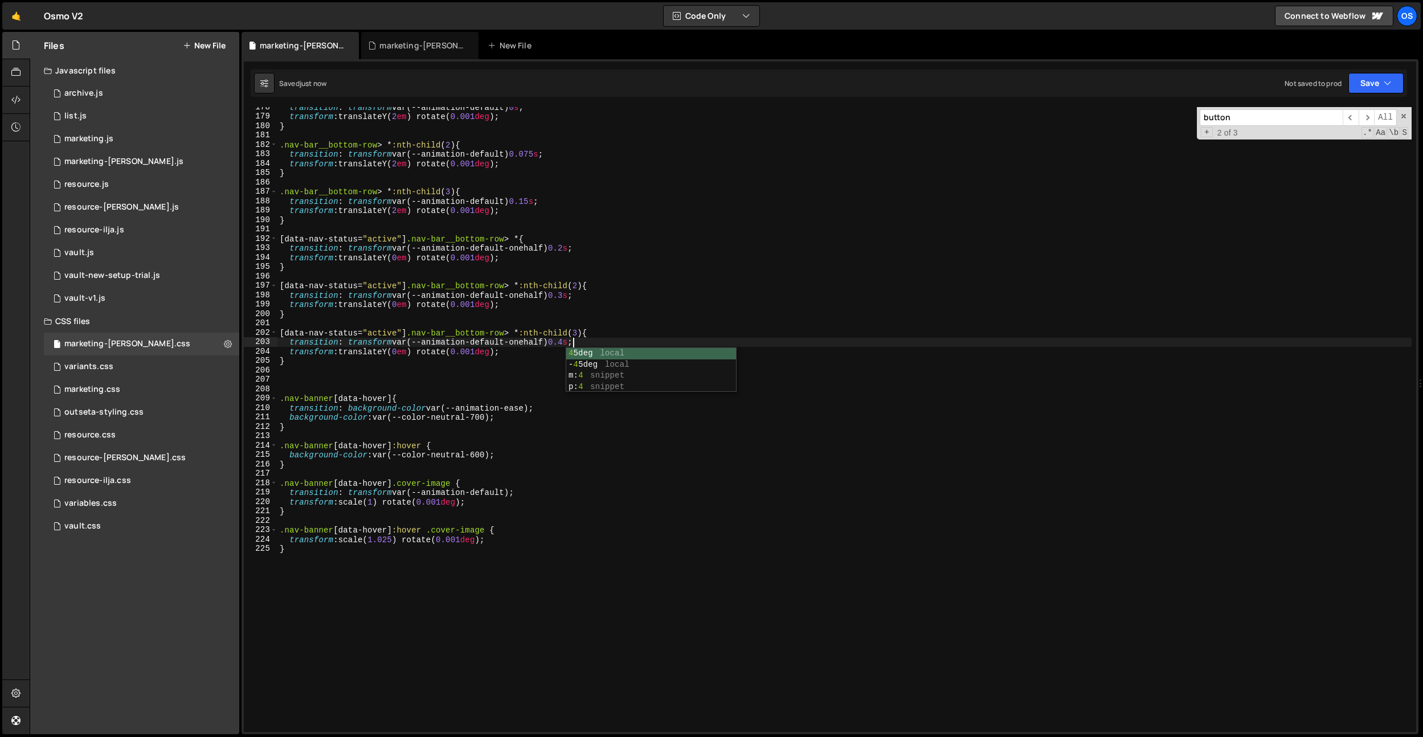
type textarea "transition: transform var(--animation-default-onehalf) 0.4s;"
click at [322, 387] on div "transition : transform var(--animation-default) 0 s ; transform : translateY( 2…" at bounding box center [844, 425] width 1134 height 644
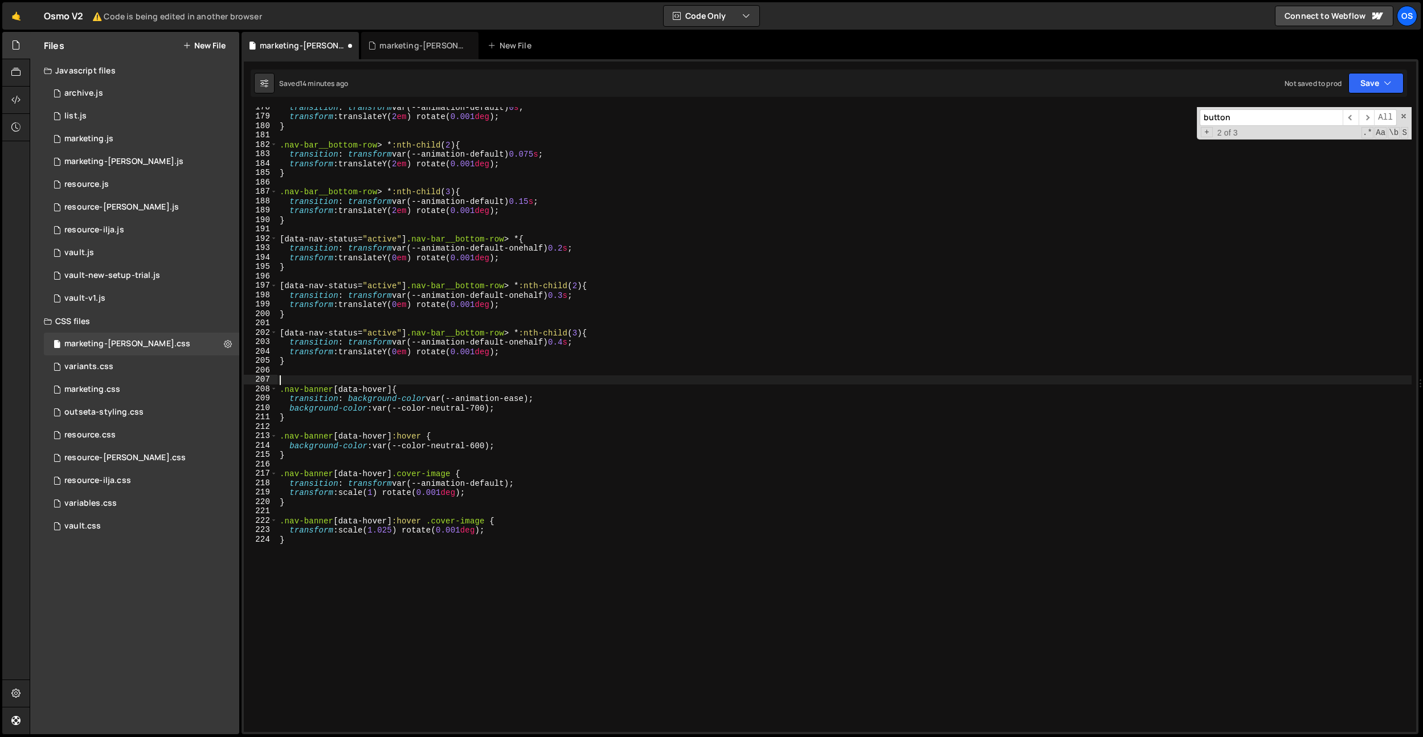
click at [319, 553] on div "transition : transform var(--animation-default) 0 s ; transform : translateY( 2…" at bounding box center [844, 425] width 1134 height 644
type textarea "}"
paste textarea "nav-bar__mobile-buttons"
type textarea ".nav-bar__mobile-buttons {}"
click at [402, 562] on div "transition : transform var(--animation-default) 0 s ; transform : translateY( 2…" at bounding box center [844, 425] width 1134 height 644
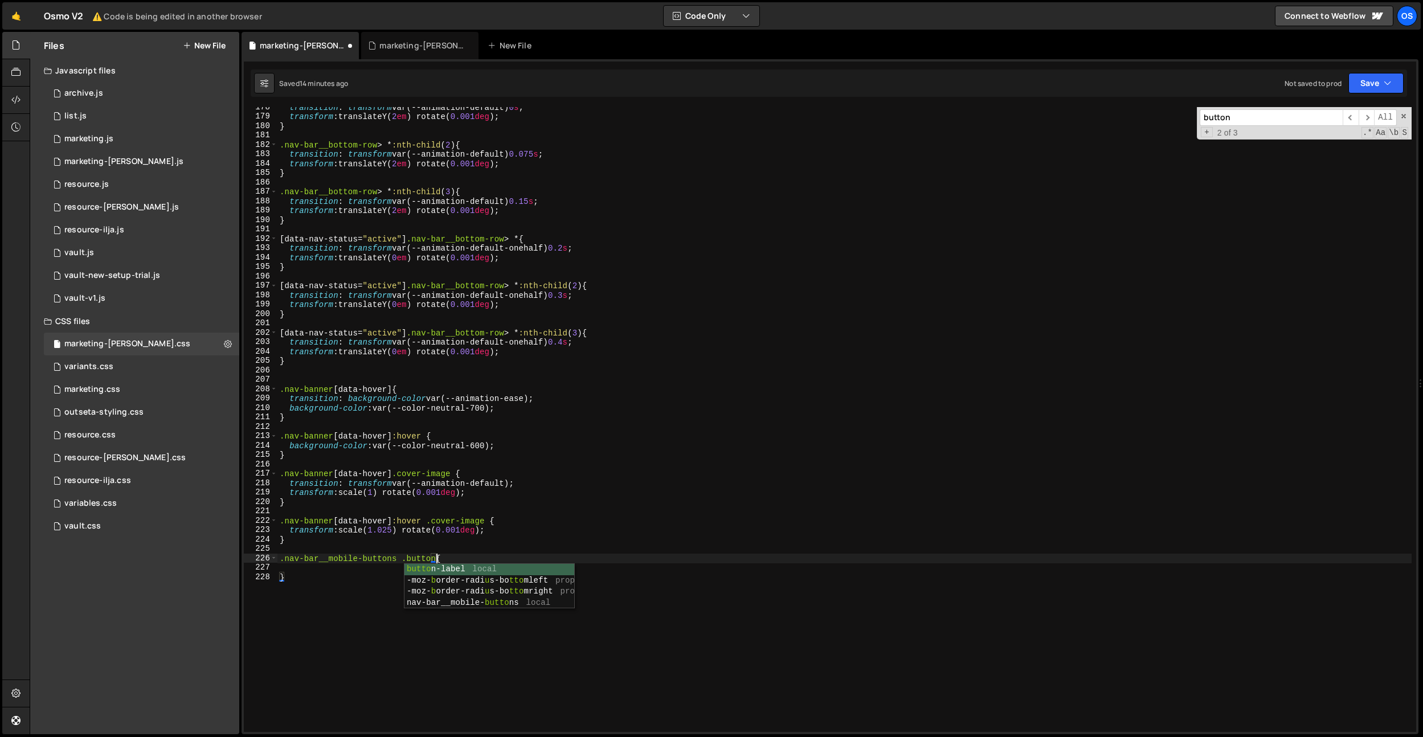
scroll to position [0, 11]
drag, startPoint x: 437, startPoint y: 556, endPoint x: 407, endPoint y: 561, distance: 30.5
click at [407, 561] on div "transition : transform var(--animation-default) 0 s ; transform : translateY( 2…" at bounding box center [844, 425] width 1134 height 644
type textarea ".nav-bar__mobile-buttons {"
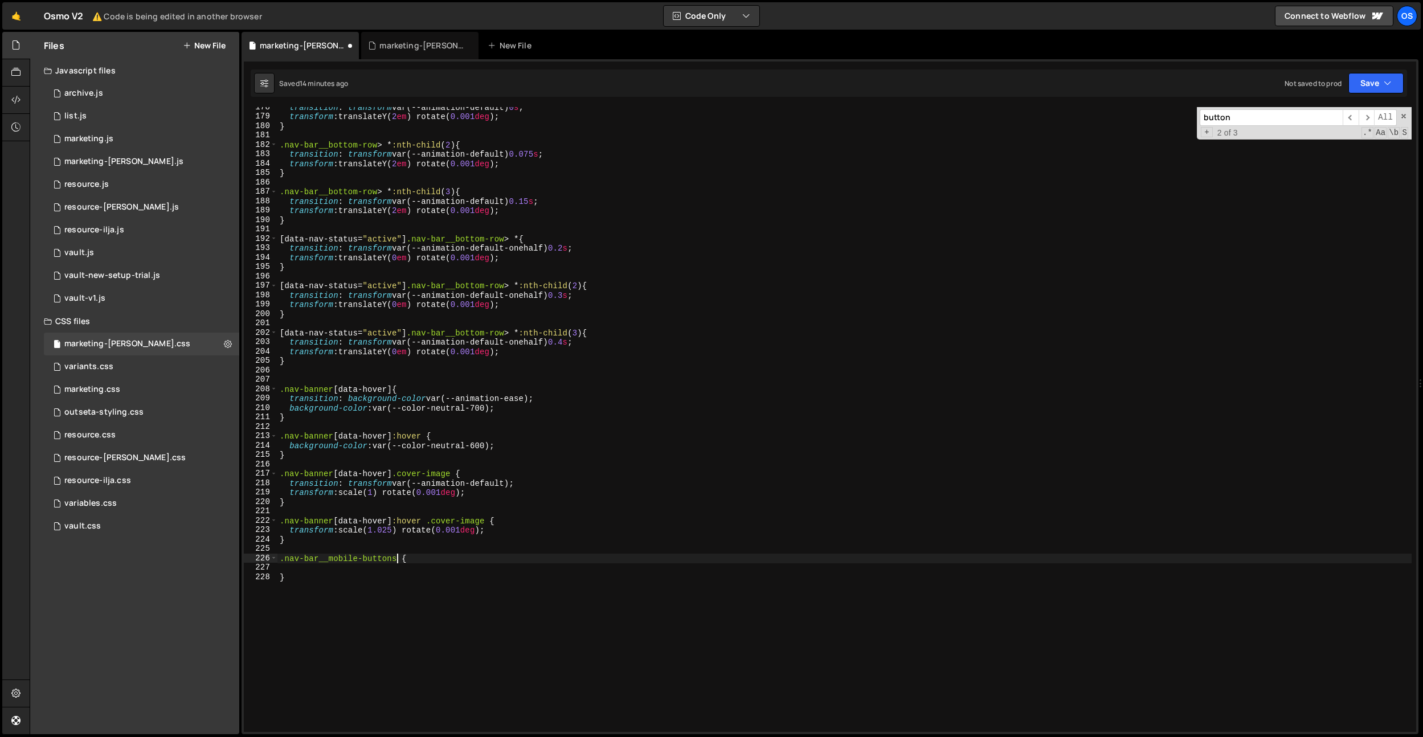
click at [402, 567] on div "transition : transform var(--animation-default) 0 s ; transform : translateY( 2…" at bounding box center [844, 425] width 1134 height 644
drag, startPoint x: 395, startPoint y: 558, endPoint x: 231, endPoint y: 557, distance: 164.1
click at [230, 556] on div "Files New File Javascript files 0 archive.js 0 0 list.js 0 0 marketing.js 0 0 0…" at bounding box center [727, 383] width 1394 height 703
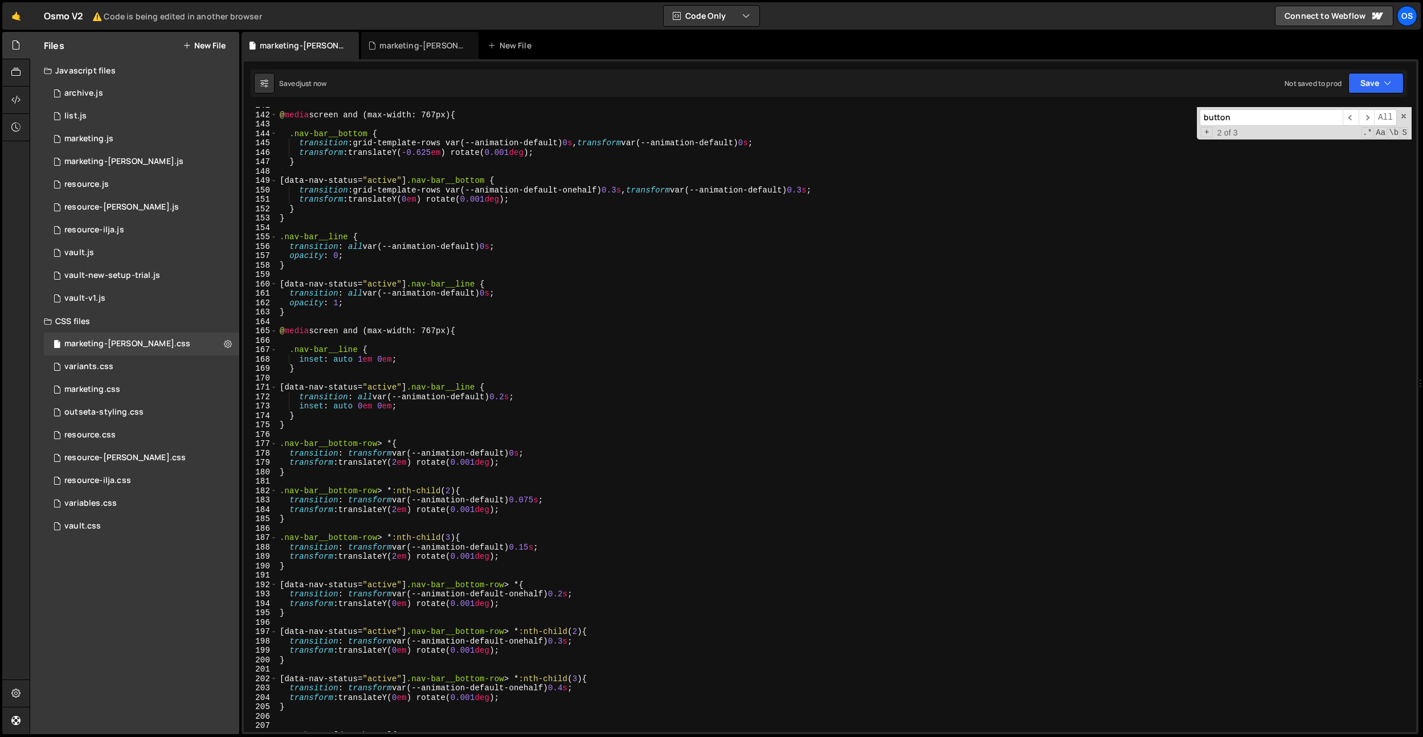
scroll to position [1321, 0]
drag, startPoint x: 457, startPoint y: 332, endPoint x: 386, endPoint y: 431, distance: 122.1
click at [259, 337] on div ":root { 141 142 143 144 145 146 147 148 149 150 151 152 153 154 155 156 157 158…" at bounding box center [830, 419] width 1172 height 625
type textarea "@media screen and (max-width: 767px) {"
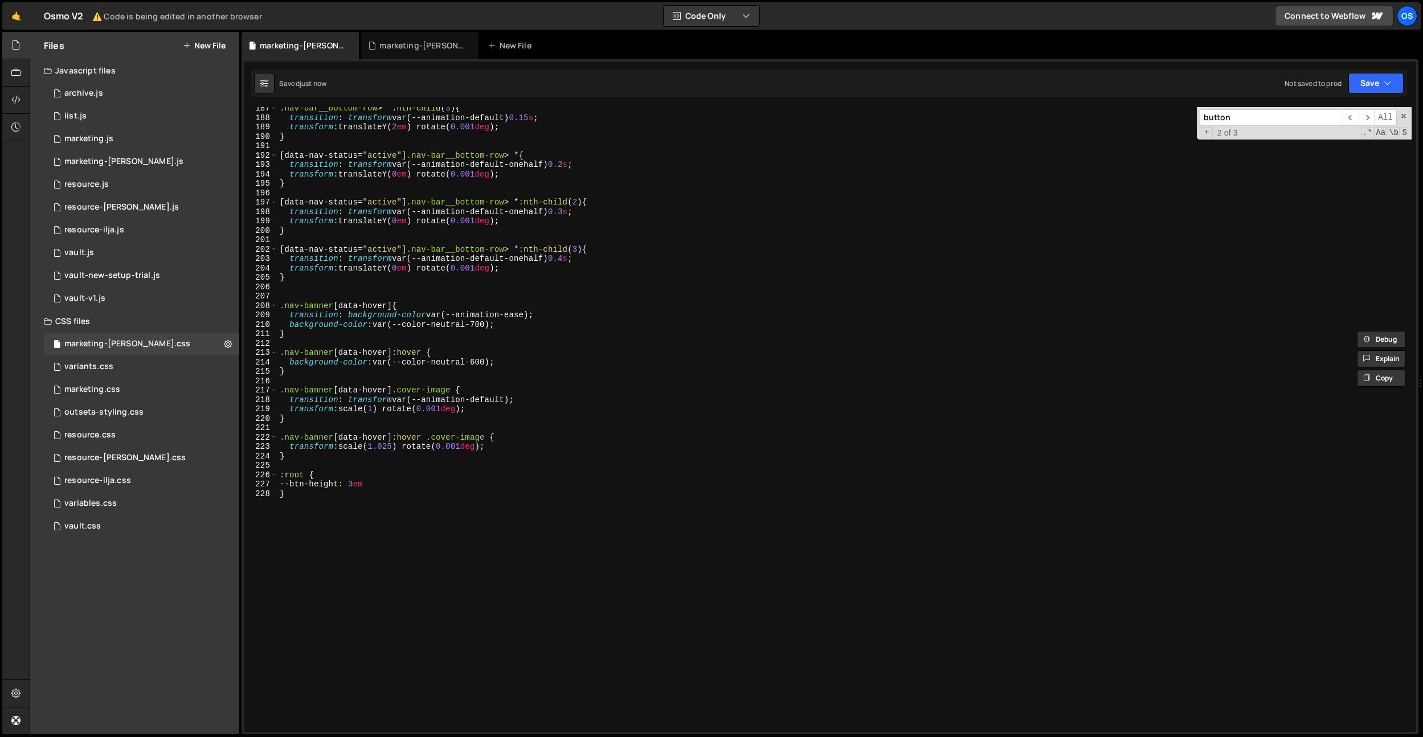
click at [296, 464] on div ".nav-bar__bottom-row > * :nth-child ( 3 ) { transition : transform var(--animat…" at bounding box center [844, 426] width 1134 height 644
type textarea "]"
paste textarea "@media screen and (max-width: 767px)"
click at [358, 526] on div ".nav-bar__bottom-row > * :nth-child ( 3 ) { transition : transform var(--animat…" at bounding box center [844, 426] width 1134 height 644
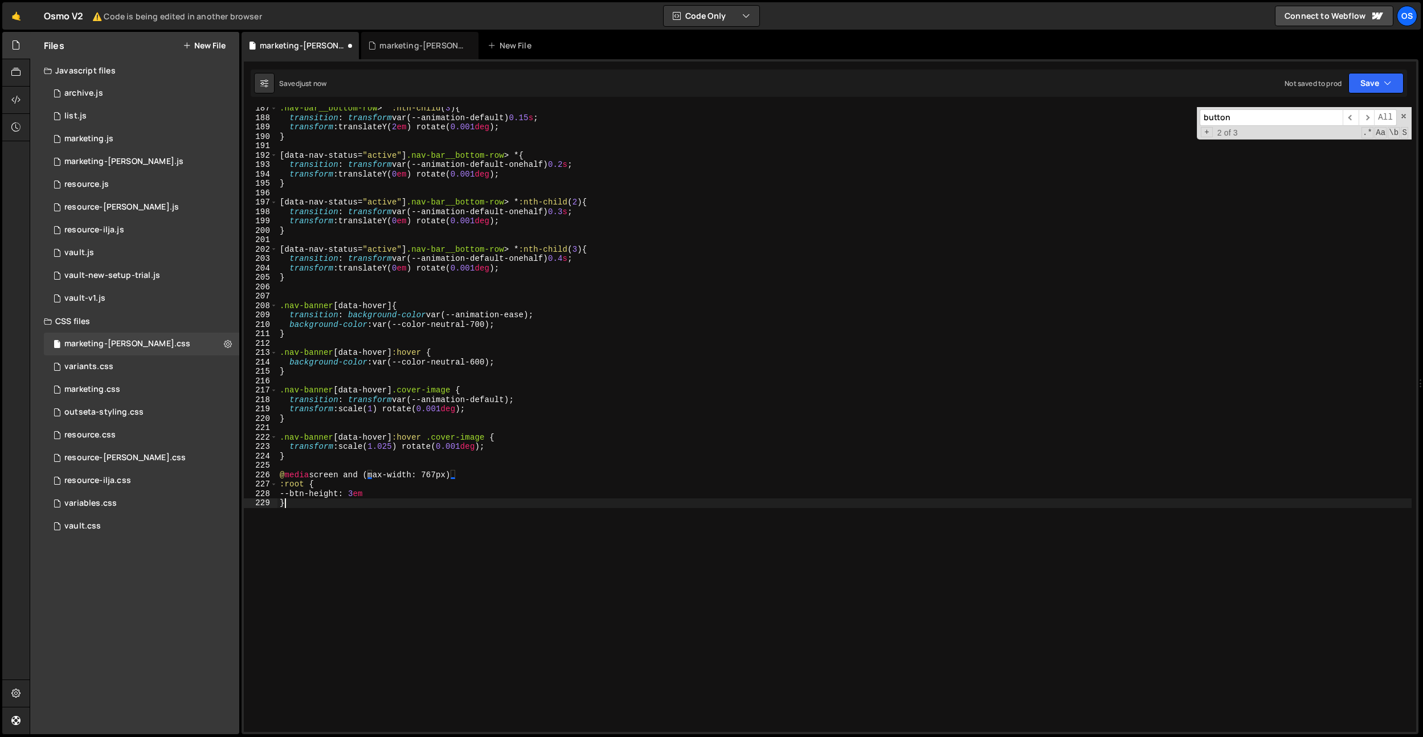
type textarea "}"
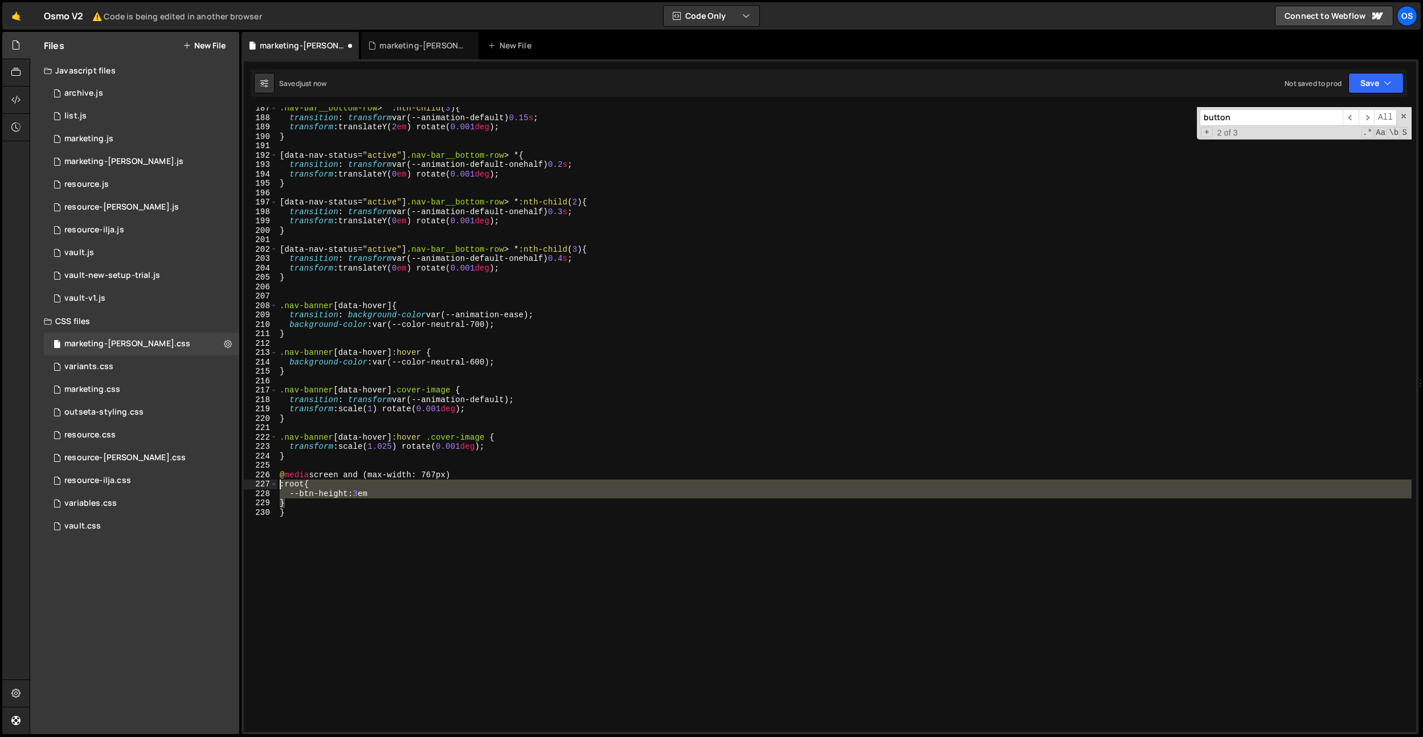
drag, startPoint x: 293, startPoint y: 505, endPoint x: 277, endPoint y: 487, distance: 24.7
click at [277, 487] on div ":root { --btn-height: 3em 187 188 189 190 191 192 193 194 195 196 197 198 199 2…" at bounding box center [830, 419] width 1172 height 625
click at [381, 489] on div ".nav-bar__bottom-row > * :nth-child ( 3 ) { transition : transform var(--animat…" at bounding box center [844, 419] width 1134 height 625
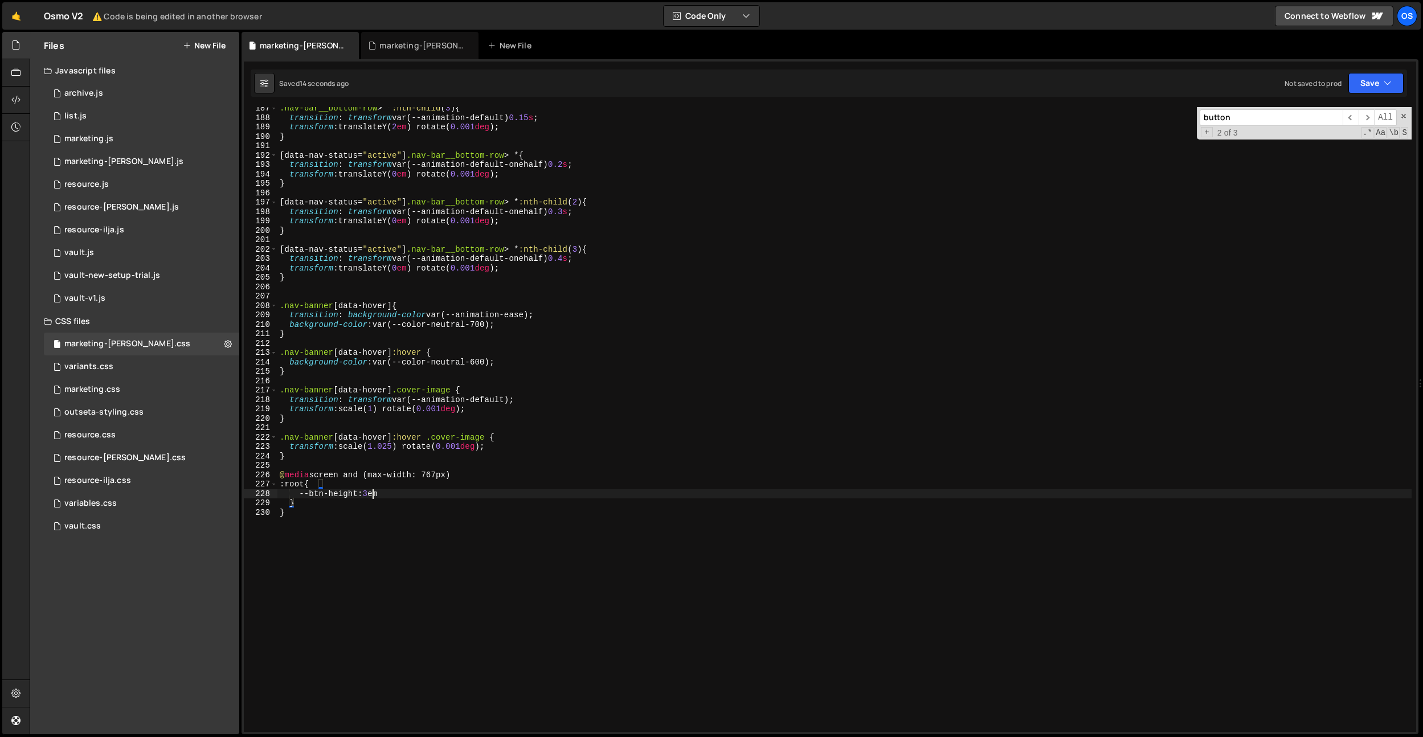
click at [374, 492] on div ".nav-bar__bottom-row > * :nth-child ( 3 ) { transition : transform var(--animat…" at bounding box center [844, 426] width 1134 height 644
click at [316, 485] on div ".nav-bar__bottom-row > * :nth-child ( 3 ) { transition : transform var(--animat…" at bounding box center [844, 426] width 1134 height 644
click at [317, 487] on div ".nav-bar__bottom-row > * :nth-child ( 3 ) { transition : transform var(--animat…" at bounding box center [844, 426] width 1134 height 644
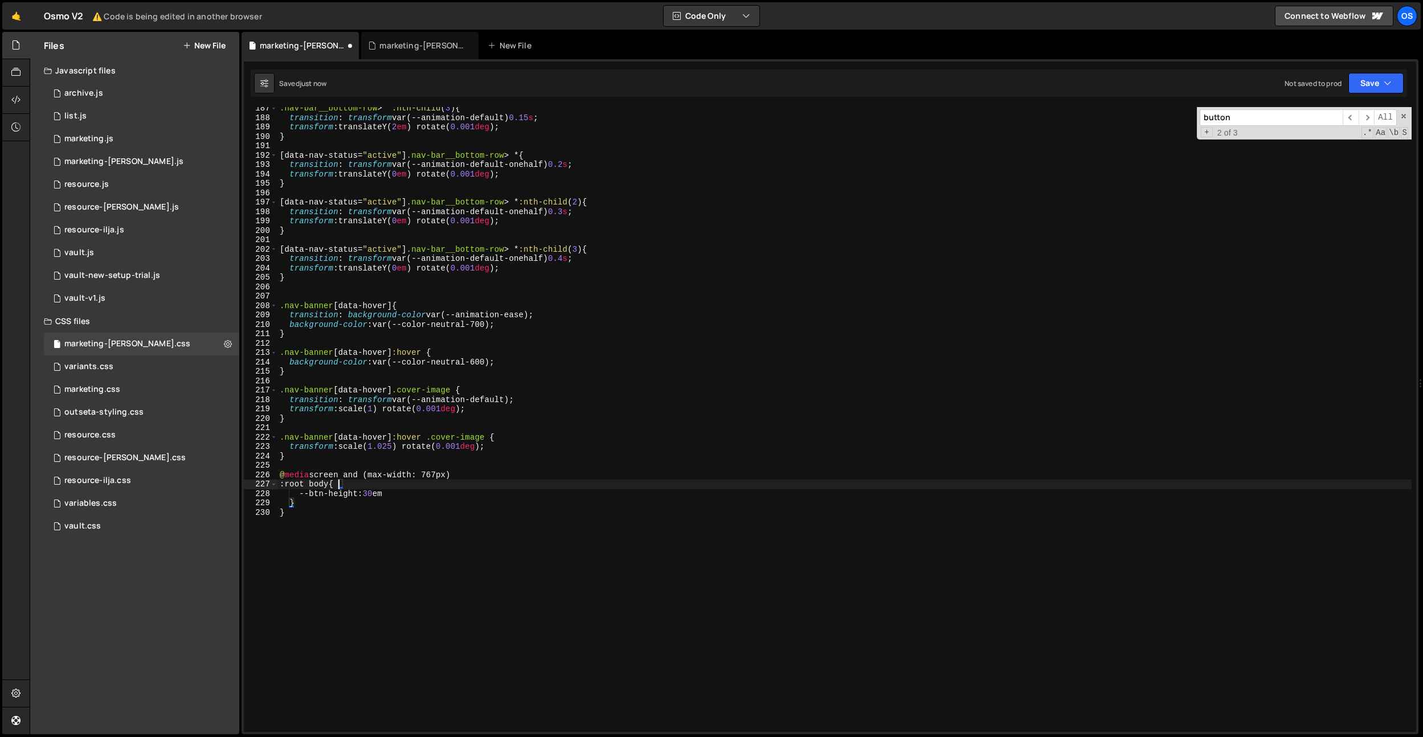
scroll to position [0, 4]
click at [320, 487] on div ".nav-bar__bottom-row > * :nth-child ( 3 ) { transition : transform var(--animat…" at bounding box center [844, 426] width 1134 height 644
click at [432, 493] on div ".nav-bar__bottom-row > * :nth-child ( 3 ) { transition : transform var(--animat…" at bounding box center [844, 426] width 1134 height 644
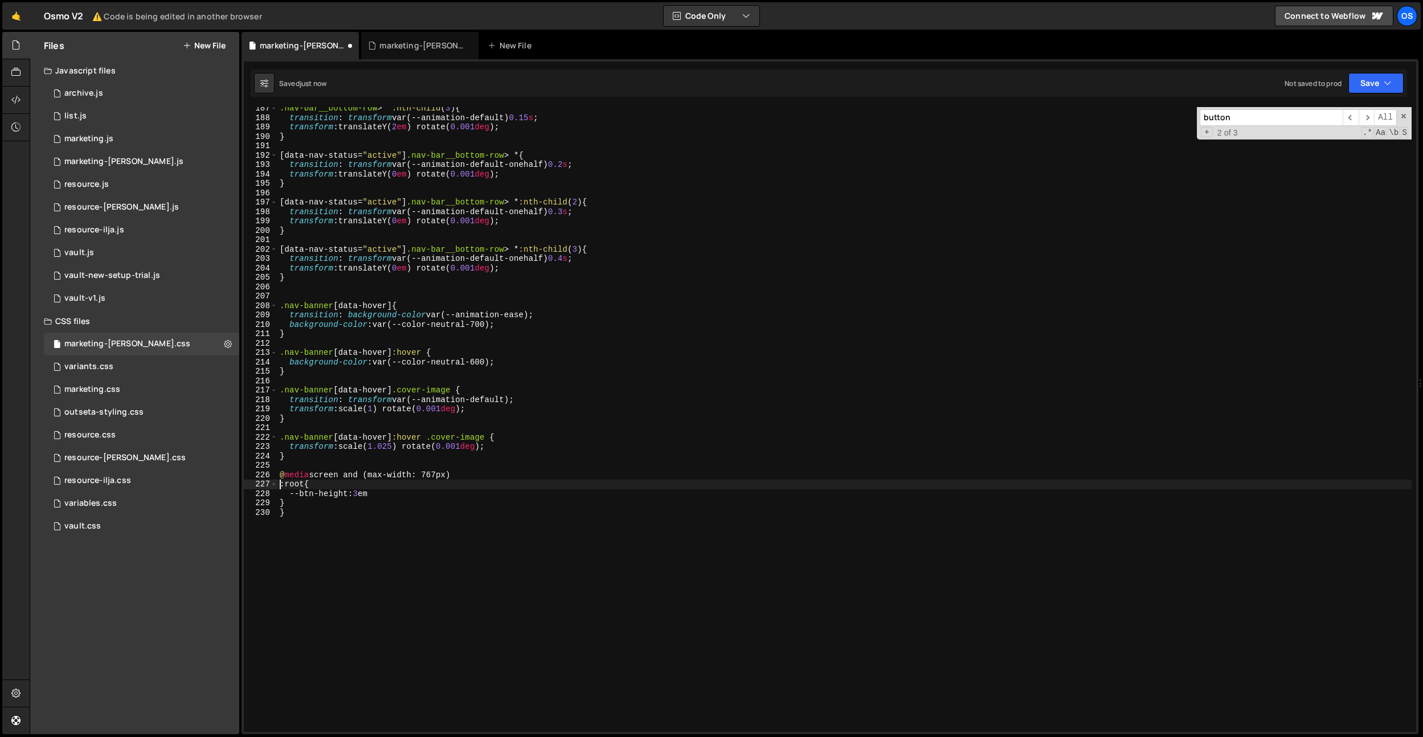
type textarea "}"
click at [367, 485] on div ".nav-bar__bottom-row > * :nth-child ( 3 ) { transition : transform var(--animat…" at bounding box center [844, 426] width 1134 height 644
type textarea "--btn-height: 3em"
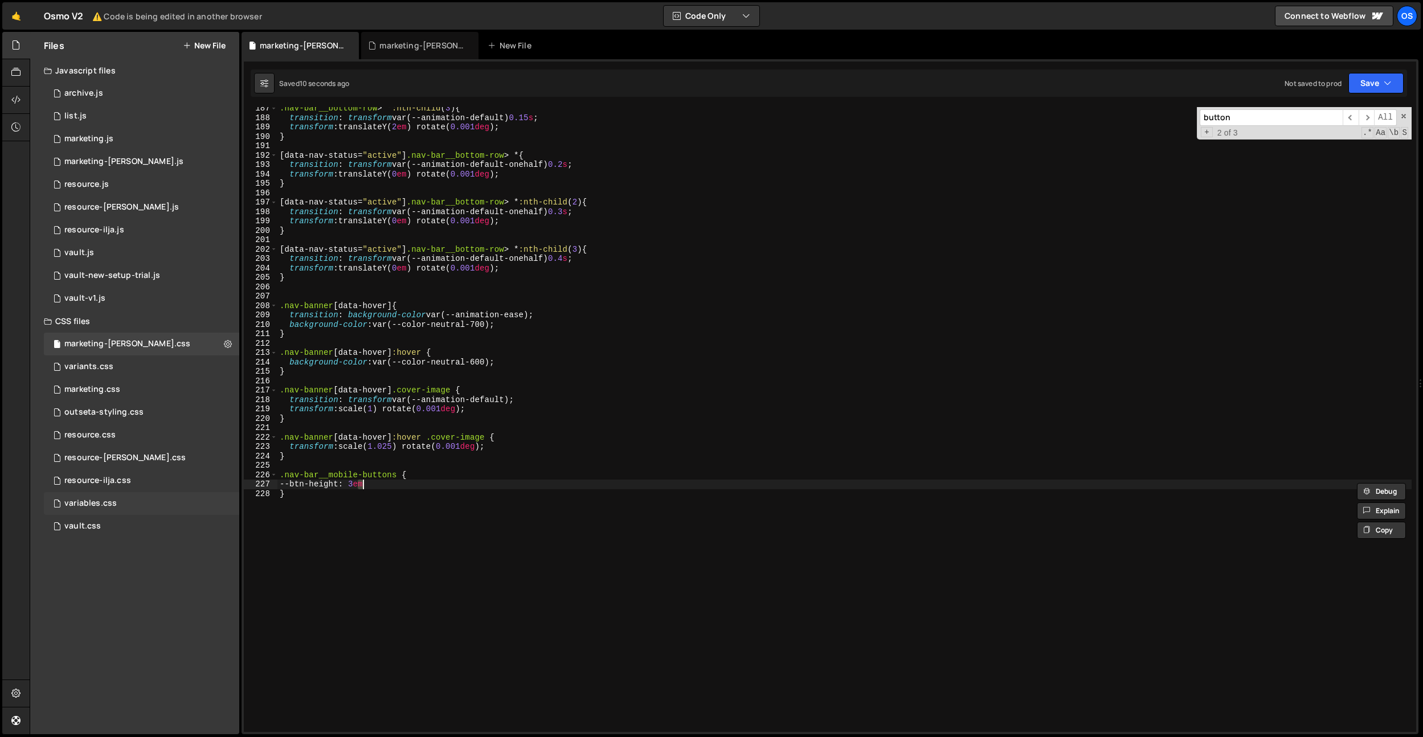
click at [108, 505] on div "variables.css" at bounding box center [90, 504] width 52 height 10
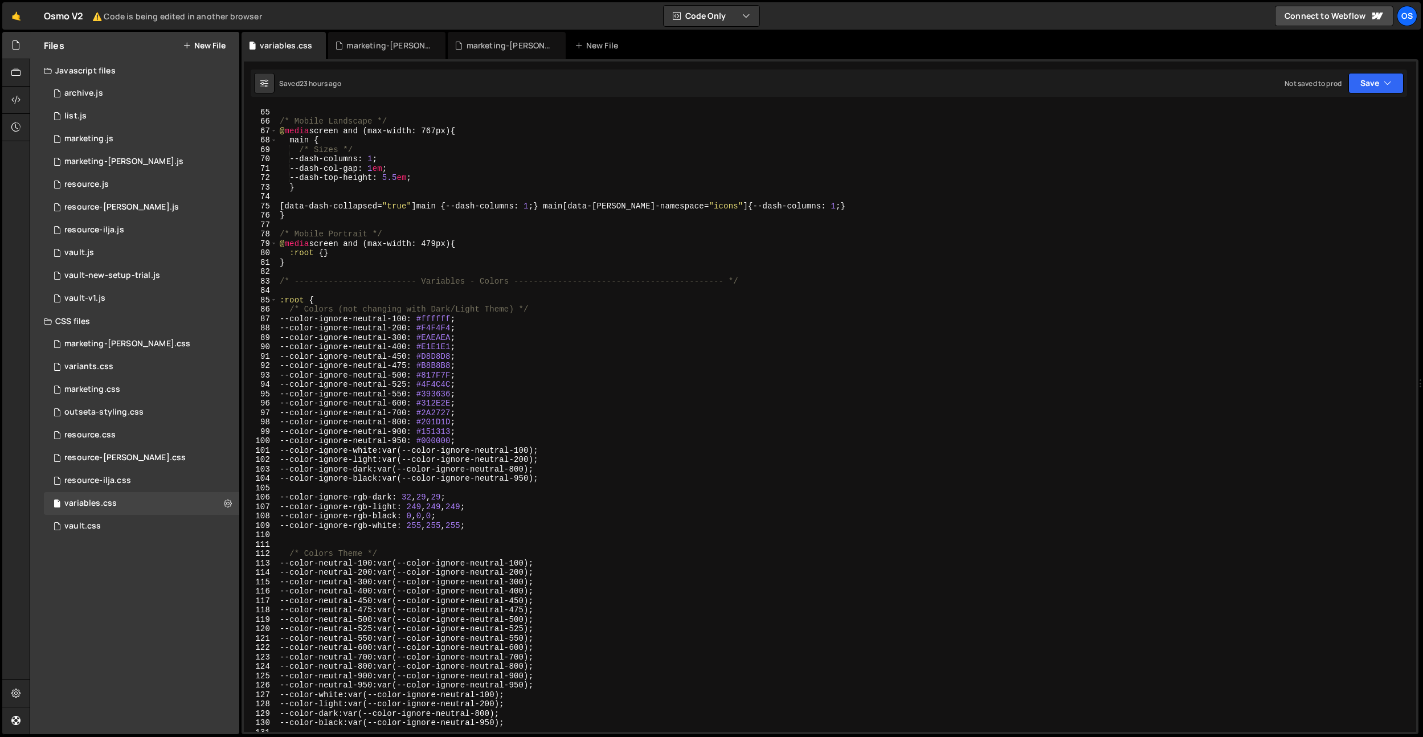
scroll to position [546, 0]
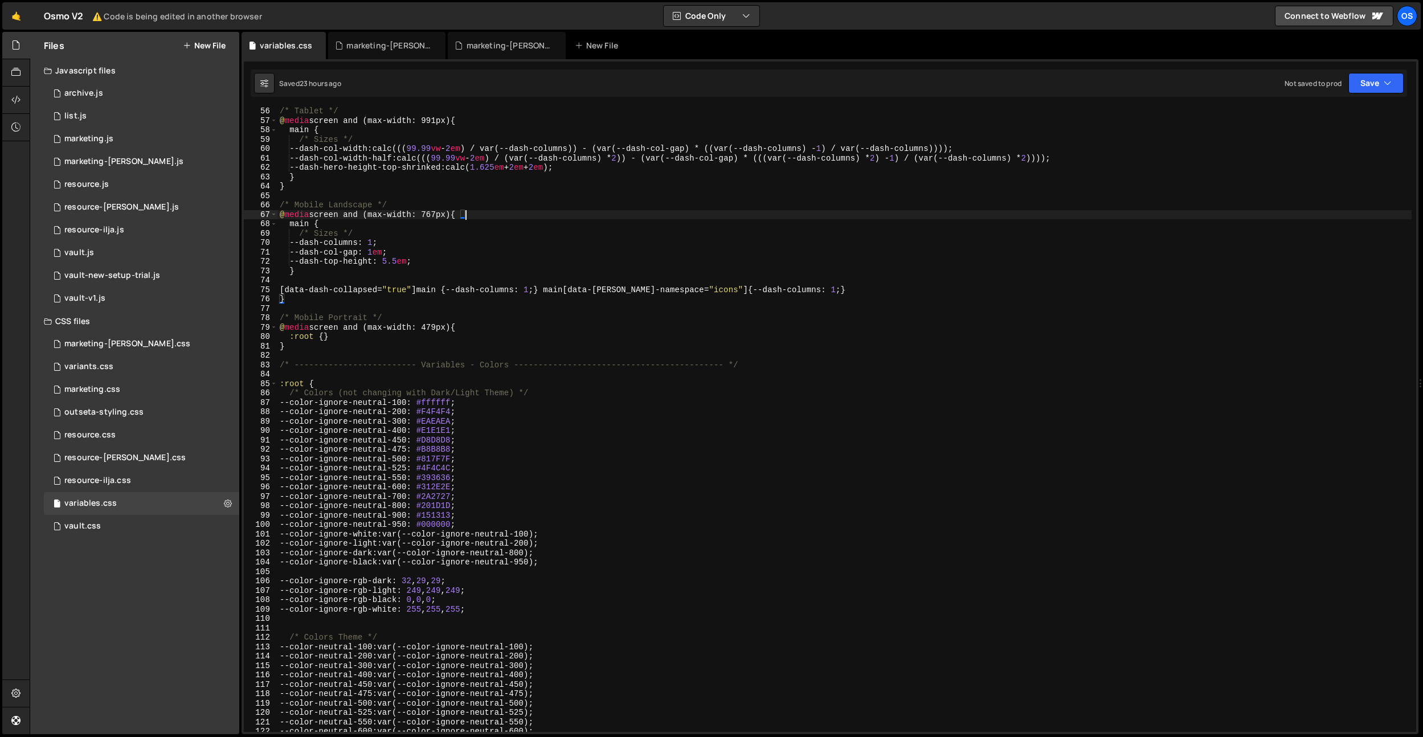
click at [465, 213] on div "/* Tablet */ @ media screen and (max-width: 991px) { main { /* Sizes */ --dash-…" at bounding box center [844, 429] width 1134 height 644
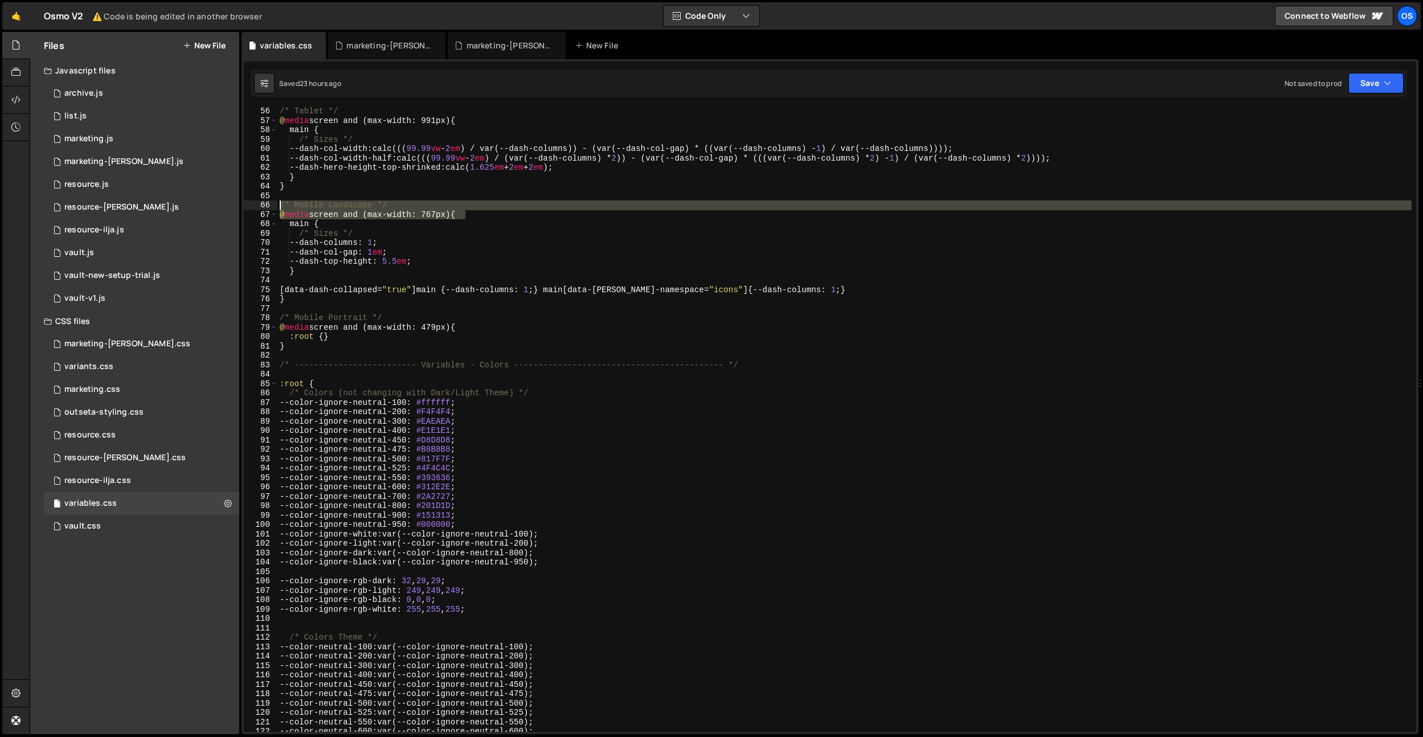
drag, startPoint x: 477, startPoint y: 212, endPoint x: 335, endPoint y: 253, distance: 148.2
click at [234, 209] on div "Files New File Javascript files 0 archive.js 0 0 list.js 0 0 marketing.js 0 0 0…" at bounding box center [727, 383] width 1394 height 703
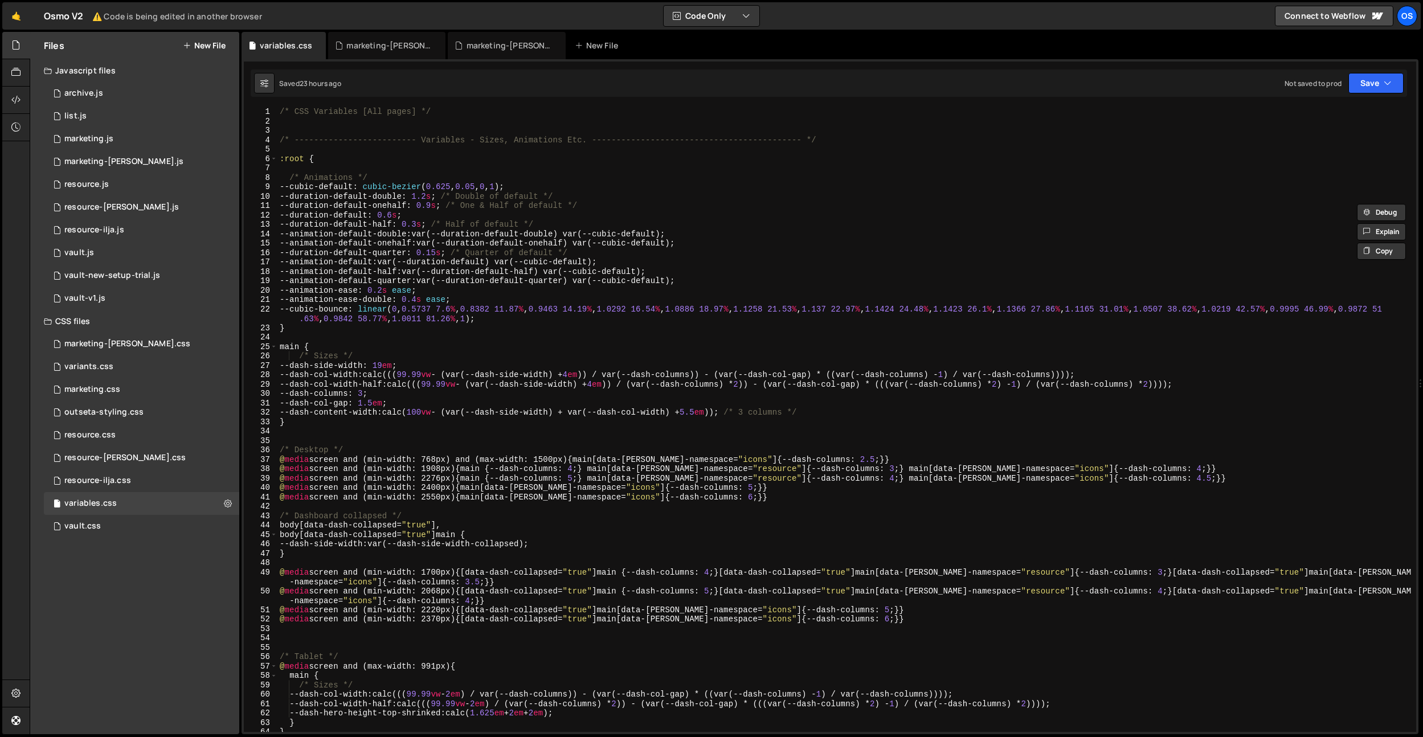
click at [308, 418] on div "/* CSS Variables [All pages] */ /* ------------------------- Variables - Sizes,…" at bounding box center [844, 429] width 1134 height 644
type textarea "}"
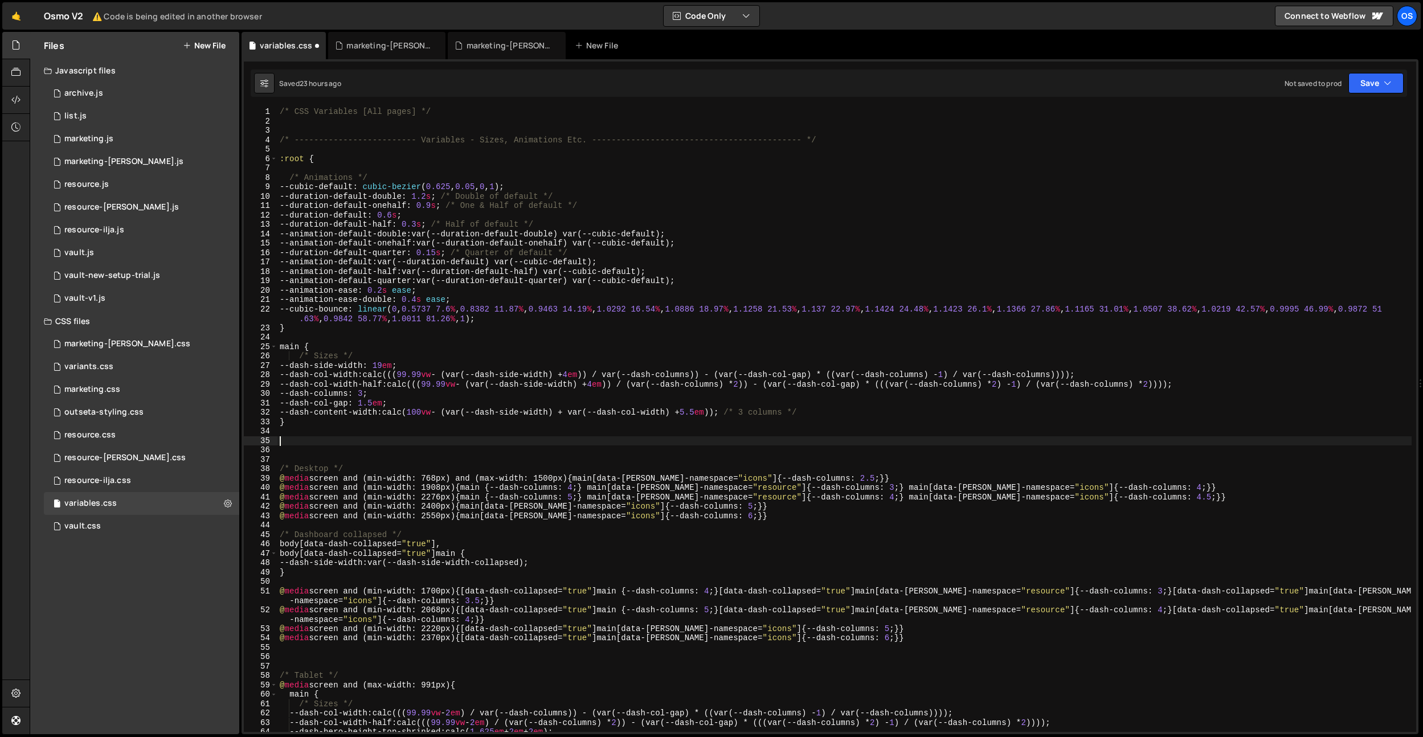
paste textarea "@media screen and (max-width: 767px) {"
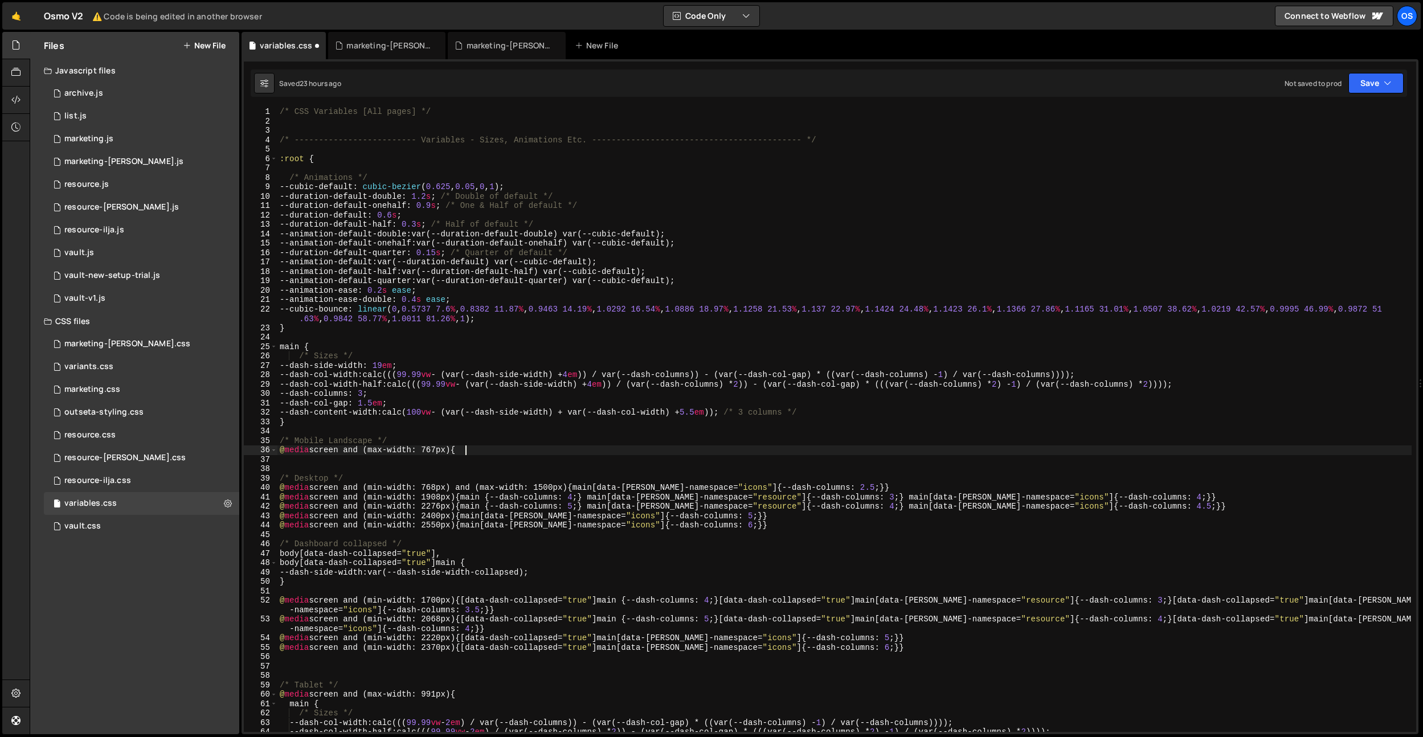
type textarea "@media screen and (max-width: 767px) {}"
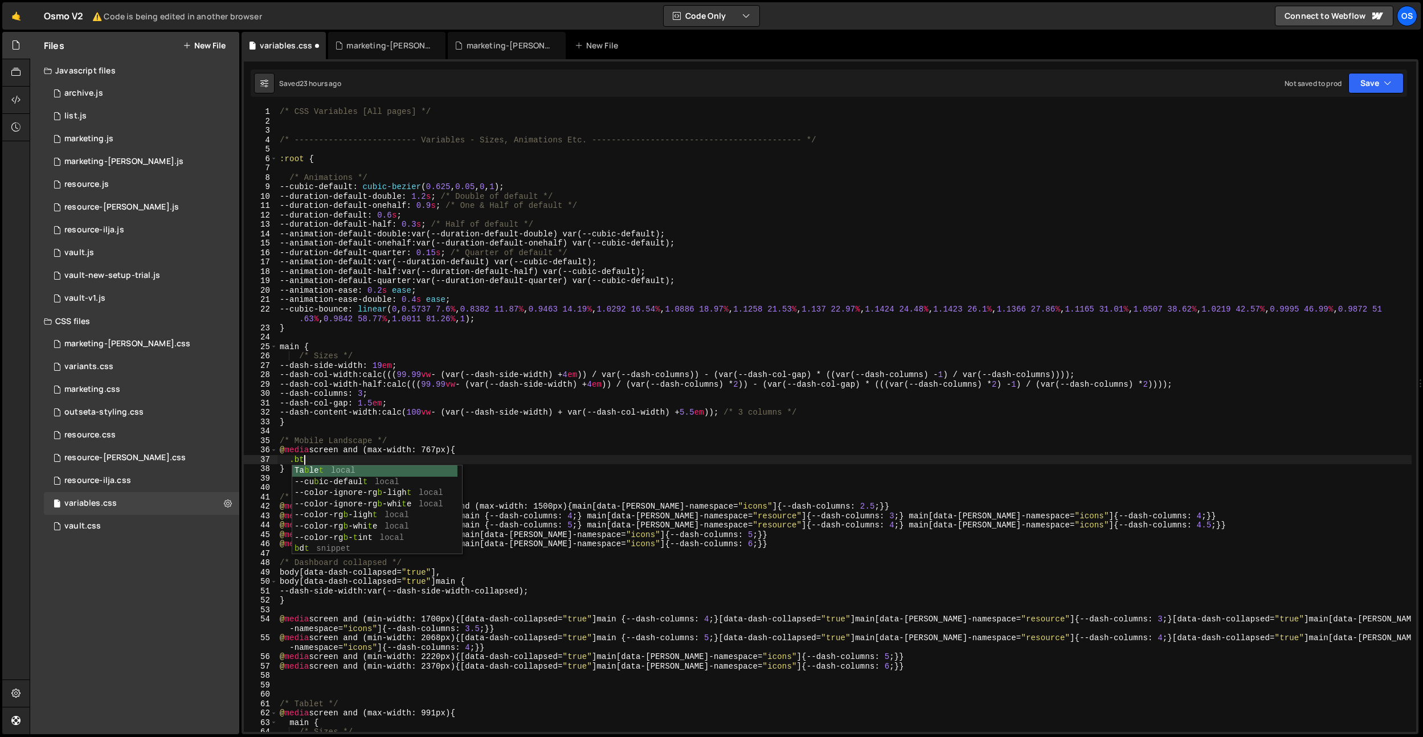
type textarea "."
type textarea "-"
type textarea ":root {}"
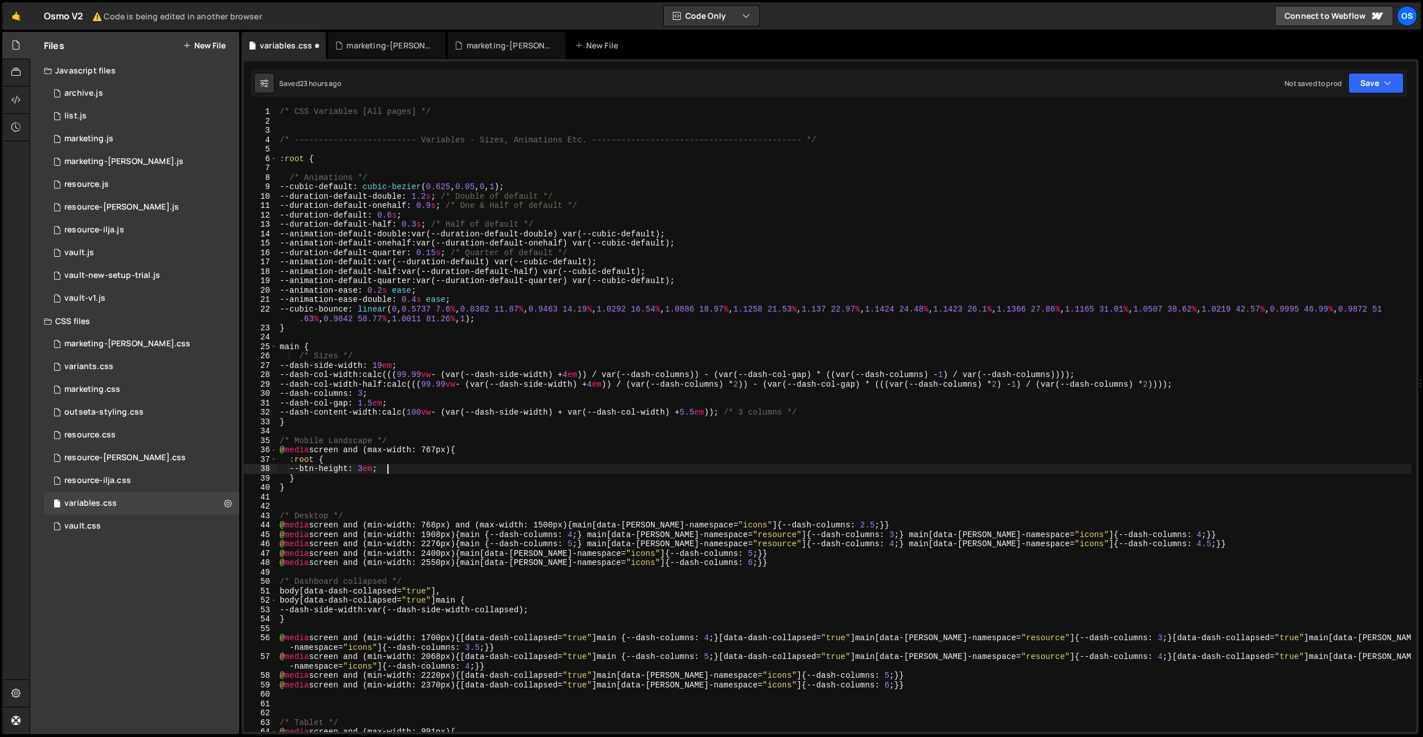
scroll to position [0, 7]
click at [410, 397] on div "/* CSS Variables [All pages] */ /* ------------------------- Variables - Sizes,…" at bounding box center [844, 429] width 1134 height 644
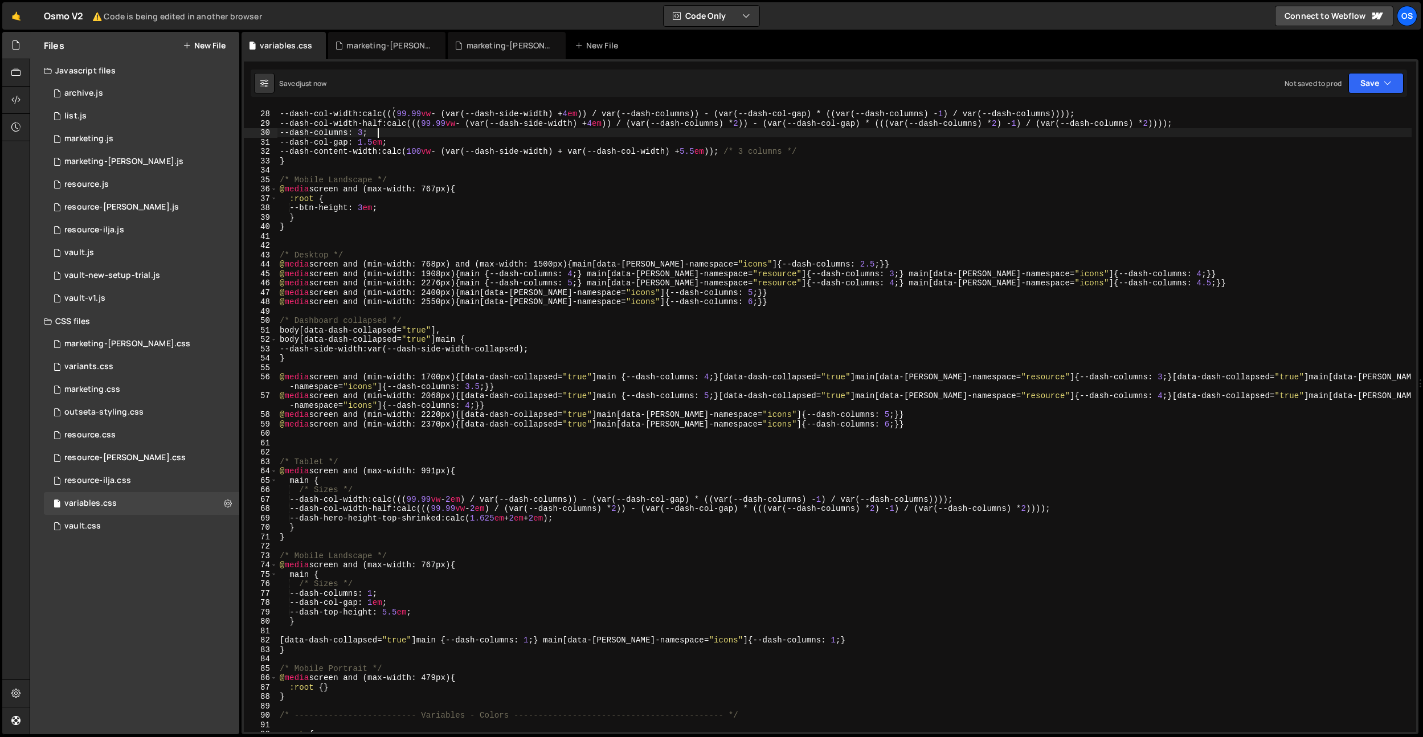
scroll to position [262, 0]
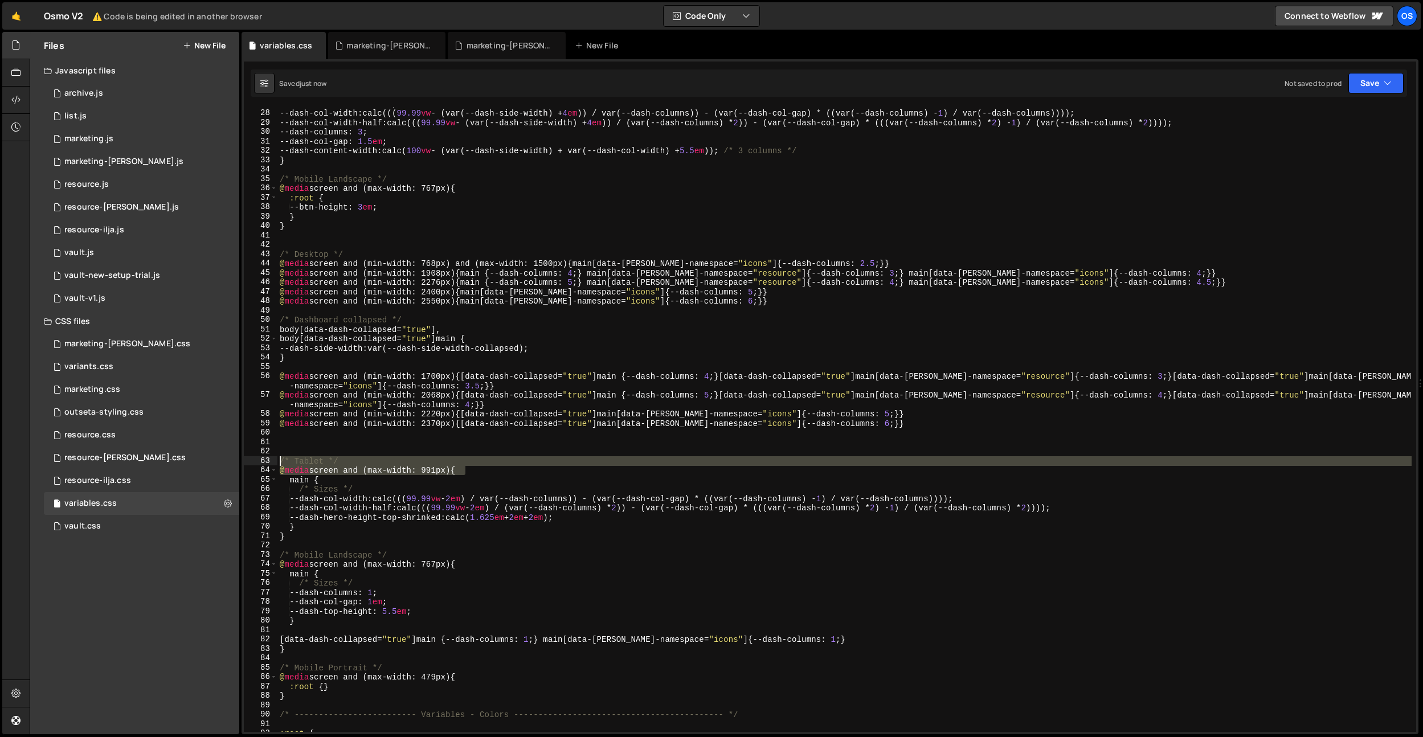
drag, startPoint x: 472, startPoint y: 468, endPoint x: 252, endPoint y: 457, distance: 220.2
click at [252, 457] on div "--dash-columns: 3; 27 28 29 30 31 32 33 34 35 36 37 38 39 40 41 42 43 44 45 46 …" at bounding box center [830, 419] width 1172 height 625
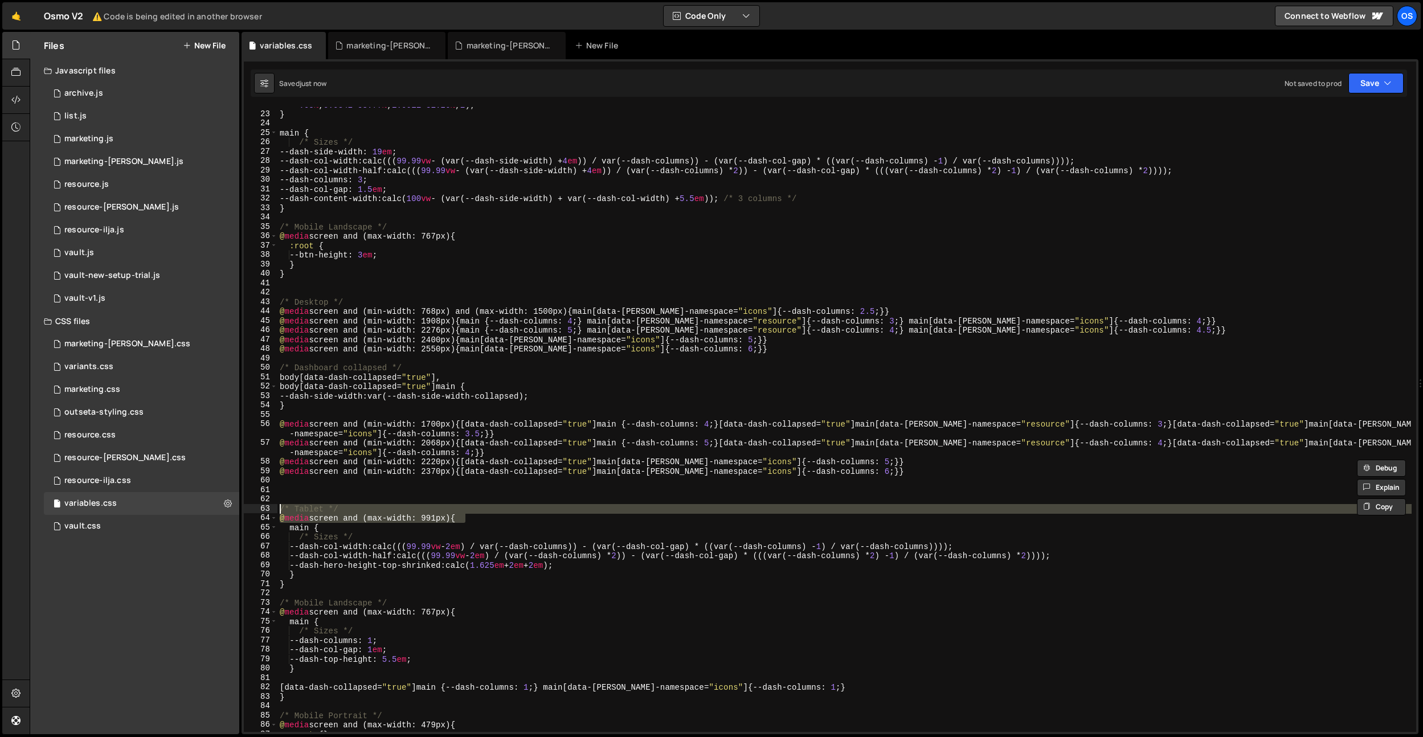
scroll to position [189, 0]
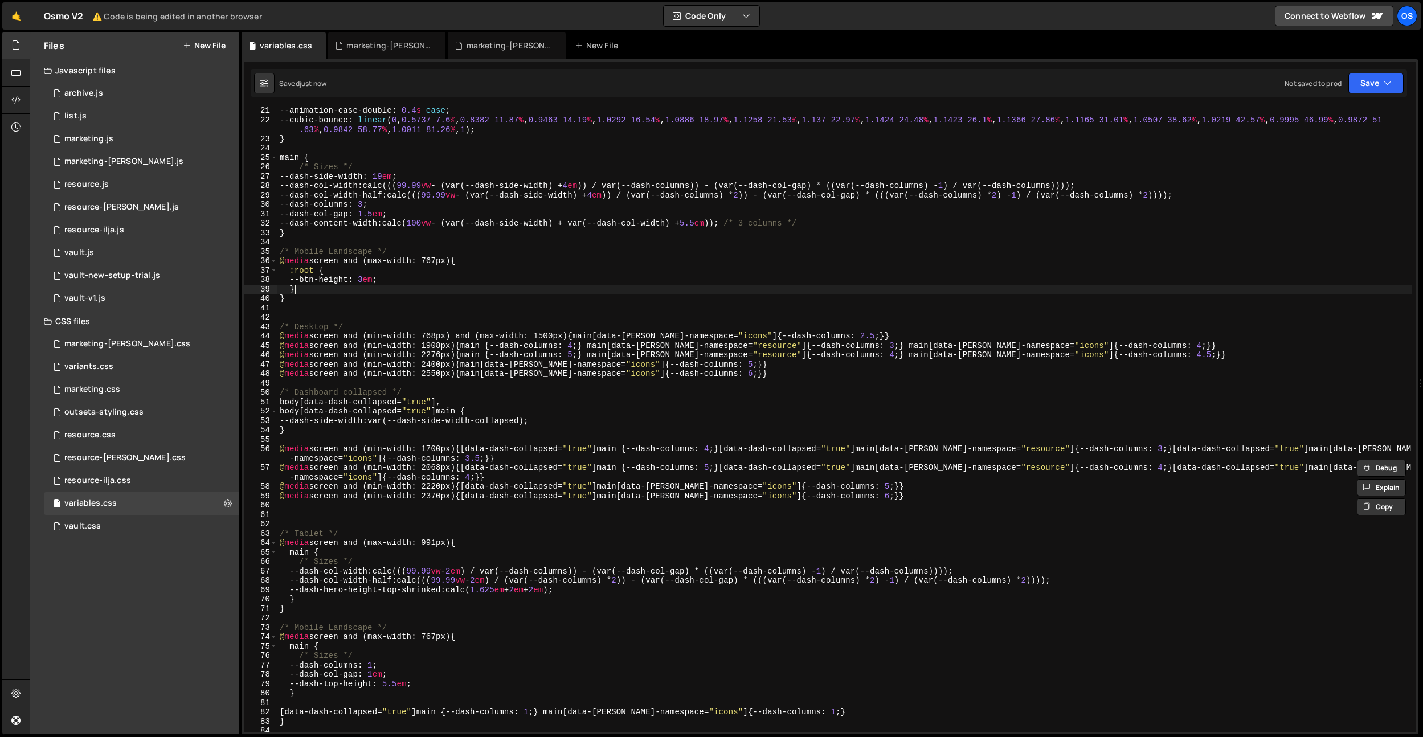
click at [314, 294] on div "--animation-ease-double : 0.4 s ease ; --cubic-bounce : linear ( 0 , 0.5737 7.6…" at bounding box center [844, 428] width 1134 height 644
type textarea "}"
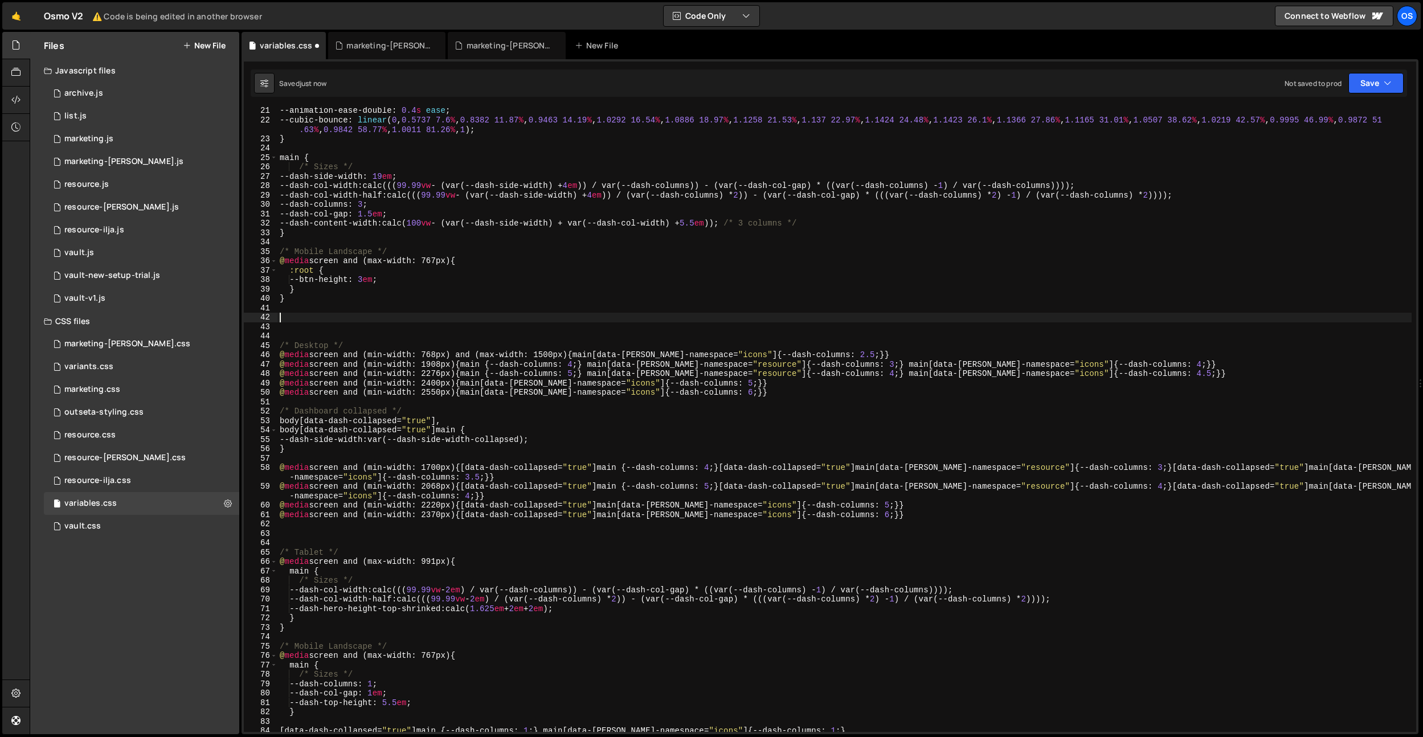
paste textarea "@media screen and (max-width: 991px) {"
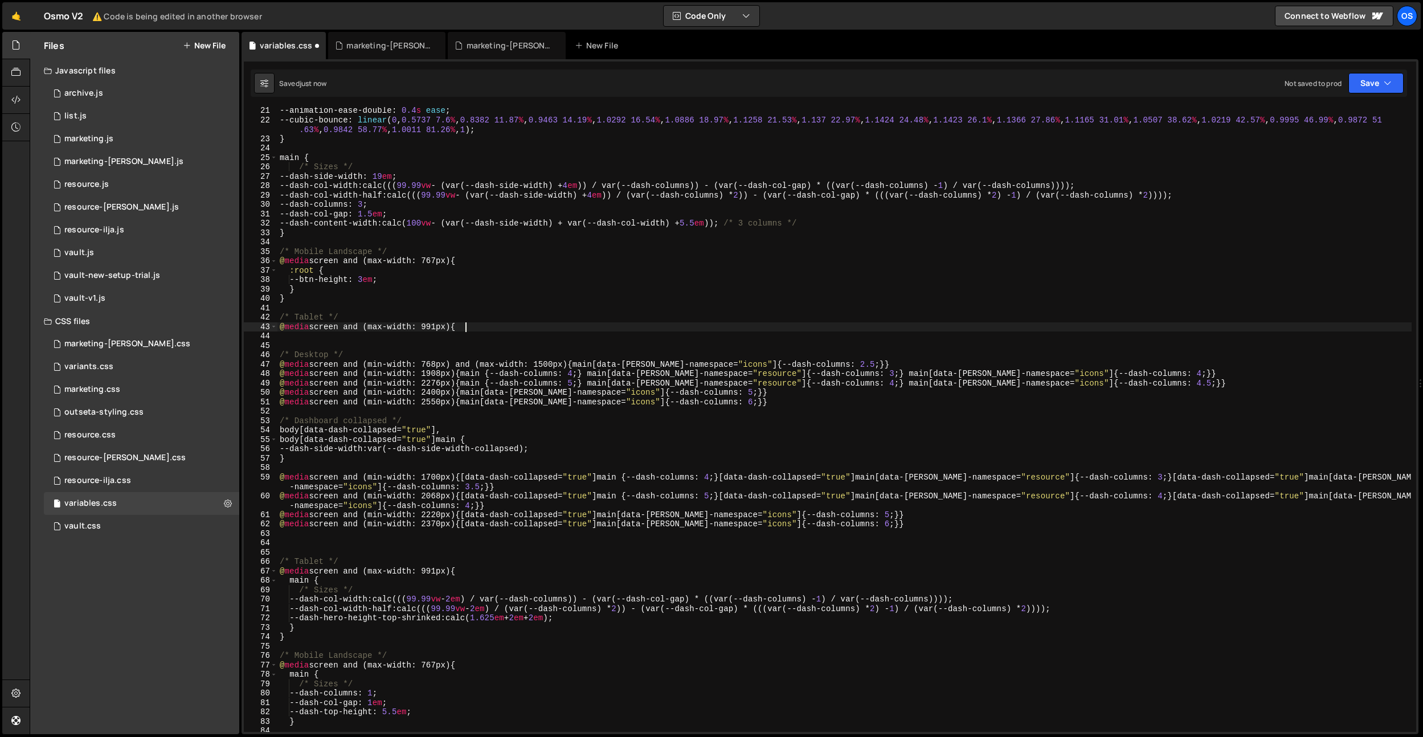
type textarea "@media screen and (max-width: 991px) {}"
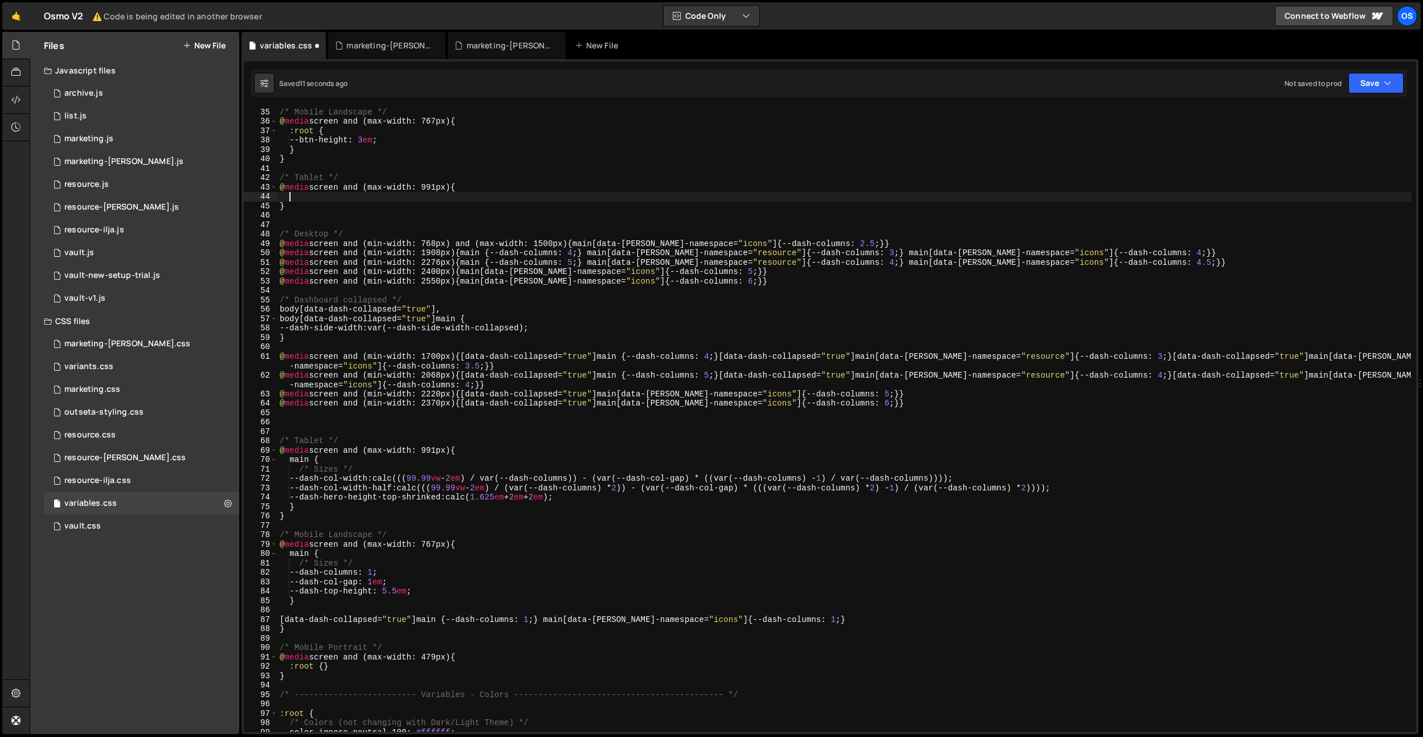
scroll to position [329, 0]
drag, startPoint x: 391, startPoint y: 649, endPoint x: 342, endPoint y: 667, distance: 52.3
click at [391, 648] on div "/* Mobile Landscape */ @ media screen and (max-width: 767px) { :root { --btn-he…" at bounding box center [844, 420] width 1134 height 644
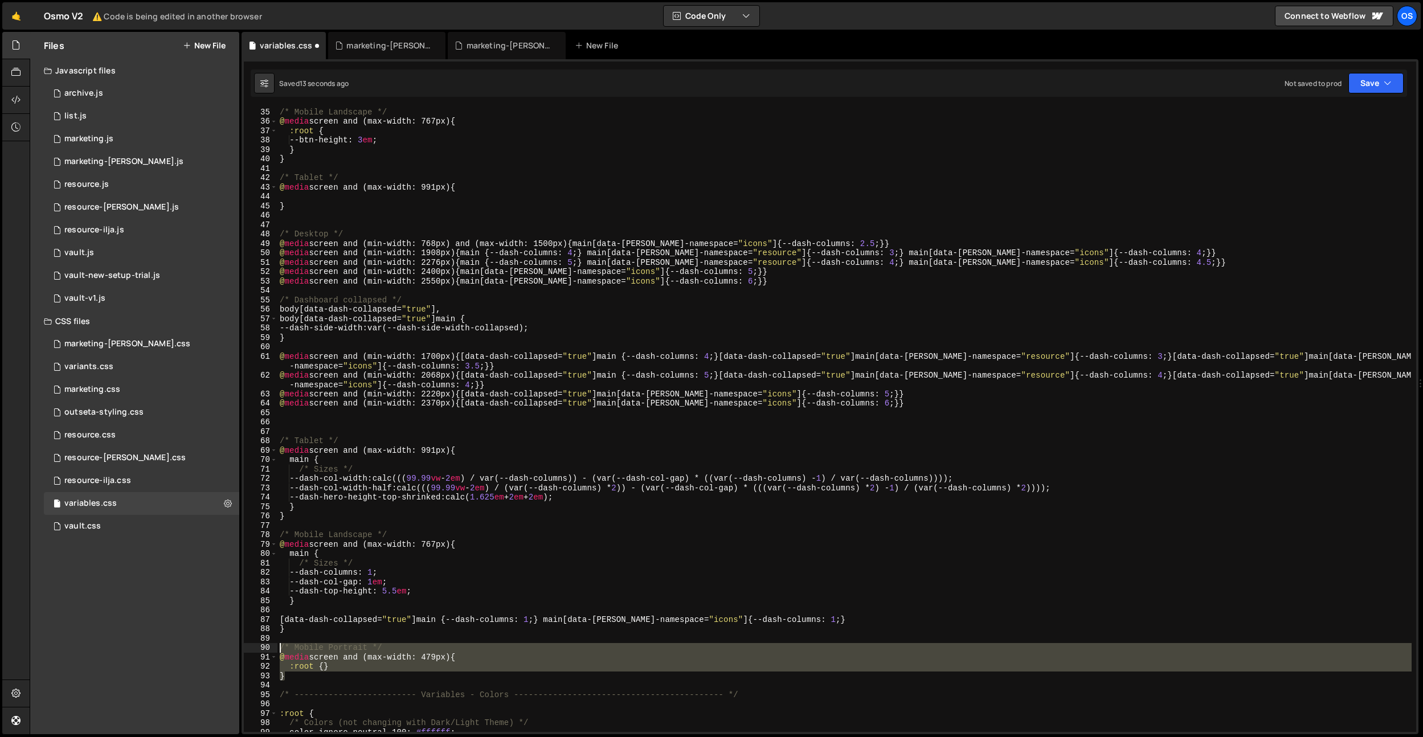
drag, startPoint x: 308, startPoint y: 678, endPoint x: 296, endPoint y: 631, distance: 48.6
click at [268, 649] on div "/* Mobile Portrait */ [PHONE_NUMBER] [PHONE_NUMBER] [PHONE_NUMBER] [PHONE_NUMBE…" at bounding box center [830, 419] width 1172 height 625
type textarea "/* Mobile Portrait */ @media screen and (max-width: 479px) {"
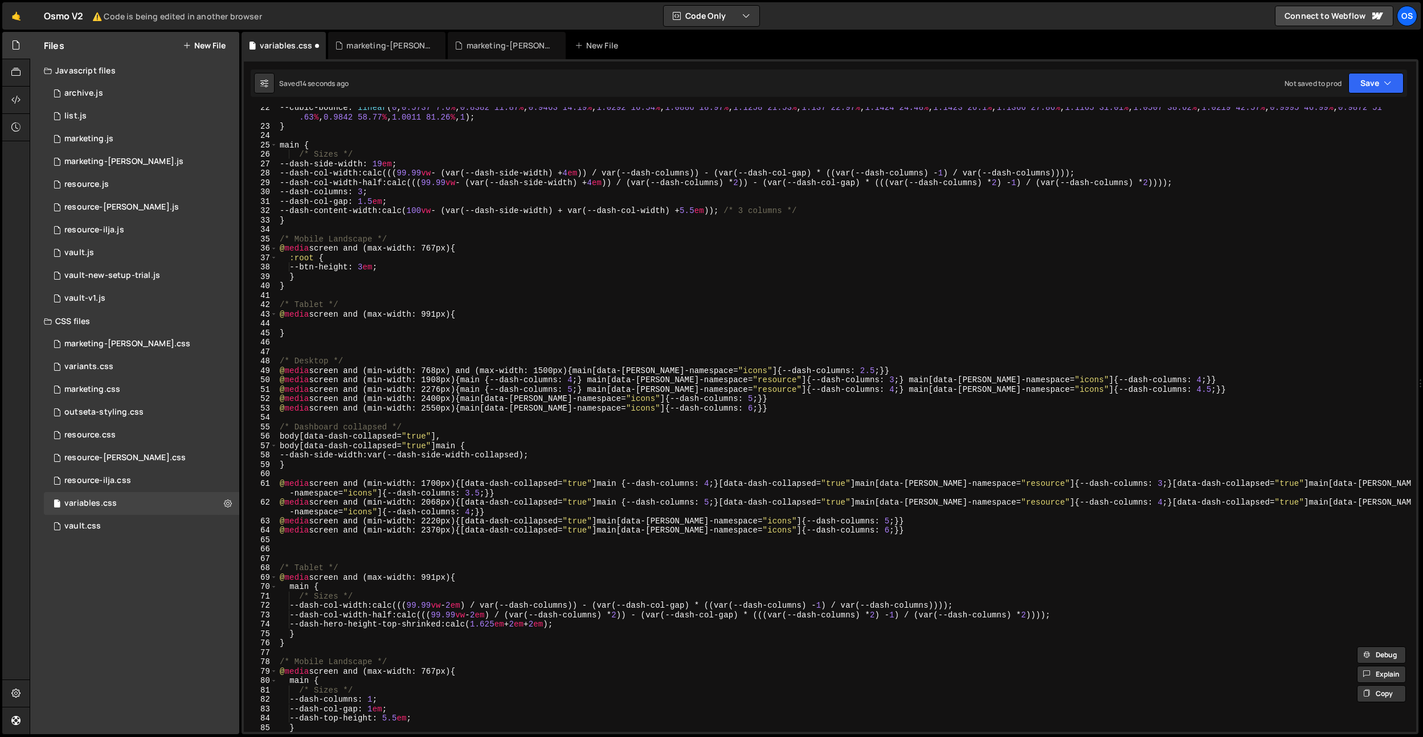
scroll to position [202, 0]
click at [305, 339] on div "--cubic-bounce : linear ( 0 , 0.5737 7.6 % , 0.8382 11.87 % , 0.9463 14.19 % , …" at bounding box center [844, 429] width 1134 height 653
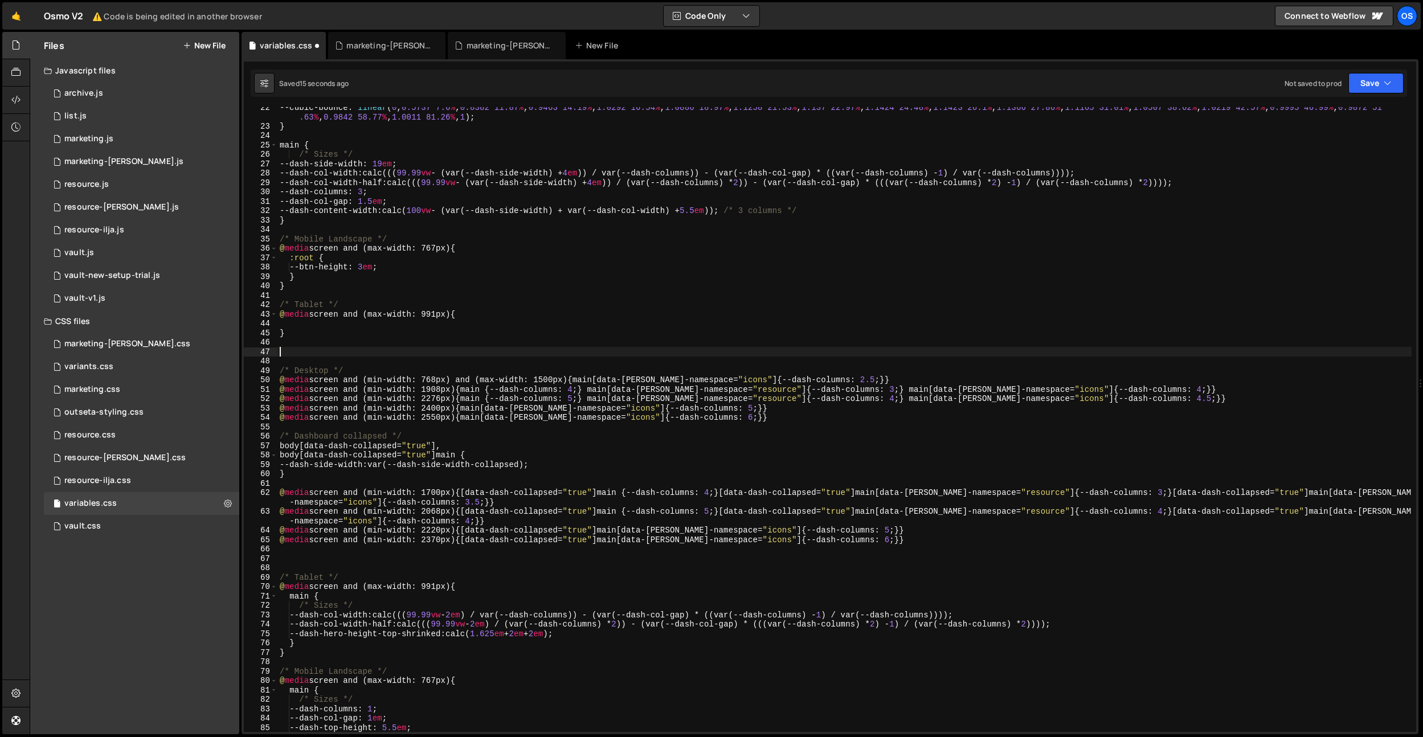
paste textarea "}"
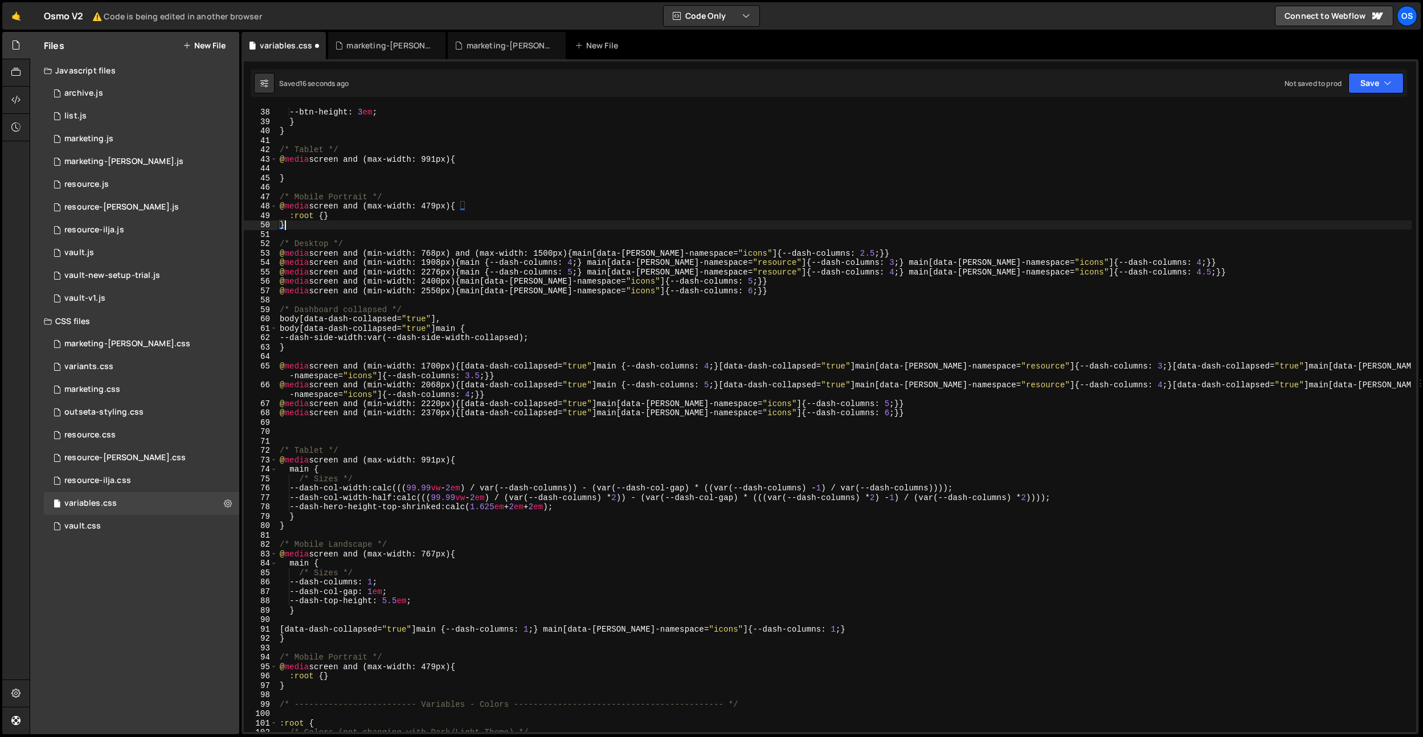
scroll to position [376, 0]
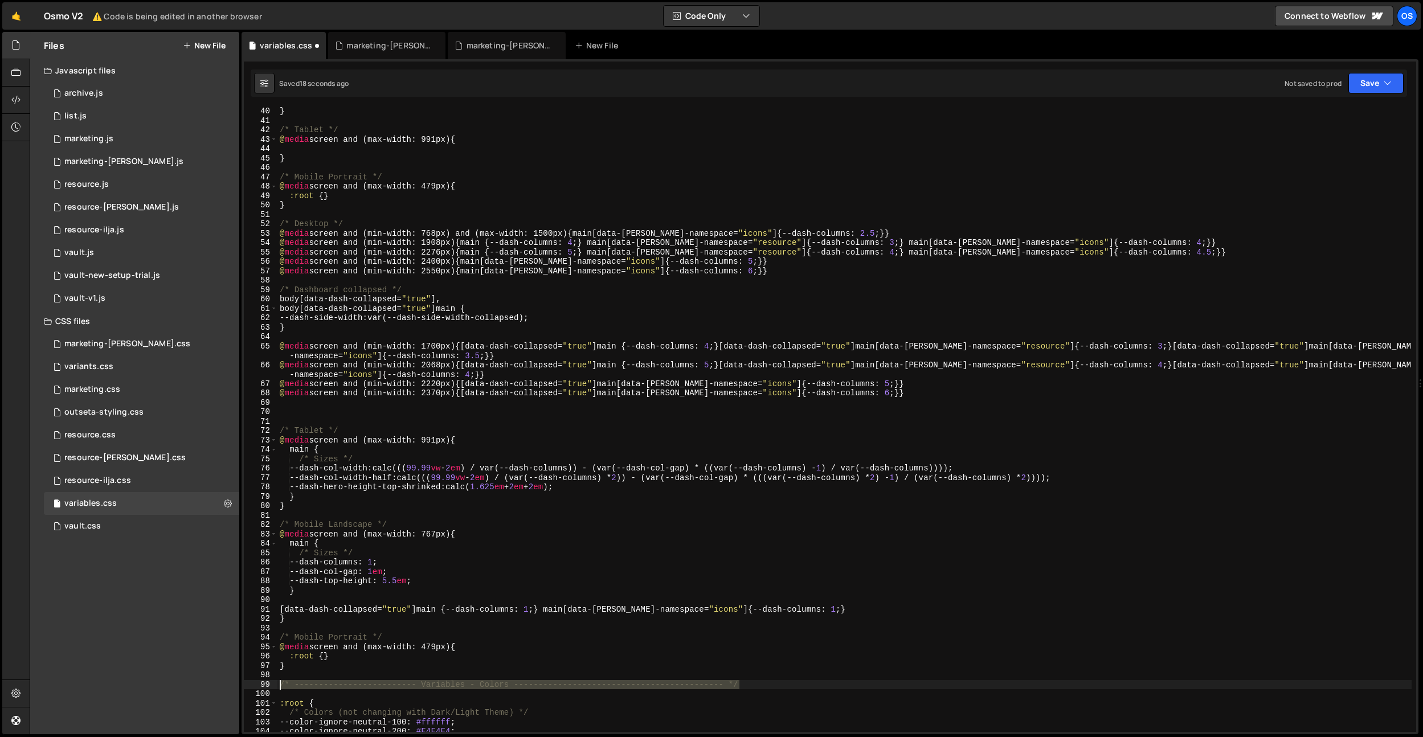
drag, startPoint x: 779, startPoint y: 685, endPoint x: 384, endPoint y: 309, distance: 545.2
click at [199, 680] on div "Files New File Javascript files 0 archive.js 0 0 list.js 0 0 marketing.js 0 0 0…" at bounding box center [727, 383] width 1394 height 703
click at [359, 207] on div "} /* Tablet */ @ media screen and (max-width: 991px) { } /* Mobile Portrait */ …" at bounding box center [844, 429] width 1134 height 644
type textarea "}"
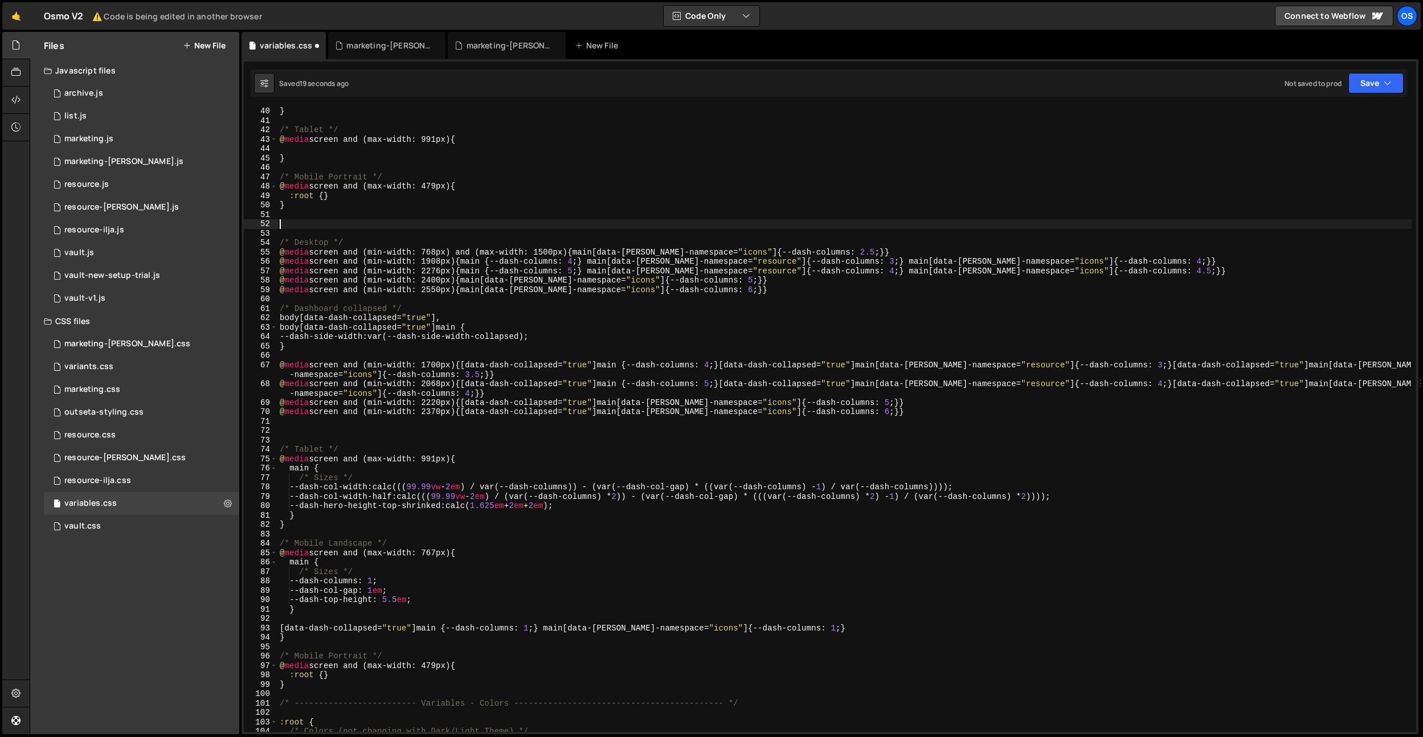
paste textarea "/* ------------------------- Variables - Colors -------------------------------…"
drag, startPoint x: 508, startPoint y: 223, endPoint x: 425, endPoint y: 226, distance: 82.7
click at [425, 226] on div "} /* Tablet */ @ media screen and (max-width: 991px) { } /* Mobile Portrait */ …" at bounding box center [844, 429] width 1134 height 644
click at [480, 190] on div "} /* Tablet */ @ media screen and (max-width: 991px) { } /* Mobile Portrait */ …" at bounding box center [844, 429] width 1134 height 644
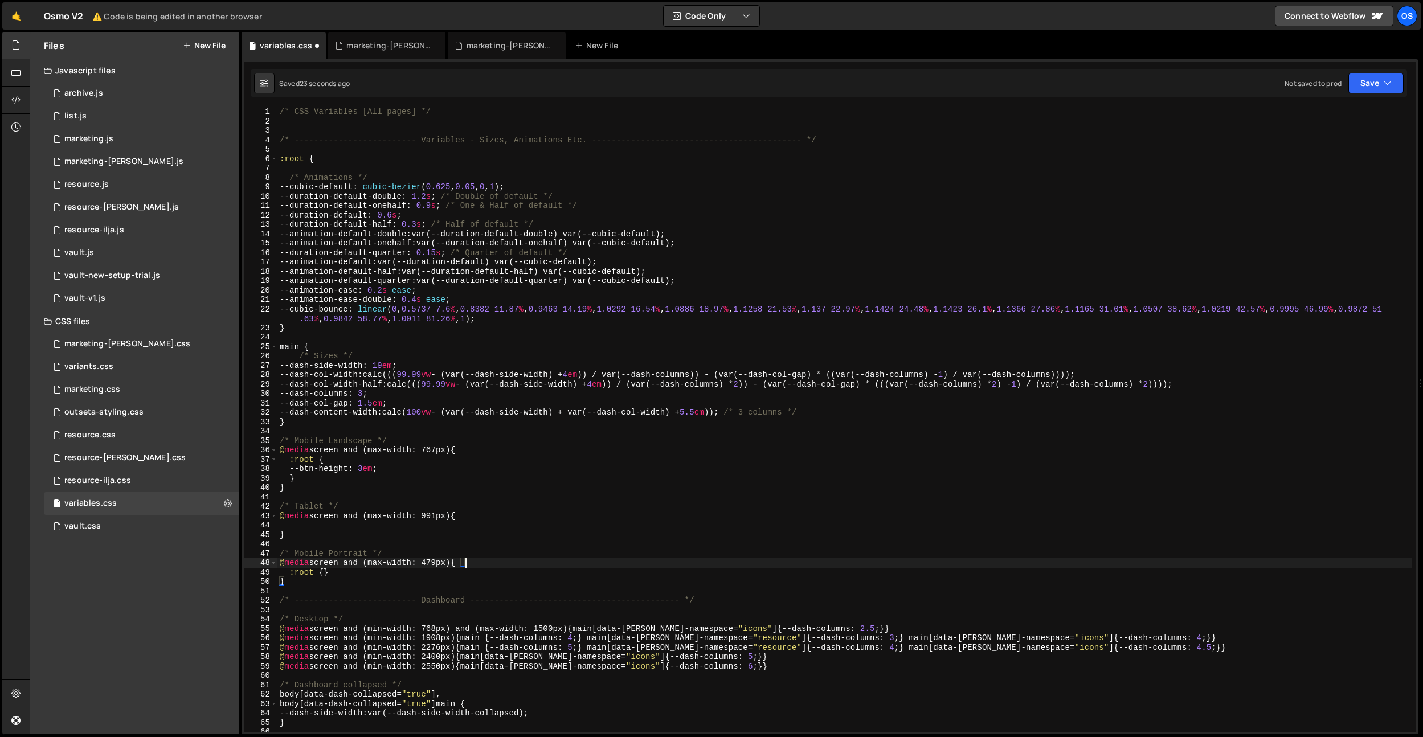
scroll to position [0, 0]
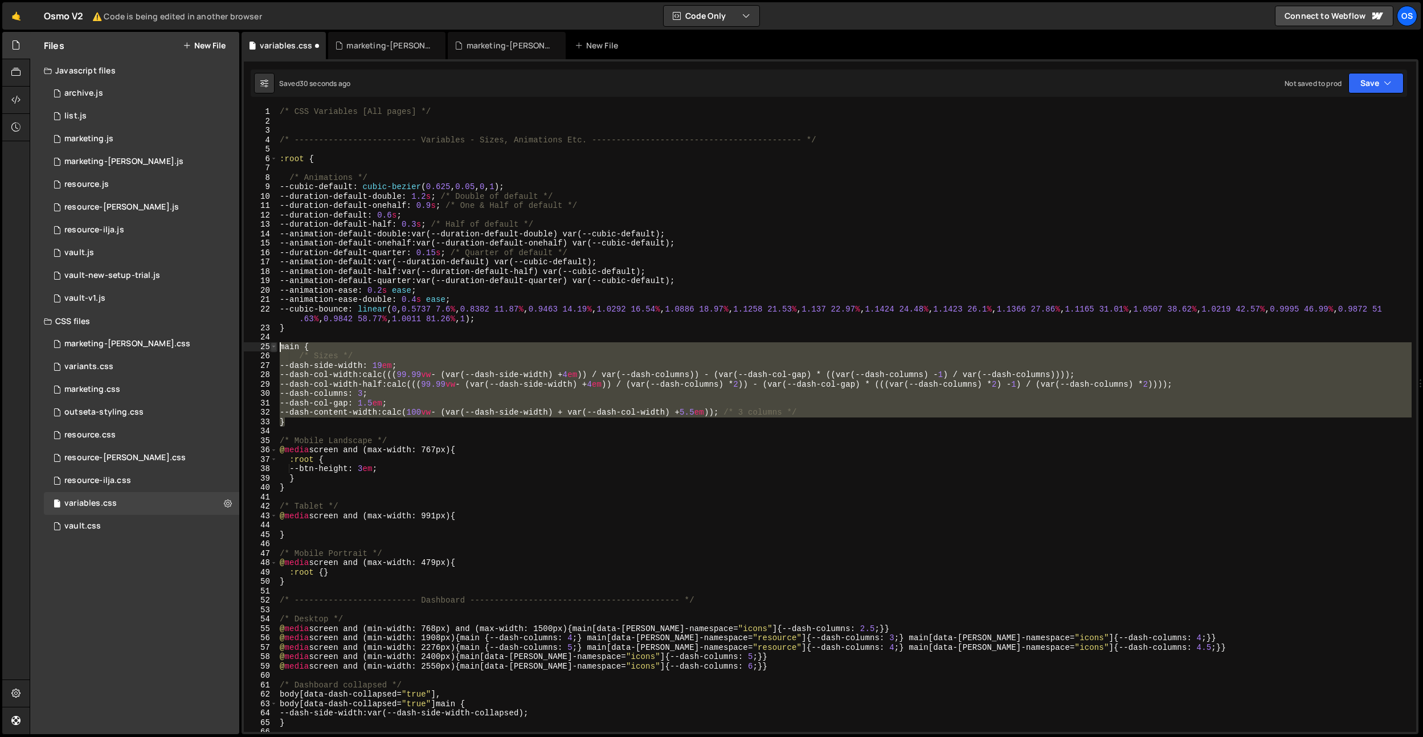
drag, startPoint x: 293, startPoint y: 419, endPoint x: 272, endPoint y: 348, distance: 74.8
click at [272, 348] on div "@media screen and (max-width: 479px) { 1 2 3 4 5 6 7 8 9 10 11 12 13 14 15 16 1…" at bounding box center [830, 419] width 1172 height 625
type textarea "main { /* Sizes */"
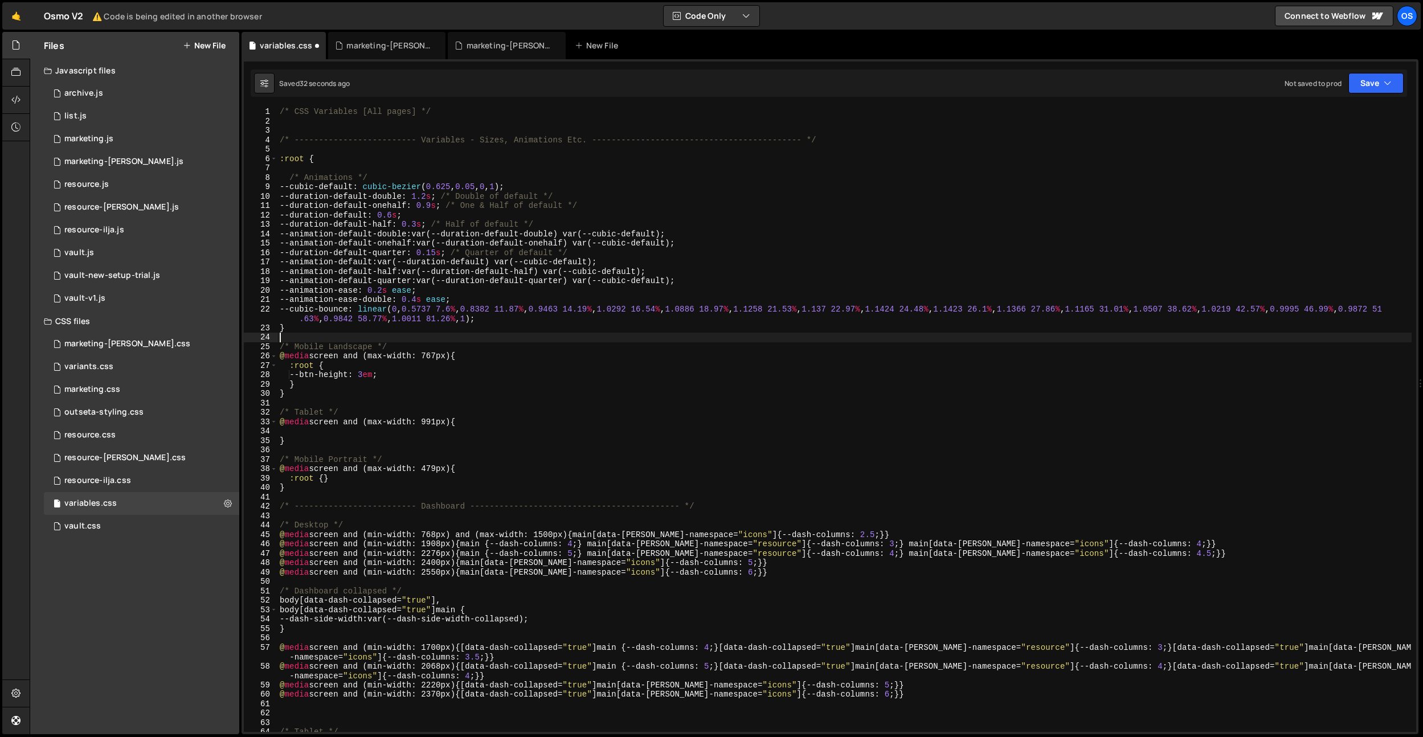
click at [327, 518] on div "/* CSS Variables [All pages] */ /* ------------------------- Variables - Sizes,…" at bounding box center [844, 429] width 1134 height 644
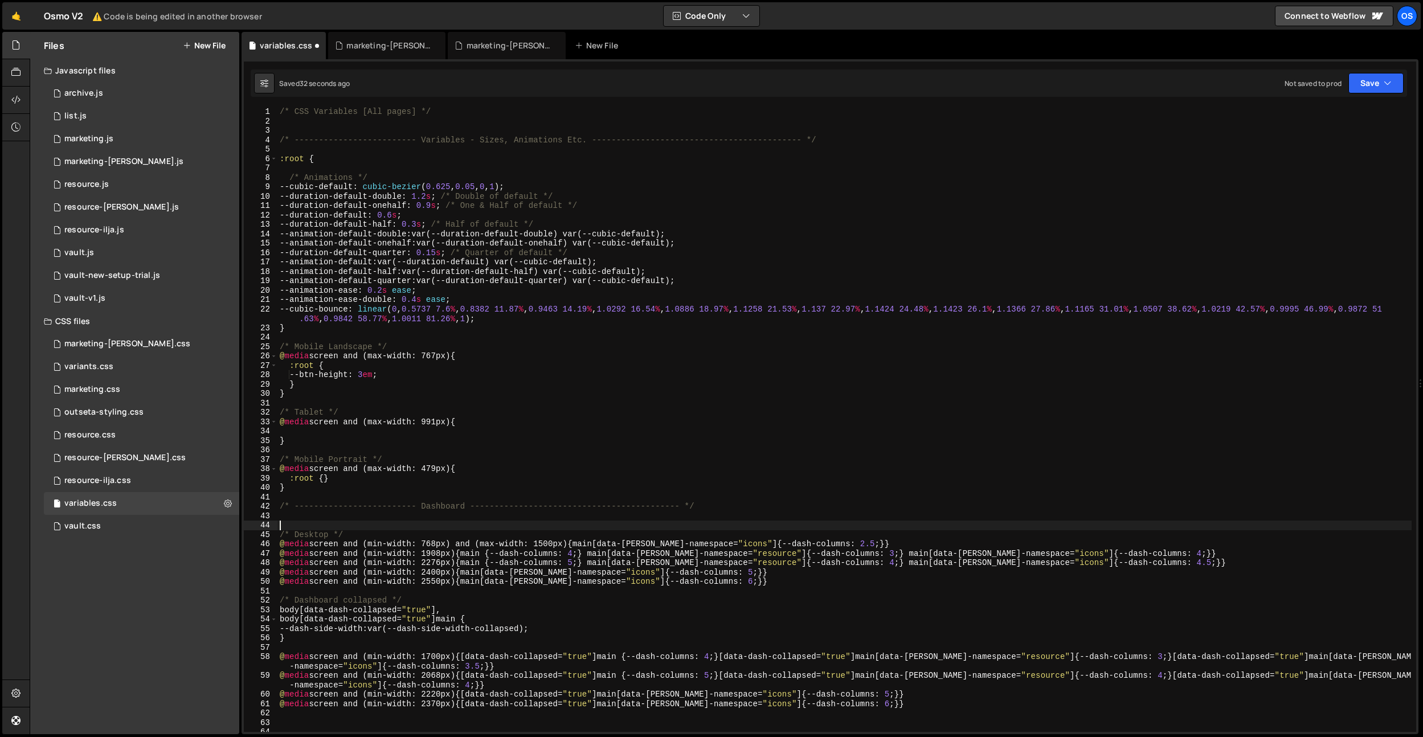
paste textarea "}"
type textarea "}"
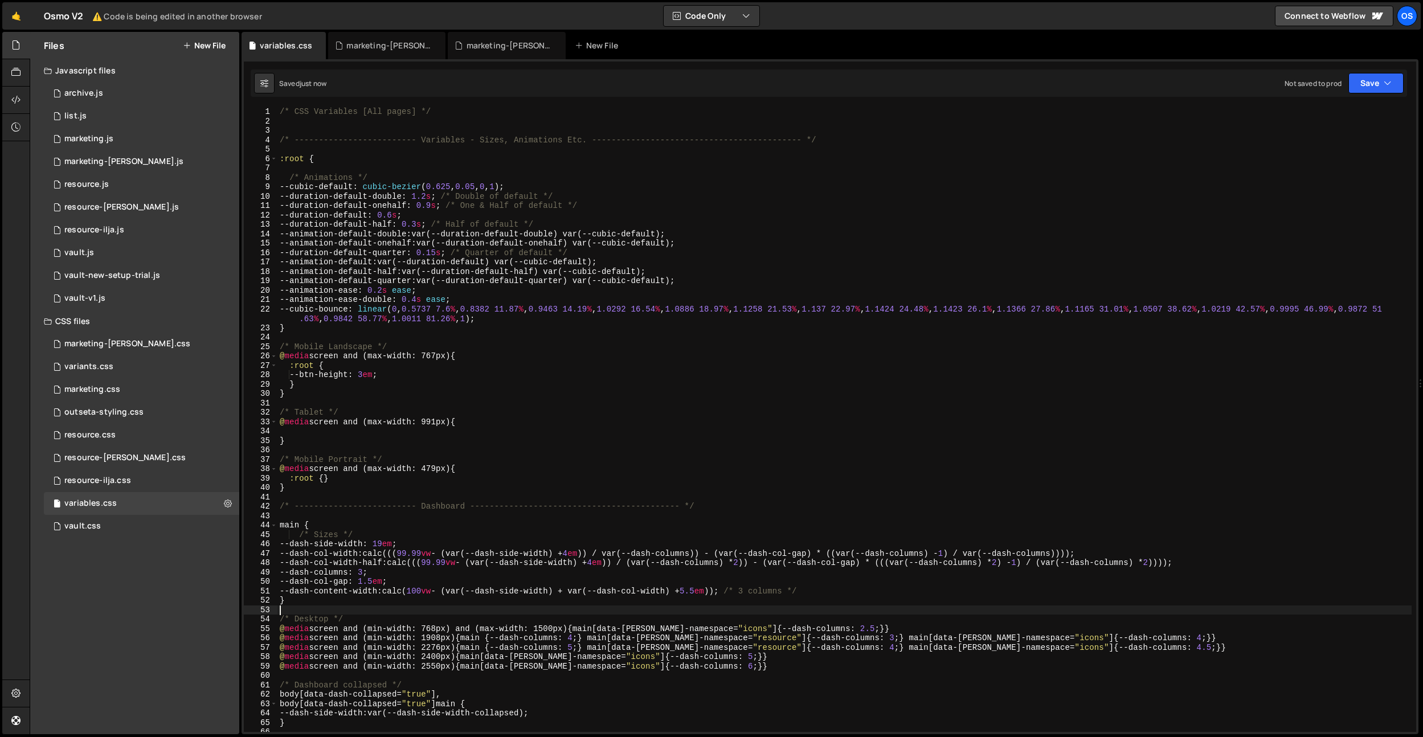
click at [279, 526] on div "/* CSS Variables [All pages] */ /* ------------------------- Variables - Sizes,…" at bounding box center [844, 433] width 1134 height 653
click at [283, 525] on div "/* CSS Variables [All pages] */ /* ------------------------- Variables - Sizes,…" at bounding box center [844, 433] width 1134 height 653
type textarea ".dash main {"
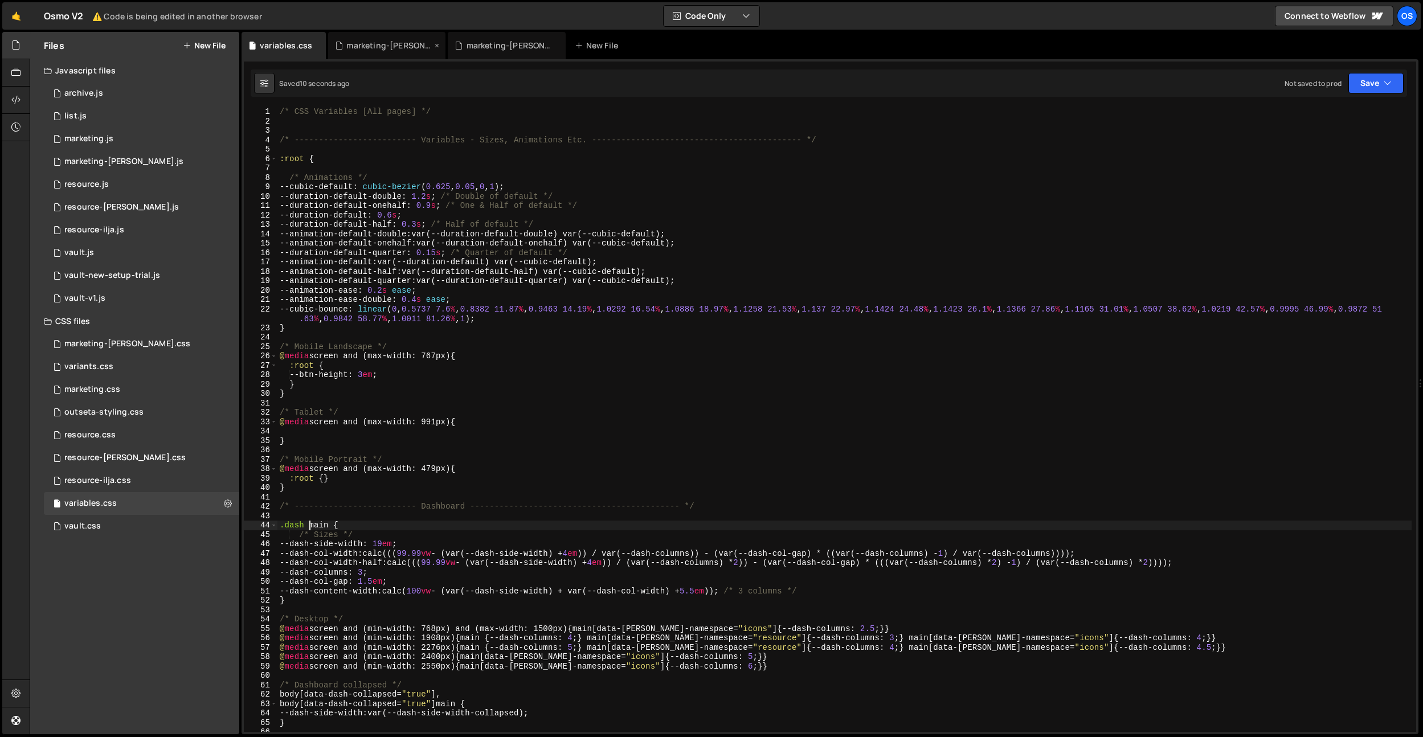
click at [373, 38] on div "marketing-[PERSON_NAME].css" at bounding box center [386, 45] width 117 height 27
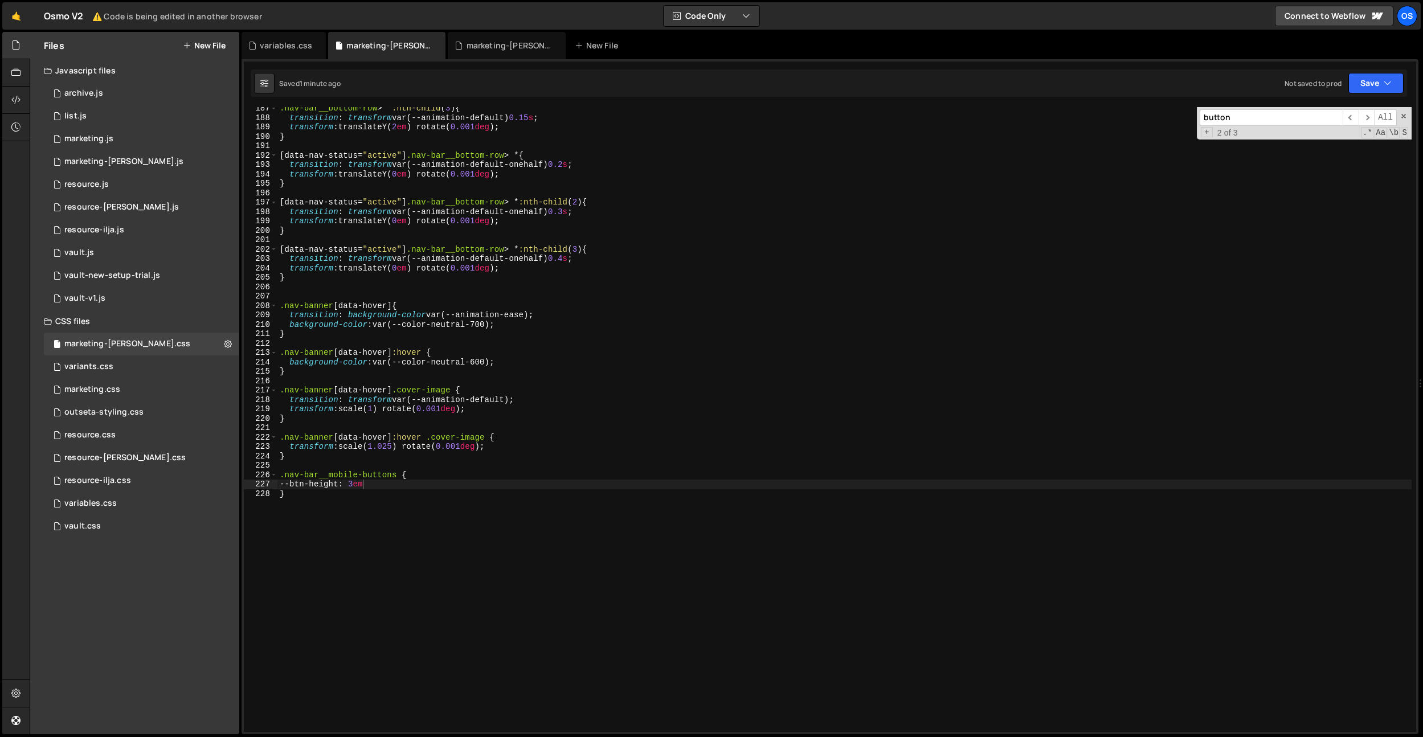
scroll to position [0, 0]
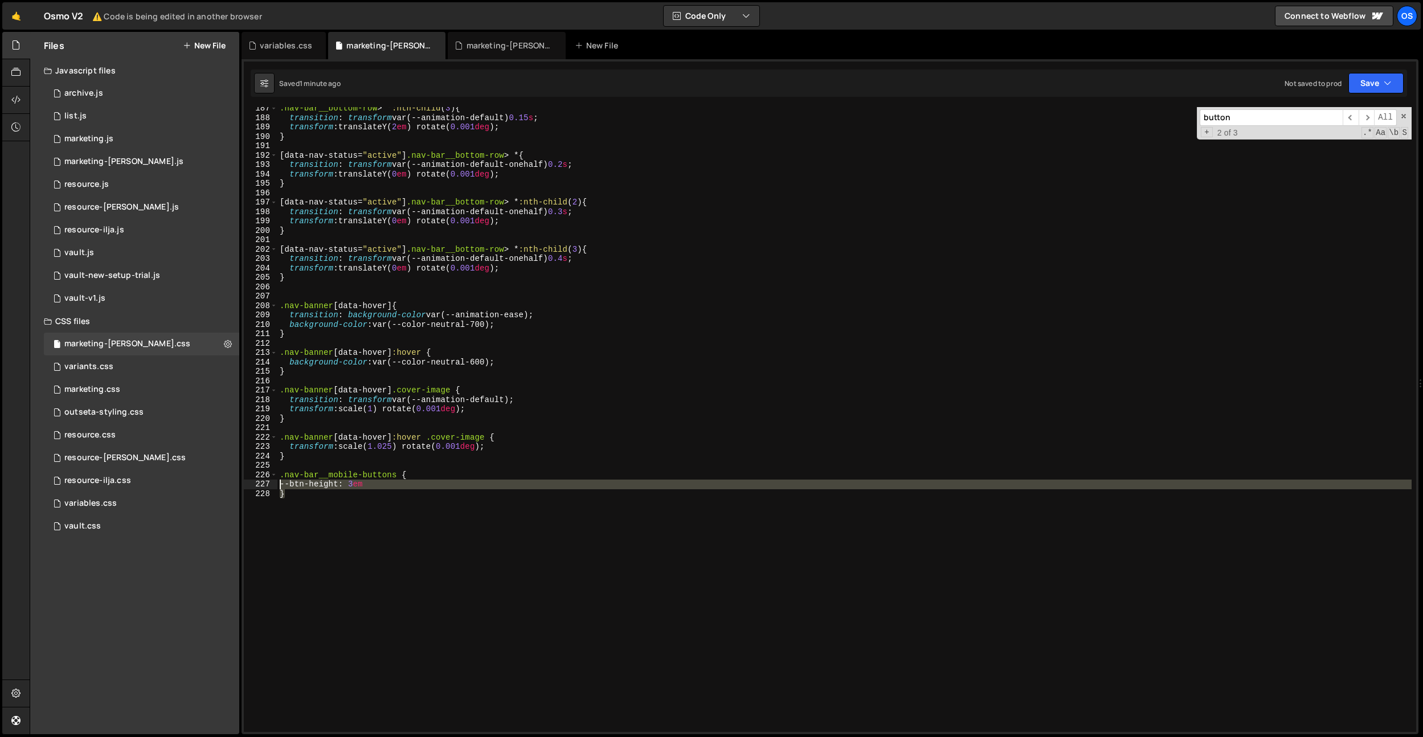
drag, startPoint x: 299, startPoint y: 510, endPoint x: 274, endPoint y: 477, distance: 41.1
click at [276, 479] on div "} 187 188 189 190 191 192 193 194 195 196 197 198 199 200 201 202 203 204 205 2…" at bounding box center [830, 419] width 1172 height 625
type textarea ".nav-bar__mobile-buttons { --btn-height: 3em"
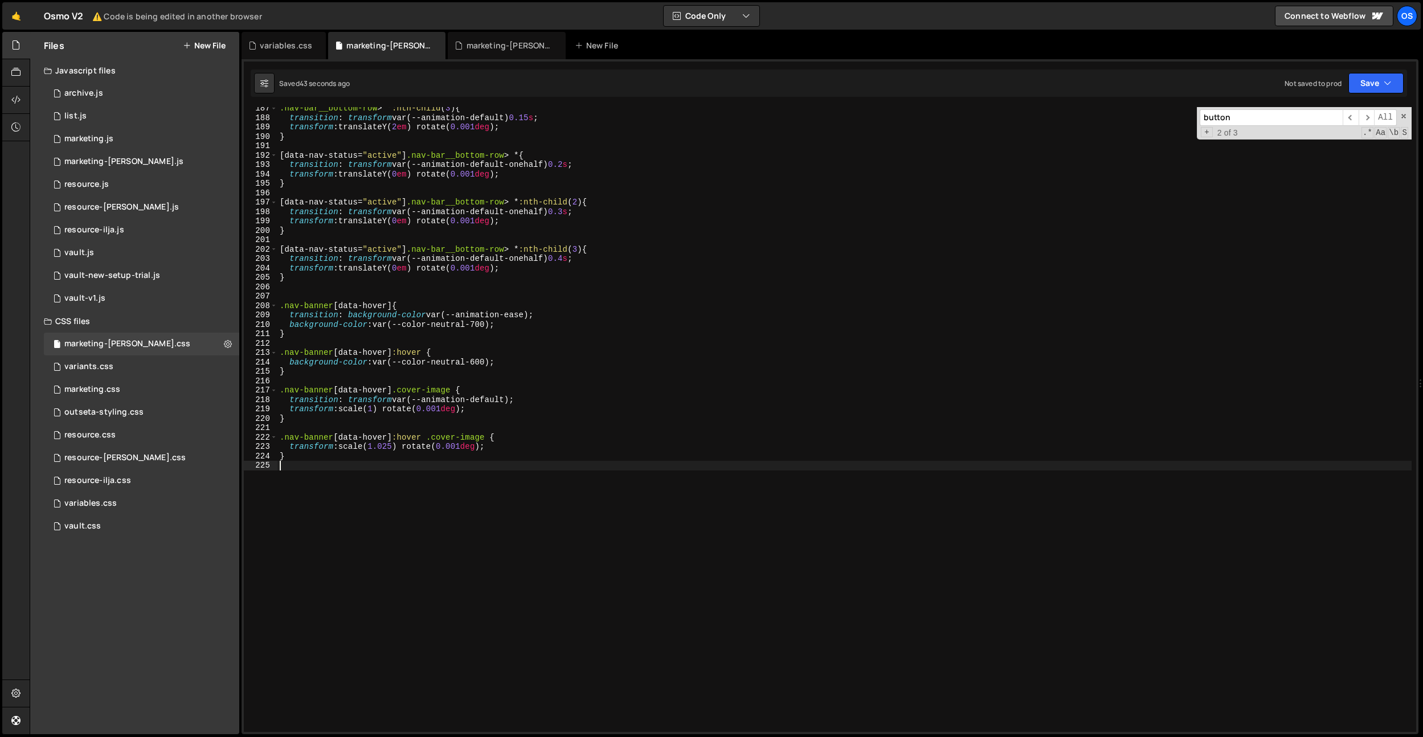
click at [305, 298] on div ".nav-bar__bottom-row > * :nth-child ( 3 ) { transition : transform var(--animat…" at bounding box center [844, 426] width 1134 height 644
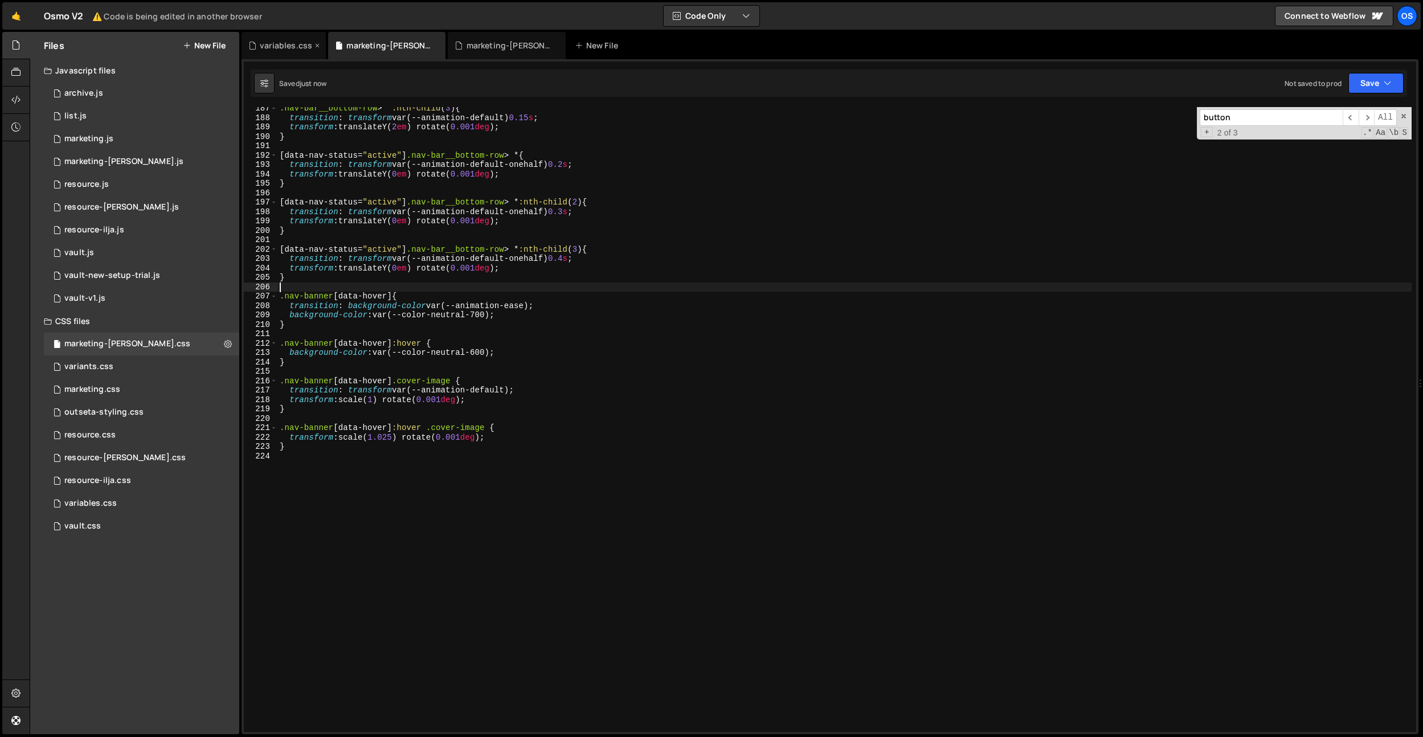
click at [265, 47] on div "variables.css" at bounding box center [286, 45] width 52 height 11
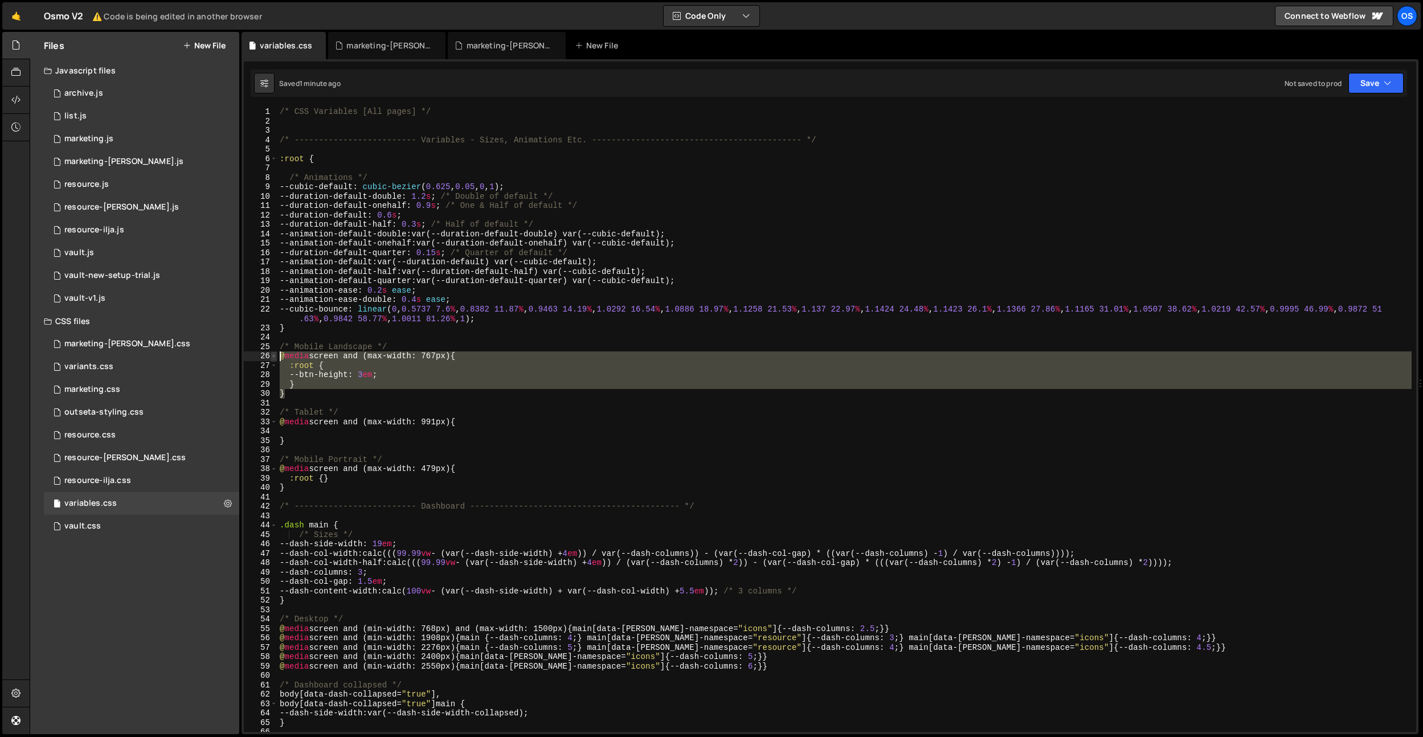
drag, startPoint x: 297, startPoint y: 396, endPoint x: 274, endPoint y: 357, distance: 45.2
click at [274, 357] on div "} 1 2 3 4 5 6 7 8 9 10 11 12 13 14 15 16 17 18 19 20 21 22 23 24 25 26 27 28 29…" at bounding box center [830, 419] width 1172 height 625
type textarea "@media screen and (max-width: 767px) { :root {"
click at [316, 47] on icon at bounding box center [317, 45] width 8 height 11
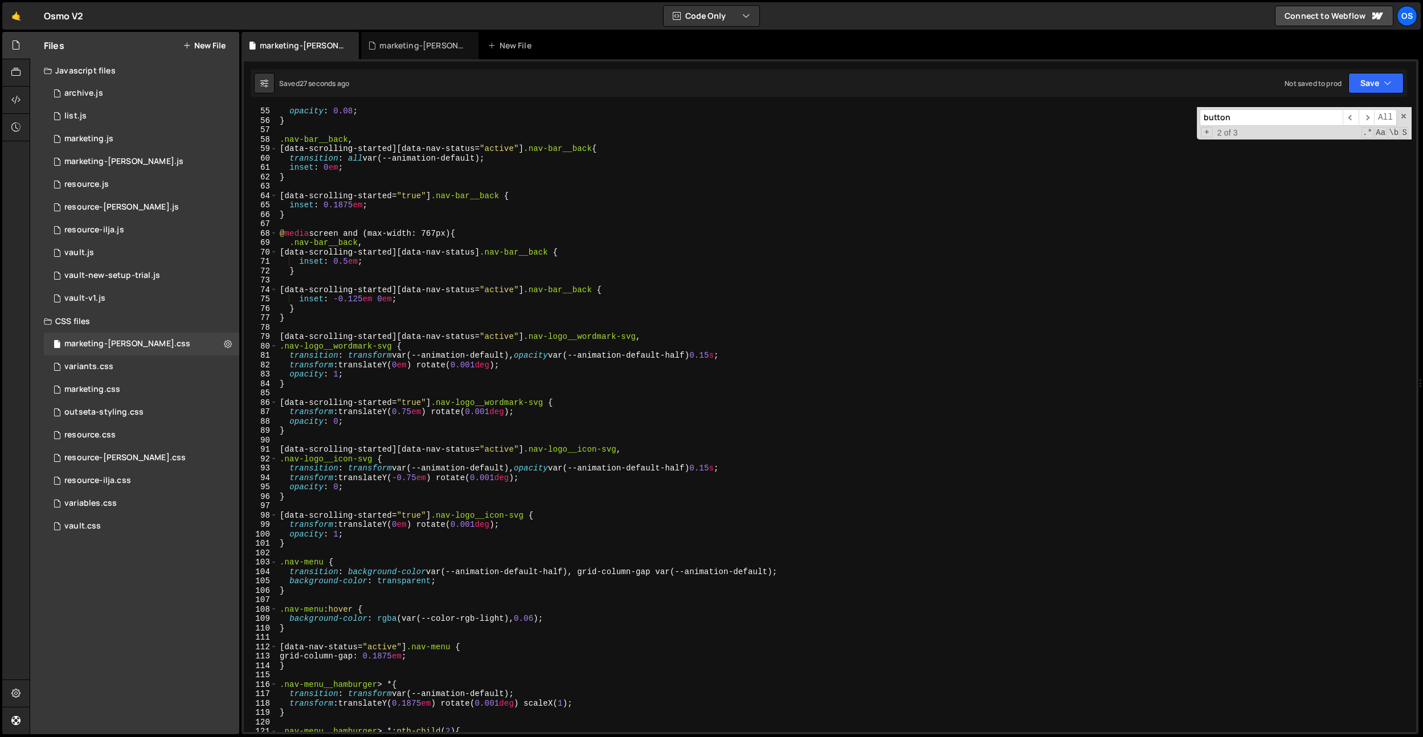
scroll to position [508, 0]
type textarea "}"
click at [296, 544] on div "opacity : 0.08 ; } .nav-bar__back , [ data-scrolling-started ][ data-nav-status…" at bounding box center [844, 429] width 1134 height 644
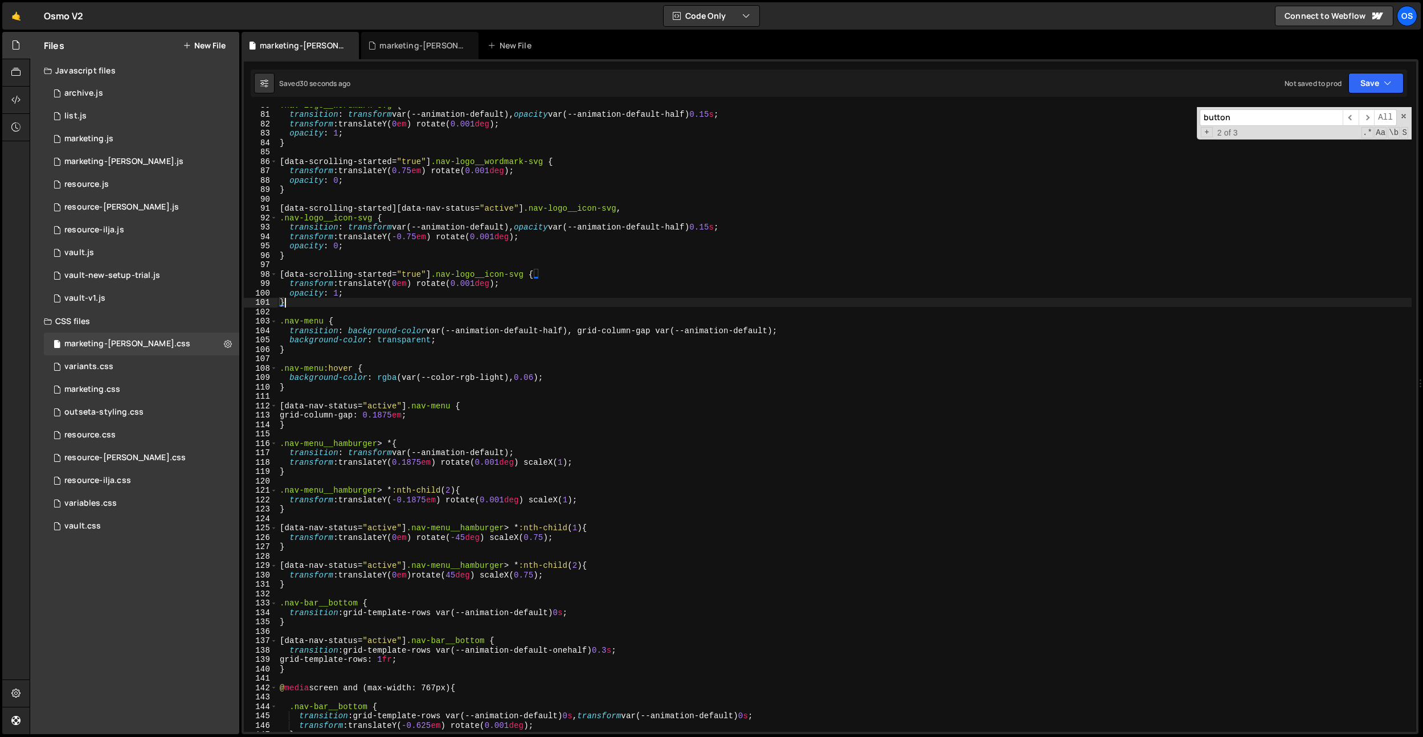
scroll to position [749, 0]
click at [307, 585] on div ".nav-logo__wordmark-svg { transition : transform var(--animation-default), opac…" at bounding box center [844, 422] width 1134 height 644
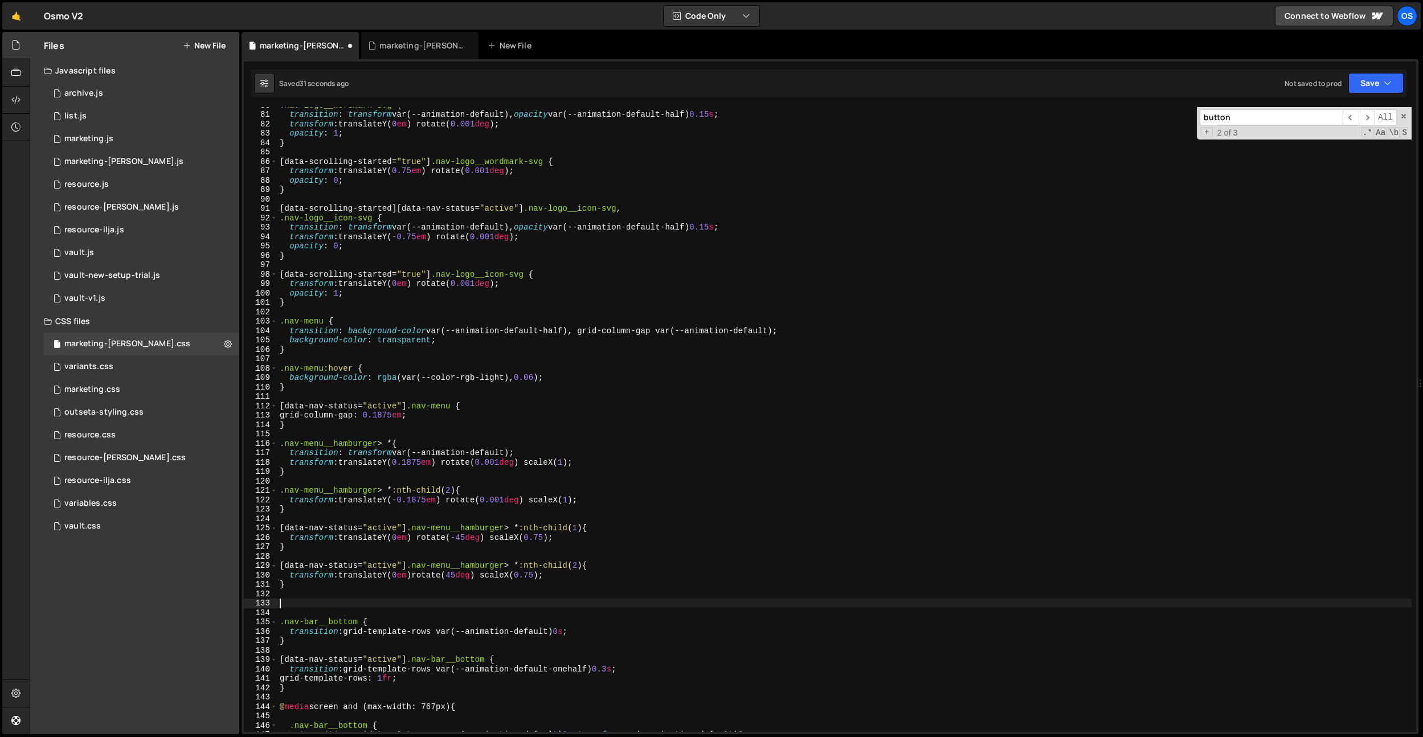
paste textarea "}"
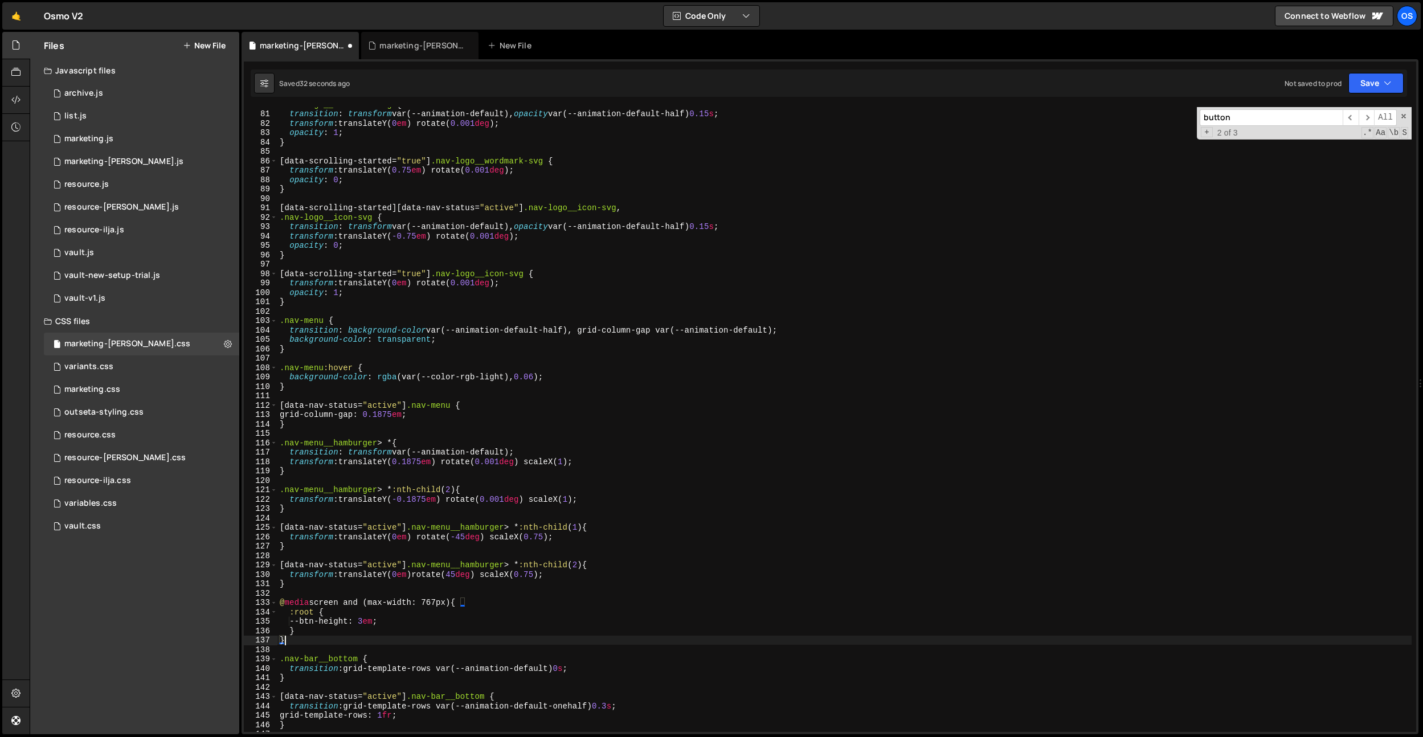
scroll to position [791, 0]
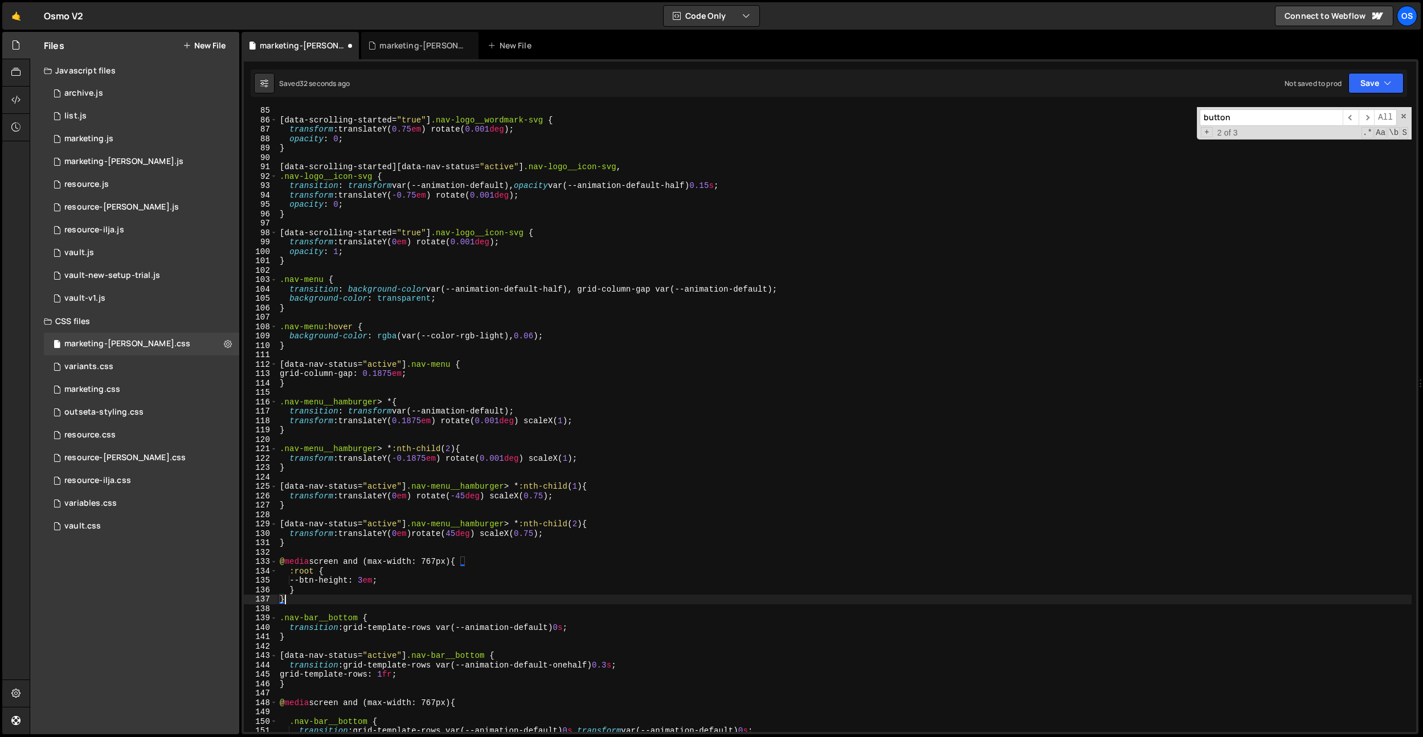
click at [329, 586] on div "[ data-scrolling-started = " true " ] .nav-logo__wordmark-svg { transform : tra…" at bounding box center [844, 428] width 1134 height 644
drag, startPoint x: 391, startPoint y: 581, endPoint x: 324, endPoint y: 579, distance: 67.8
click at [376, 580] on div "[ data-scrolling-started = " true " ] .nav-logo__wordmark-svg { transform : tra…" at bounding box center [844, 428] width 1134 height 644
click at [310, 573] on div "[ data-scrolling-started = " true " ] .nav-logo__wordmark-svg { transform : tra…" at bounding box center [844, 428] width 1134 height 644
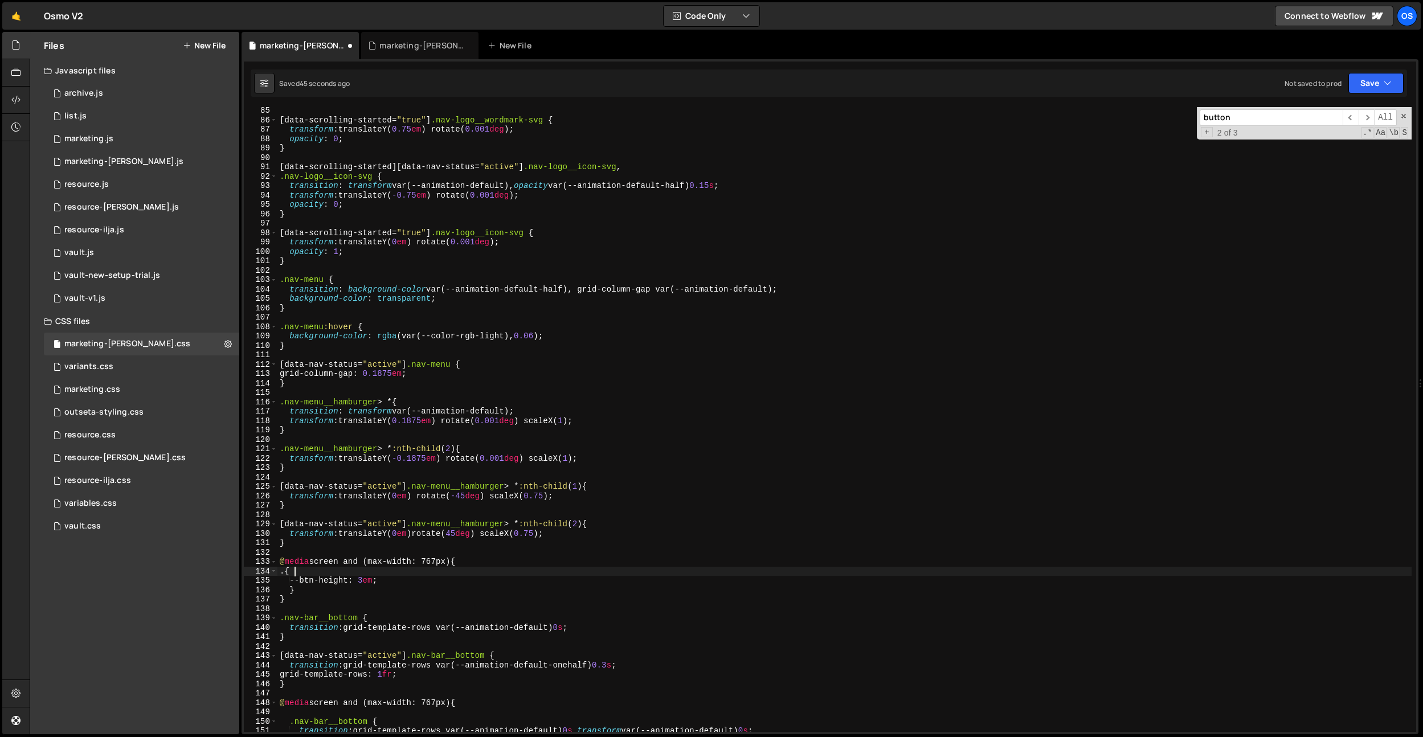
scroll to position [0, 1]
paste textarea "nav-bar__top"
click at [287, 571] on div "[ data-scrolling-started = " true " ] .nav-logo__wordmark-svg { transform : tra…" at bounding box center [844, 428] width 1134 height 644
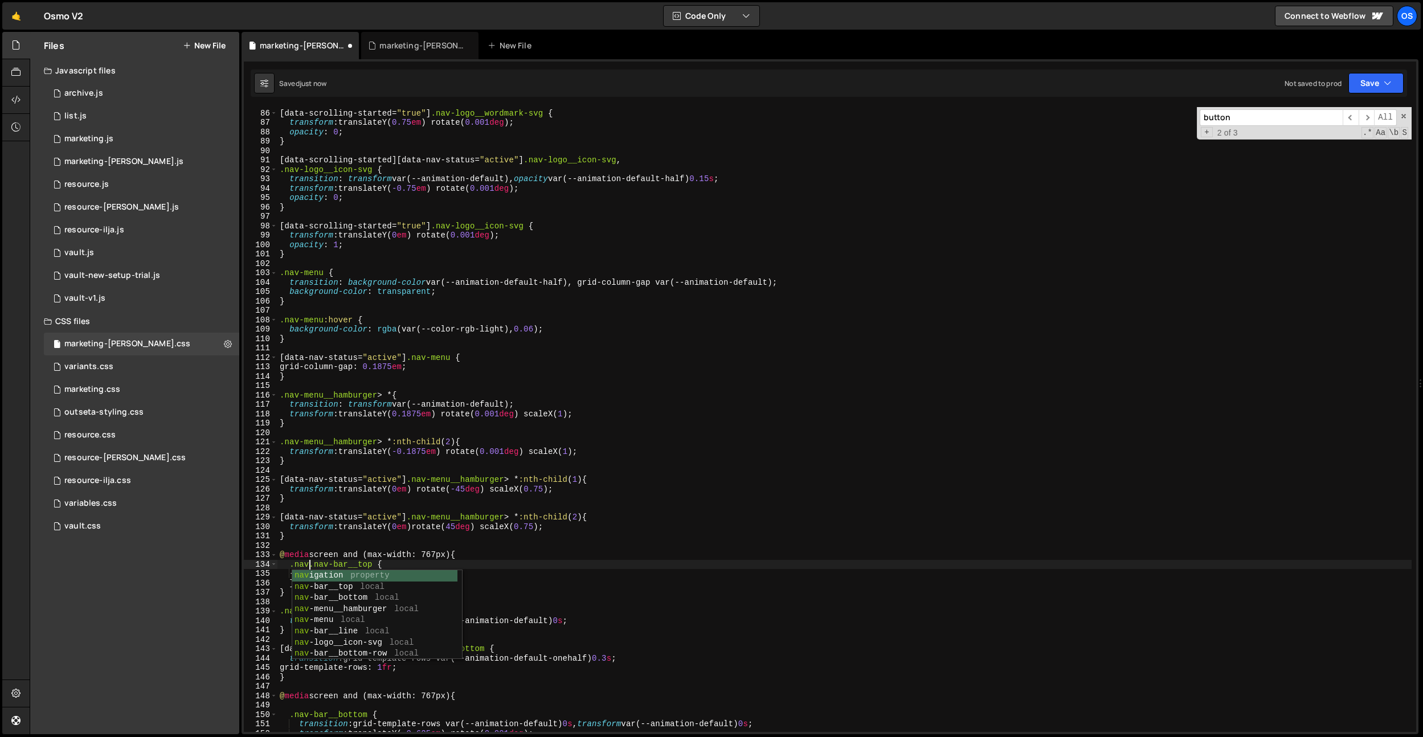
scroll to position [0, 2]
click at [383, 575] on div "[ data-scrolling-started = " true " ] .nav-logo__wordmark-svg { transform : tra…" at bounding box center [844, 421] width 1134 height 644
drag, startPoint x: 376, startPoint y: 565, endPoint x: 291, endPoint y: 567, distance: 84.9
click at [291, 567] on div "[ data-scrolling-started = " true " ] .nav-logo__wordmark-svg { transform : tra…" at bounding box center [844, 421] width 1134 height 644
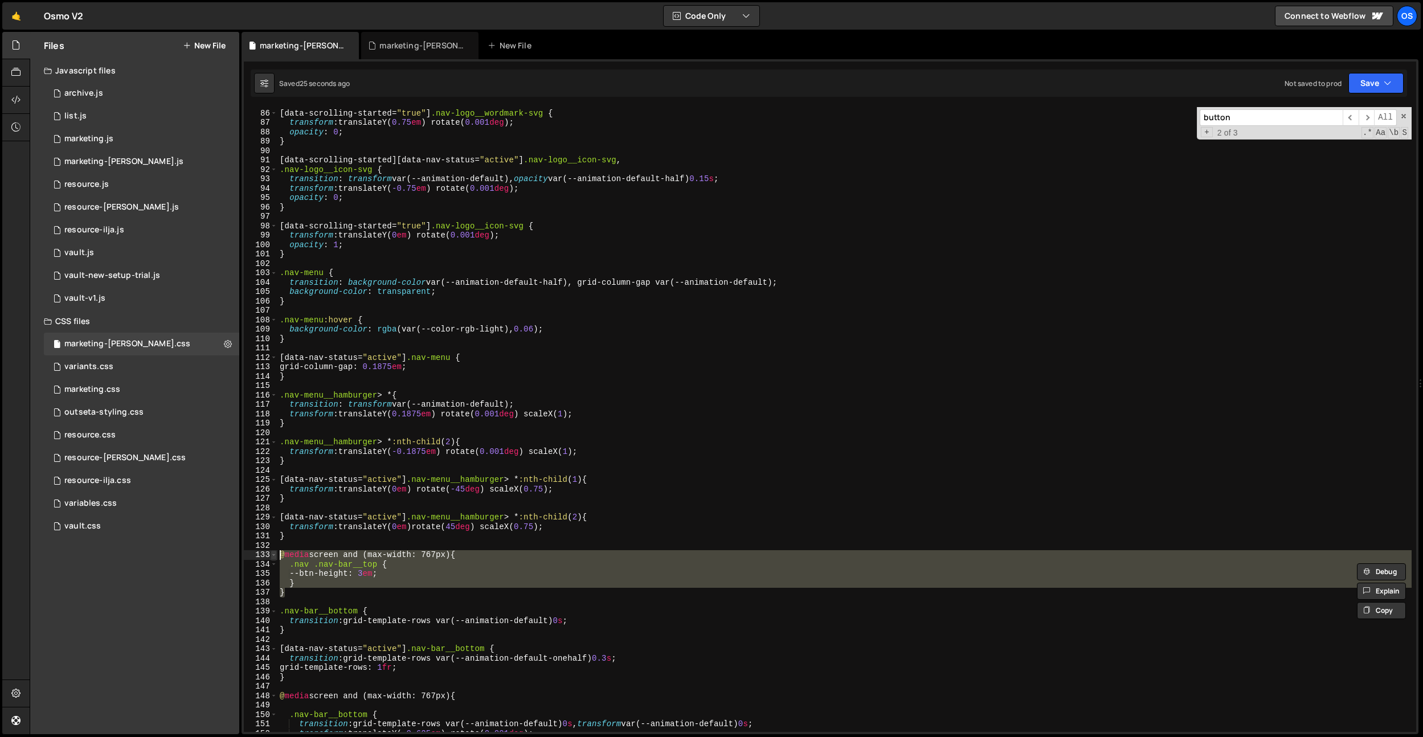
drag, startPoint x: 307, startPoint y: 589, endPoint x: 276, endPoint y: 554, distance: 45.6
click at [278, 557] on div "[ data-scrolling-started = " true " ] .nav-logo__wordmark-svg { transform : tra…" at bounding box center [844, 421] width 1134 height 644
type textarea "@media screen and (max-width: 767px) { .nav .nav-bar__top {"
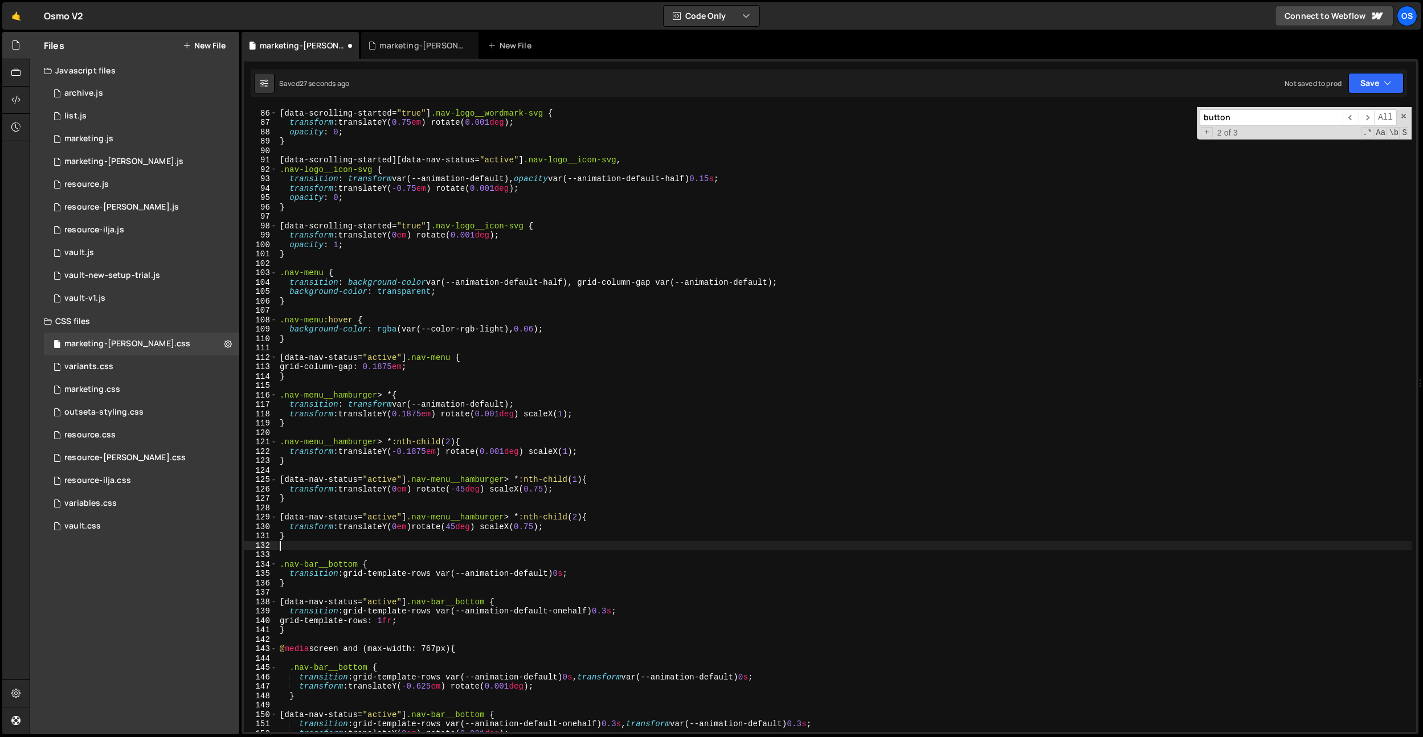
paste textarea ".nav .nav-bar__top"
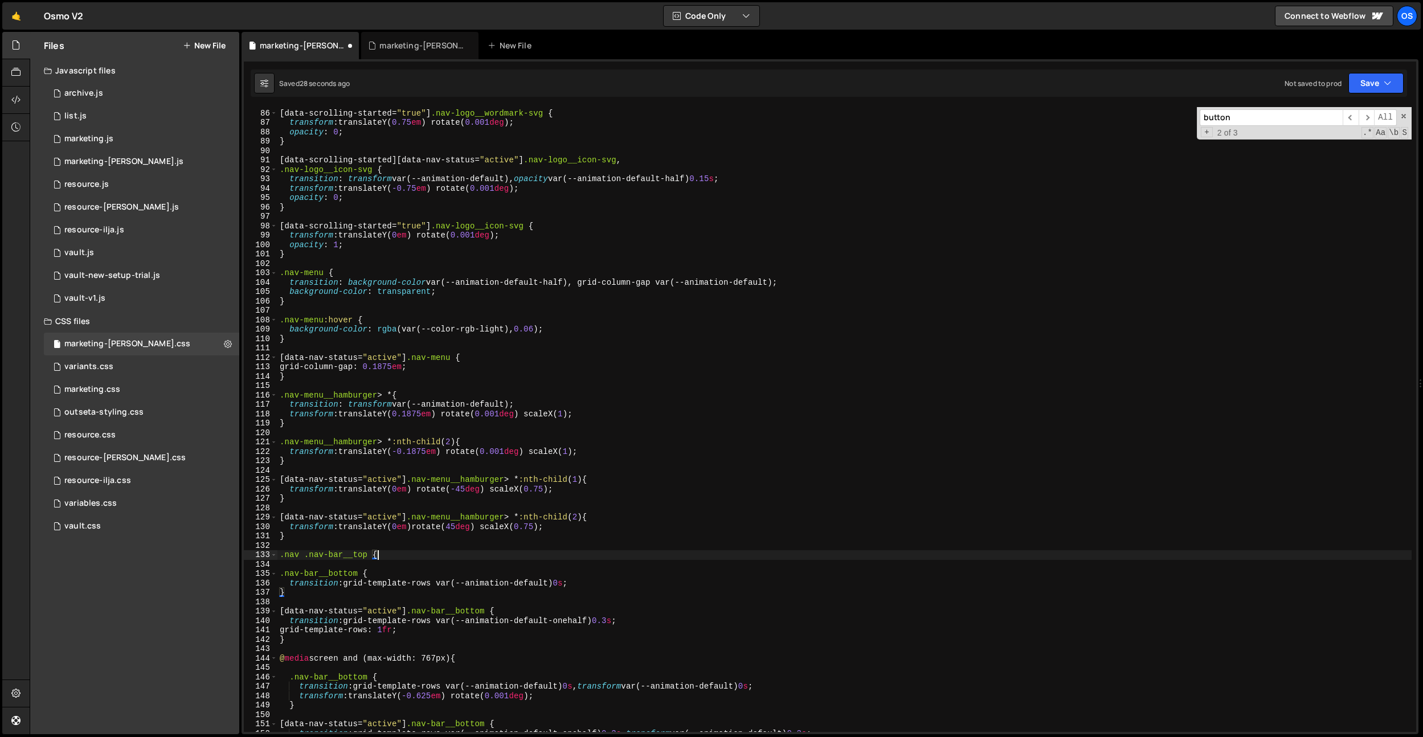
type textarea ".nav .nav-bar__top {}"
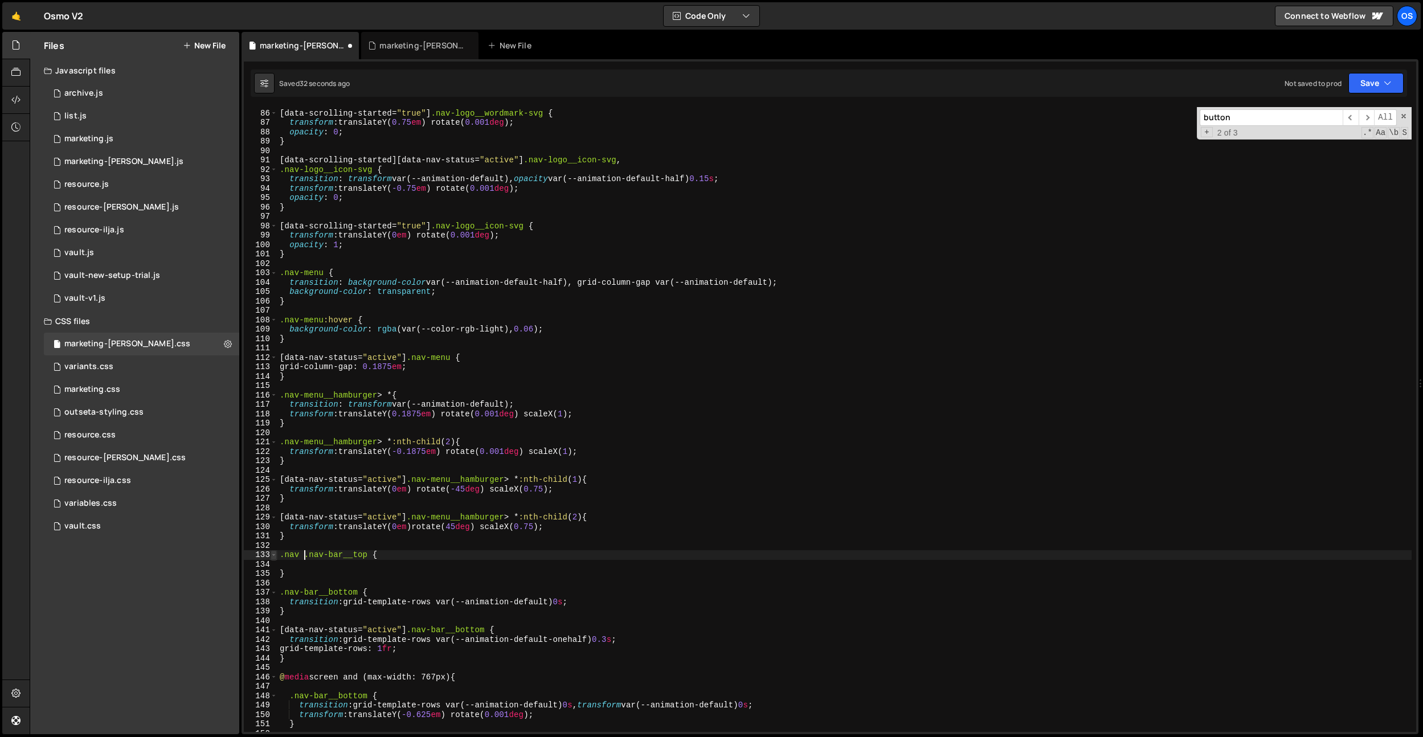
drag, startPoint x: 306, startPoint y: 558, endPoint x: 273, endPoint y: 556, distance: 32.5
click at [273, 556] on div "85 86 87 88 89 90 91 92 93 94 95 96 97 98 99 100 101 102 103 104 105 106 107 10…" at bounding box center [830, 419] width 1172 height 625
click at [341, 557] on div "[ data-scrolling-started = " true " ] .nav-logo__wordmark-svg { transform : tra…" at bounding box center [844, 421] width 1134 height 644
click at [342, 569] on div "[ data-scrolling-started = " true " ] .nav-logo__wordmark-svg { transform : tra…" at bounding box center [844, 421] width 1134 height 644
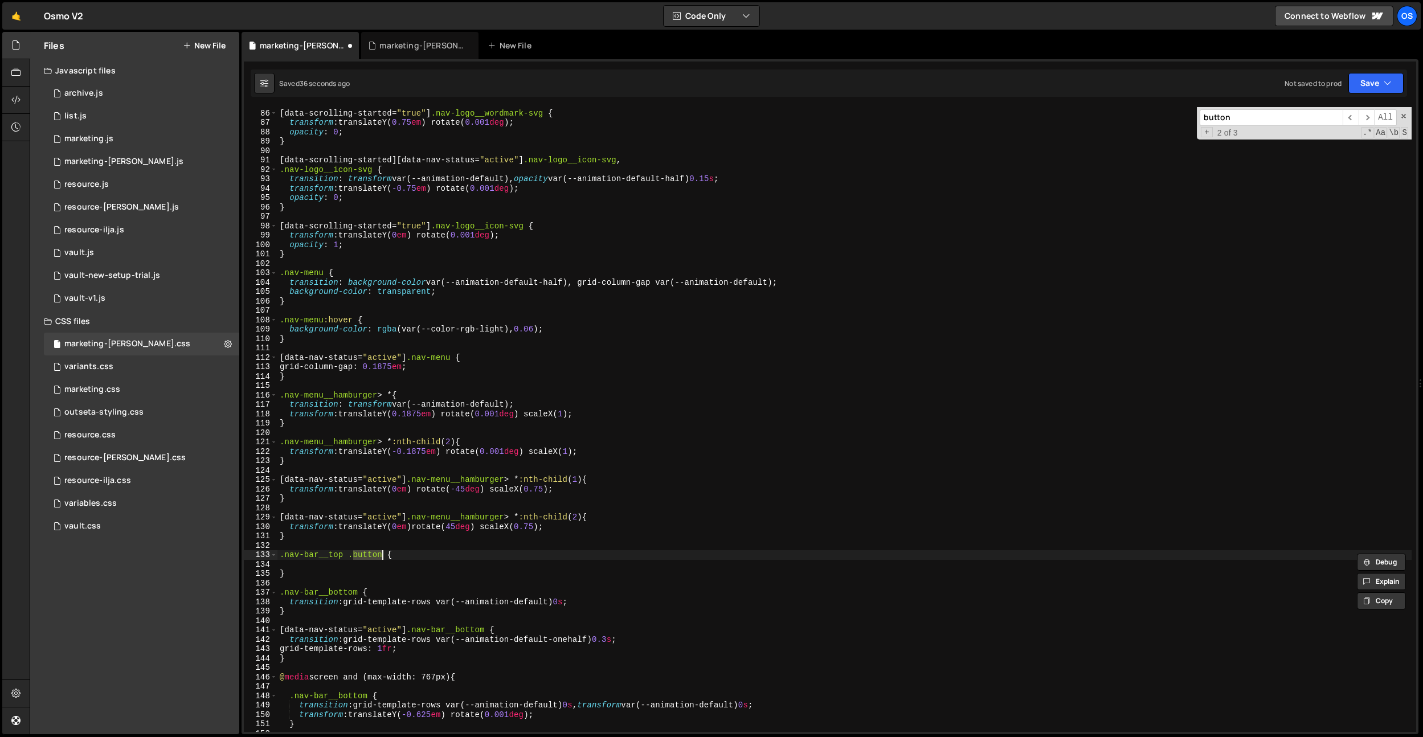
type textarea "}"
click at [392, 252] on div "[ data-scrolling-started = " true " ] .nav-logo__wordmark-svg { transform : tra…" at bounding box center [844, 421] width 1134 height 644
type textarea "}"
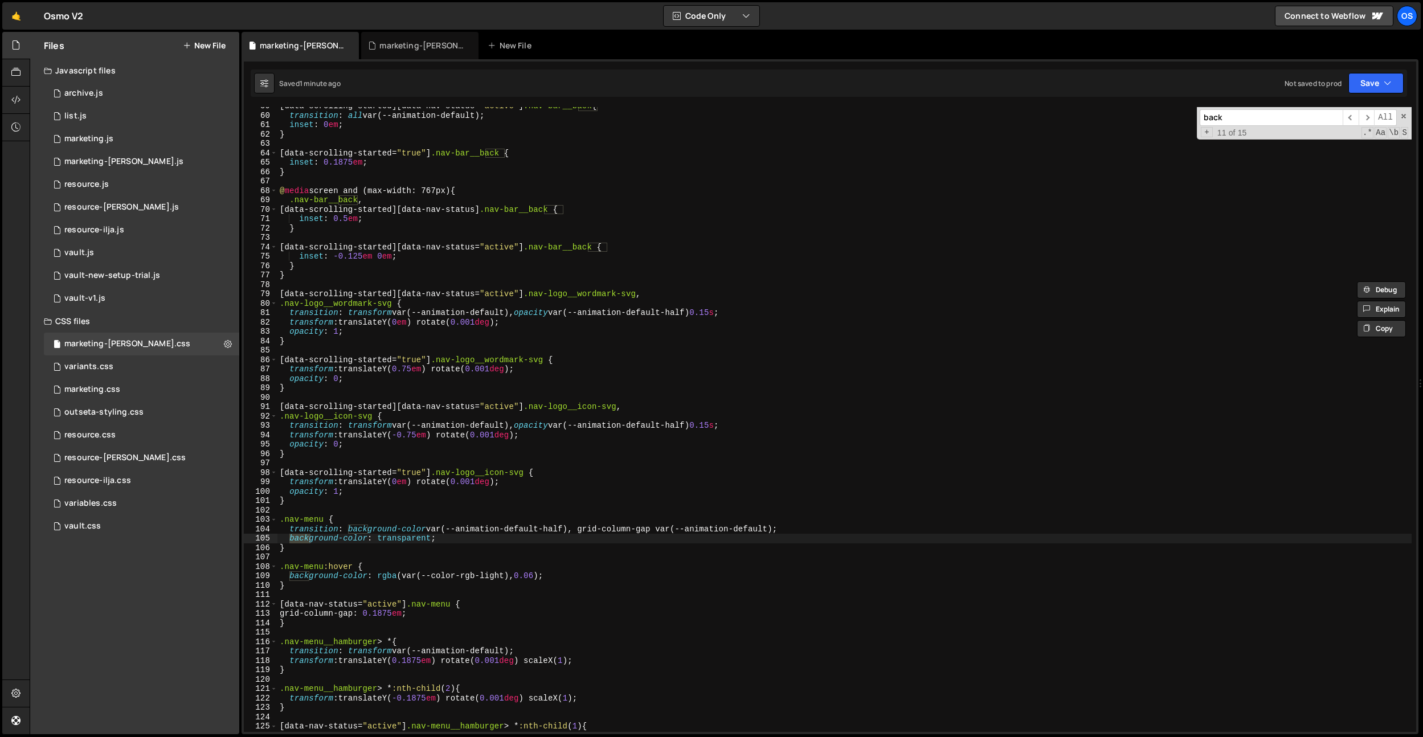
scroll to position [439, 0]
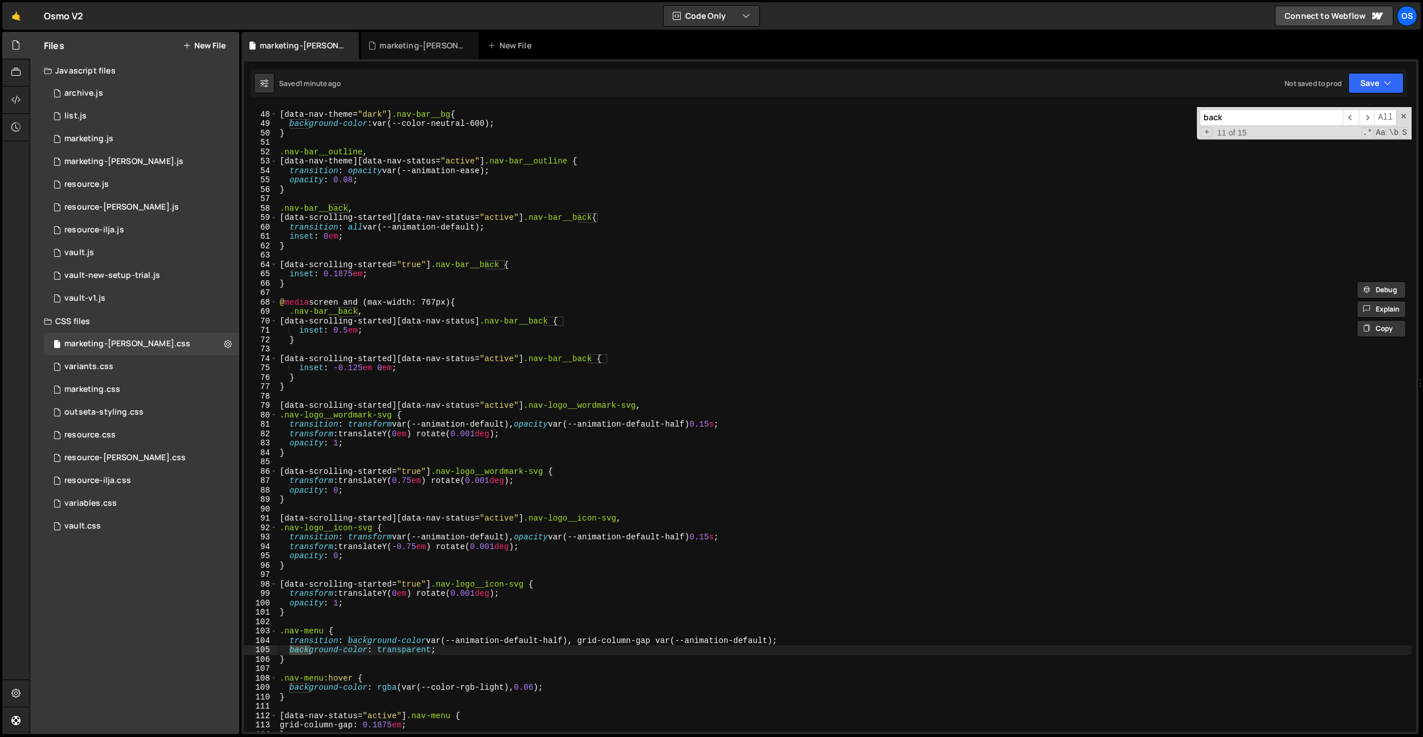
type input "back"
click at [387, 311] on div "[ data-nav-theme = " dark " ] .nav-bar__bg { background-color : var(--color-neu…" at bounding box center [844, 422] width 1134 height 644
click at [359, 370] on div "[ data-nav-theme = " dark " ] .nav-bar__bg { background-color : var(--color-neu…" at bounding box center [844, 422] width 1134 height 644
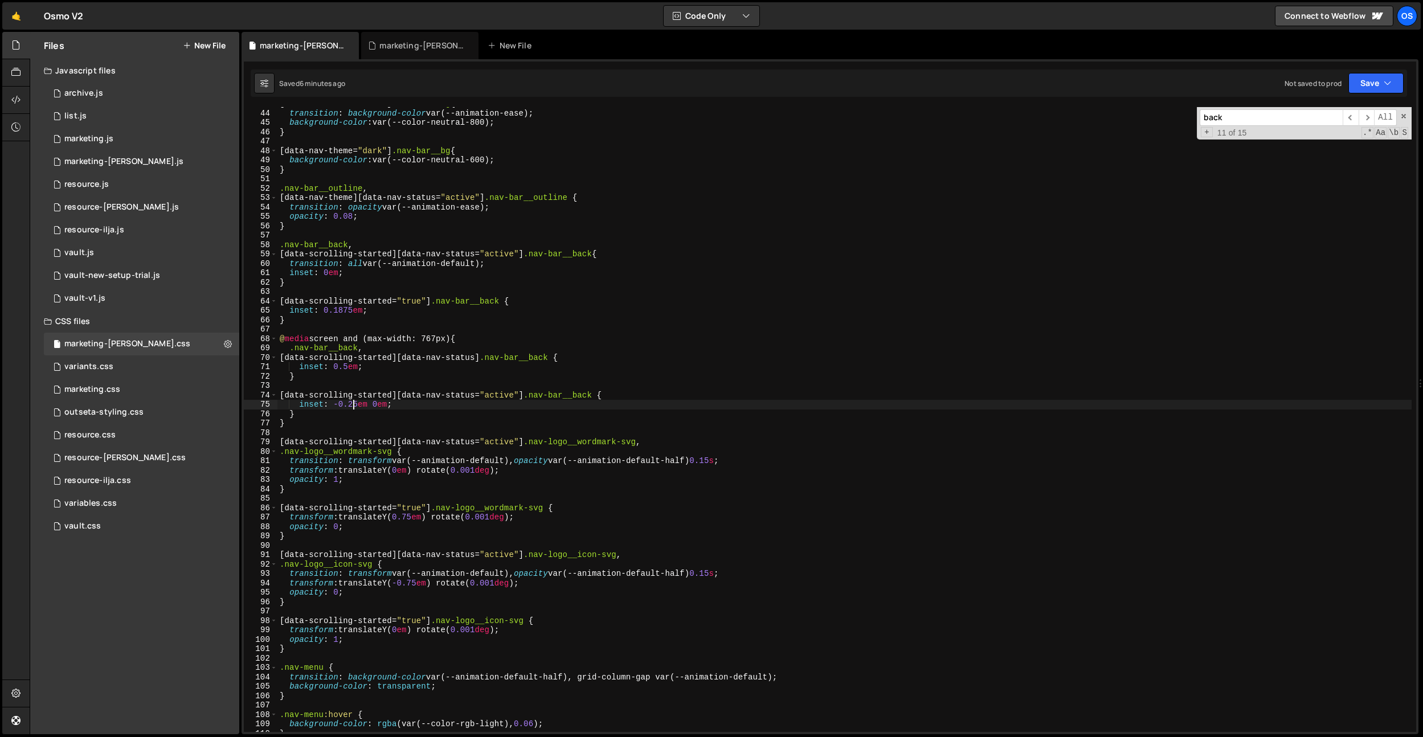
scroll to position [383, 0]
click at [338, 224] on div "[ data-nav-theme = " dark " ] .nav-bar__bg { transition : background-color var(…" at bounding box center [844, 421] width 1134 height 644
type textarea "transition: opacity var(--animation-ease);"
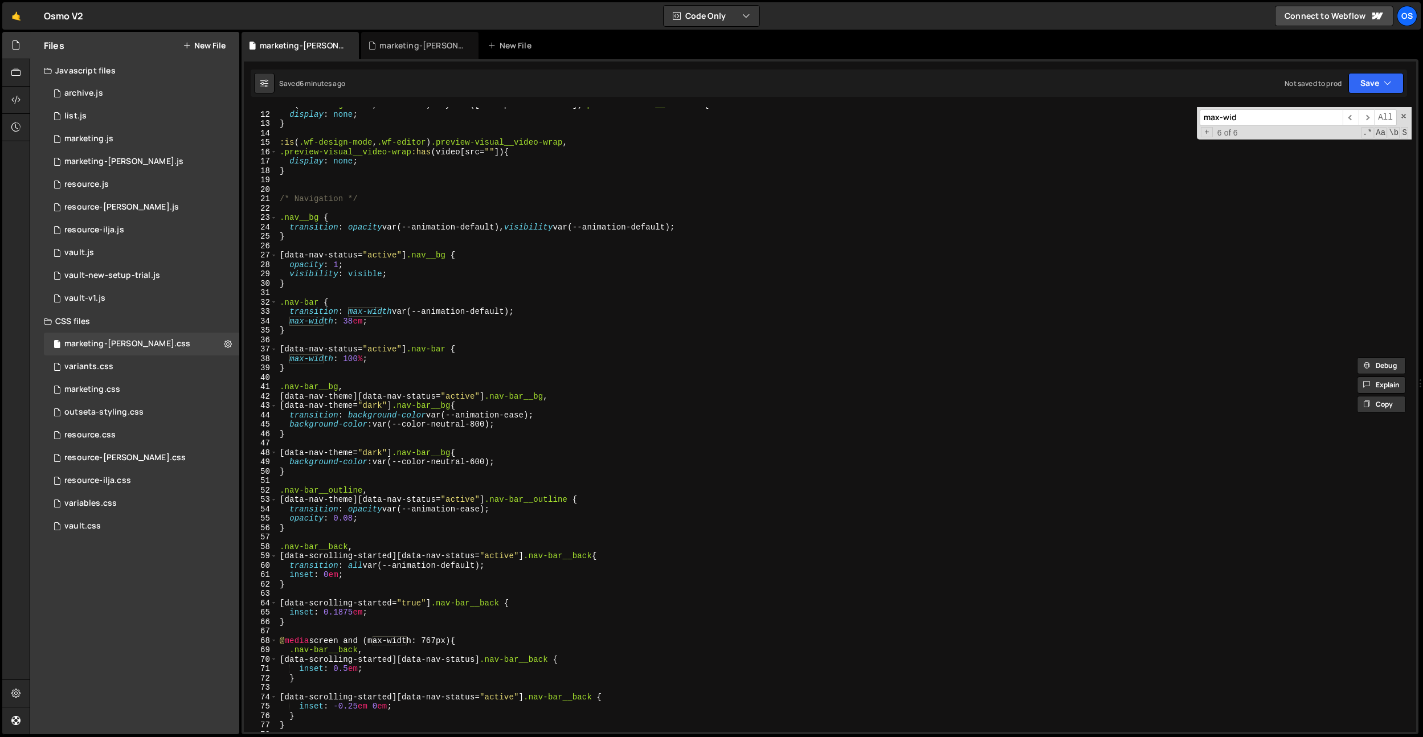
scroll to position [0, 0]
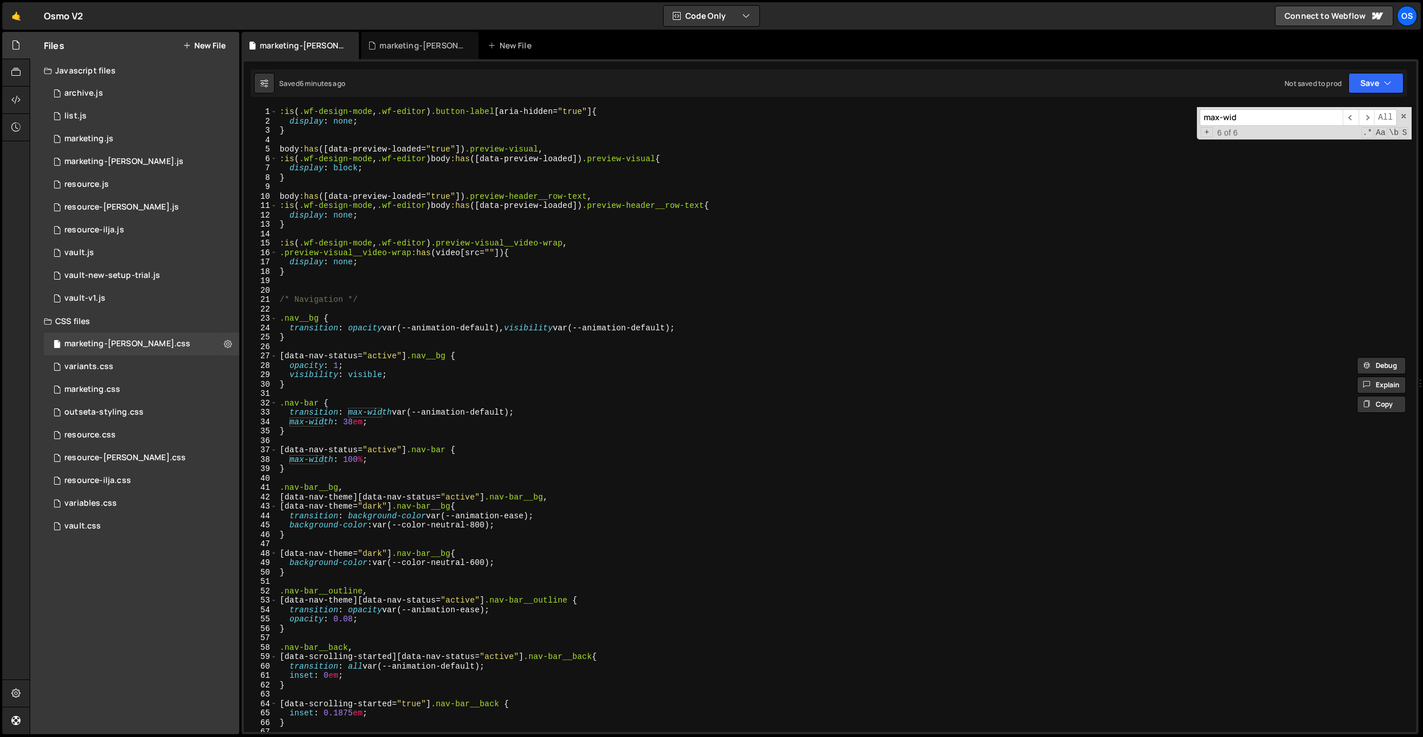
type input "max-wid"
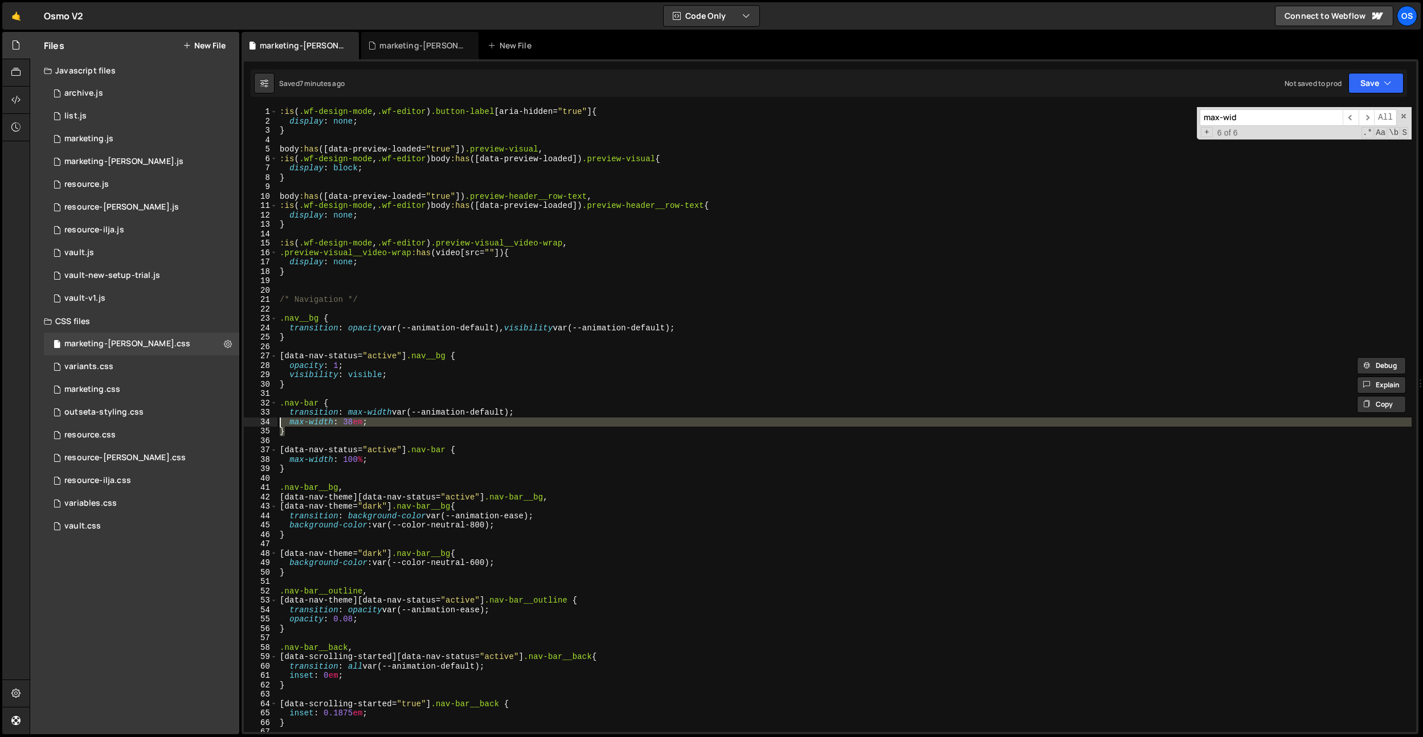
drag, startPoint x: 370, startPoint y: 427, endPoint x: 259, endPoint y: 420, distance: 111.3
click at [259, 420] on div "} 1 2 3 4 5 6 7 8 9 10 11 12 13 14 15 16 17 18 19 20 21 22 23 24 25 26 27 28 29…" at bounding box center [830, 419] width 1172 height 625
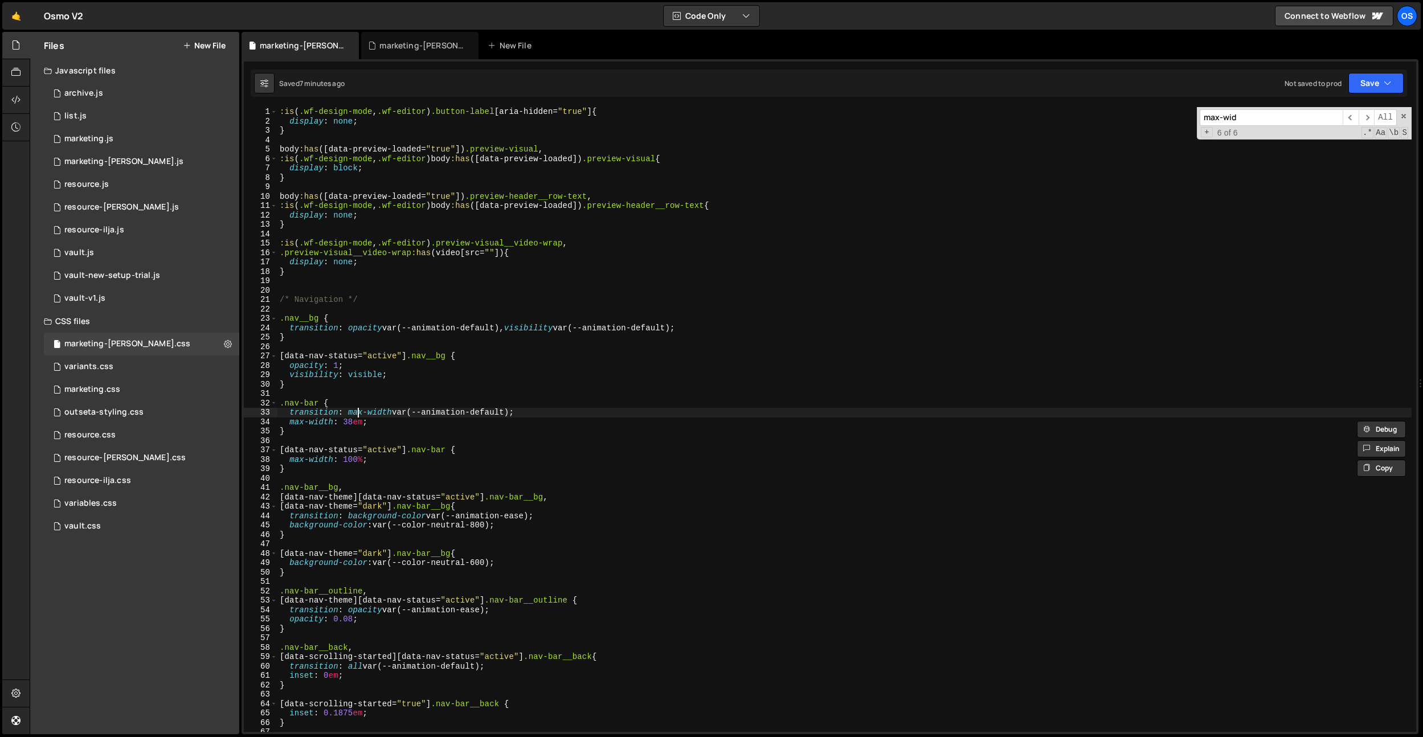
click at [362, 410] on div ":is ( .wf-design-mode , .wf-editor ) .button-label [ aria-hidden = " true " ] {…" at bounding box center [844, 429] width 1134 height 644
drag, startPoint x: 367, startPoint y: 422, endPoint x: 227, endPoint y: 417, distance: 140.2
click at [227, 417] on div "Files New File Javascript files 0 archive.js 0 0 list.js 0 0 marketing.js 0 0 0…" at bounding box center [727, 383] width 1394 height 703
type textarea "transition: max-width var(--animation-default); max-width: 38em;"
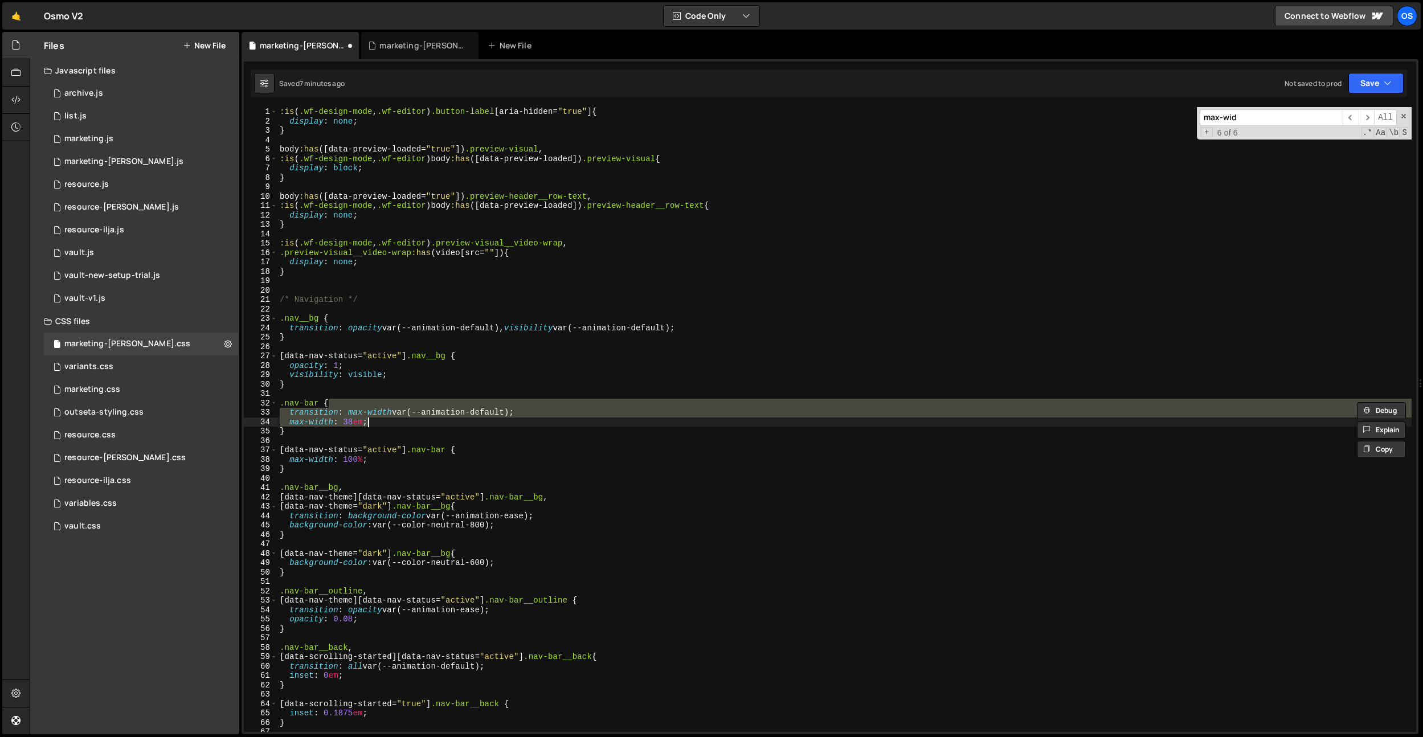
type textarea "max-width: 38em;"
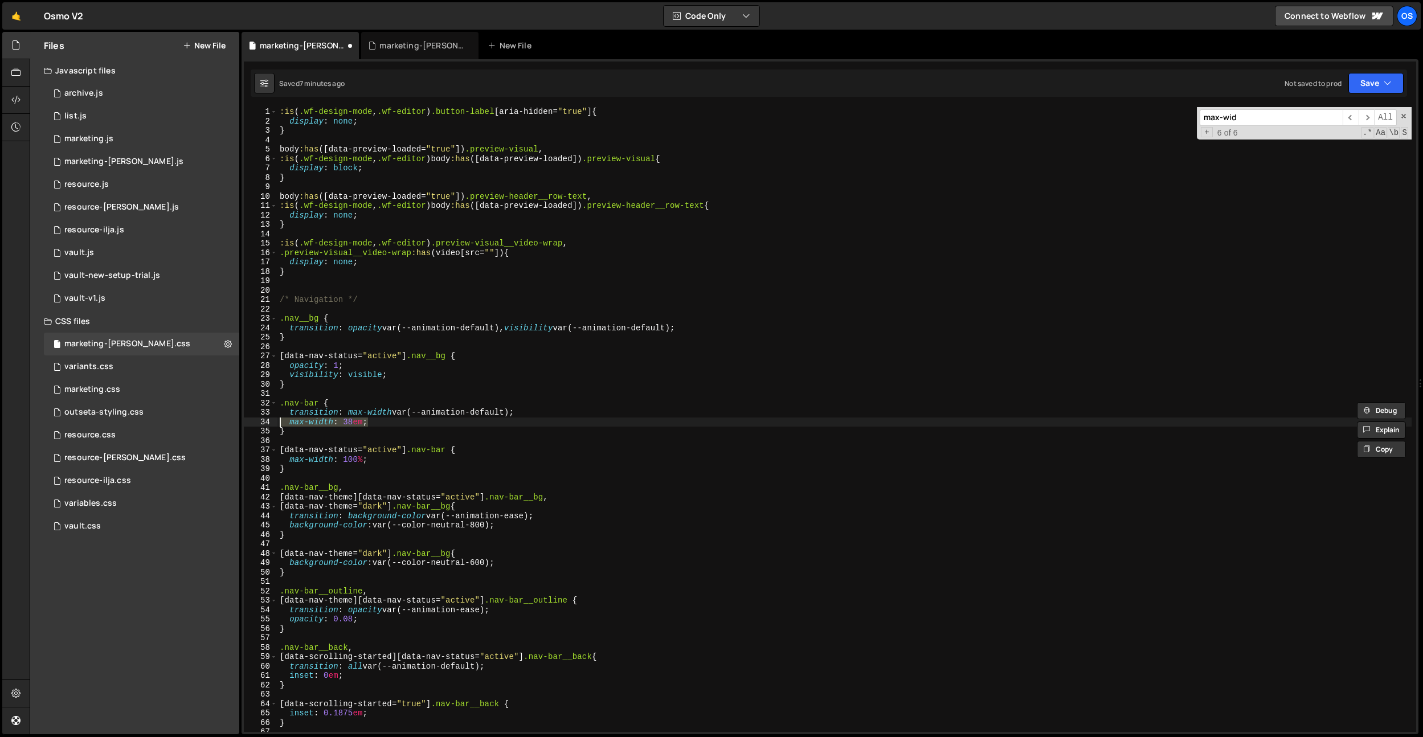
drag, startPoint x: 378, startPoint y: 424, endPoint x: 241, endPoint y: 419, distance: 136.8
click at [242, 419] on div "console.log('hello world'); 1 2 3 4 5 [PERSON_NAME] . hooks . beforeEnter (( ) …" at bounding box center [830, 396] width 1177 height 675
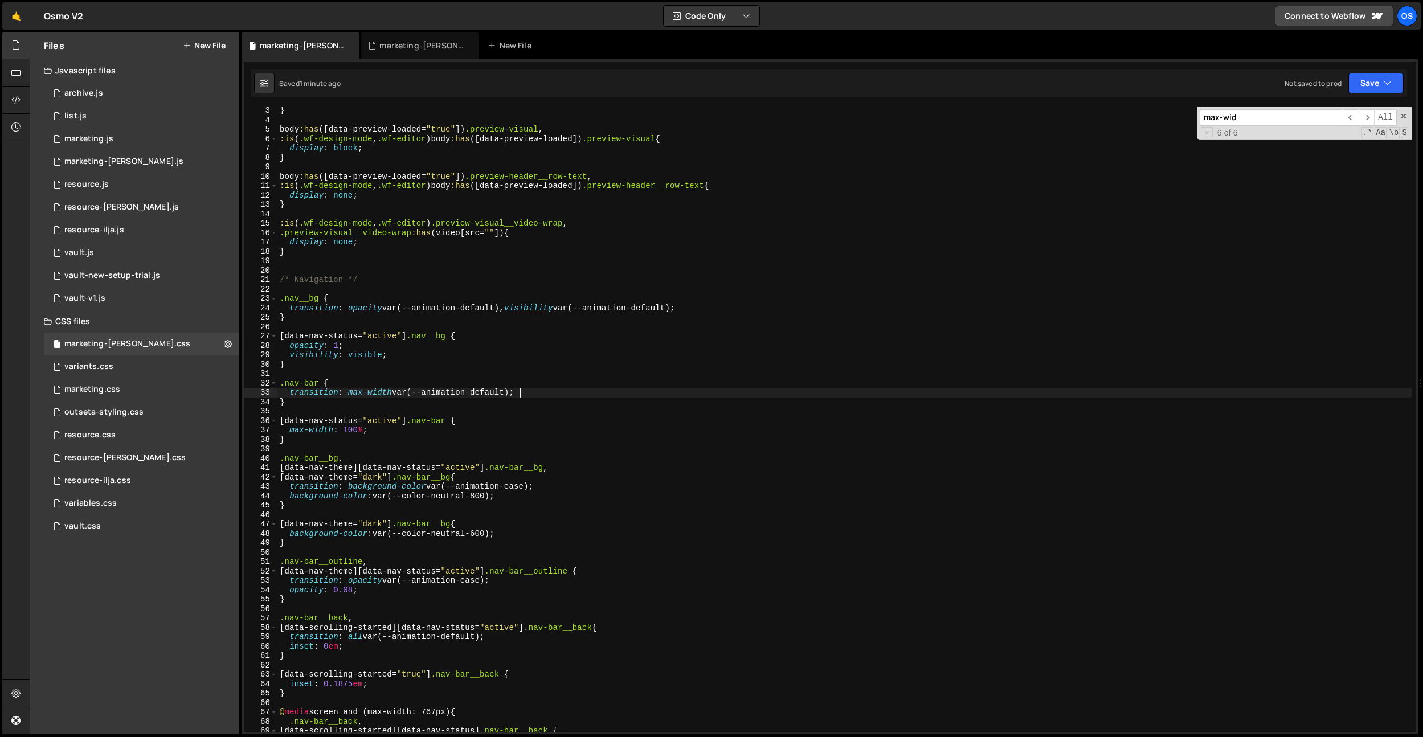
scroll to position [21, 0]
drag, startPoint x: 298, startPoint y: 432, endPoint x: 299, endPoint y: 439, distance: 6.3
click at [298, 432] on div "} body :has ([ data-preview-loaded = " true " ]) .preview-visual , :is ( .wf-de…" at bounding box center [844, 427] width 1134 height 644
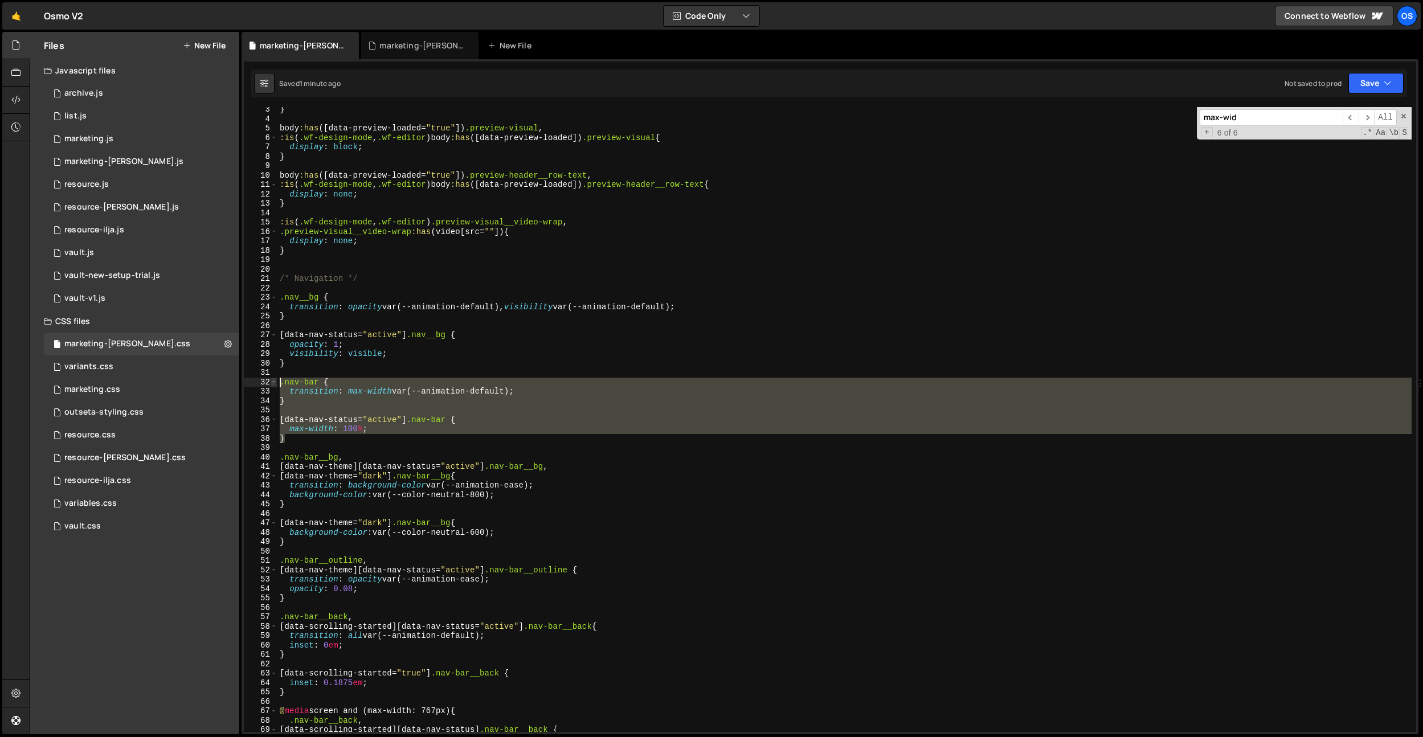
drag, startPoint x: 299, startPoint y: 439, endPoint x: 276, endPoint y: 385, distance: 58.5
click at [276, 385] on div "max-width: 100%; 3 4 5 6 7 8 9 10 11 12 13 14 15 16 17 18 19 20 21 22 23 24 25 …" at bounding box center [830, 419] width 1172 height 625
type textarea ".nav-bar { transition: max-width var(--animation-default);"
click at [314, 374] on div "} body :has ([ data-preview-loaded = " true " ]) .preview-visual , :is ( .wf-de…" at bounding box center [844, 427] width 1134 height 644
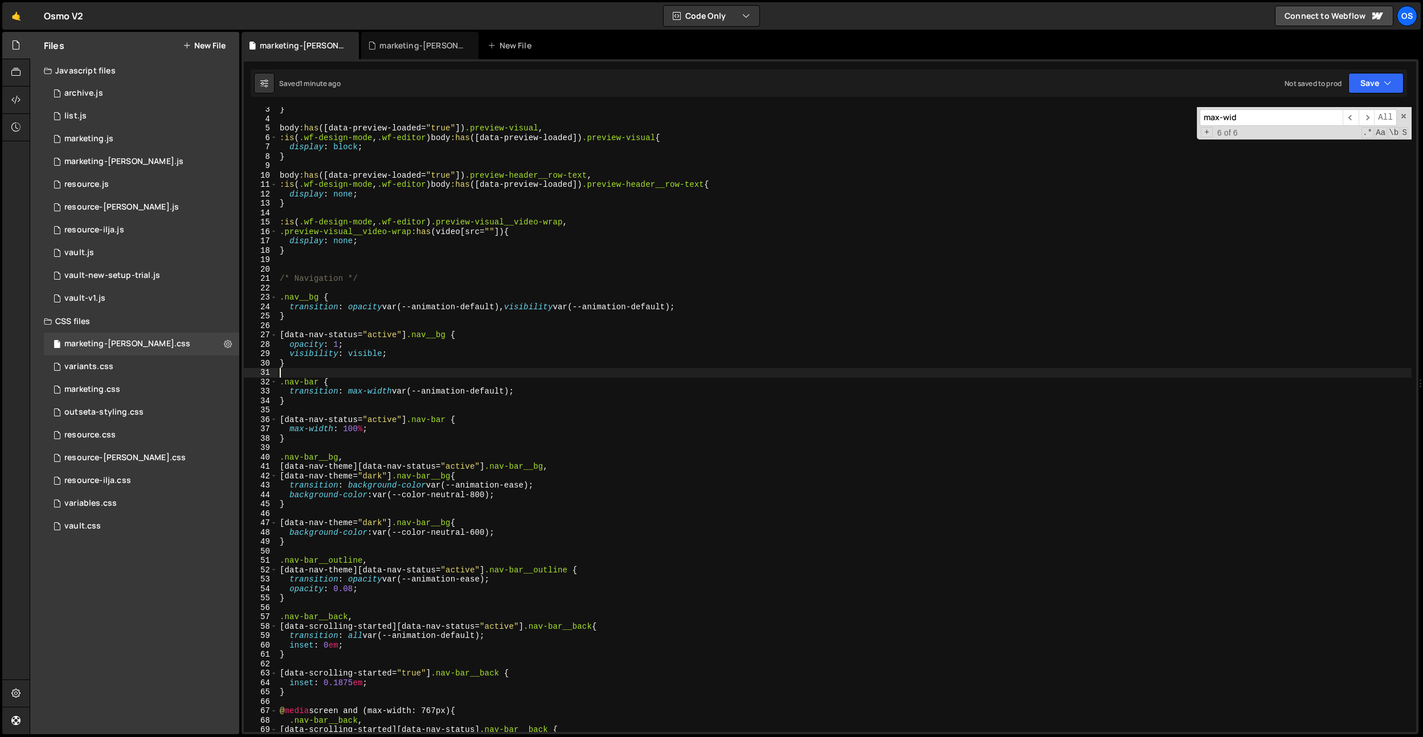
click at [316, 376] on div "} body :has ([ data-preview-loaded = " true " ]) .preview-visual , :is ( .wf-de…" at bounding box center [844, 427] width 1134 height 644
click at [317, 378] on div "} body :has ([ data-preview-loaded = " true " ]) .preview-visual , :is ( .wf-de…" at bounding box center [844, 427] width 1134 height 644
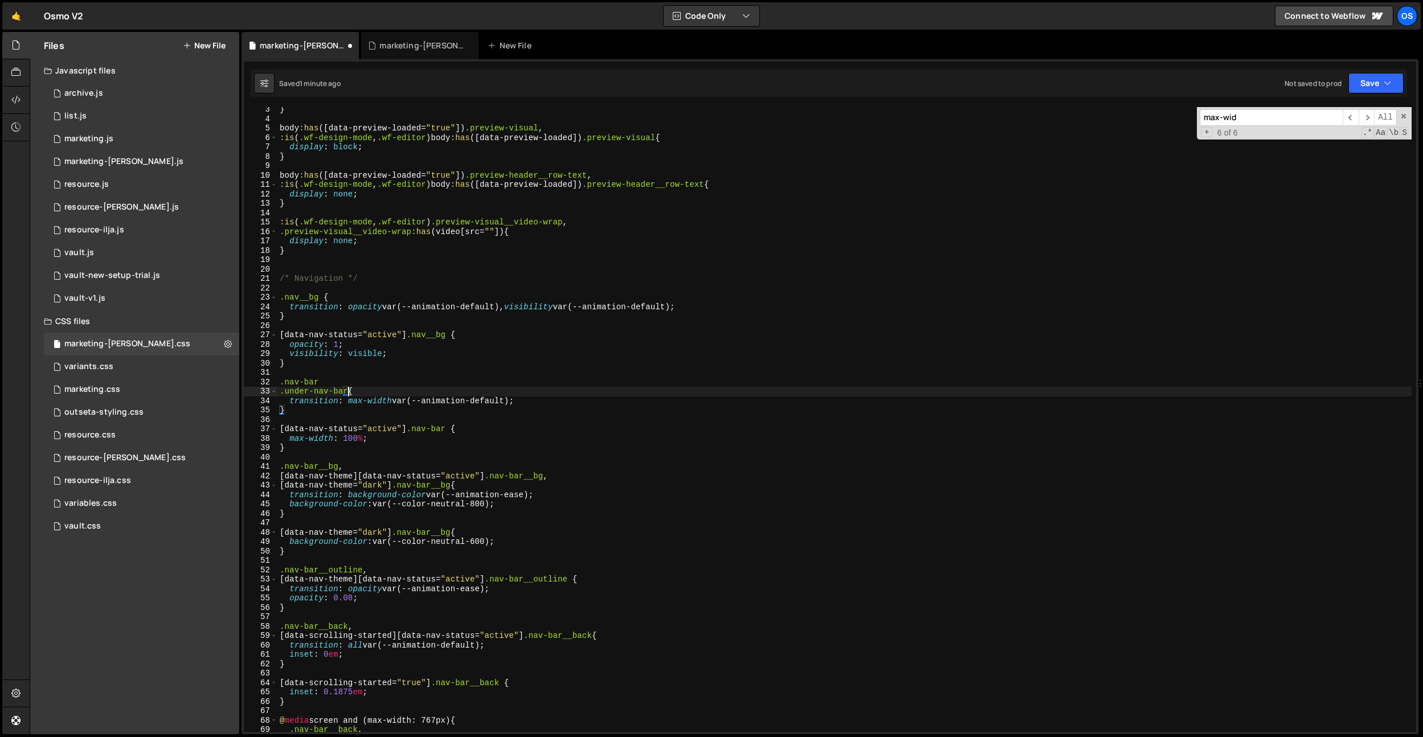
scroll to position [0, 5]
click at [480, 275] on div "} body :has ([ data-preview-loaded = " true " ]) .preview-visual , :is ( .wf-de…" at bounding box center [844, 427] width 1134 height 644
click at [349, 392] on div "} body :has ([ data-preview-loaded = " true " ]) .preview-visual , :is ( .wf-de…" at bounding box center [844, 427] width 1134 height 644
drag, startPoint x: 348, startPoint y: 392, endPoint x: 265, endPoint y: 389, distance: 83.2
click at [265, 389] on div ".under-nav-bar { 3 4 5 6 7 8 9 10 11 12 13 14 15 16 17 18 19 20 21 22 23 24 25 …" at bounding box center [830, 419] width 1172 height 625
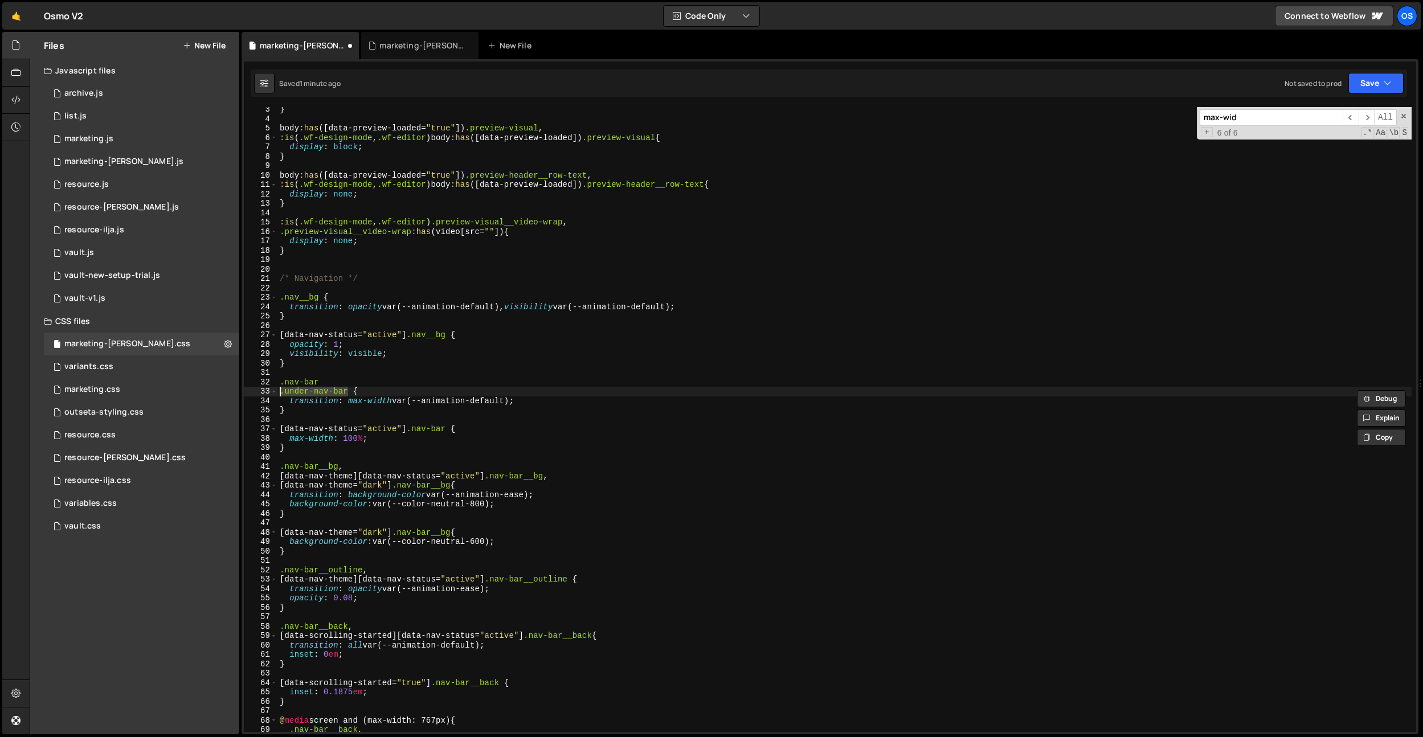
click at [451, 427] on div "} body :has ([ data-preview-loaded = " true " ]) .preview-visual , :is ( .wf-de…" at bounding box center [844, 427] width 1134 height 644
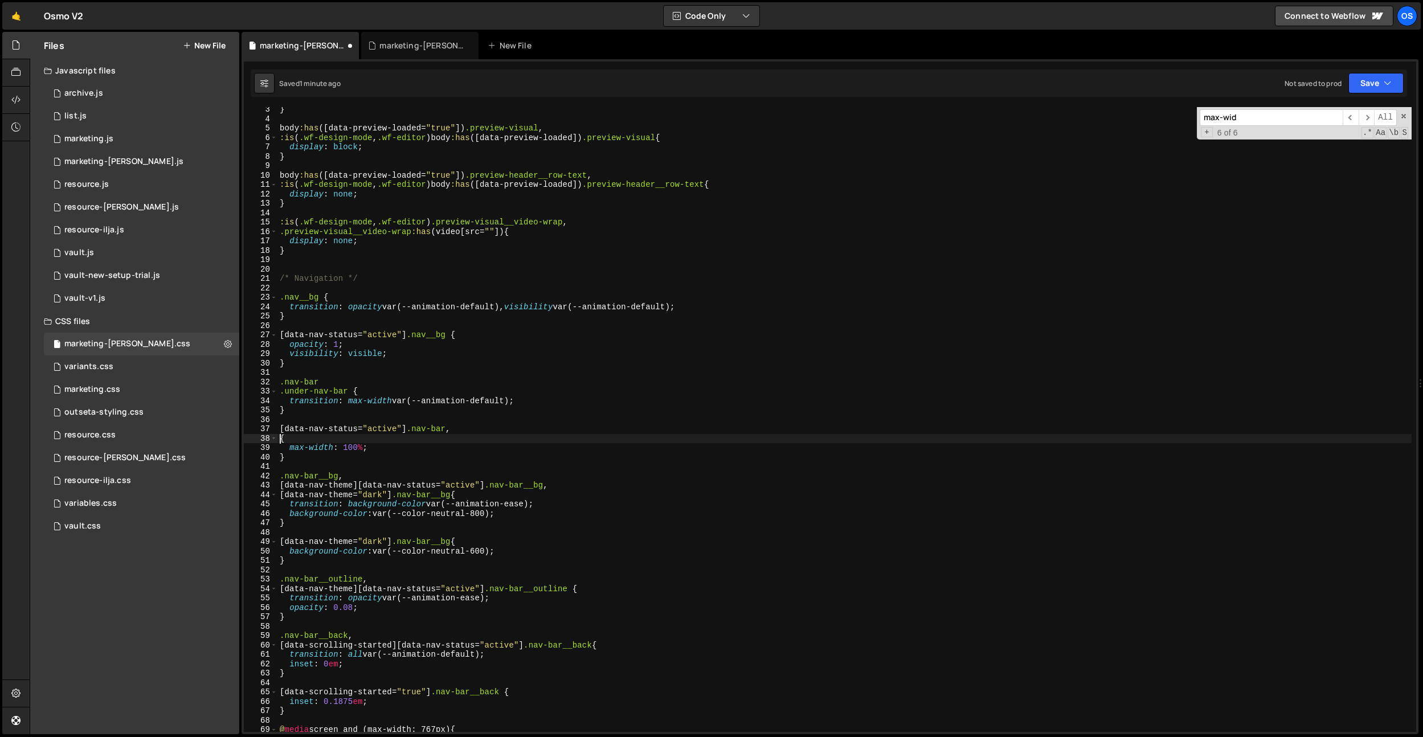
scroll to position [0, 0]
paste textarea ".under-nav-bar"
click at [288, 438] on div "} body :has ([ data-preview-loaded = " true " ]) .preview-visual , :is ( .wf-de…" at bounding box center [844, 427] width 1134 height 644
click at [409, 428] on div "} body :has ([ data-preview-loaded = " true " ]) .preview-visual , :is ( .wf-de…" at bounding box center [844, 427] width 1134 height 644
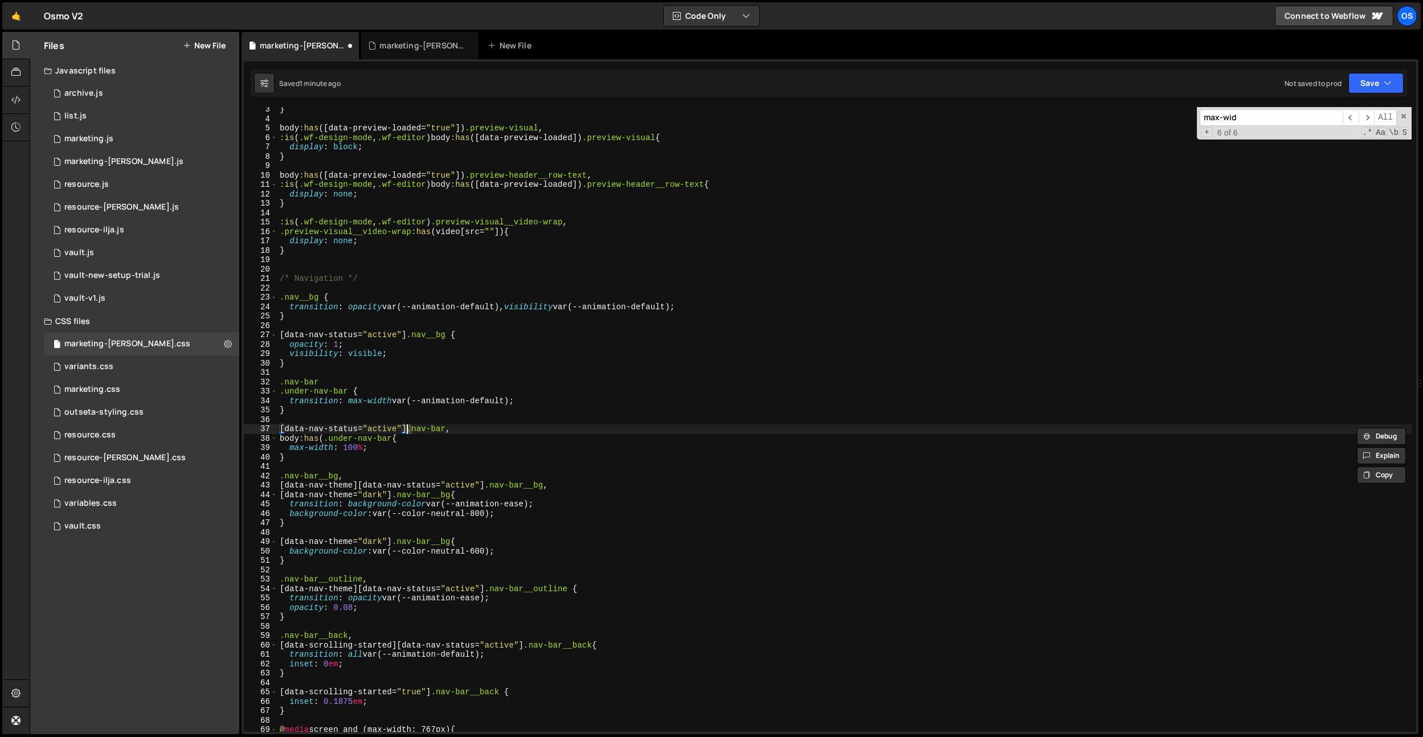
type textarea "[data-nav-status="active"] .nav-bar,"
click at [407, 424] on div "} body :has ([ data-preview-loaded = " true " ]) .preview-visual , :is ( .wf-de…" at bounding box center [844, 427] width 1134 height 644
drag, startPoint x: 407, startPoint y: 427, endPoint x: 292, endPoint y: 434, distance: 115.3
click at [266, 427] on div "3 4 5 6 7 8 9 10 11 12 13 14 15 16 17 18 19 20 21 22 23 24 25 26 27 28 29 30 31…" at bounding box center [830, 419] width 1172 height 625
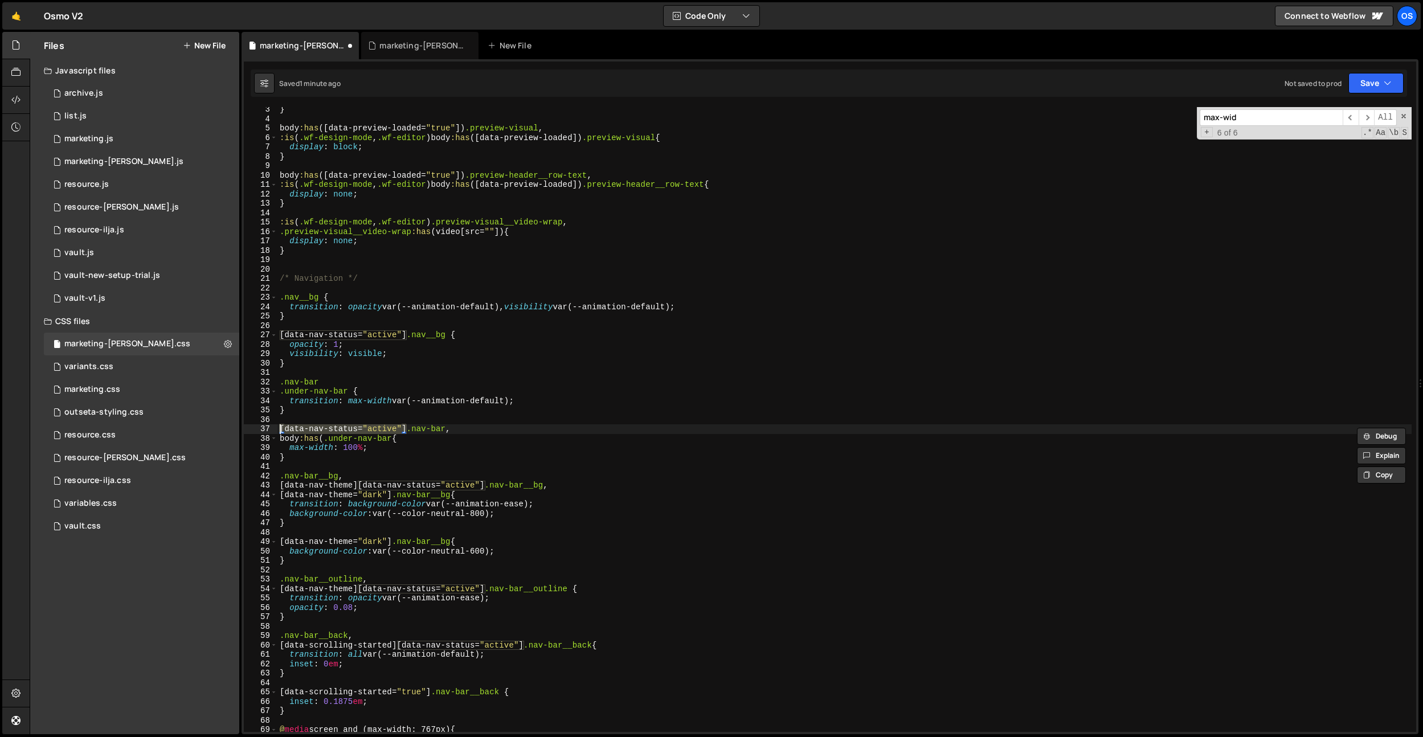
click at [318, 436] on div "} body :has ([ data-preview-loaded = " true " ]) .preview-visual , :is ( .wf-de…" at bounding box center [844, 427] width 1134 height 644
click at [323, 441] on div "} body :has ([ data-preview-loaded = " true " ]) .preview-visual , :is ( .wf-de…" at bounding box center [844, 427] width 1134 height 644
paste textarea "[data-nav-status="active"]"
type textarea "body:has([data-nav-status="active"]) .under-nav-bar{"
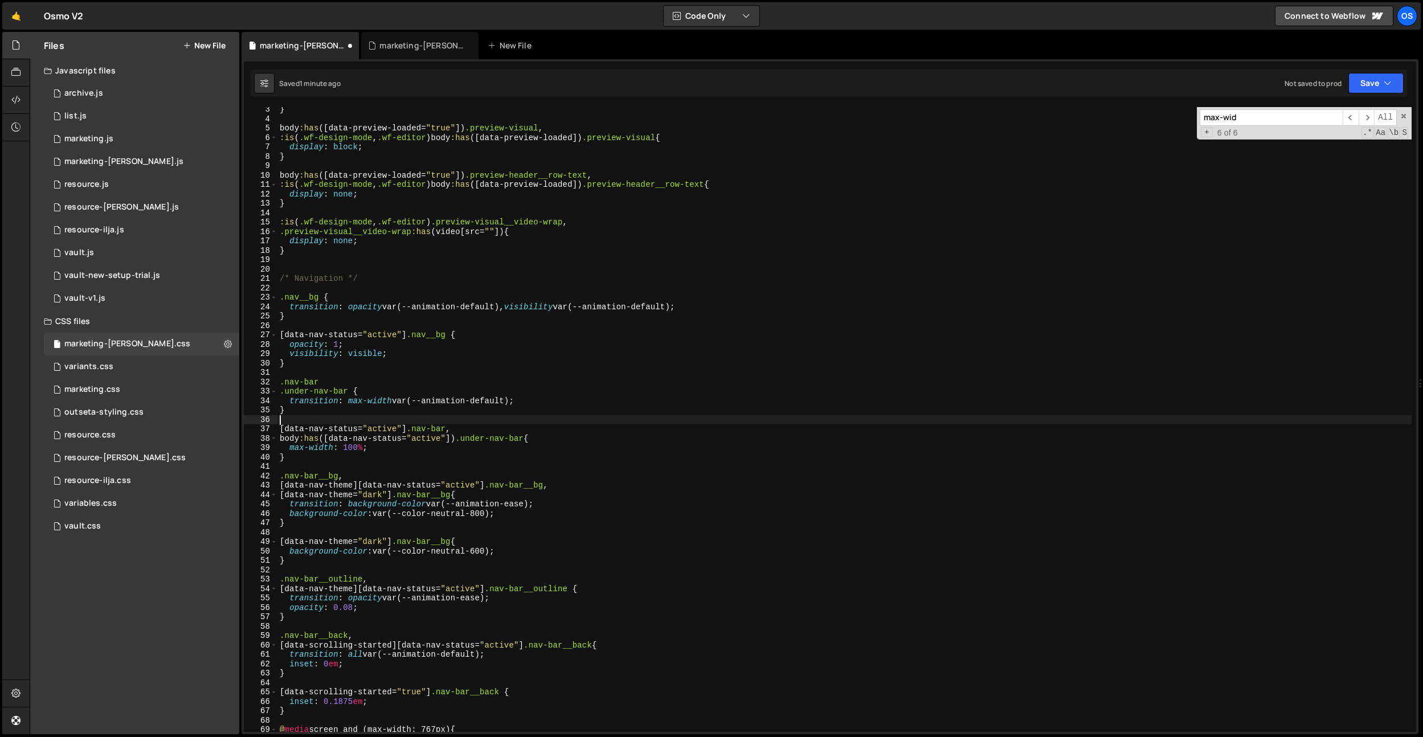
click at [416, 424] on div "} body :has ([ data-preview-loaded = " true " ]) .preview-visual , :is ( .wf-de…" at bounding box center [844, 427] width 1134 height 644
click at [467, 439] on div "} body :has ([ data-preview-loaded = " true " ]) .preview-visual , :is ( .wf-de…" at bounding box center [844, 427] width 1134 height 644
drag, startPoint x: 456, startPoint y: 447, endPoint x: 457, endPoint y: 465, distance: 18.9
click at [456, 447] on div "} body :has ([ data-preview-loaded = " true " ]) .preview-visual , :is ( .wf-de…" at bounding box center [844, 427] width 1134 height 644
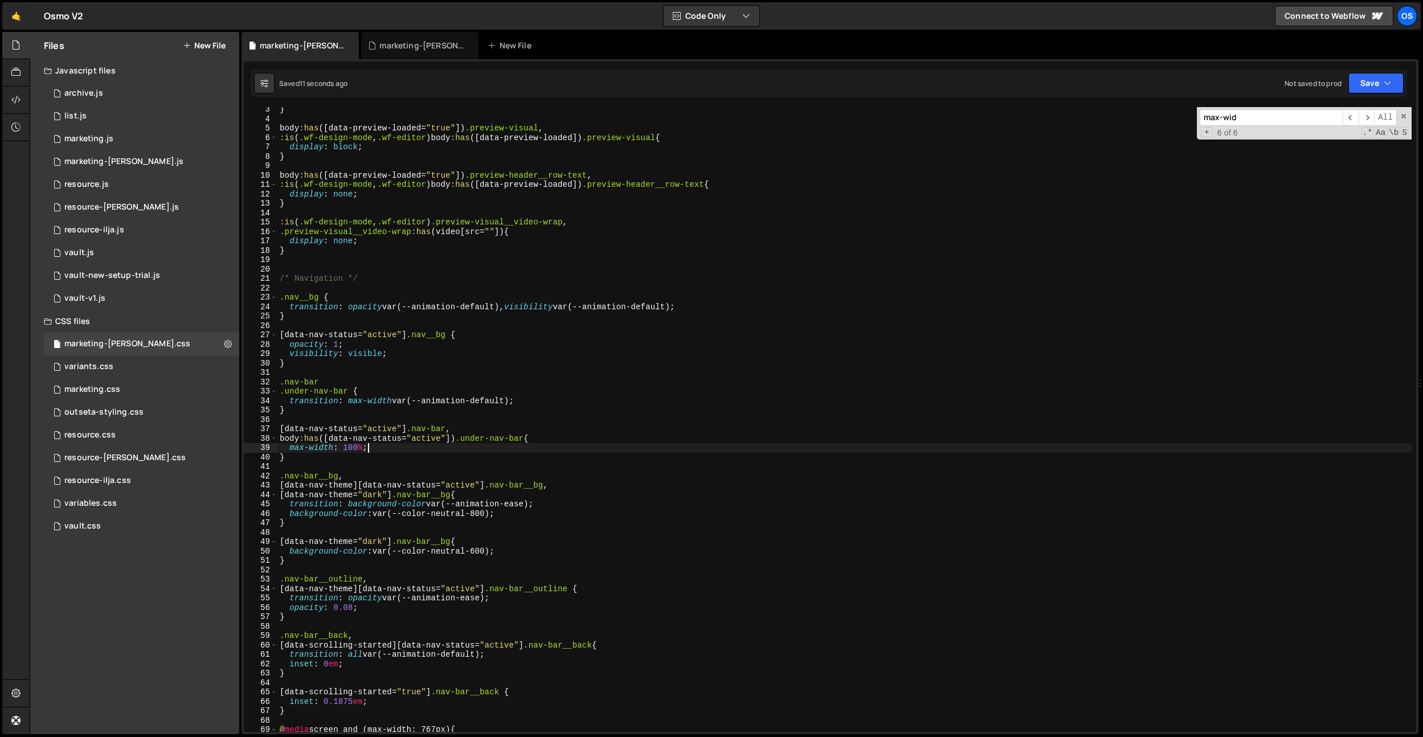
click at [497, 451] on div "} body :has ([ data-preview-loaded = " true " ]) .preview-visual , :is ( .wf-de…" at bounding box center [844, 427] width 1134 height 644
click at [341, 383] on div "} body :has ([ data-preview-loaded = " true " ]) .preview-visual , :is ( .wf-de…" at bounding box center [844, 427] width 1134 height 644
type textarea ".nav-bar,"
click at [731, 377] on div "} body :has ([ data-preview-loaded = " true " ]) .preview-visual , :is ( .wf-de…" at bounding box center [844, 427] width 1134 height 644
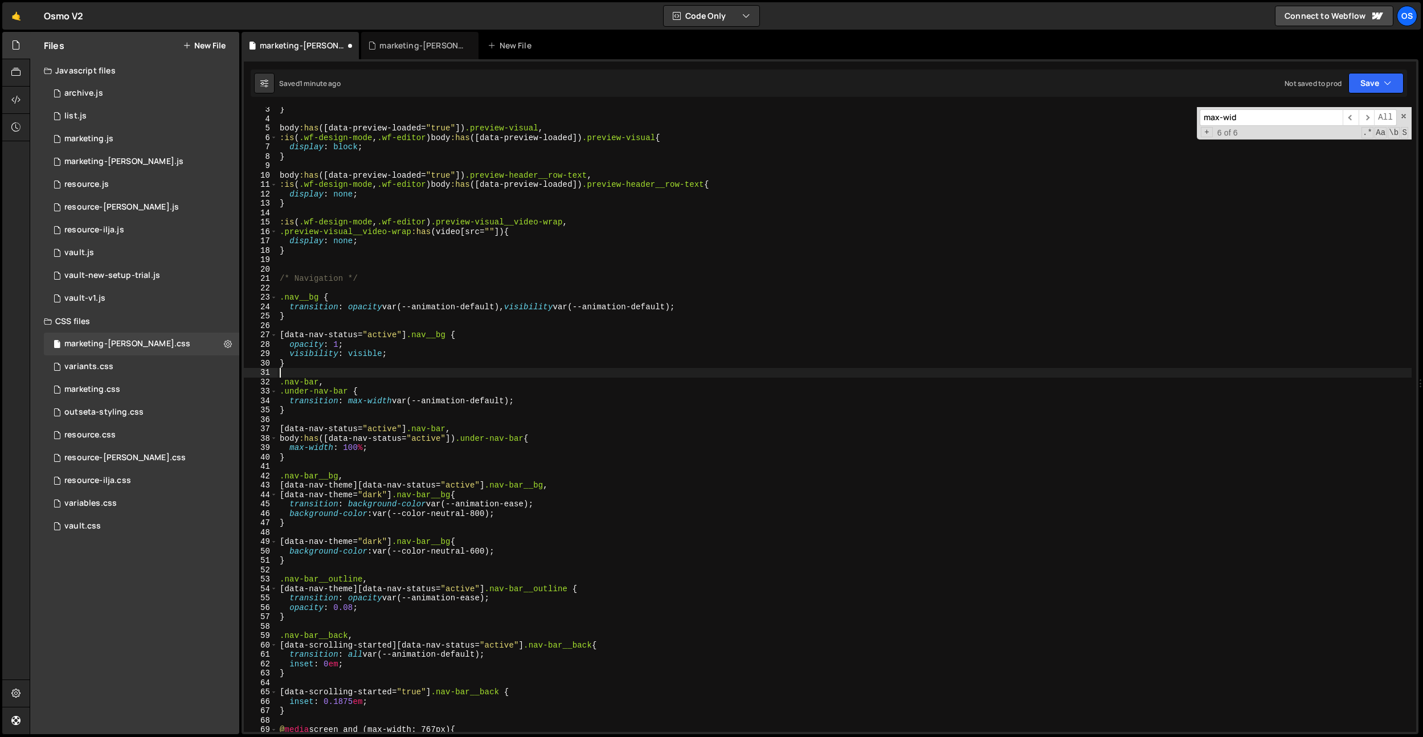
scroll to position [0, 0]
click at [529, 442] on div "} body :has ([ data-preview-loaded = " true " ]) .preview-visual , :is ( .wf-de…" at bounding box center [844, 427] width 1134 height 644
click at [432, 458] on div "} body :has ([ data-preview-loaded = " true " ]) .preview-visual , :is ( .wf-de…" at bounding box center [844, 427] width 1134 height 644
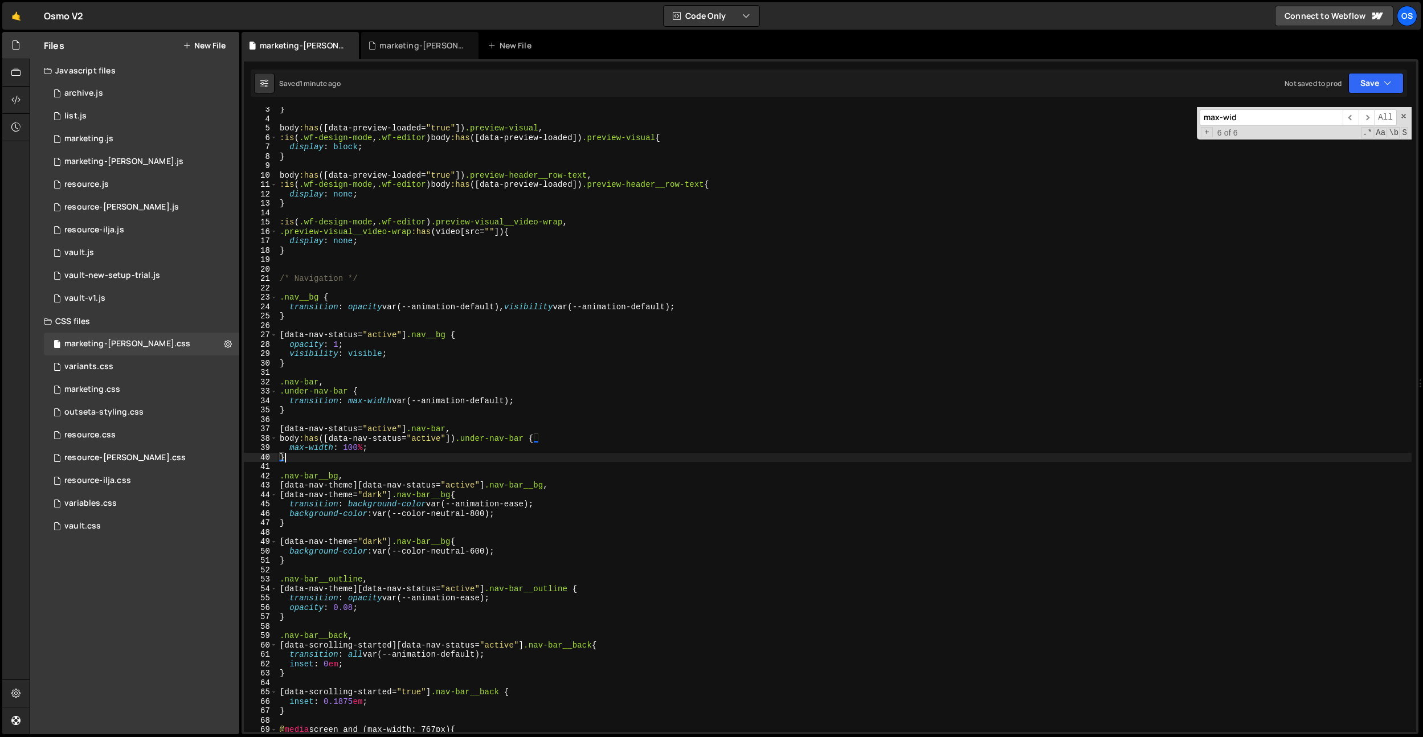
click at [528, 437] on div "} body :has ([ data-preview-loaded = " true " ]) .preview-visual , :is ( .wf-de…" at bounding box center [844, 427] width 1134 height 644
type textarea "body:has([data-nav-status="active"]) .under-nav-bar__inner {"
click at [553, 420] on div "} body :has ([ data-preview-loaded = " true " ]) .preview-visual , :is ( .wf-de…" at bounding box center [844, 427] width 1134 height 644
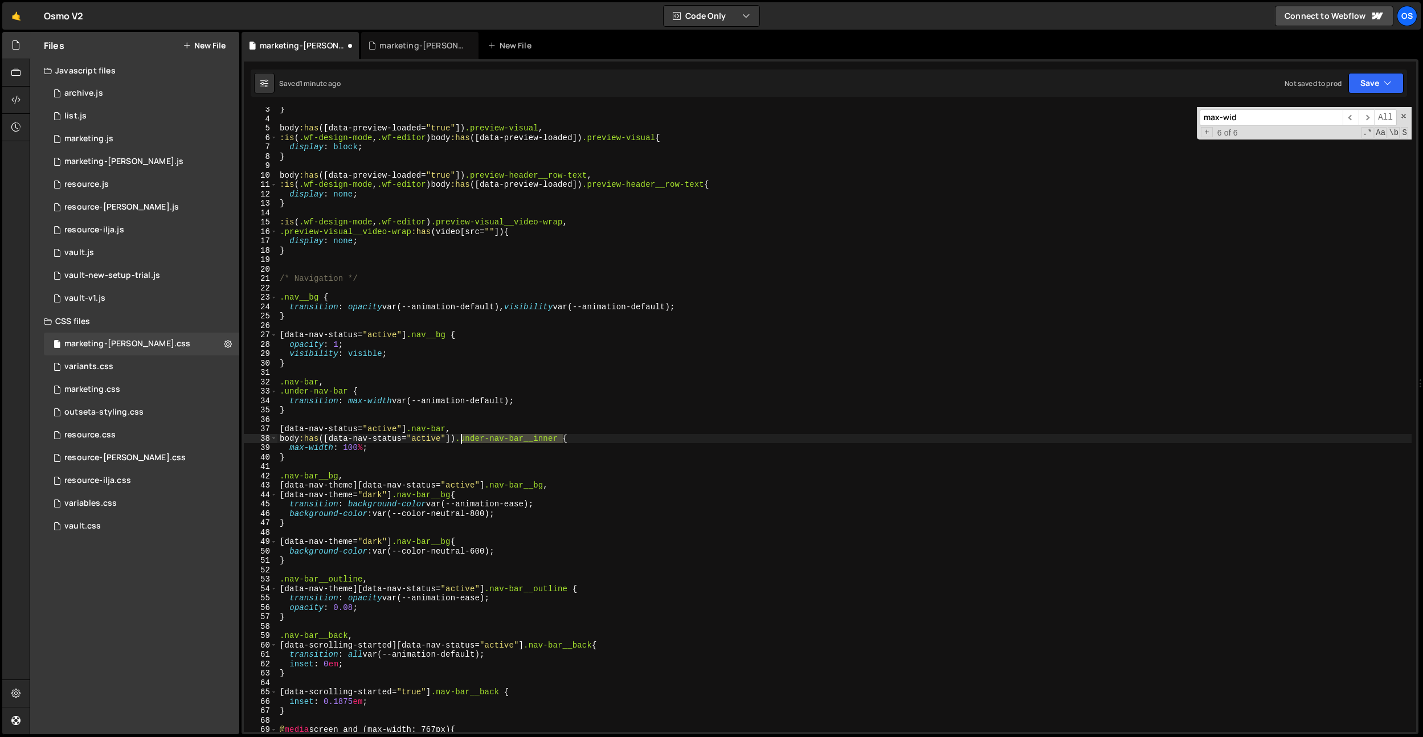
drag, startPoint x: 562, startPoint y: 439, endPoint x: 354, endPoint y: 419, distance: 209.0
click at [460, 440] on div "} body :has ([ data-preview-loaded = " true " ]) .preview-visual , :is ( .wf-de…" at bounding box center [844, 427] width 1134 height 644
drag, startPoint x: 349, startPoint y: 390, endPoint x: 266, endPoint y: 396, distance: 82.8
click at [267, 393] on div "body:has([data-nav-status="active"]) .under-nav-bar__inner { 3 4 5 6 7 8 9 10 1…" at bounding box center [830, 419] width 1172 height 625
paste textarea "__inner"
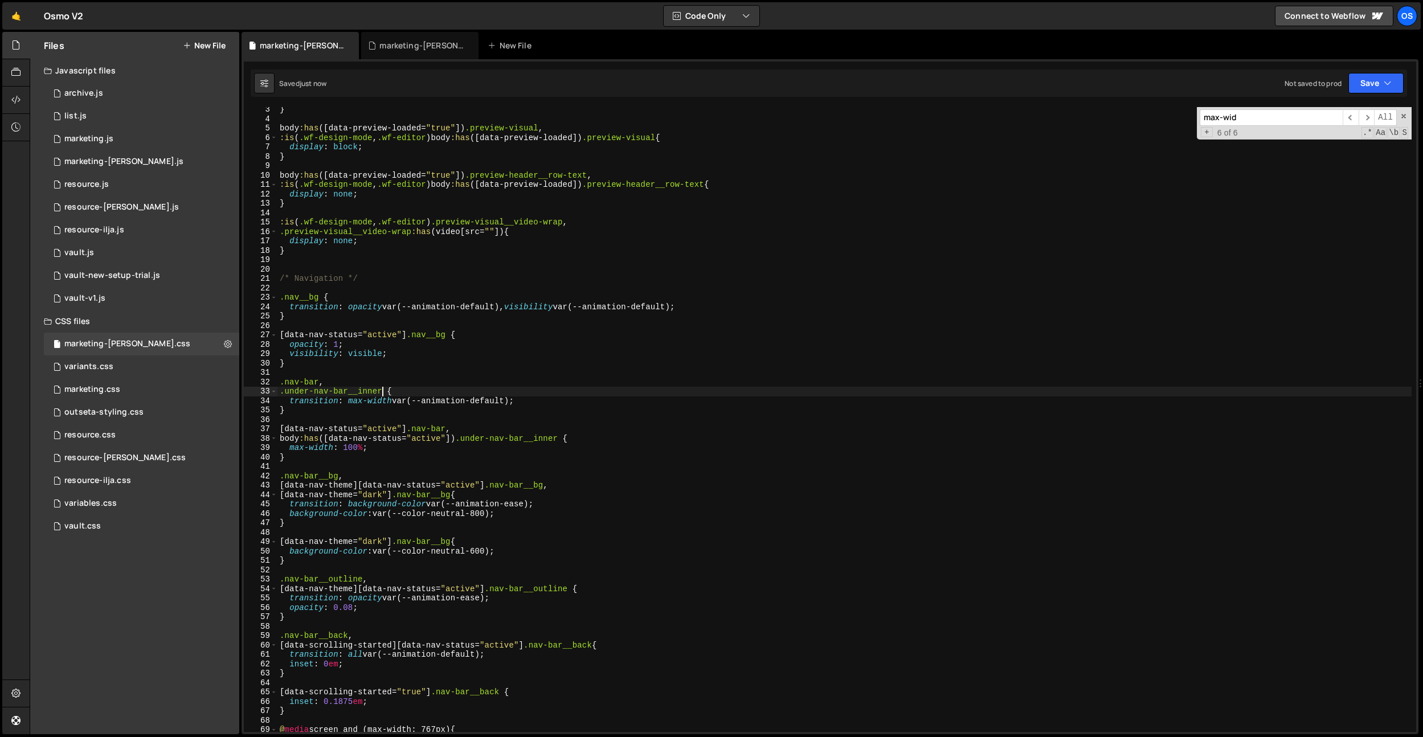
type textarea ".under-nav-bar__inner {"
click at [153, 362] on div "variants.css 0" at bounding box center [141, 367] width 195 height 23
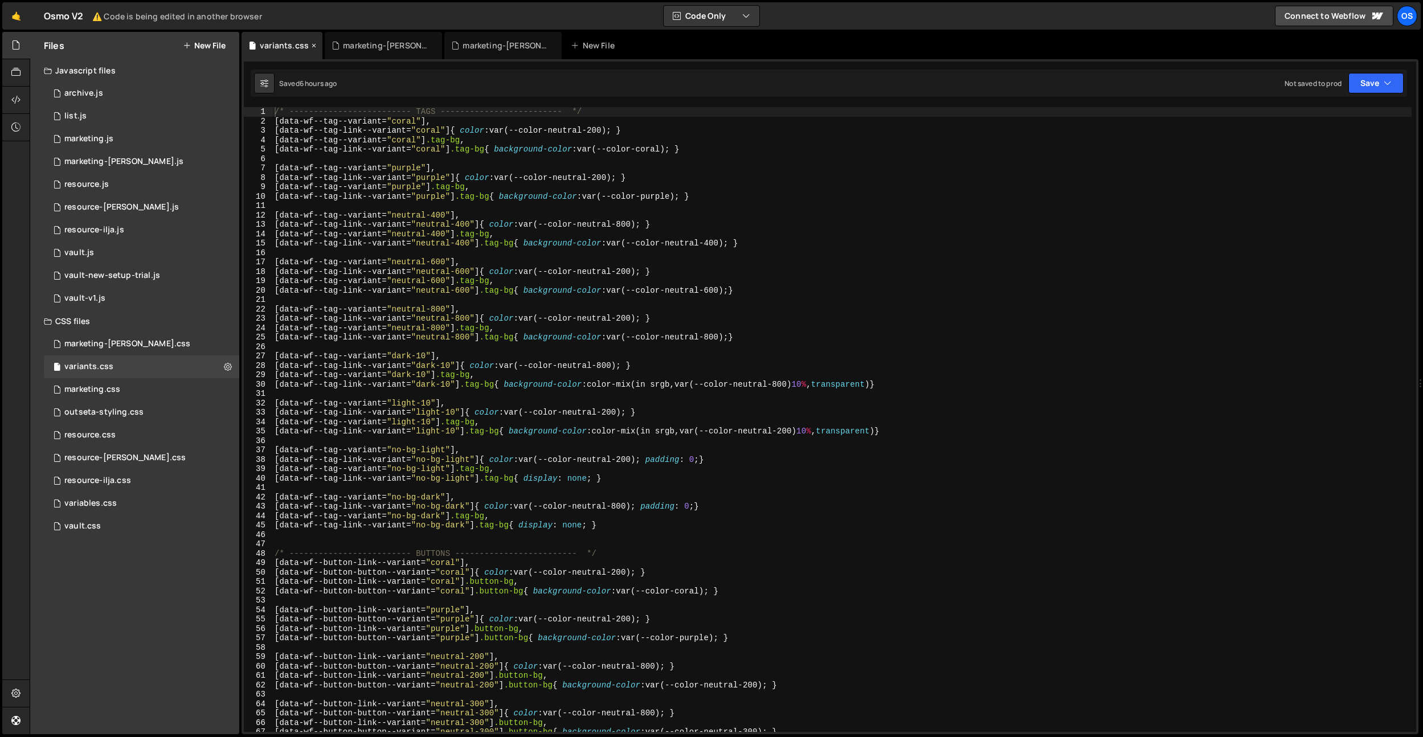
click at [314, 48] on icon at bounding box center [314, 45] width 8 height 11
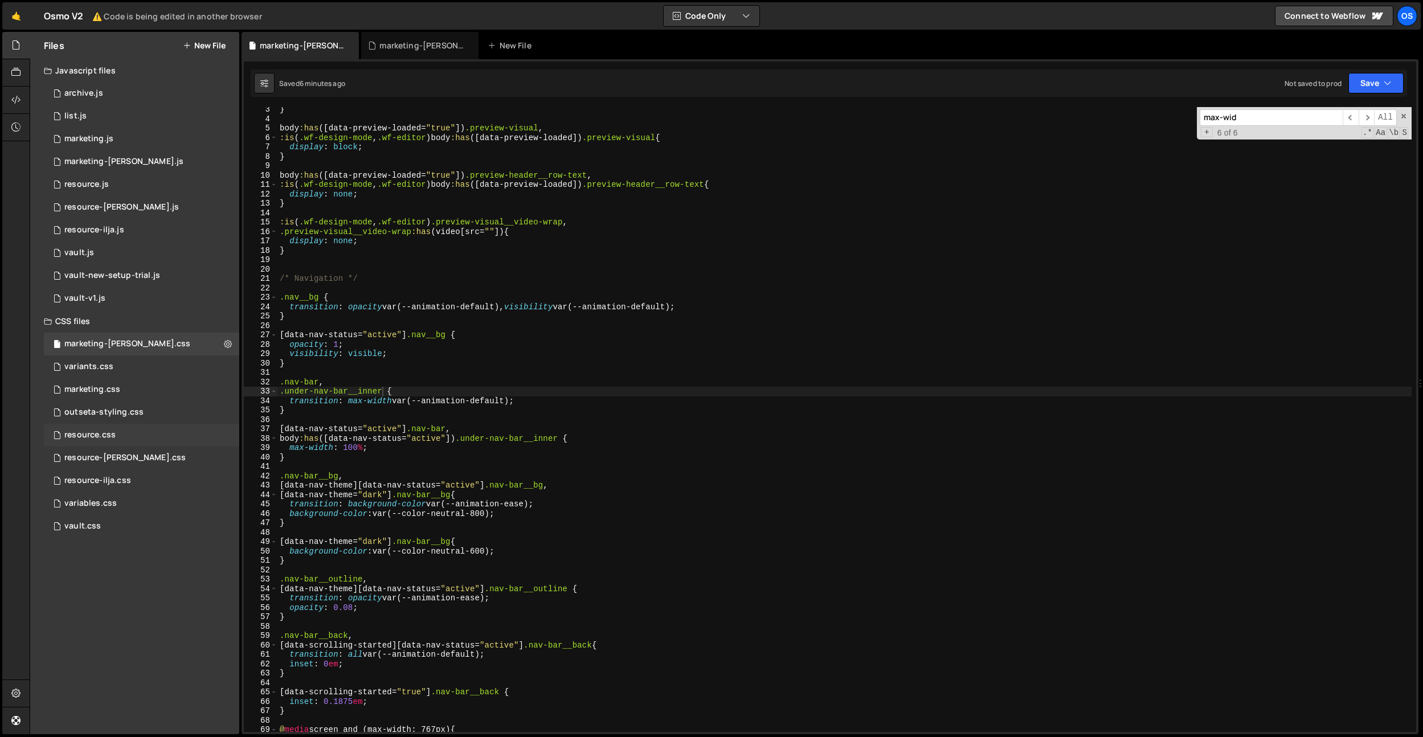
click at [106, 434] on div "resource.css" at bounding box center [89, 435] width 51 height 10
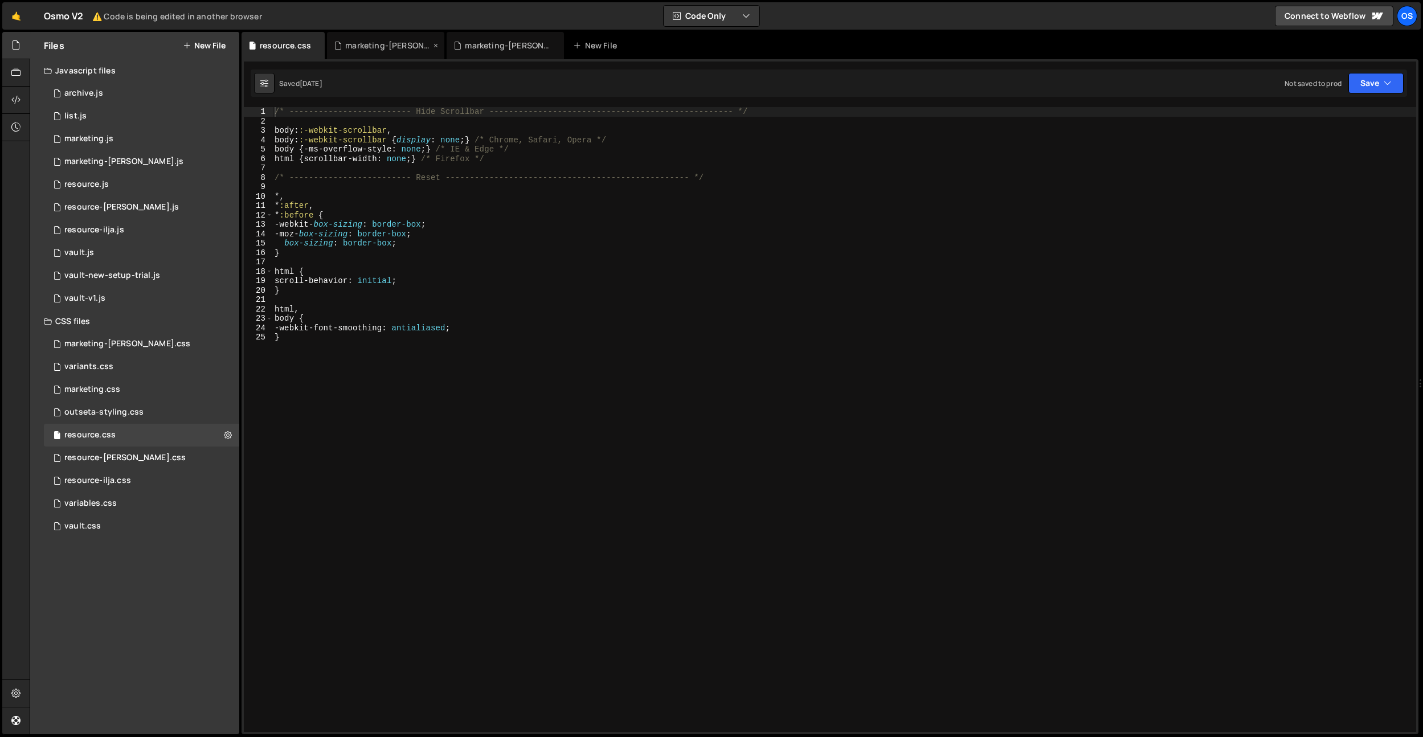
click at [0, 0] on icon at bounding box center [0, 0] width 0 height 0
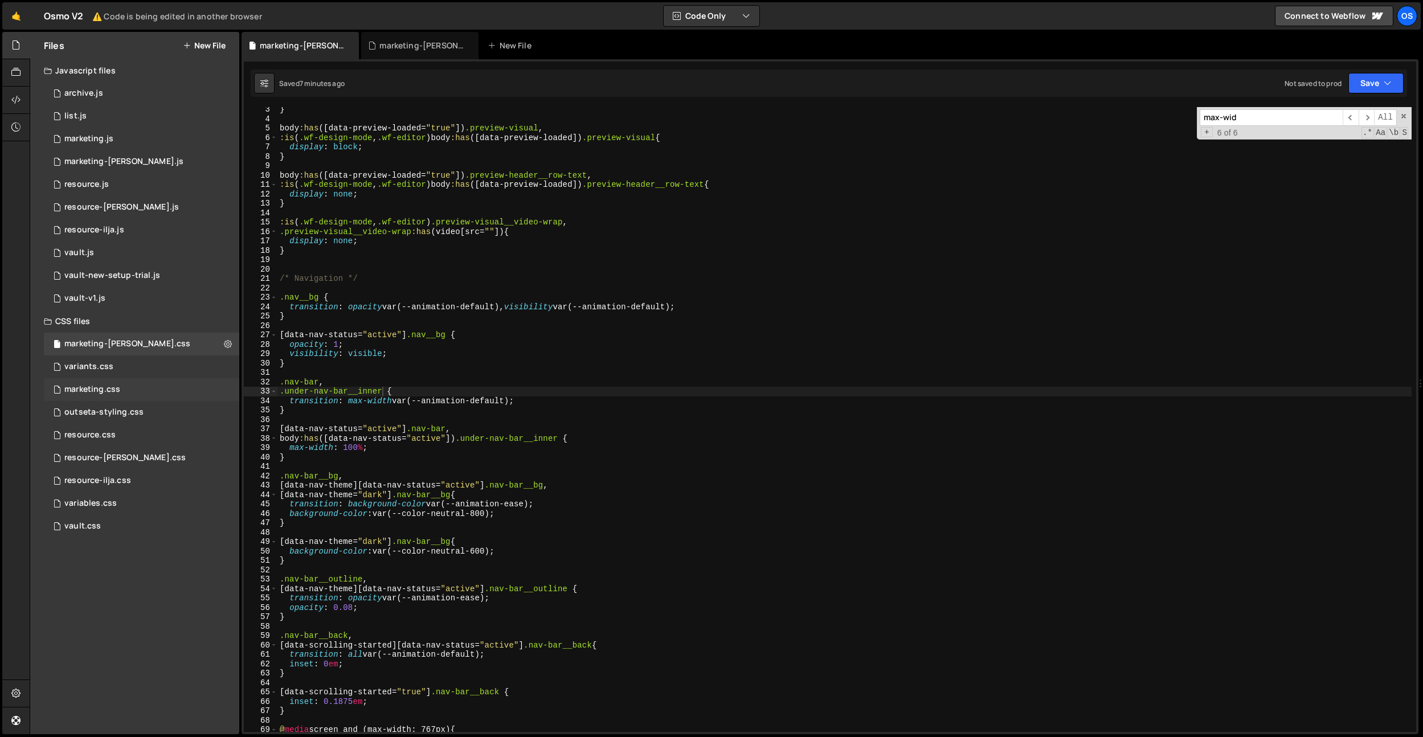
click at [119, 388] on div "marketing.css" at bounding box center [92, 390] width 56 height 10
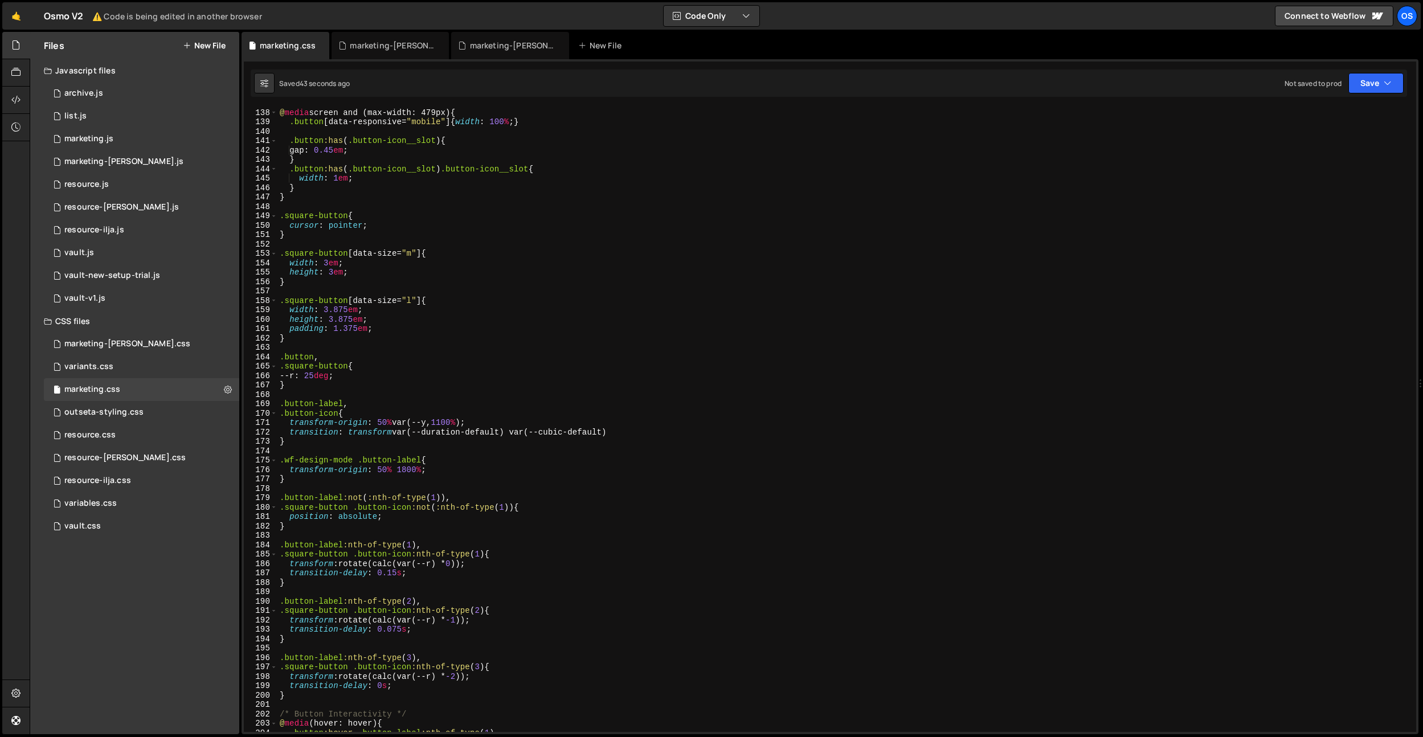
scroll to position [1287, 0]
click at [317, 44] on icon at bounding box center [321, 45] width 8 height 11
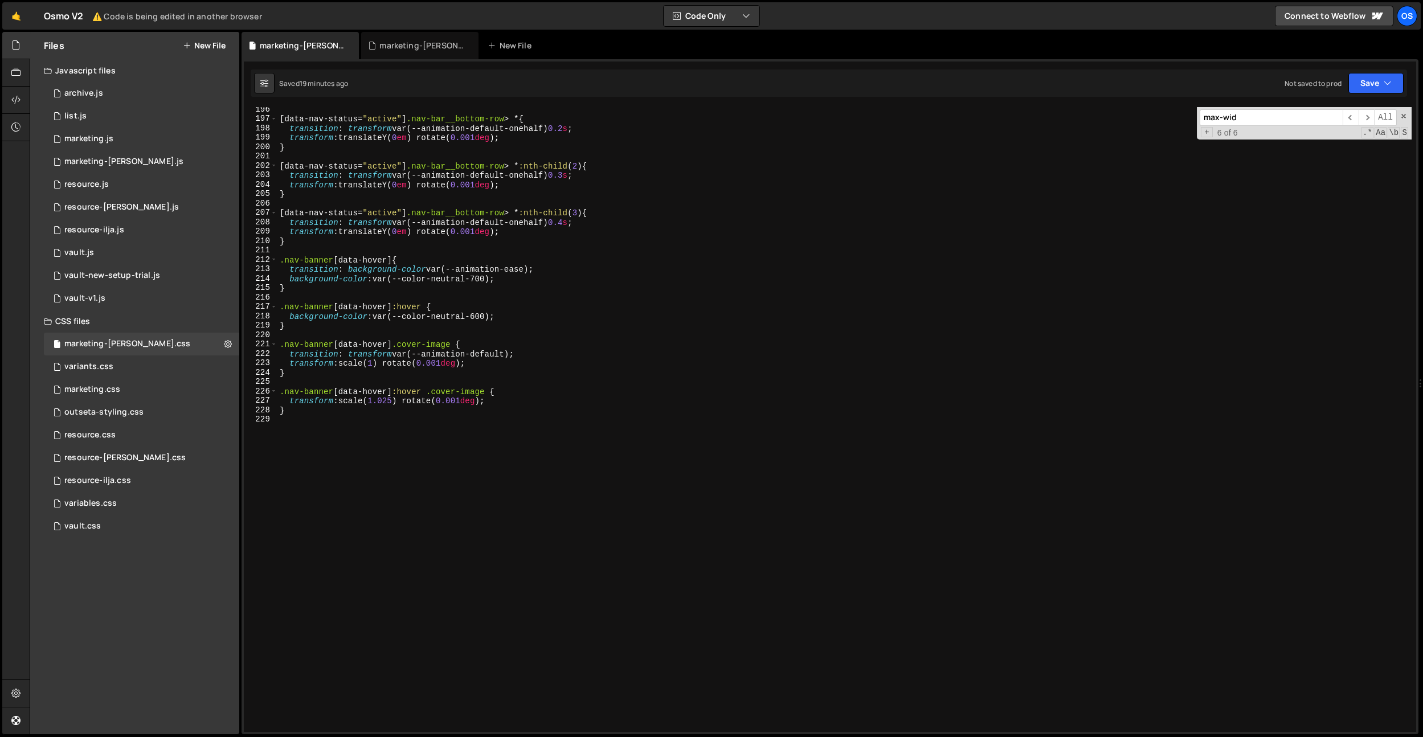
scroll to position [1836, 0]
click at [419, 481] on div "[ data-nav-status = " active " ] .nav-bar__bottom-row > * { transition : transf…" at bounding box center [844, 427] width 1134 height 644
paste textarea "under-nav-bar"
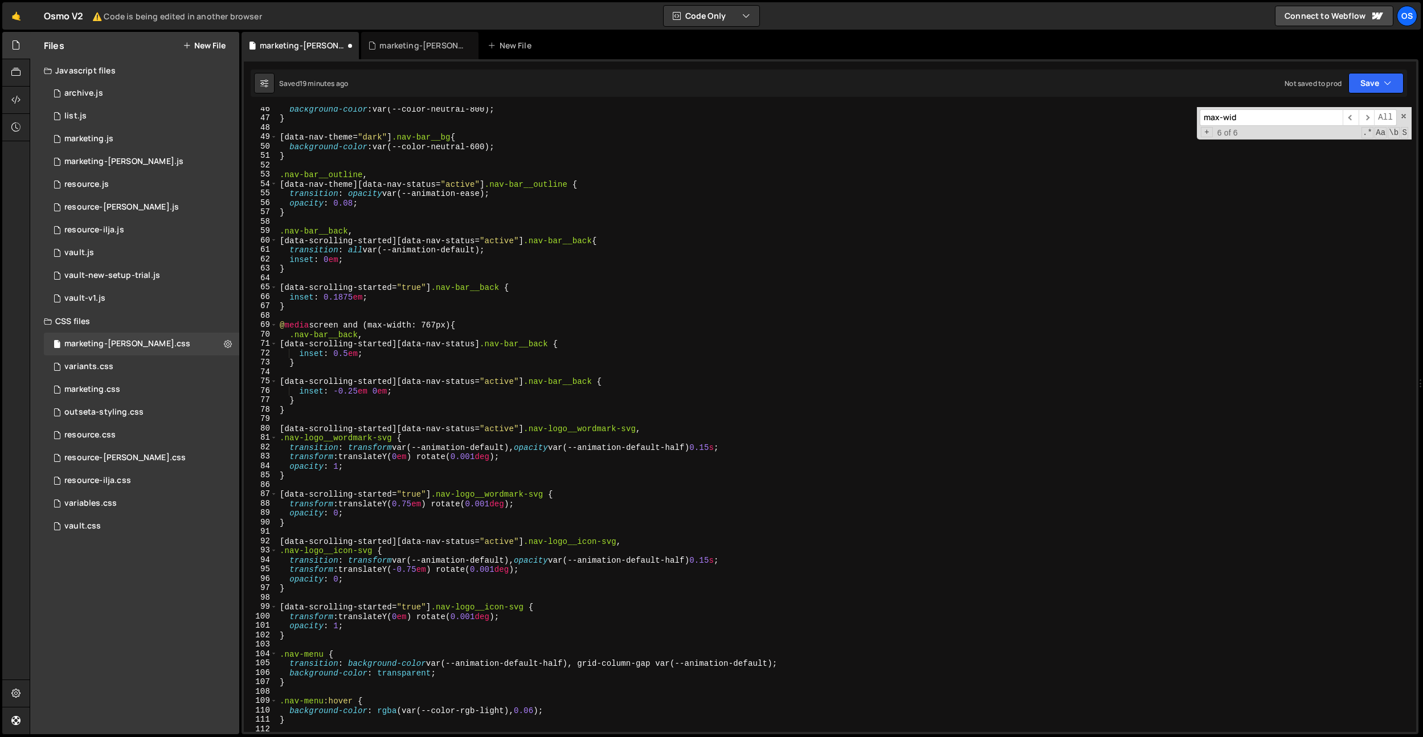
scroll to position [102, 0]
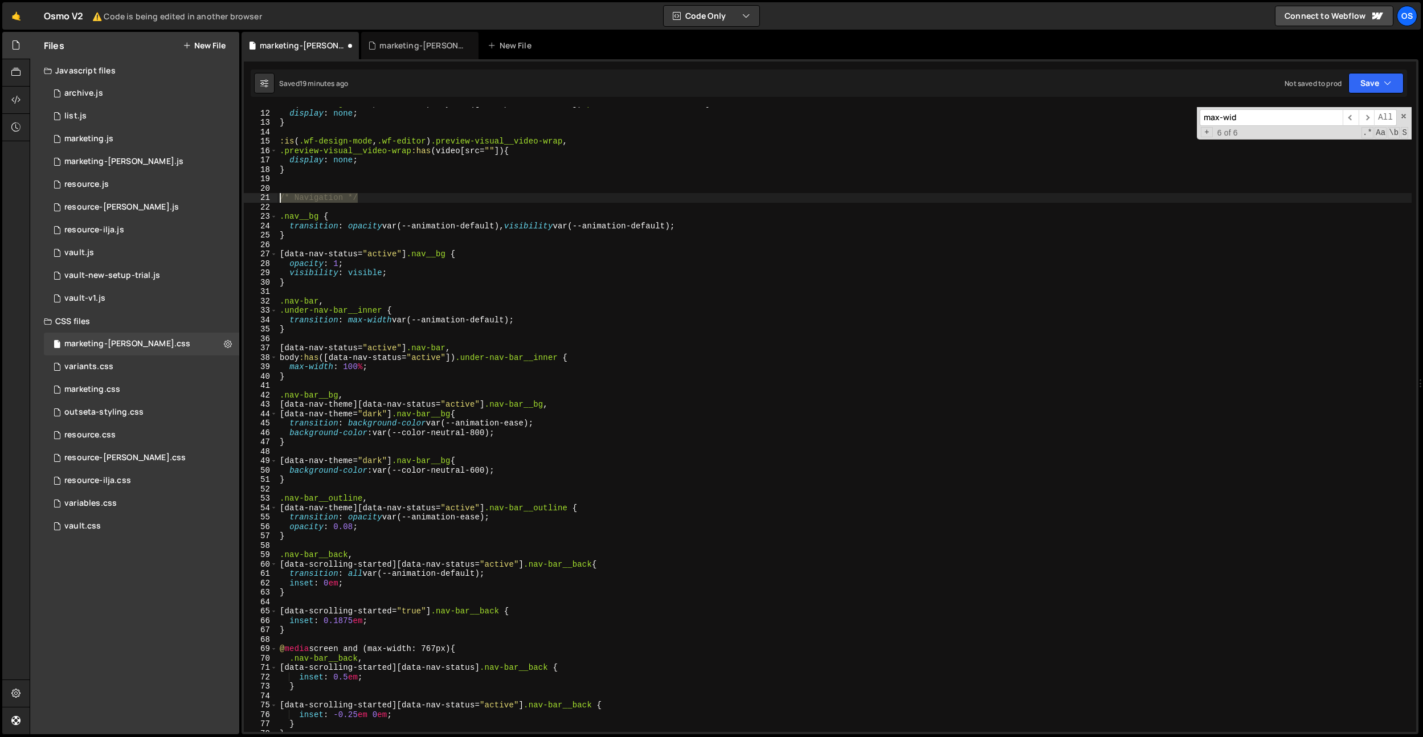
drag, startPoint x: 384, startPoint y: 198, endPoint x: 422, endPoint y: 283, distance: 93.1
click at [160, 194] on div "Files New File Javascript files 0 archive.js 0 0 list.js 0 0 marketing.js 0 0 0…" at bounding box center [727, 383] width 1394 height 703
type textarea "/* Navigation */"
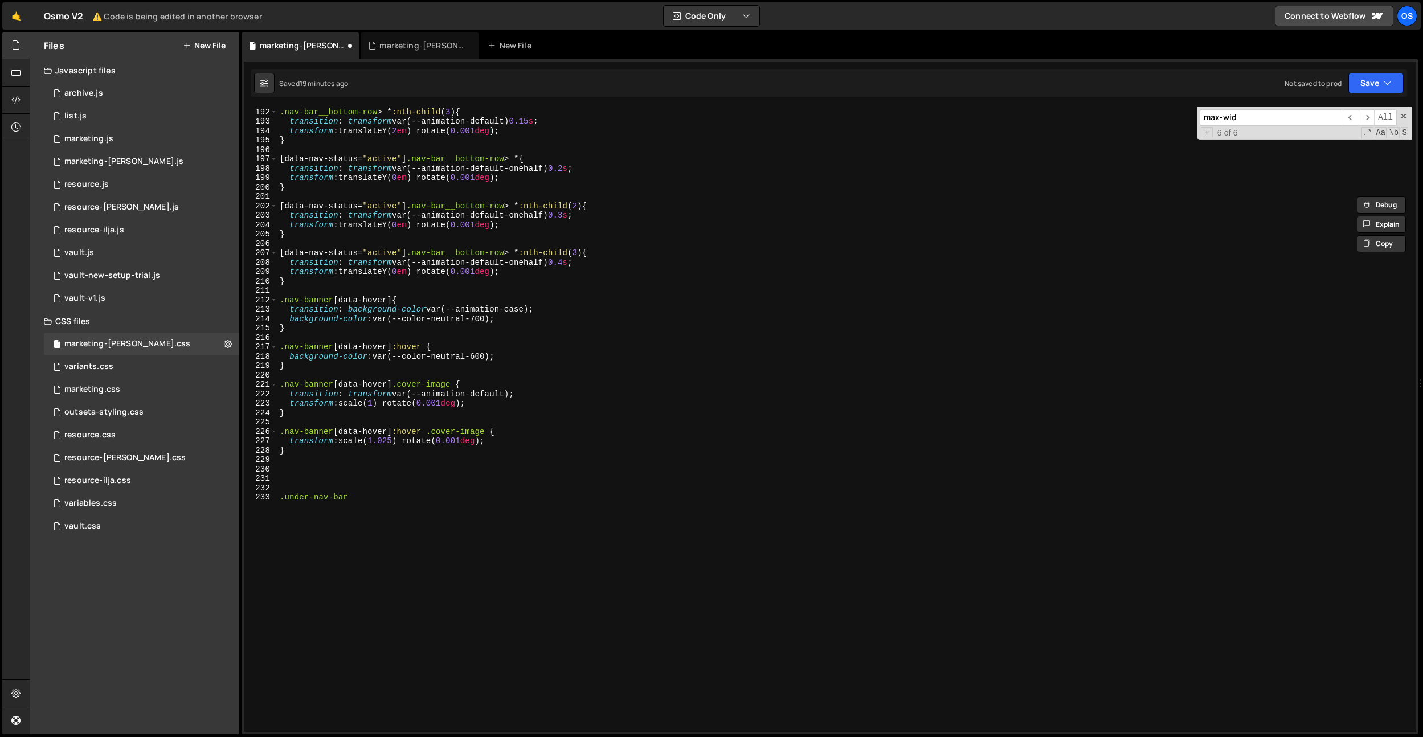
scroll to position [1873, 0]
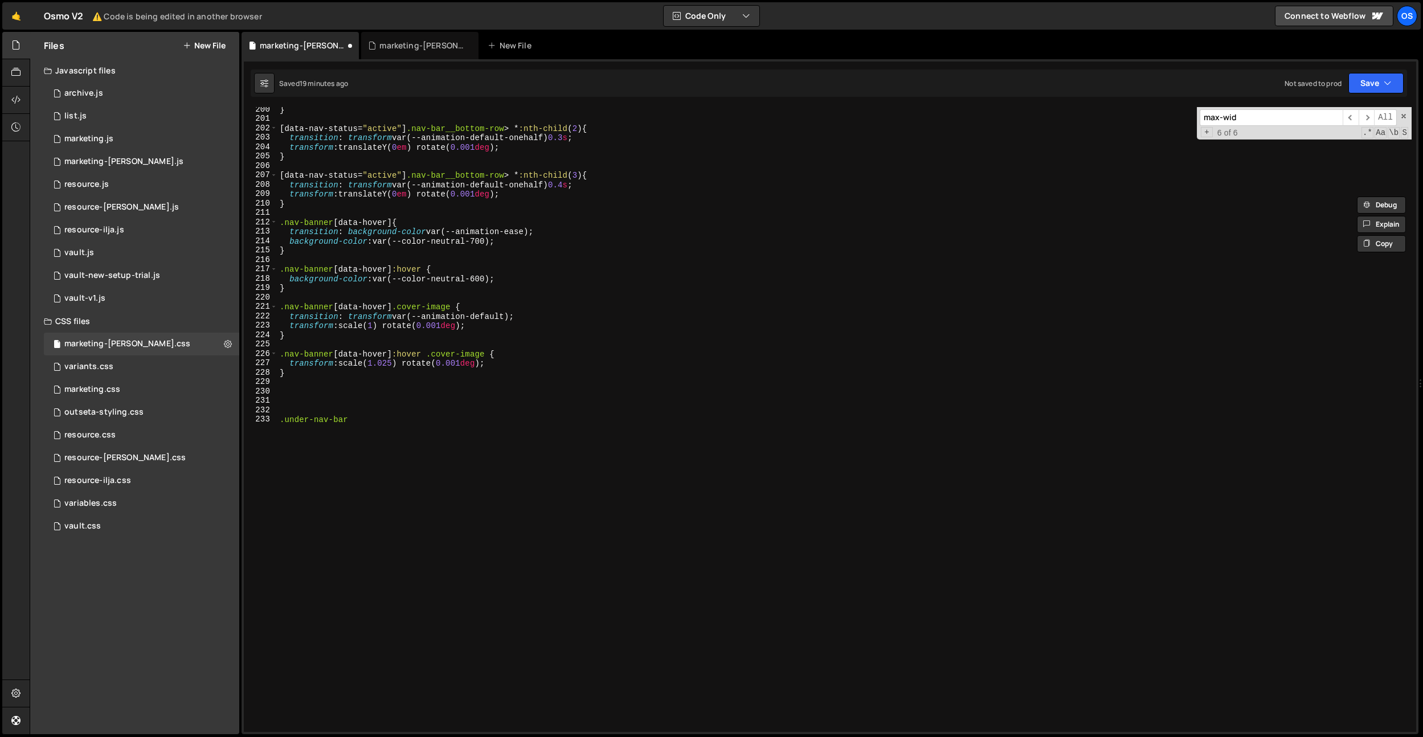
click at [322, 397] on div "} [ data-nav-status = " active " ] .nav-bar__bottom-row > * :nth-child ( 2 ) { …" at bounding box center [844, 427] width 1134 height 644
paste textarea "/* Navigation */"
click at [329, 399] on div "} [ data-nav-status = " active " ] .nav-bar__bottom-row > * :nth-child ( 2 ) { …" at bounding box center [844, 427] width 1134 height 644
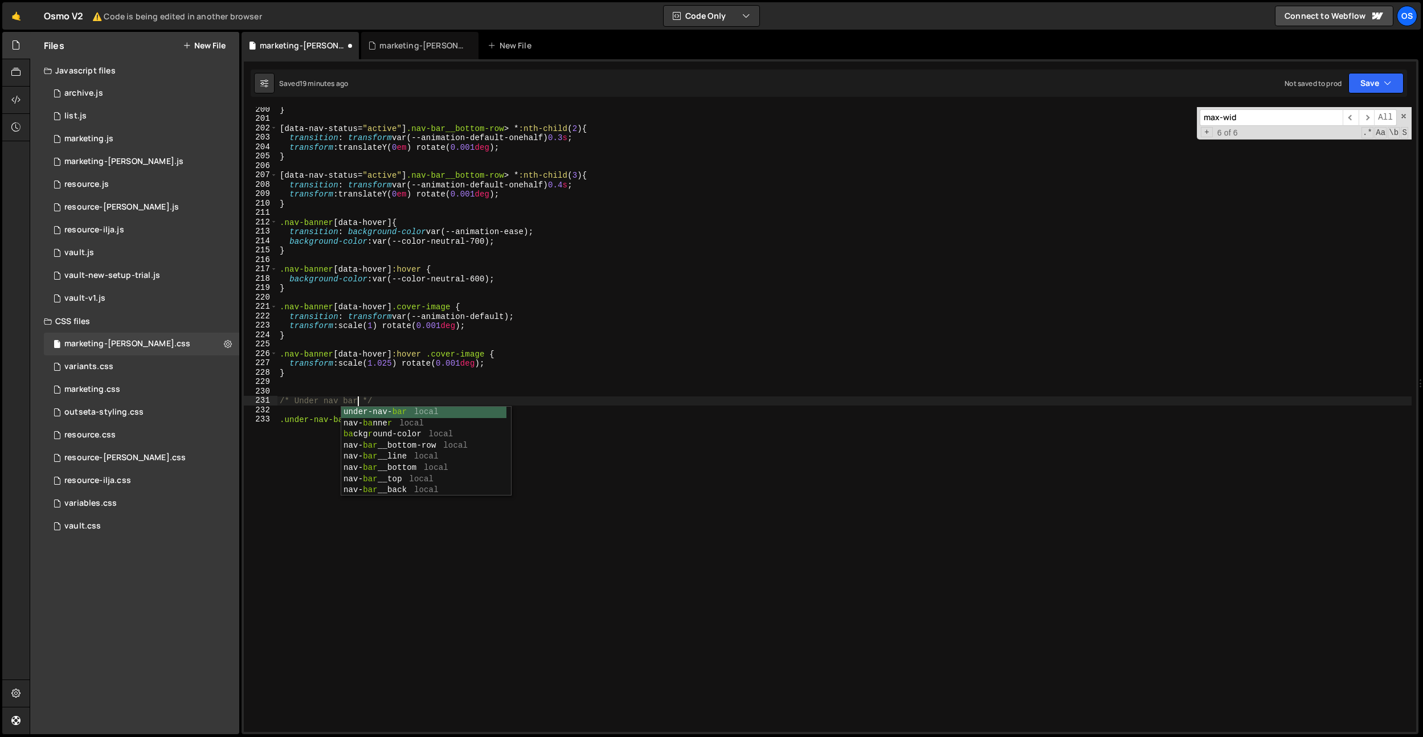
click at [413, 312] on div "} [ data-nav-status = " active " ] .nav-bar__bottom-row > * :nth-child ( 2 ) { …" at bounding box center [844, 427] width 1134 height 644
click at [367, 418] on div "} [ data-nav-status = " active " ] .nav-bar__bottom-row > * :nth-child ( 2 ) { …" at bounding box center [844, 427] width 1134 height 644
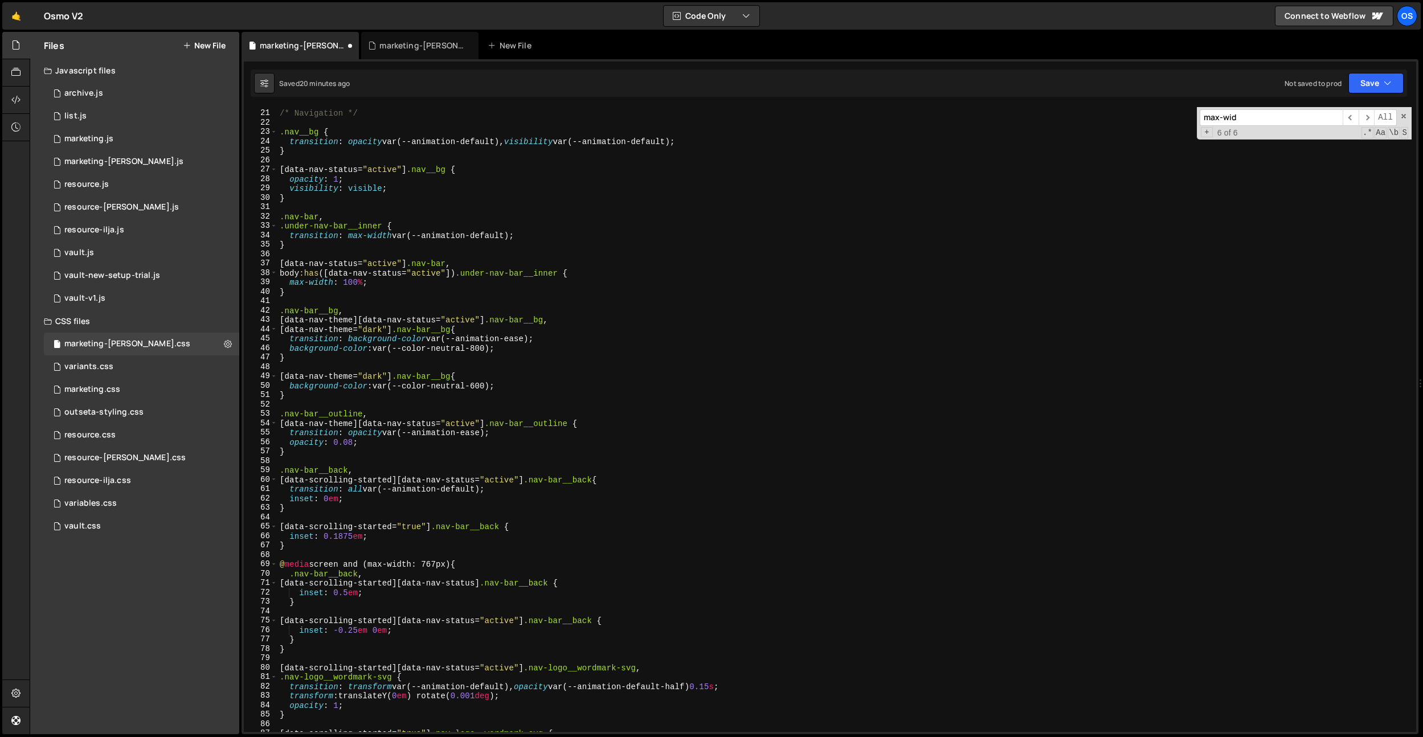
scroll to position [165, 0]
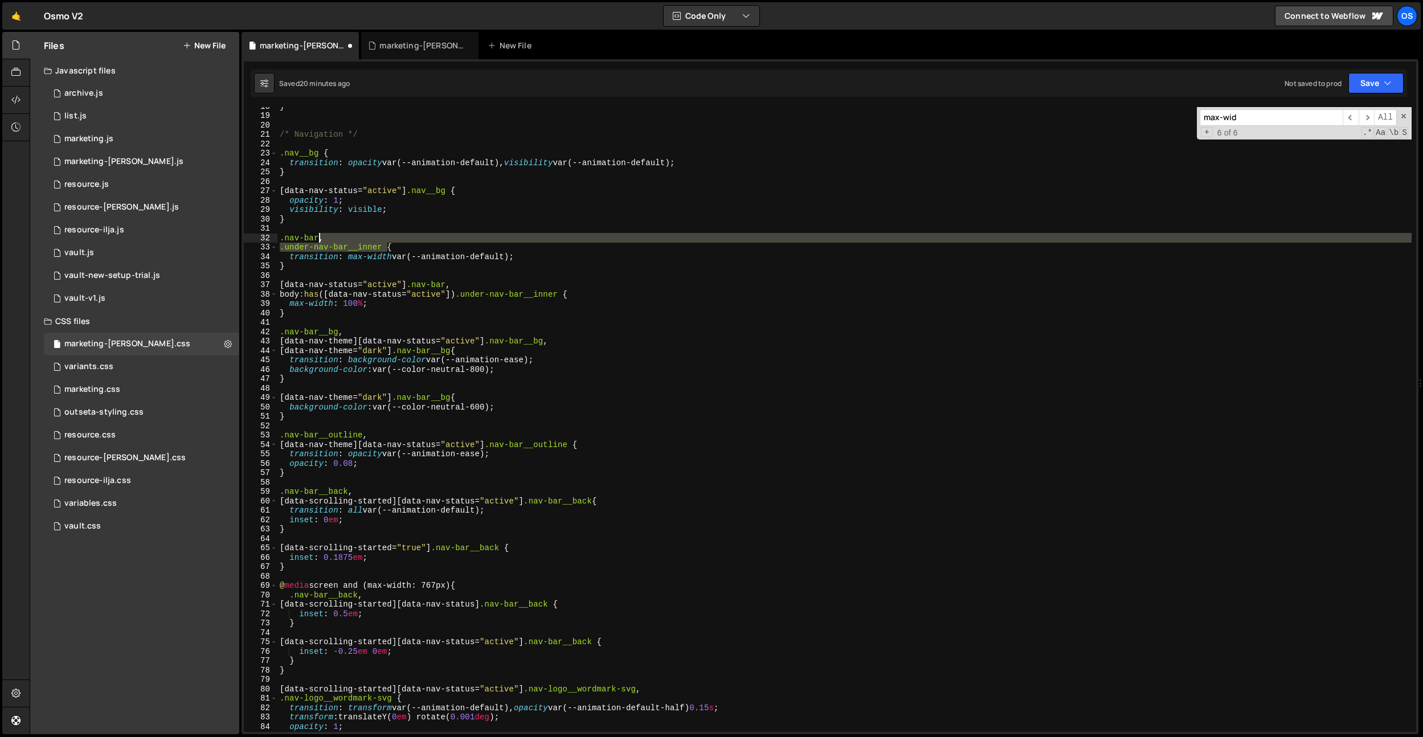
drag, startPoint x: 386, startPoint y: 244, endPoint x: 321, endPoint y: 239, distance: 65.8
click at [321, 239] on div "} /* Navigation */ .nav__bg { transition : opacity var(--animation-default), vi…" at bounding box center [844, 423] width 1134 height 644
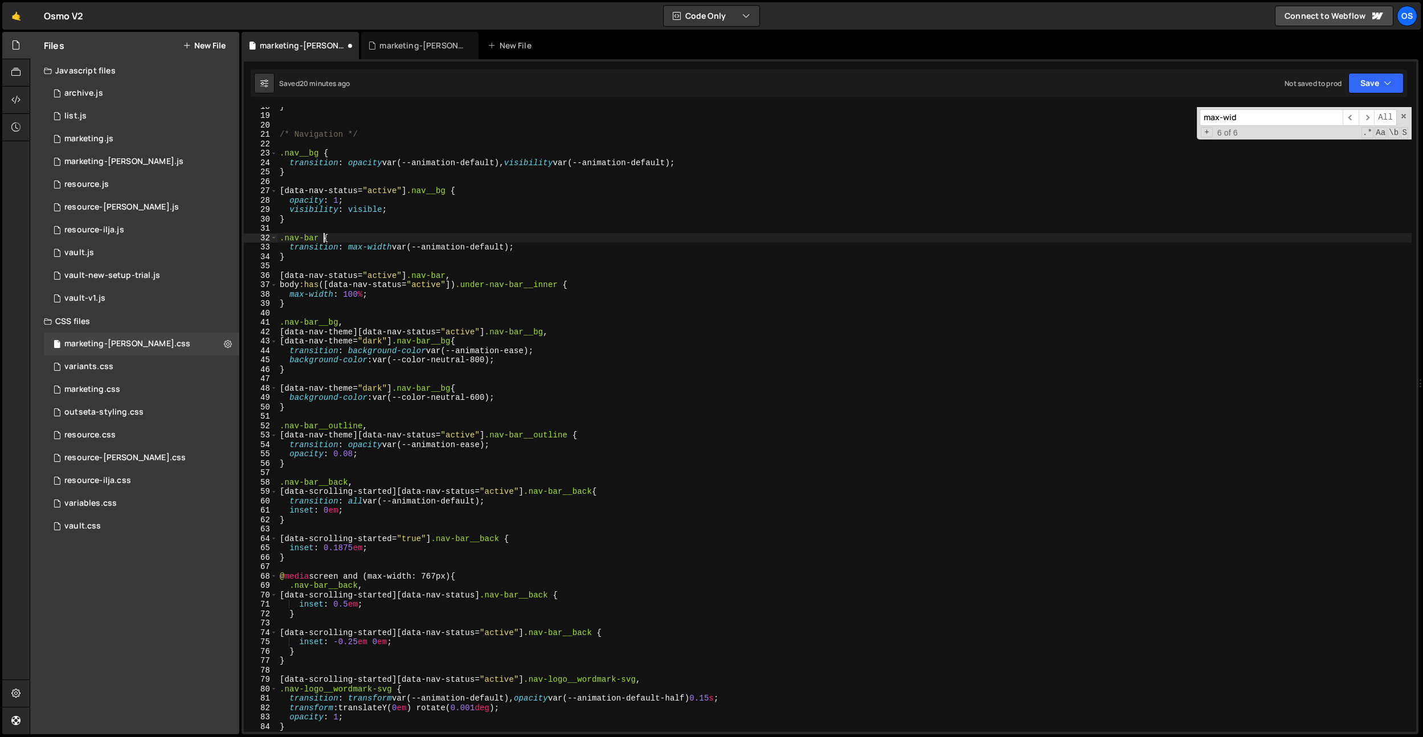
scroll to position [0, 3]
drag, startPoint x: 568, startPoint y: 284, endPoint x: 484, endPoint y: 263, distance: 86.9
click at [238, 282] on div "Files New File Javascript files 0 archive.js 0 0 list.js 0 0 marketing.js 0 0 0…" at bounding box center [727, 383] width 1394 height 703
click at [514, 260] on div "} /* Navigation */ .nav__bg { transition : opacity var(--animation-default), vi…" at bounding box center [844, 423] width 1134 height 644
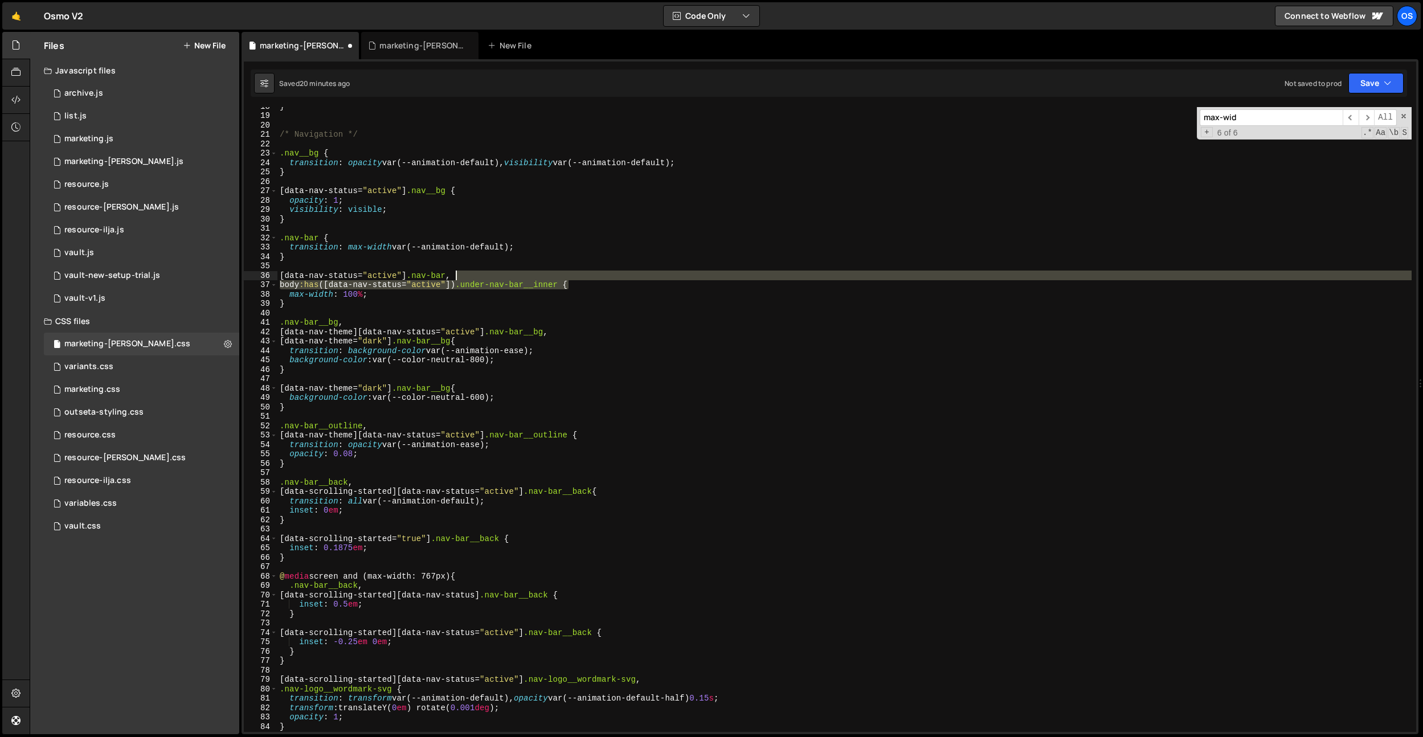
drag, startPoint x: 567, startPoint y: 285, endPoint x: 471, endPoint y: 277, distance: 96.0
click at [471, 277] on div "} /* Navigation */ .nav__bg { transition : opacity var(--animation-default), vi…" at bounding box center [844, 423] width 1134 height 644
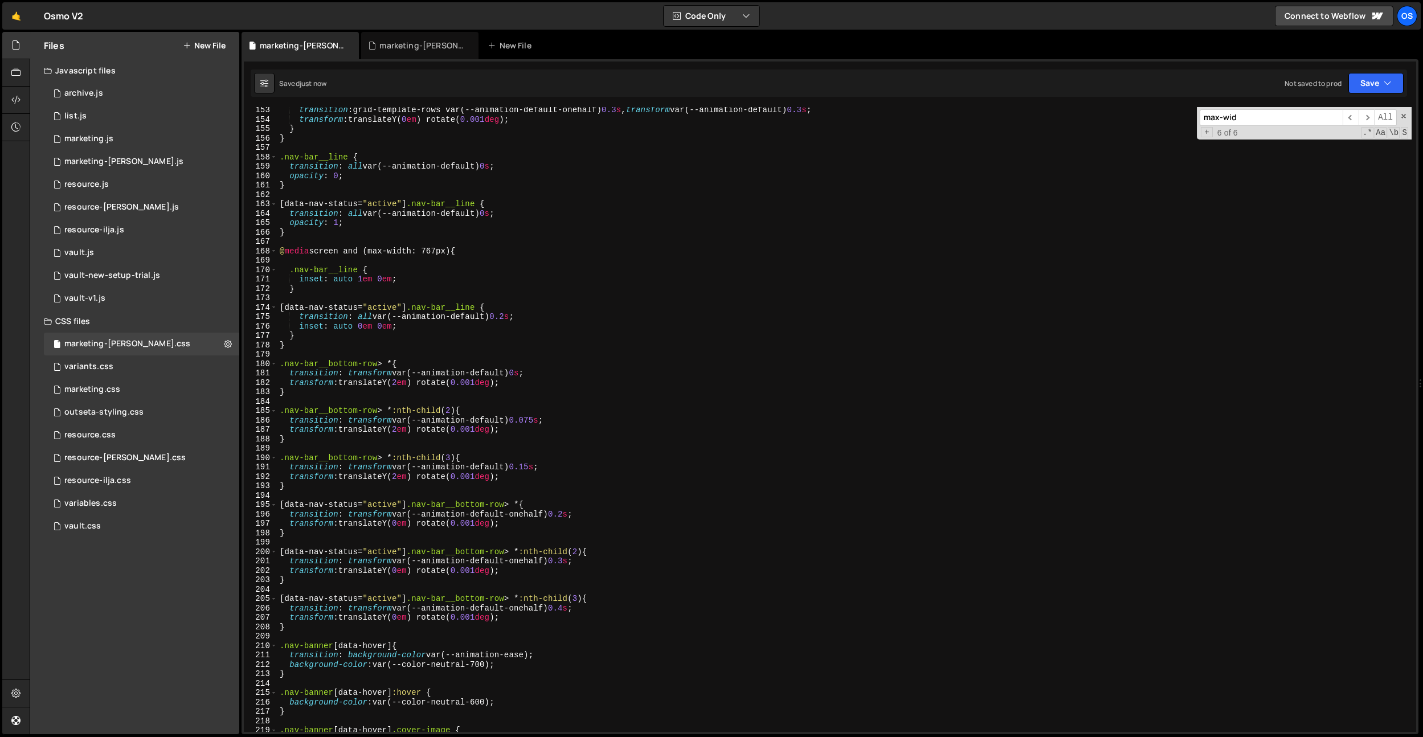
scroll to position [1854, 0]
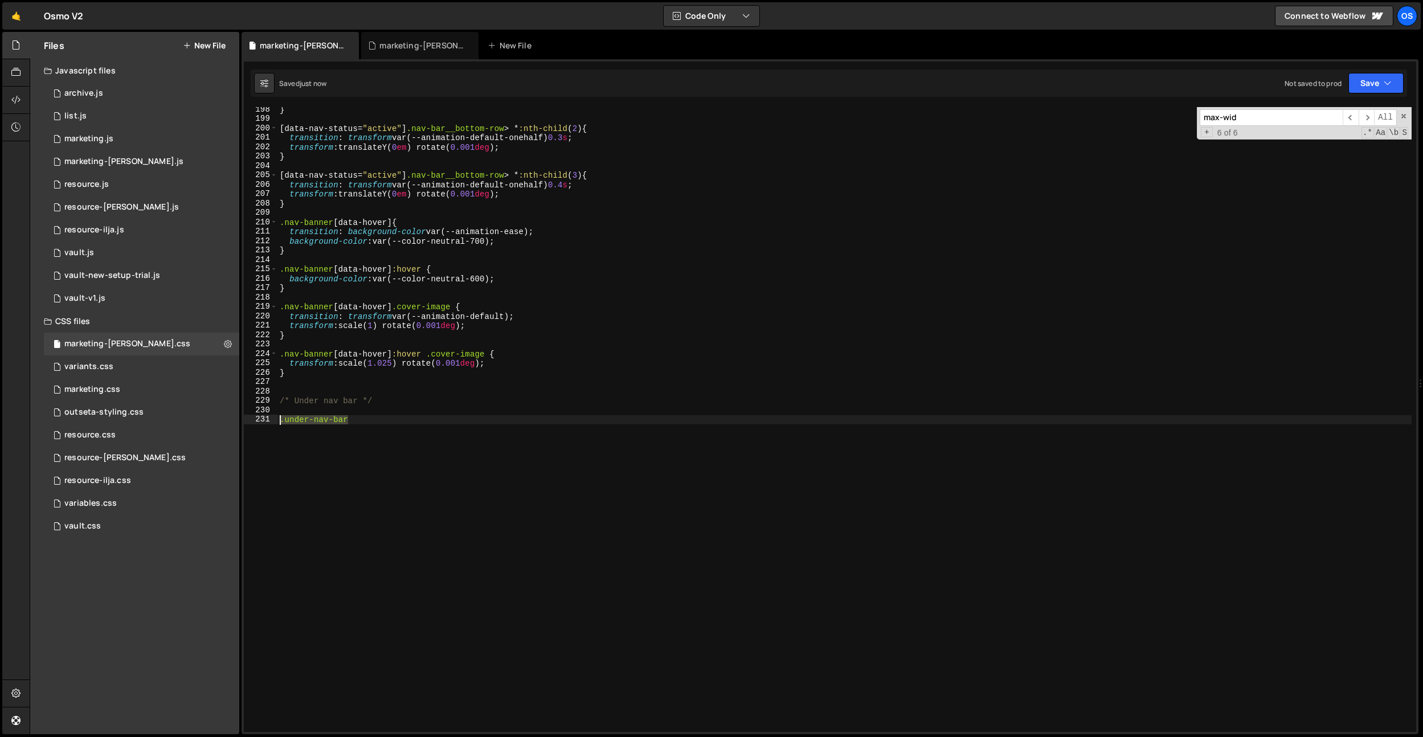
drag, startPoint x: 391, startPoint y: 423, endPoint x: 250, endPoint y: 418, distance: 141.4
click at [247, 416] on div "[data-nav-status="active"] .nav-bar { 198 199 200 201 202 203 204 205 206 207 2…" at bounding box center [830, 419] width 1172 height 625
paste textarea "body:has([data-nav-status="active"]) .under-nav-bar__inner"
type textarea "body:has([data-nav-status="active"]) .under-nav-bar__inner {}"
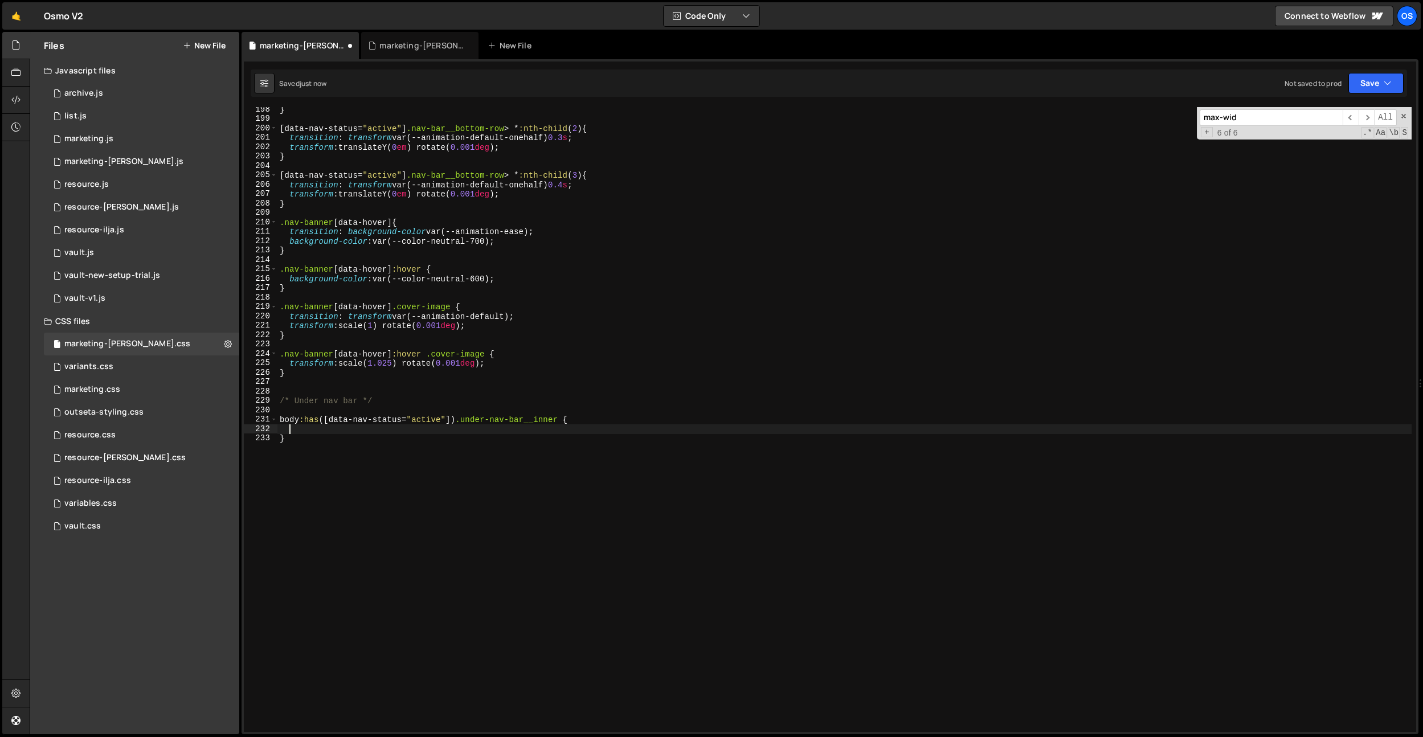
click at [562, 419] on div "} [ data-nav-status = " active " ] .nav-bar__bottom-row > * :nth-child ( 2 ) { …" at bounding box center [844, 427] width 1134 height 644
type textarea "body:has([data-nav-status="active"]) .under-nav-bar {"
type textarea "opacity: 0;"
type textarea "visibility: hidden;"
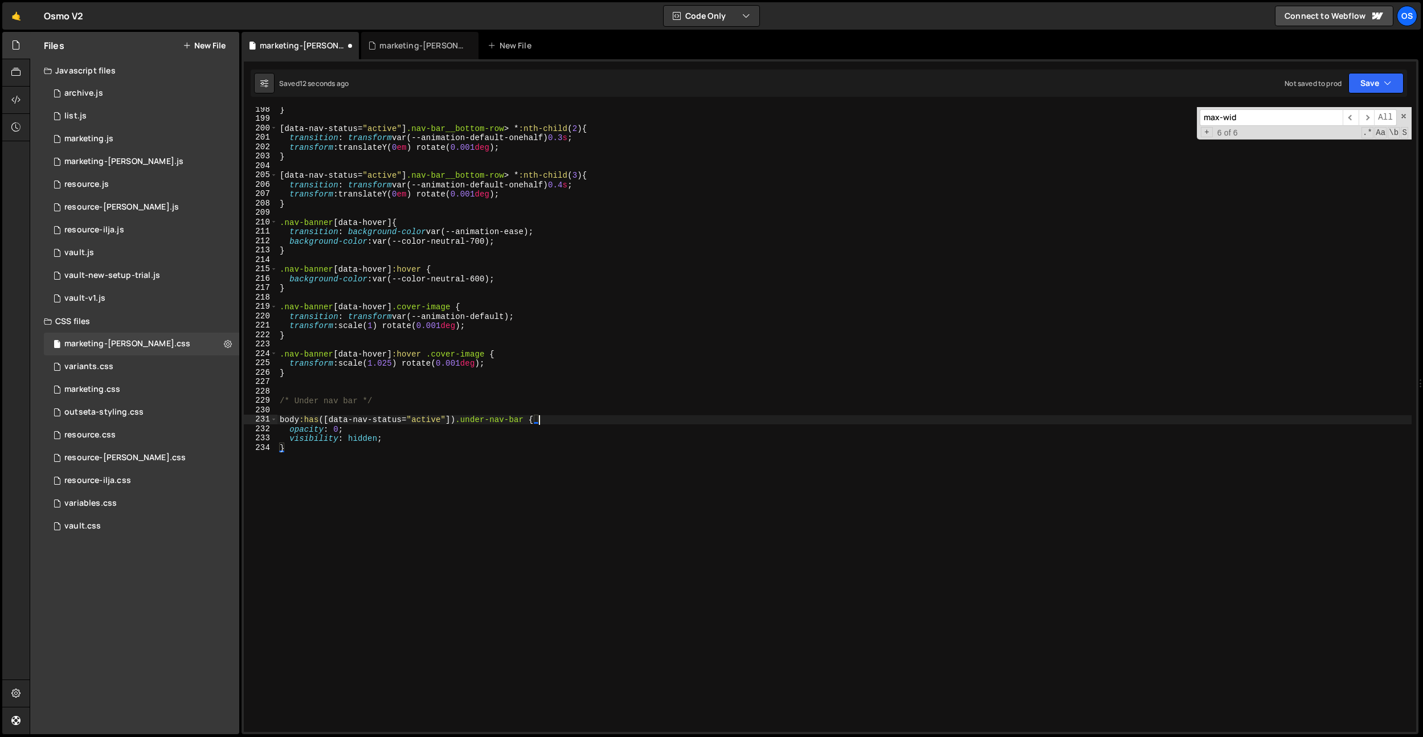
scroll to position [1854, 0]
drag, startPoint x: 532, startPoint y: 419, endPoint x: 371, endPoint y: 397, distance: 162.2
click at [272, 420] on div "body:has([data-nav-status="active"]) .under-nav-bar { 198 199 200 201 202 203 2…" at bounding box center [830, 419] width 1172 height 625
click at [385, 395] on div "} [ data-nav-status = " active " ] .nav-bar__bottom-row > * :nth-child ( 2 ) { …" at bounding box center [844, 427] width 1134 height 644
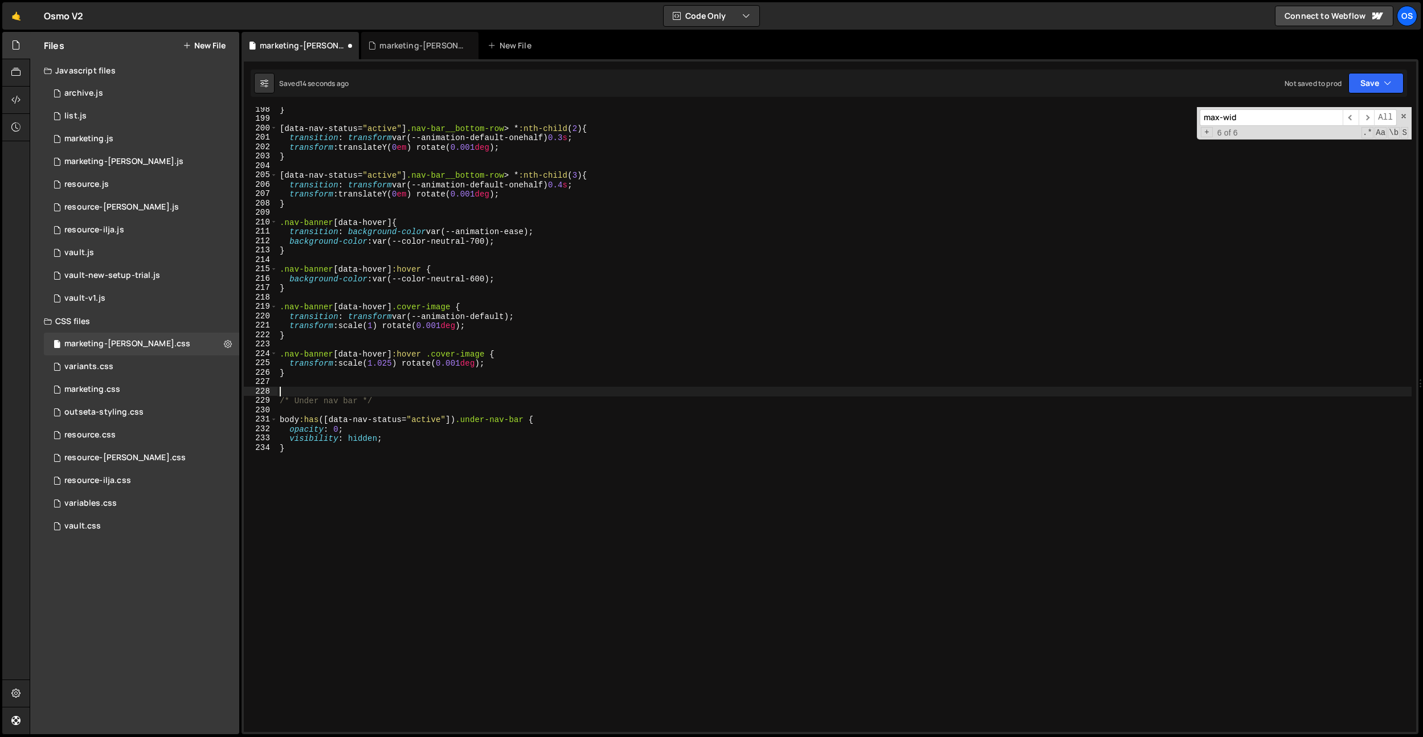
click at [383, 400] on div "} [ data-nav-status = " active " ] .nav-bar__bottom-row > * :nth-child ( 2 ) { …" at bounding box center [844, 427] width 1134 height 644
type textarea "/* Under nav bar */"
drag, startPoint x: 460, startPoint y: 422, endPoint x: 260, endPoint y: 417, distance: 200.6
click at [260, 417] on div "body:has([data-nav-status="active"]) .under-nav-bar 198 199 200 201 202 203 204…" at bounding box center [830, 419] width 1172 height 625
click at [384, 416] on div "} [ data-nav-status = " active " ] .nav-bar__bottom-row > * :nth-child ( 2 ) { …" at bounding box center [844, 427] width 1134 height 644
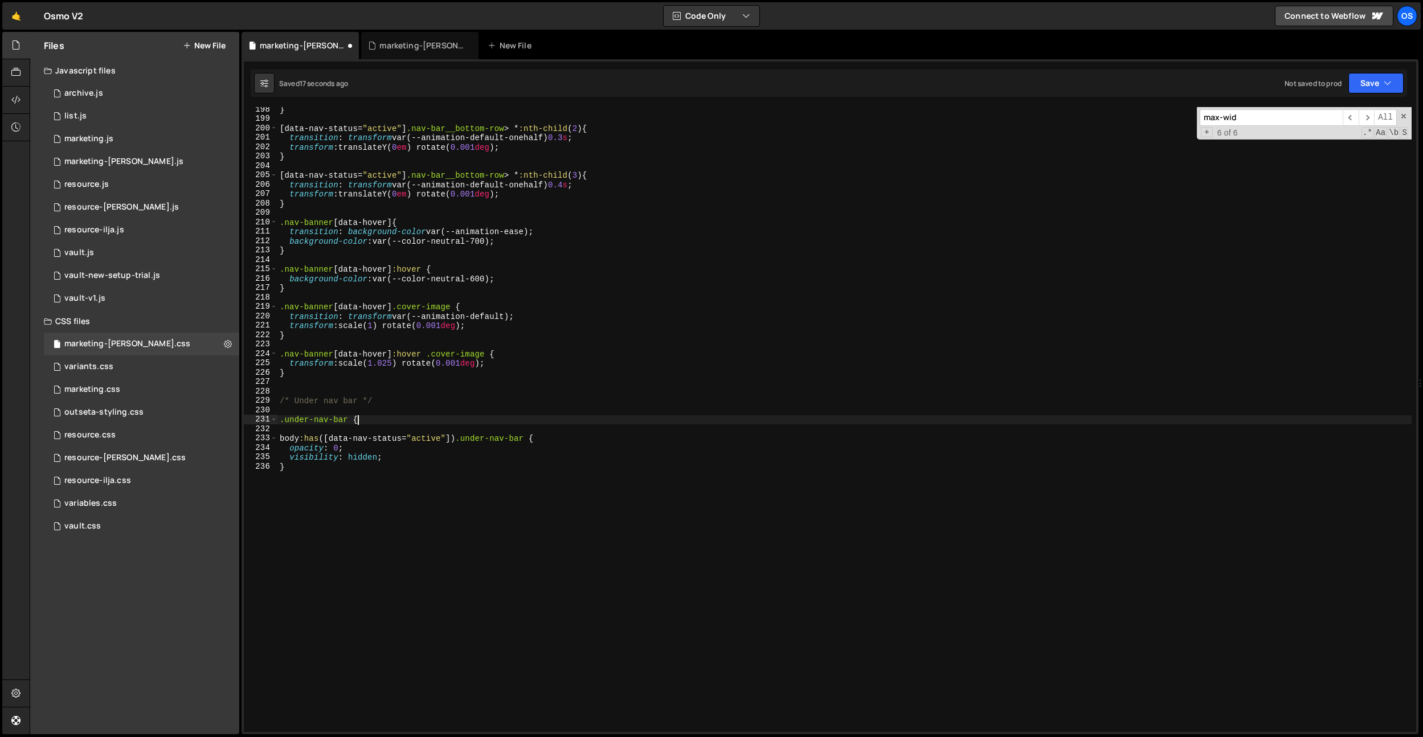
type textarea ".under-nav-bar {}"
type textarea "opacity: 1;"
click at [404, 418] on div "} [ data-nav-status = " active " ] .nav-bar__bottom-row > * :nth-child ( 2 ) { …" at bounding box center [844, 427] width 1134 height 644
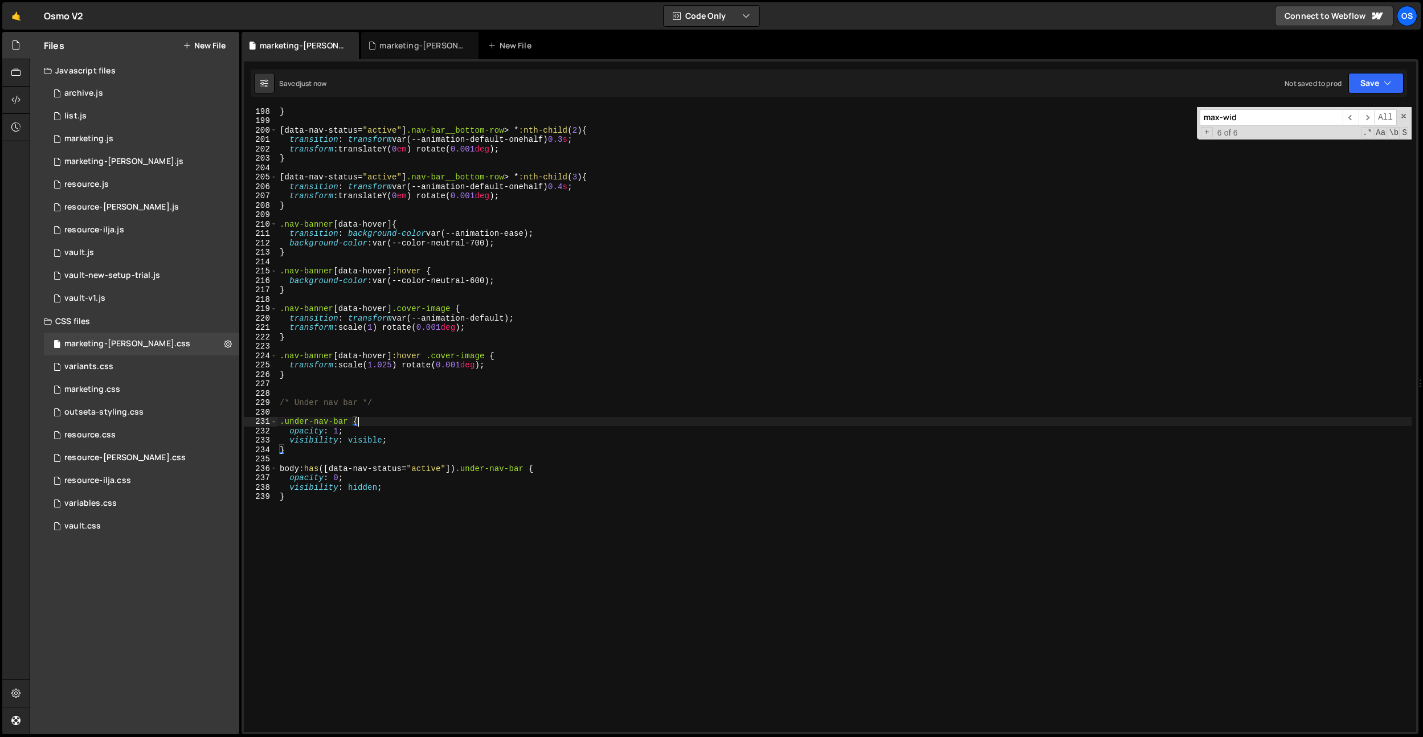
scroll to position [1846, 0]
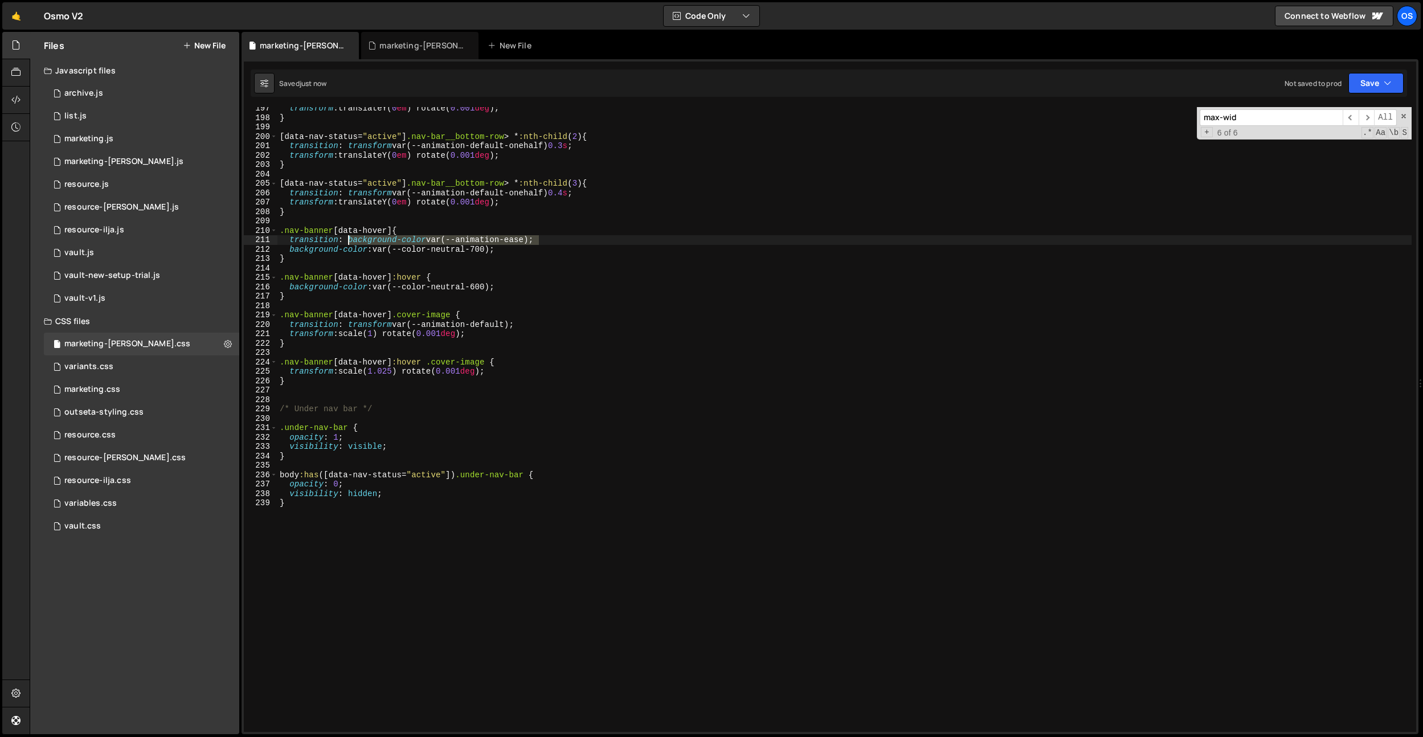
drag, startPoint x: 544, startPoint y: 242, endPoint x: 382, endPoint y: 392, distance: 220.9
click at [349, 242] on div "transform : translateY( 0 em ) rotate( 0.001 deg ) ; } [ data-nav-status = " ac…" at bounding box center [844, 426] width 1134 height 644
drag, startPoint x: 291, startPoint y: 238, endPoint x: 540, endPoint y: 243, distance: 249.6
click at [540, 244] on div "transform : translateY( 0 em ) rotate( 0.001 deg ) ; } [ data-nav-status = " ac…" at bounding box center [844, 426] width 1134 height 644
click at [384, 425] on div "transform : translateY( 0 em ) rotate( 0.001 deg ) ; } [ data-nav-status = " ac…" at bounding box center [844, 426] width 1134 height 644
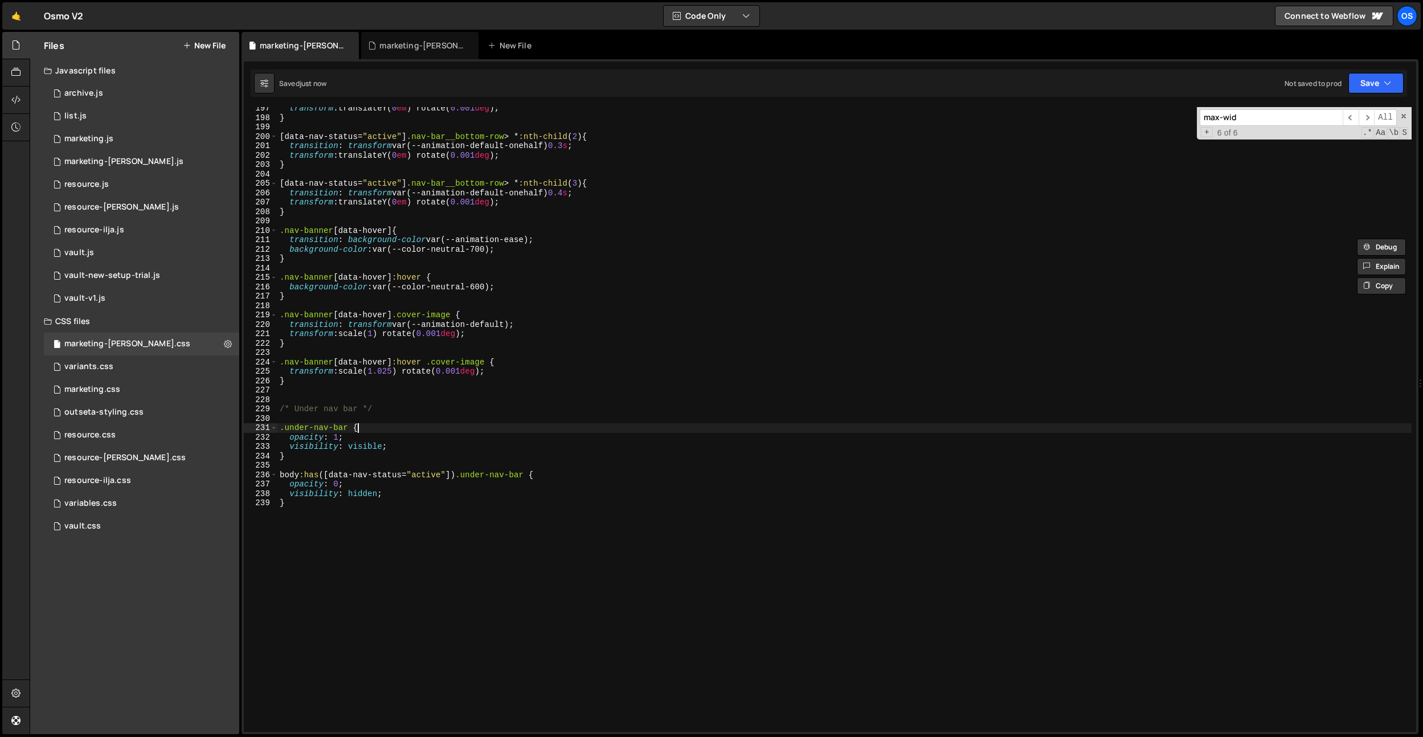
type textarea ".under-nav-bar {"
click at [375, 435] on div "transform : translateY( 0 em ) rotate( 0.001 deg ) ; } [ data-nav-status = " ac…" at bounding box center [844, 426] width 1134 height 644
drag, startPoint x: 427, startPoint y: 437, endPoint x: 349, endPoint y: 439, distance: 78.6
click at [349, 439] on div "transform : translateY( 0 em ) rotate( 0.001 deg ) ; } [ data-nav-status = " ac…" at bounding box center [844, 426] width 1134 height 644
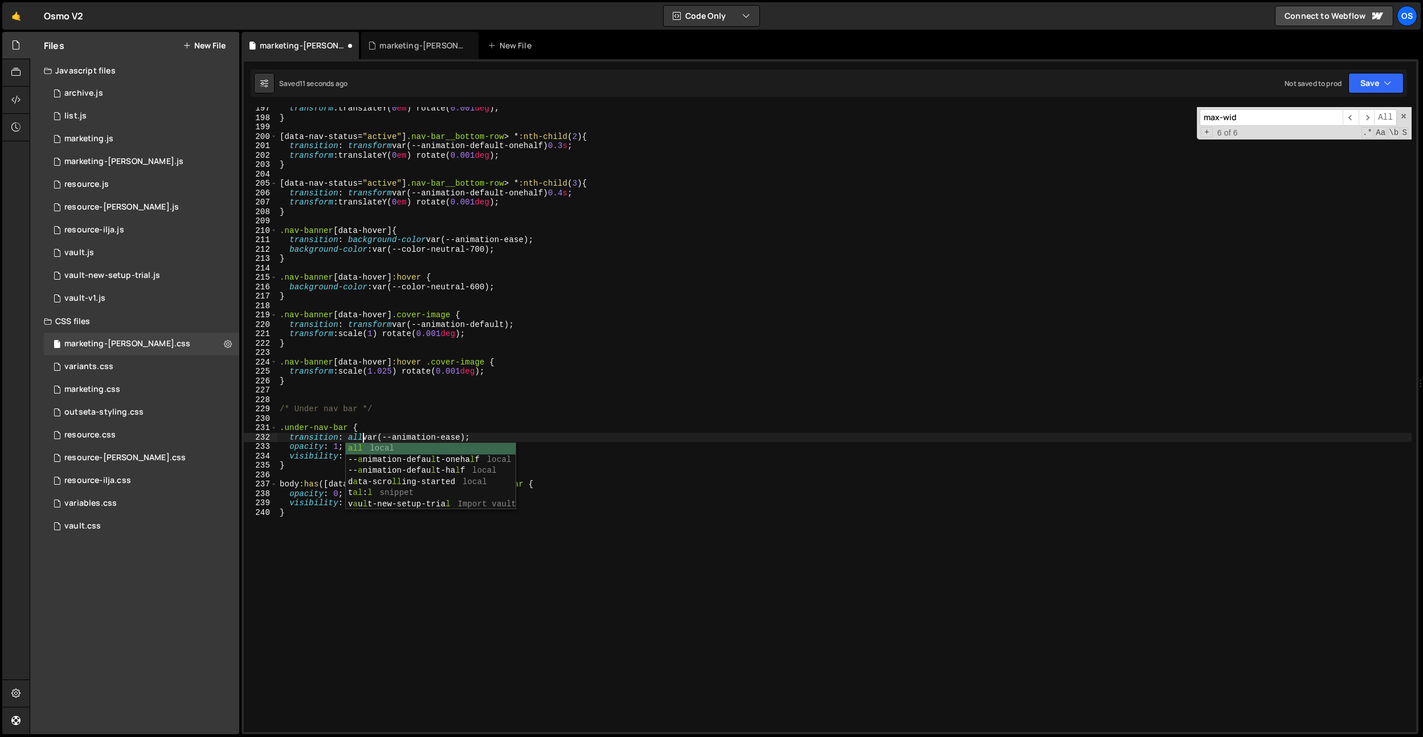
scroll to position [0, 5]
click at [334, 550] on div "transform : translateY( 0 em ) rotate( 0.001 deg ) ; } [ data-nav-status = " ac…" at bounding box center [844, 426] width 1134 height 644
drag, startPoint x: 530, startPoint y: 485, endPoint x: 275, endPoint y: 488, distance: 254.7
click at [275, 488] on div "} 197 198 199 200 201 202 203 204 205 206 207 208 209 210 211 212 213 214 215 2…" at bounding box center [830, 419] width 1172 height 625
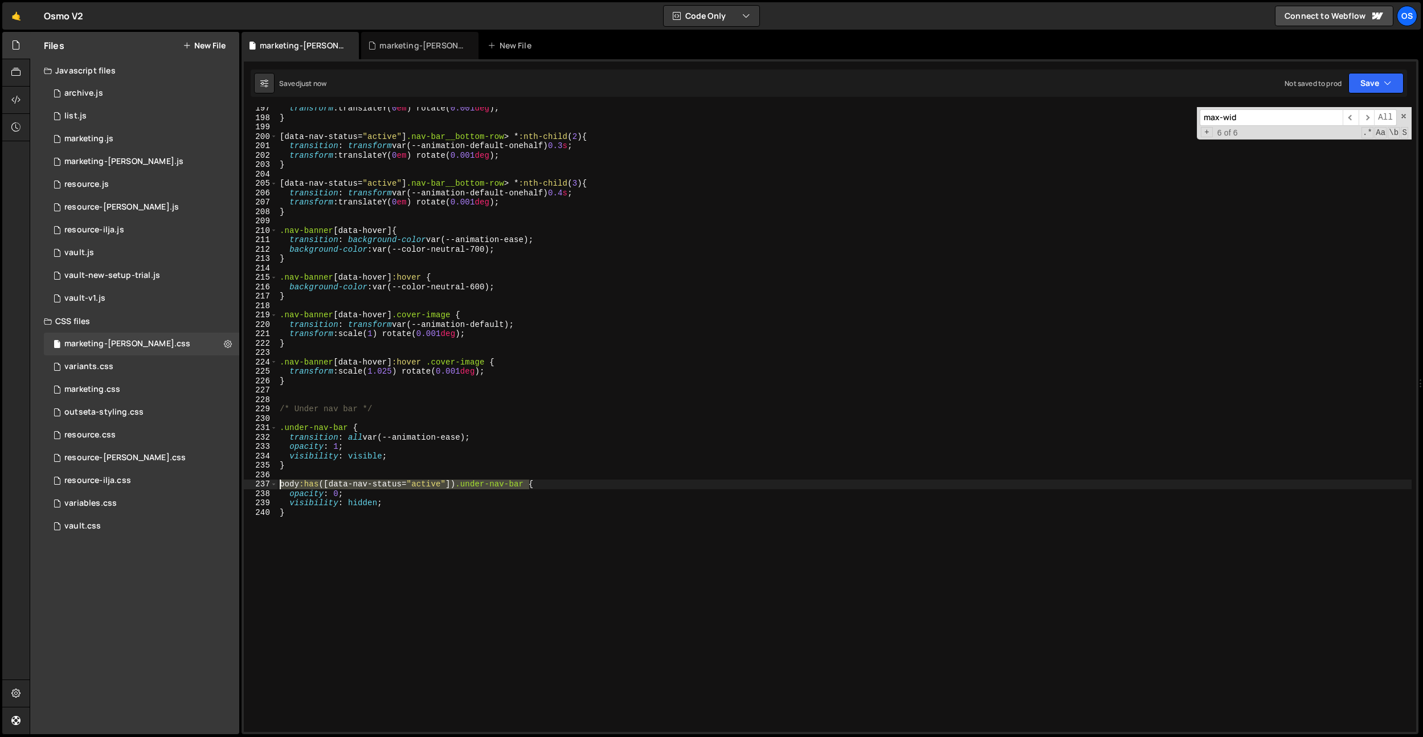
type textarea "body:has([data-nav-status="active"]) .under-nav-bar {"
click at [303, 479] on div "transform : translateY( 0 em ) rotate( 0.001 deg ) ; } [ data-nav-status = " ac…" at bounding box center [844, 426] width 1134 height 644
paste textarea "body:has([data-nav-status="active"]) .under-nav-bar"
type textarea "body:has([data-nav-status="active"]) .under-nav-bar,"
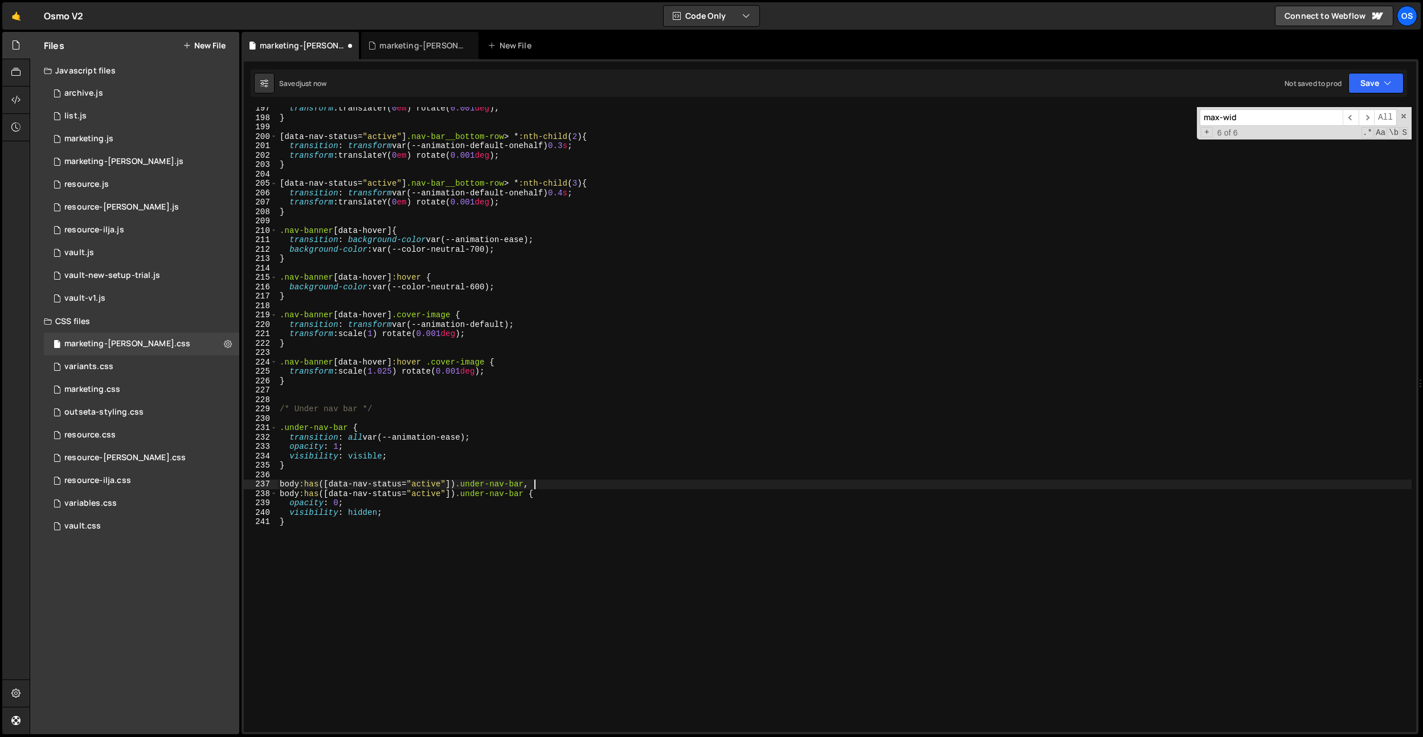
click at [371, 472] on div "transform : translateY( 0 em ) rotate( 0.001 deg ) ; } [ data-nav-status = " ac…" at bounding box center [844, 426] width 1134 height 644
click at [389, 484] on div "transform : translateY( 0 em ) rotate( 0.001 deg ) ; } [ data-nav-status = " ac…" at bounding box center [844, 426] width 1134 height 644
drag, startPoint x: 401, startPoint y: 493, endPoint x: 329, endPoint y: 494, distance: 71.8
click at [329, 494] on div "transform : translateY( 0 em ) rotate( 0.001 deg ) ; } [ data-nav-status = " ac…" at bounding box center [844, 426] width 1134 height 644
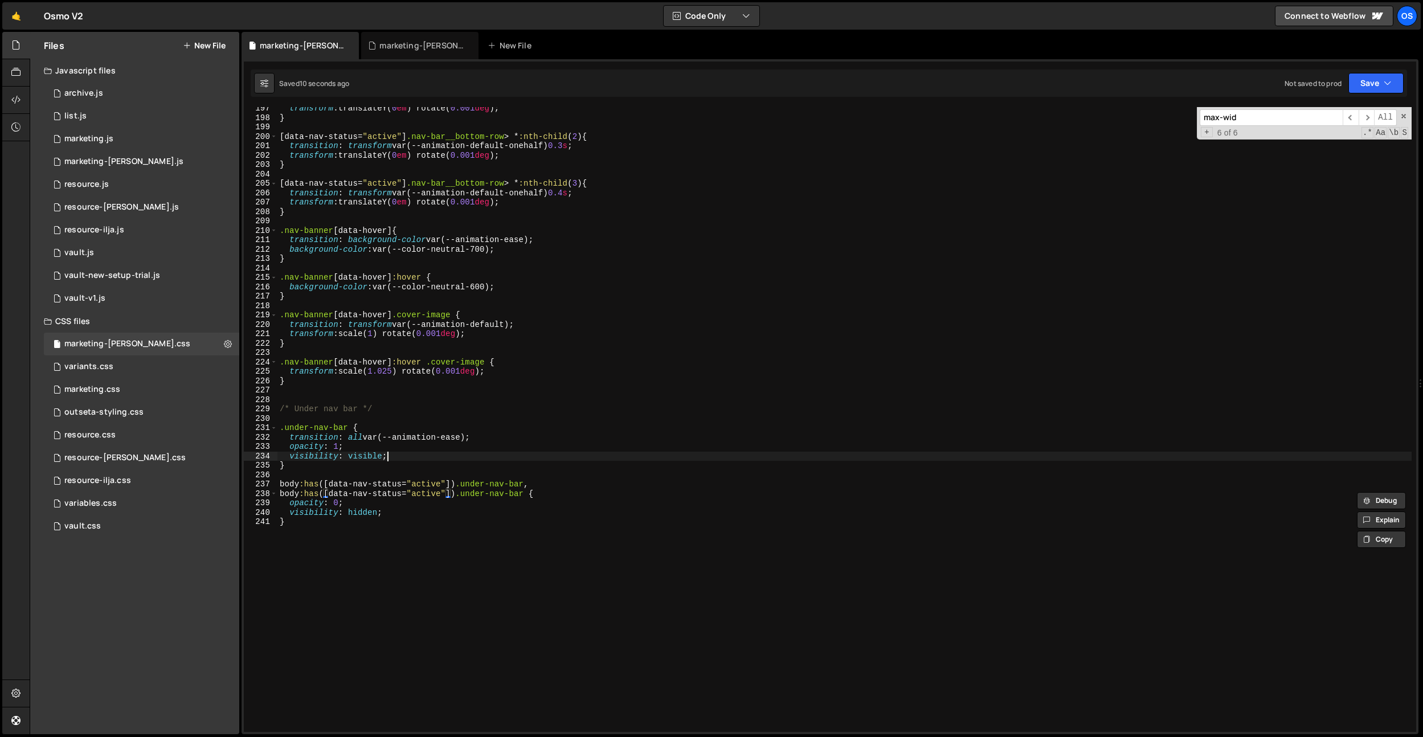
click at [553, 454] on div "transform : translateY( 0 em ) rotate( 0.001 deg ) ; } [ data-nav-status = " ac…" at bounding box center [844, 426] width 1134 height 644
drag, startPoint x: 479, startPoint y: 434, endPoint x: 292, endPoint y: 440, distance: 187.0
click at [292, 440] on div "transform : translateY( 0 em ) rotate( 0.001 deg ) ; } [ data-nav-status = " ac…" at bounding box center [844, 426] width 1134 height 644
click at [502, 431] on div "transform : translateY( 0 em ) rotate( 0.001 deg ) ; } [ data-nav-status = " ac…" at bounding box center [844, 426] width 1134 height 644
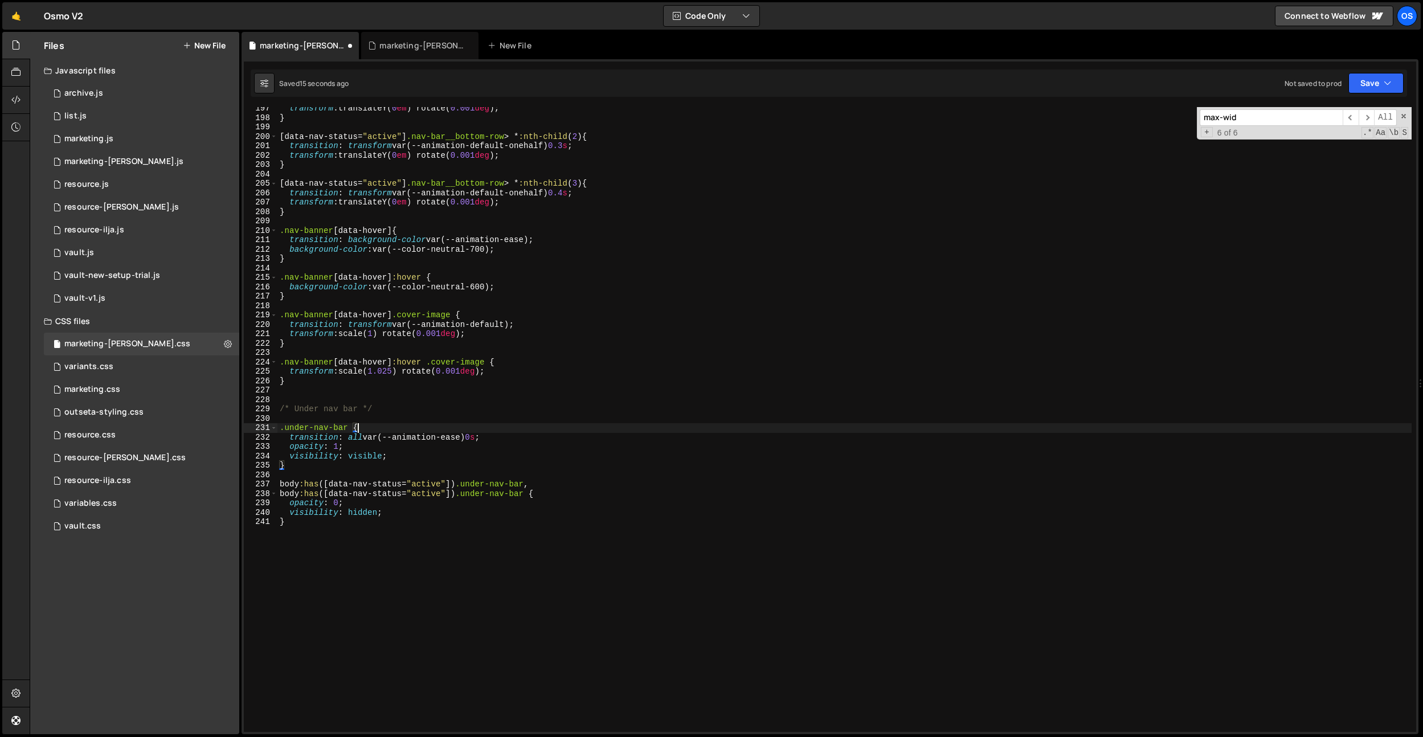
scroll to position [0, 5]
click at [500, 438] on div "transform : translateY( 0 em ) rotate( 0.001 deg ) ; } [ data-nav-status = " ac…" at bounding box center [844, 426] width 1134 height 644
click at [548, 489] on div "transform : translateY( 0 em ) rotate( 0.001 deg ) ; } [ data-nav-status = " ac…" at bounding box center [844, 426] width 1134 height 644
click at [550, 495] on div "transform : translateY( 0 em ) rotate( 0.001 deg ) ; } [ data-nav-status = " ac…" at bounding box center [844, 426] width 1134 height 644
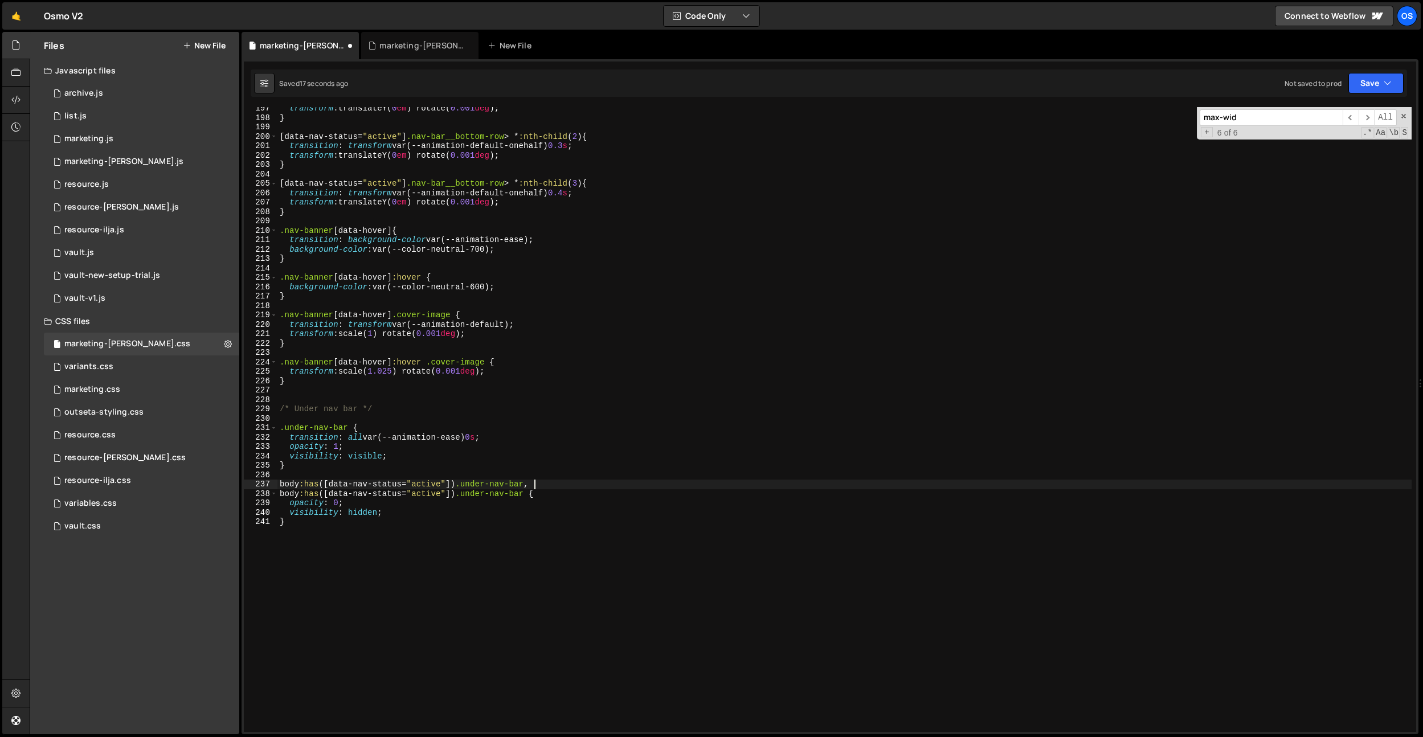
type textarea "body:has([data-nav-status="active"]) .under-nav-bar {"
paste textarea "transition: all var(--animation-ease);"
click at [481, 435] on div "transform : translateY( 0 em ) rotate( 0.001 deg ) ; } [ data-nav-status = " ac…" at bounding box center [844, 426] width 1134 height 644
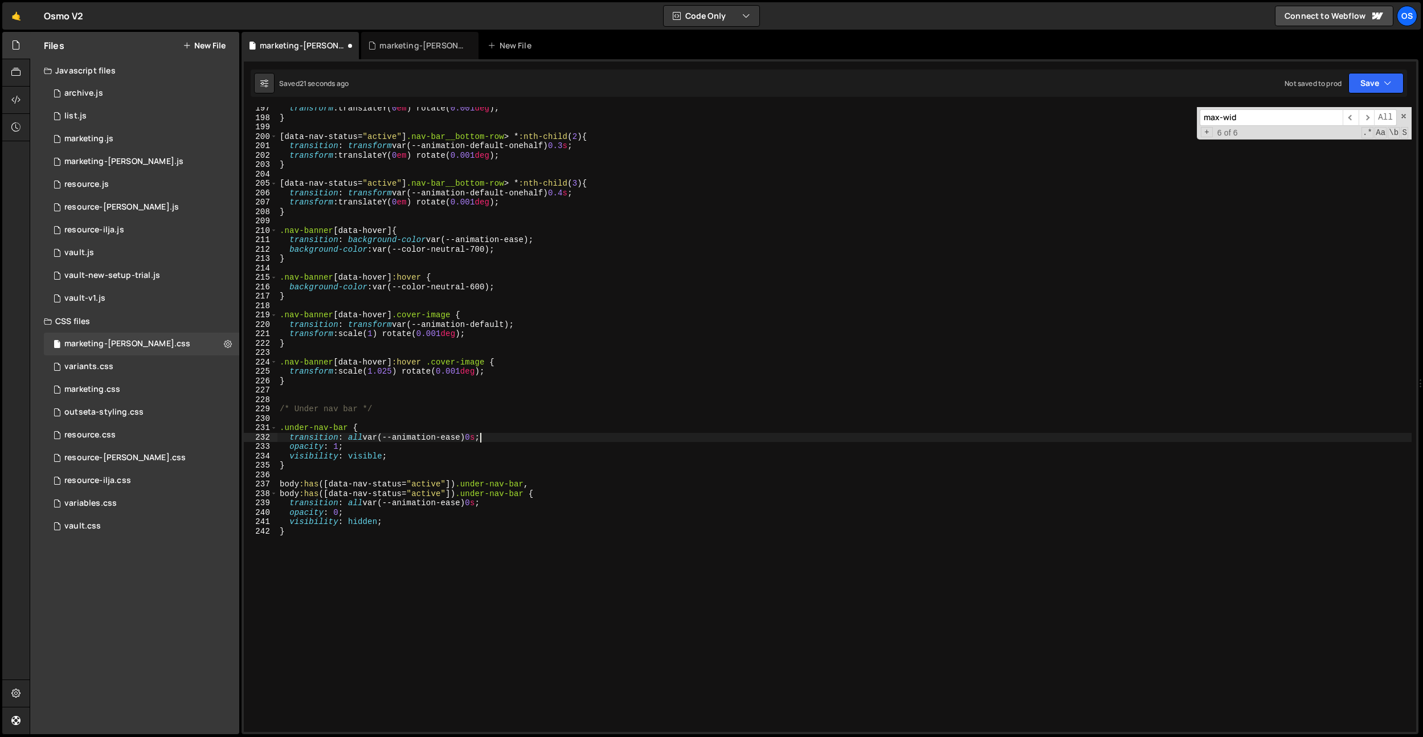
scroll to position [0, 14]
type textarea "transition: all var(--animation-ease) 0.6s;"
drag, startPoint x: 496, startPoint y: 422, endPoint x: 497, endPoint y: 445, distance: 22.9
click at [496, 422] on div "transform : translateY( 0 em ) rotate( 0.001 deg ) ; } [ data-nav-status = " ac…" at bounding box center [844, 426] width 1134 height 644
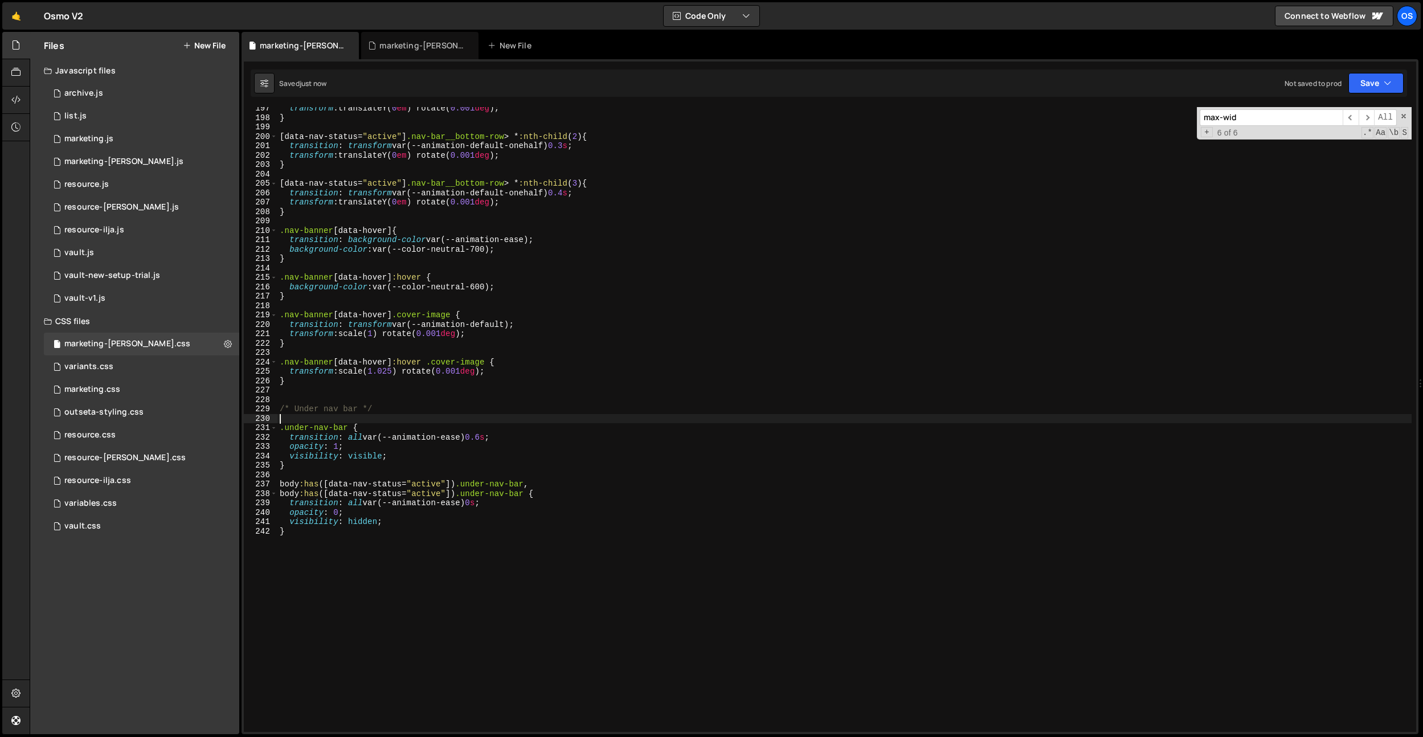
click at [502, 451] on div "transform : translateY( 0 em ) rotate( 0.001 deg ) ; } [ data-nav-status = " ac…" at bounding box center [844, 426] width 1134 height 644
click at [497, 457] on div "transform : translateY( 0 em ) rotate( 0.001 deg ) ; } [ data-nav-status = " ac…" at bounding box center [844, 426] width 1134 height 644
type textarea "visibility: visible;"
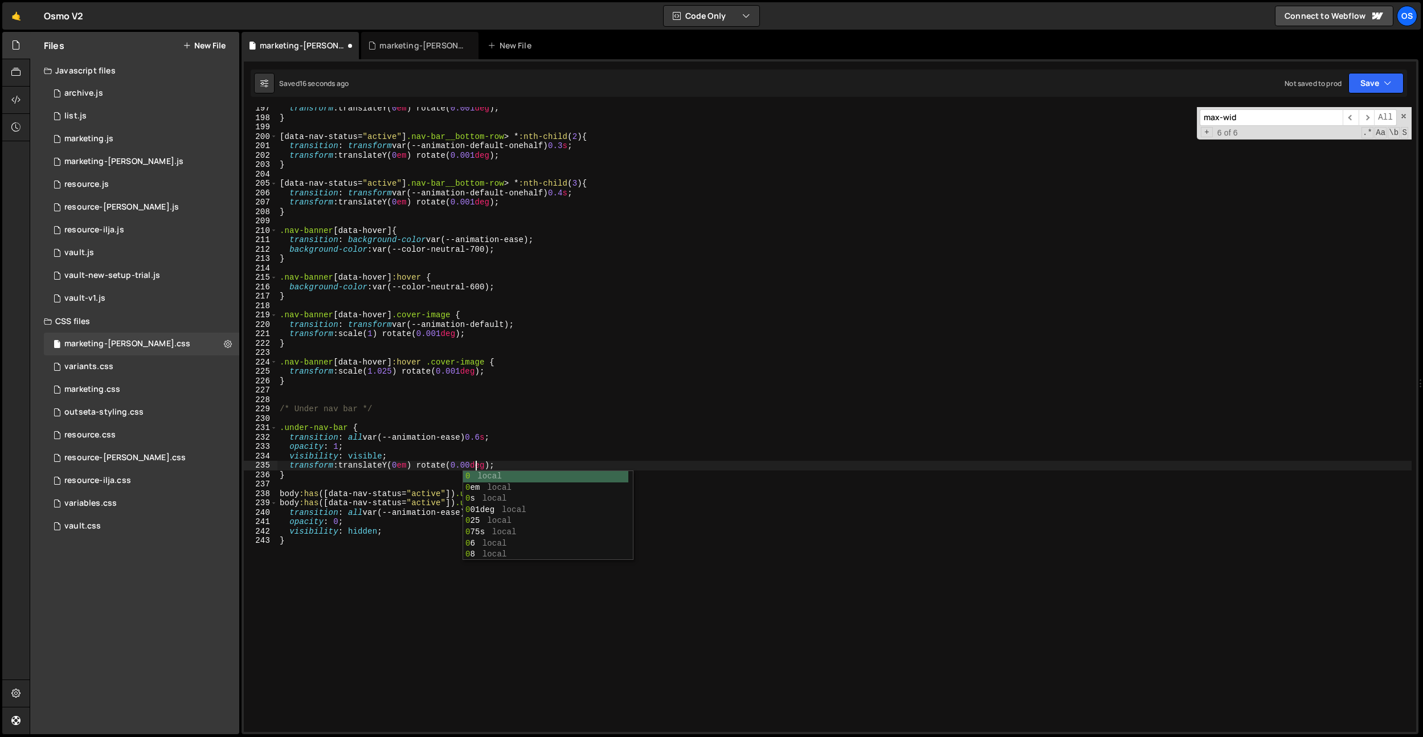
scroll to position [0, 14]
drag, startPoint x: 524, startPoint y: 461, endPoint x: 338, endPoint y: 499, distance: 189.4
click at [293, 468] on div "transform : translateY( 0 em ) rotate( 0.001 deg ) ; } [ data-nav-status = " ac…" at bounding box center [844, 426] width 1134 height 644
click at [395, 531] on div "transform : translateY( 0 em ) rotate( 0.001 deg ) ; } [ data-nav-status = " ac…" at bounding box center [844, 426] width 1134 height 644
type textarea "visibility: hidden;"
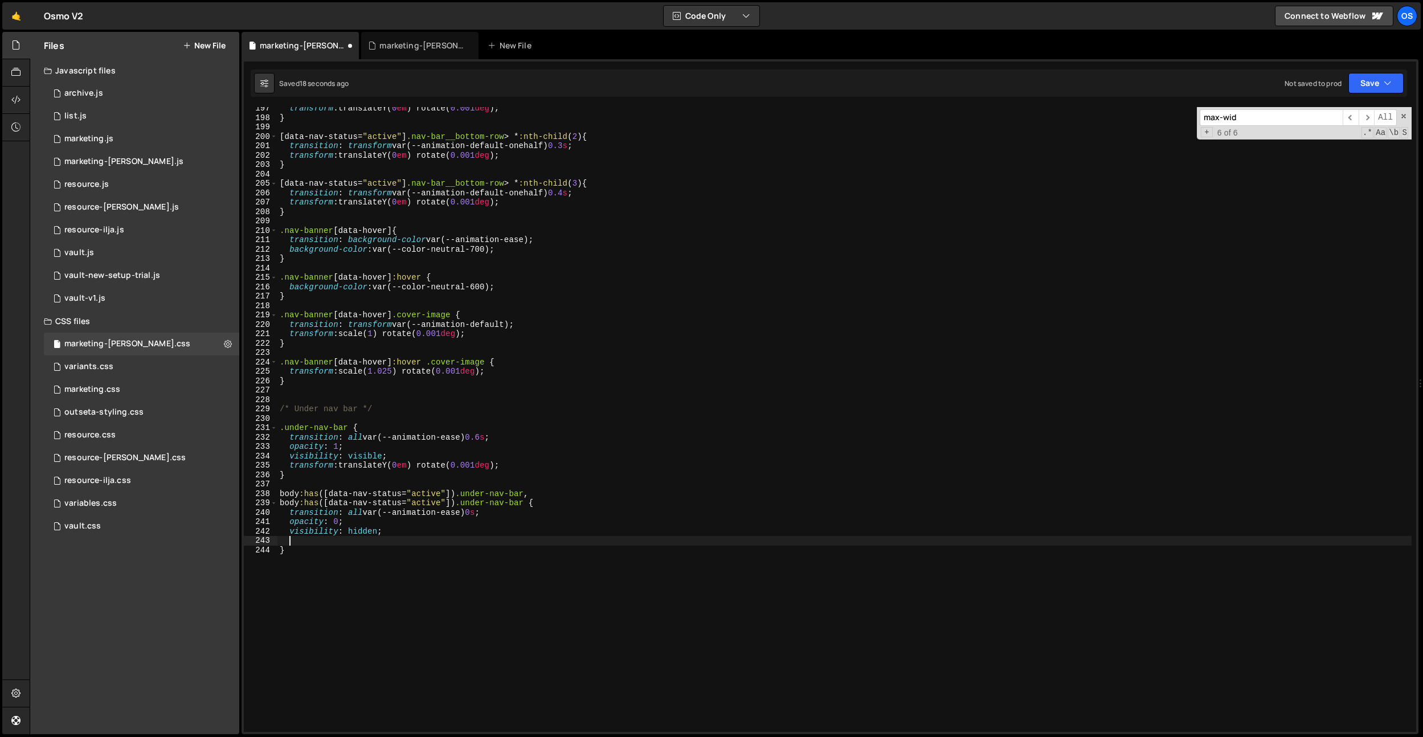
scroll to position [0, 0]
paste textarea "ransform: translateY(0em) rotate(0.001deg);"
click at [399, 464] on div "transform : translateY( 0 em ) rotate( 0.001 deg ) ; } [ data-nav-status = " ac…" at bounding box center [844, 426] width 1134 height 644
drag, startPoint x: 350, startPoint y: 421, endPoint x: 362, endPoint y: 446, distance: 27.8
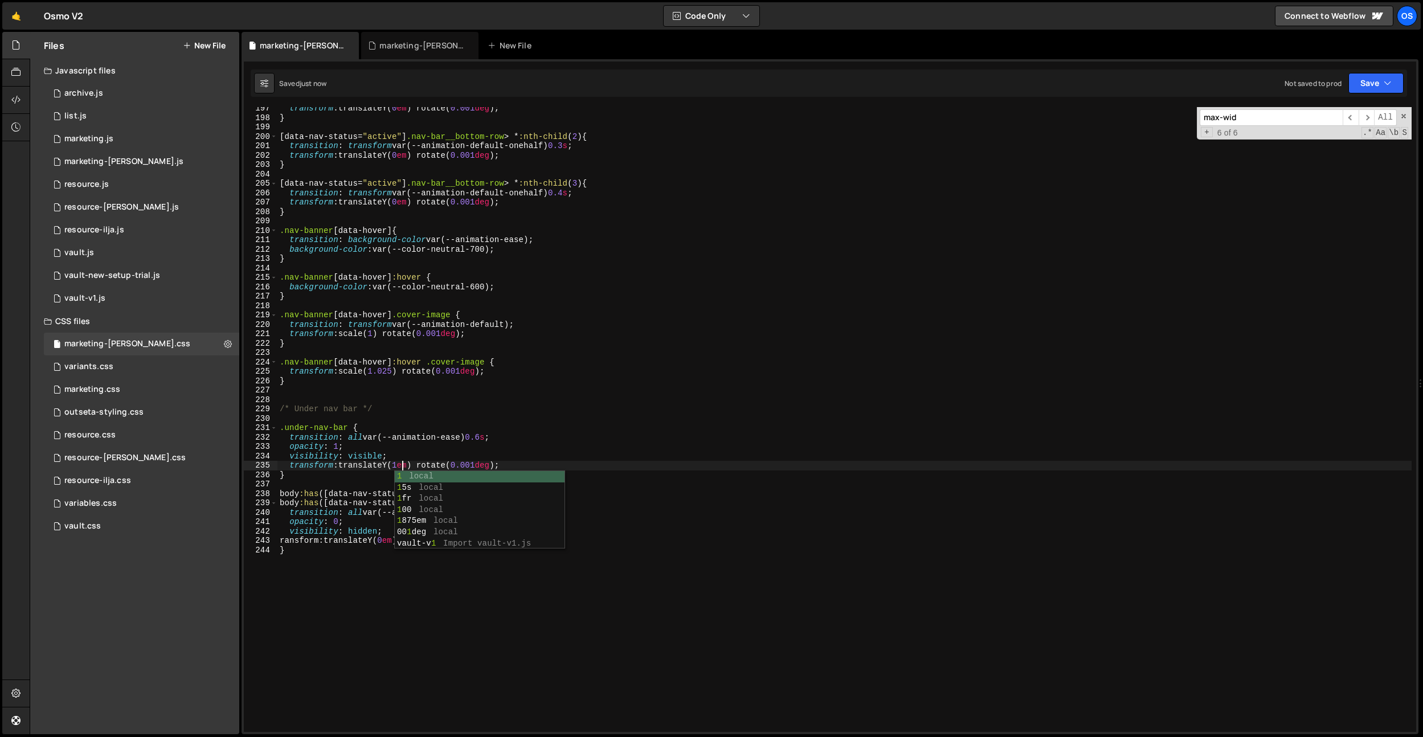
click at [353, 426] on div "transform : translateY( 0 em ) rotate( 0.001 deg ) ; } [ data-nav-status = " ac…" at bounding box center [844, 426] width 1134 height 644
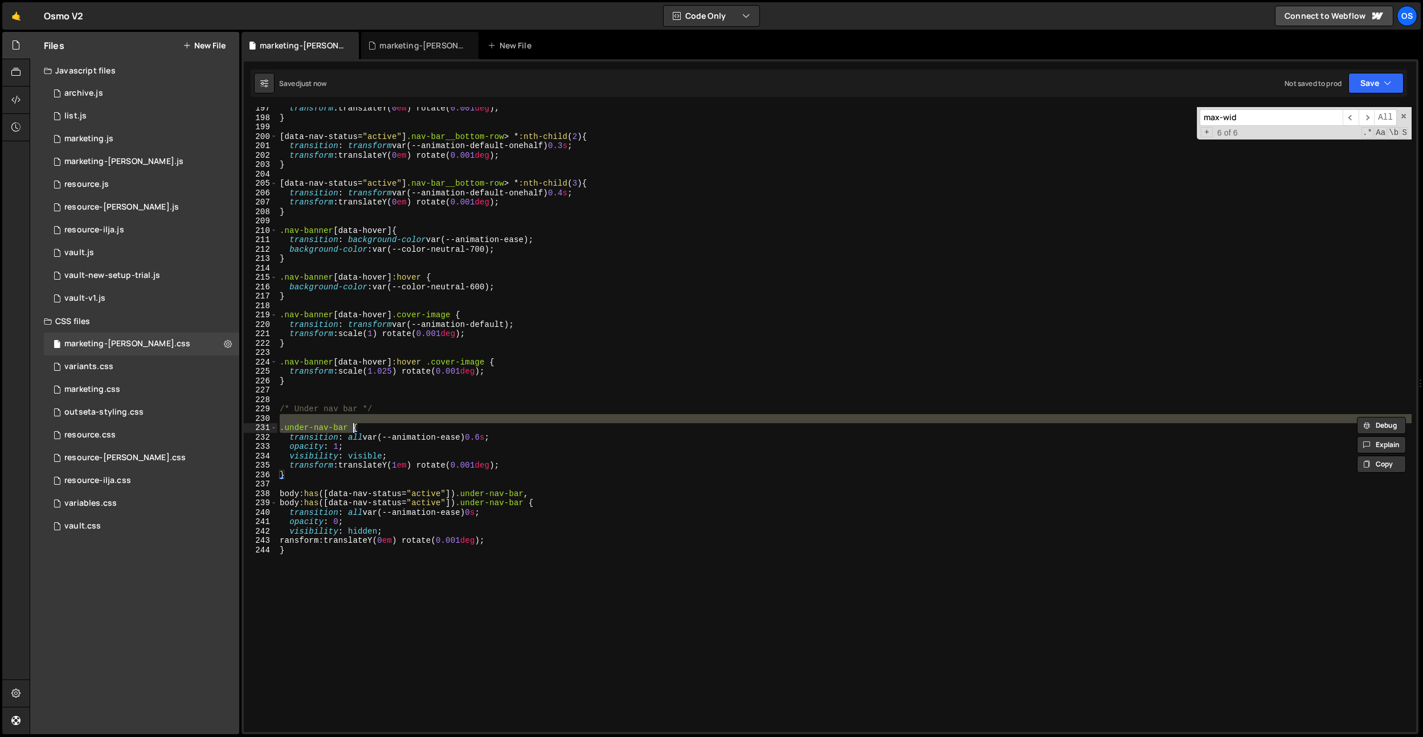
click at [398, 542] on div "transform : translateY( 0 em ) rotate( 0.001 deg ) ; } [ data-nav-status = " ac…" at bounding box center [844, 426] width 1134 height 644
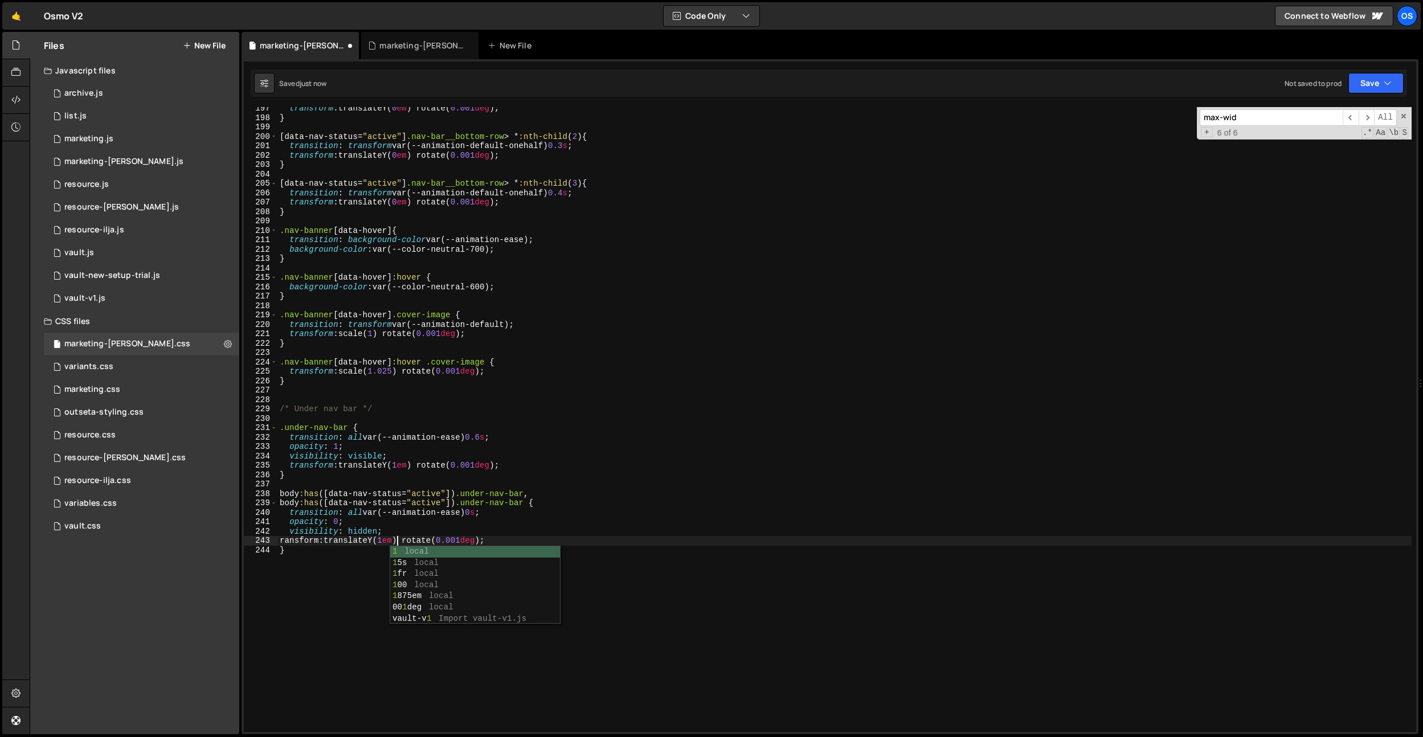
click at [402, 471] on div "transform : translateY( 0 em ) rotate( 0.001 deg ) ; } [ data-nav-status = " ac…" at bounding box center [844, 426] width 1134 height 644
click at [402, 469] on div "transform : translateY( 0 em ) rotate( 0.001 deg ) ; } [ data-nav-status = " ac…" at bounding box center [844, 426] width 1134 height 644
click at [471, 186] on div "transform : translateY( 0 em ) rotate( 0.001 deg ) ; } [ data-nav-status = " ac…" at bounding box center [844, 426] width 1134 height 644
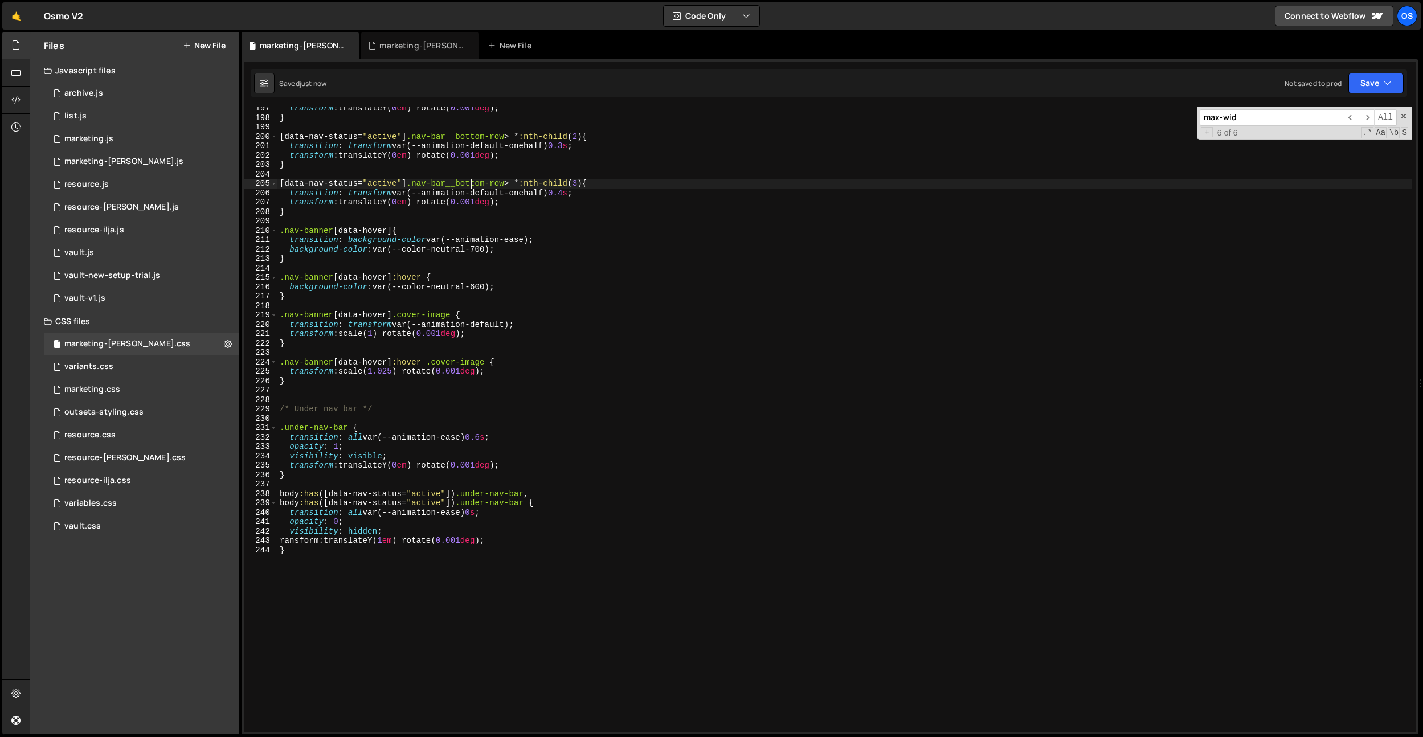
click at [291, 545] on div "transform : translateY( 0 em ) rotate( 0.001 deg ) ; } [ data-nav-status = " ac…" at bounding box center [844, 426] width 1134 height 644
drag, startPoint x: 290, startPoint y: 541, endPoint x: 296, endPoint y: 552, distance: 12.2
click at [290, 541] on div "transform : translateY( 0 em ) rotate( 0.001 deg ) ; } [ data-nav-status = " ac…" at bounding box center [844, 426] width 1134 height 644
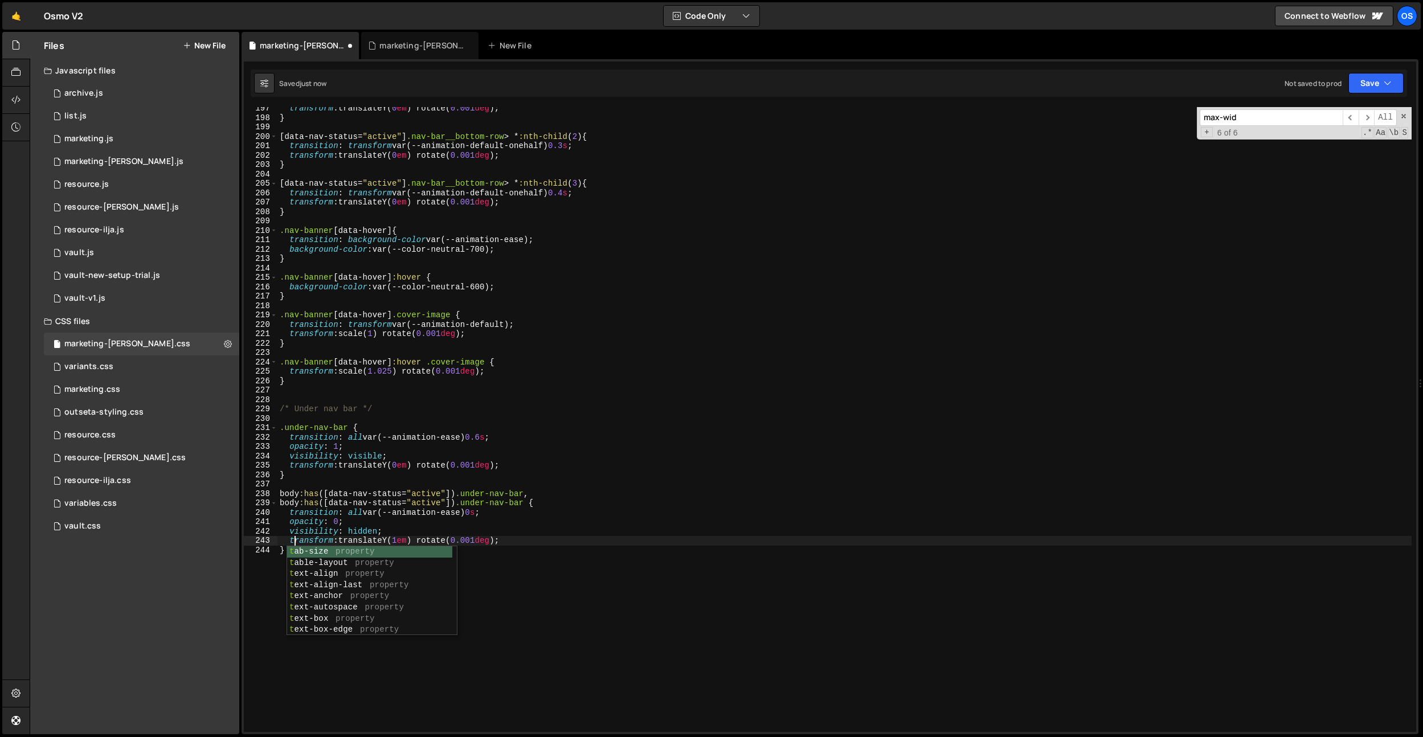
scroll to position [0, 1]
click at [385, 499] on div "transform : translateY( 0 em ) rotate( 0.001 deg ) ; } [ data-nav-status = " ac…" at bounding box center [844, 426] width 1134 height 644
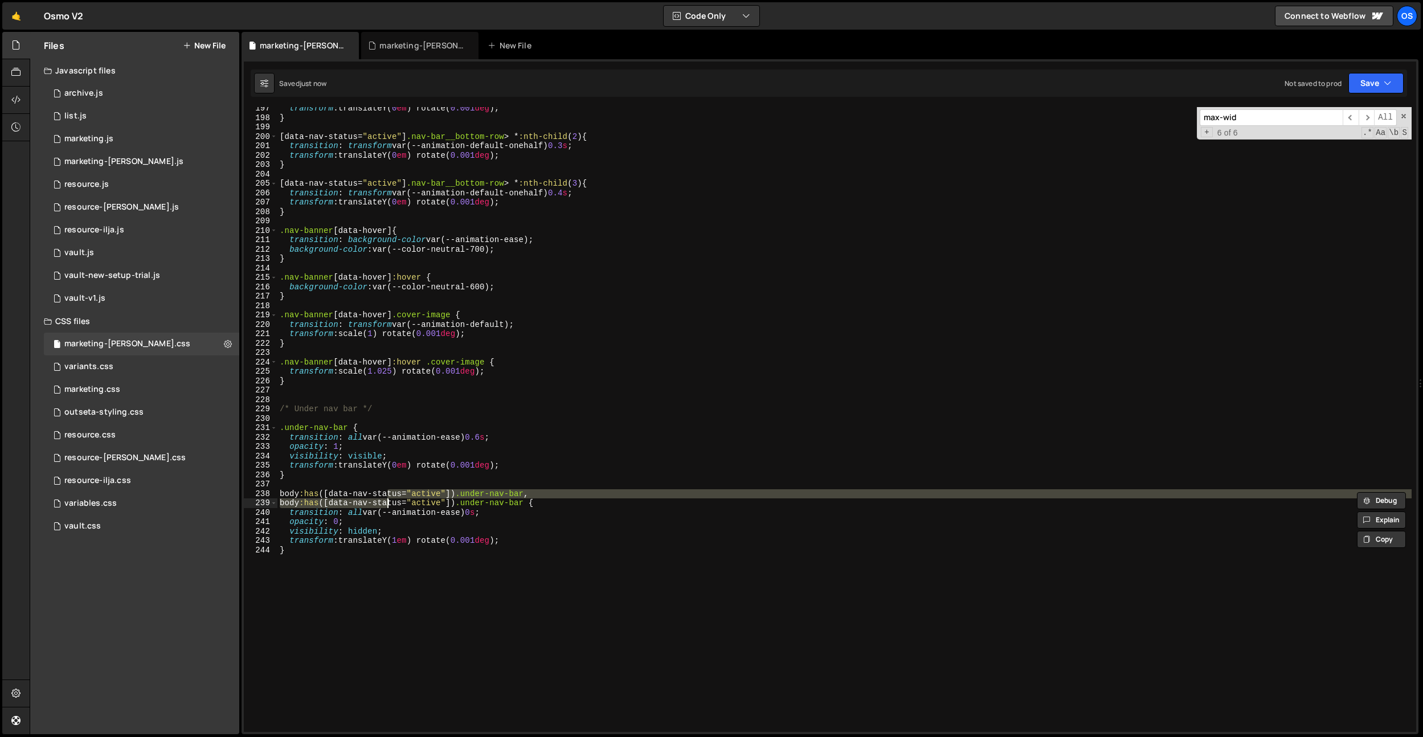
drag, startPoint x: 401, startPoint y: 464, endPoint x: 402, endPoint y: 471, distance: 6.9
click at [401, 464] on div "transform : translateY( 0 em ) rotate( 0.001 deg ) ; } [ data-nav-status = " ac…" at bounding box center [844, 426] width 1134 height 644
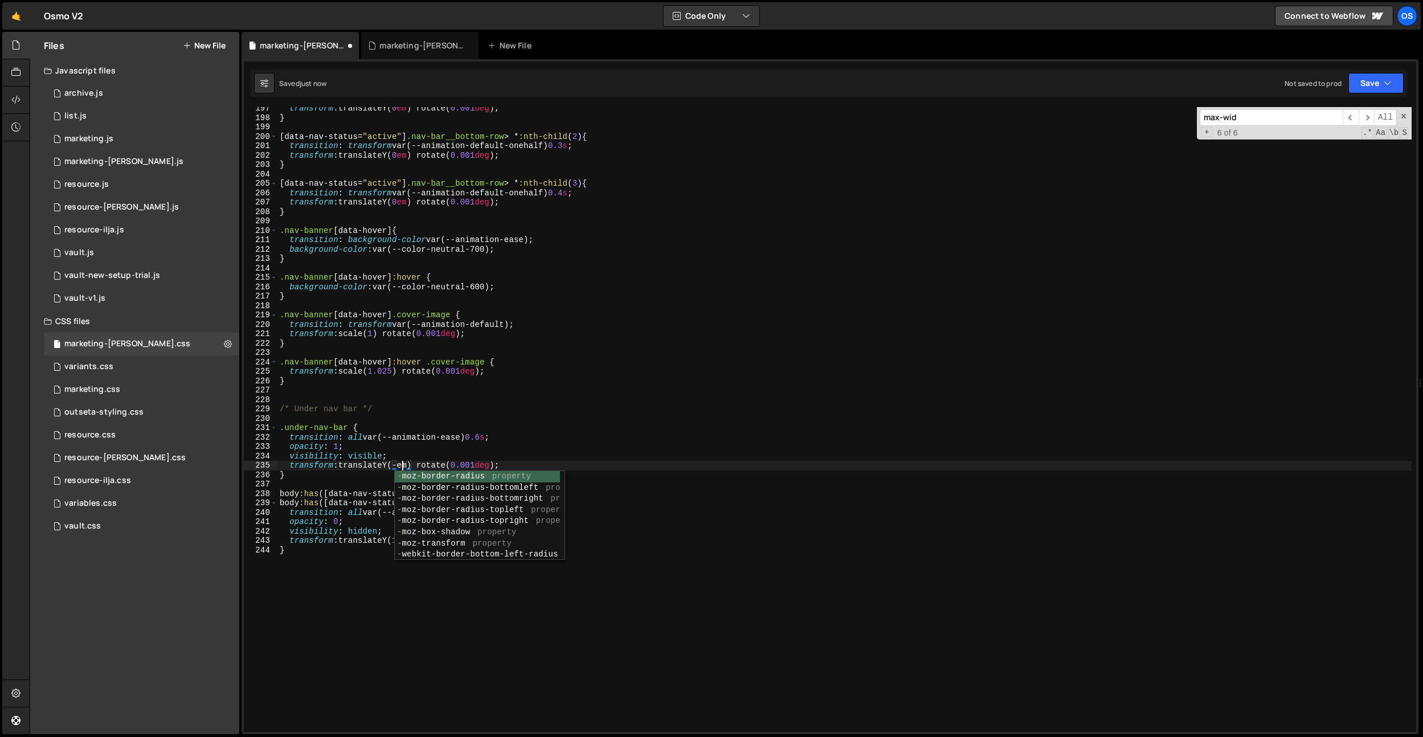
scroll to position [0, 8]
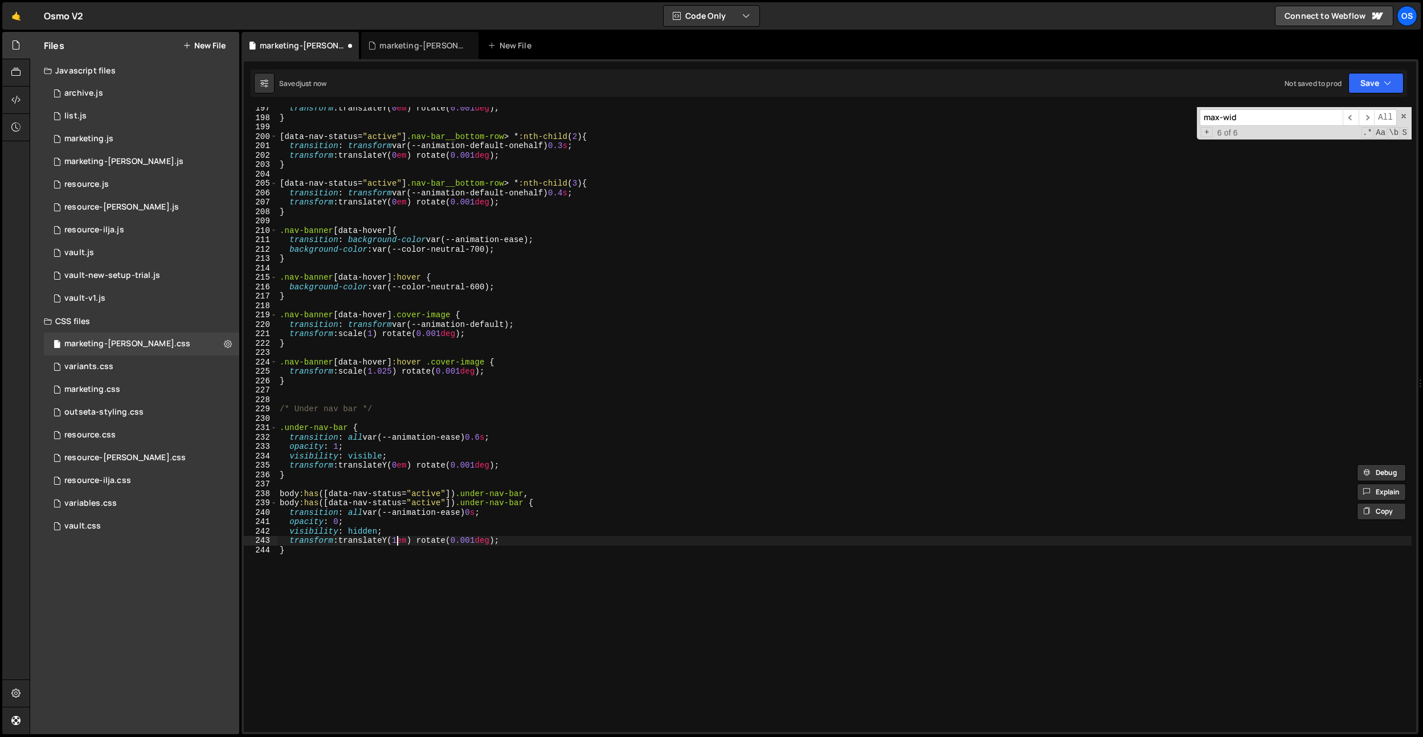
click at [396, 541] on div "transform : translateY( 0 em ) rotate( 0.001 deg ) ; } [ data-nav-status = " ac…" at bounding box center [844, 426] width 1134 height 644
click at [399, 539] on div "transform : translateY( 0 em ) rotate( 0.001 deg ) ; } [ data-nav-status = " ac…" at bounding box center [844, 426] width 1134 height 644
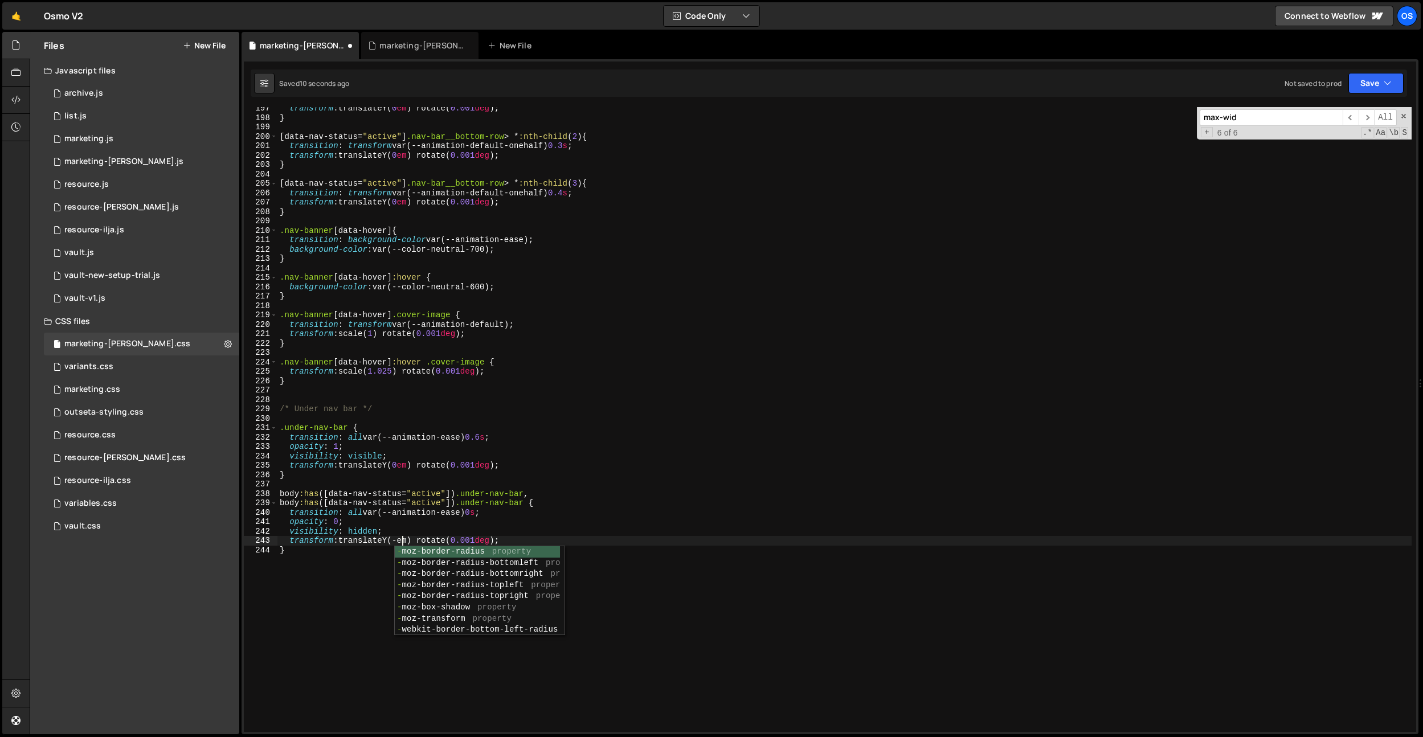
scroll to position [0, 9]
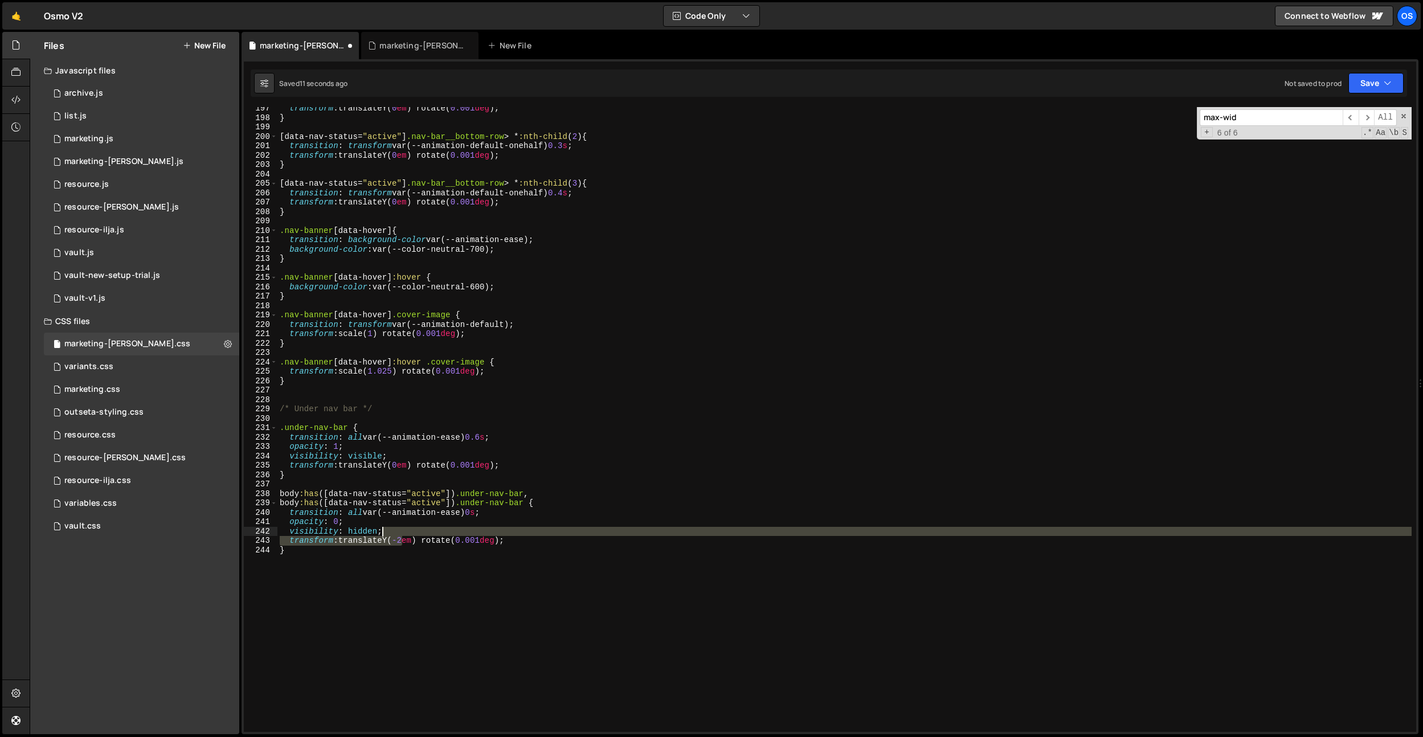
click at [392, 534] on div "transform : translateY( 0 em ) rotate( 0.001 deg ) ; } [ data-nav-status = " ac…" at bounding box center [844, 426] width 1134 height 644
click at [405, 532] on div "transform : translateY( 0 em ) rotate( 0.001 deg ) ; } [ data-nav-status = " ac…" at bounding box center [844, 419] width 1134 height 625
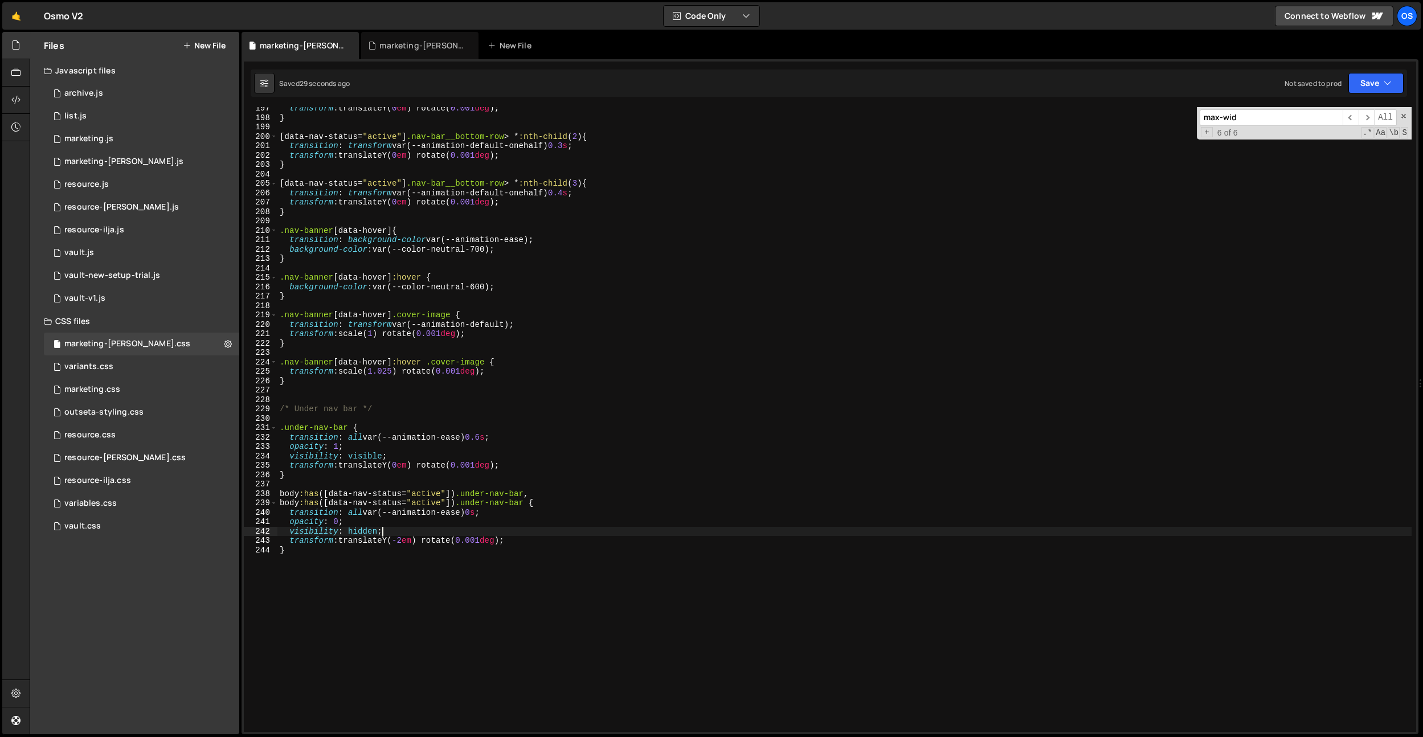
click at [477, 505] on div "transform : translateY( 0 em ) rotate( 0.001 deg ) ; } [ data-nav-status = " ac…" at bounding box center [844, 426] width 1134 height 644
click at [483, 504] on div "transform : translateY( 0 em ) rotate( 0.001 deg ) ; } [ data-nav-status = " ac…" at bounding box center [844, 426] width 1134 height 644
click at [513, 533] on div "transform : translateY( 0 em ) rotate( 0.001 deg ) ; } [ data-nav-status = " ac…" at bounding box center [844, 426] width 1134 height 644
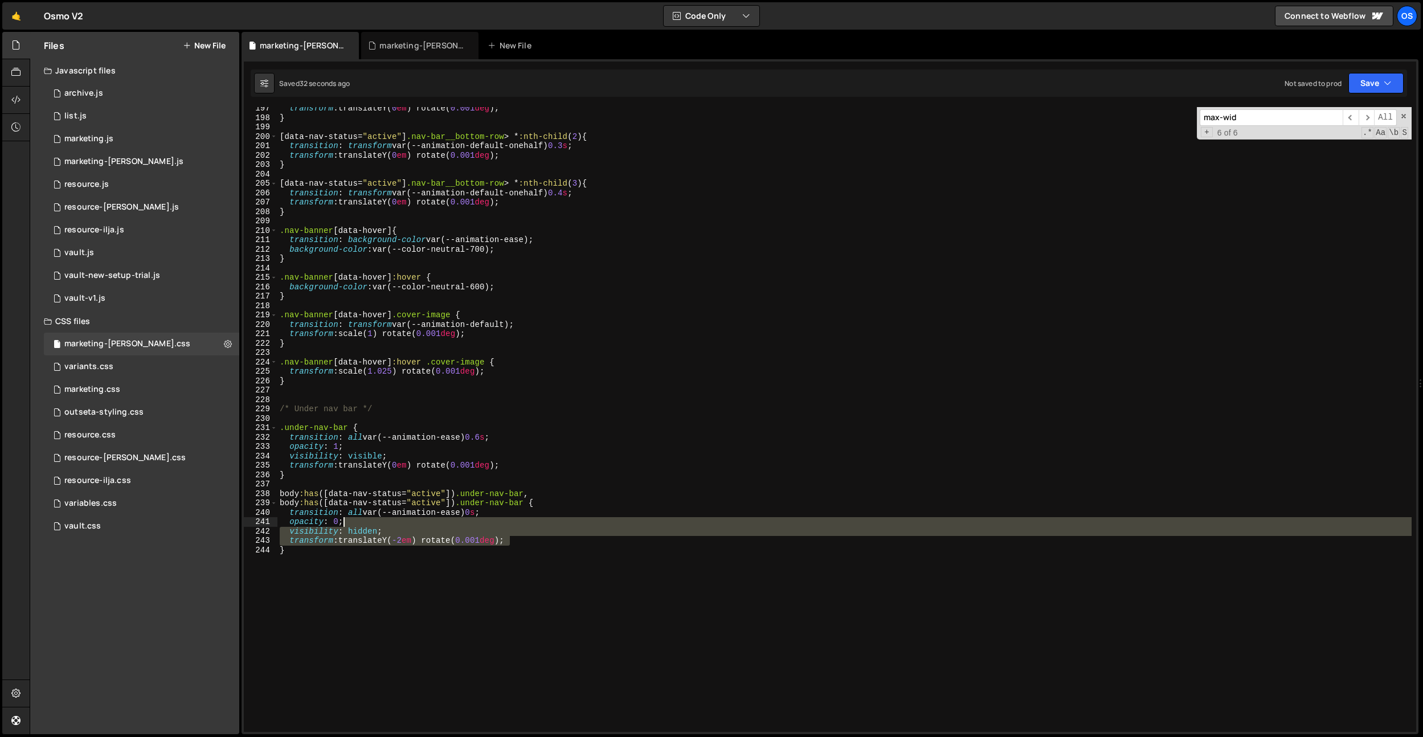
drag, startPoint x: 509, startPoint y: 542, endPoint x: 448, endPoint y: 525, distance: 63.7
click at [510, 526] on div "transform : translateY( 0 em ) rotate( 0.001 deg ) ; } [ data-nav-status = " ac…" at bounding box center [844, 426] width 1134 height 644
drag, startPoint x: 448, startPoint y: 525, endPoint x: 438, endPoint y: 530, distance: 11.5
click at [448, 525] on div "transform : translateY( 0 em ) rotate( 0.001 deg ) ; } [ data-nav-status = " ac…" at bounding box center [844, 419] width 1134 height 625
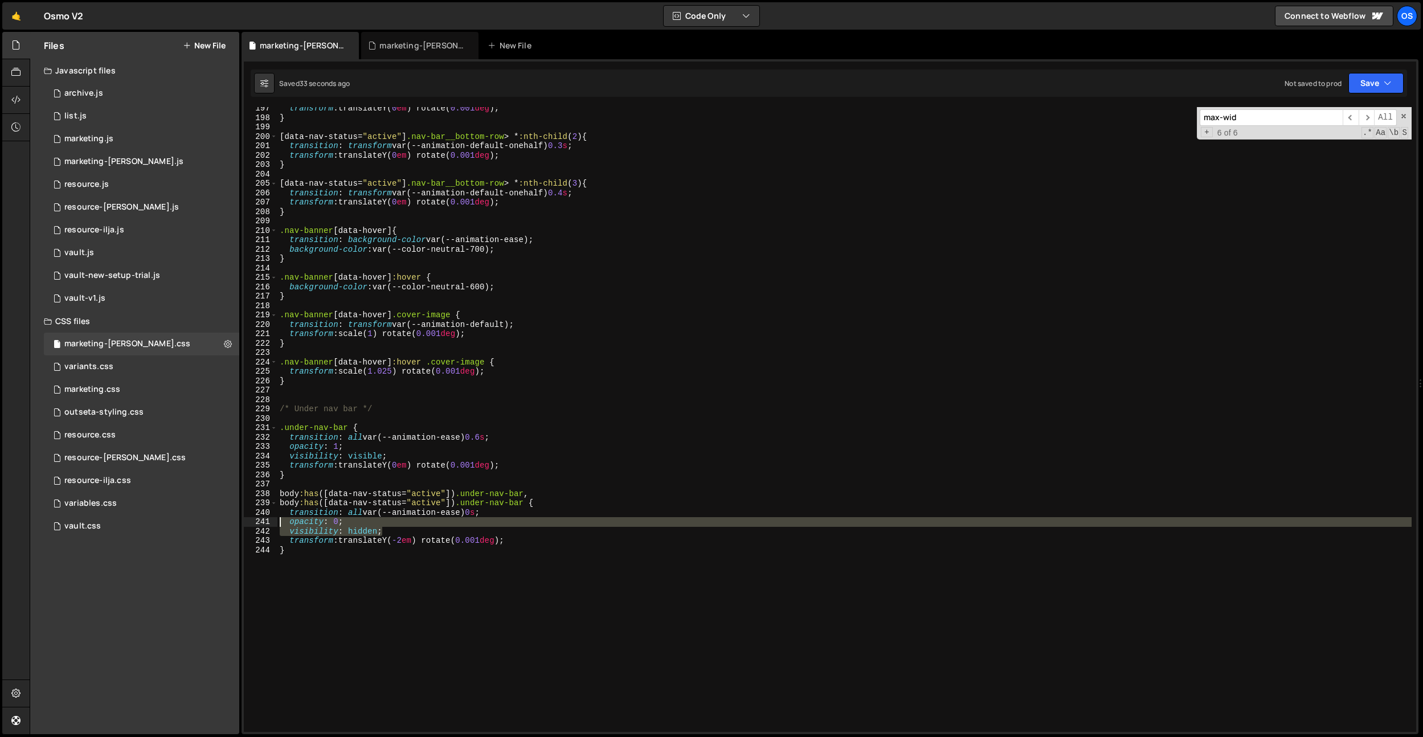
drag, startPoint x: 438, startPoint y: 530, endPoint x: 261, endPoint y: 521, distance: 176.9
click at [248, 524] on div "opacity: 0; 197 198 199 200 201 202 203 204 205 206 207 208 209 210 211 212 213…" at bounding box center [830, 419] width 1172 height 625
type textarea "opacity: 0; visibility: hidden;"
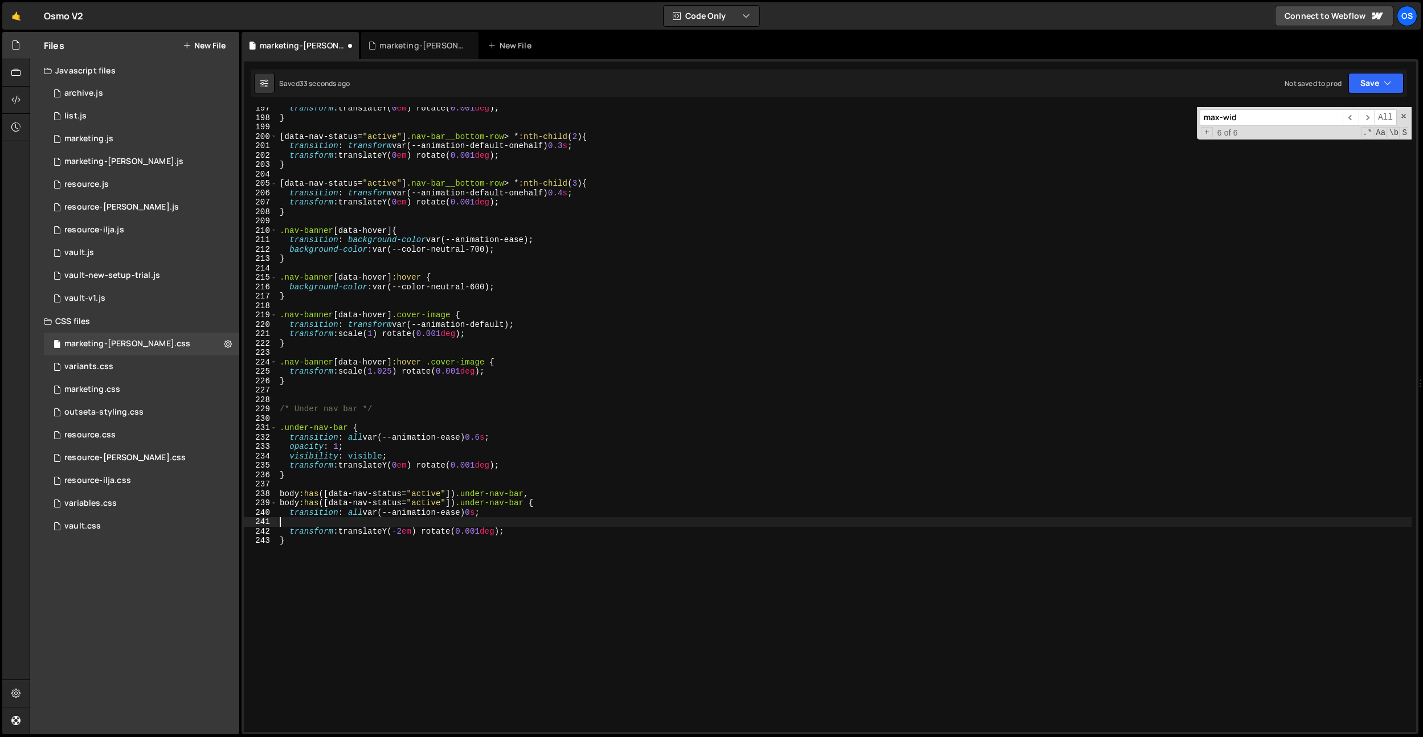
scroll to position [0, 0]
click at [414, 477] on div "transform : translateY( 0 em ) rotate( 0.001 deg ) ; } [ data-nav-status = " ac…" at bounding box center [844, 426] width 1134 height 644
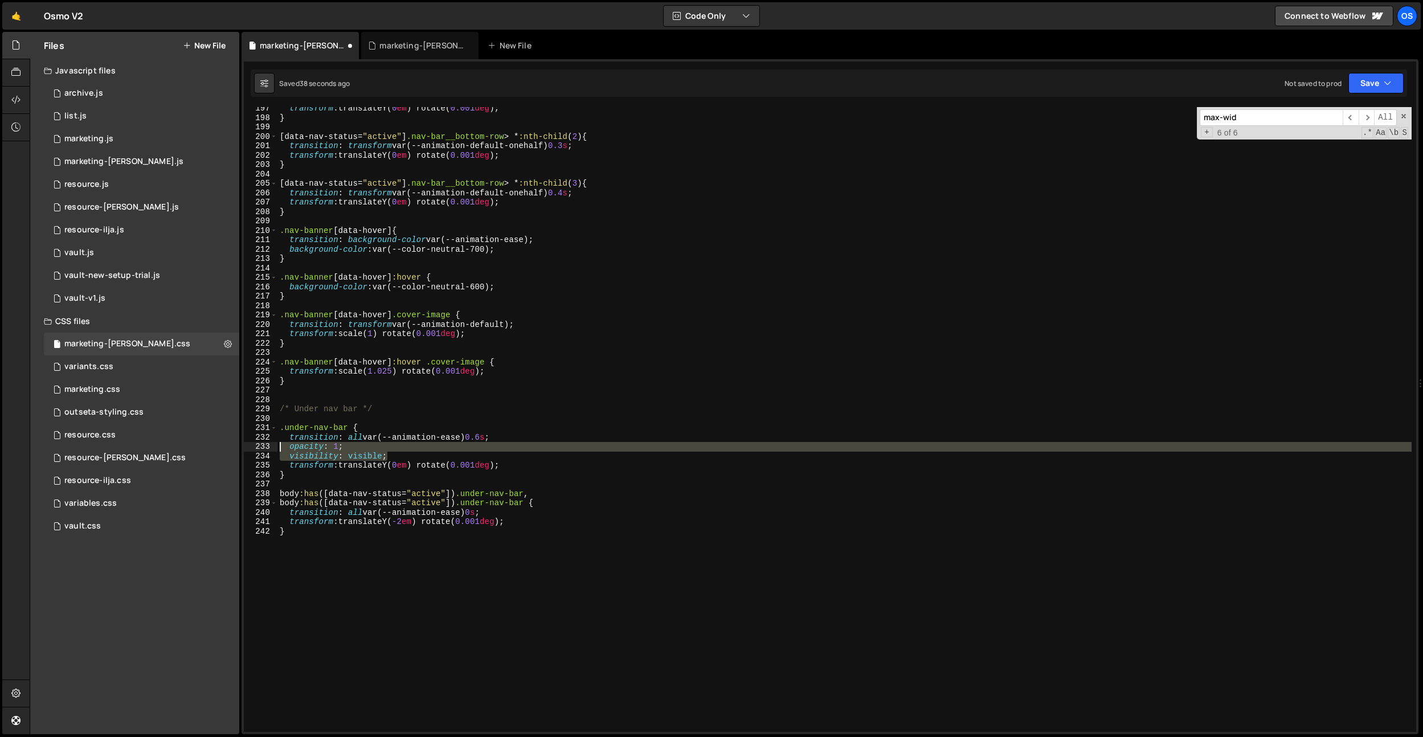
drag, startPoint x: 420, startPoint y: 457, endPoint x: 337, endPoint y: 474, distance: 84.2
click at [244, 451] on div "} 197 198 199 200 201 202 203 204 205 206 207 208 209 210 211 212 213 214 215 2…" at bounding box center [830, 419] width 1172 height 625
type textarea "opacity: 1; visibility: visible;"
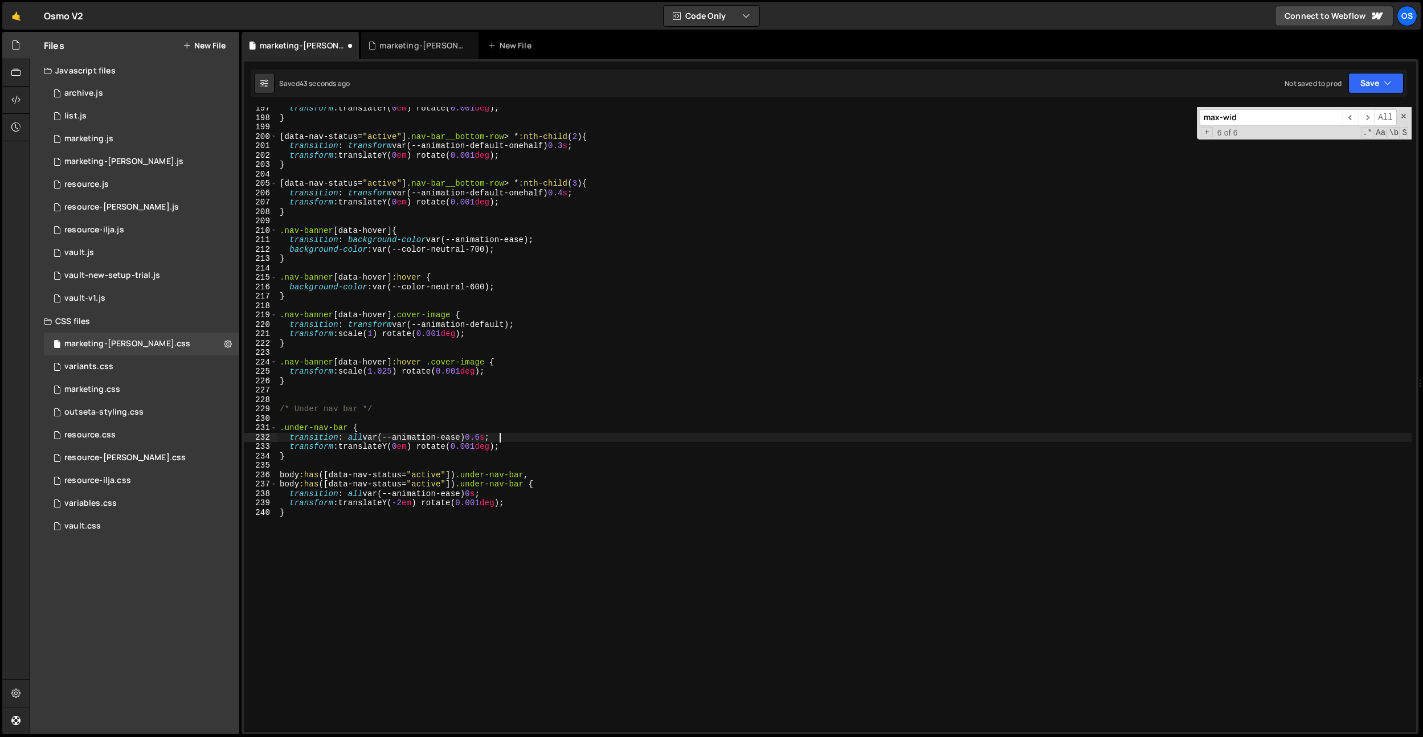
click at [464, 539] on div "transform : translateY( 0 em ) rotate( 0.001 deg ) ; } [ data-nav-status = " ac…" at bounding box center [844, 426] width 1134 height 644
drag, startPoint x: 422, startPoint y: 505, endPoint x: 480, endPoint y: 508, distance: 58.8
click at [422, 505] on div "transform : translateY( 0 em ) rotate( 0.001 deg ) ; } [ data-nav-status = " ac…" at bounding box center [844, 426] width 1134 height 644
click at [546, 507] on div "transform : translateY( 0 em ) rotate( 0.001 deg ) ; } [ data-nav-status = " ac…" at bounding box center [844, 426] width 1134 height 644
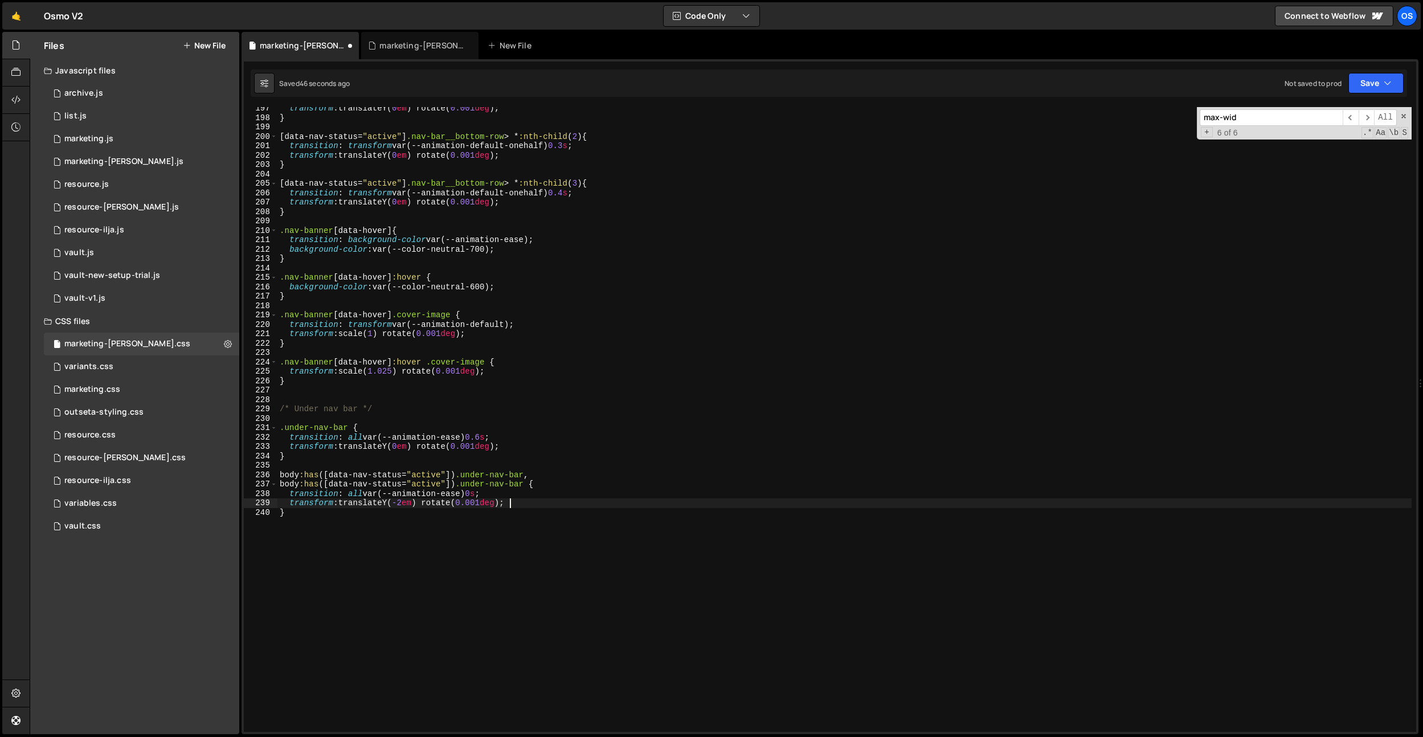
click at [544, 500] on div "transform : translateY( 0 em ) rotate( 0.001 deg ) ; } [ data-nav-status = " ac…" at bounding box center [844, 426] width 1134 height 644
click at [520, 503] on div "transform : translateY( 0 em ) rotate( 0.001 deg ) ; } [ data-nav-status = " ac…" at bounding box center [844, 426] width 1134 height 644
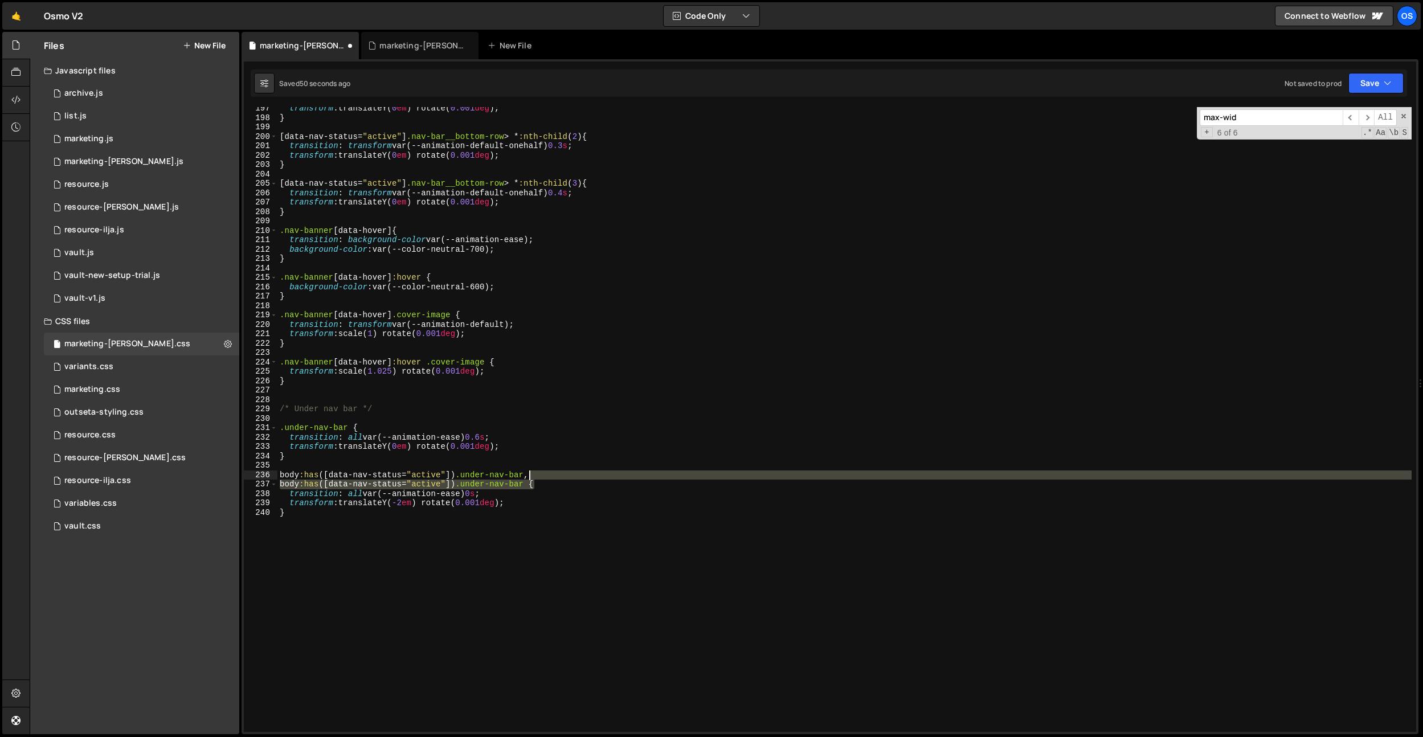
drag, startPoint x: 534, startPoint y: 484, endPoint x: 530, endPoint y: 476, distance: 8.7
click at [530, 476] on div "transform : translateY( 0 em ) rotate( 0.001 deg ) ; } [ data-nav-status = " ac…" at bounding box center [844, 426] width 1134 height 644
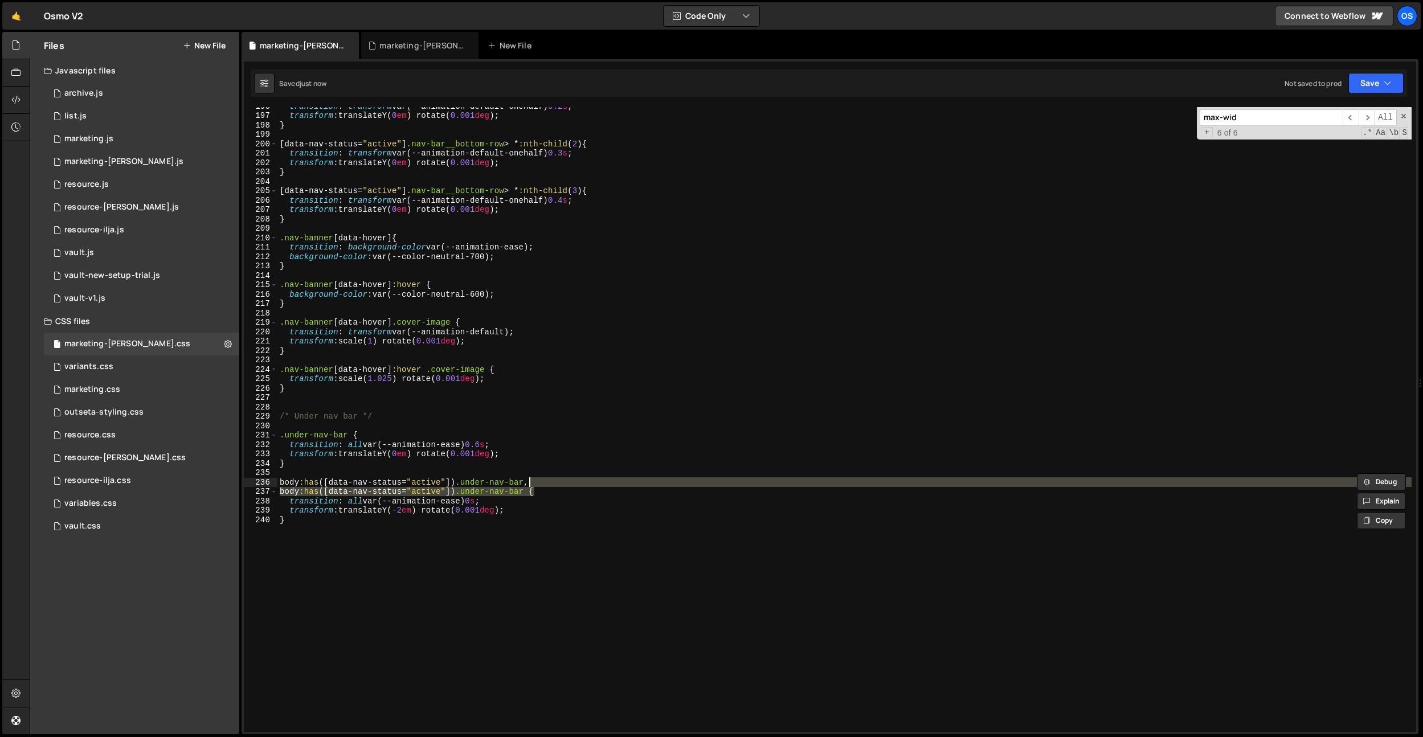
scroll to position [1836, 0]
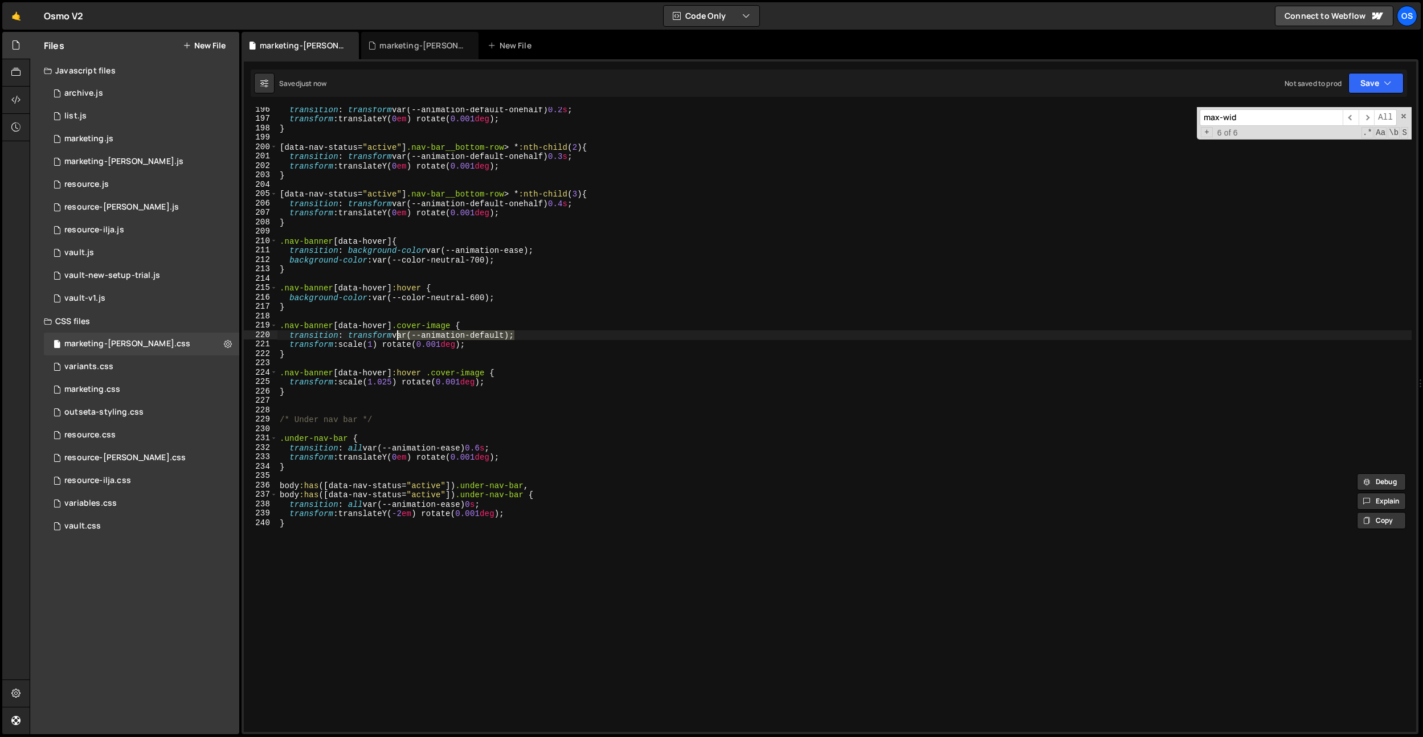
drag, startPoint x: 513, startPoint y: 335, endPoint x: 399, endPoint y: 337, distance: 114.0
click at [399, 334] on div "transition : transform var(--animation-default-onehalf) 0.2 s ; transform : tra…" at bounding box center [844, 427] width 1134 height 644
drag, startPoint x: 369, startPoint y: 449, endPoint x: 468, endPoint y: 486, distance: 105.3
click at [469, 446] on div "transition : transform var(--animation-default-onehalf) 0.2 s ; transform : tra…" at bounding box center [844, 427] width 1134 height 644
paste textarea "default"
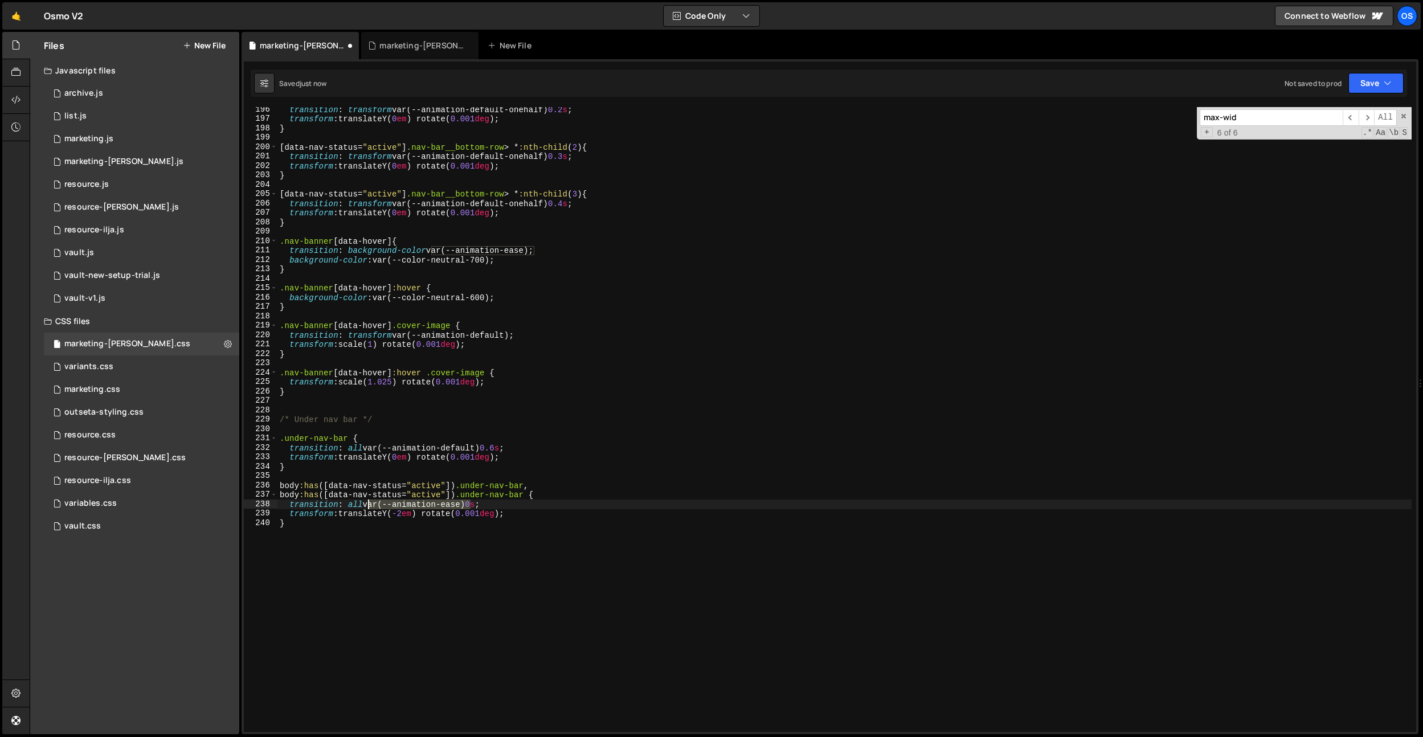
paste textarea
drag, startPoint x: 468, startPoint y: 503, endPoint x: 400, endPoint y: 483, distance: 71.4
click at [369, 505] on div "transition : transform var(--animation-default-onehalf) 0.2 s ; transform : tra…" at bounding box center [844, 427] width 1134 height 644
type textarea "transition: all var(--animation-default) 0s;"
click at [497, 473] on div "transition : transform var(--animation-default-onehalf) 0.2 s ; transform : tra…" at bounding box center [844, 427] width 1134 height 644
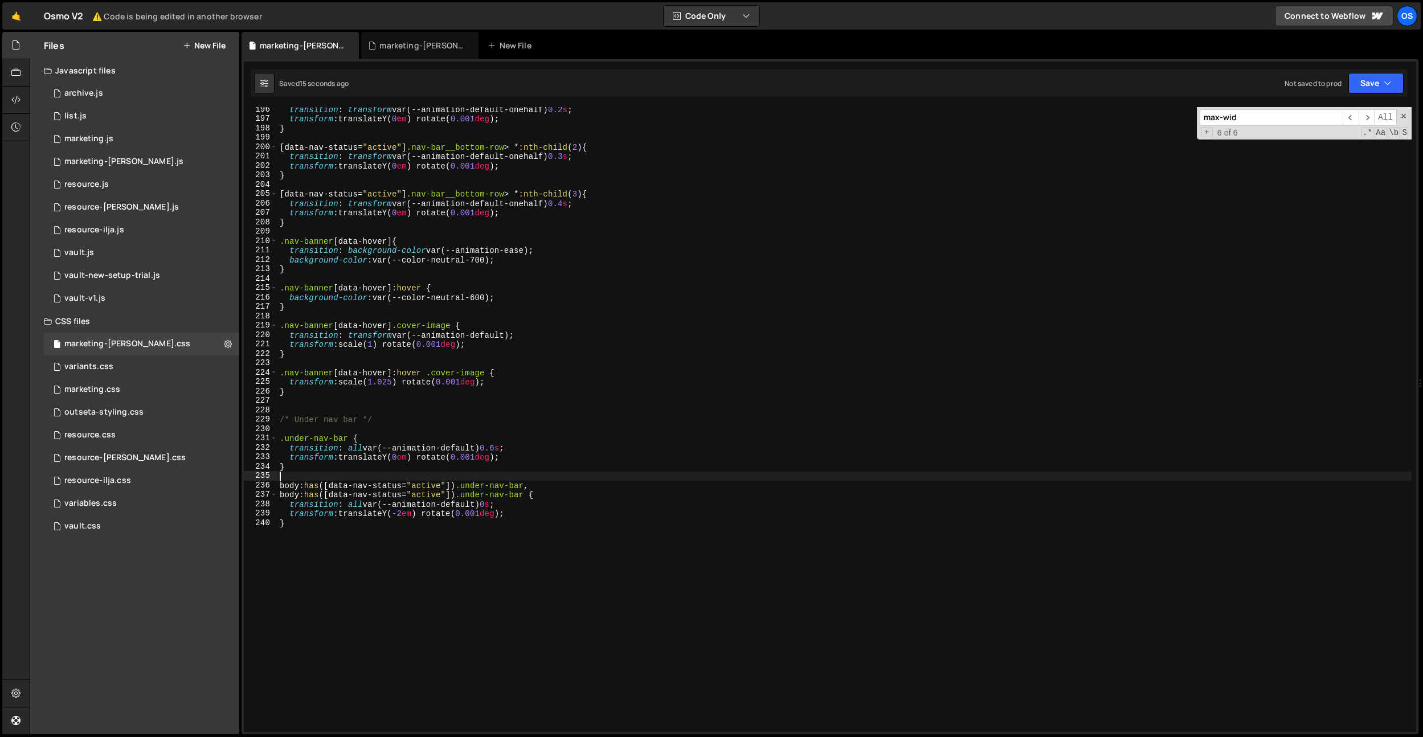
click at [497, 502] on div "transition : transform var(--animation-default-onehalf) 0.2 s ; transform : tra…" at bounding box center [844, 427] width 1134 height 644
click at [505, 447] on div "transition : transform var(--animation-default-onehalf) 0.2 s ; transform : tra…" at bounding box center [844, 427] width 1134 height 644
type textarea "transition: all var(--animation-default) 0.5s;"
click at [465, 366] on div "transition : transform var(--animation-default-onehalf) 0.2 s ; transform : tra…" at bounding box center [844, 427] width 1134 height 644
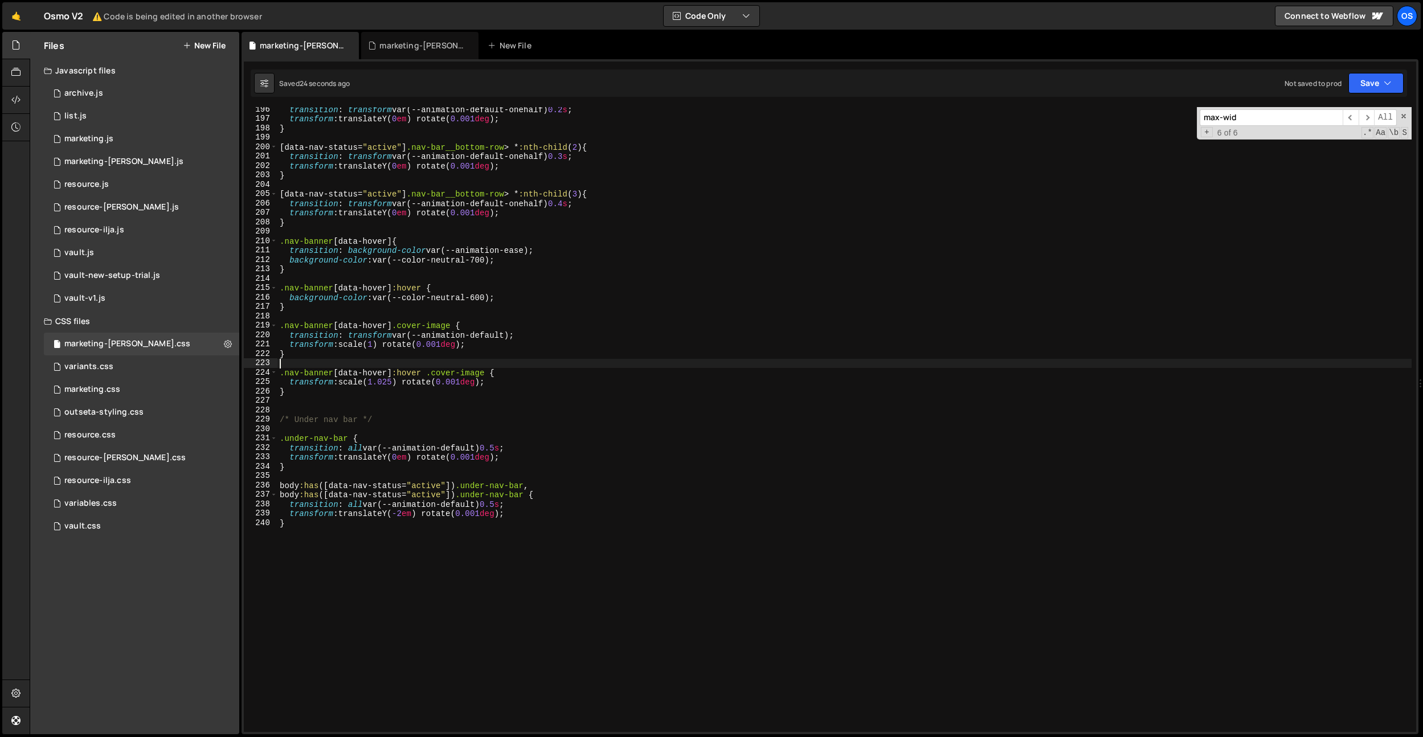
scroll to position [0, 0]
click at [506, 453] on div "transition : transform var(--animation-default-onehalf) 0.2 s ; transform : tra…" at bounding box center [844, 427] width 1134 height 644
click at [505, 447] on div "transition : transform var(--animation-default-onehalf) 0.2 s ; transform : tra…" at bounding box center [844, 427] width 1134 height 644
drag, startPoint x: 536, startPoint y: 484, endPoint x: 530, endPoint y: 484, distance: 5.7
click at [536, 484] on div "transition : transform var(--animation-default-onehalf) 0.2 s ; transform : tra…" at bounding box center [844, 427] width 1134 height 644
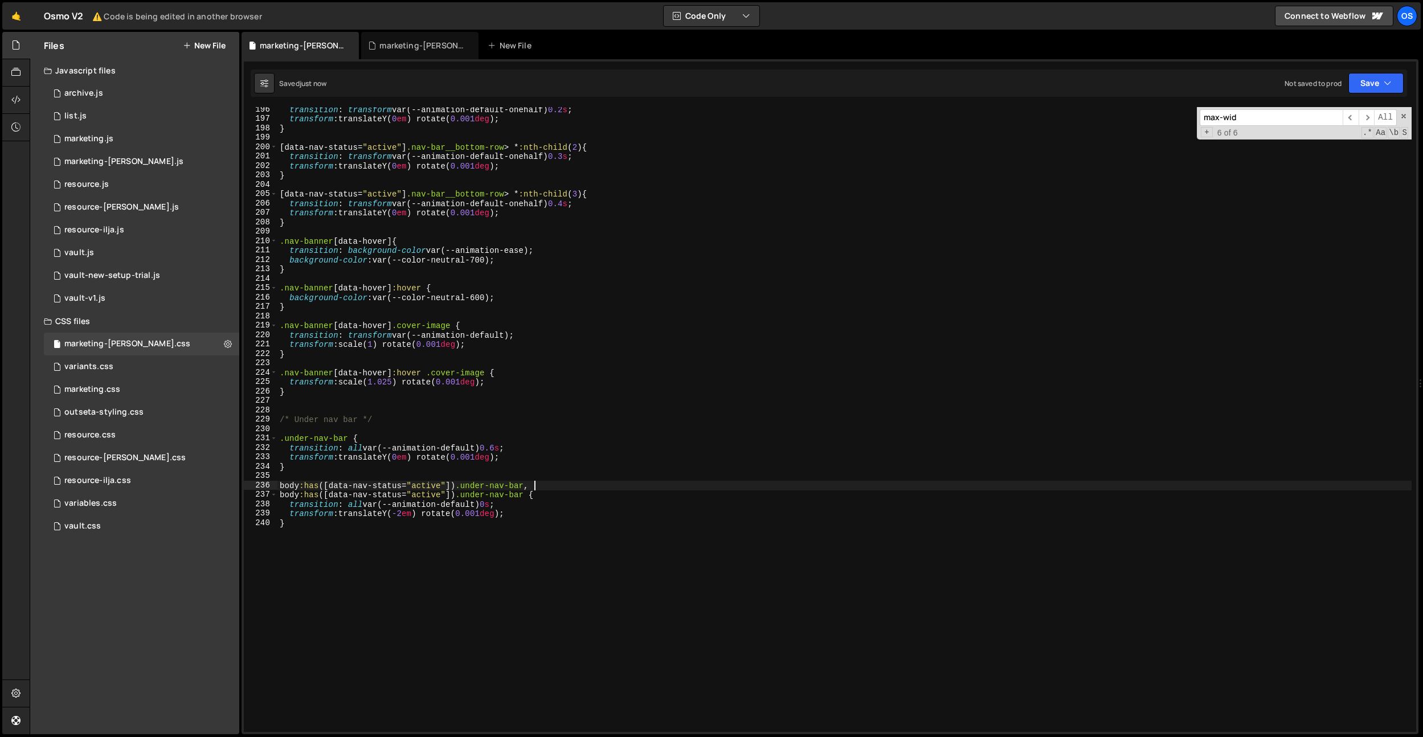
click at [505, 448] on div "transition : transform var(--animation-default-onehalf) 0.2 s ; transform : tra…" at bounding box center [844, 427] width 1134 height 644
drag, startPoint x: 569, startPoint y: 393, endPoint x: 505, endPoint y: 451, distance: 85.5
click at [568, 393] on div "transition : transform var(--animation-default-onehalf) 0.2 s ; transform : tra…" at bounding box center [844, 427] width 1134 height 644
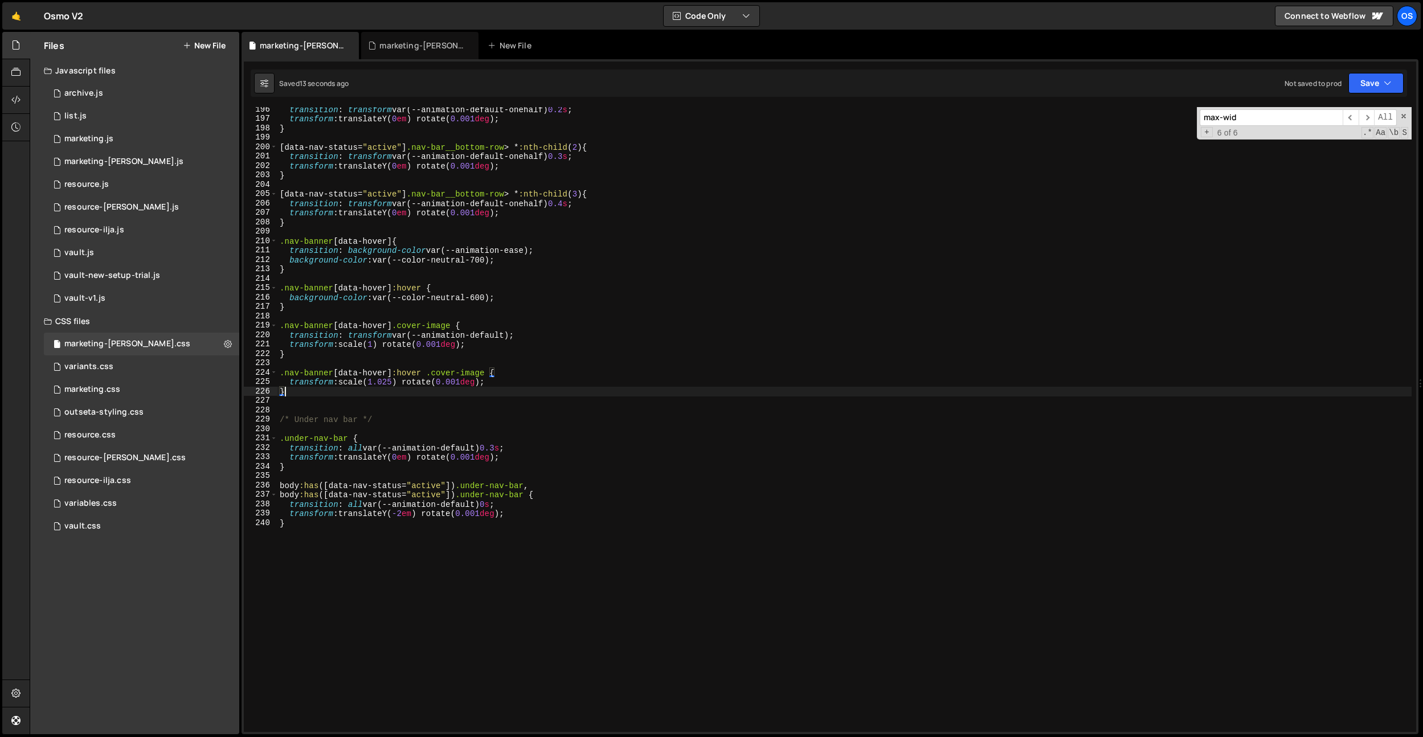
click at [505, 451] on div "transition : transform var(--animation-default-onehalf) 0.2 s ; transform : tra…" at bounding box center [844, 427] width 1134 height 644
click at [620, 368] on div "transition : transform var(--animation-default-onehalf) 0.2 s ; transform : tra…" at bounding box center [844, 427] width 1134 height 644
click at [429, 495] on div "transition : transform var(--animation-default-onehalf) 0.2 s ; transform : tra…" at bounding box center [844, 427] width 1134 height 644
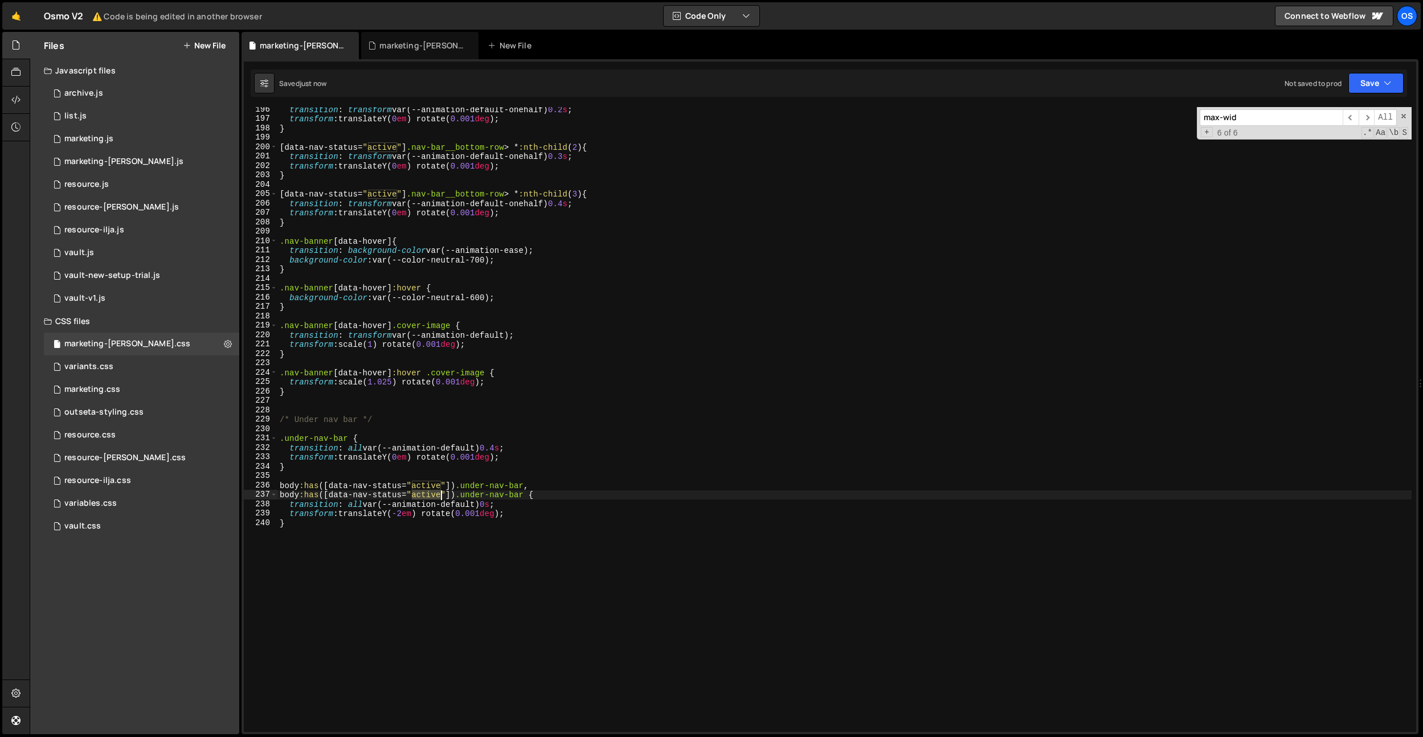
click at [429, 495] on div "transition : transform var(--animation-default-onehalf) 0.2 s ; transform : tra…" at bounding box center [844, 427] width 1134 height 644
click at [392, 495] on div "transition : transform var(--animation-default-onehalf) 0.2 s ; transform : tra…" at bounding box center [844, 427] width 1134 height 644
click at [467, 495] on div "transition : transform var(--animation-default-onehalf) 0.2 s ; transform : tra…" at bounding box center [844, 427] width 1134 height 644
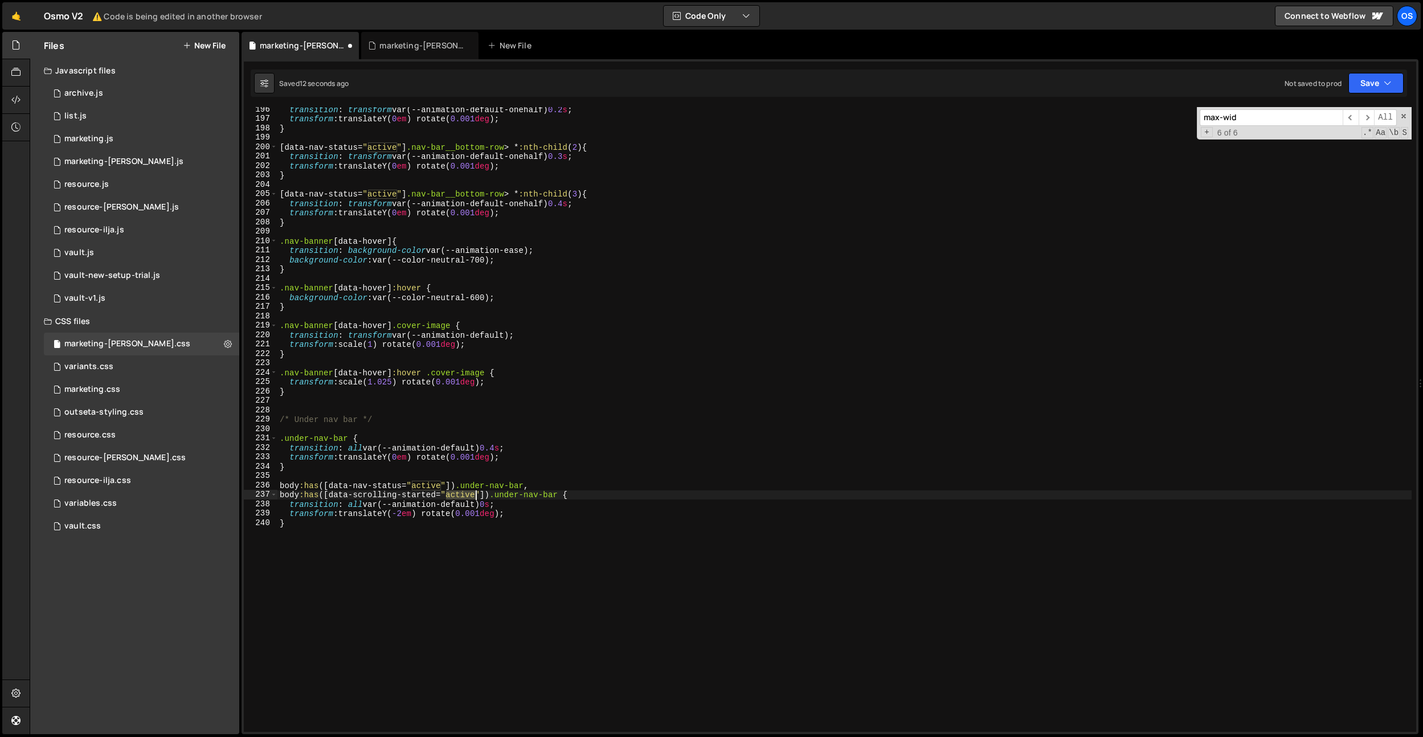
click at [467, 495] on div "transition : transform var(--animation-default-onehalf) 0.2 s ; transform : tra…" at bounding box center [844, 427] width 1134 height 644
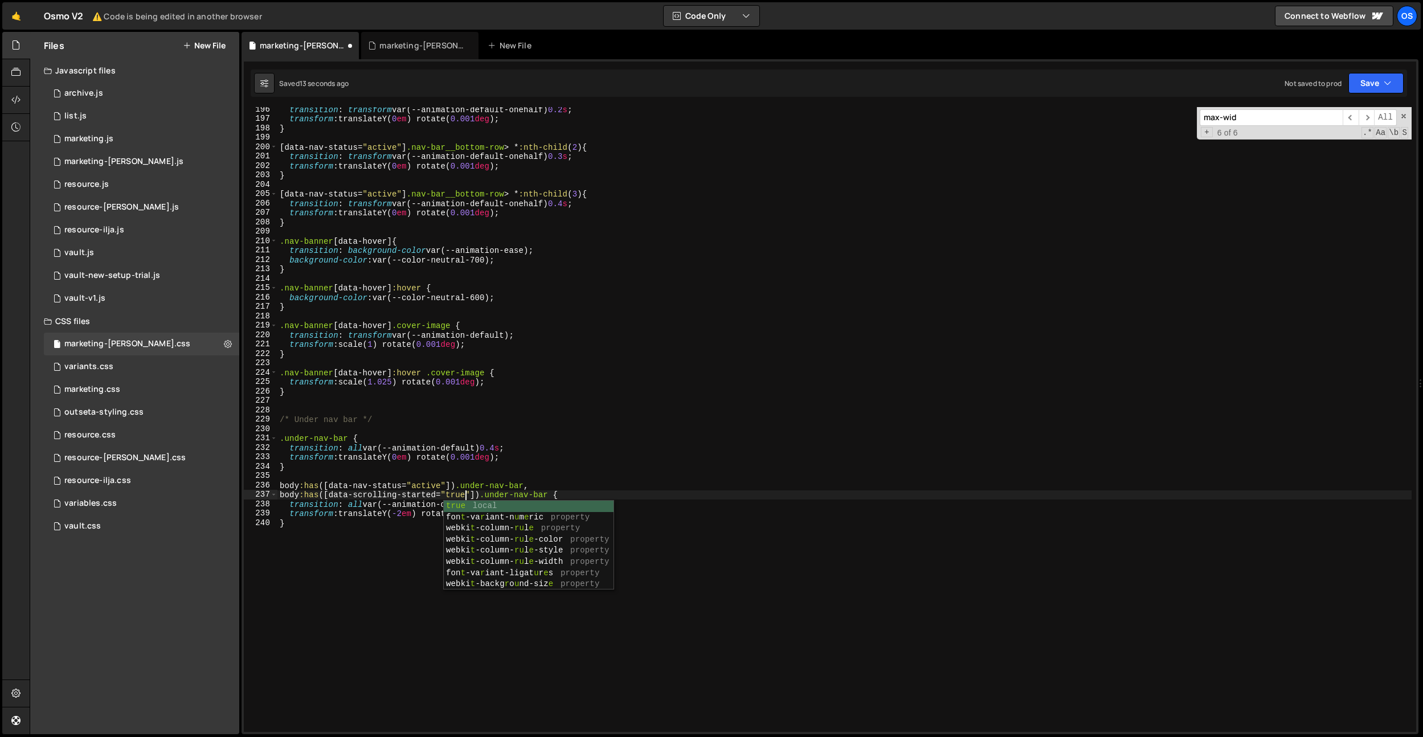
scroll to position [0, 13]
drag, startPoint x: 484, startPoint y: 350, endPoint x: 498, endPoint y: 548, distance: 198.2
click at [484, 353] on div "transition : transform var(--animation-default-onehalf) 0.2 s ; transform : tra…" at bounding box center [844, 427] width 1134 height 644
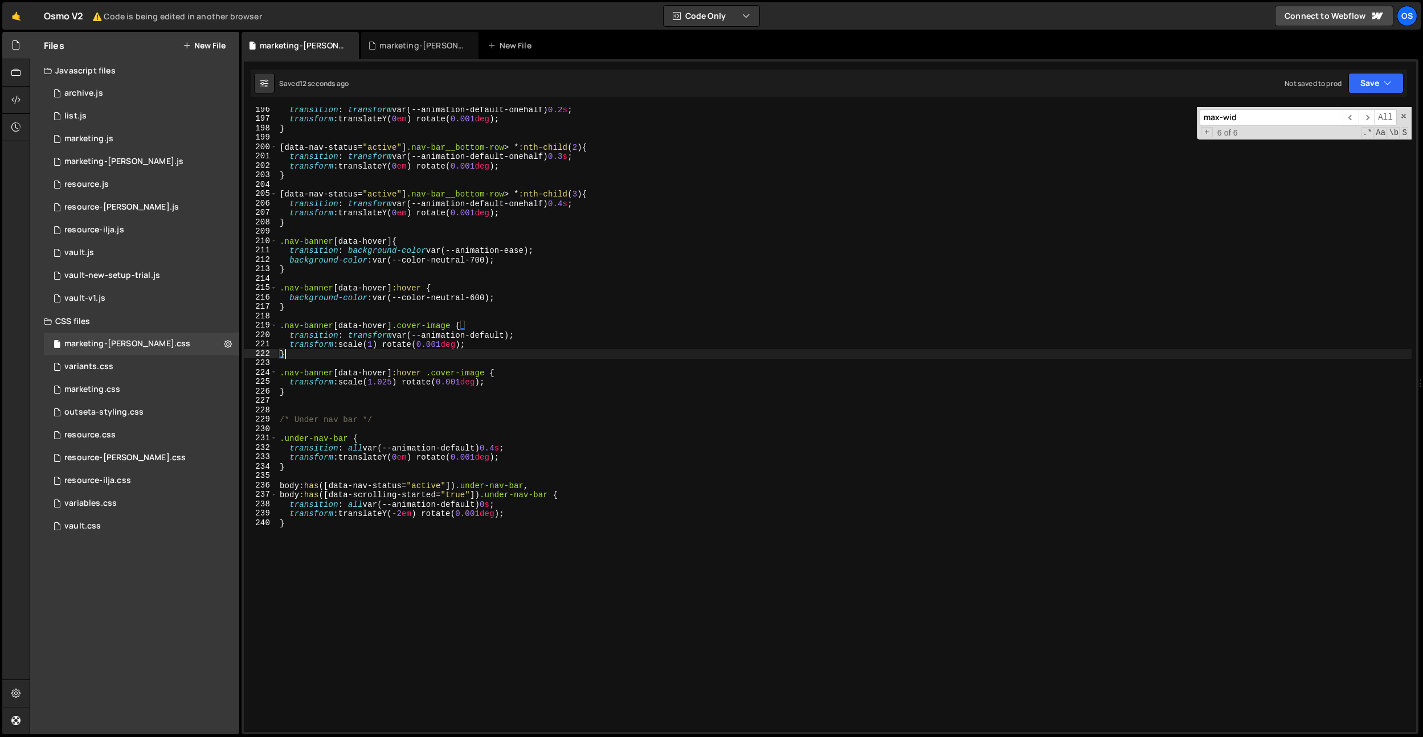
click at [422, 516] on div "transition : transform var(--animation-default-onehalf) 0.2 s ; transform : tra…" at bounding box center [844, 427] width 1134 height 644
drag, startPoint x: 479, startPoint y: 512, endPoint x: 424, endPoint y: 481, distance: 62.5
click at [427, 513] on div "transition : transform var(--animation-default-onehalf) 0.2 s ; transform : tra…" at bounding box center [844, 427] width 1134 height 644
click at [417, 459] on div "transition : transform var(--animation-default-onehalf) 0.2 s ; transform : tra…" at bounding box center [844, 427] width 1134 height 644
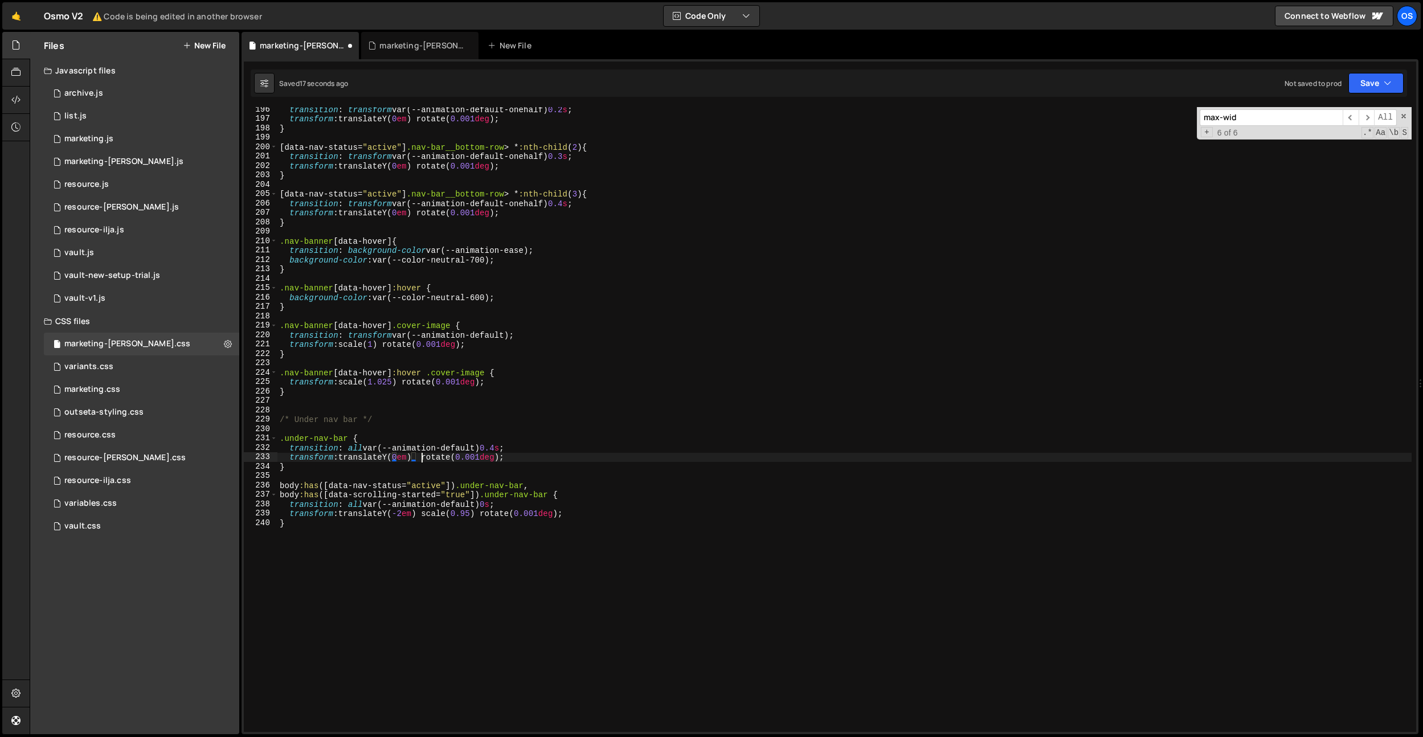
scroll to position [0, 10]
paste textarea "scale(0.95)"
click at [469, 456] on div "transition : transform var(--animation-default-onehalf) 0.2 s ; transform : tra…" at bounding box center [844, 427] width 1134 height 644
type textarea "transform: translateY(0em) scale(1) rotate(0.001deg);"
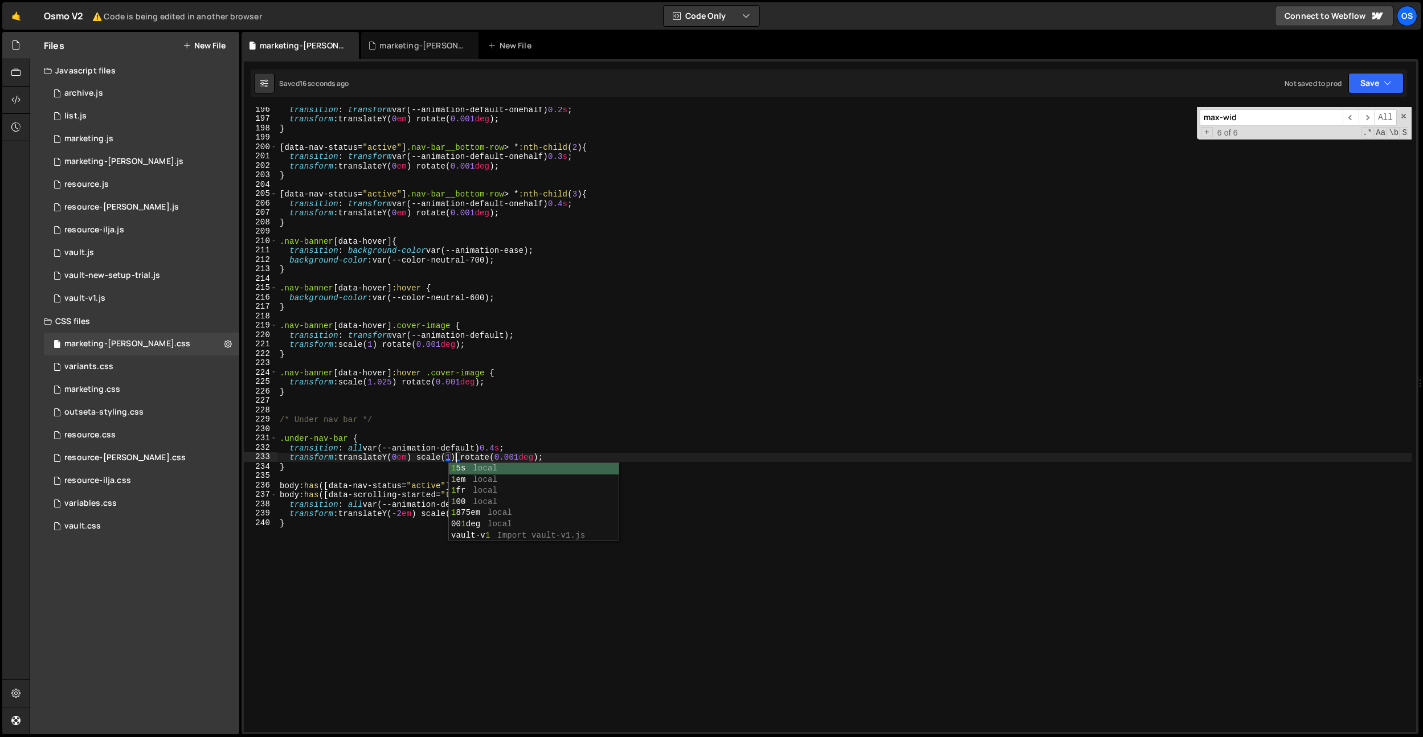
drag, startPoint x: 484, startPoint y: 409, endPoint x: 460, endPoint y: 469, distance: 64.6
click at [484, 410] on div "transition : transform var(--animation-default-onehalf) 0.2 s ; transform : tra…" at bounding box center [844, 427] width 1134 height 644
click at [469, 512] on div "transition : transform var(--animation-default-onehalf) 0.2 s ; transform : tra…" at bounding box center [844, 427] width 1134 height 644
type textarea "transform: translateY(-2em) scale(0.975) rotate(0.001deg);"
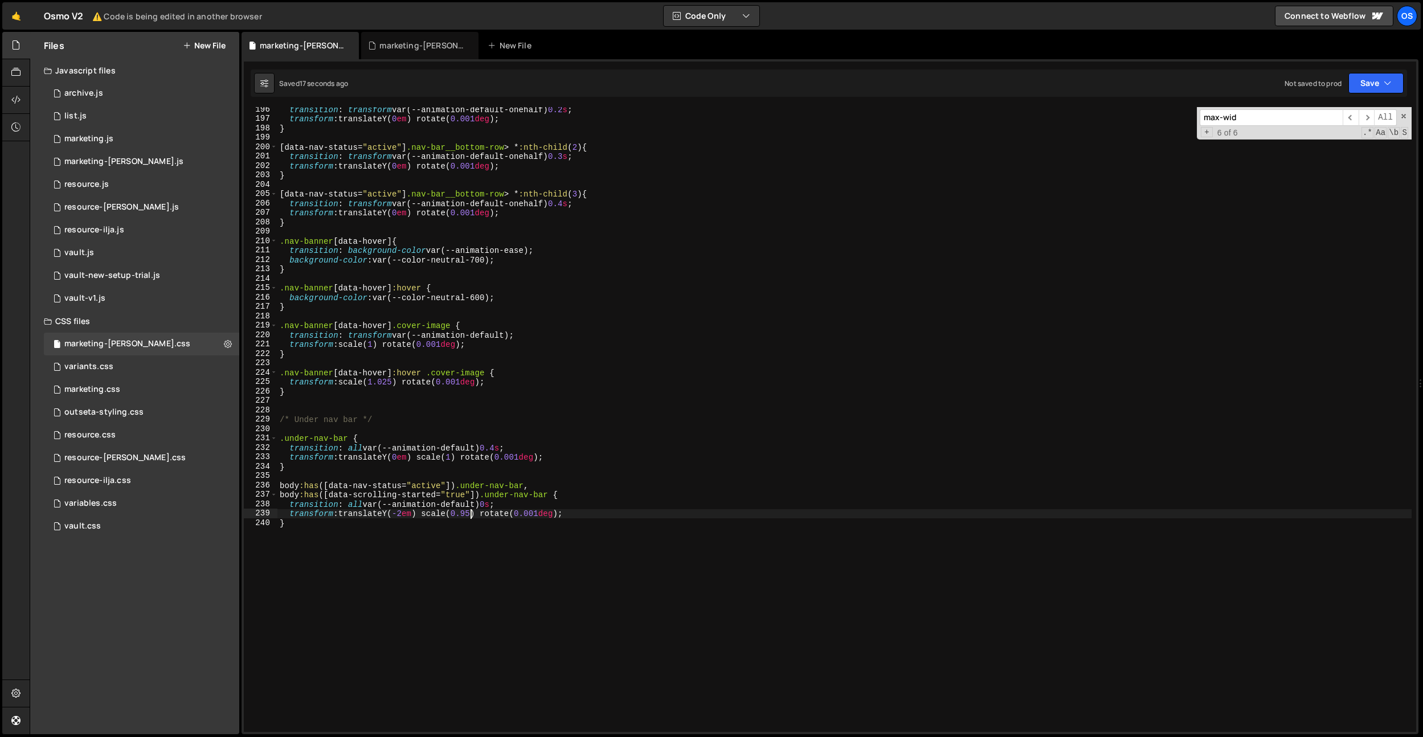
scroll to position [0, 13]
click at [572, 403] on div "transition : transform var(--animation-default-onehalf) 0.2 s ; transform : tra…" at bounding box center [844, 427] width 1134 height 644
click at [602, 492] on div "transition : transform var(--animation-default-onehalf) 0.2 s ; transform : tra…" at bounding box center [844, 427] width 1134 height 644
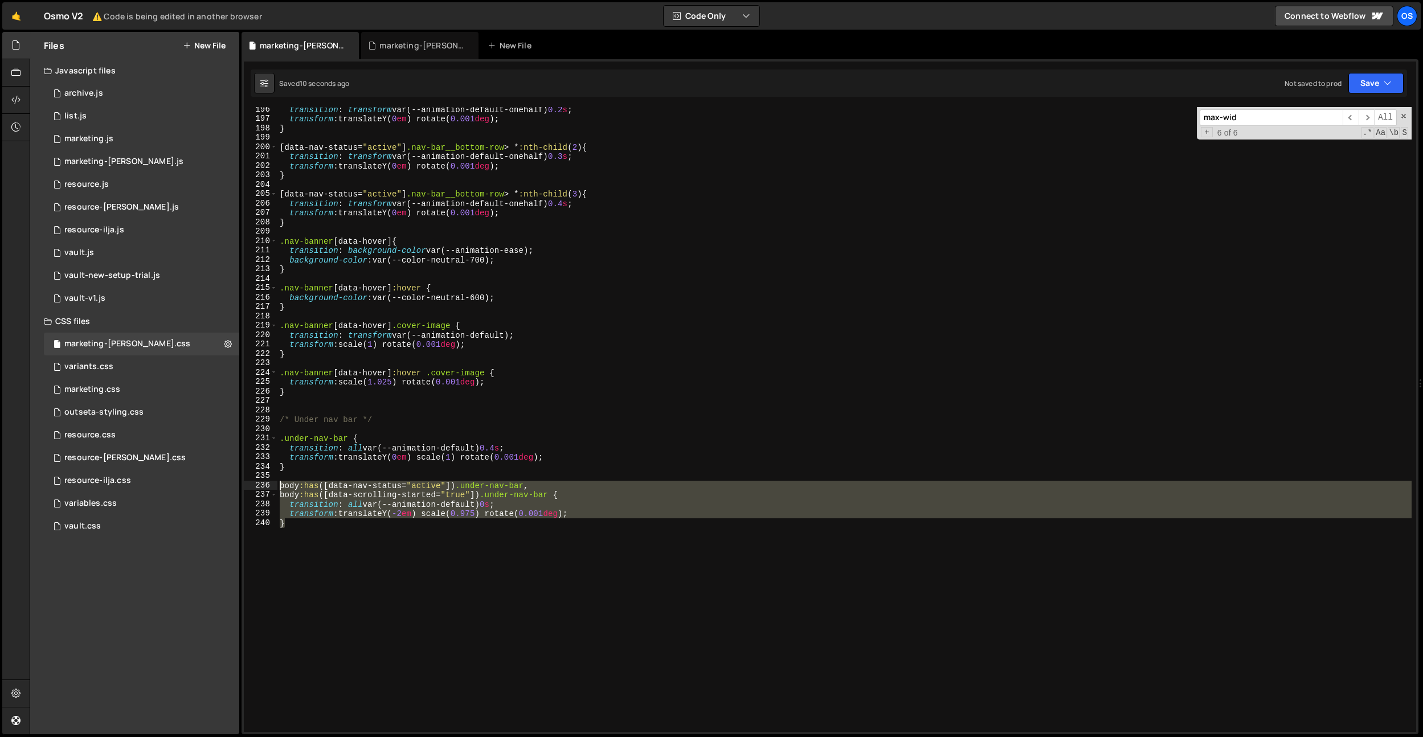
drag, startPoint x: 328, startPoint y: 532, endPoint x: 262, endPoint y: 487, distance: 80.0
click at [262, 487] on div "body:has([data-scrolling-started="true"]) .under-nav-bar { 196 197 198 199 200 …" at bounding box center [830, 419] width 1172 height 625
type textarea "}"
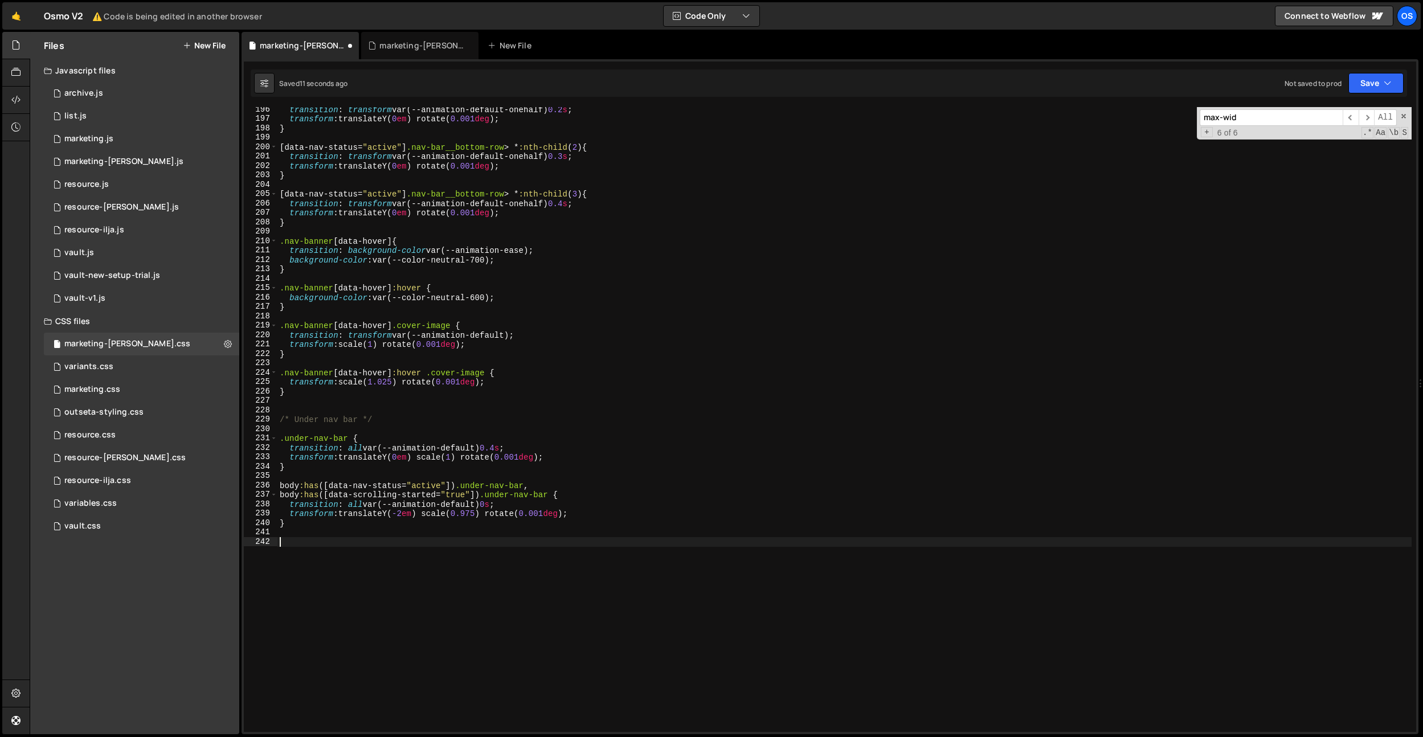
paste textarea "}"
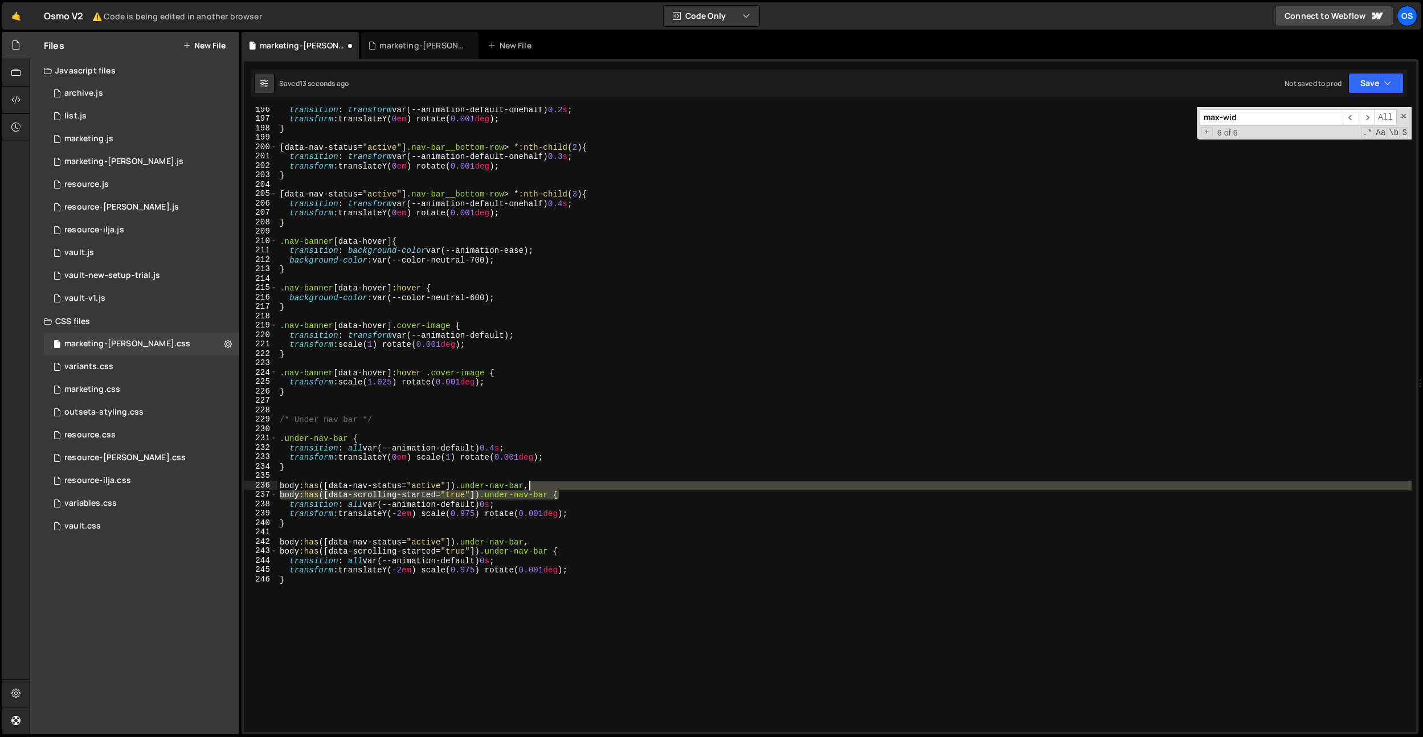
drag, startPoint x: 558, startPoint y: 495, endPoint x: 530, endPoint y: 487, distance: 29.2
click at [530, 487] on div "transition : transform var(--animation-default-onehalf) 0.2 s ; transform : tra…" at bounding box center [844, 427] width 1134 height 644
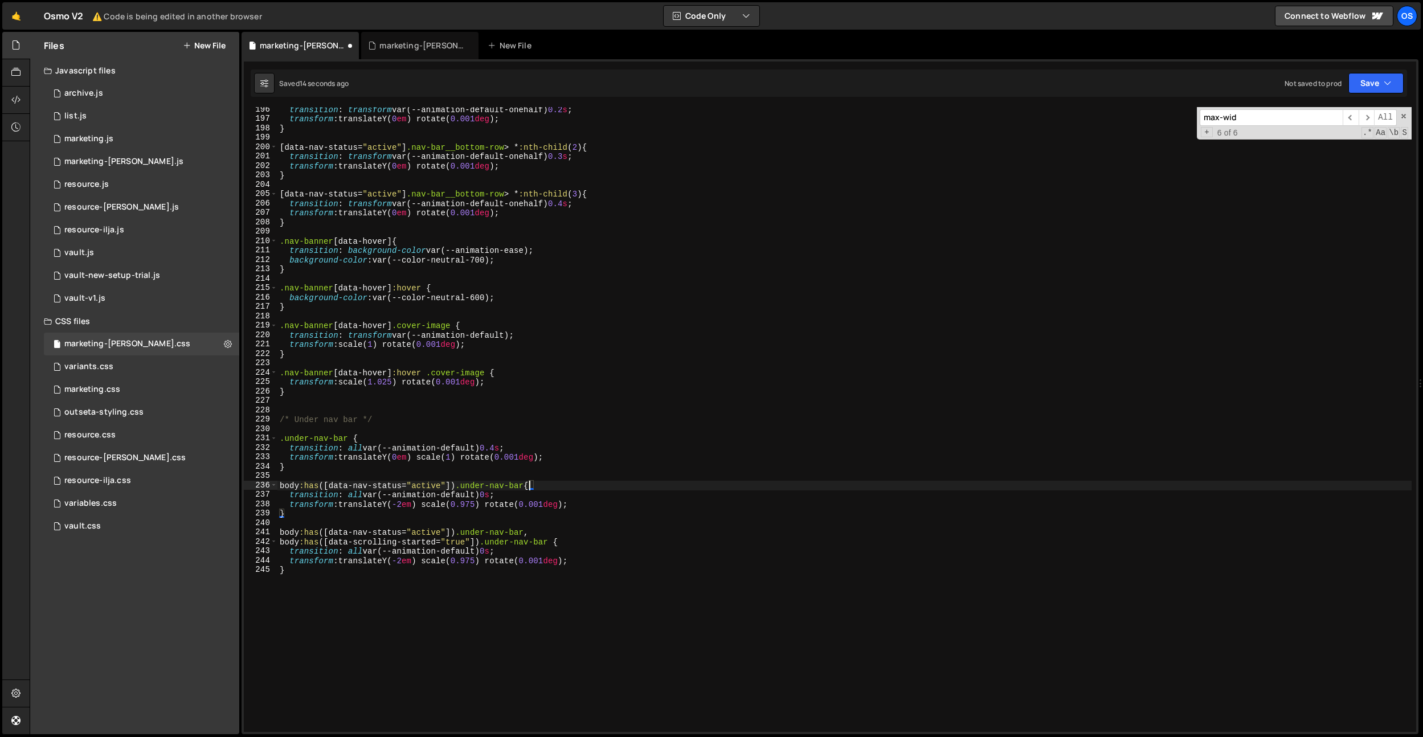
scroll to position [0, 17]
type textarea "body:has([data-nav-status="active"]) .under-nav-bar, body:has([data-scrolling-s…"
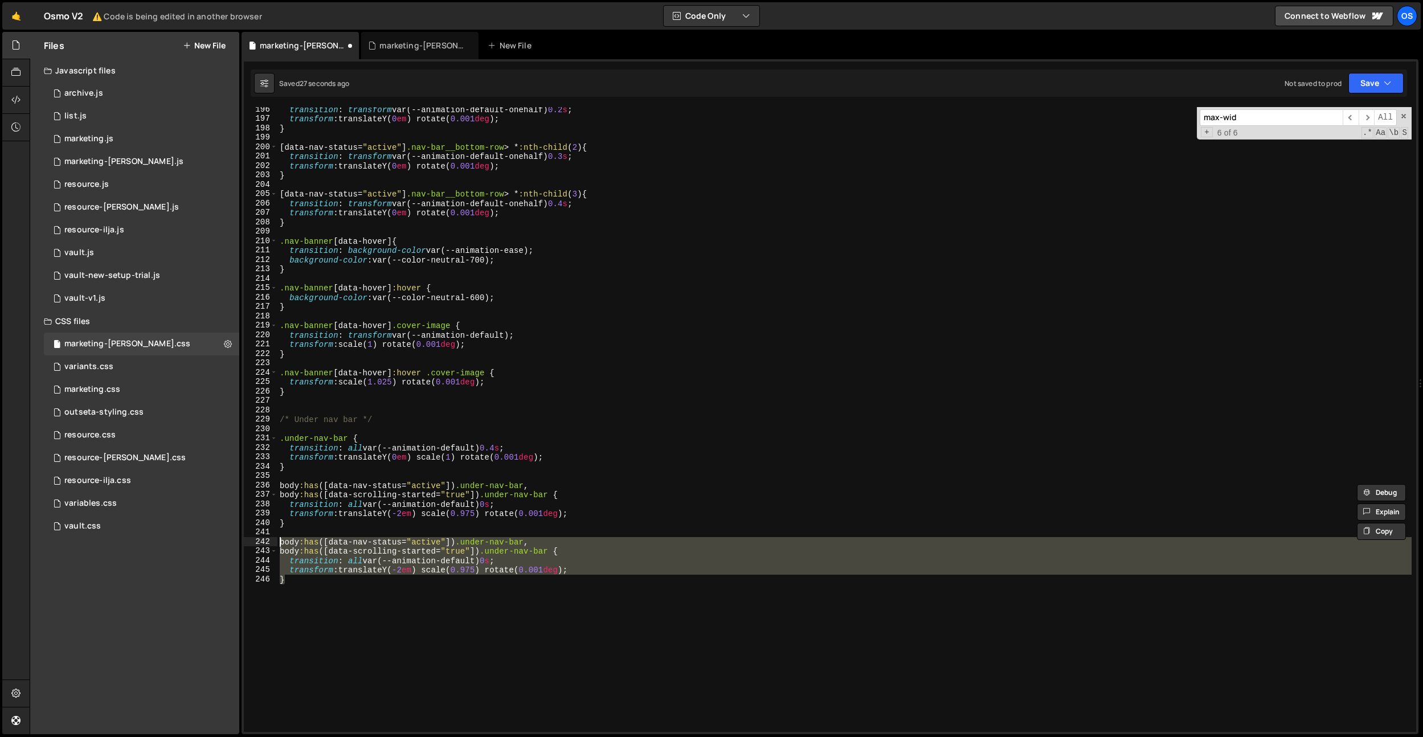
drag, startPoint x: 538, startPoint y: 589, endPoint x: 244, endPoint y: 541, distance: 298.5
click at [245, 541] on div "body:has([data-nav-status="active"]) .under-nav-bar, body:has([data-scrolling-s…" at bounding box center [830, 419] width 1172 height 625
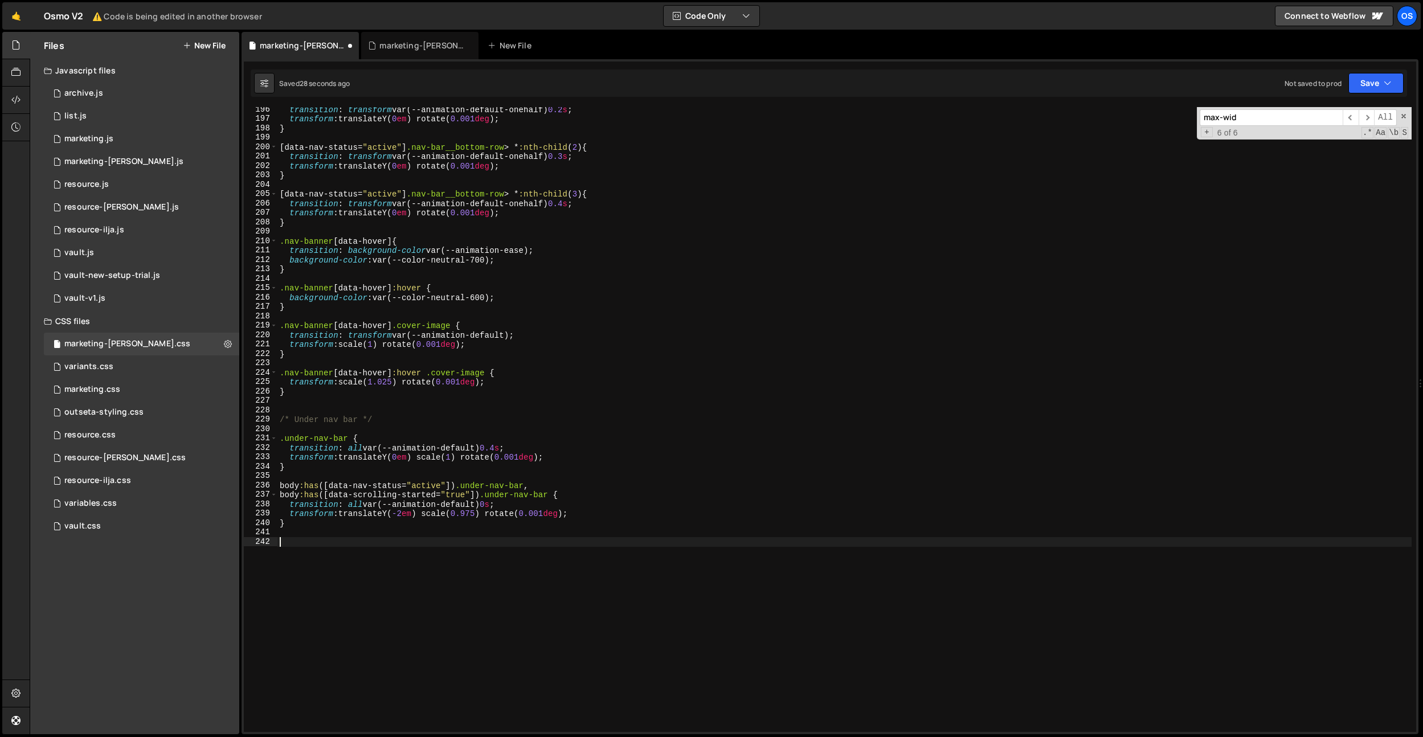
scroll to position [0, 0]
click at [509, 449] on div "transition : transform var(--animation-default-onehalf) 0.2 s ; transform : tra…" at bounding box center [844, 427] width 1134 height 644
click at [627, 509] on div "transition : transform var(--animation-default-onehalf) 0.2 s ; transform : tra…" at bounding box center [844, 427] width 1134 height 644
click at [501, 450] on div "transition : transform var(--animation-default-onehalf) 0.2 s ; transform : tra…" at bounding box center [844, 427] width 1134 height 644
click at [499, 506] on div "transition : transform var(--animation-default-onehalf) 0.2 s ; transform : tra…" at bounding box center [844, 427] width 1134 height 644
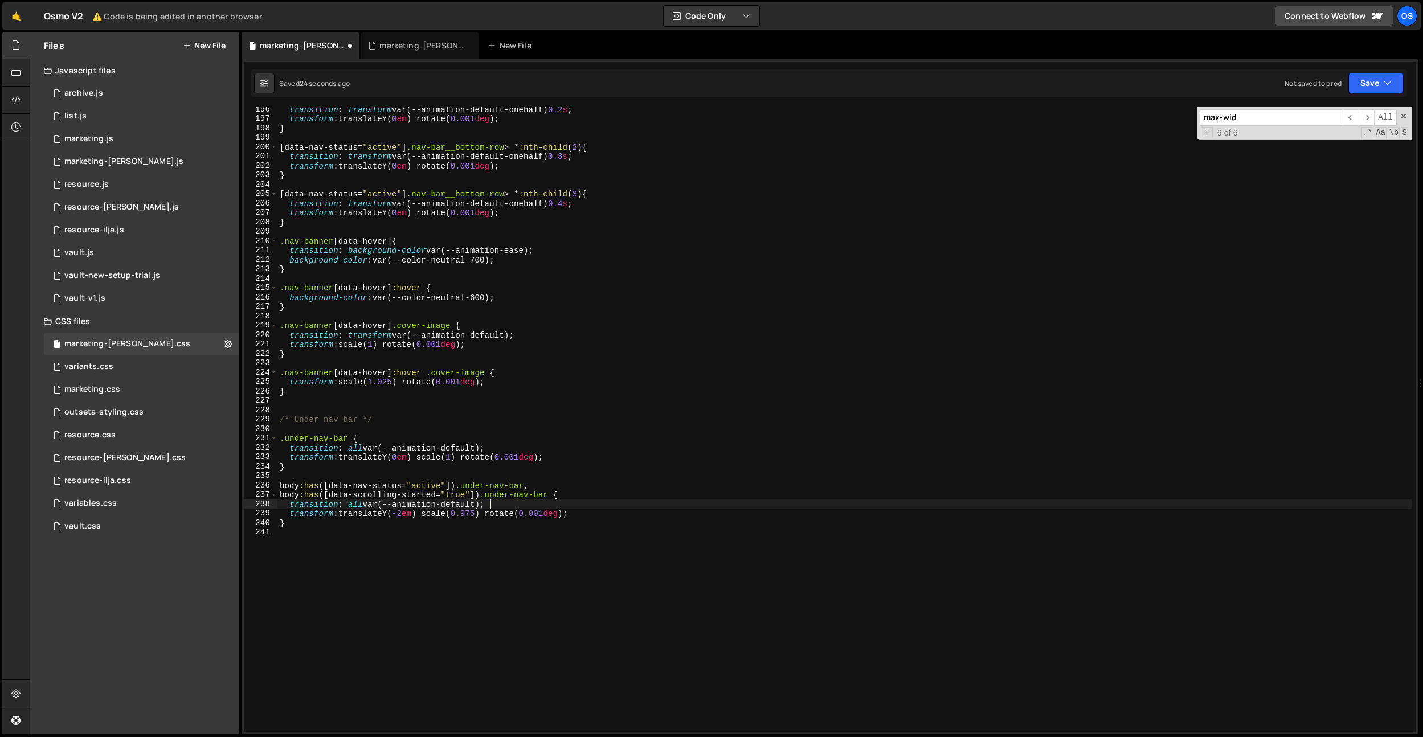
type textarea "transition: all var(--animation-default);"
